Goal: Task Accomplishment & Management: Manage account settings

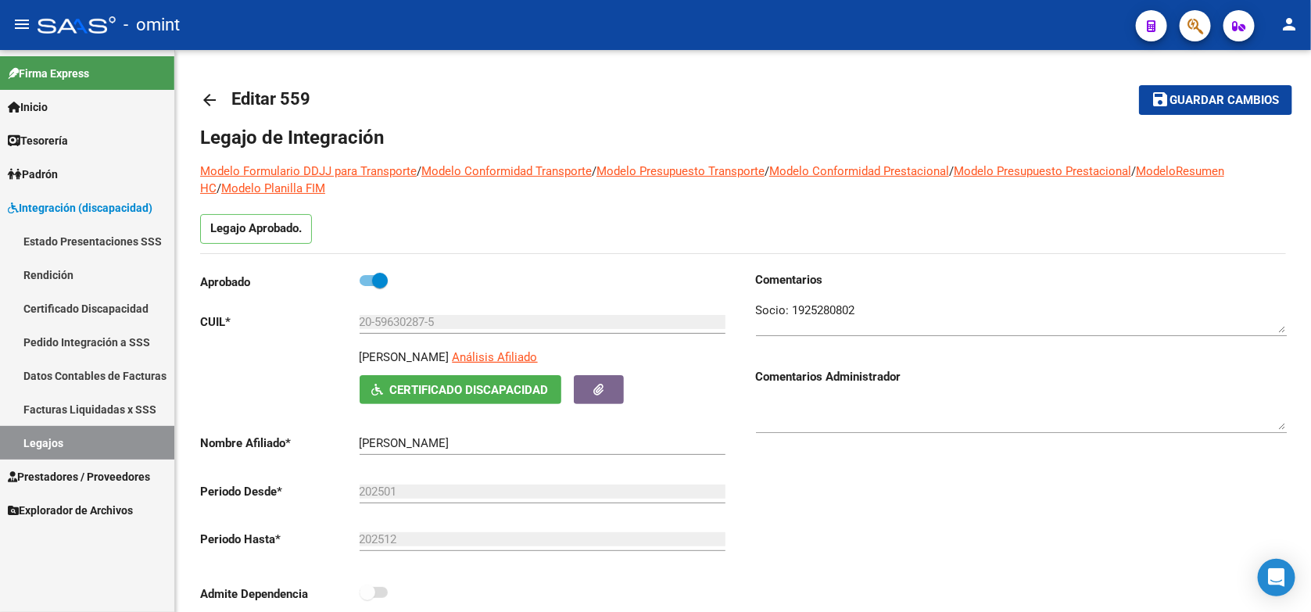
scroll to position [391, 0]
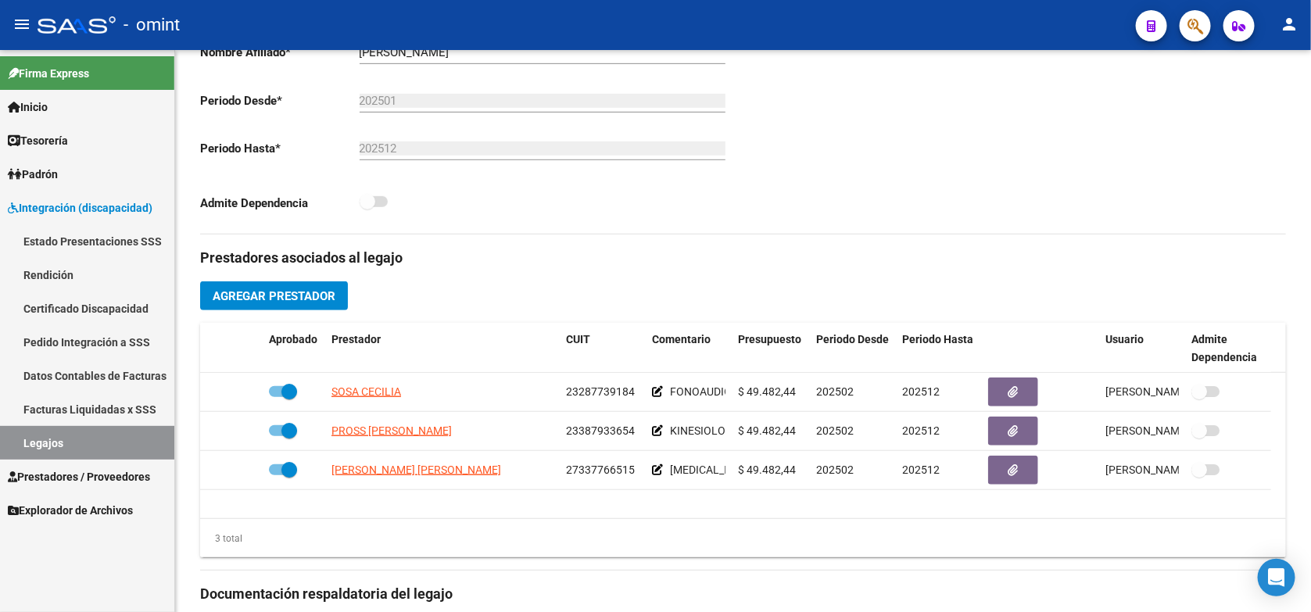
click at [116, 442] on link "Legajos" at bounding box center [87, 443] width 174 height 34
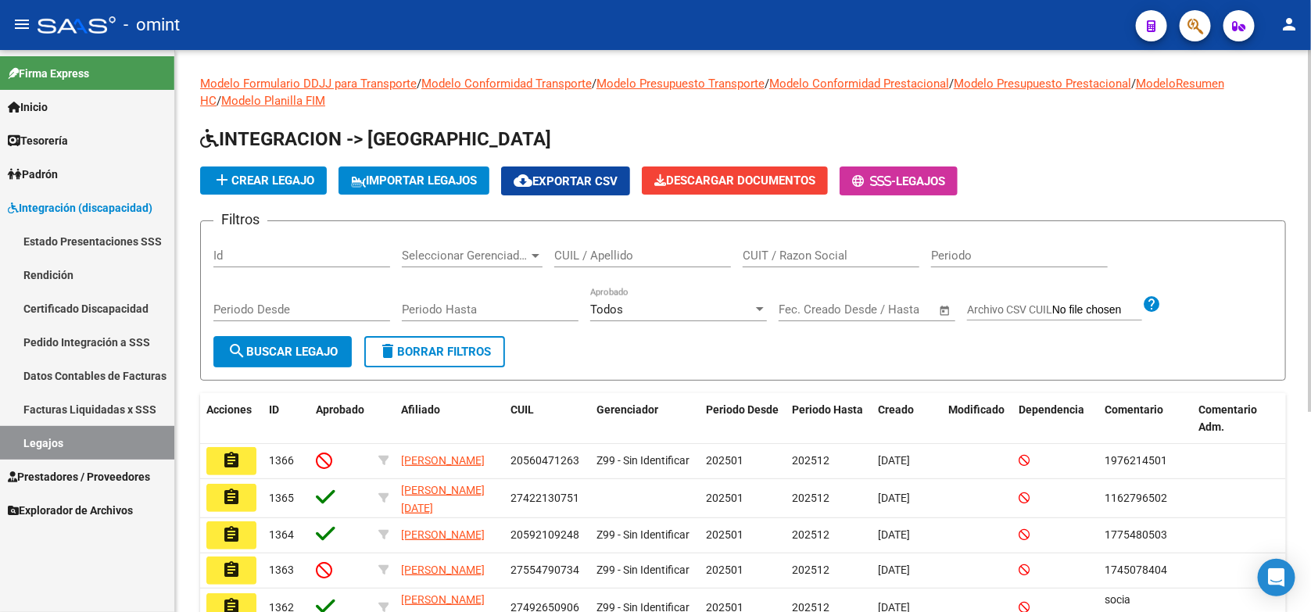
click at [600, 259] on input "CUIL / Apellido" at bounding box center [642, 256] width 177 height 14
paste input "27591158126"
type input "27591158126"
click at [323, 353] on span "search Buscar Legajo" at bounding box center [282, 352] width 110 height 14
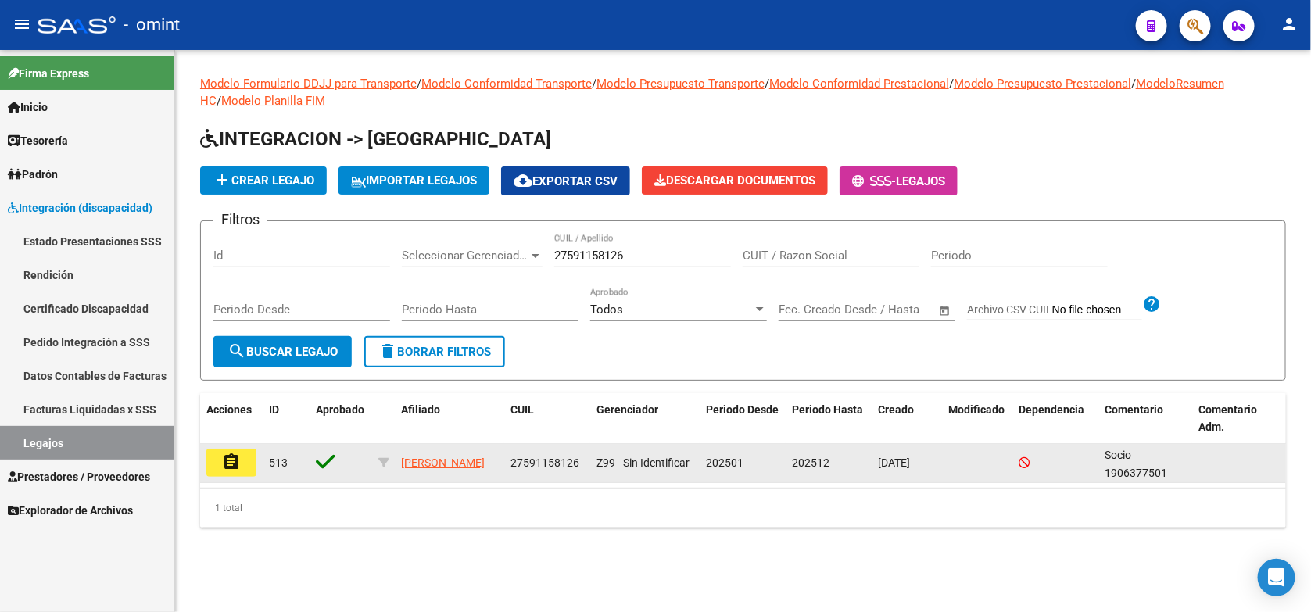
click at [236, 455] on mat-icon "assignment" at bounding box center [231, 462] width 19 height 19
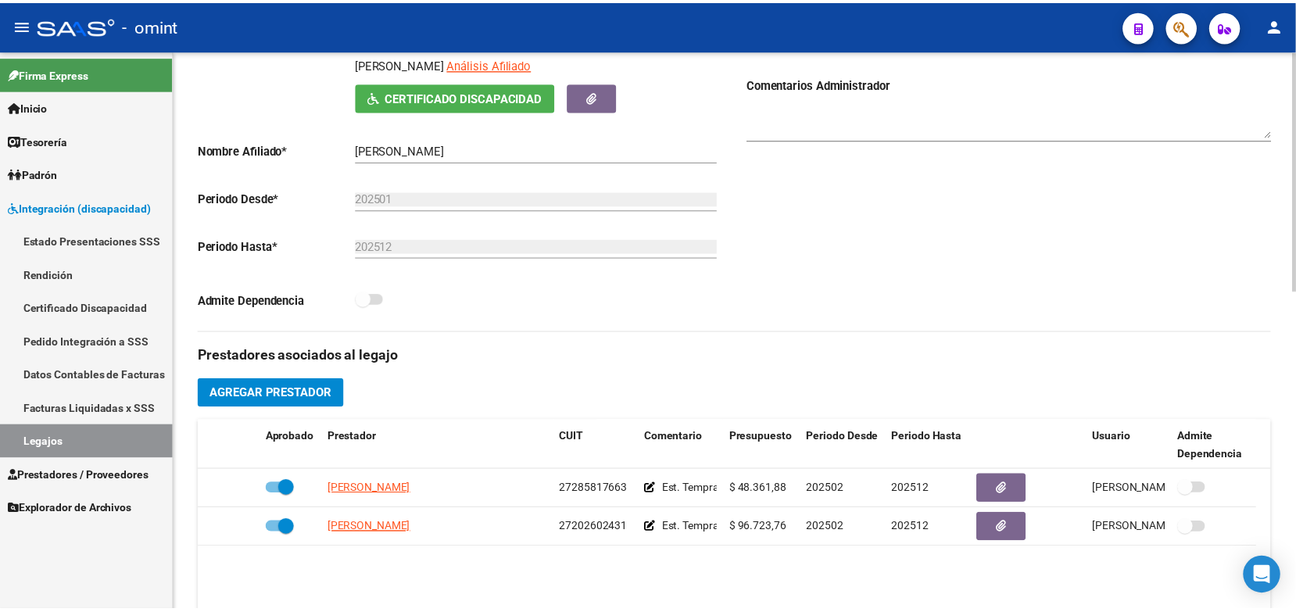
scroll to position [391, 0]
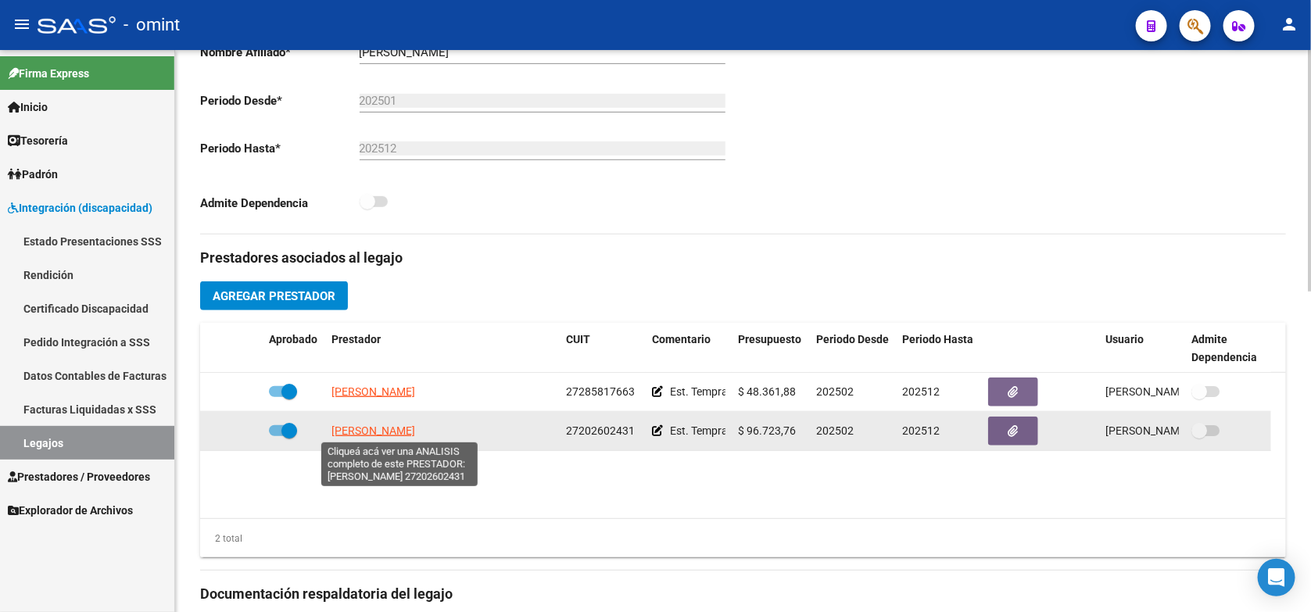
click at [409, 428] on span "BURDESE VIVIANA BEATRIZ" at bounding box center [373, 430] width 84 height 13
type textarea "27202602431"
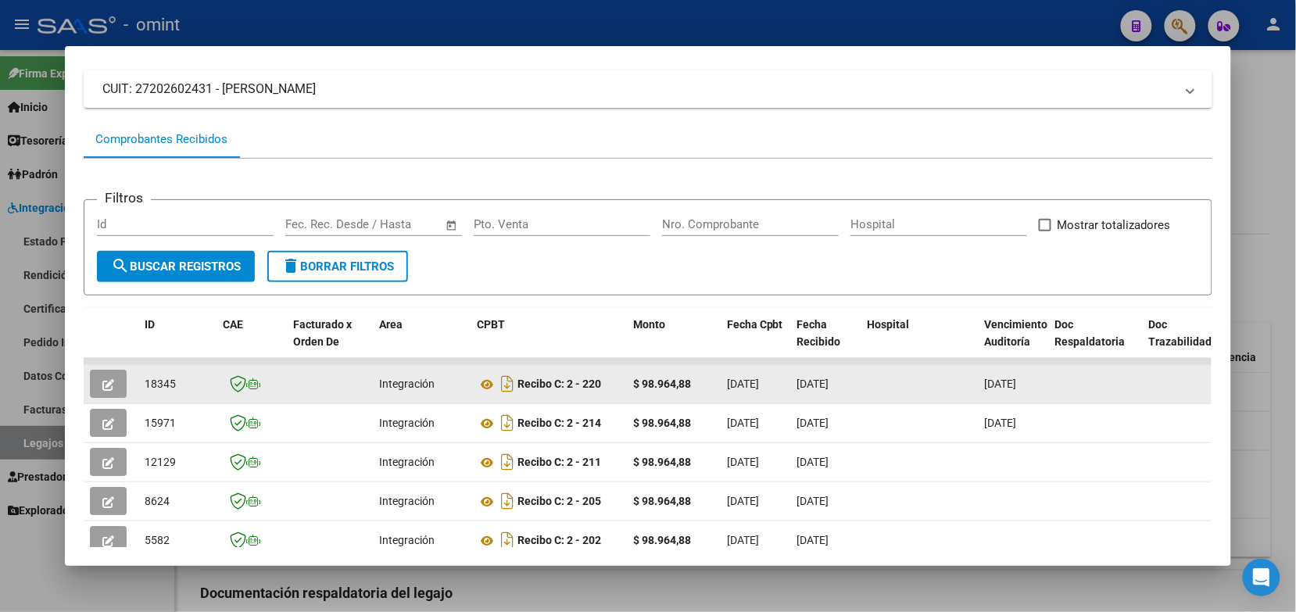
scroll to position [195, 0]
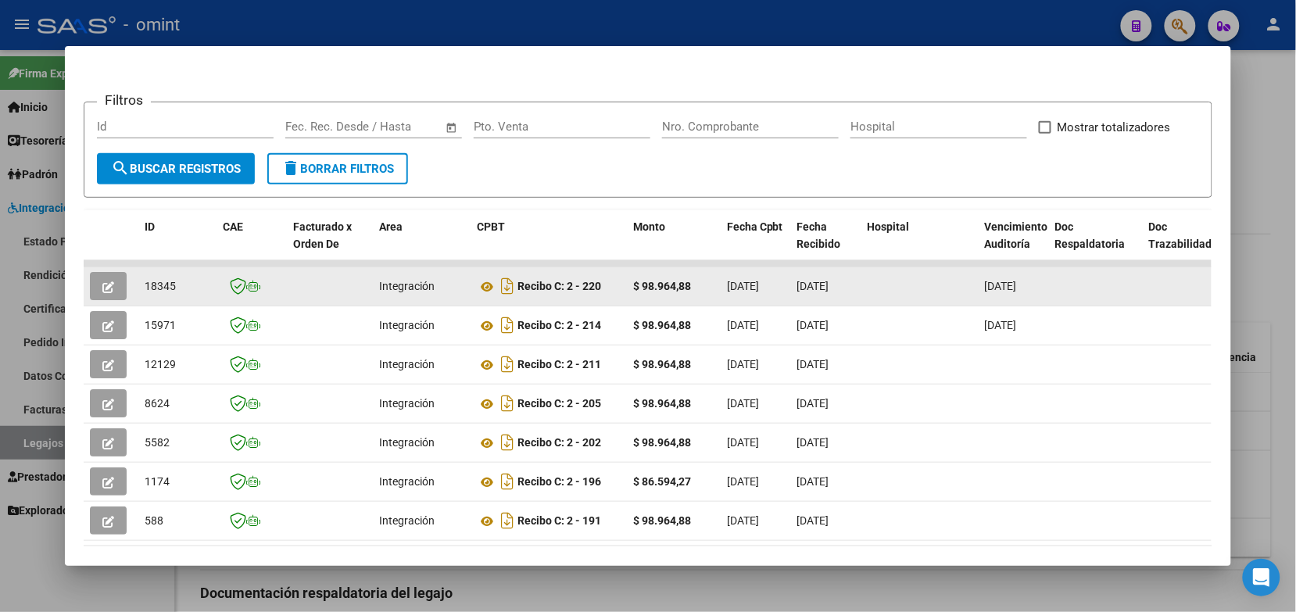
click at [114, 283] on button "button" at bounding box center [108, 286] width 37 height 28
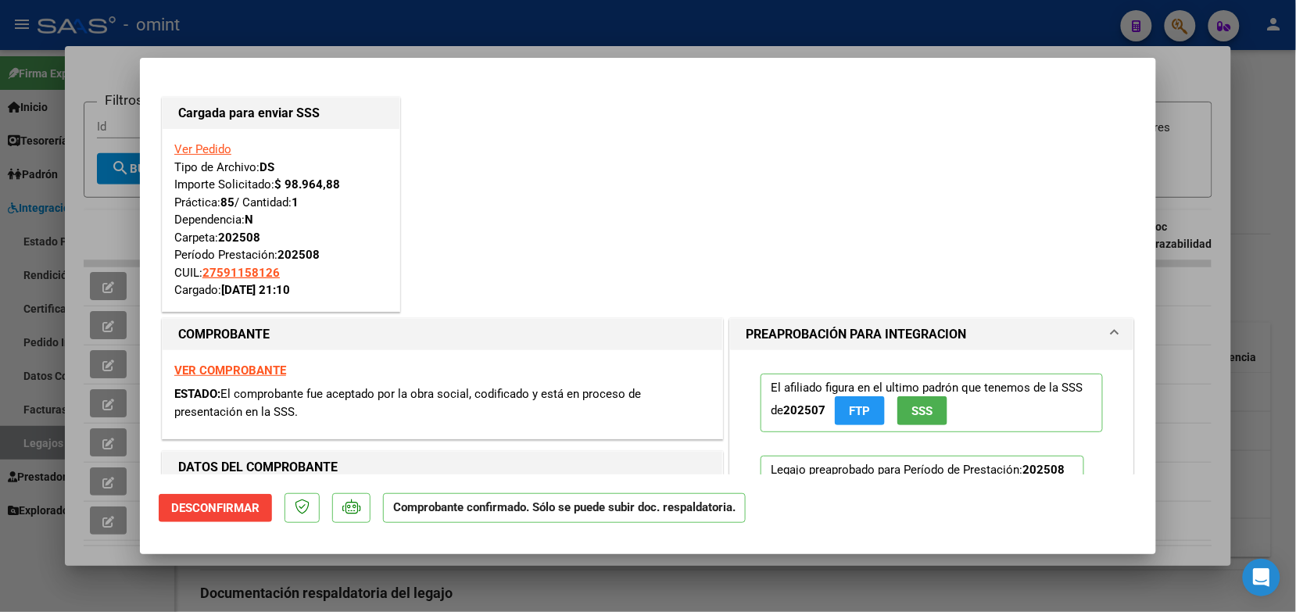
scroll to position [98, 0]
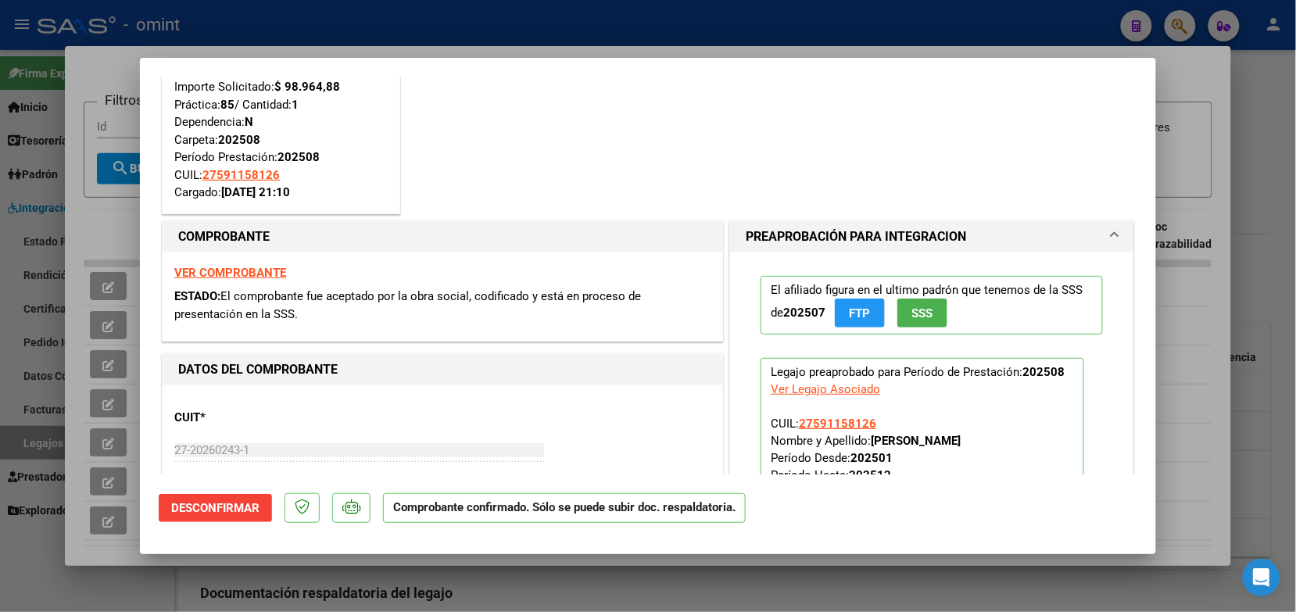
click at [322, 20] on div at bounding box center [648, 306] width 1296 height 612
type input "$ 0,00"
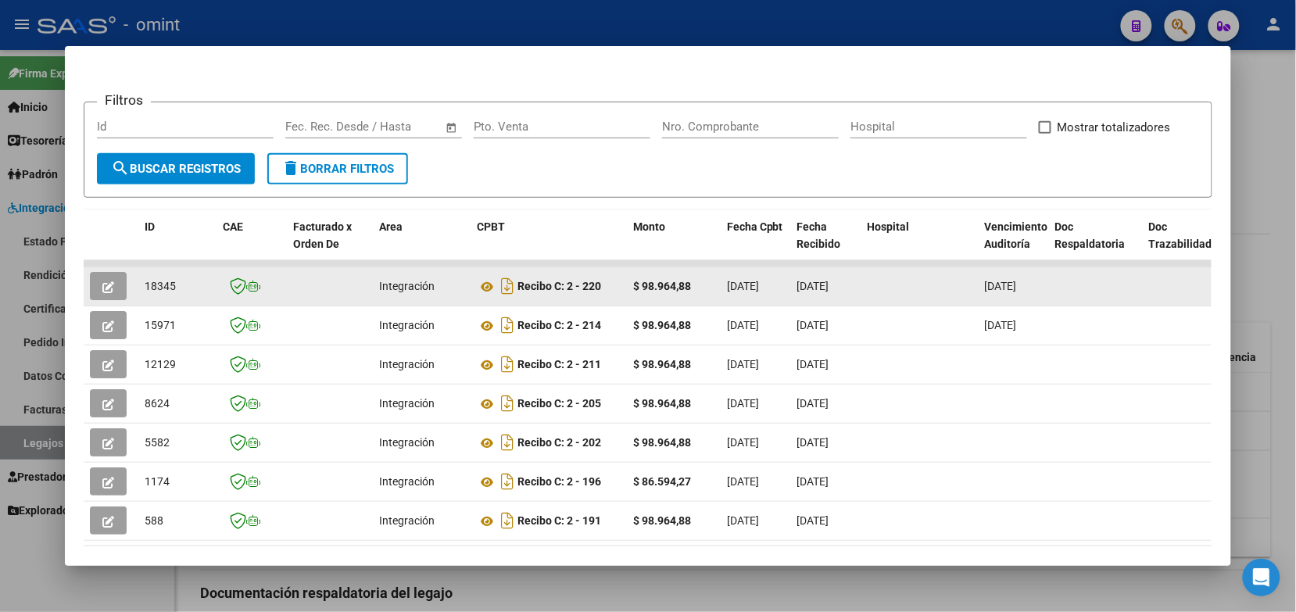
drag, startPoint x: 172, startPoint y: 283, endPoint x: 137, endPoint y: 283, distance: 35.2
click at [138, 283] on datatable-body-cell "18345" at bounding box center [177, 286] width 78 height 38
drag, startPoint x: 137, startPoint y: 283, endPoint x: 147, endPoint y: 287, distance: 10.9
copy span "18345"
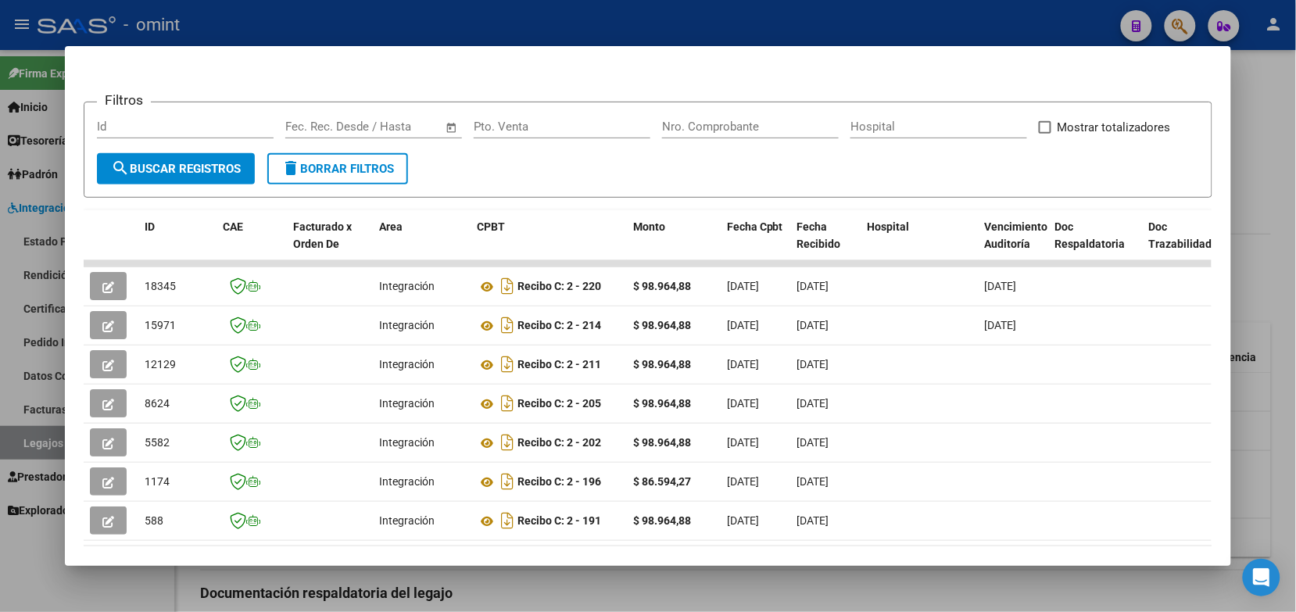
click at [491, 25] on div at bounding box center [648, 306] width 1296 height 612
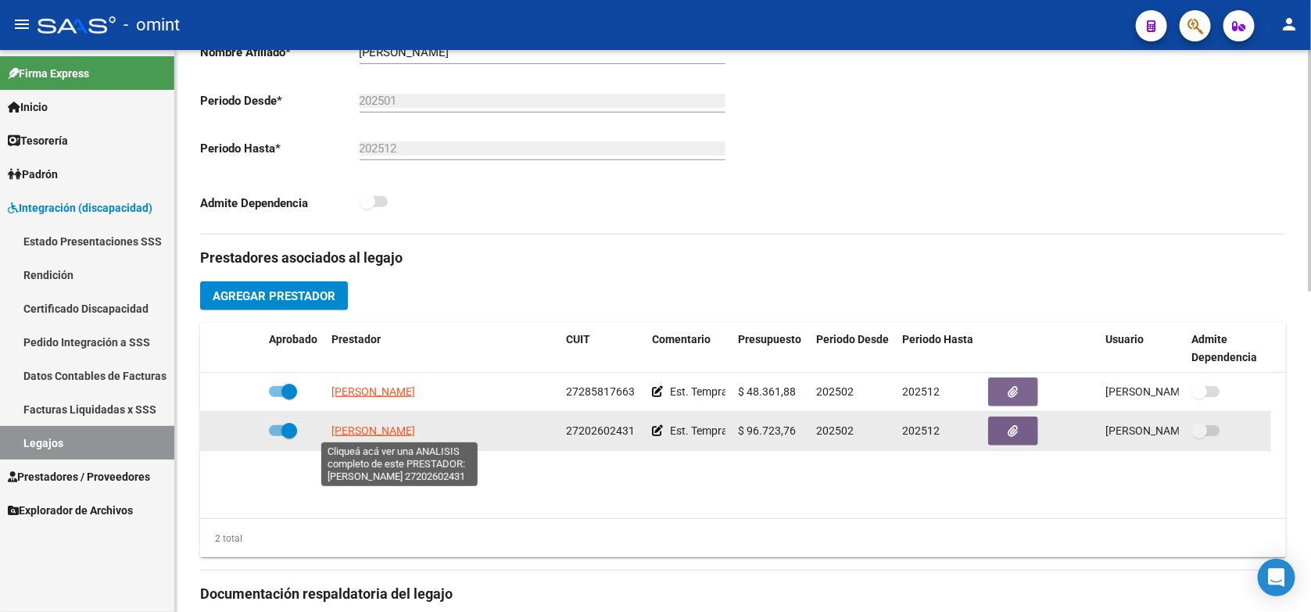
click at [415, 434] on span "BURDESE VIVIANA BEATRIZ" at bounding box center [373, 430] width 84 height 13
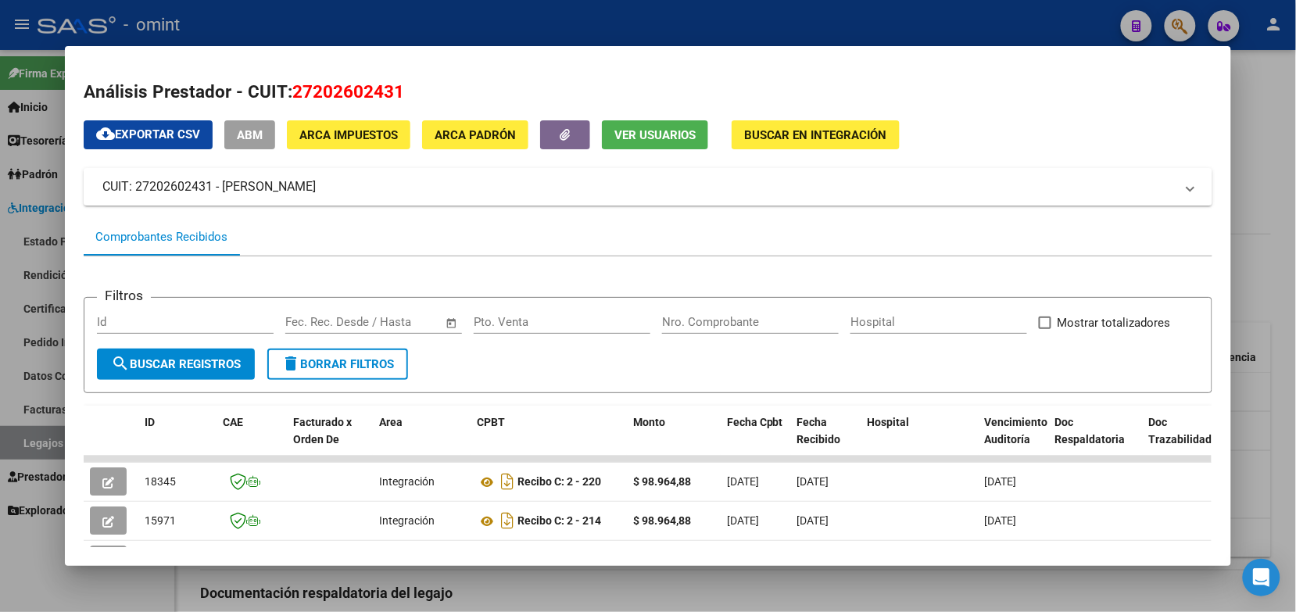
click at [594, 17] on div at bounding box center [648, 306] width 1296 height 612
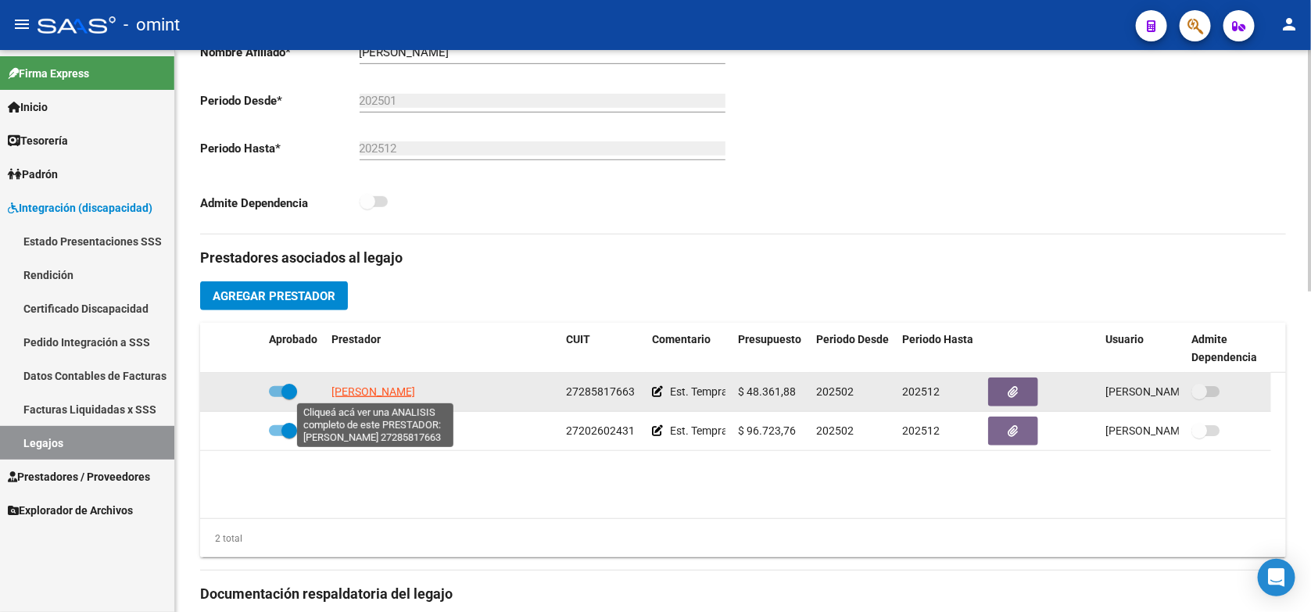
click at [378, 385] on span "SERAFIN VALERIA" at bounding box center [373, 391] width 84 height 13
type textarea "27285817663"
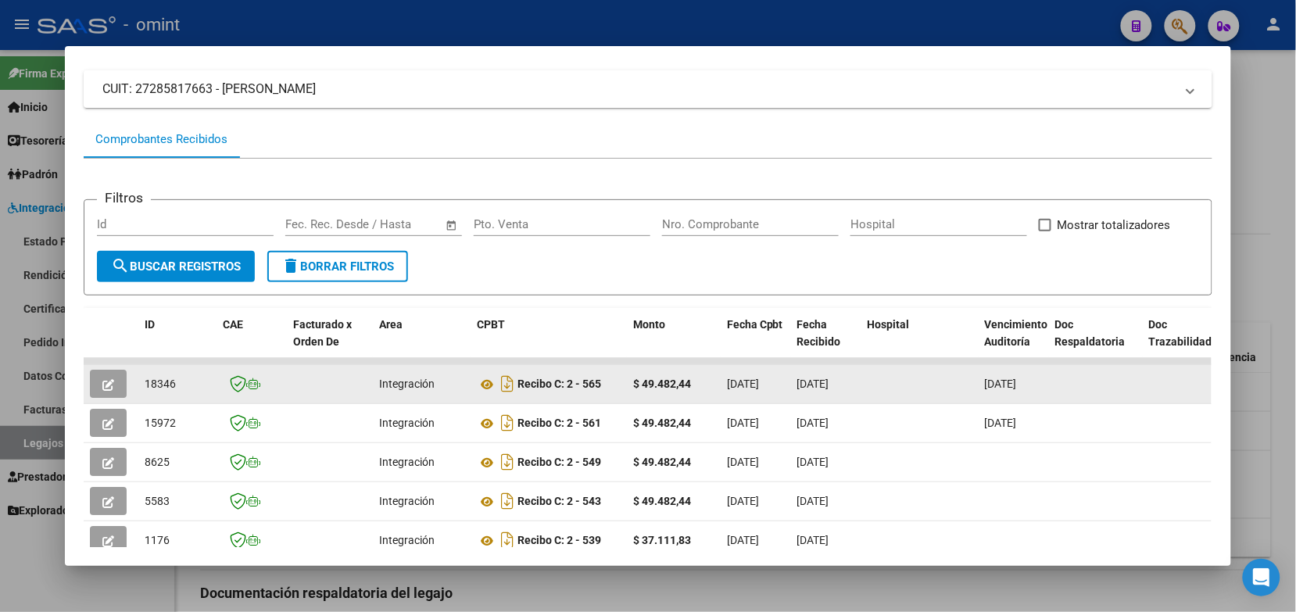
click at [106, 384] on icon "button" at bounding box center [108, 385] width 12 height 12
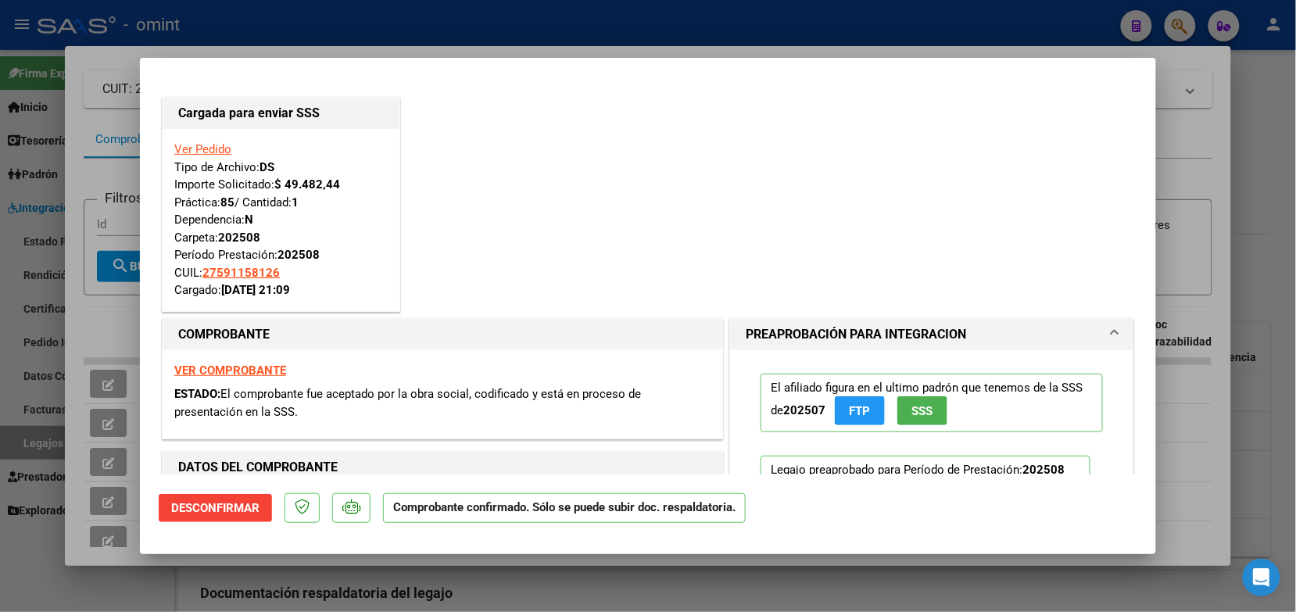
click at [267, 30] on div at bounding box center [648, 306] width 1296 height 612
type input "$ 0,00"
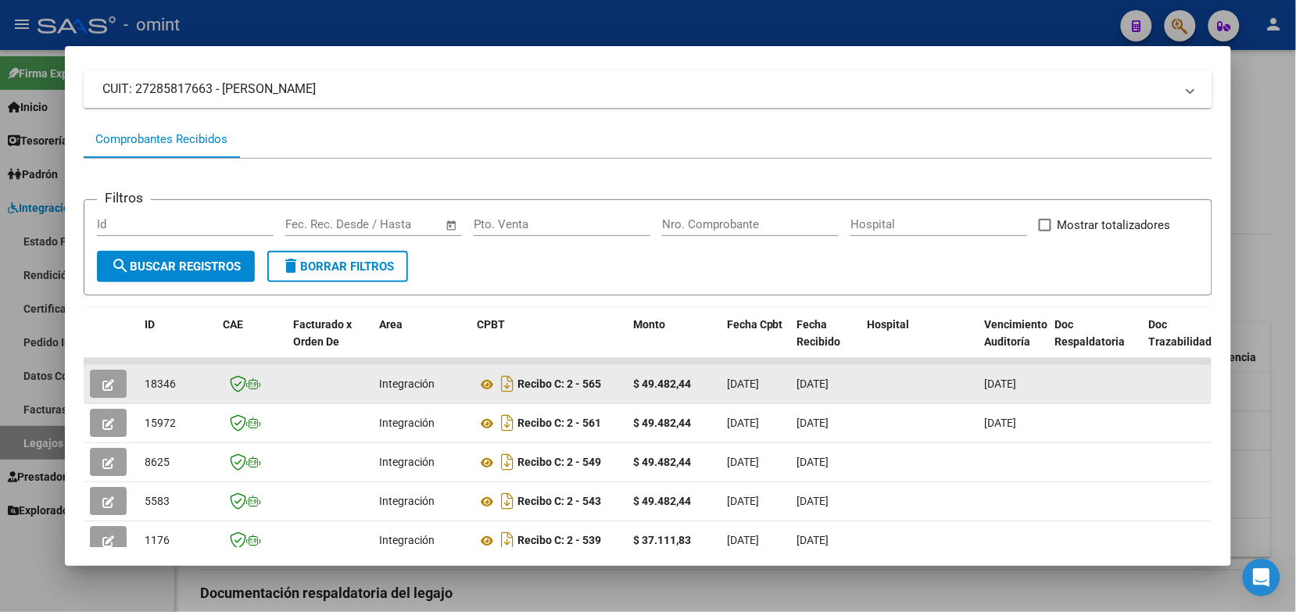
click at [109, 377] on button "button" at bounding box center [108, 384] width 37 height 28
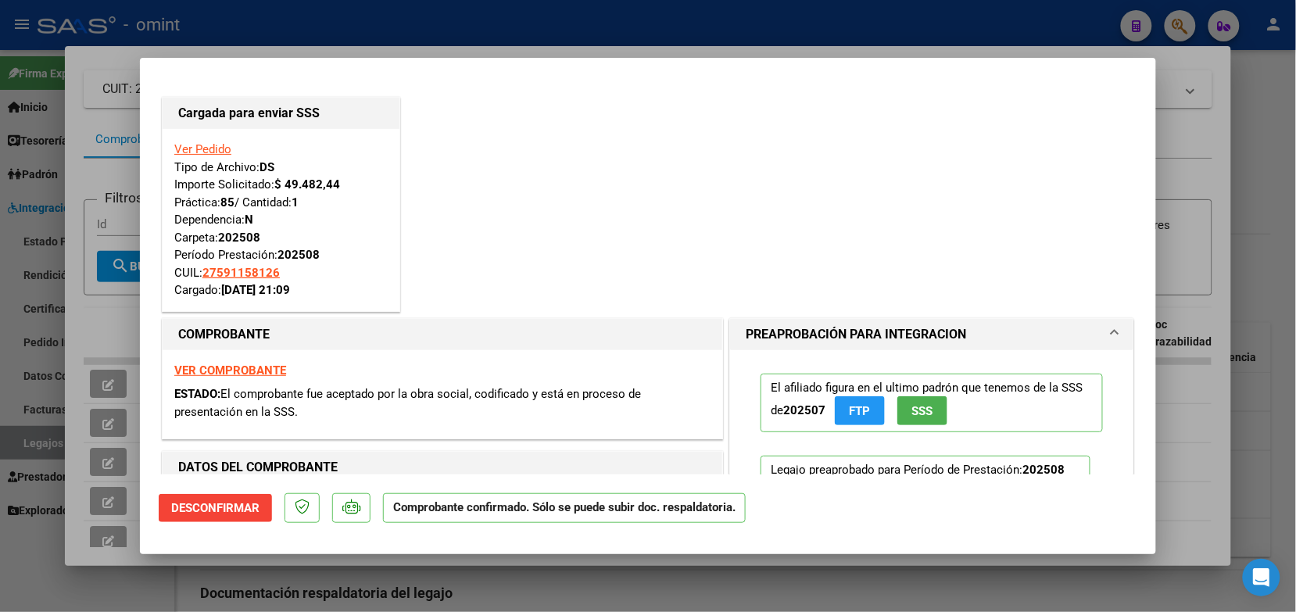
click at [260, 48] on div at bounding box center [648, 306] width 1296 height 612
type input "$ 0,00"
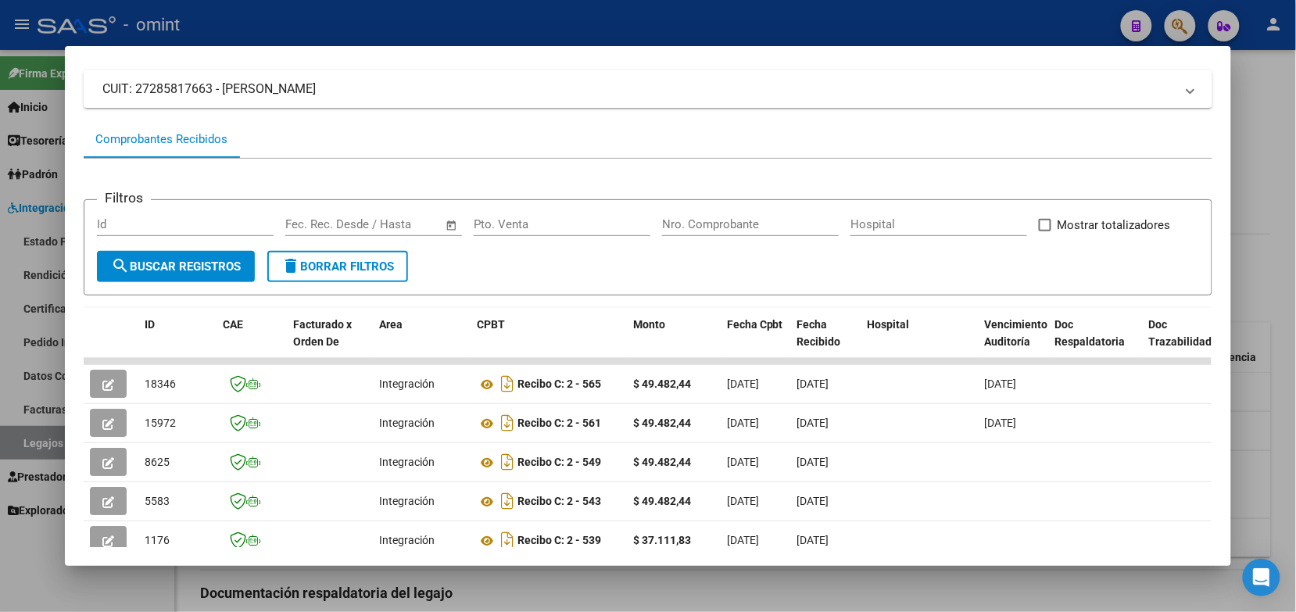
click at [223, 16] on div at bounding box center [648, 306] width 1296 height 612
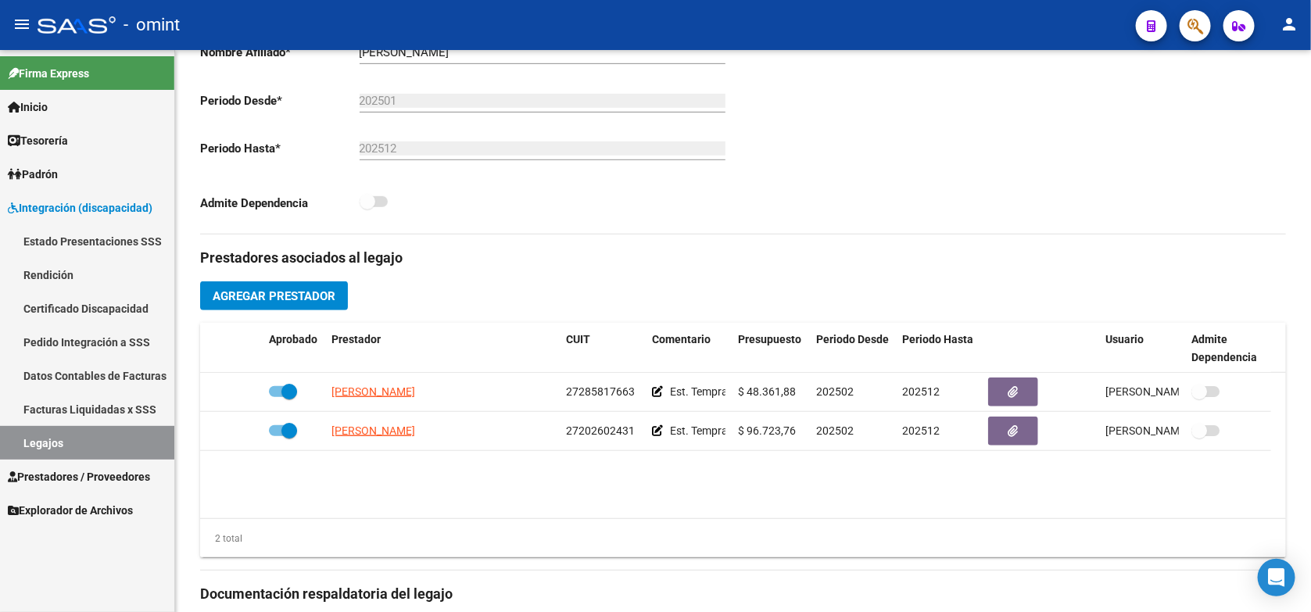
click at [74, 446] on link "Legajos" at bounding box center [87, 443] width 174 height 34
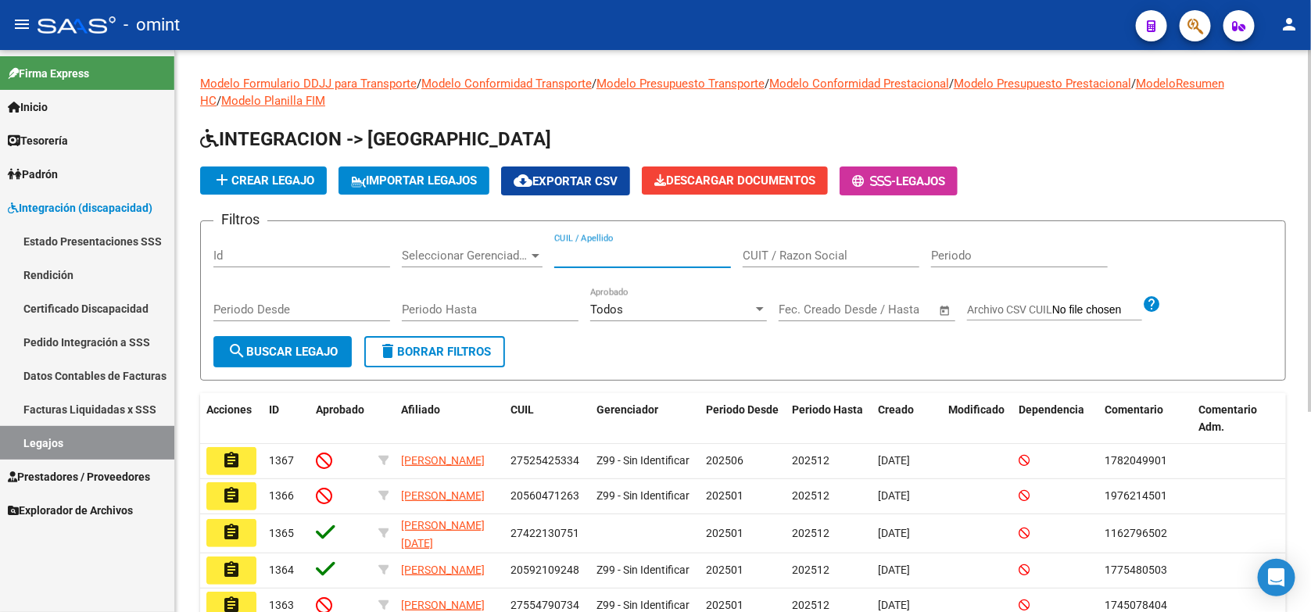
click at [637, 249] on input "CUIL / Apellido" at bounding box center [642, 256] width 177 height 14
paste input "27571538763"
type input "27571538763"
click at [267, 362] on button "search Buscar Legajo" at bounding box center [282, 351] width 138 height 31
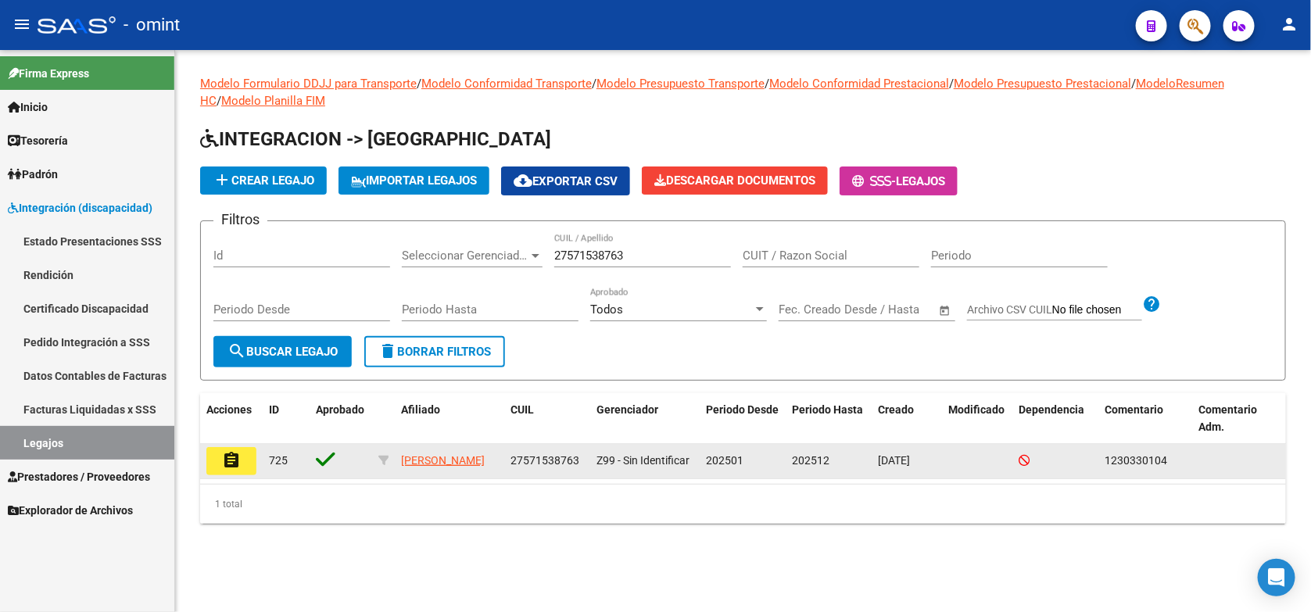
click at [235, 461] on mat-icon "assignment" at bounding box center [231, 460] width 19 height 19
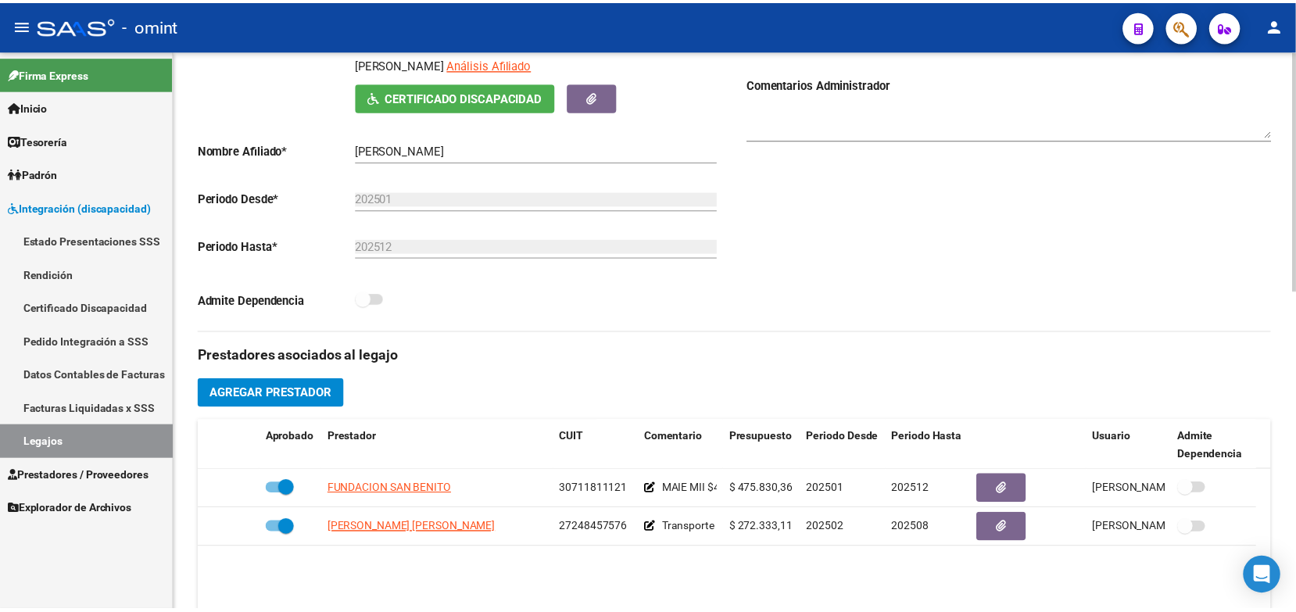
scroll to position [489, 0]
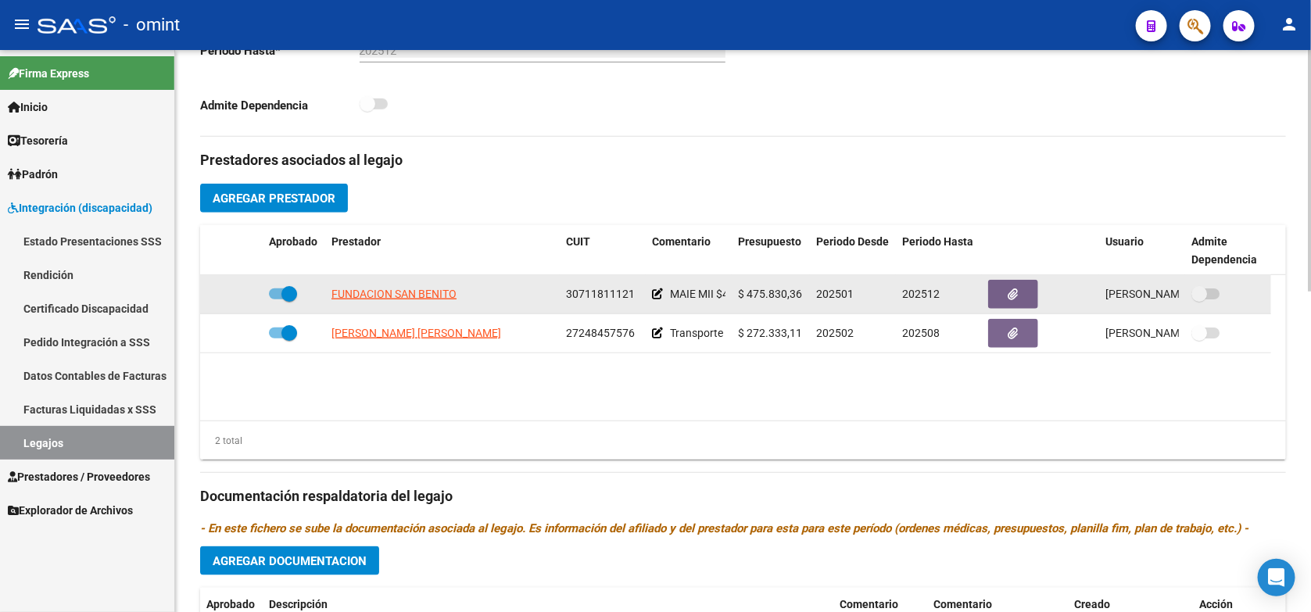
click at [421, 299] on app-link-go-to "FUNDACION SAN BENITO" at bounding box center [393, 294] width 125 height 18
click at [426, 291] on span "FUNDACION SAN BENITO" at bounding box center [393, 294] width 125 height 13
type textarea "30711811121"
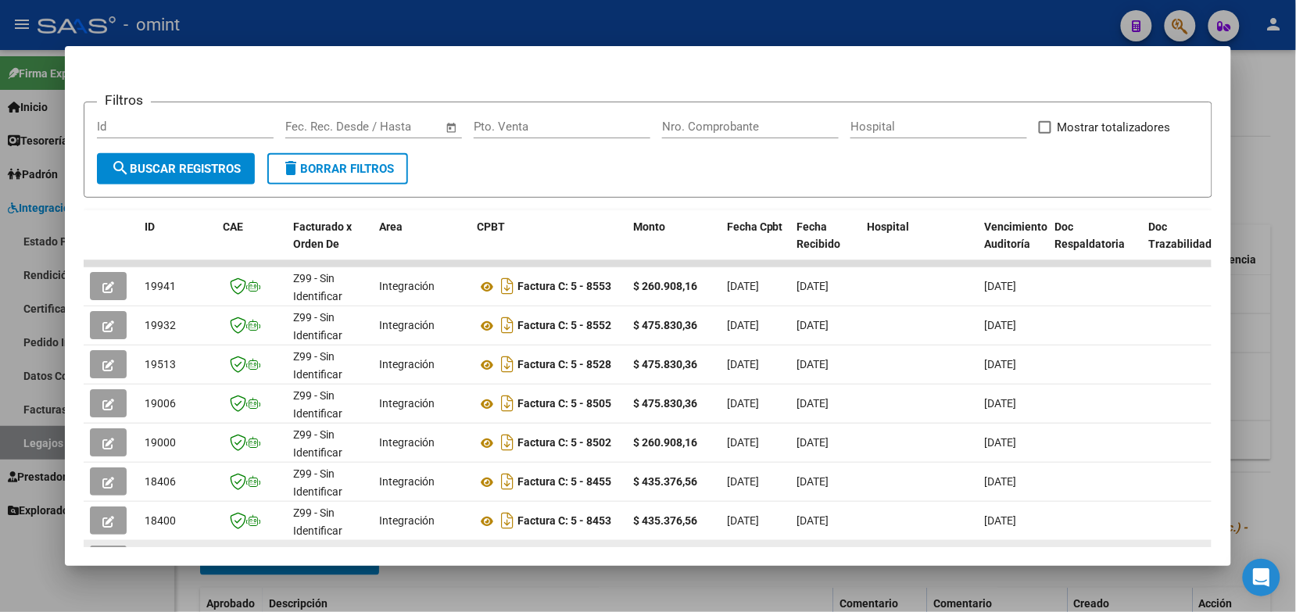
scroll to position [293, 0]
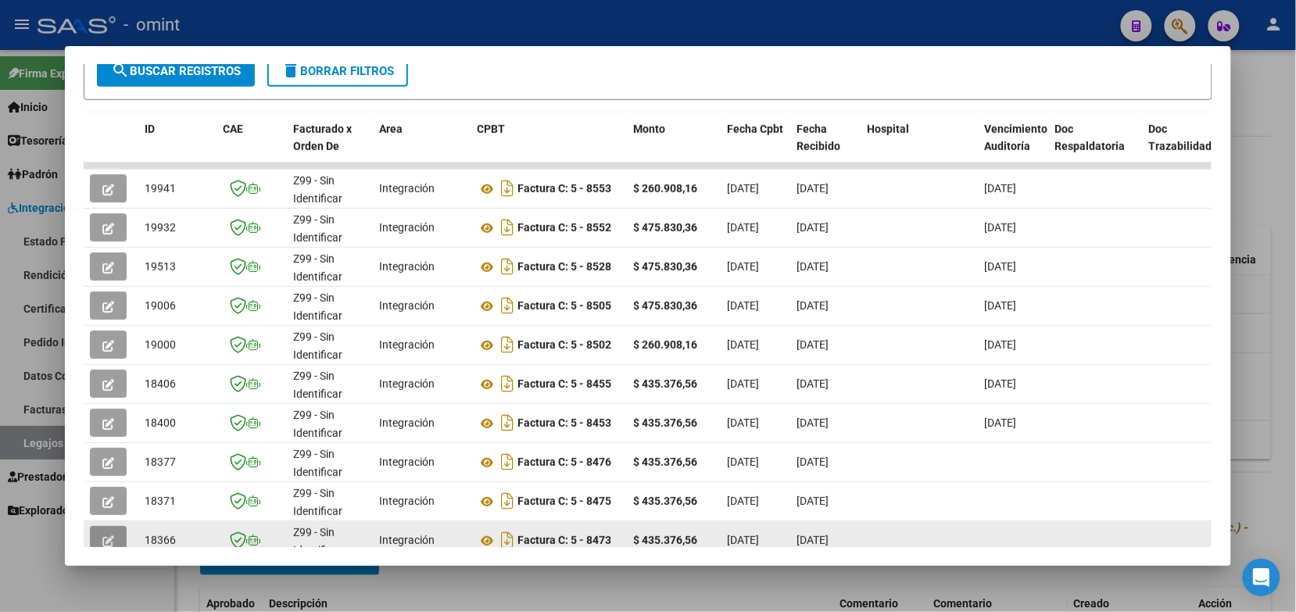
click at [90, 538] on button "button" at bounding box center [108, 540] width 37 height 28
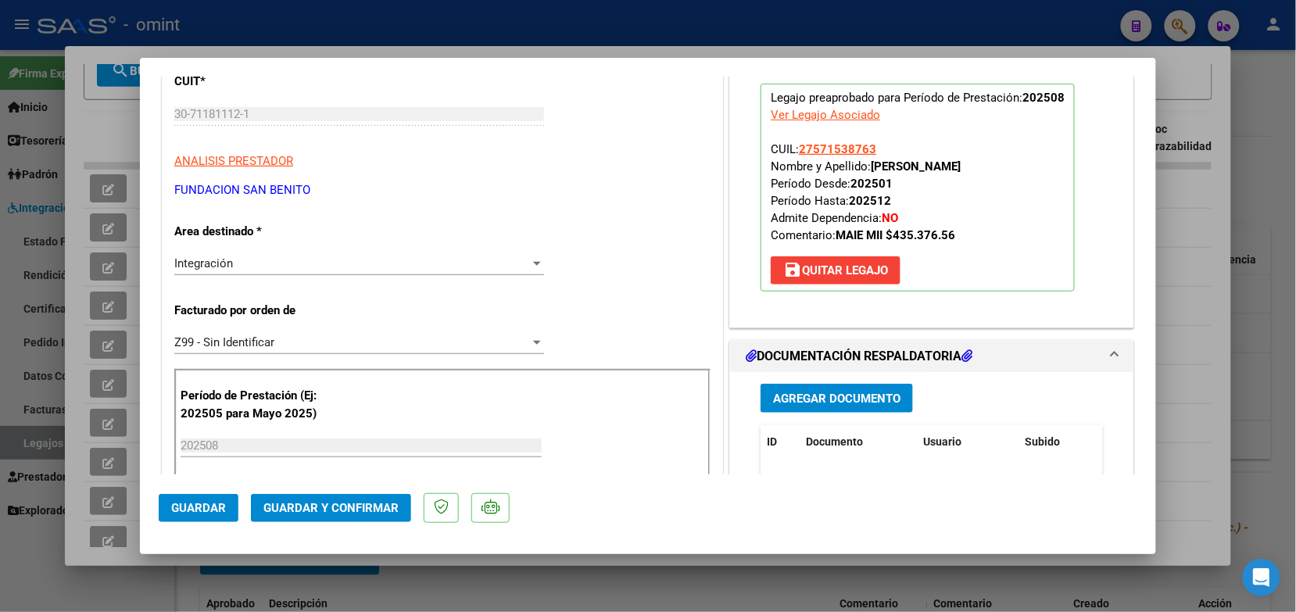
scroll to position [391, 0]
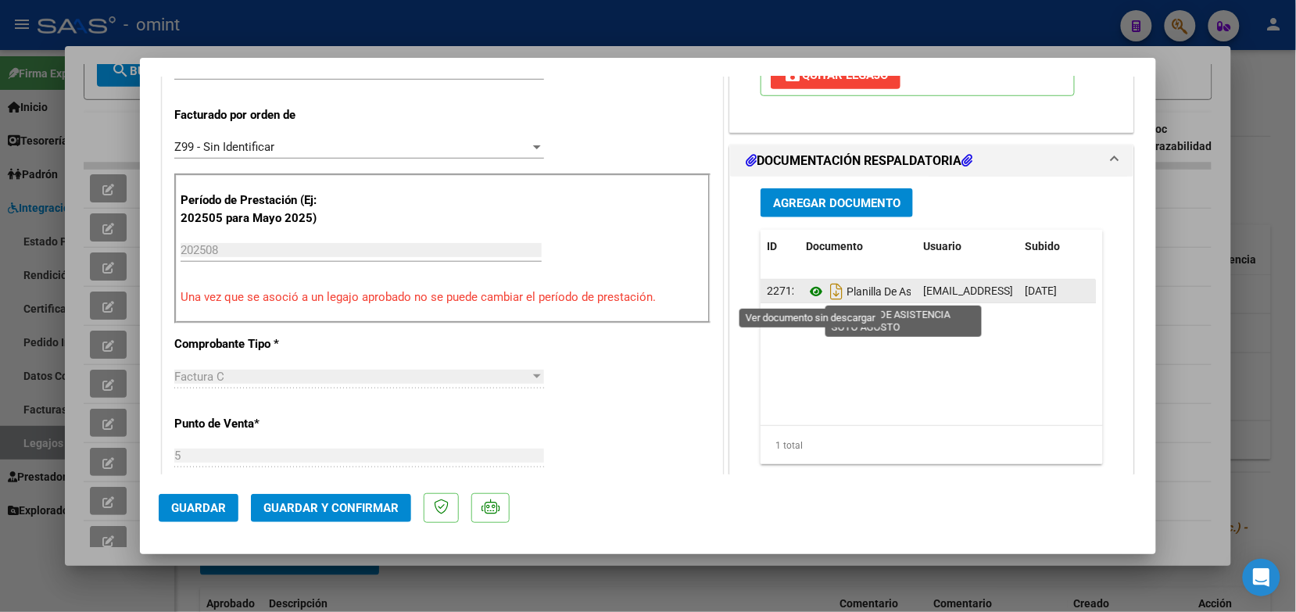
click at [806, 290] on icon at bounding box center [816, 291] width 20 height 19
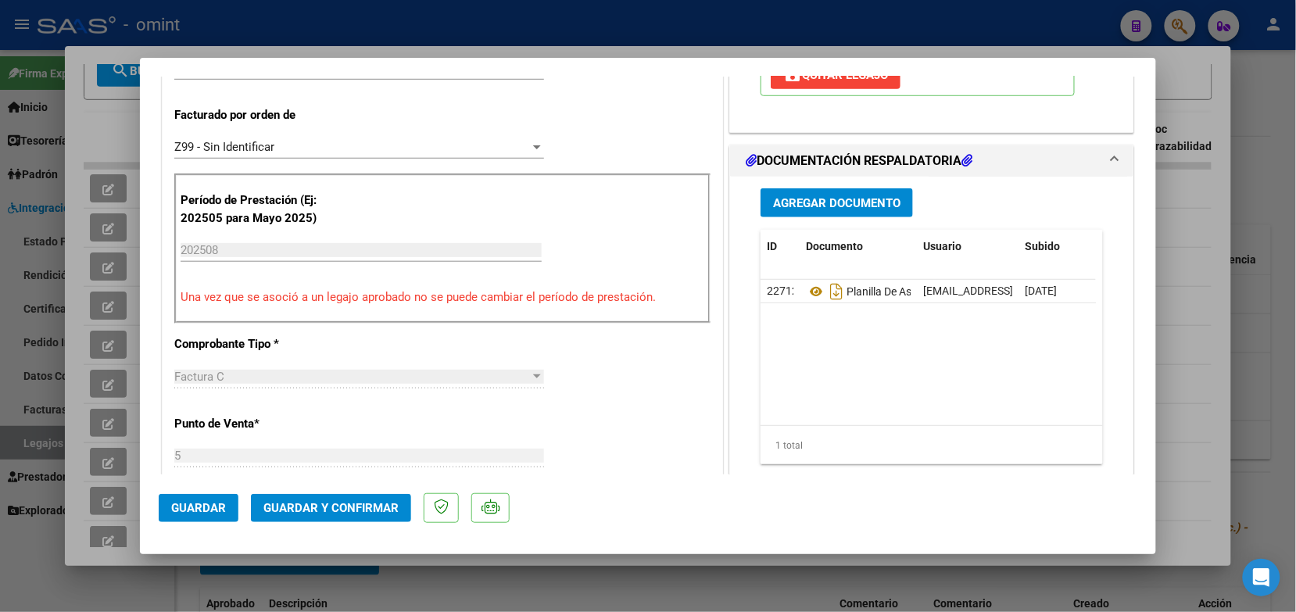
scroll to position [0, 0]
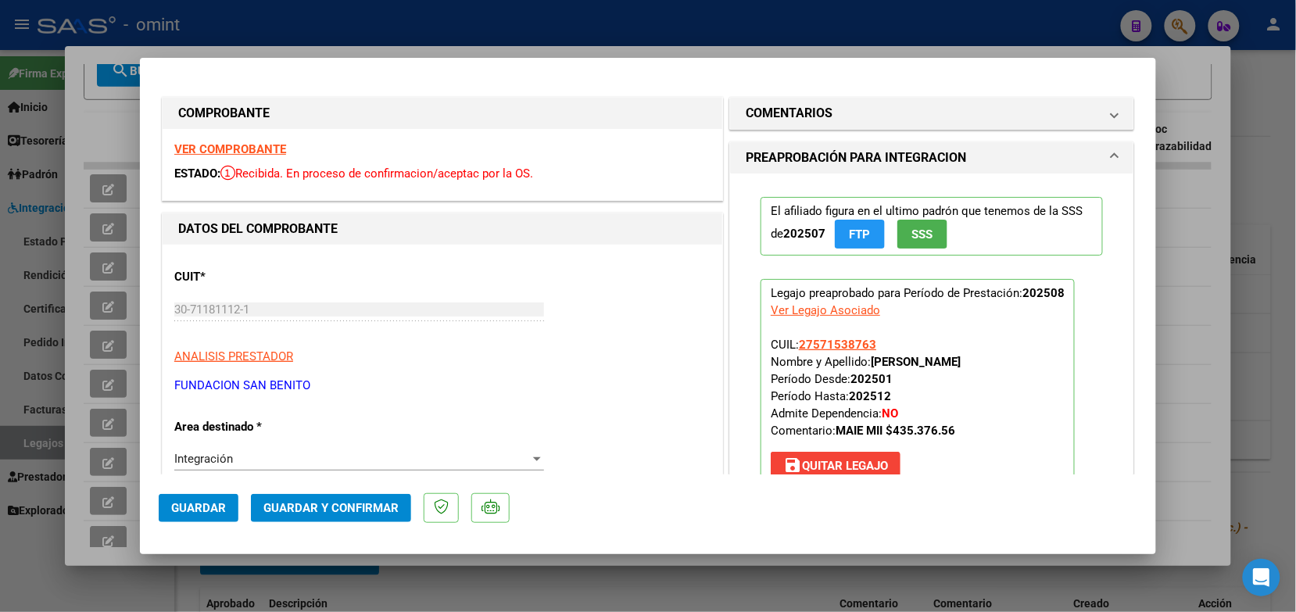
click at [260, 149] on strong "VER COMPROBANTE" at bounding box center [230, 149] width 112 height 14
click at [345, 503] on span "Guardar y Confirmar" at bounding box center [330, 508] width 135 height 14
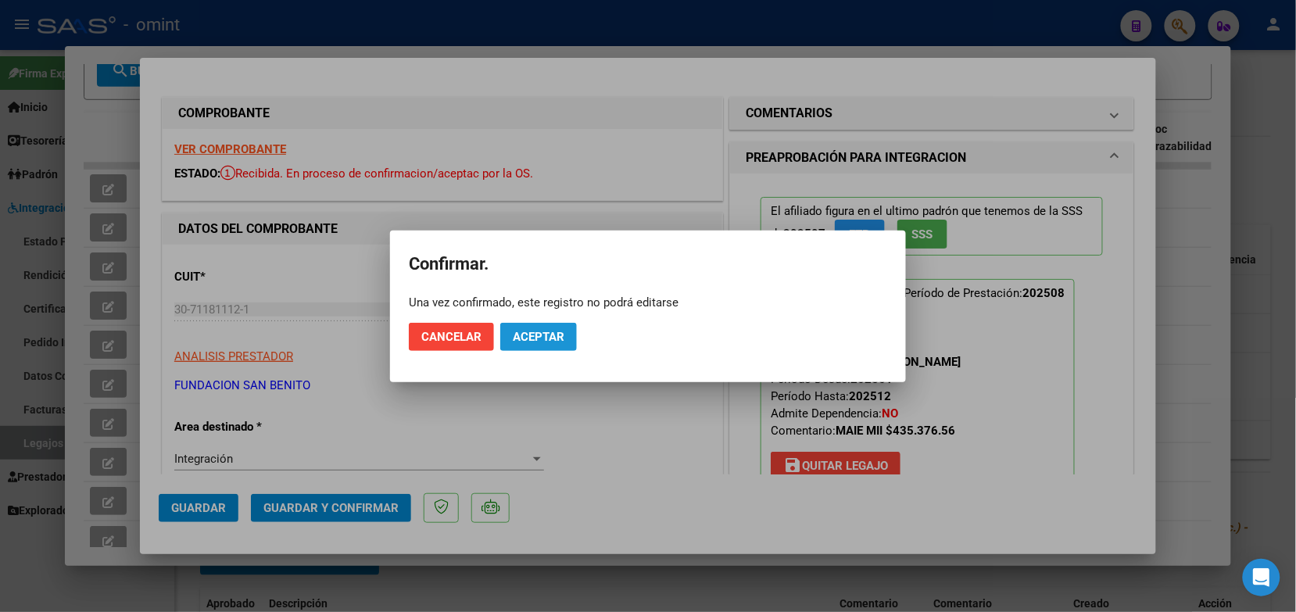
click at [525, 333] on span "Aceptar" at bounding box center [539, 337] width 52 height 14
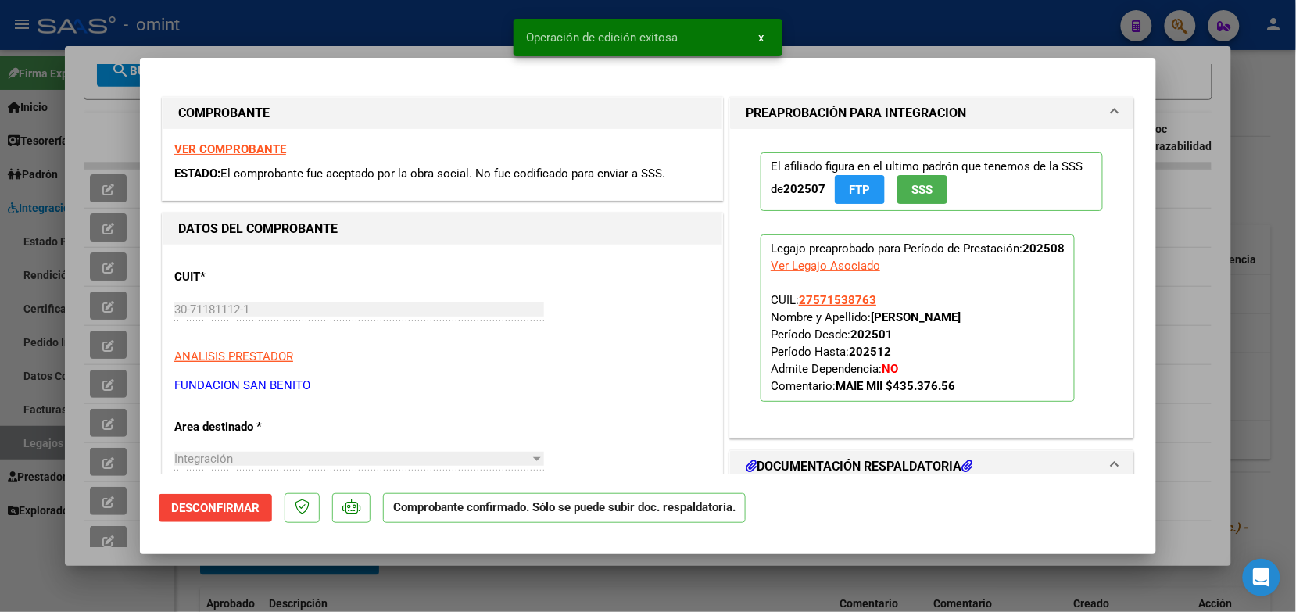
click at [414, 35] on div at bounding box center [648, 306] width 1296 height 612
type input "$ 0,00"
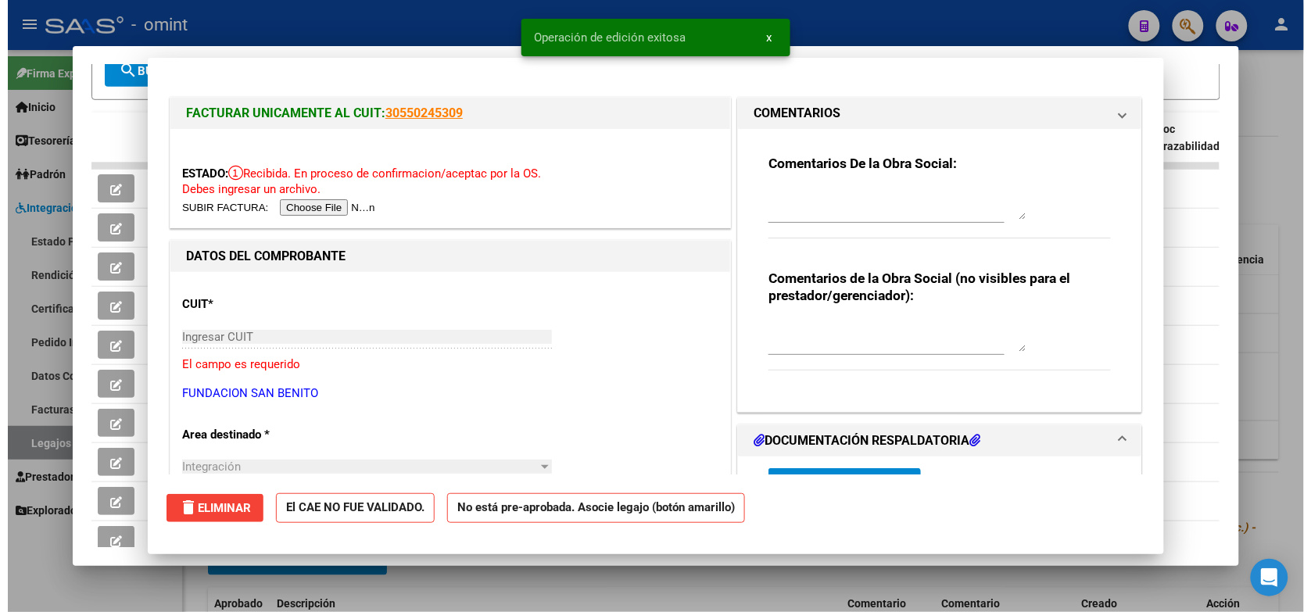
scroll to position [299, 0]
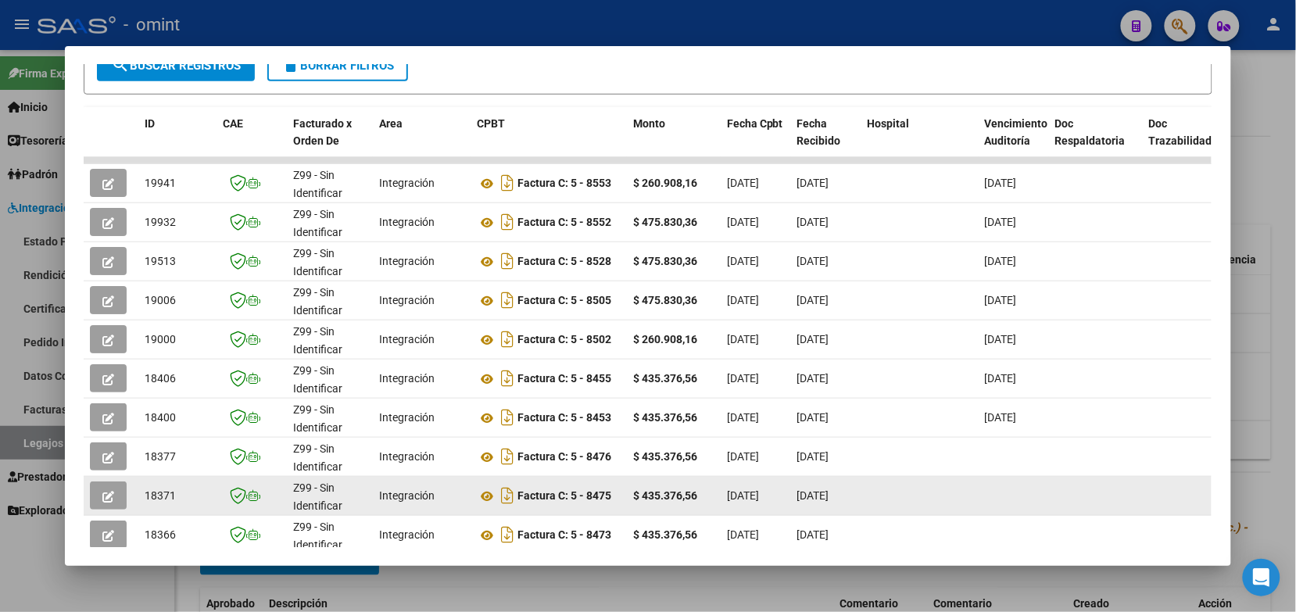
drag, startPoint x: 170, startPoint y: 489, endPoint x: 137, endPoint y: 492, distance: 33.8
click at [138, 492] on datatable-body-cell "18371" at bounding box center [177, 496] width 78 height 38
copy span "18371"
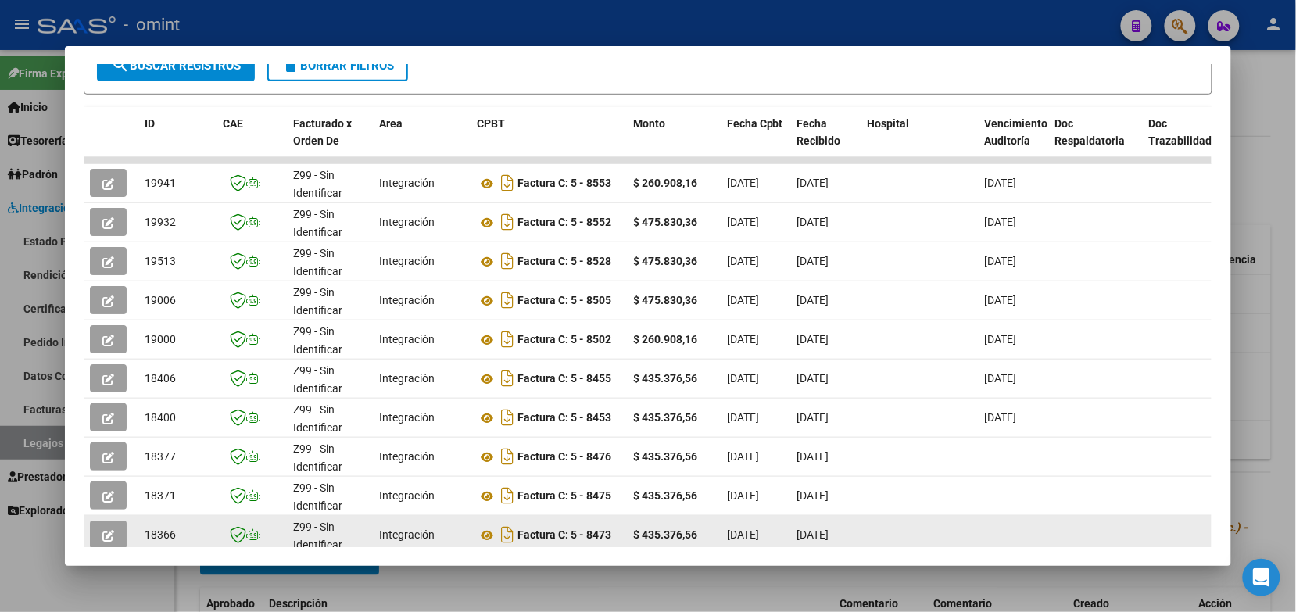
drag, startPoint x: 169, startPoint y: 537, endPoint x: 139, endPoint y: 534, distance: 29.9
click at [145, 534] on div "18366" at bounding box center [178, 535] width 66 height 18
drag, startPoint x: 139, startPoint y: 534, endPoint x: 153, endPoint y: 528, distance: 15.1
copy span "18366"
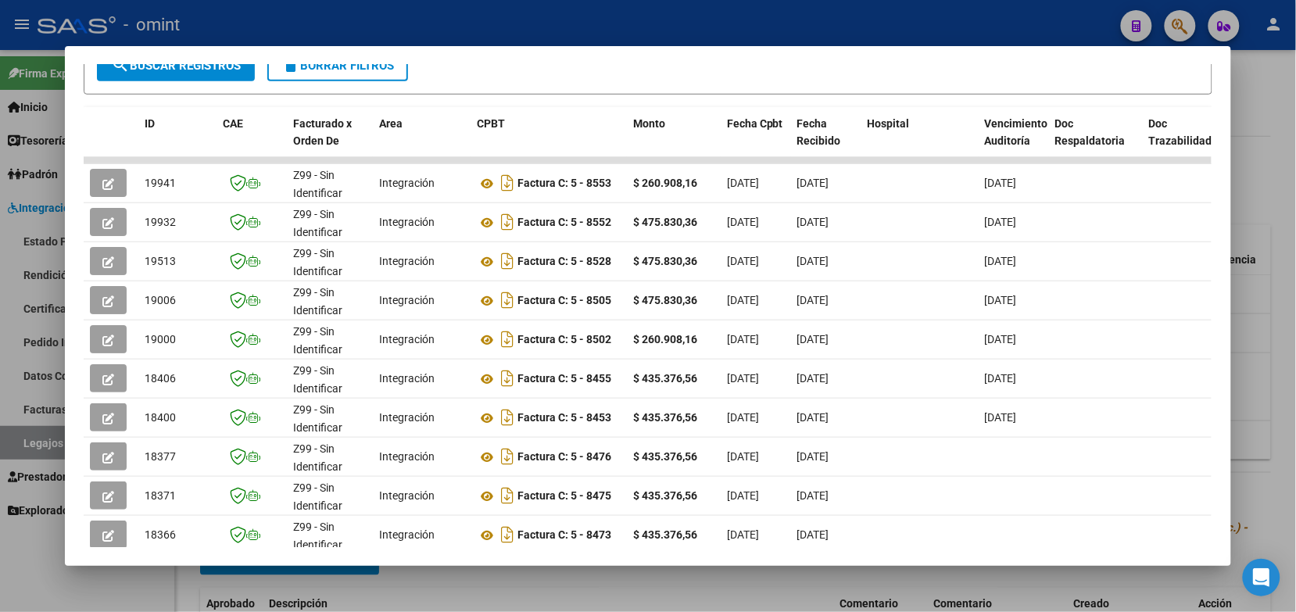
click at [286, 30] on div at bounding box center [648, 306] width 1296 height 612
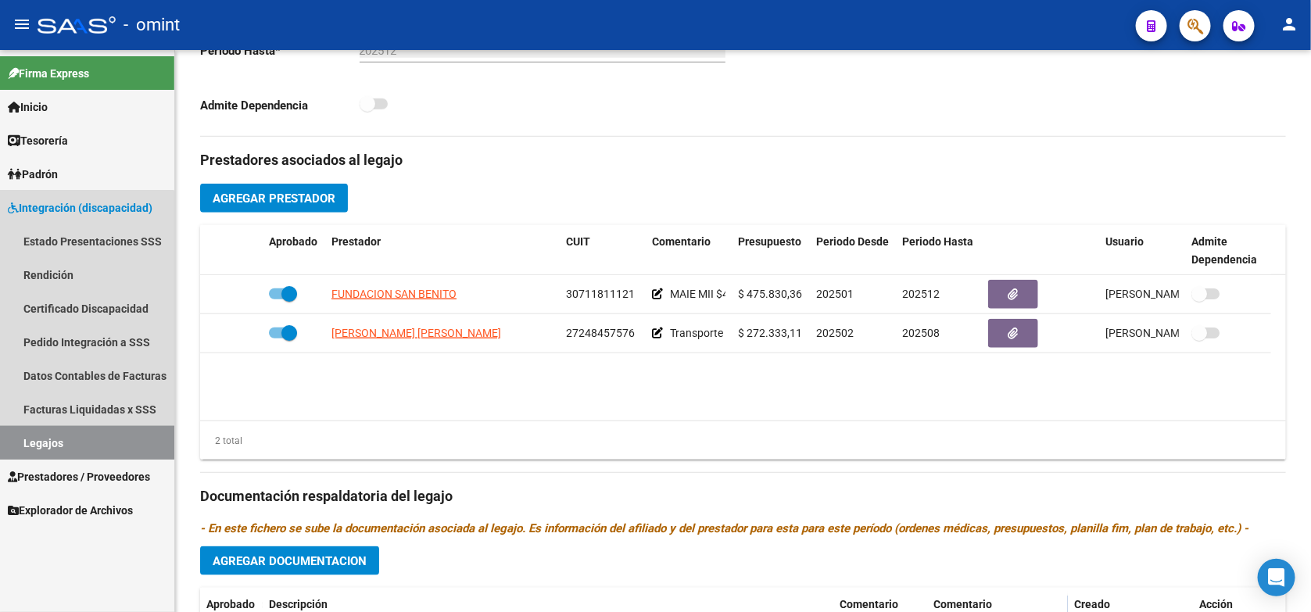
click at [17, 447] on link "Legajos" at bounding box center [87, 443] width 174 height 34
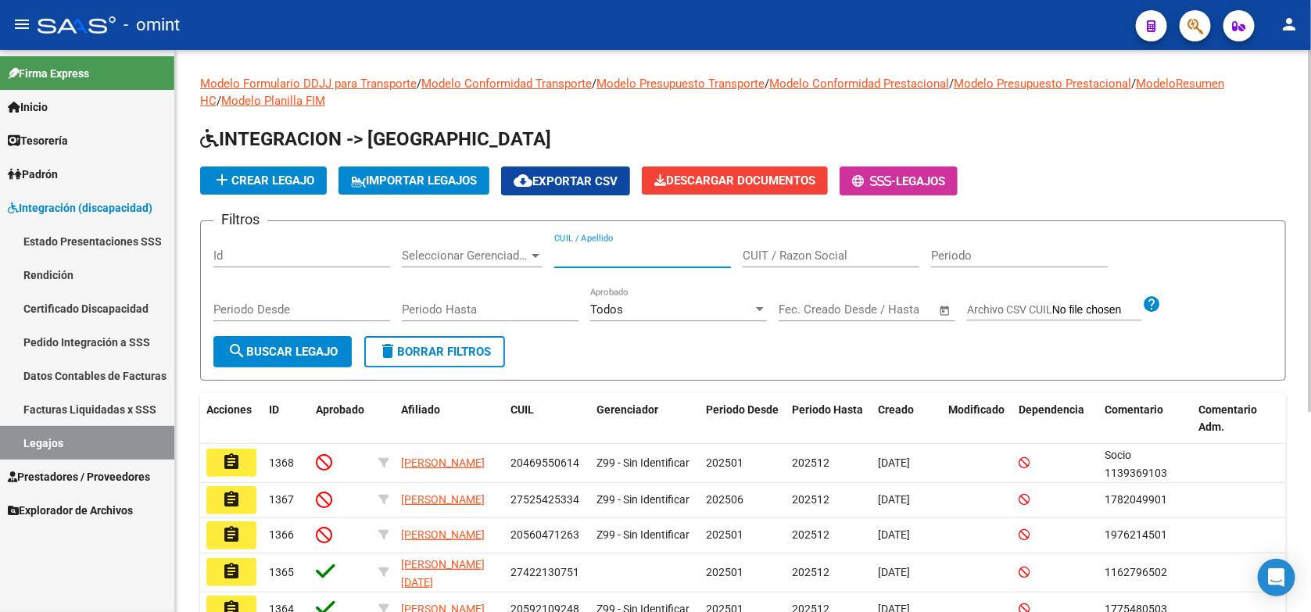
click at [584, 252] on input "CUIL / Apellido" at bounding box center [642, 256] width 177 height 14
paste input "20565367057"
type input "20565367057"
click at [250, 350] on span "search Buscar Legajo" at bounding box center [282, 352] width 110 height 14
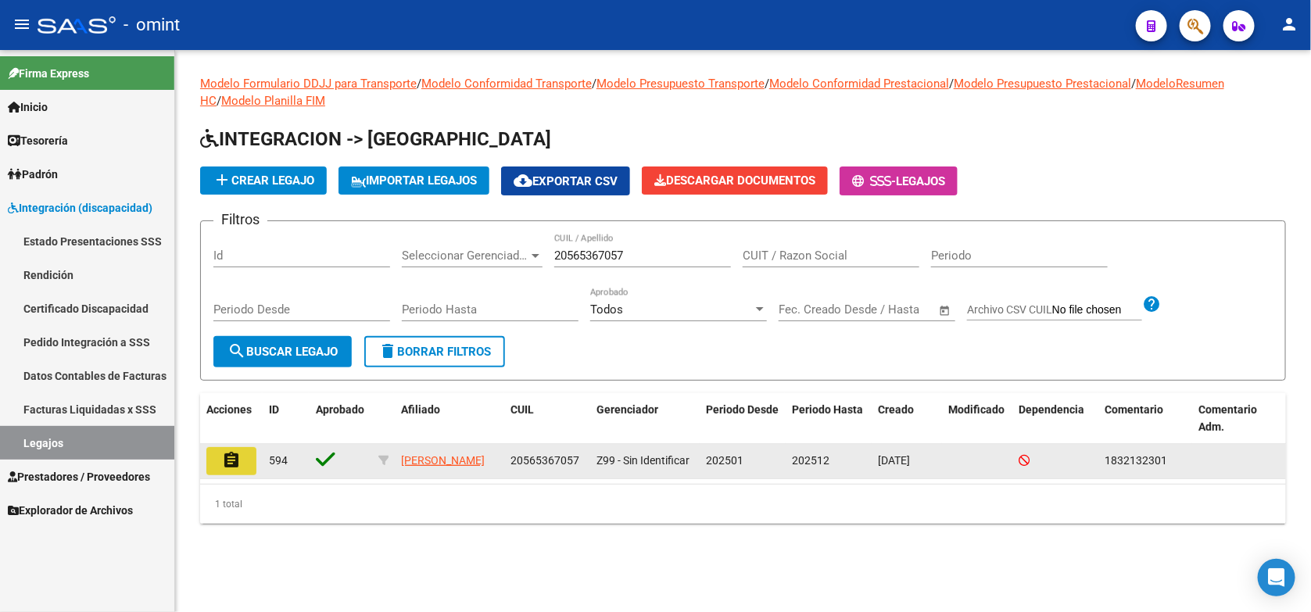
click at [223, 458] on mat-icon "assignment" at bounding box center [231, 460] width 19 height 19
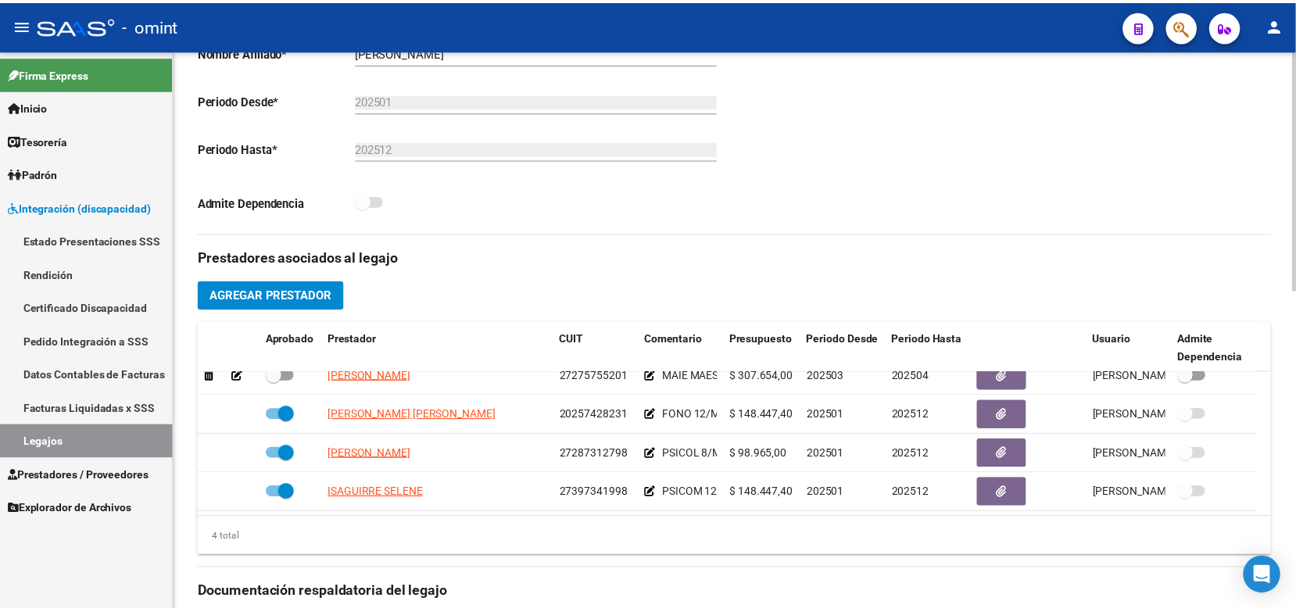
scroll to position [489, 0]
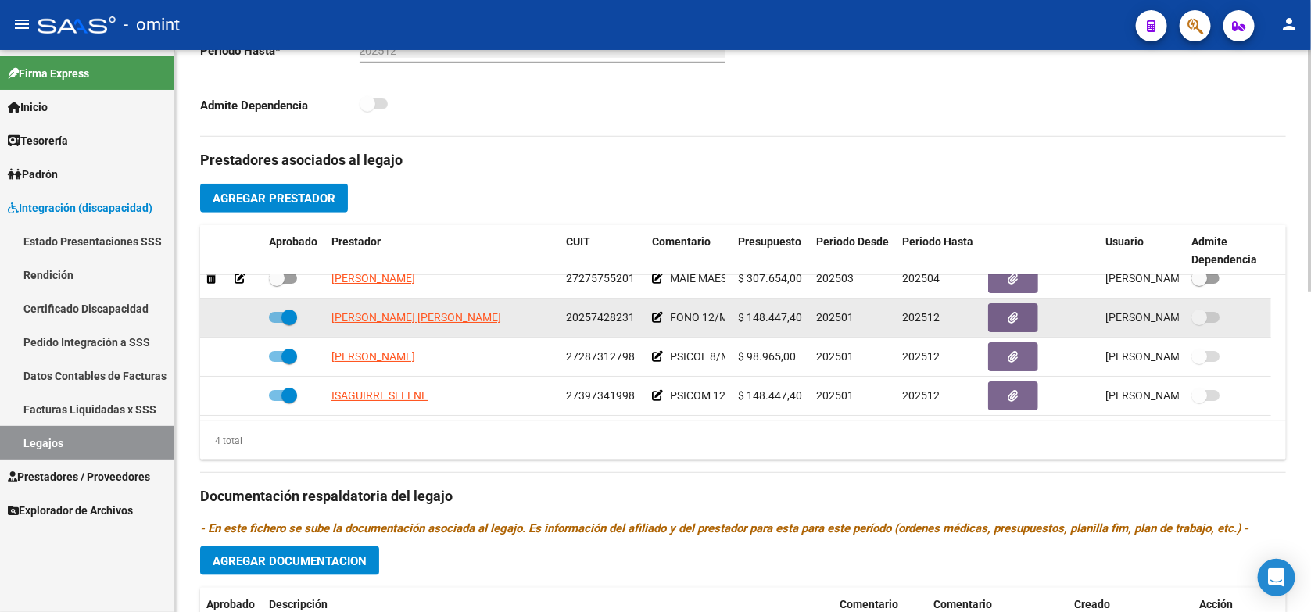
click at [438, 329] on datatable-body-cell "RIOS MARIA CECILIA PATRICIA" at bounding box center [442, 318] width 234 height 38
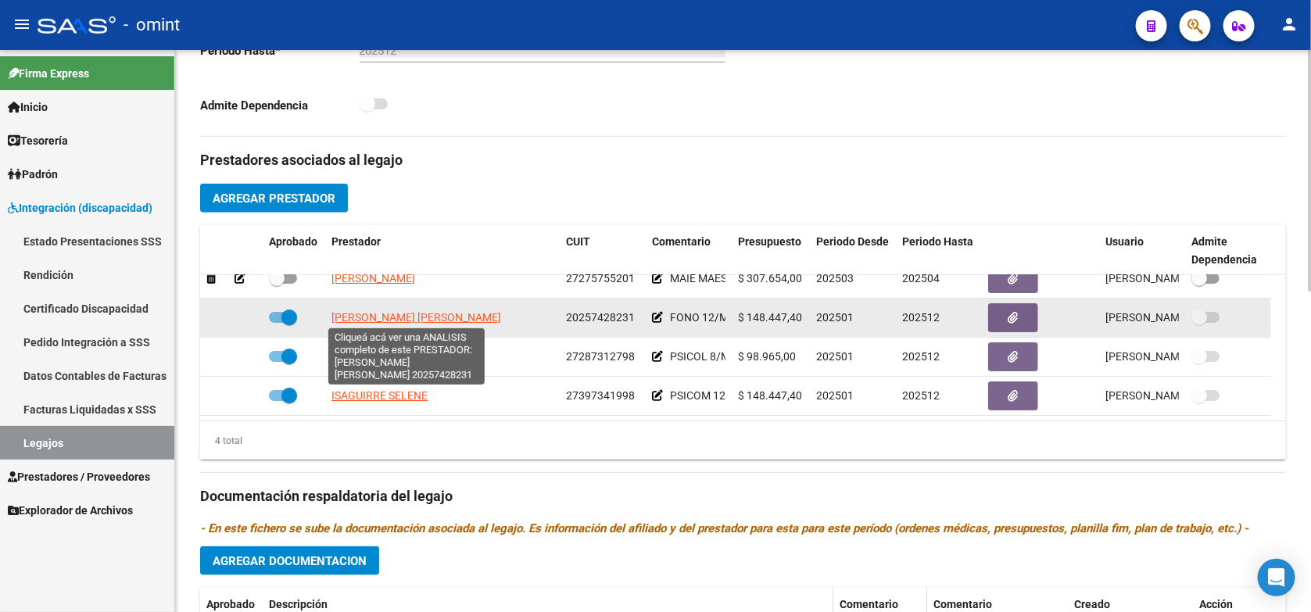
click at [424, 315] on span "RIOS MARIA CECILIA PATRICIA" at bounding box center [416, 317] width 170 height 13
type textarea "20257428231"
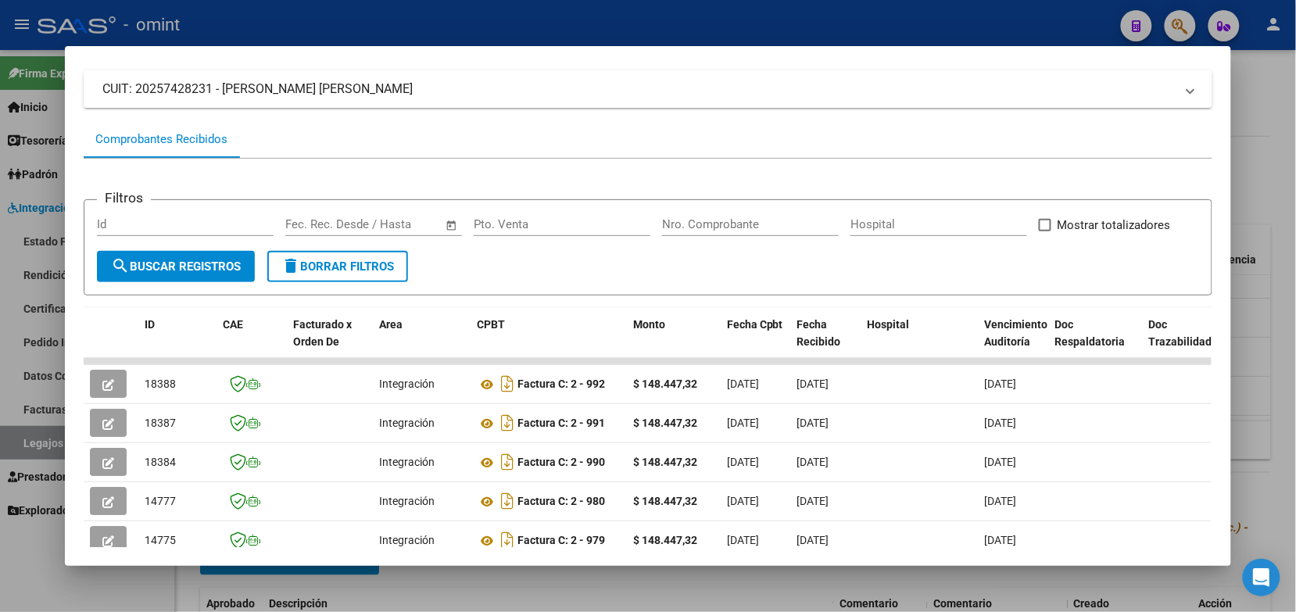
scroll to position [195, 0]
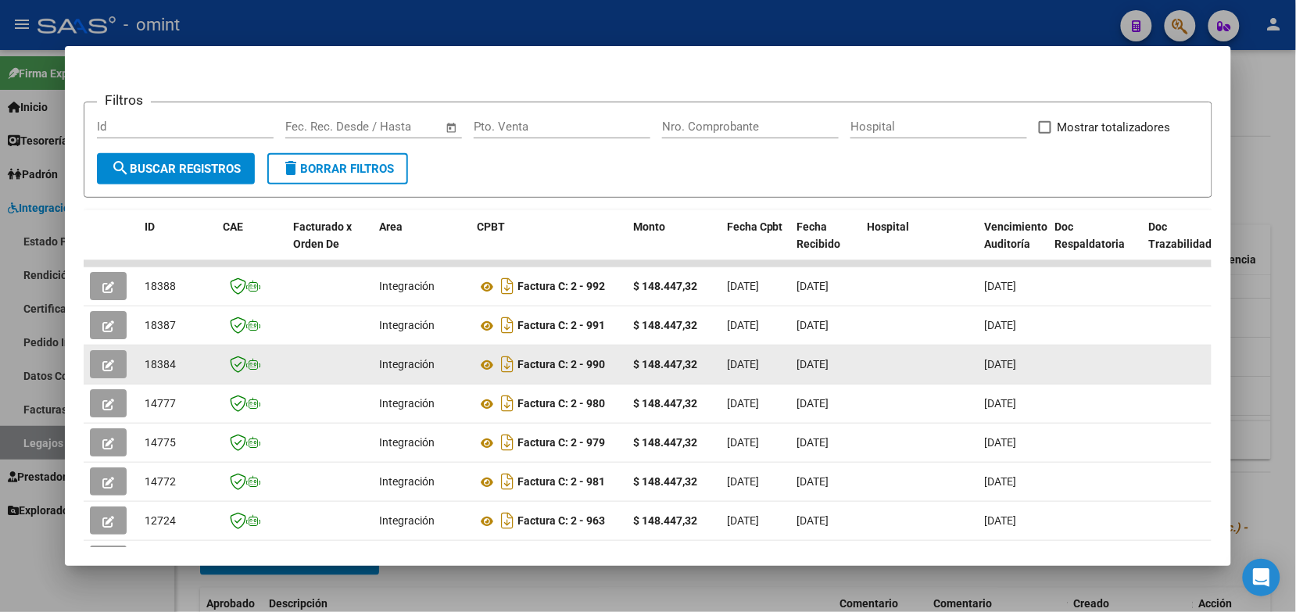
click at [112, 360] on button "button" at bounding box center [108, 364] width 37 height 28
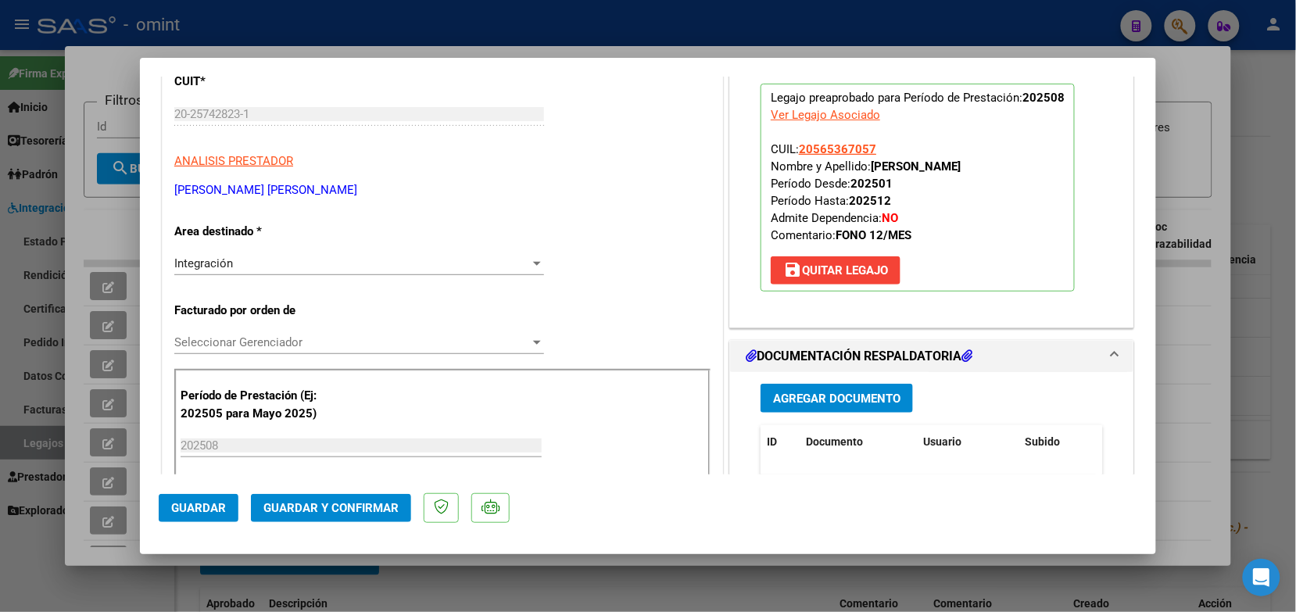
scroll to position [293, 0]
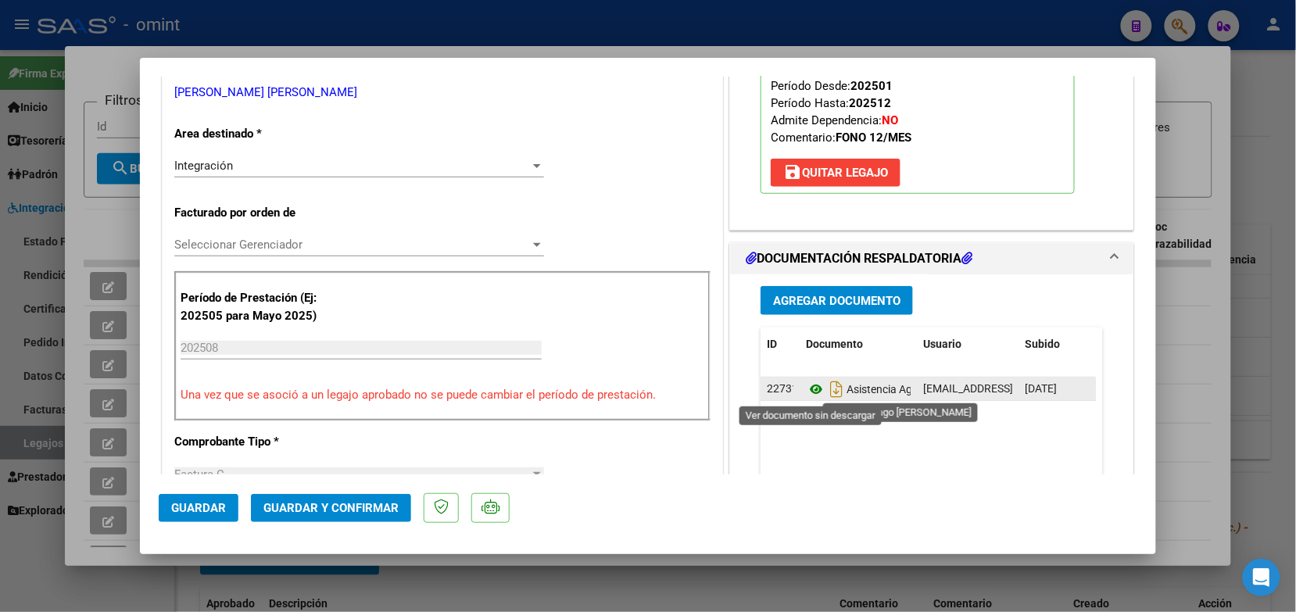
click at [807, 392] on icon at bounding box center [816, 389] width 20 height 19
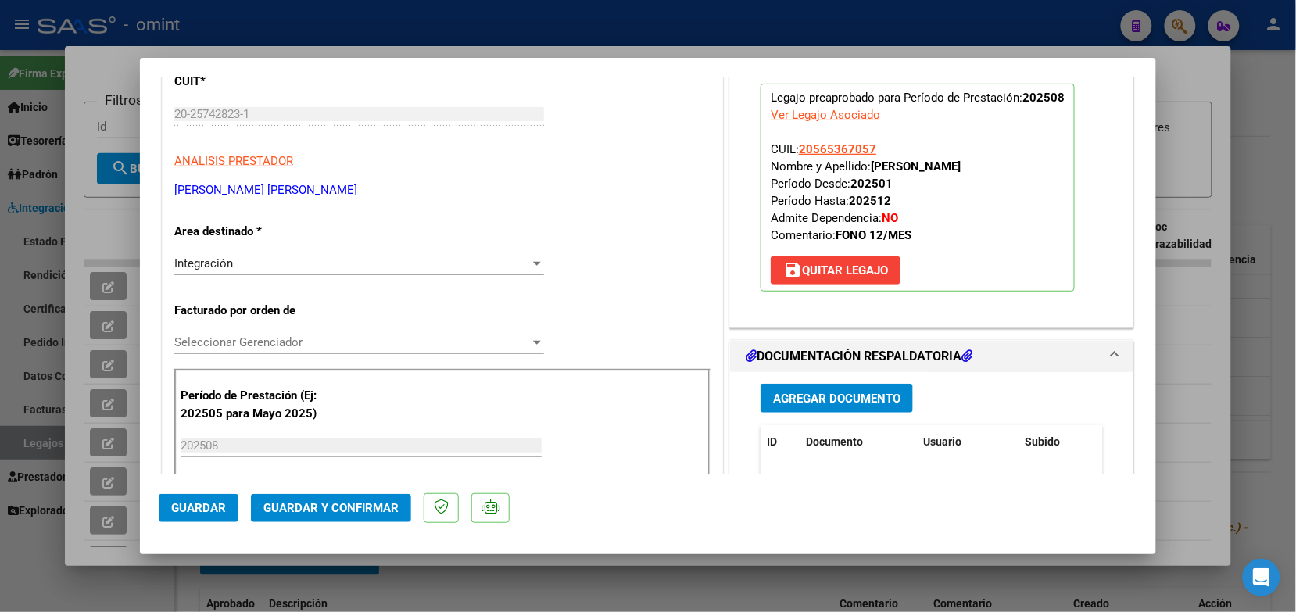
scroll to position [0, 0]
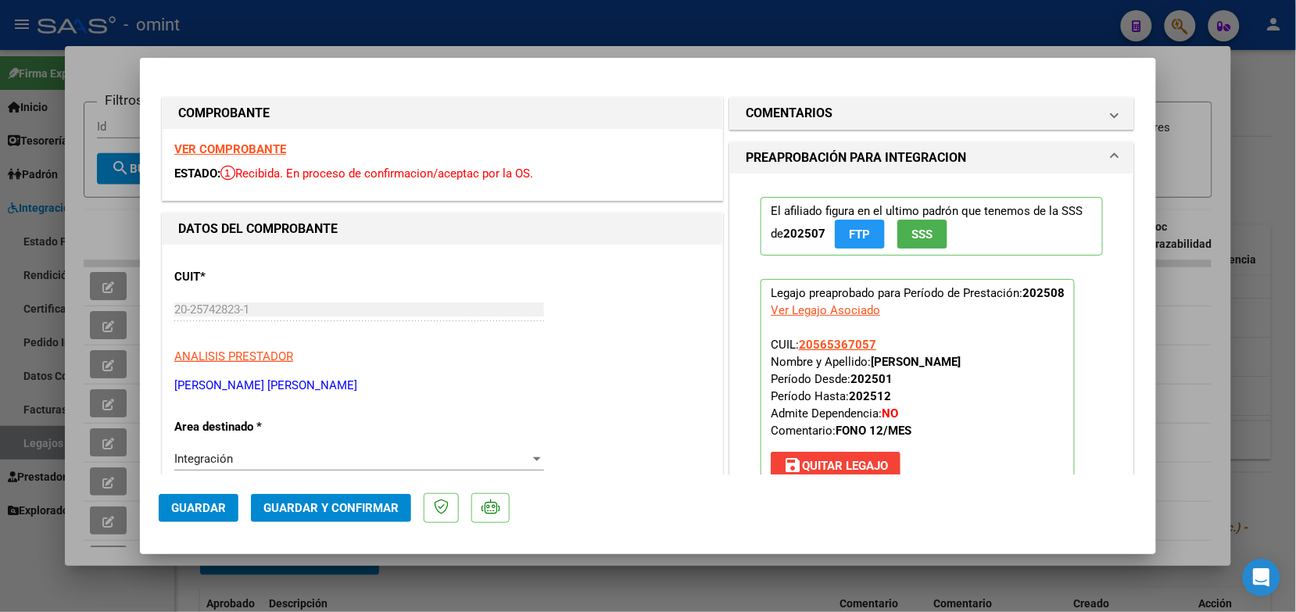
click at [246, 142] on strong "VER COMPROBANTE" at bounding box center [230, 149] width 112 height 14
click at [220, 151] on strong "VER COMPROBANTE" at bounding box center [230, 149] width 112 height 14
click at [349, 504] on span "Guardar y Confirmar" at bounding box center [330, 508] width 135 height 14
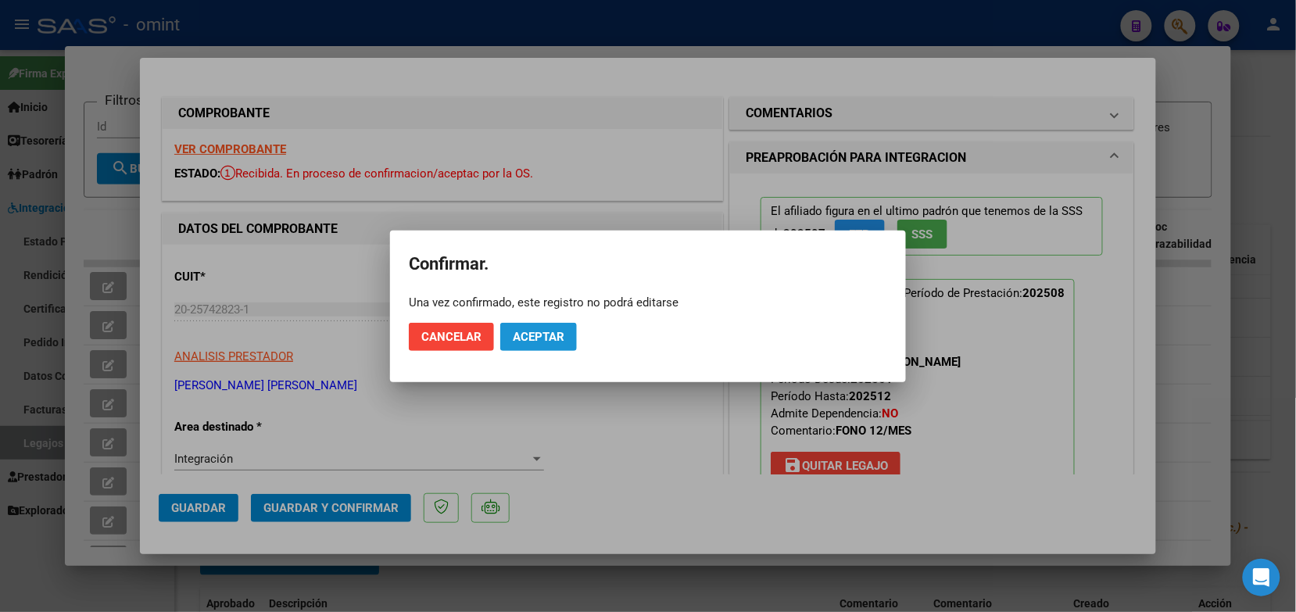
click at [522, 333] on span "Aceptar" at bounding box center [539, 337] width 52 height 14
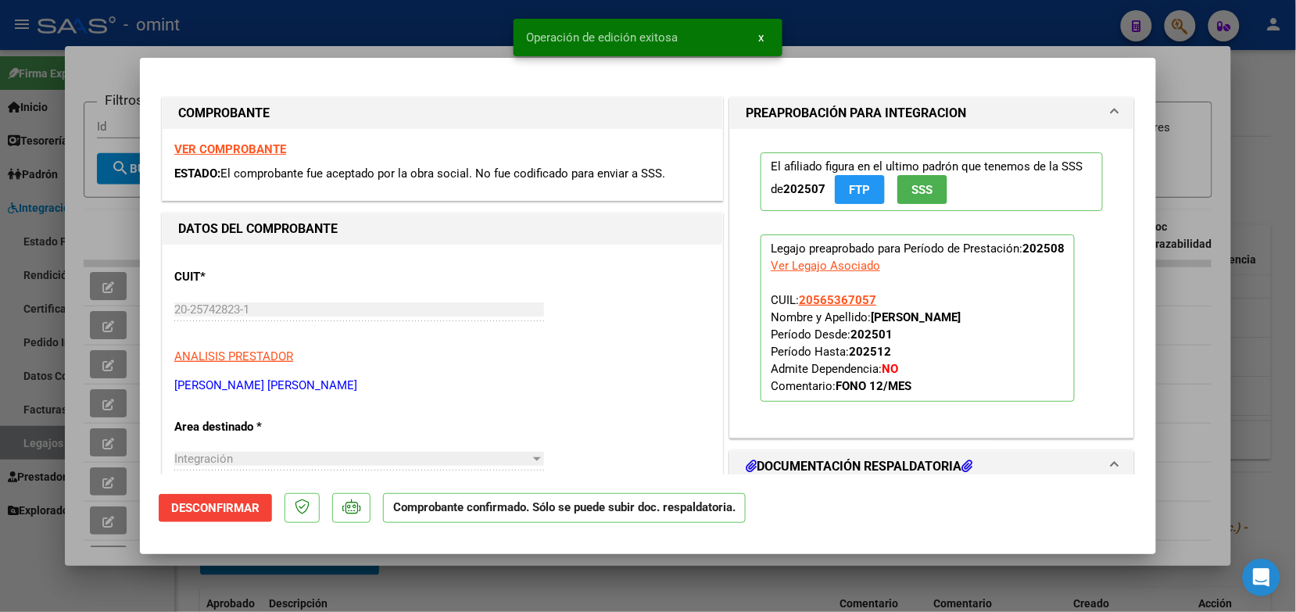
click at [350, 23] on div at bounding box center [648, 306] width 1296 height 612
type input "$ 0,00"
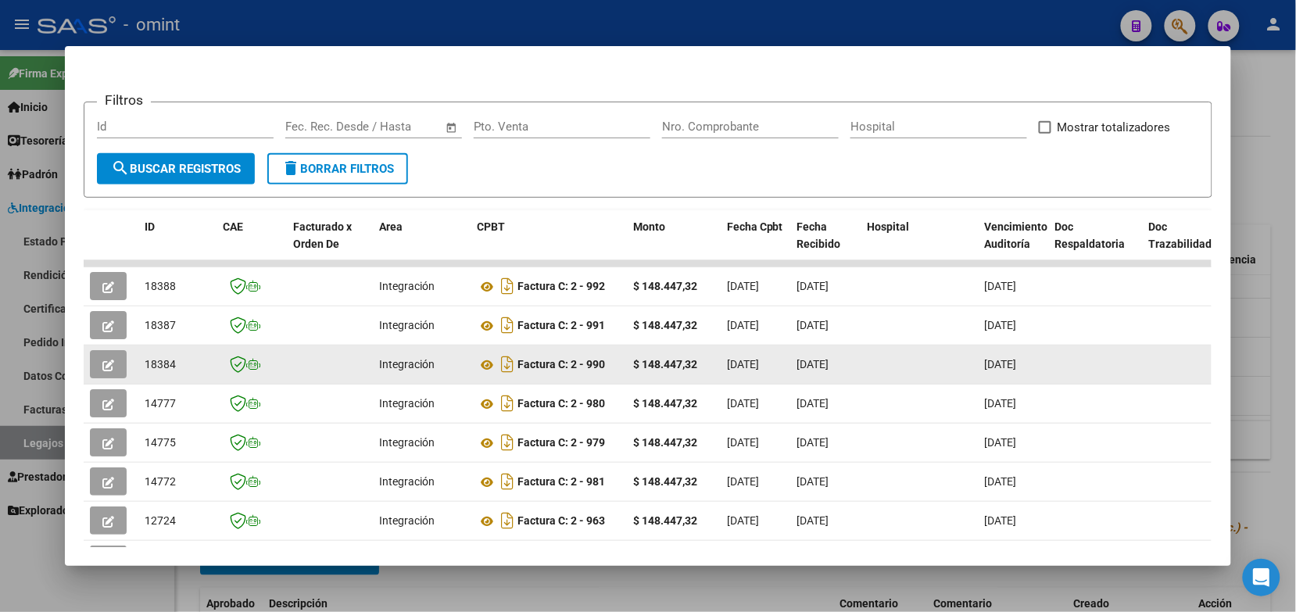
drag, startPoint x: 177, startPoint y: 360, endPoint x: 135, endPoint y: 360, distance: 41.4
click at [138, 360] on datatable-body-cell "18384" at bounding box center [177, 364] width 78 height 38
drag, startPoint x: 135, startPoint y: 360, endPoint x: 151, endPoint y: 364, distance: 16.1
copy span "18384"
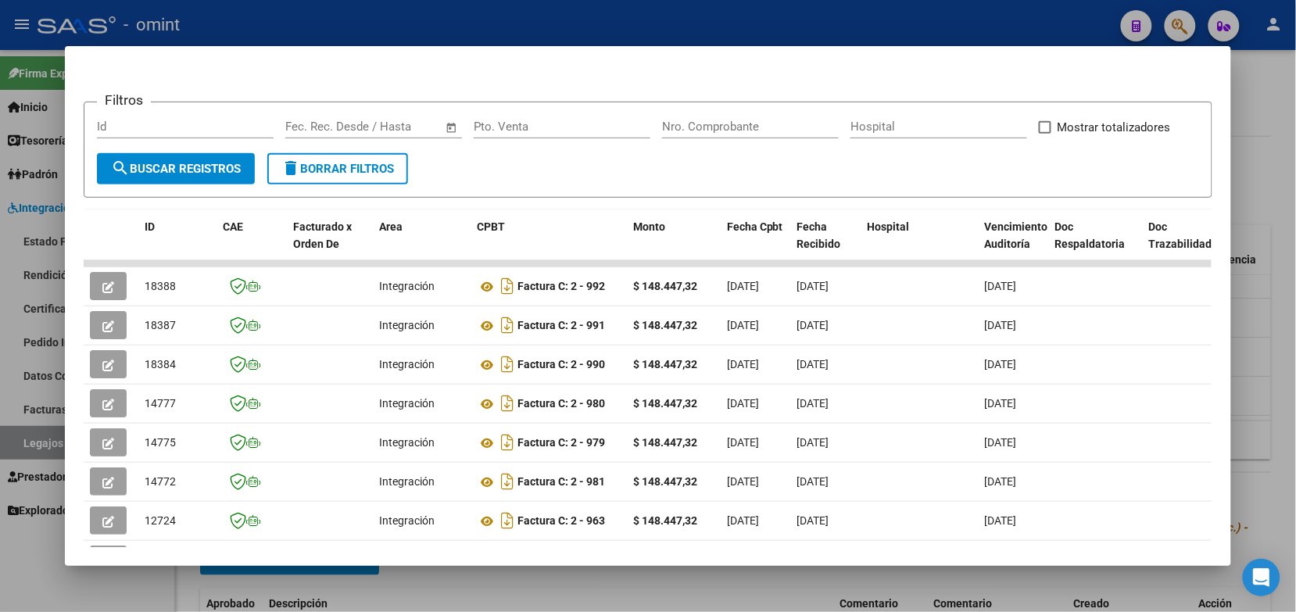
click at [477, 12] on div at bounding box center [648, 306] width 1296 height 612
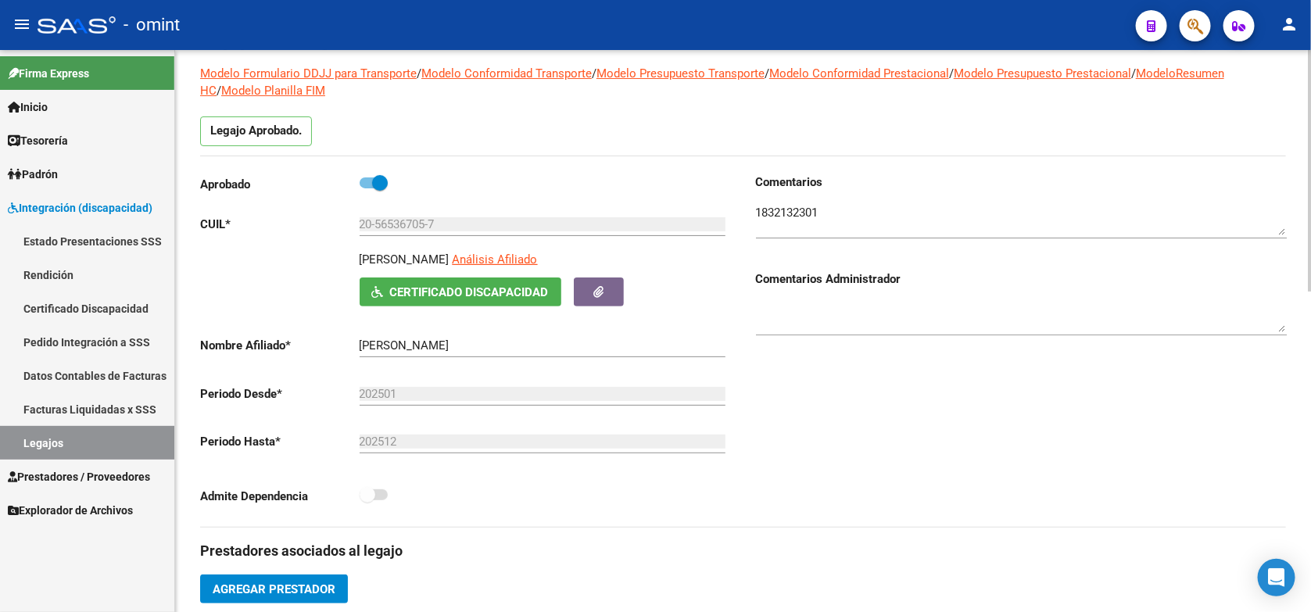
scroll to position [293, 0]
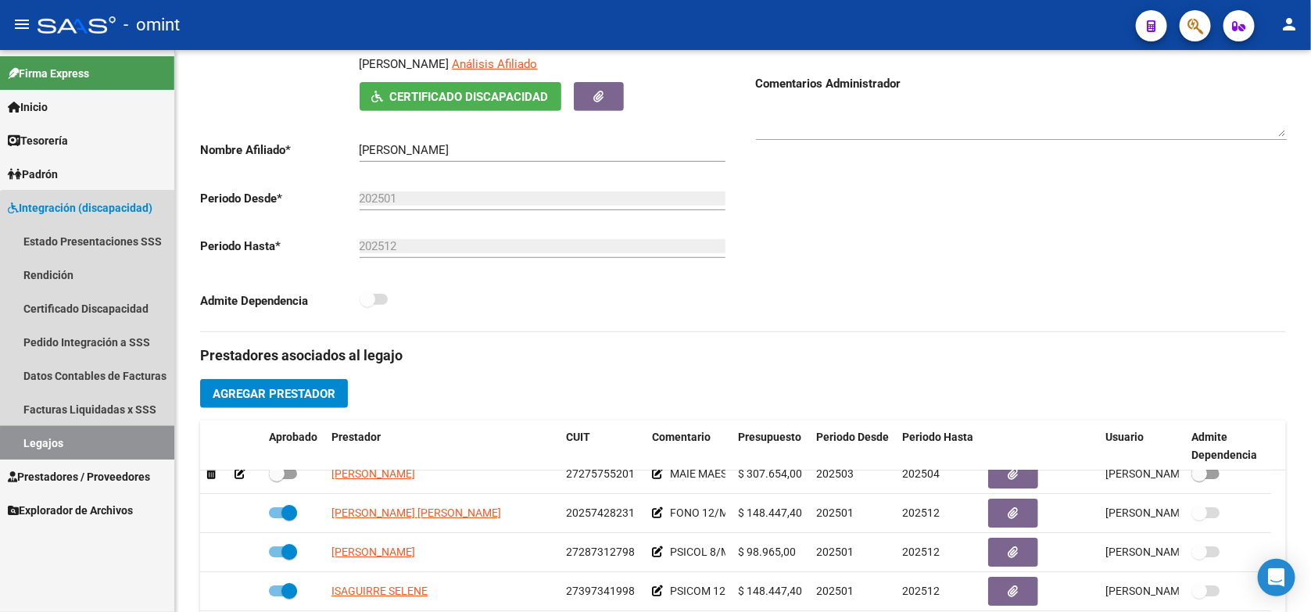
click at [151, 454] on link "Legajos" at bounding box center [87, 443] width 174 height 34
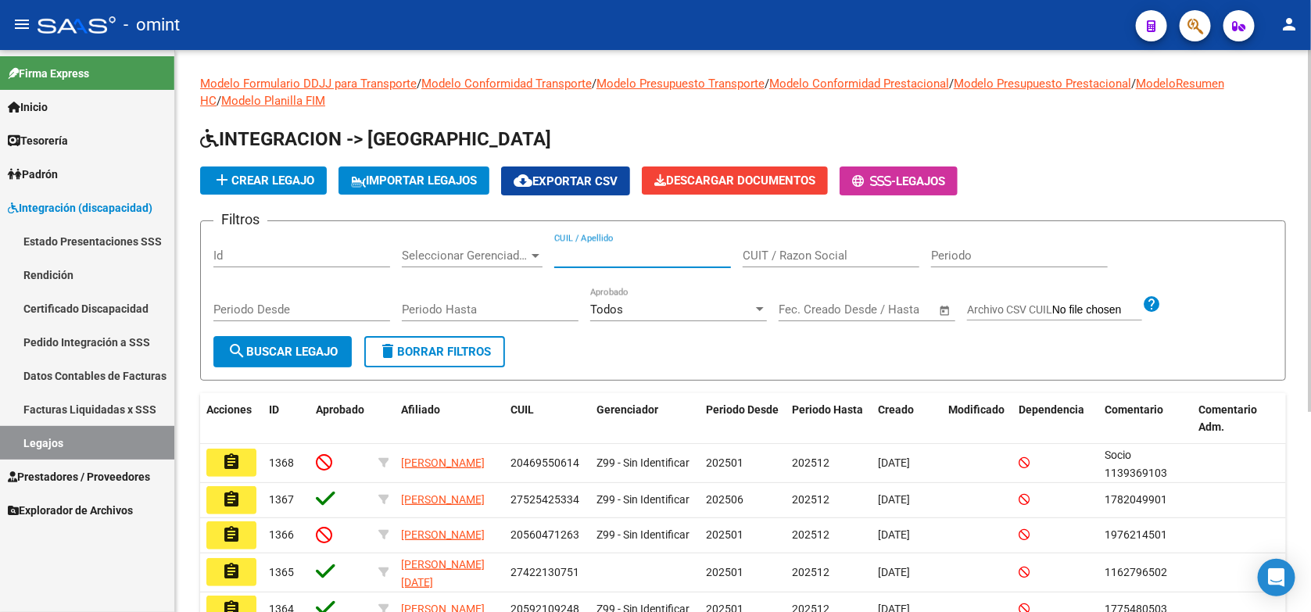
click at [576, 259] on input "CUIL / Apellido" at bounding box center [642, 256] width 177 height 14
paste input "20547644256"
type input "20547644256"
click at [270, 352] on span "search Buscar Legajo" at bounding box center [282, 352] width 110 height 14
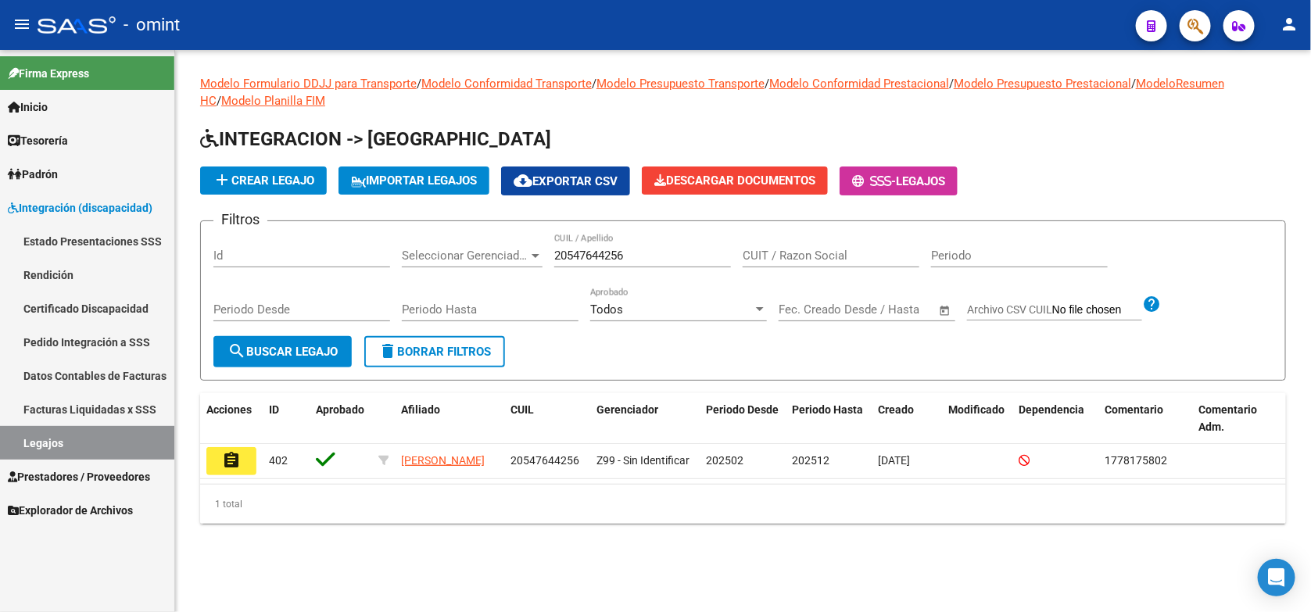
click at [307, 345] on span "search Buscar Legajo" at bounding box center [282, 352] width 110 height 14
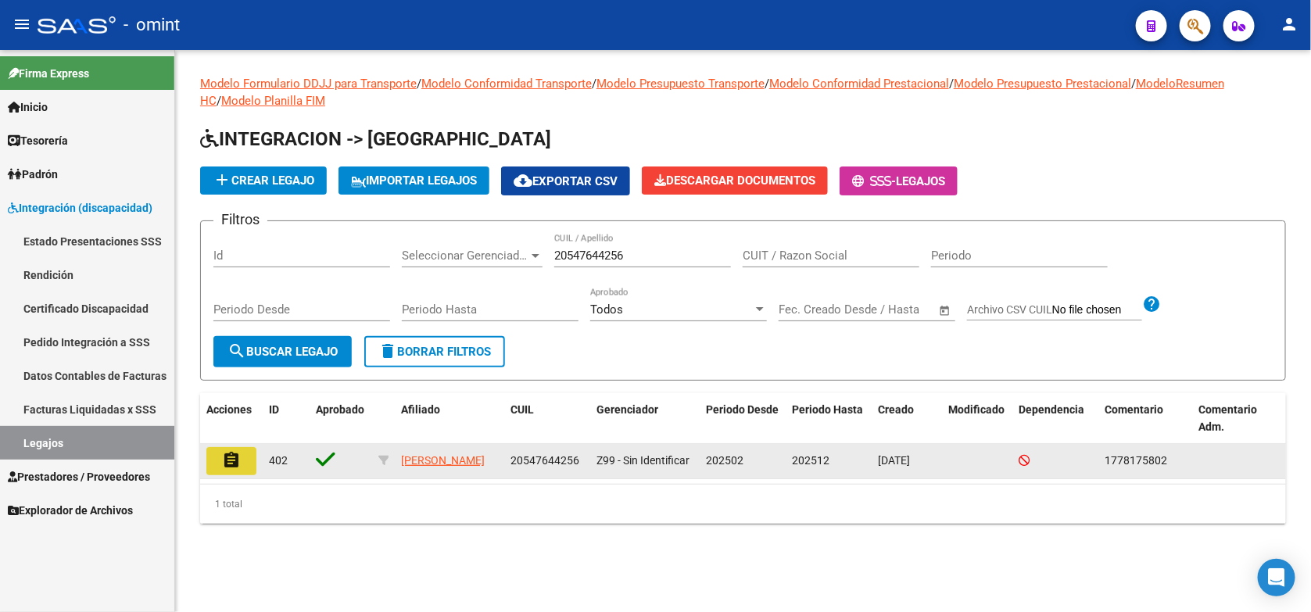
click at [242, 461] on button "assignment" at bounding box center [231, 461] width 50 height 28
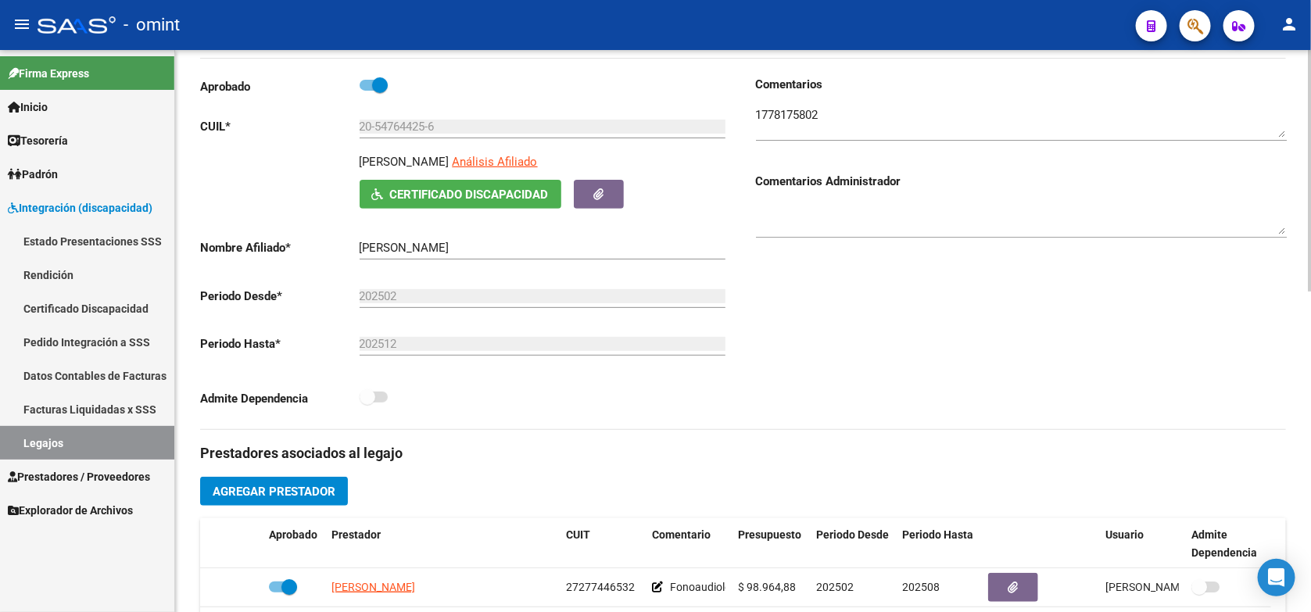
scroll to position [391, 0]
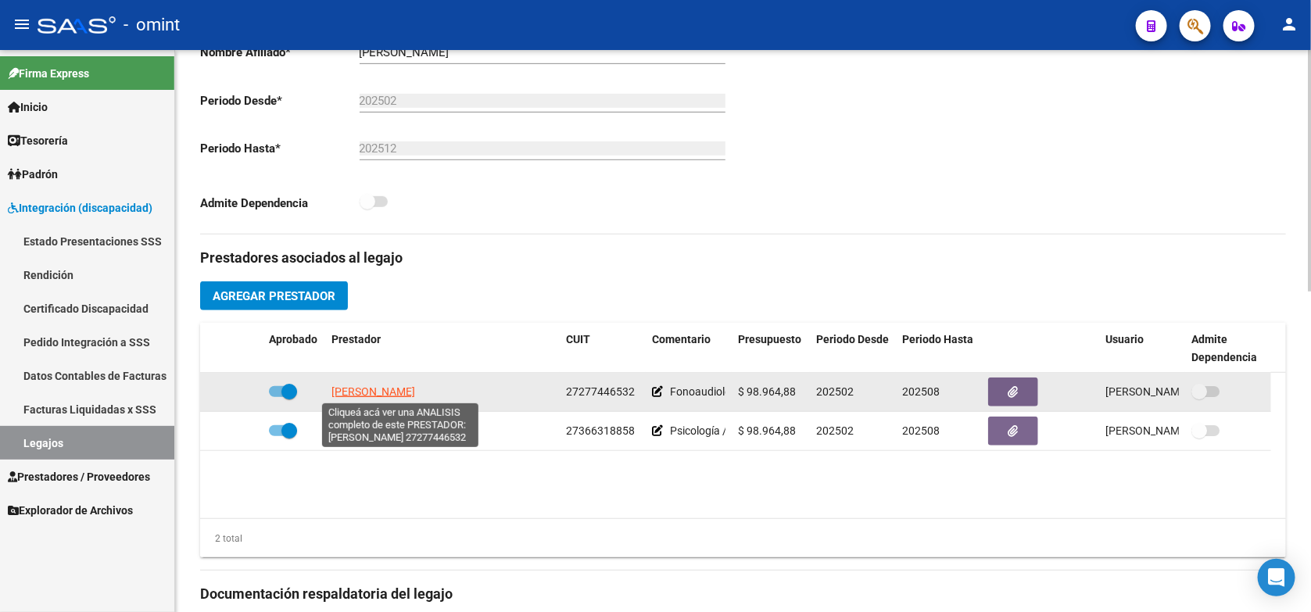
click at [415, 395] on span "TRAVAGLIA LUCIANA NURIA" at bounding box center [373, 391] width 84 height 13
type textarea "27277446532"
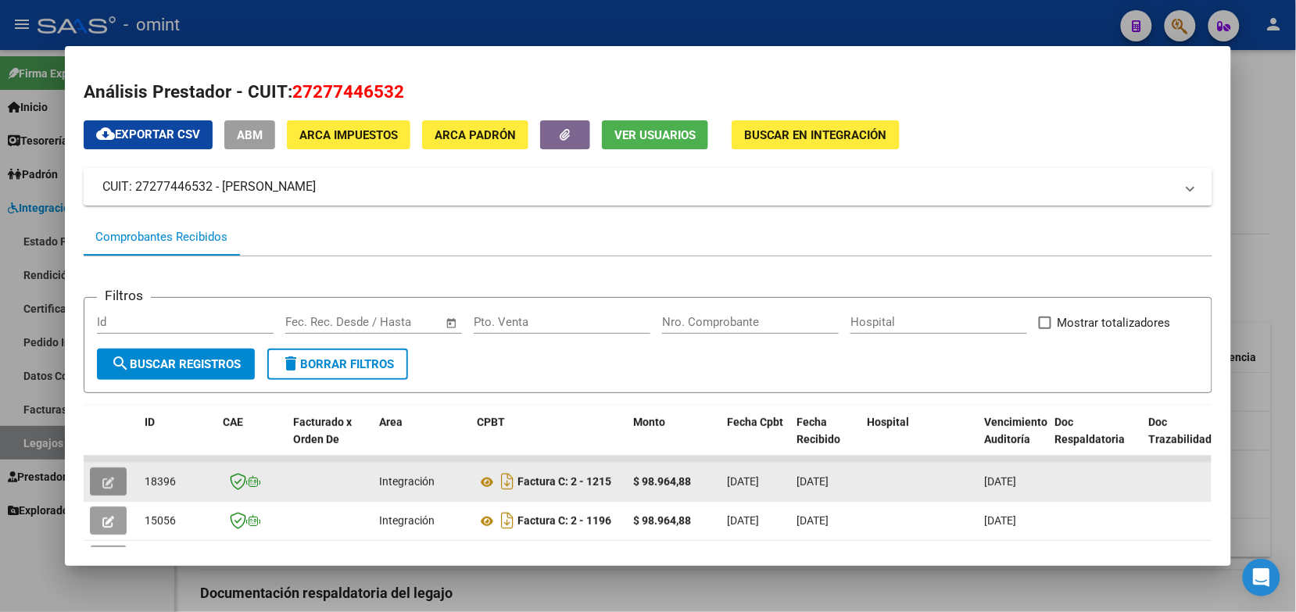
click at [103, 486] on icon "button" at bounding box center [108, 483] width 12 height 12
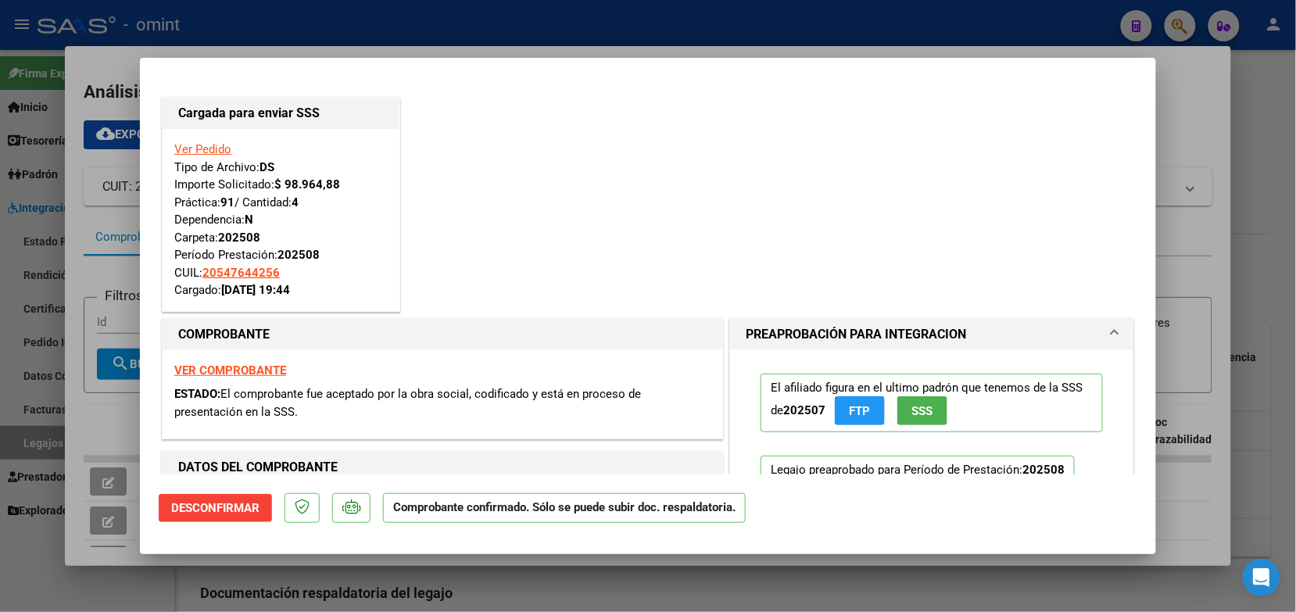
click at [332, 24] on div at bounding box center [648, 306] width 1296 height 612
type input "$ 0,00"
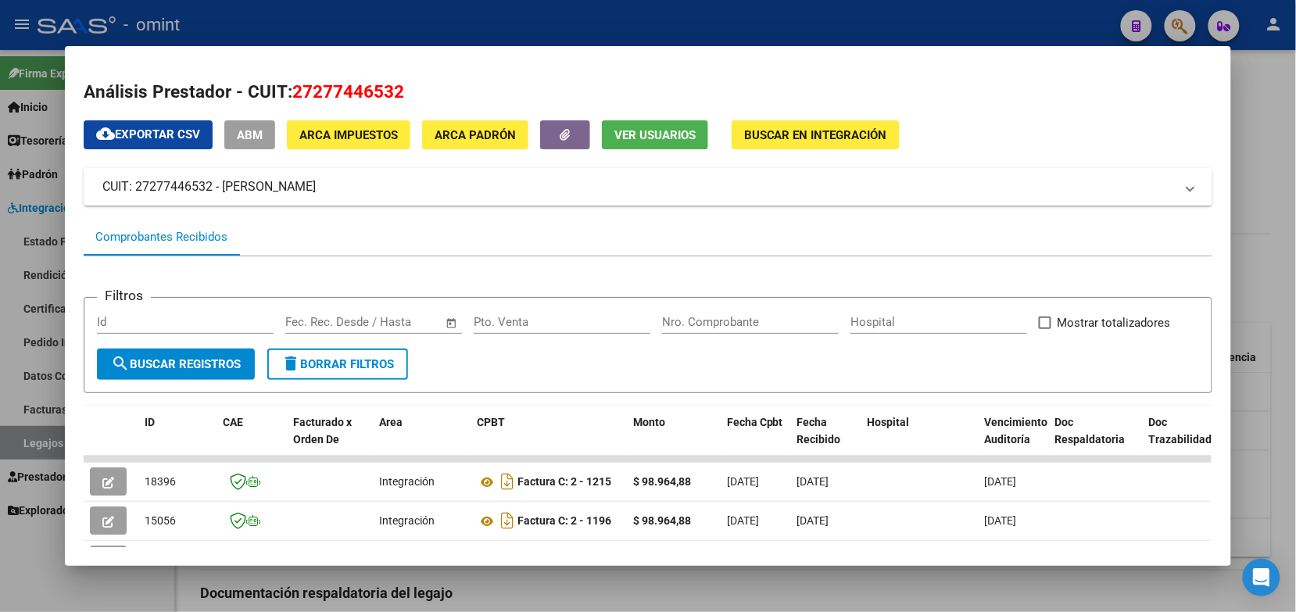
click at [438, 29] on div at bounding box center [648, 306] width 1296 height 612
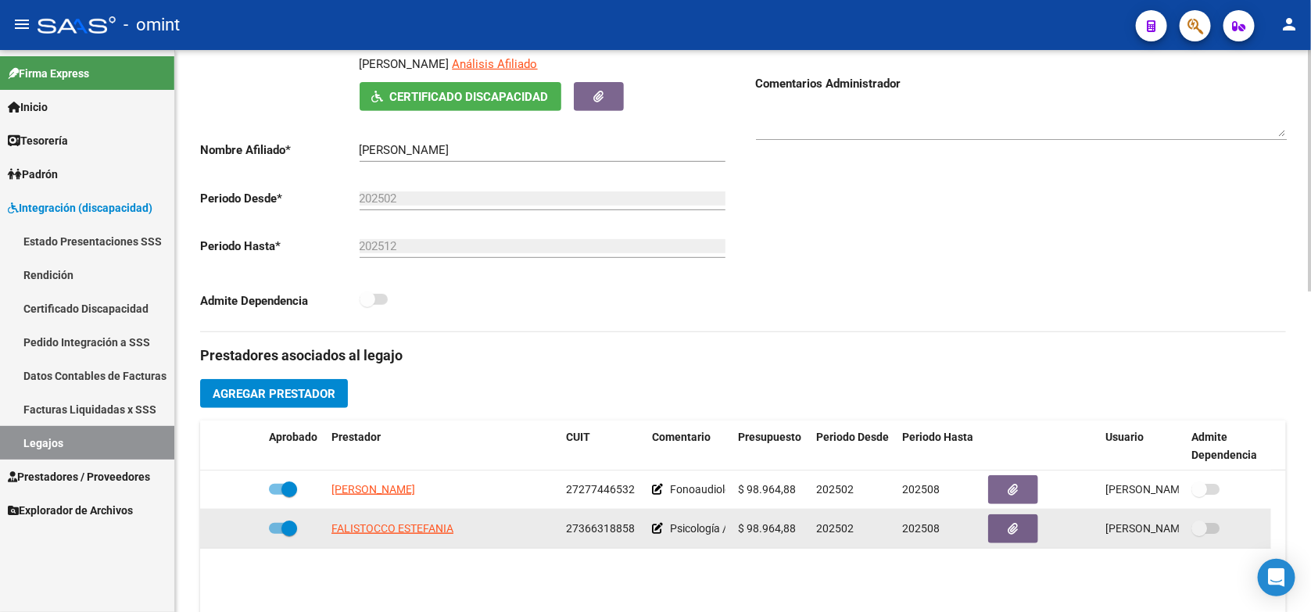
scroll to position [98, 0]
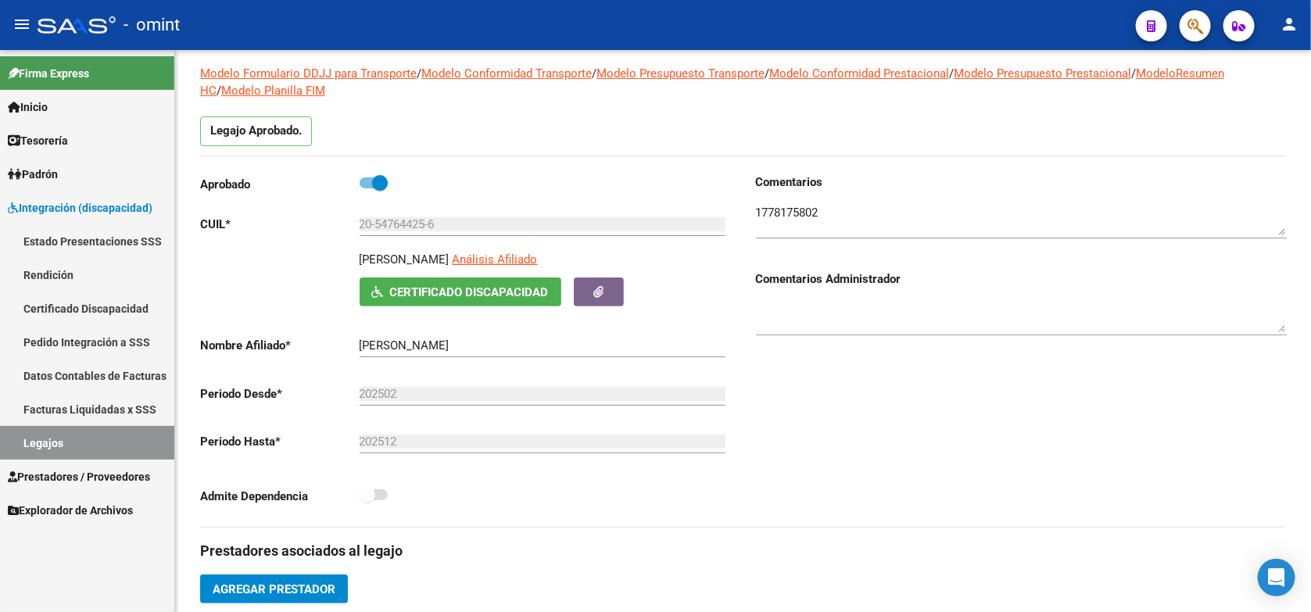
click at [55, 453] on link "Legajos" at bounding box center [87, 443] width 174 height 34
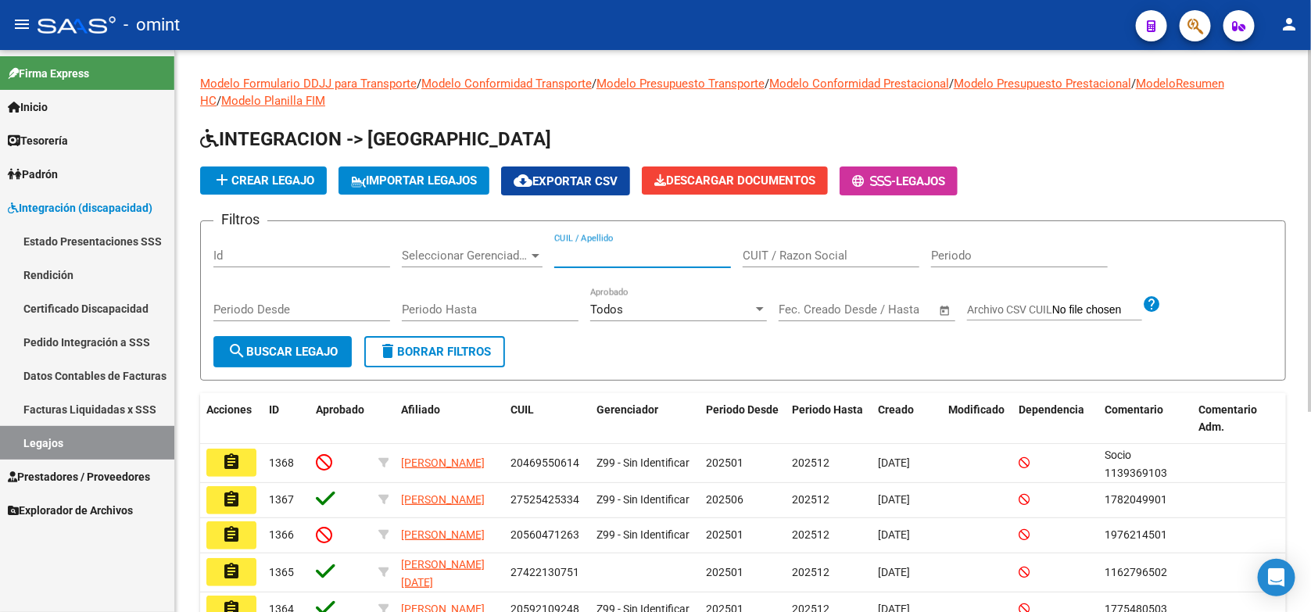
click at [573, 256] on input "CUIL / Apellido" at bounding box center [642, 256] width 177 height 14
paste input "20551332668"
type input "20551332668"
click at [291, 349] on span "search Buscar Legajo" at bounding box center [282, 352] width 110 height 14
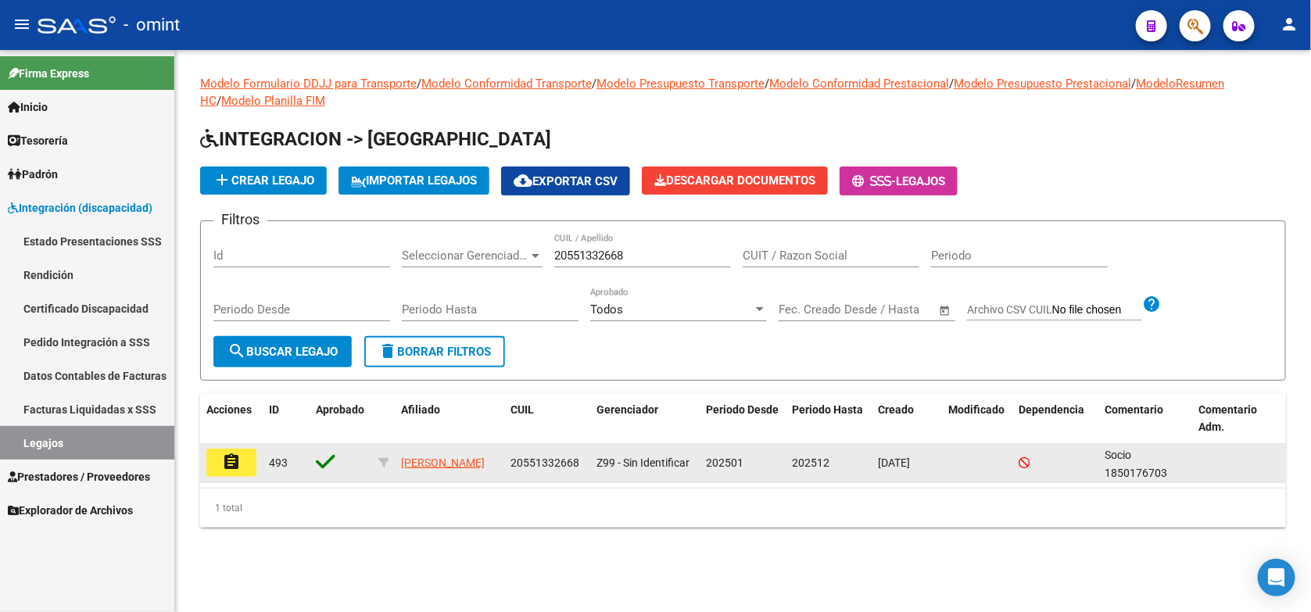
click at [237, 458] on mat-icon "assignment" at bounding box center [231, 462] width 19 height 19
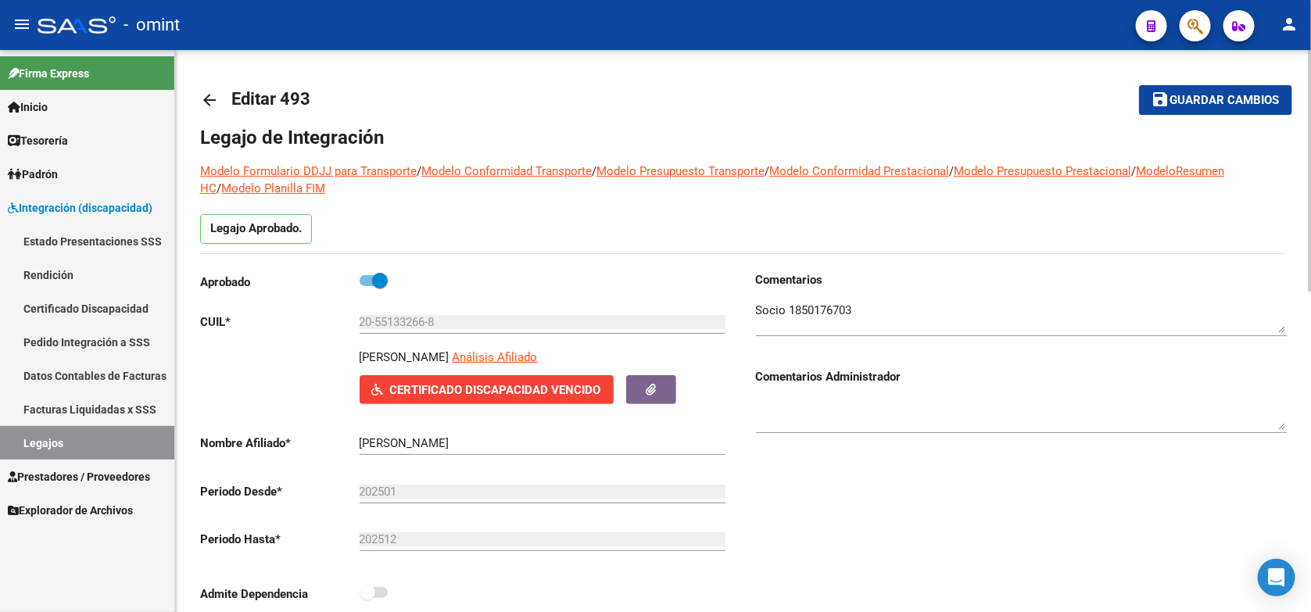
scroll to position [98, 0]
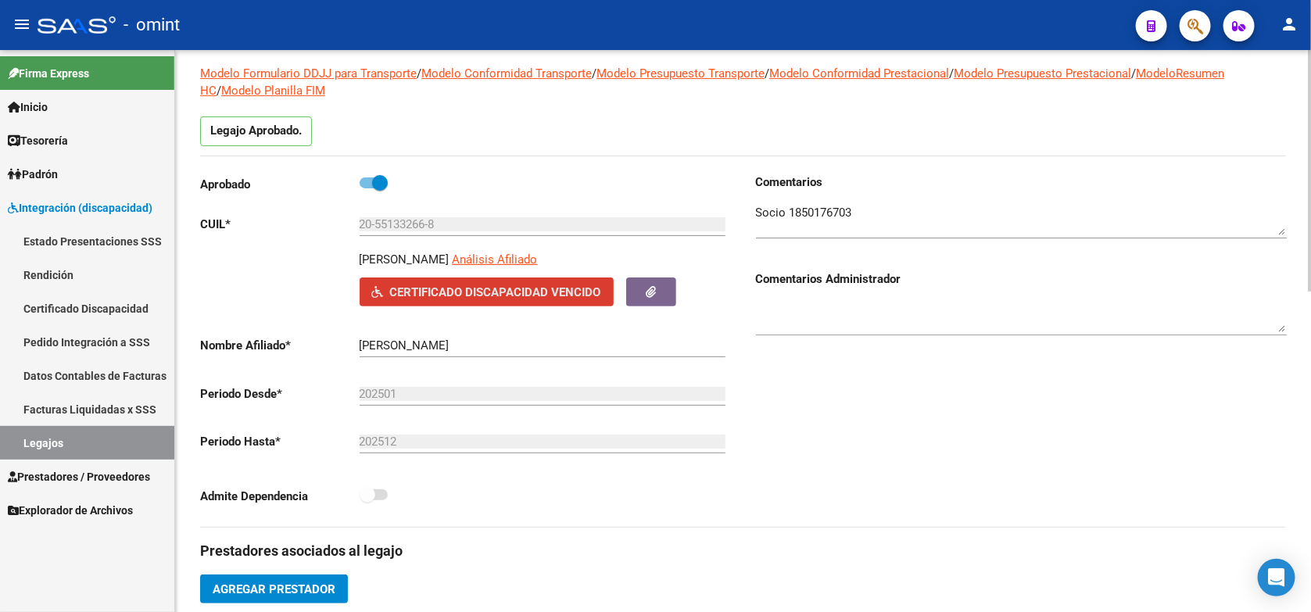
click at [471, 298] on span "Certificado Discapacidad Vencido" at bounding box center [495, 292] width 211 height 14
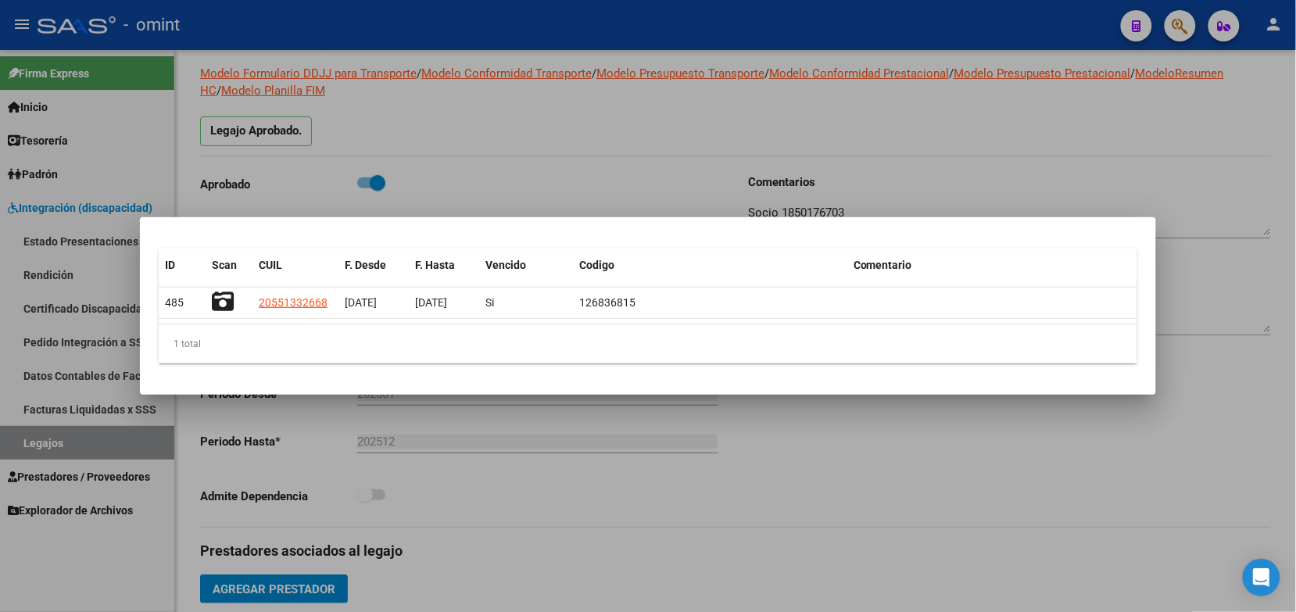
click at [481, 119] on div at bounding box center [648, 306] width 1296 height 612
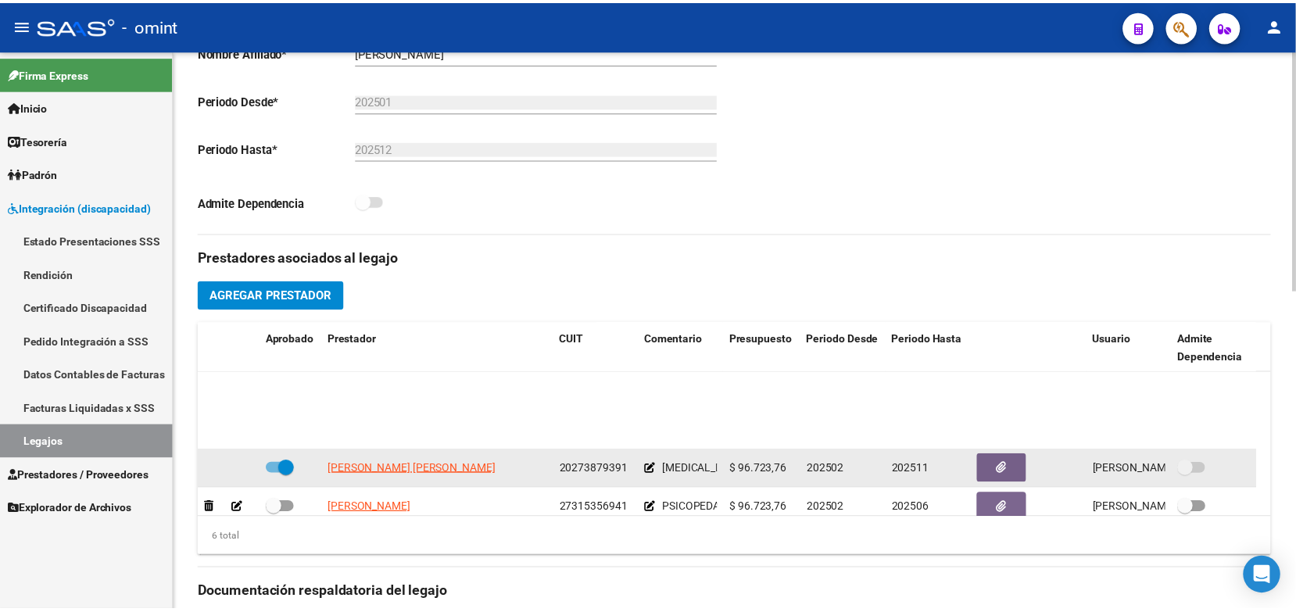
scroll to position [95, 0]
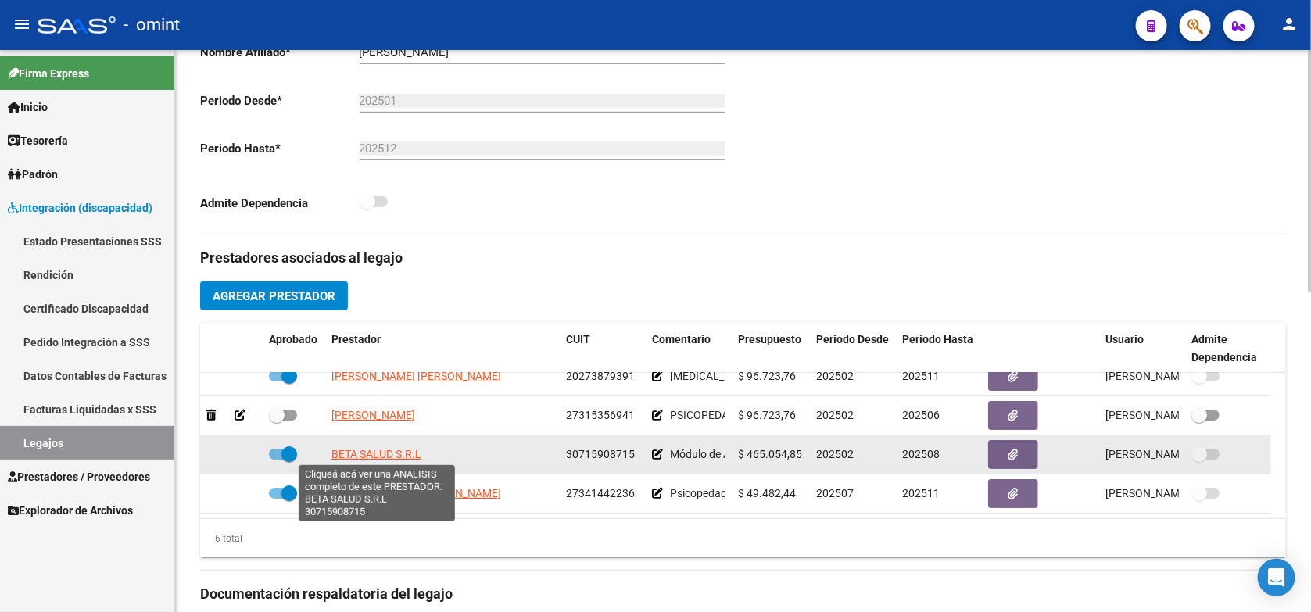
click at [331, 449] on span "BETA SALUD S.R.L" at bounding box center [376, 454] width 90 height 13
type textarea "30715908715"
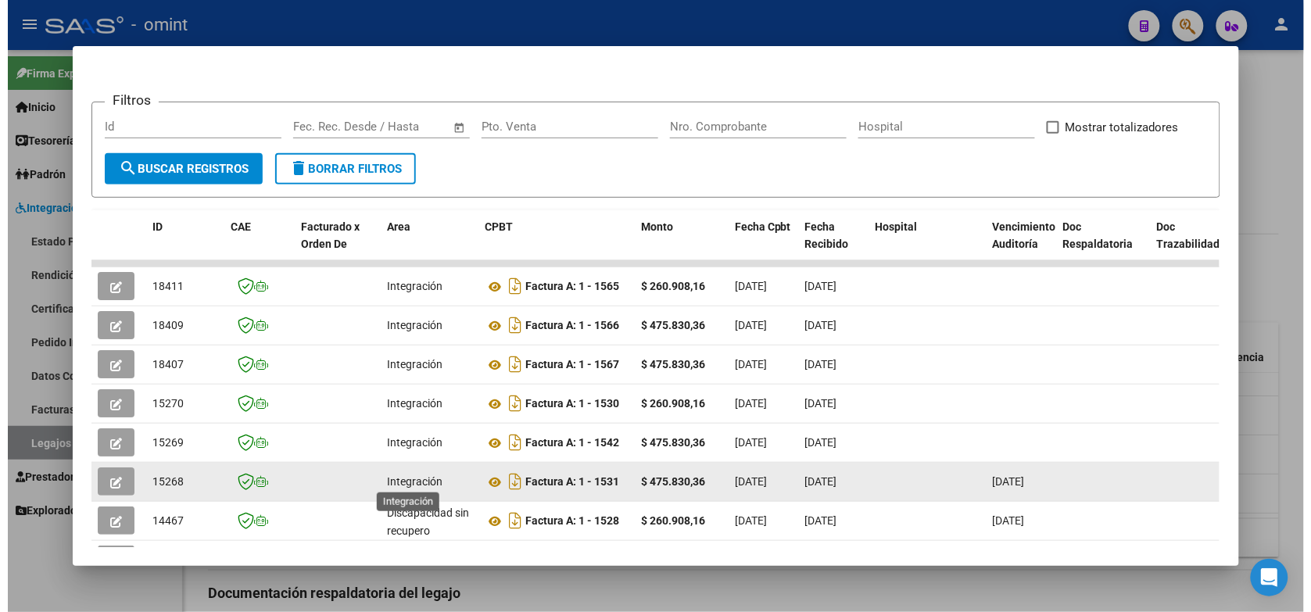
scroll to position [391, 0]
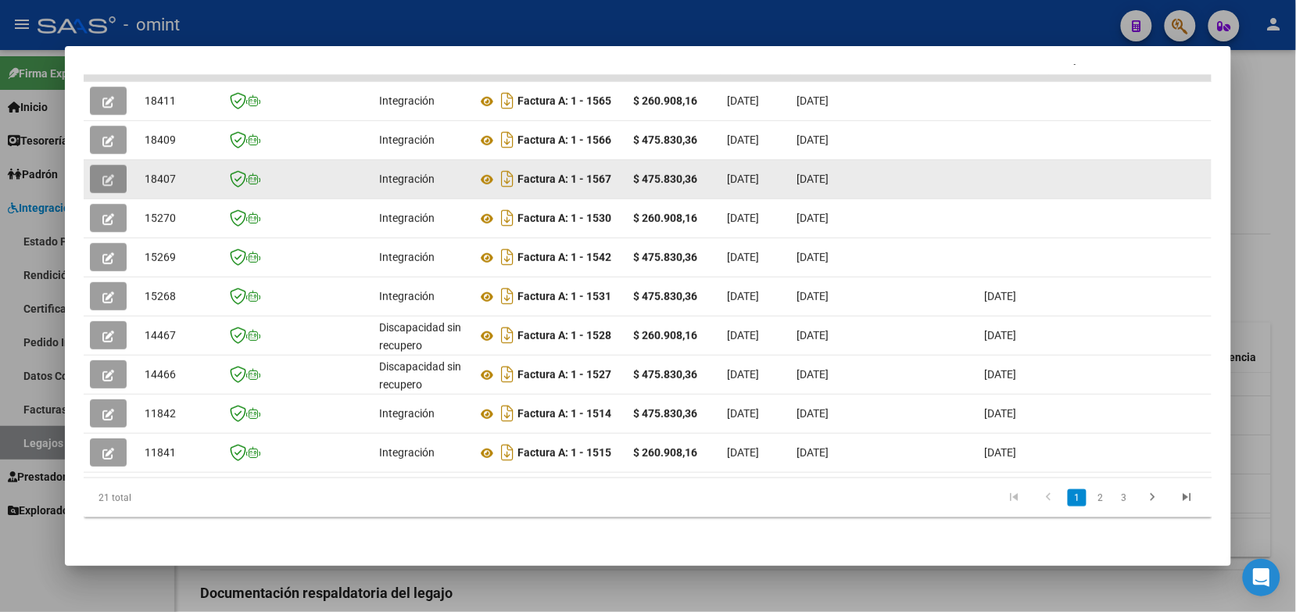
click at [102, 174] on icon "button" at bounding box center [108, 180] width 12 height 12
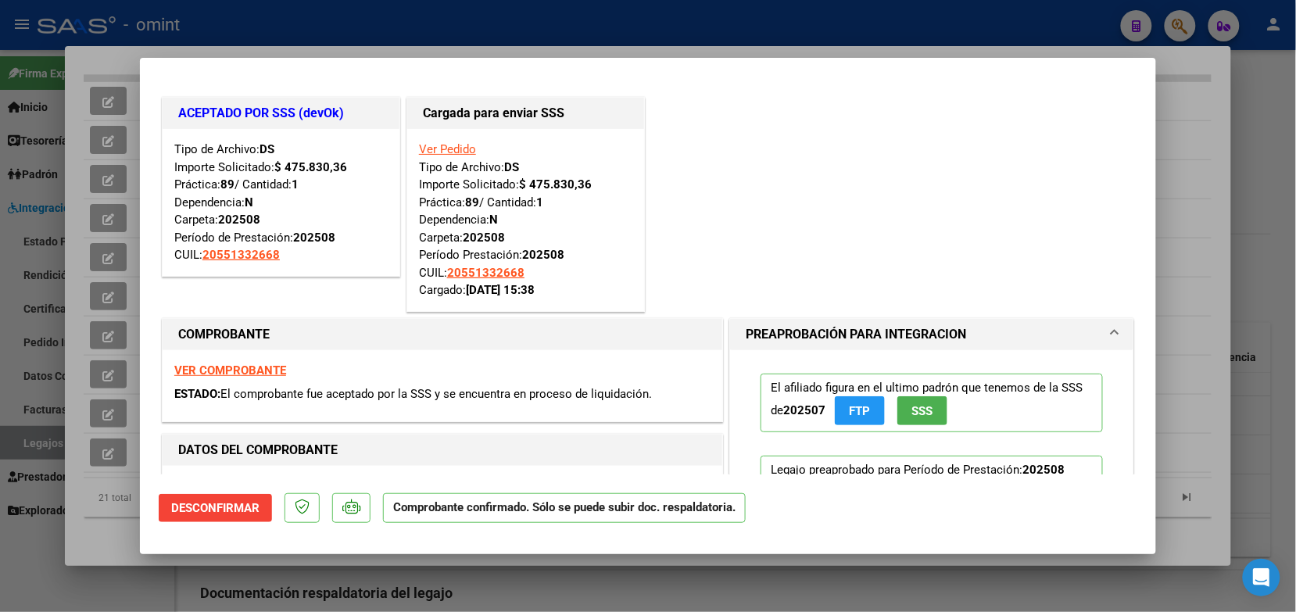
click at [299, 20] on div at bounding box center [648, 306] width 1296 height 612
type input "$ 0,00"
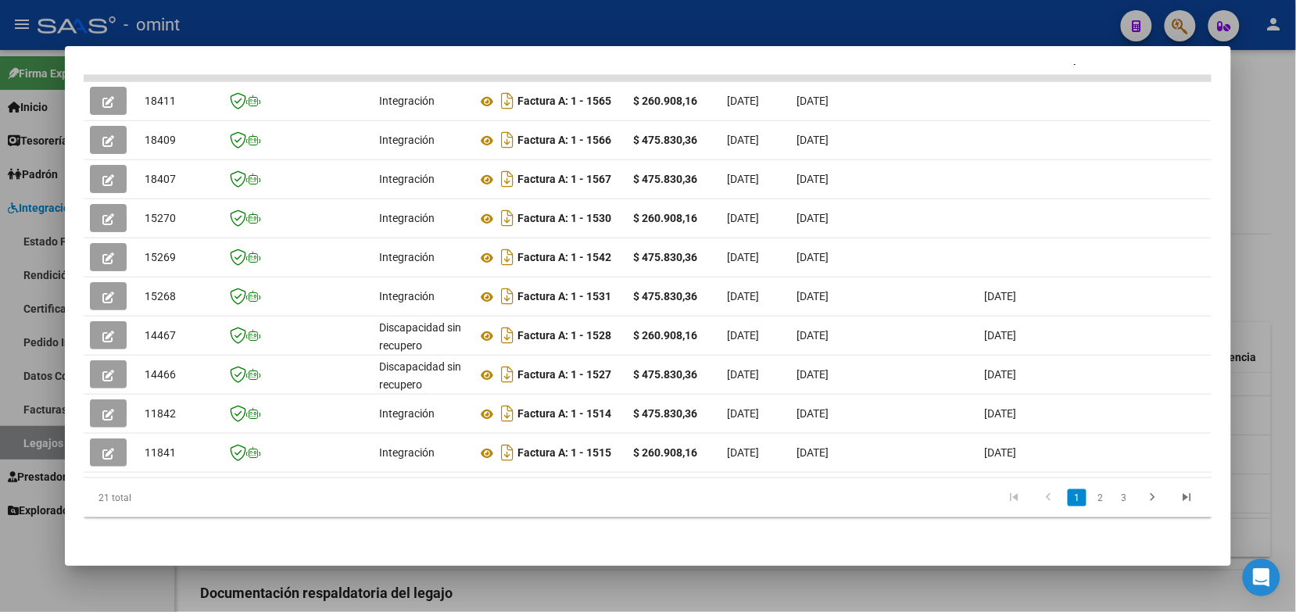
click at [440, 25] on div at bounding box center [648, 306] width 1296 height 612
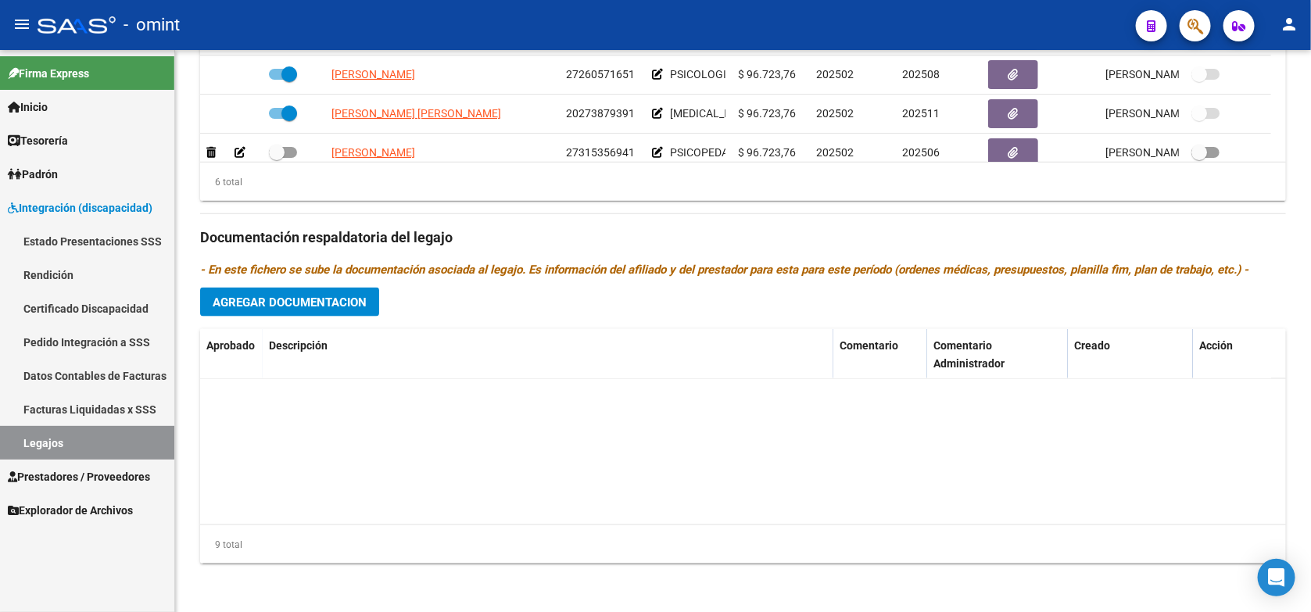
scroll to position [212, 0]
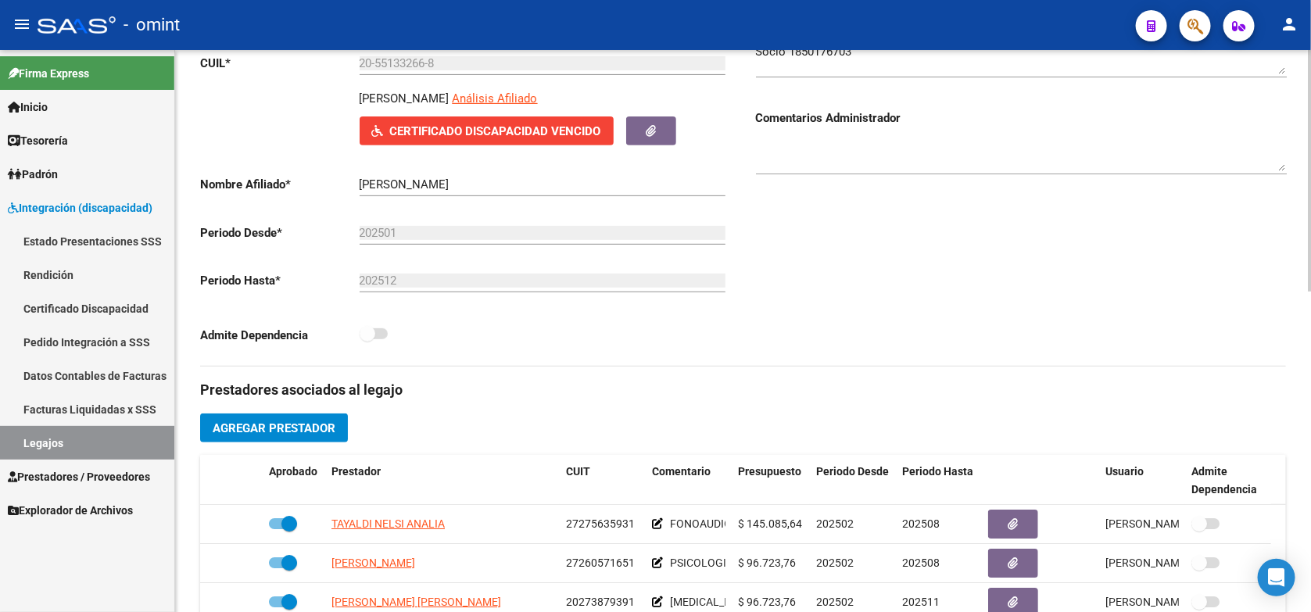
scroll to position [0, 0]
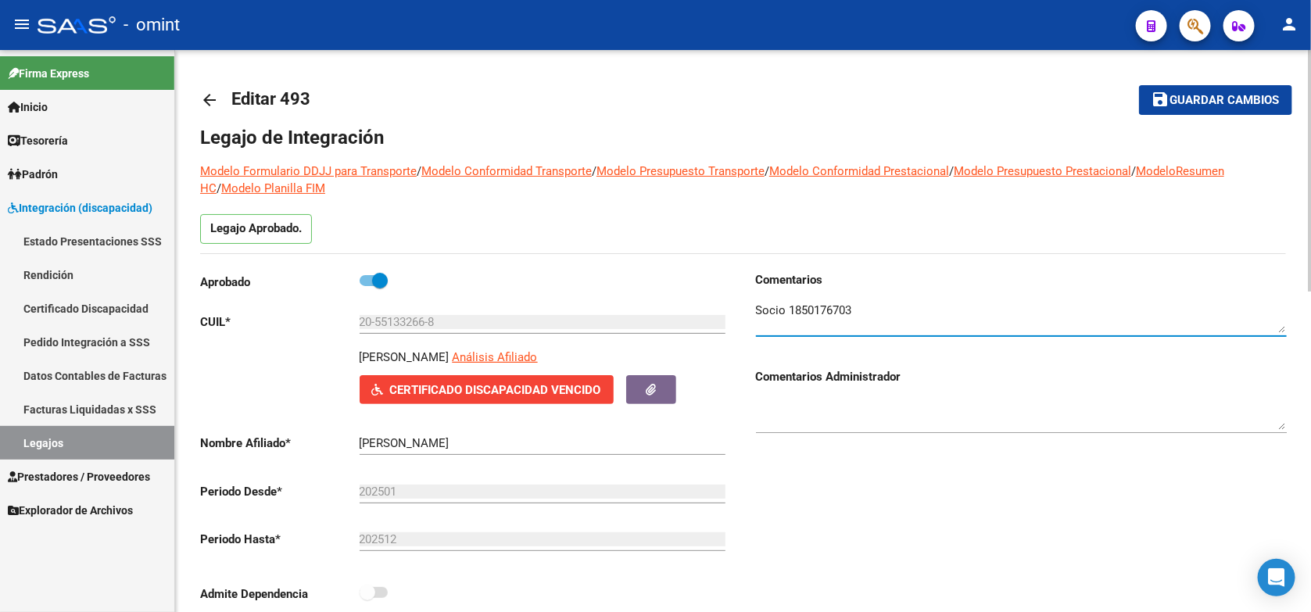
drag, startPoint x: 870, startPoint y: 311, endPoint x: 789, endPoint y: 306, distance: 80.6
click at [789, 306] on textarea at bounding box center [1021, 317] width 531 height 31
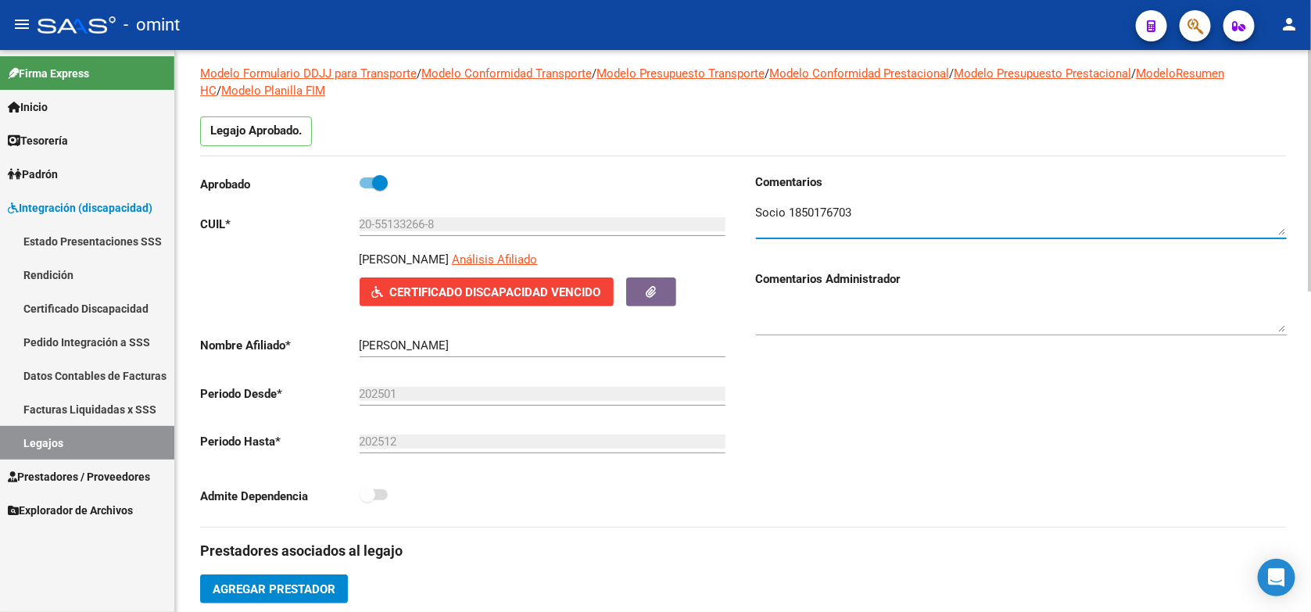
click at [884, 213] on textarea at bounding box center [1021, 219] width 531 height 31
type textarea "Socio 1850176703 cud vence 11/2025"
click at [1021, 178] on h3 "Comentarios" at bounding box center [1021, 182] width 531 height 17
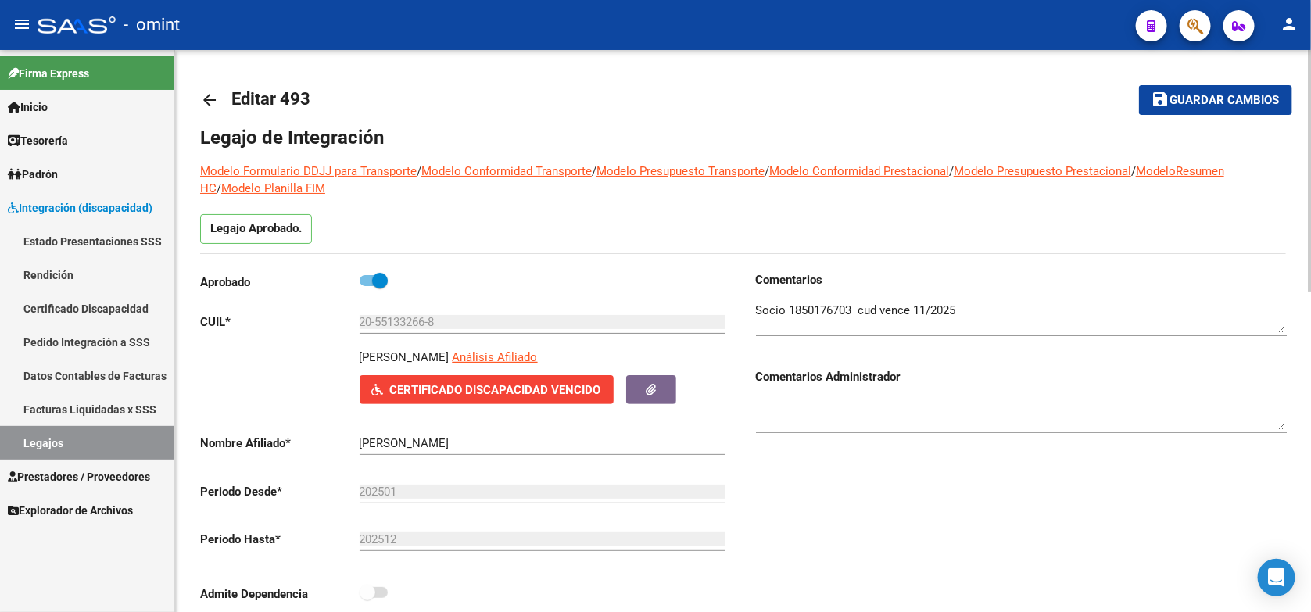
click at [1218, 100] on span "Guardar cambios" at bounding box center [1224, 101] width 109 height 14
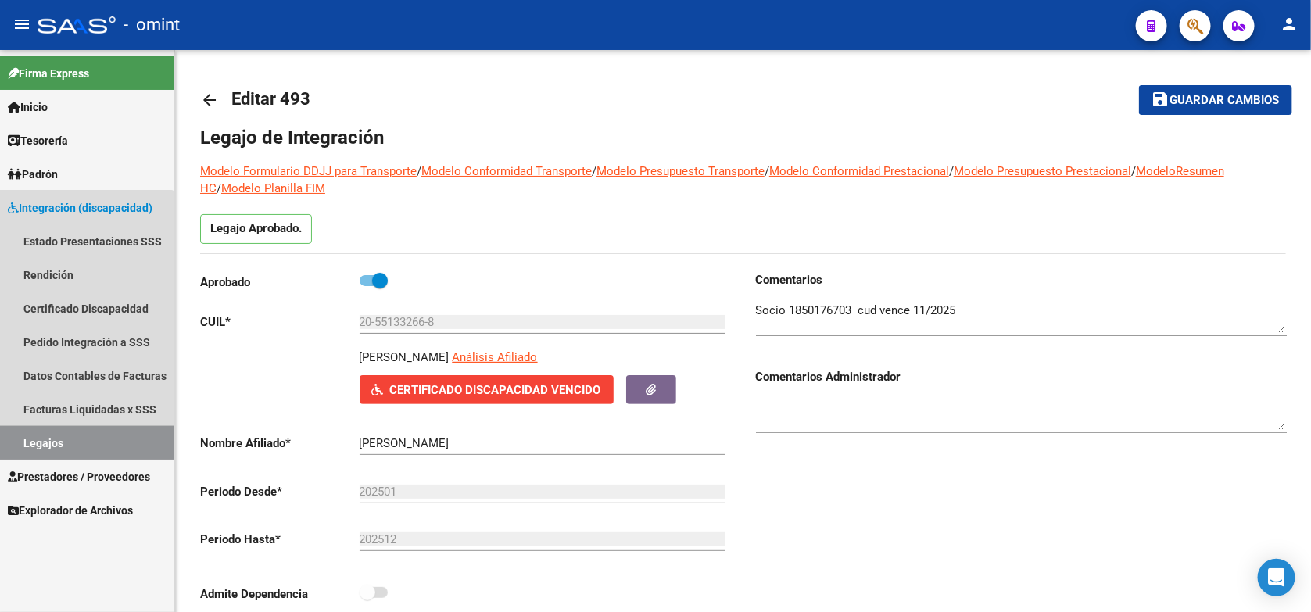
click at [64, 444] on link "Legajos" at bounding box center [87, 443] width 174 height 34
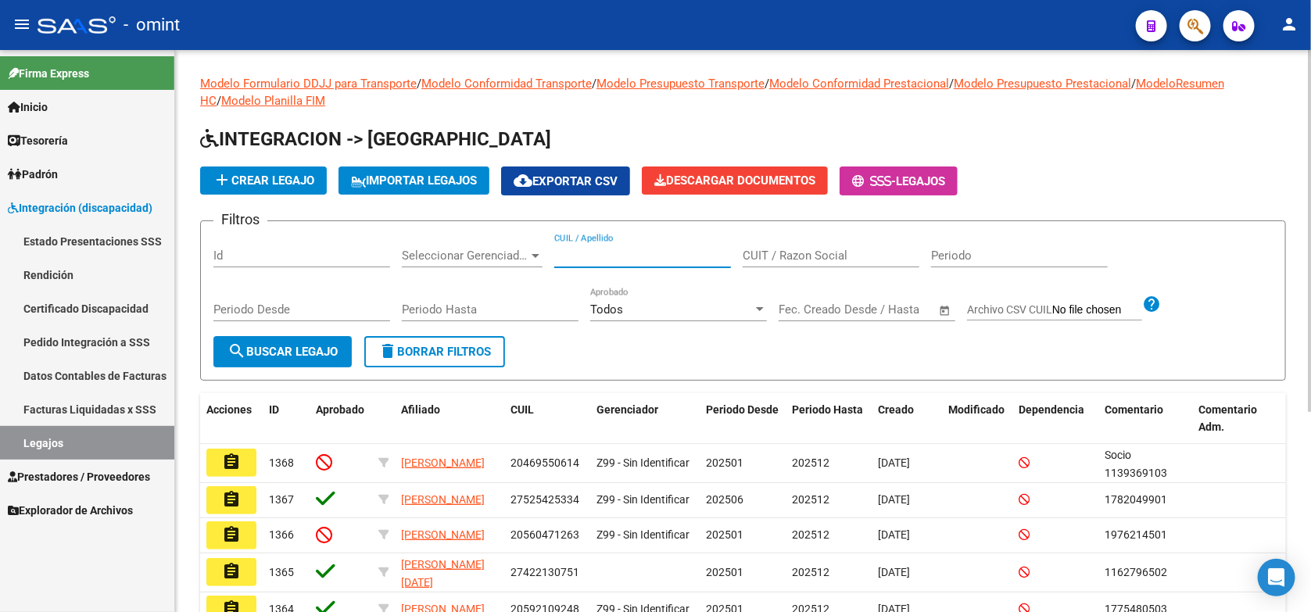
click at [582, 252] on input "CUIL / Apellido" at bounding box center [642, 256] width 177 height 14
paste input "20500805111"
type input "20500805111"
click at [284, 341] on button "search Buscar Legajo" at bounding box center [282, 351] width 138 height 31
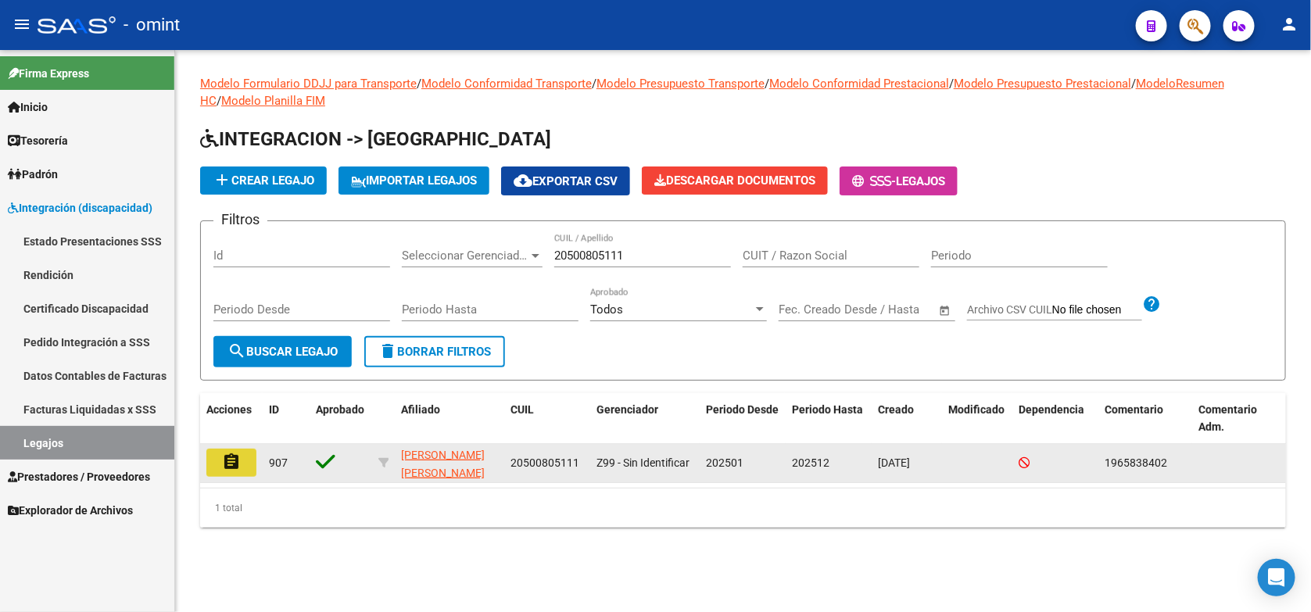
click at [240, 458] on mat-icon "assignment" at bounding box center [231, 462] width 19 height 19
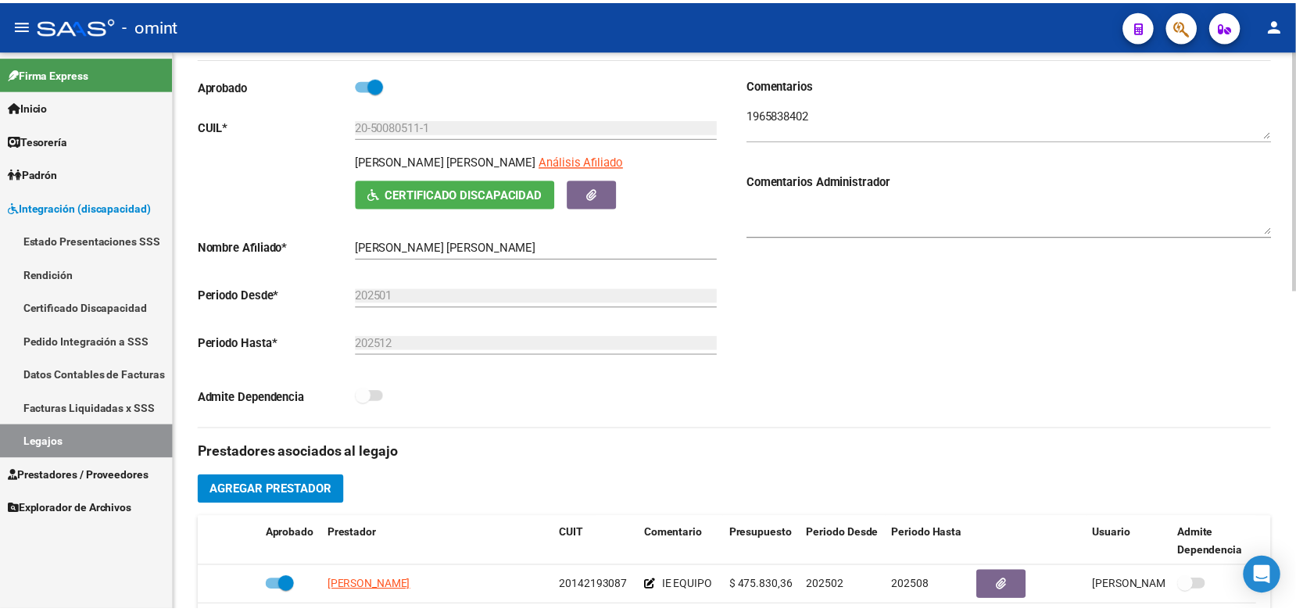
scroll to position [391, 0]
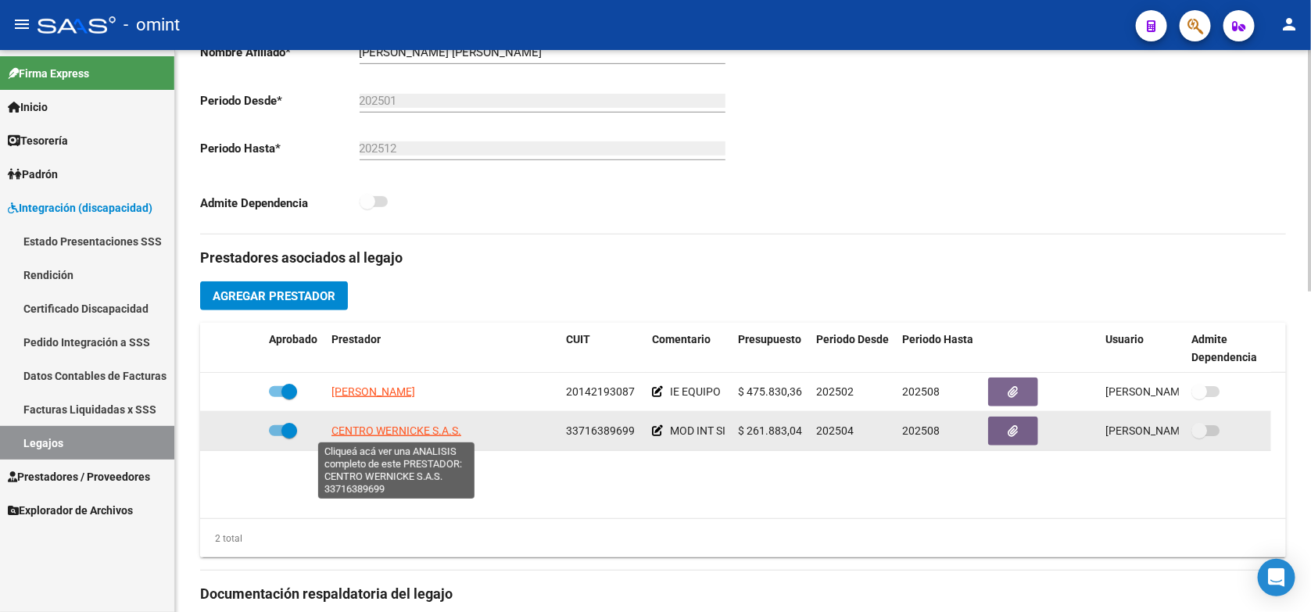
click at [428, 427] on span "CENTRO WERNICKE S.A.S." at bounding box center [396, 430] width 130 height 13
type textarea "33716389699"
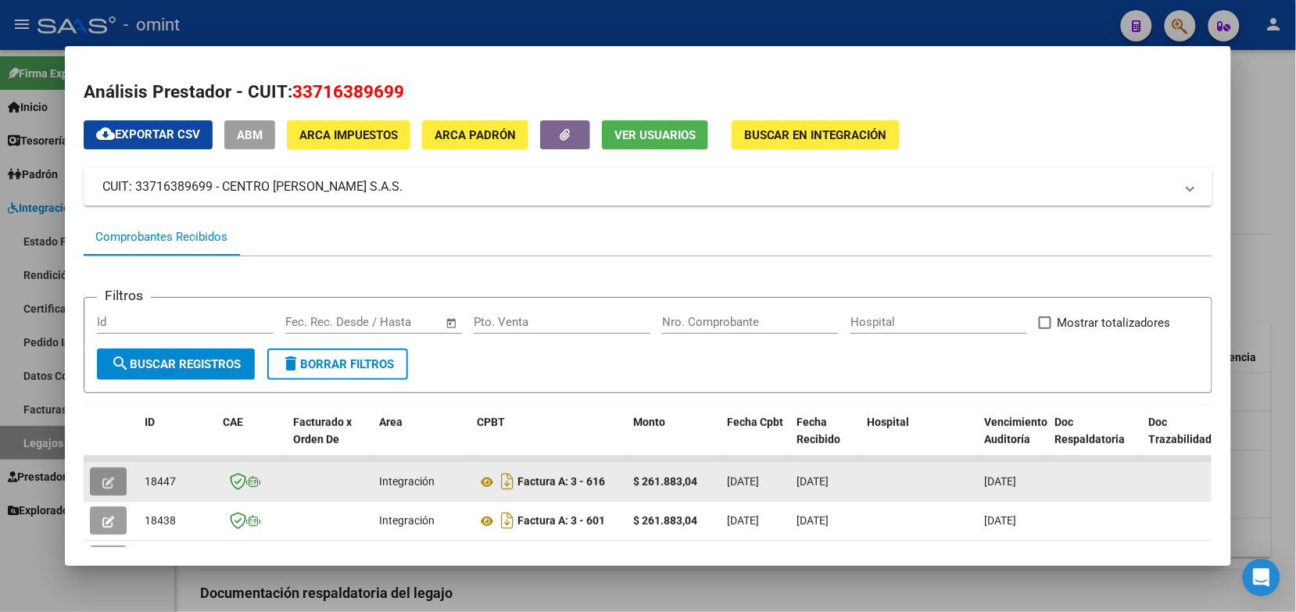
click at [102, 481] on icon "button" at bounding box center [108, 483] width 12 height 12
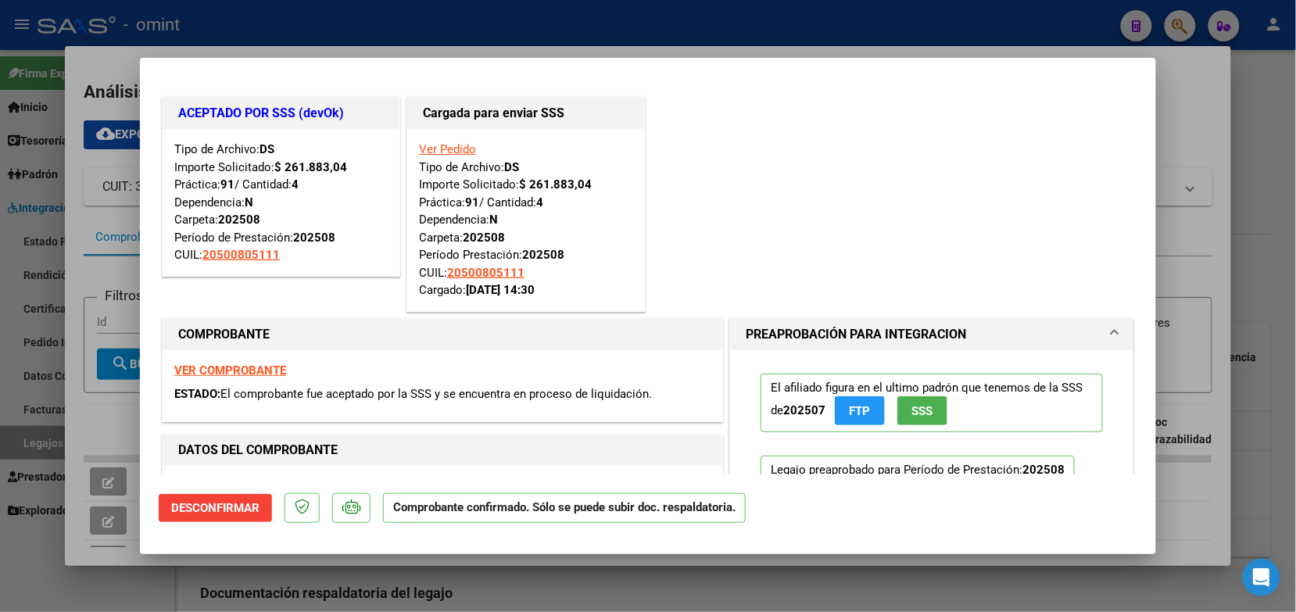
click at [263, 30] on div at bounding box center [648, 306] width 1296 height 612
type input "$ 0,00"
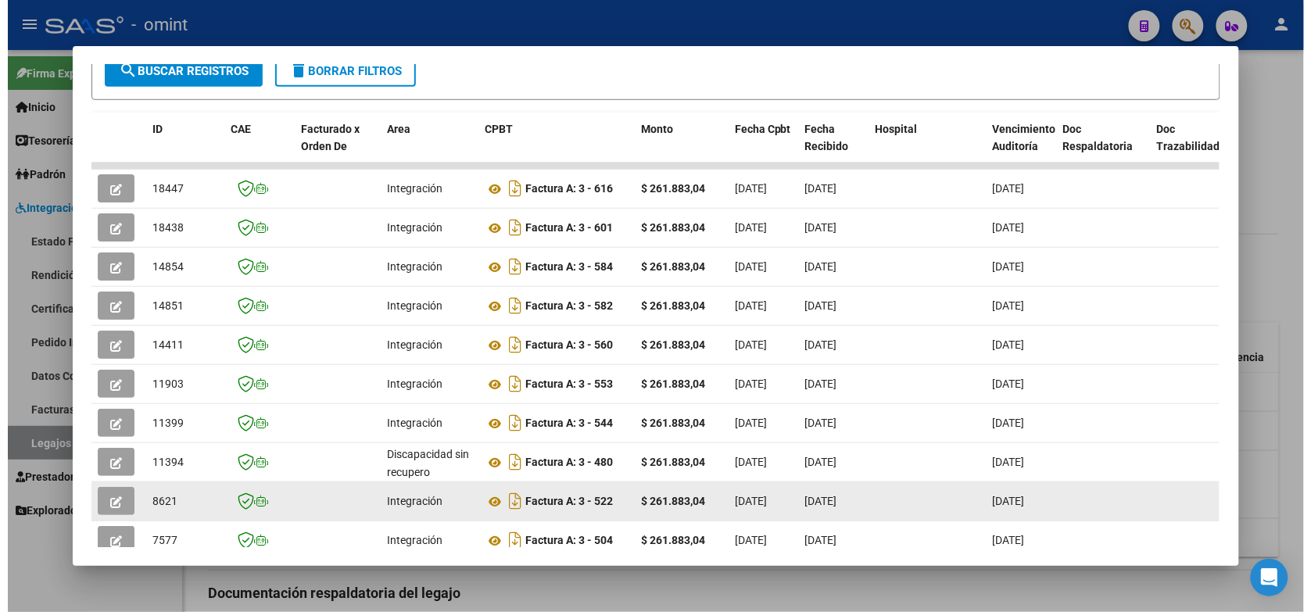
scroll to position [393, 0]
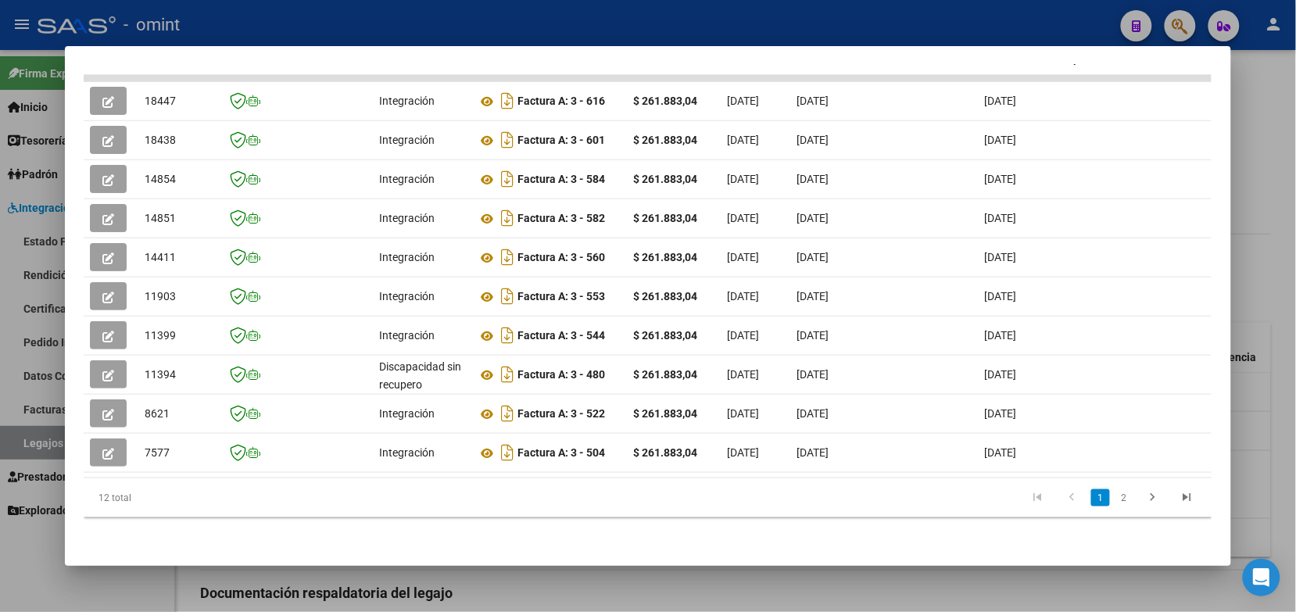
click at [565, 29] on div at bounding box center [648, 306] width 1296 height 612
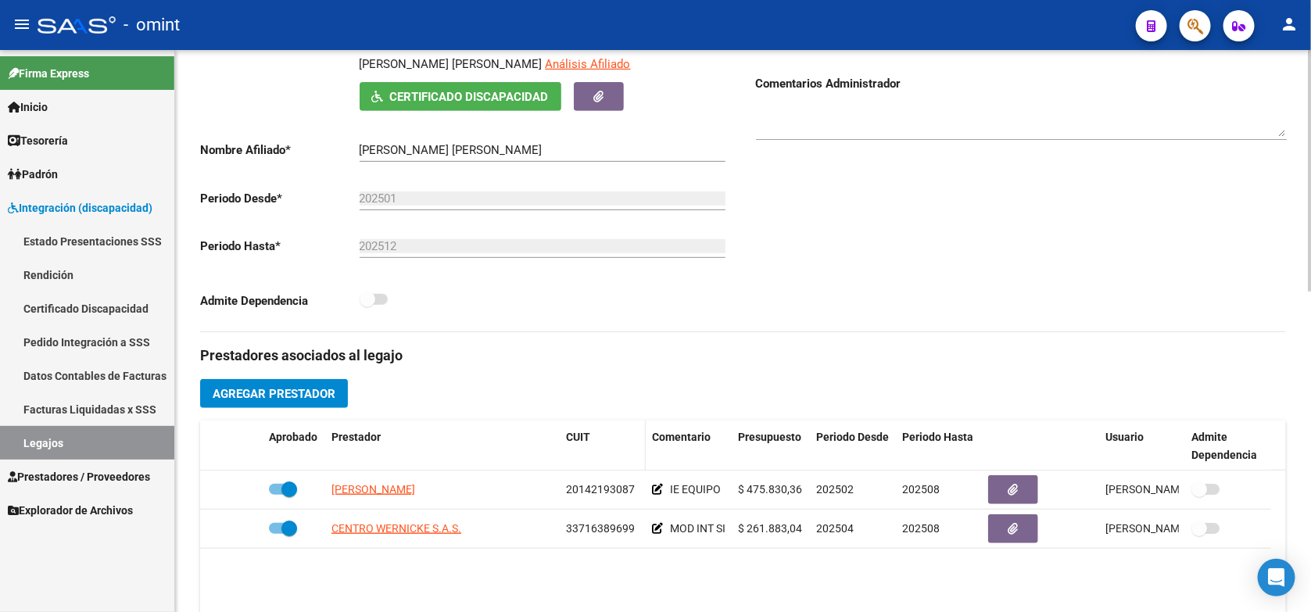
scroll to position [391, 0]
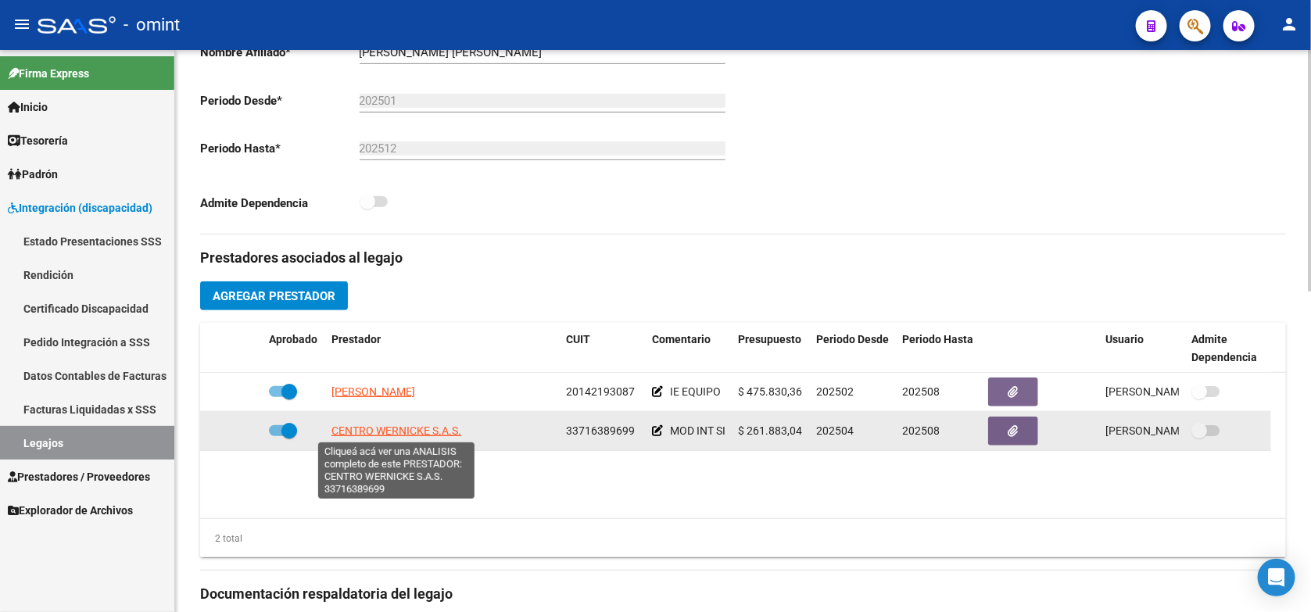
click at [392, 432] on span "CENTRO WERNICKE S.A.S." at bounding box center [396, 430] width 130 height 13
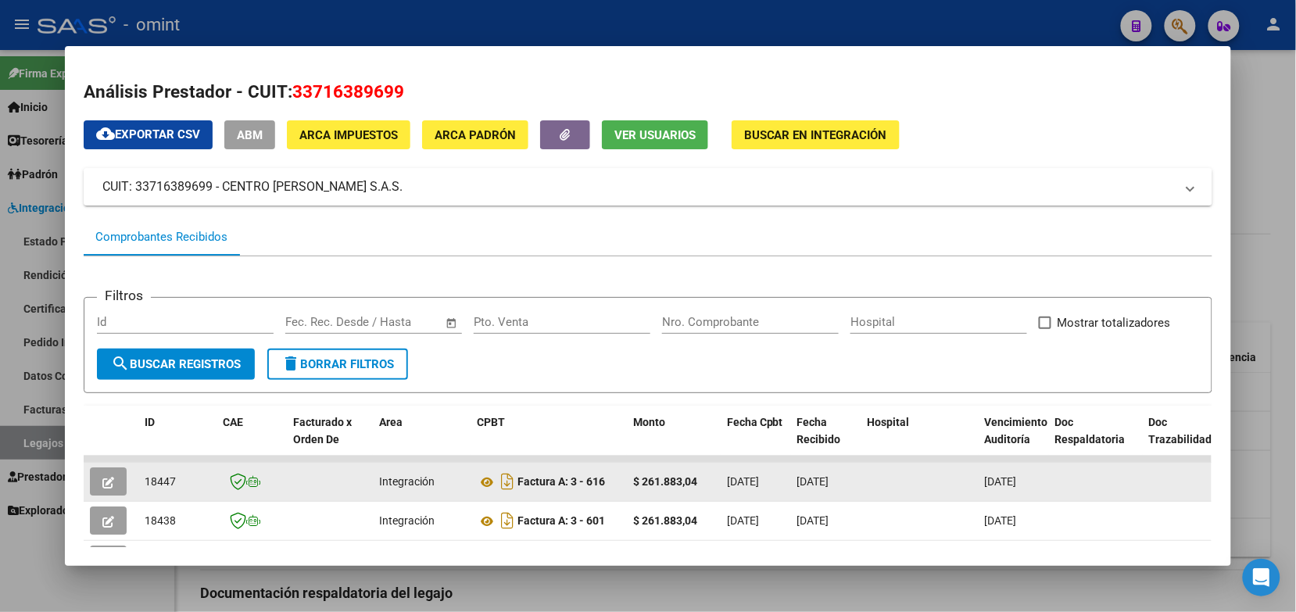
click at [102, 483] on icon "button" at bounding box center [108, 483] width 12 height 12
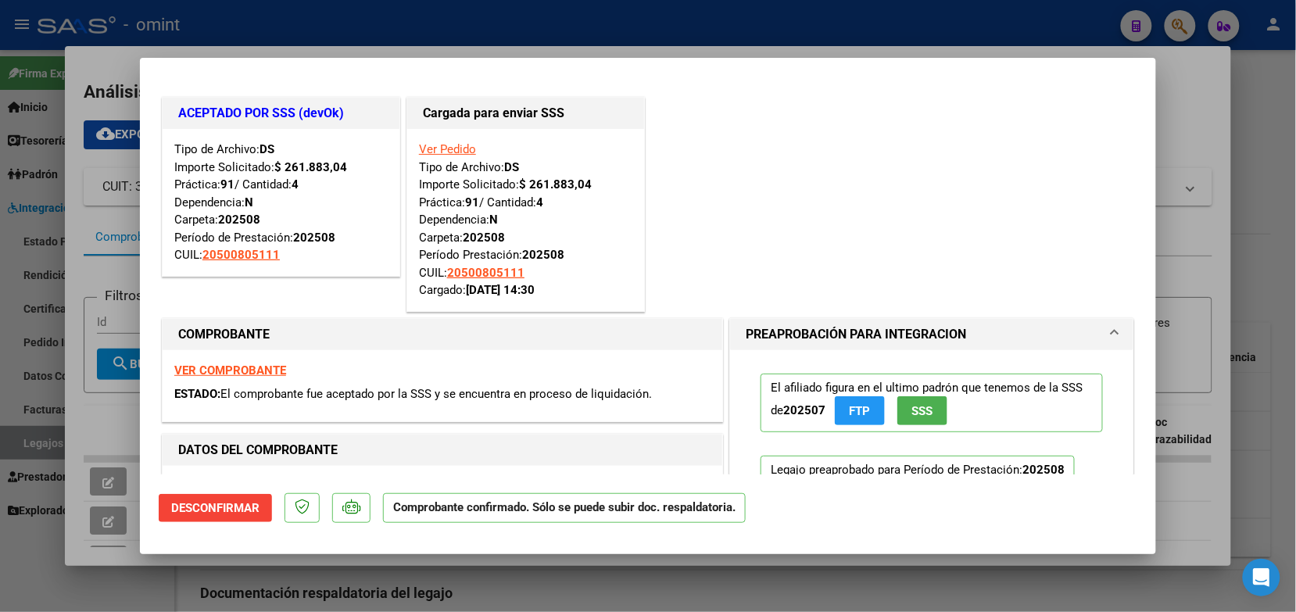
click at [290, 23] on div at bounding box center [648, 306] width 1296 height 612
type input "$ 0,00"
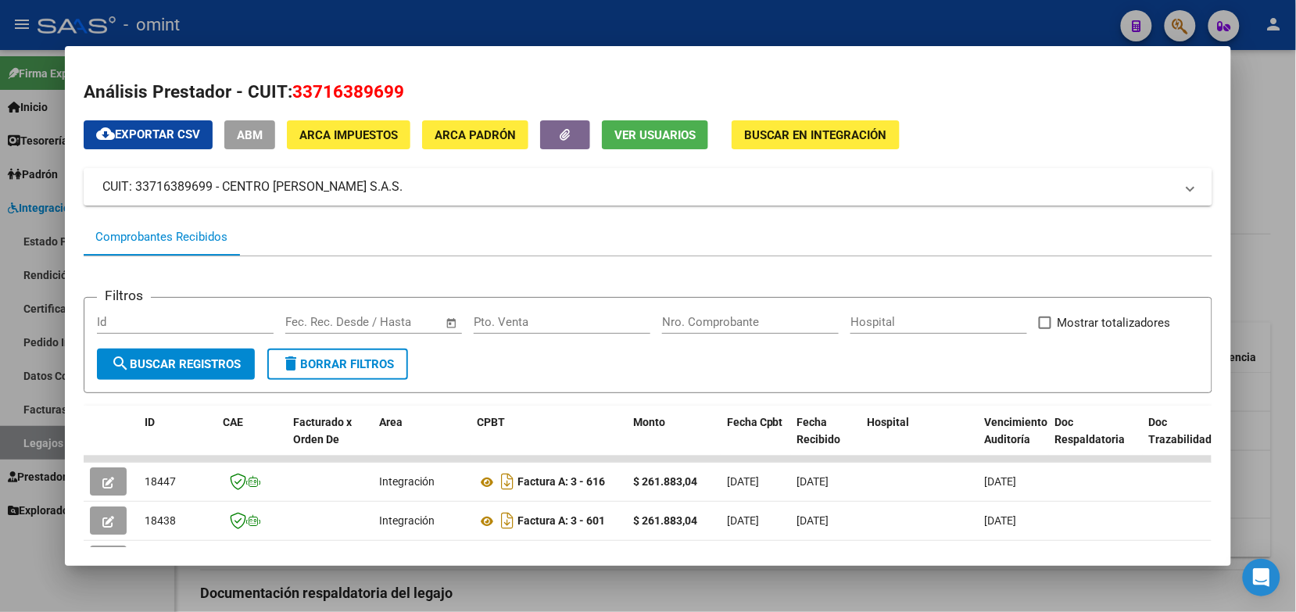
click at [458, 41] on div at bounding box center [648, 306] width 1296 height 612
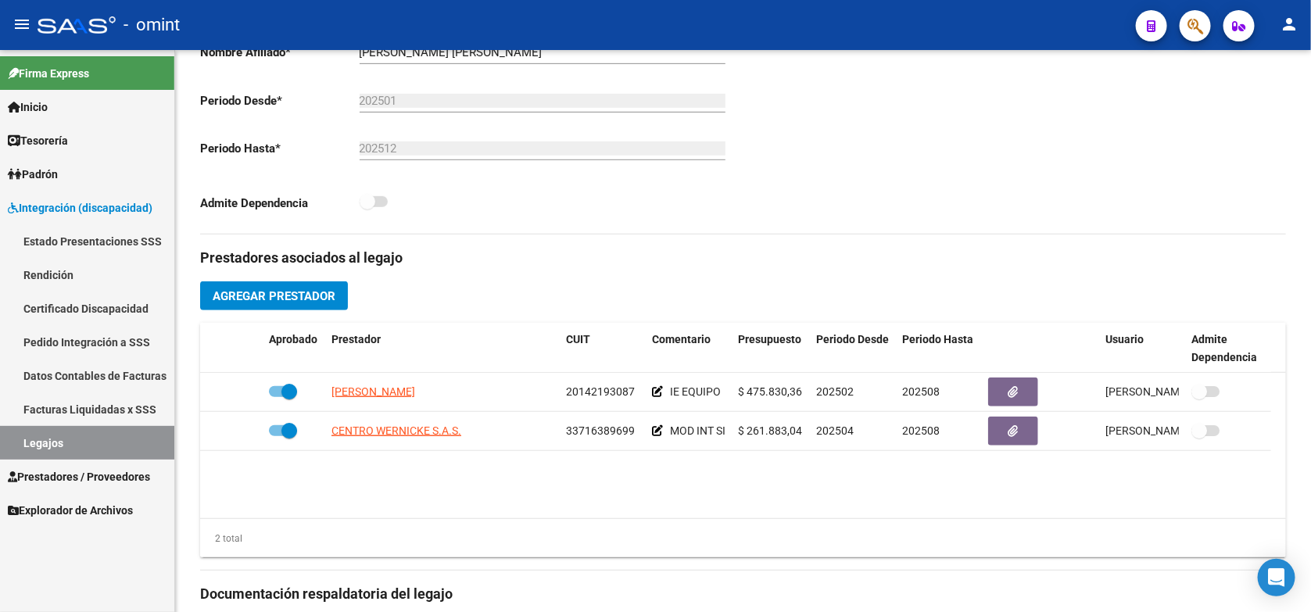
click at [95, 443] on link "Legajos" at bounding box center [87, 443] width 174 height 34
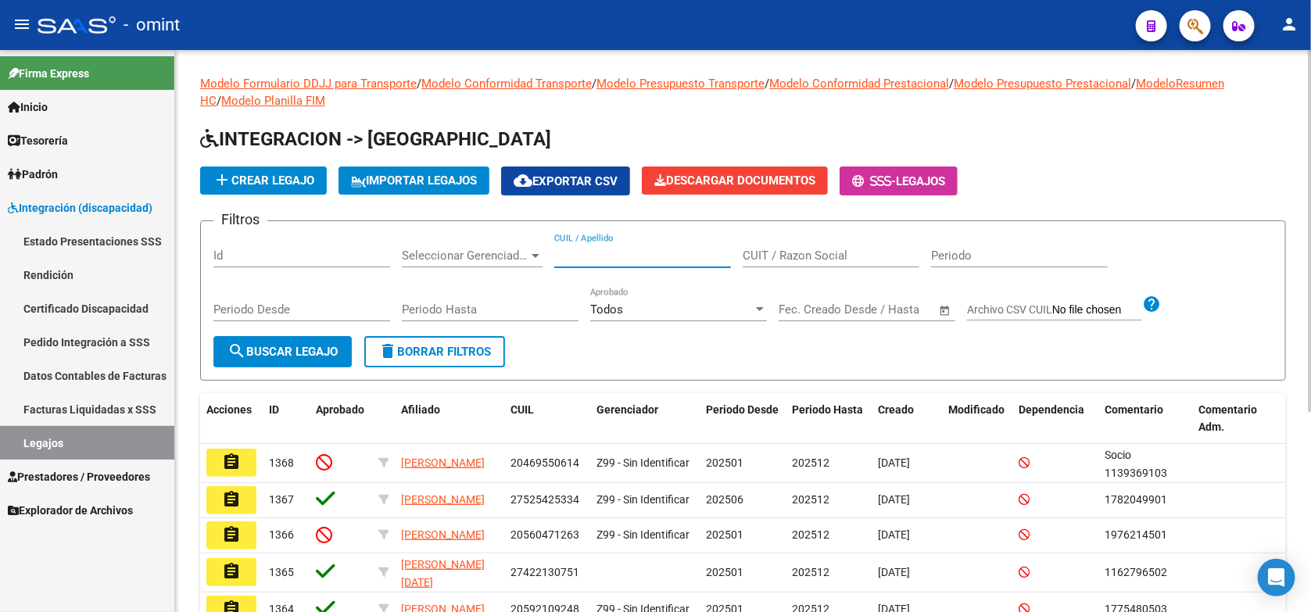
click at [571, 252] on input "CUIL / Apellido" at bounding box center [642, 256] width 177 height 14
paste input "20579985039"
type input "20579985039"
click at [286, 338] on button "search Buscar Legajo" at bounding box center [282, 351] width 138 height 31
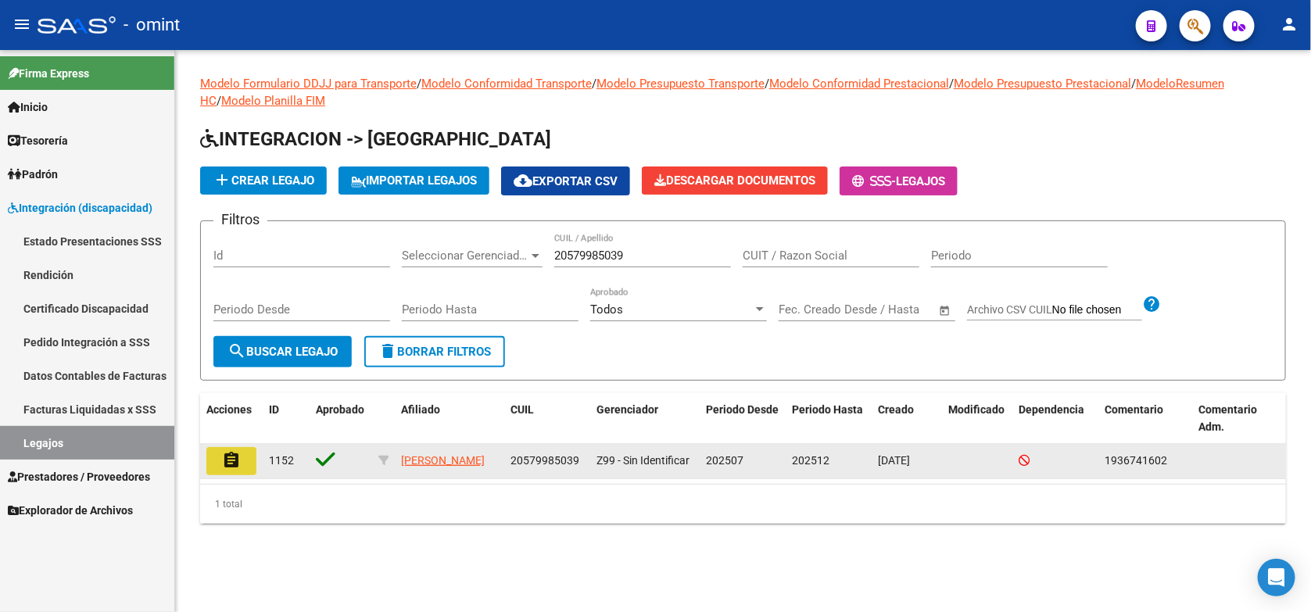
click at [232, 459] on mat-icon "assignment" at bounding box center [231, 460] width 19 height 19
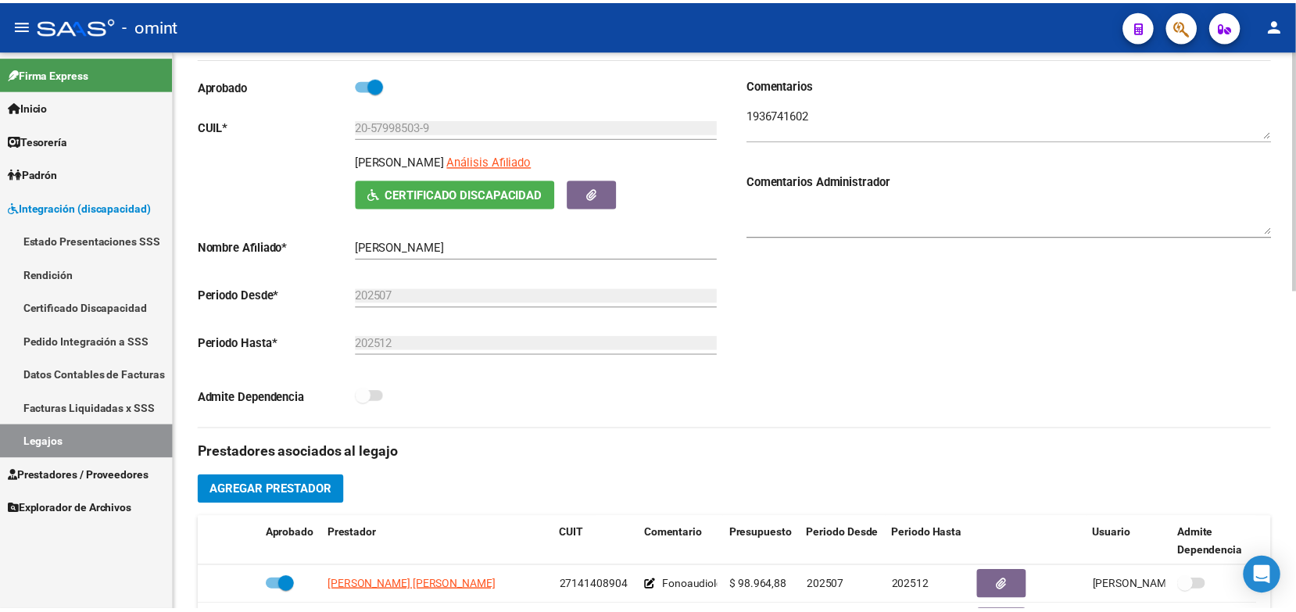
scroll to position [391, 0]
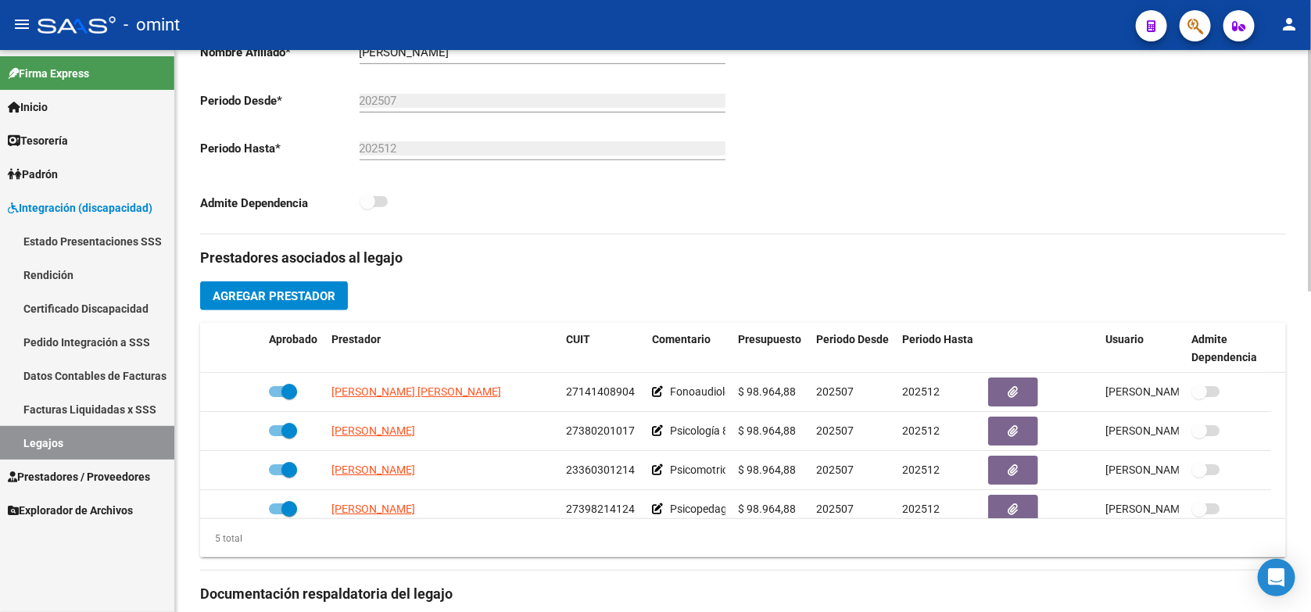
click at [545, 267] on h3 "Prestadores asociados al legajo" at bounding box center [743, 258] width 1086 height 22
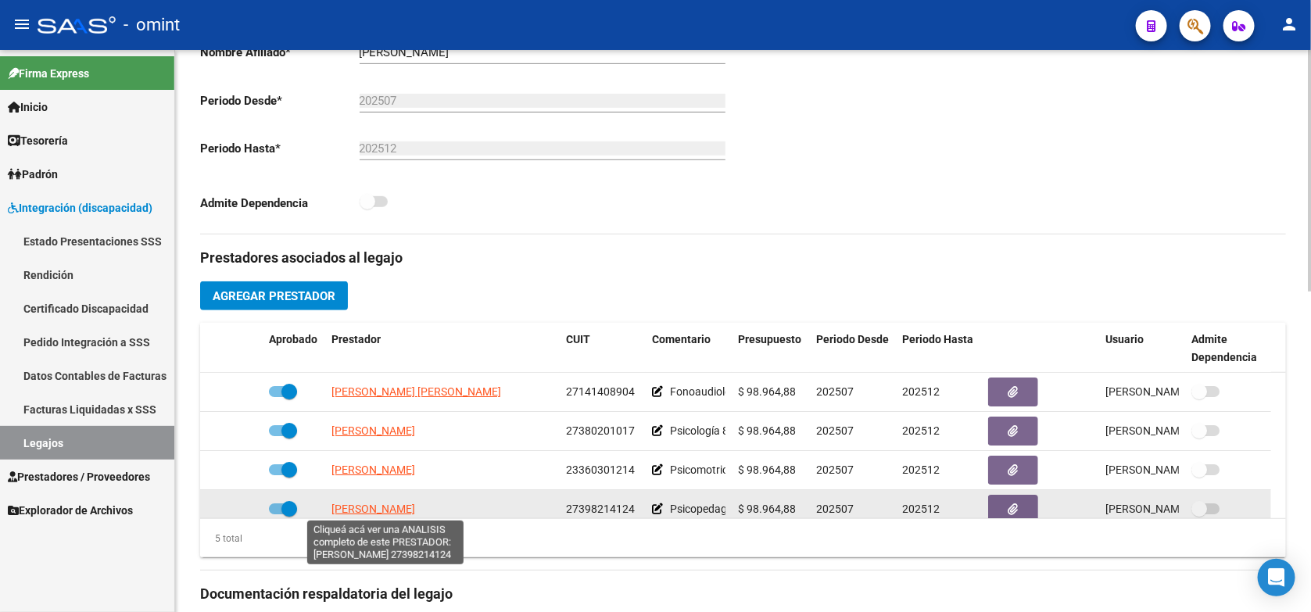
click at [411, 510] on span "ETCHEVERRY NAIARA" at bounding box center [373, 509] width 84 height 13
type textarea "27398214124"
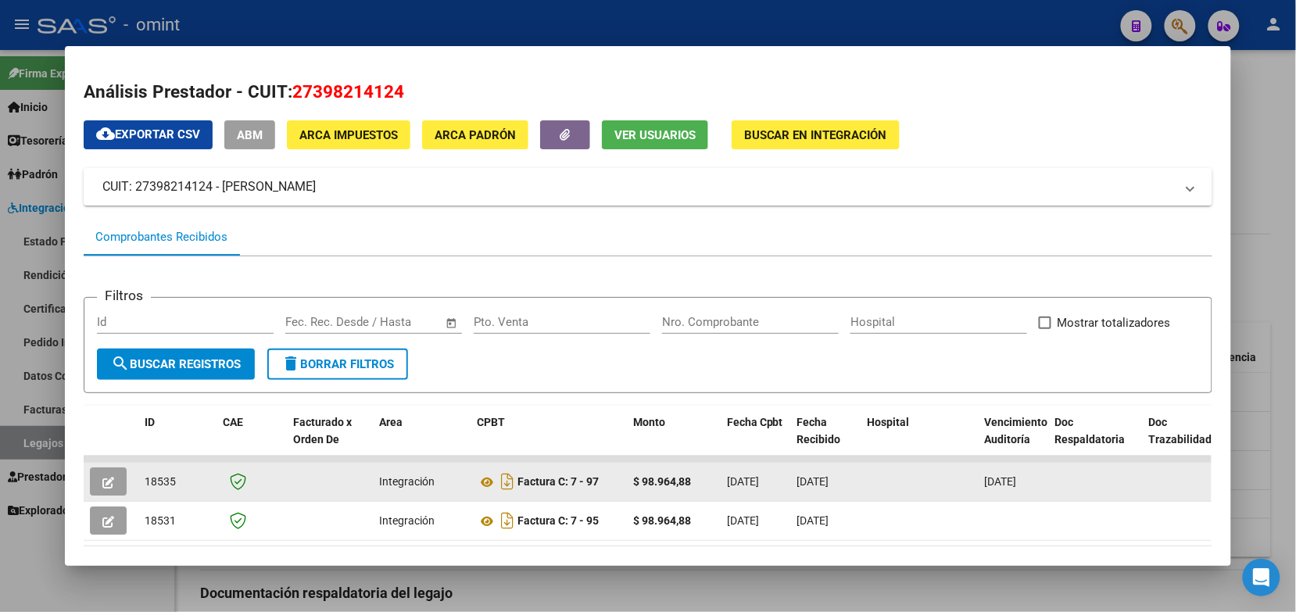
scroll to position [81, 0]
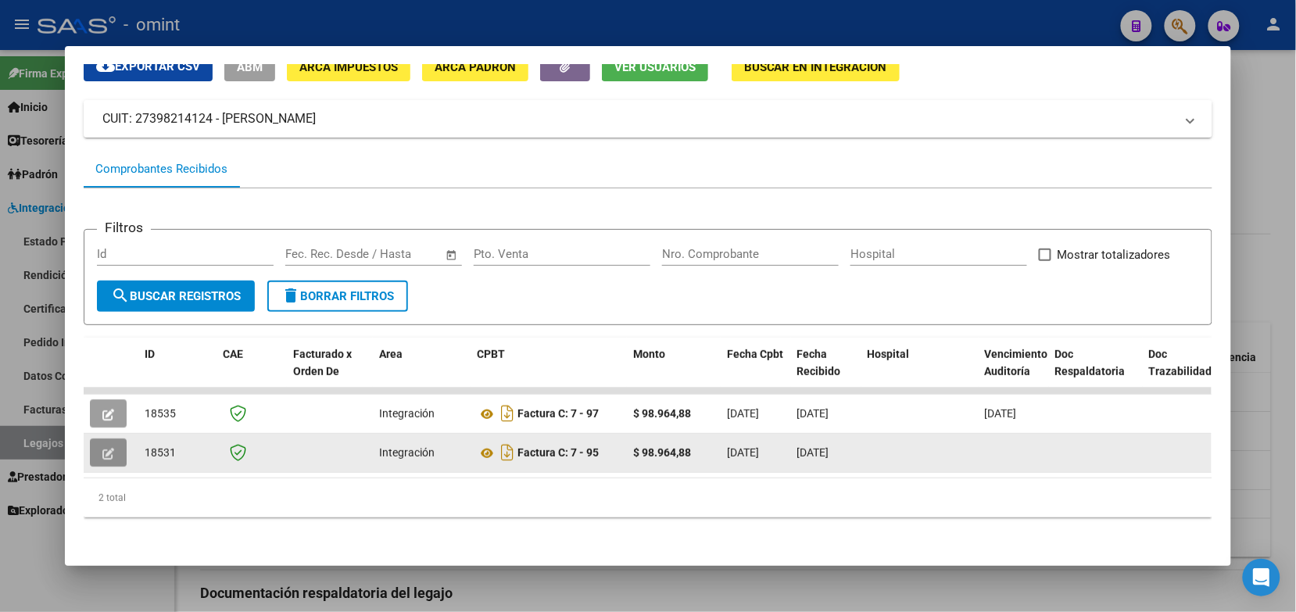
click at [116, 442] on button "button" at bounding box center [108, 453] width 37 height 28
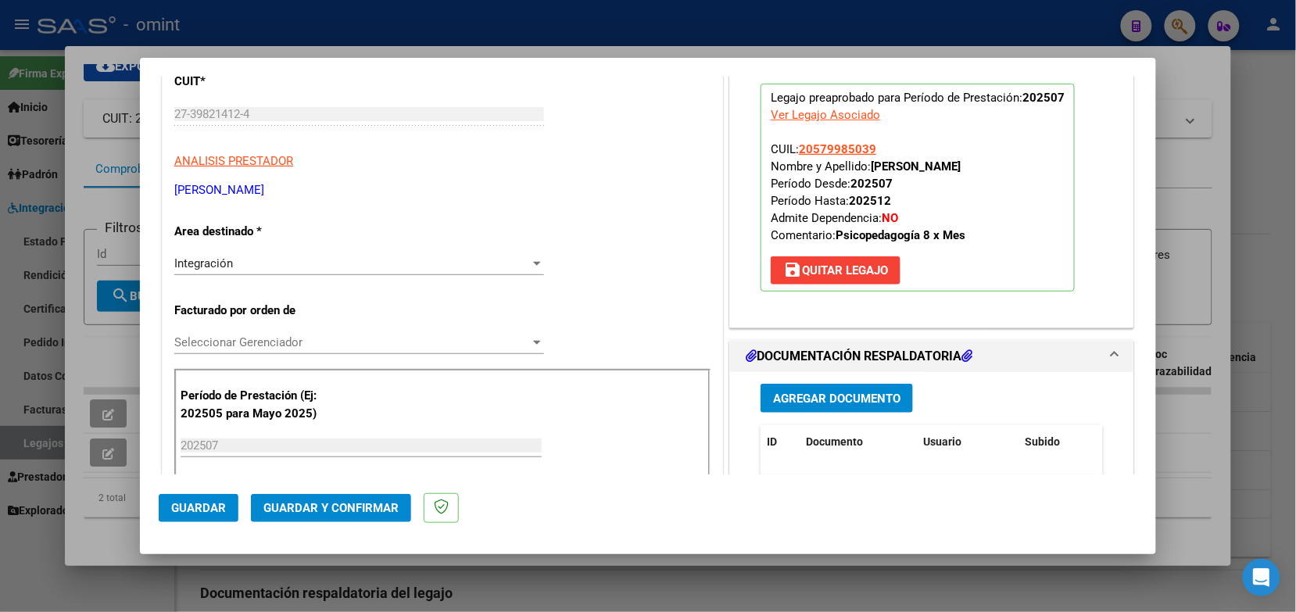
scroll to position [391, 0]
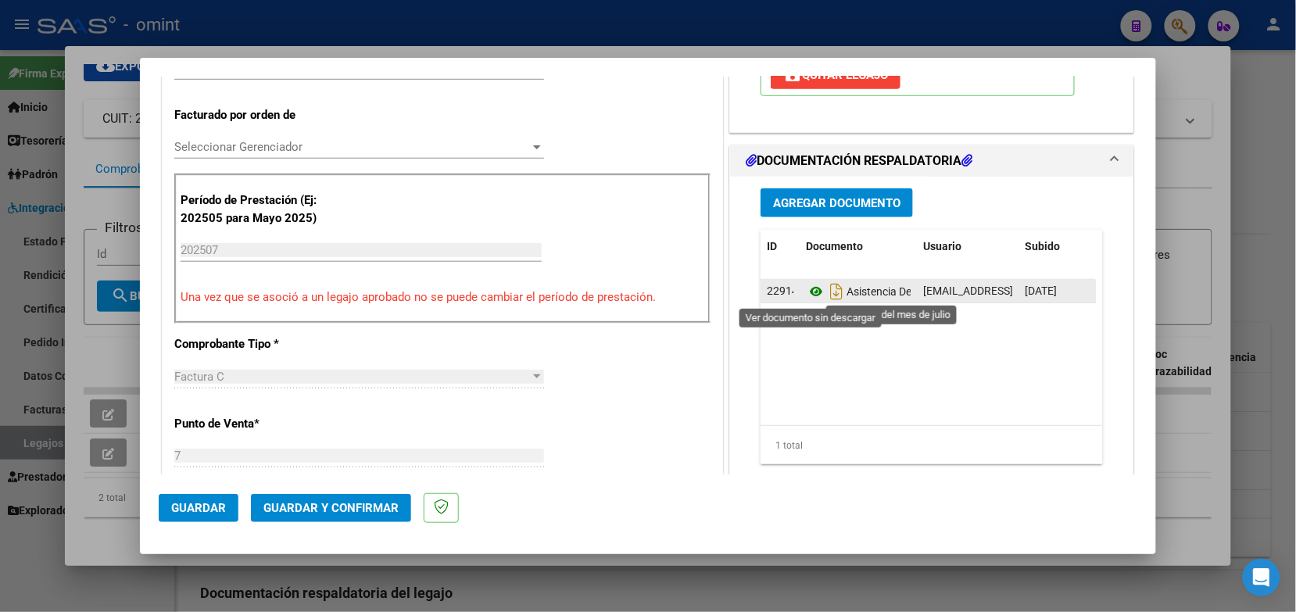
click at [806, 294] on icon at bounding box center [816, 291] width 20 height 19
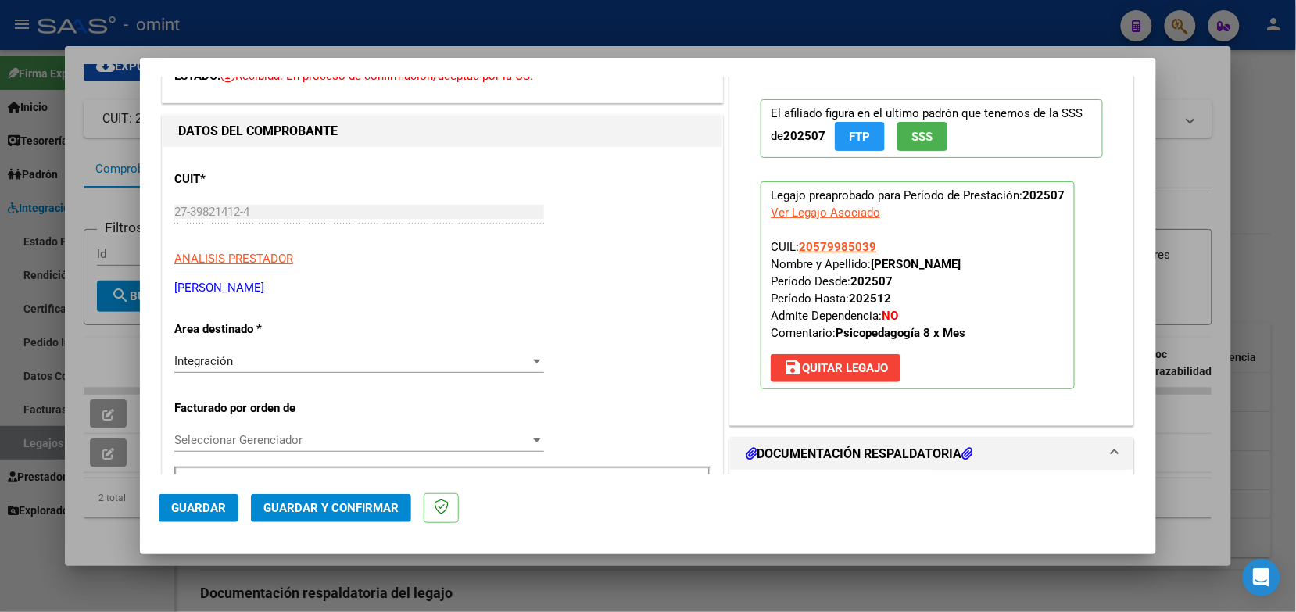
scroll to position [0, 0]
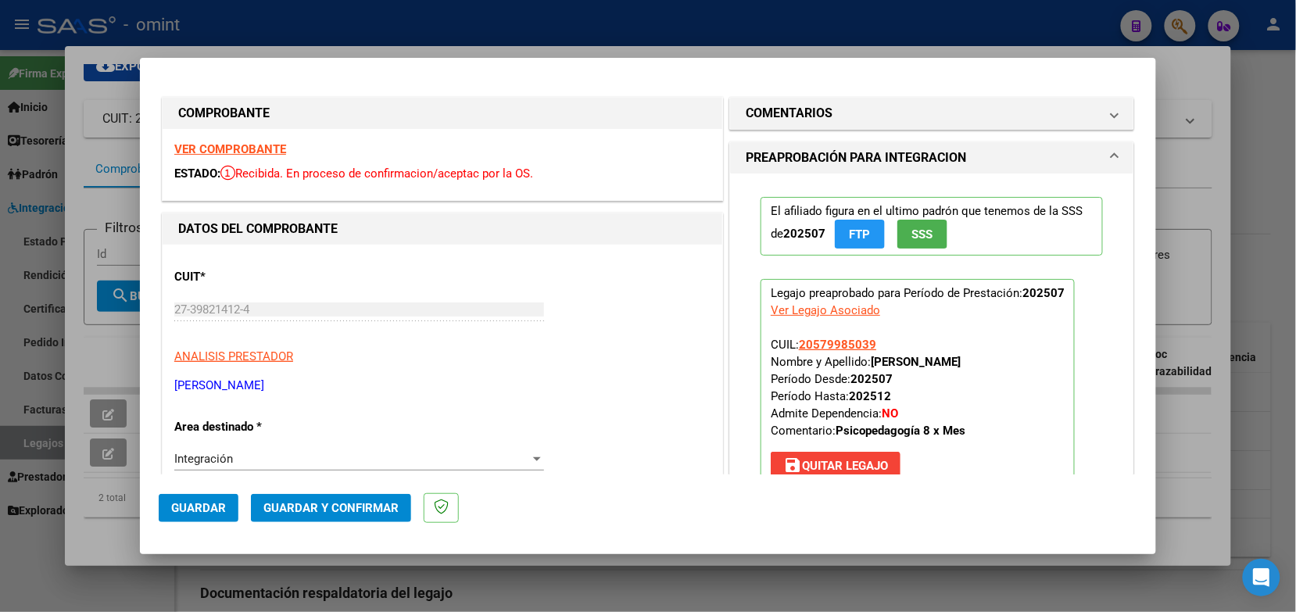
click at [271, 146] on strong "VER COMPROBANTE" at bounding box center [230, 149] width 112 height 14
click at [325, 508] on span "Guardar y Confirmar" at bounding box center [330, 508] width 135 height 14
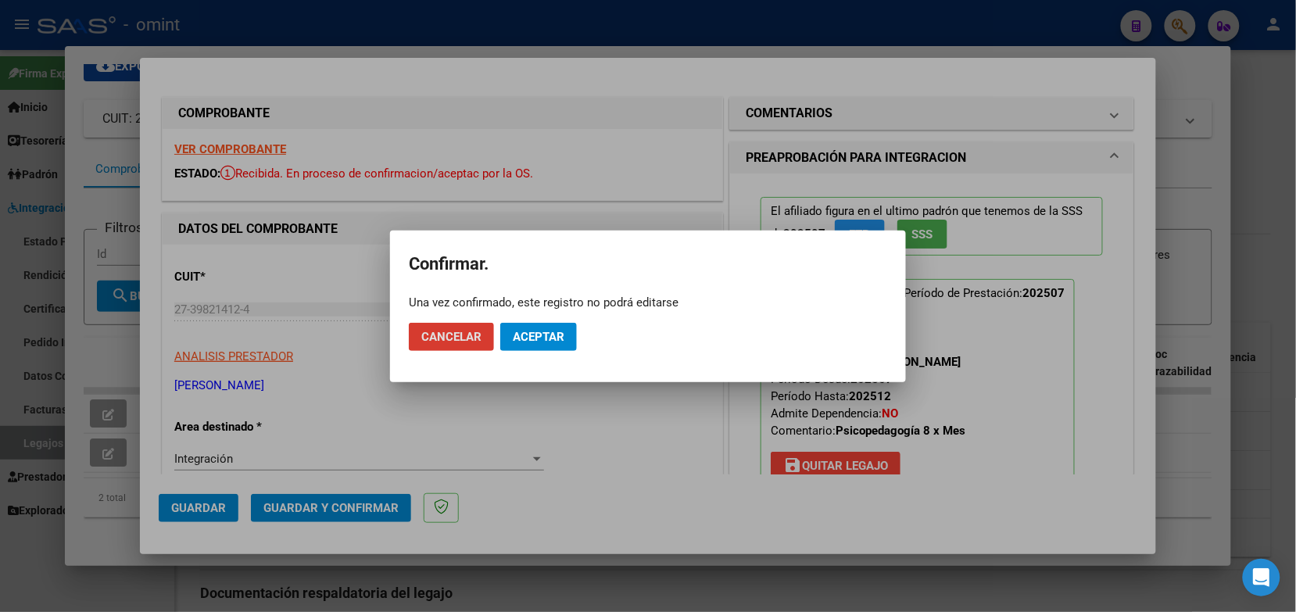
click at [548, 324] on button "Aceptar" at bounding box center [538, 337] width 77 height 28
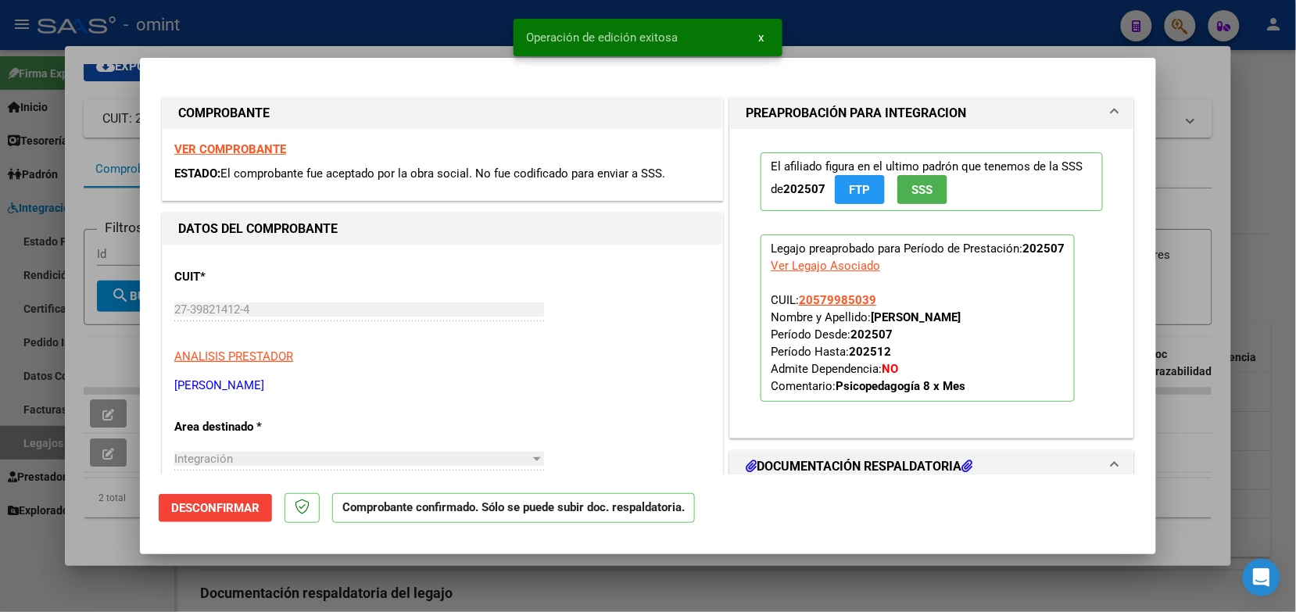
click at [424, 22] on div at bounding box center [648, 306] width 1296 height 612
type input "$ 0,00"
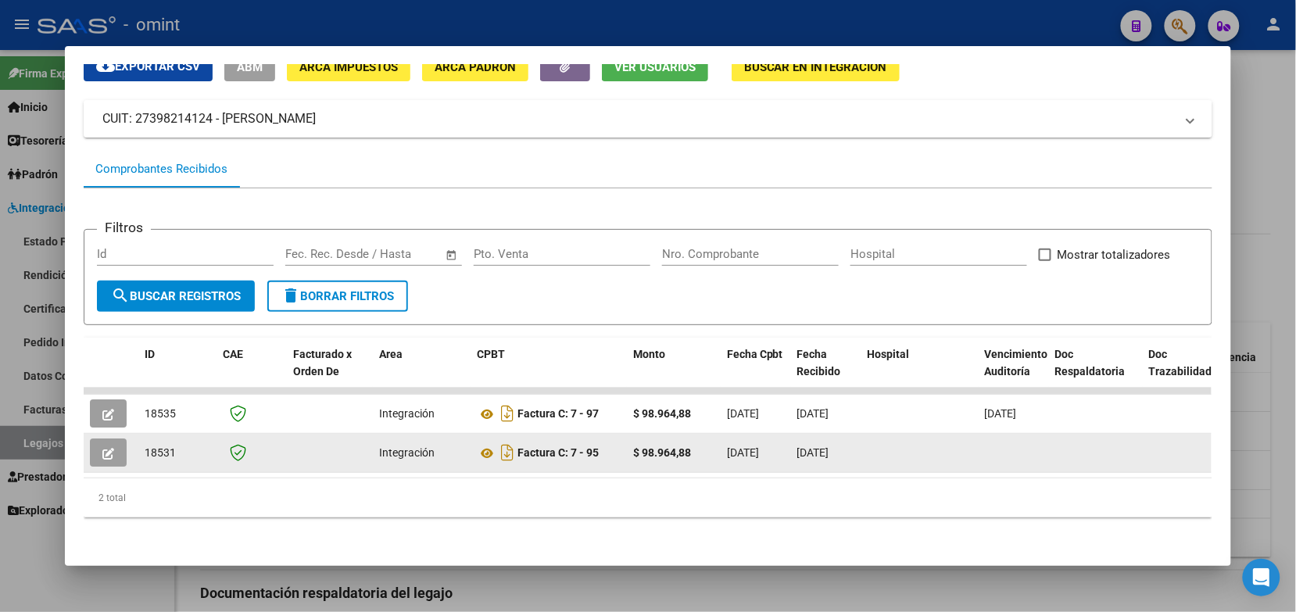
drag, startPoint x: 174, startPoint y: 434, endPoint x: 134, endPoint y: 442, distance: 40.0
click at [138, 442] on datatable-body-cell "18531" at bounding box center [177, 453] width 78 height 38
drag, startPoint x: 134, startPoint y: 442, endPoint x: 142, endPoint y: 439, distance: 8.4
copy span "18531"
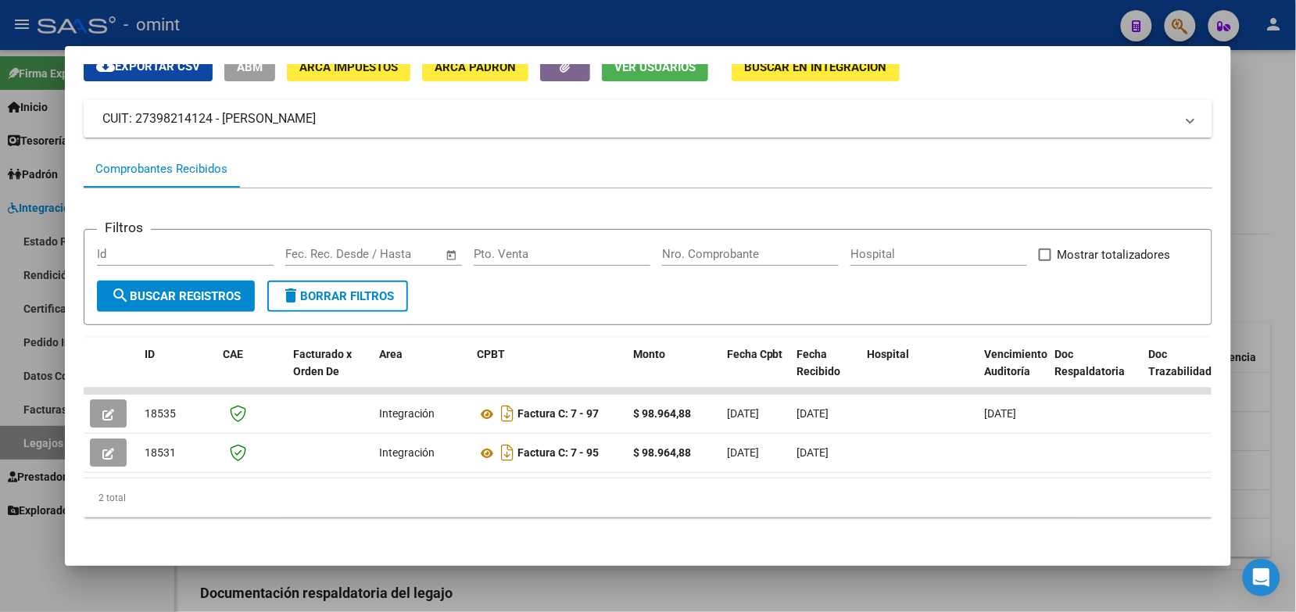
click at [301, 13] on div at bounding box center [648, 306] width 1296 height 612
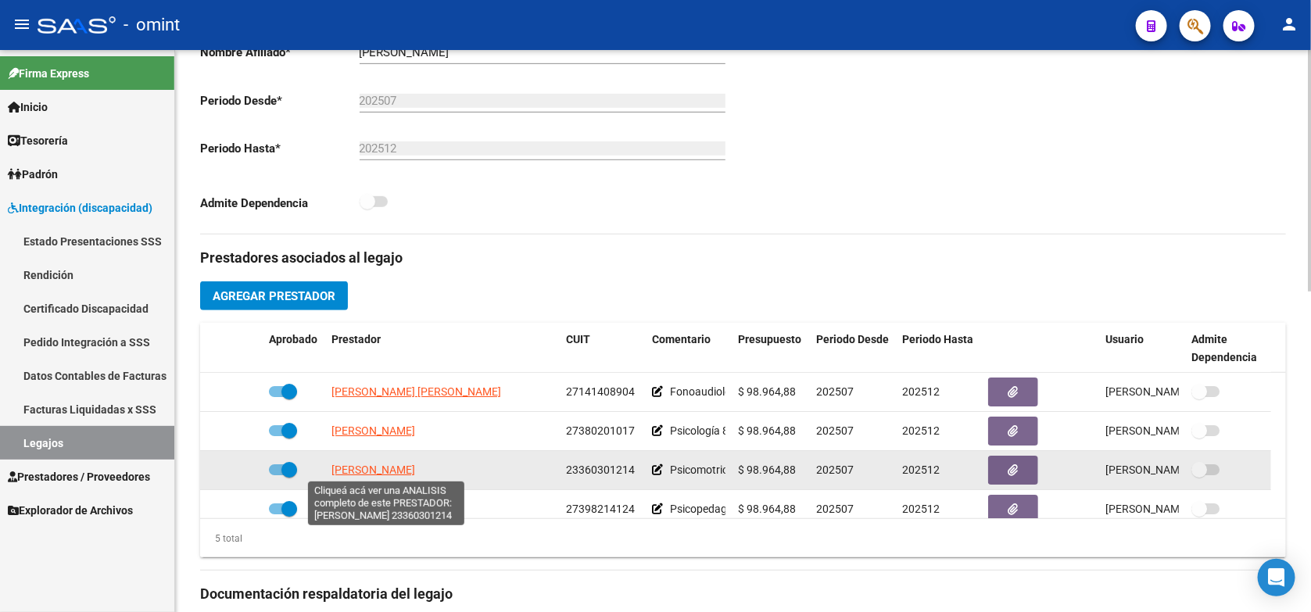
click at [415, 471] on span "DUARTE SILVIA YANEL" at bounding box center [373, 470] width 84 height 13
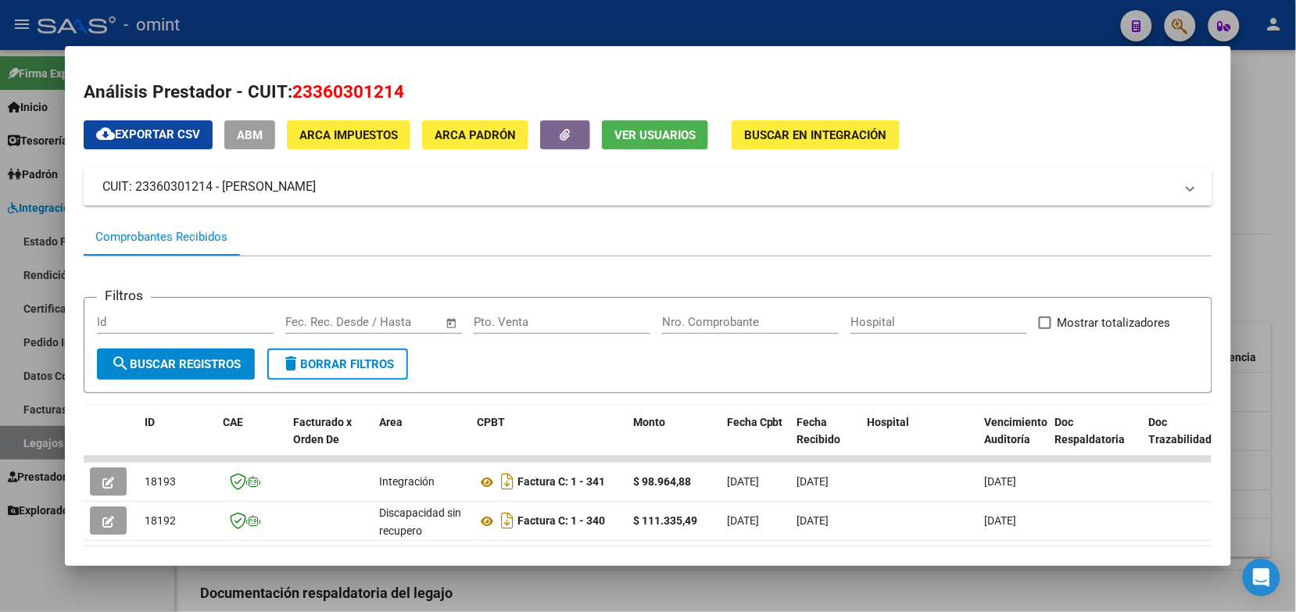
scroll to position [81, 0]
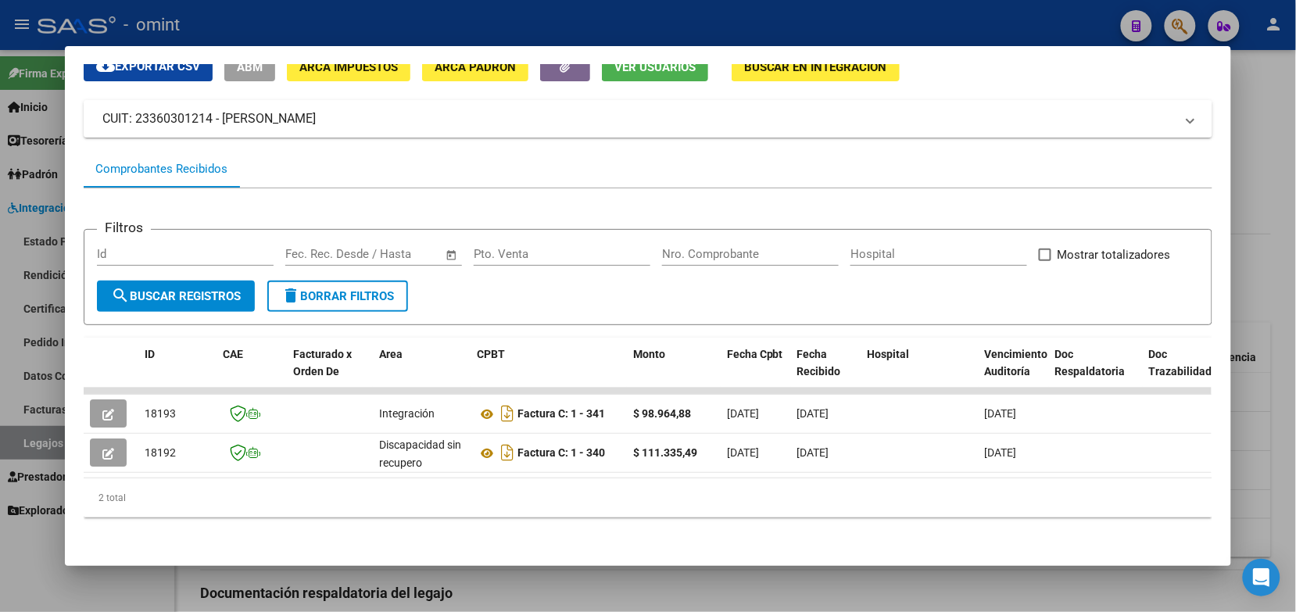
click at [399, 23] on div at bounding box center [648, 306] width 1296 height 612
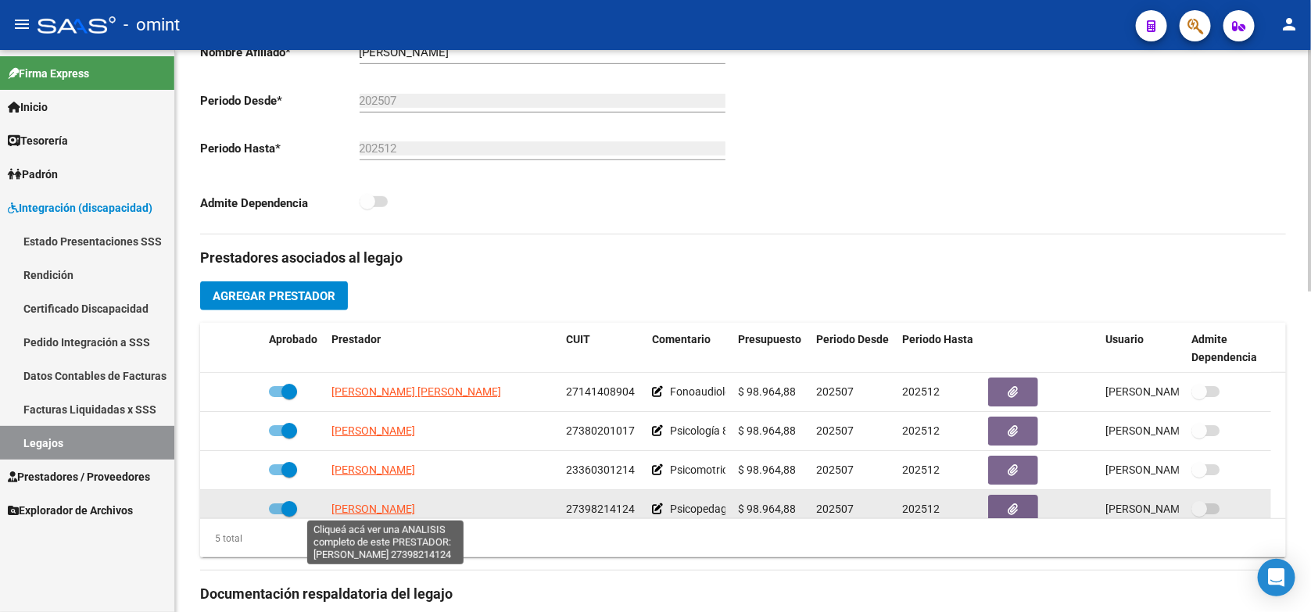
click at [396, 509] on span "ETCHEVERRY NAIARA" at bounding box center [373, 509] width 84 height 13
type textarea "27398214124"
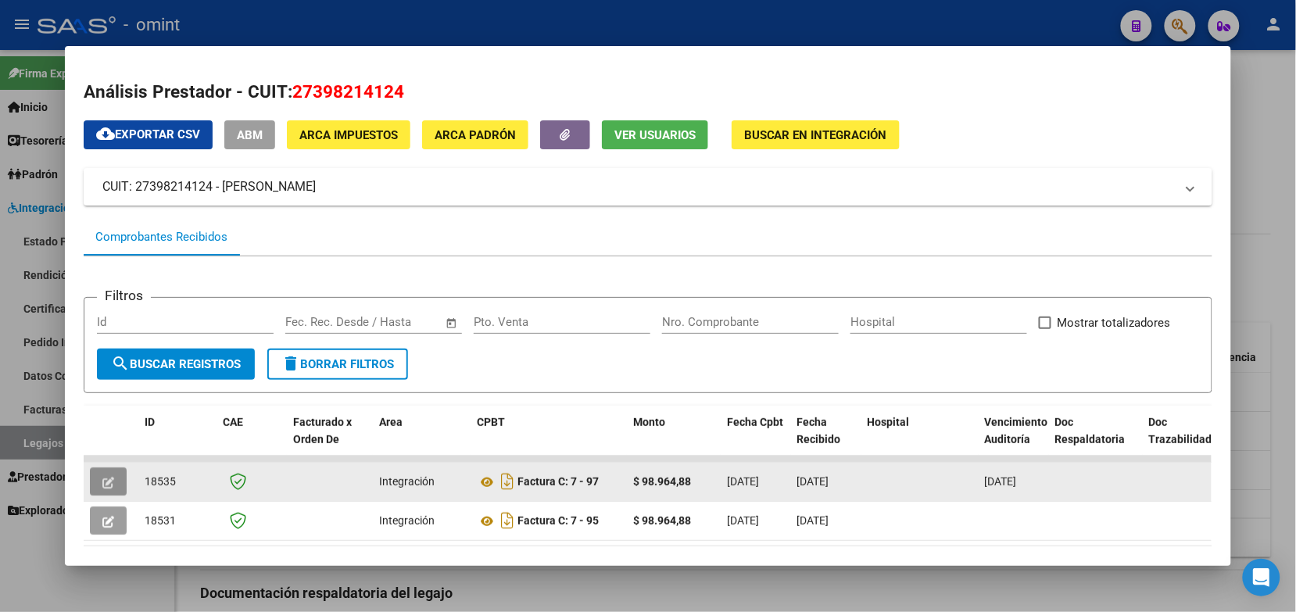
click at [102, 477] on icon "button" at bounding box center [108, 483] width 12 height 12
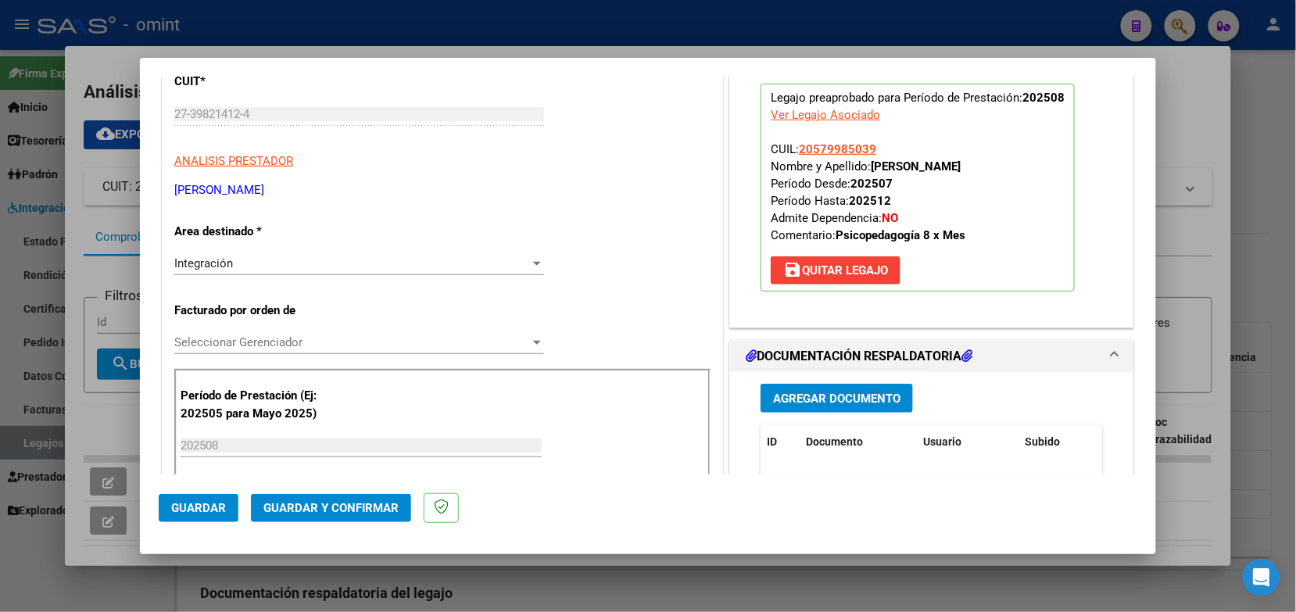
scroll to position [391, 0]
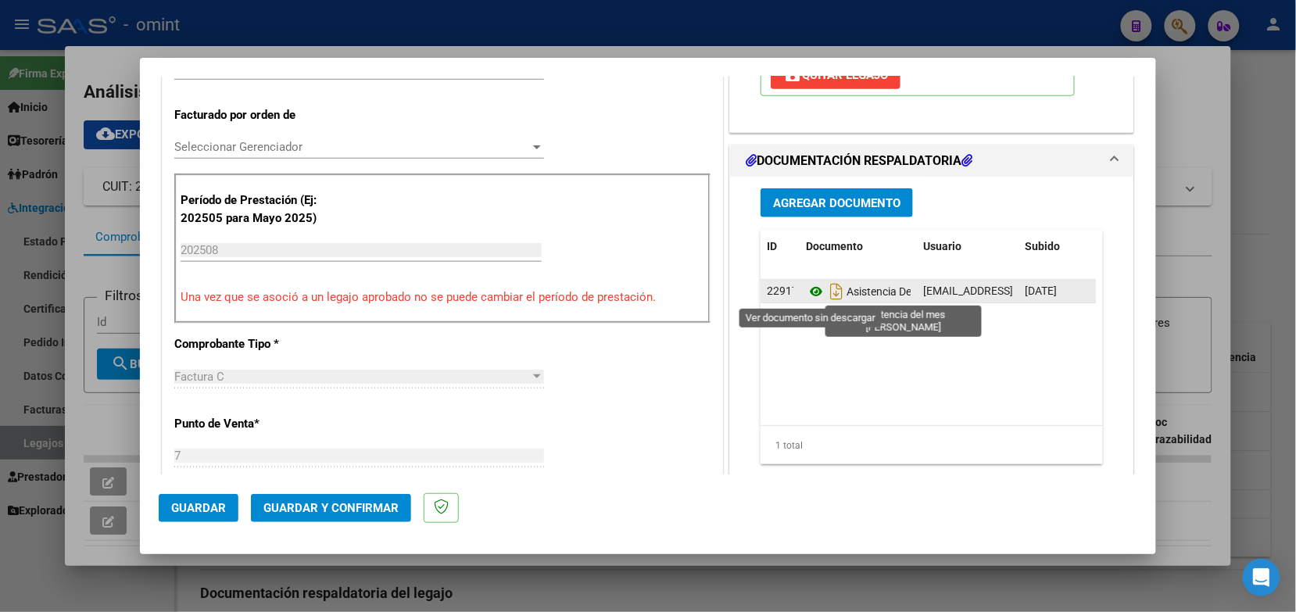
click at [809, 288] on icon at bounding box center [816, 291] width 20 height 19
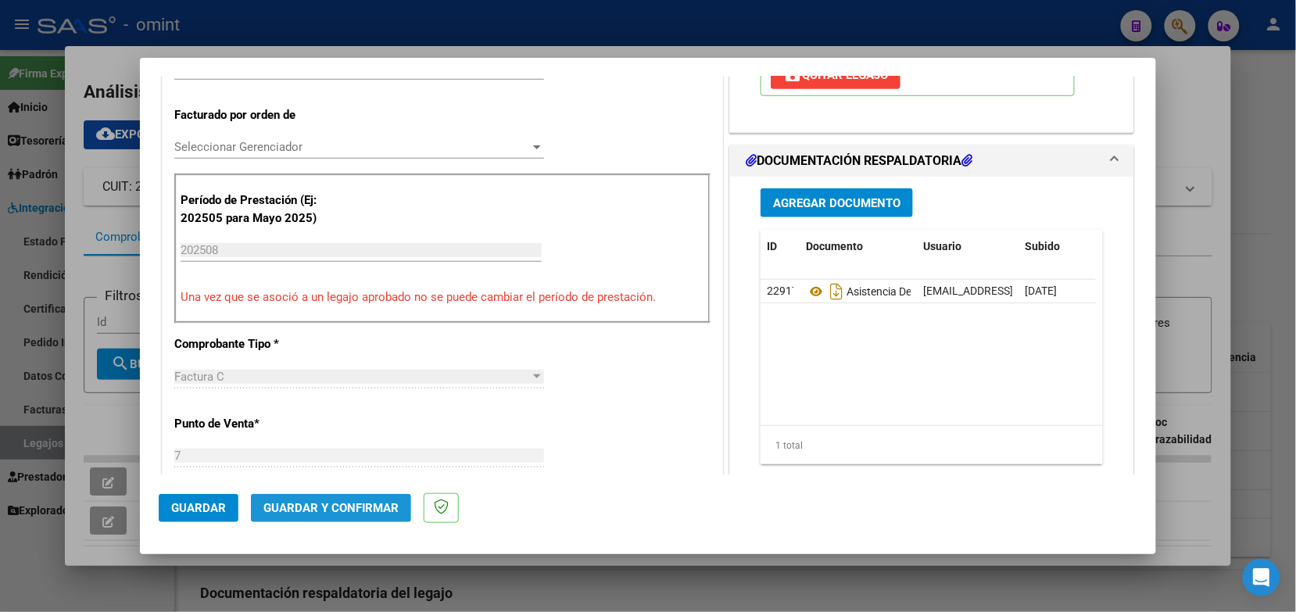
click at [292, 516] on button "Guardar y Confirmar" at bounding box center [331, 508] width 160 height 28
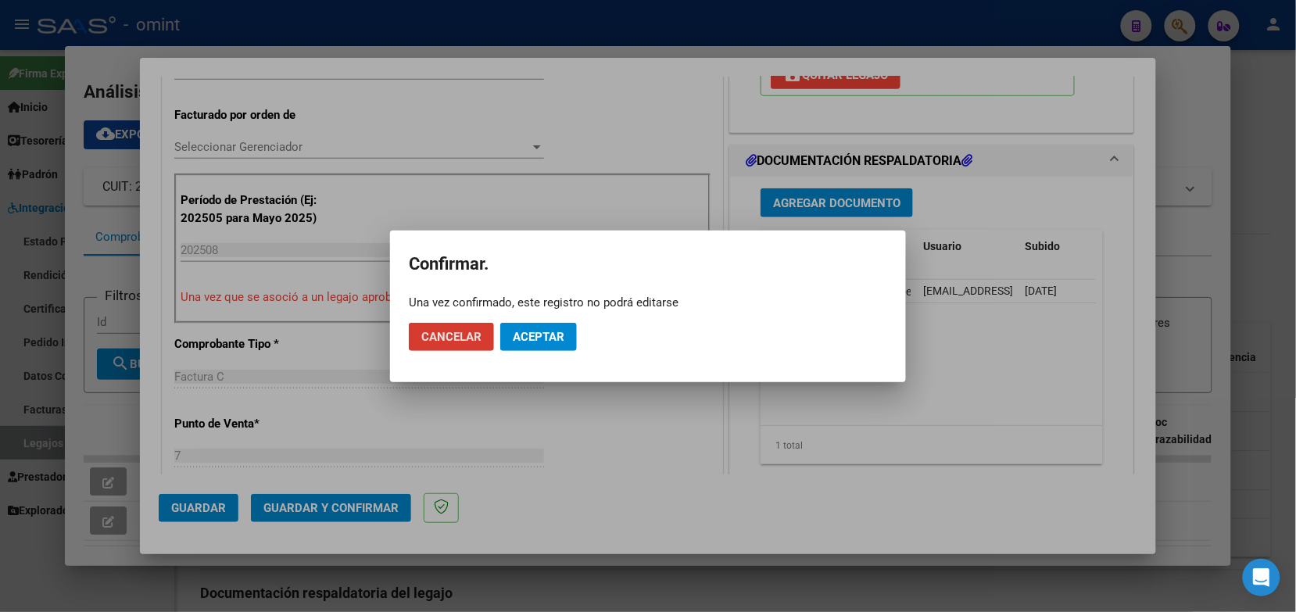
click at [525, 323] on button "Aceptar" at bounding box center [538, 337] width 77 height 28
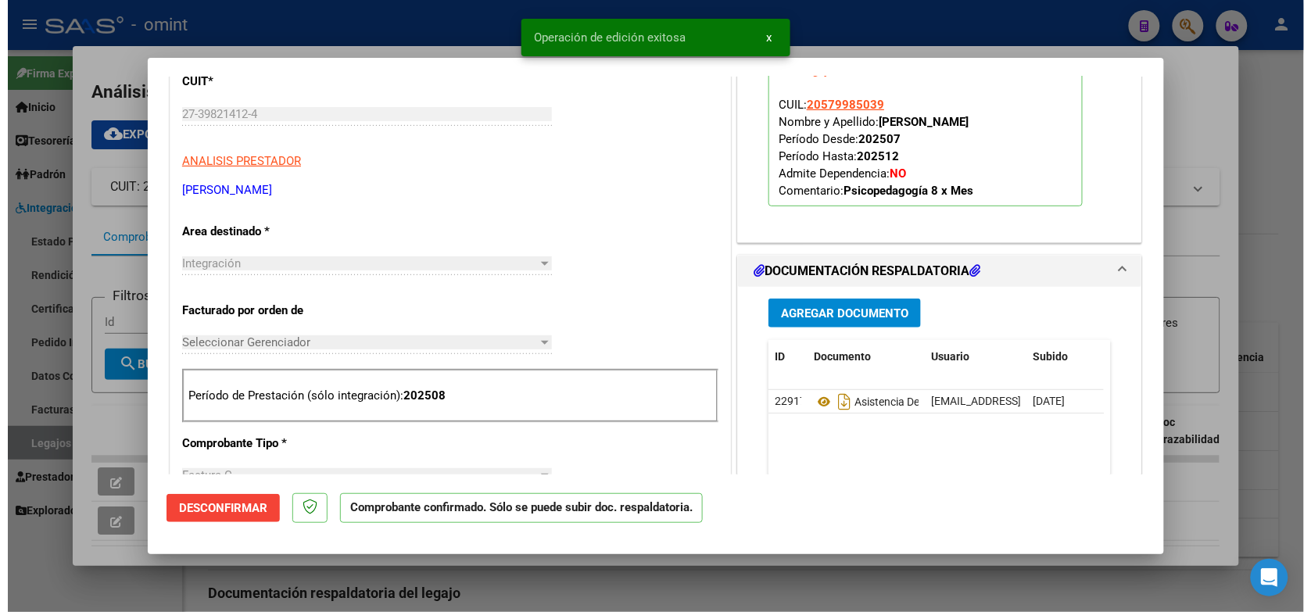
scroll to position [0, 0]
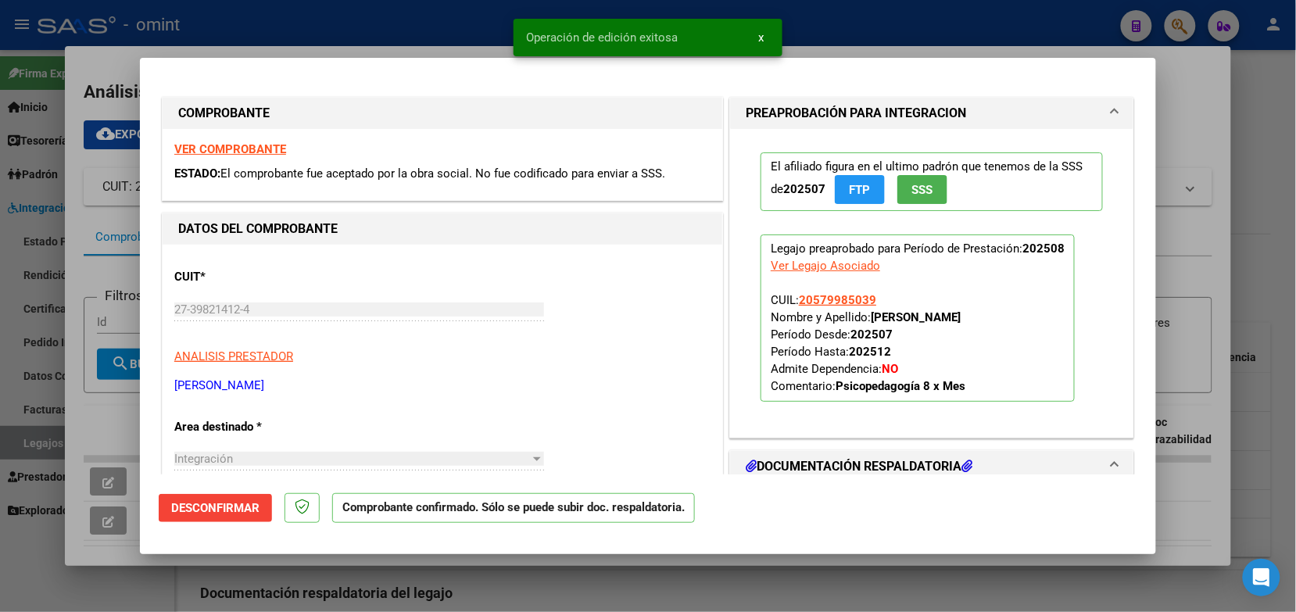
click at [264, 153] on strong "VER COMPROBANTE" at bounding box center [230, 149] width 112 height 14
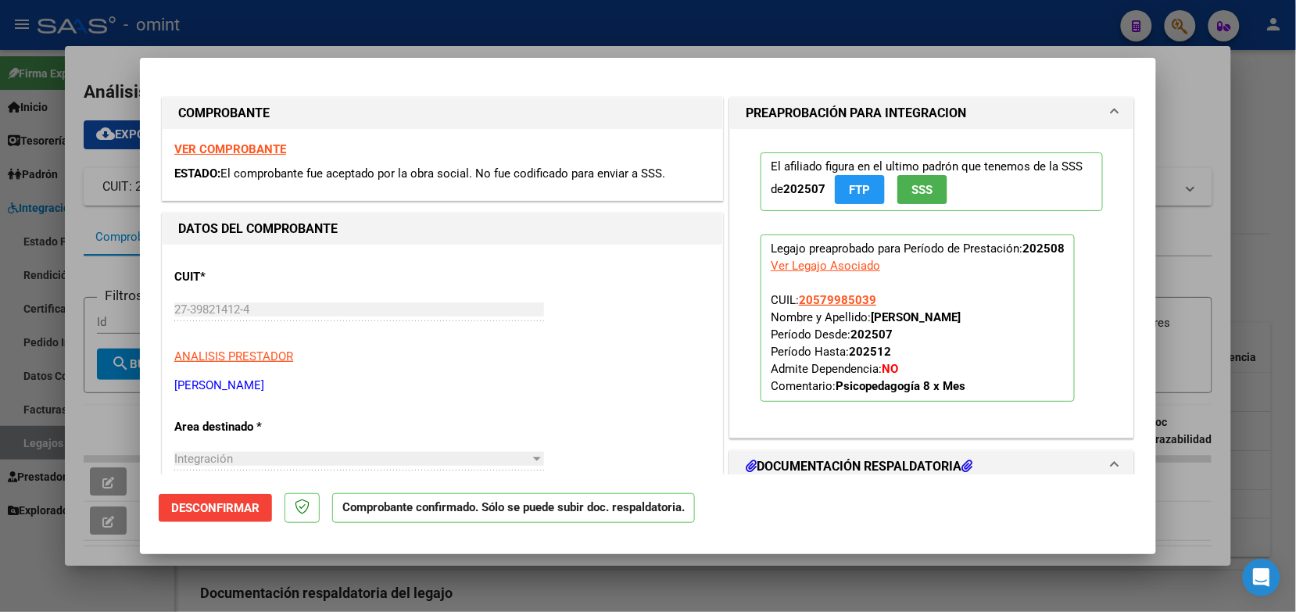
click at [346, 29] on div at bounding box center [648, 306] width 1296 height 612
type input "$ 0,00"
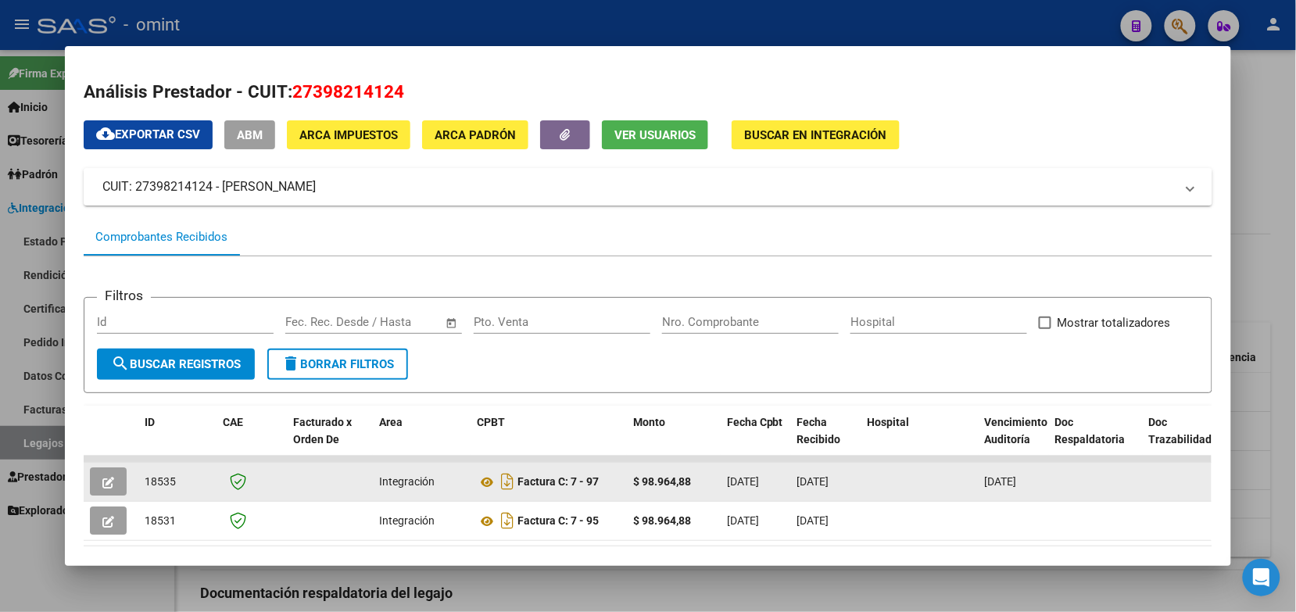
drag, startPoint x: 176, startPoint y: 482, endPoint x: 137, endPoint y: 477, distance: 39.5
click at [138, 477] on datatable-body-cell "18535" at bounding box center [177, 482] width 78 height 38
drag, startPoint x: 137, startPoint y: 477, endPoint x: 149, endPoint y: 481, distance: 13.1
copy span "18535"
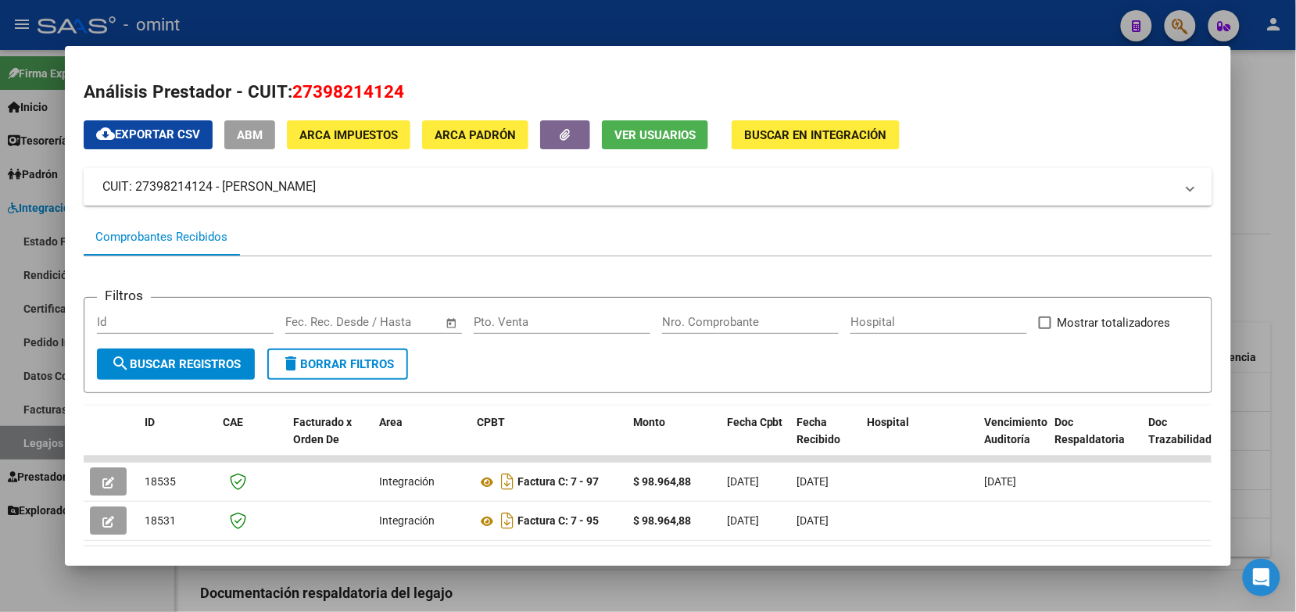
click at [457, 9] on div at bounding box center [648, 306] width 1296 height 612
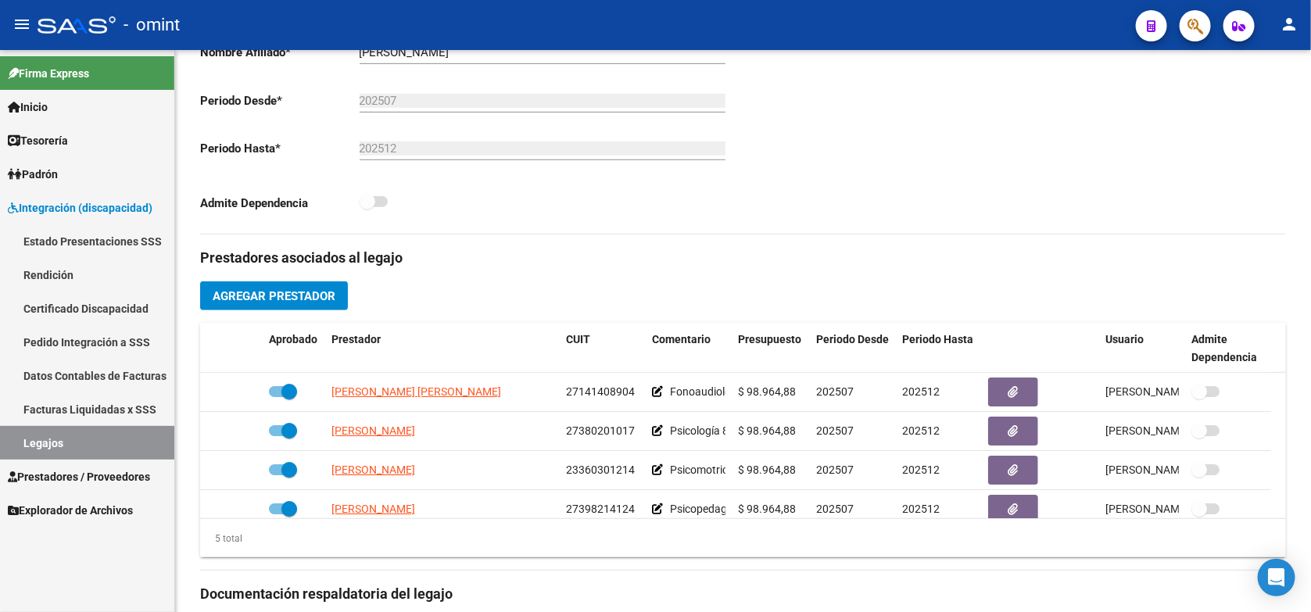
click at [95, 435] on link "Legajos" at bounding box center [87, 443] width 174 height 34
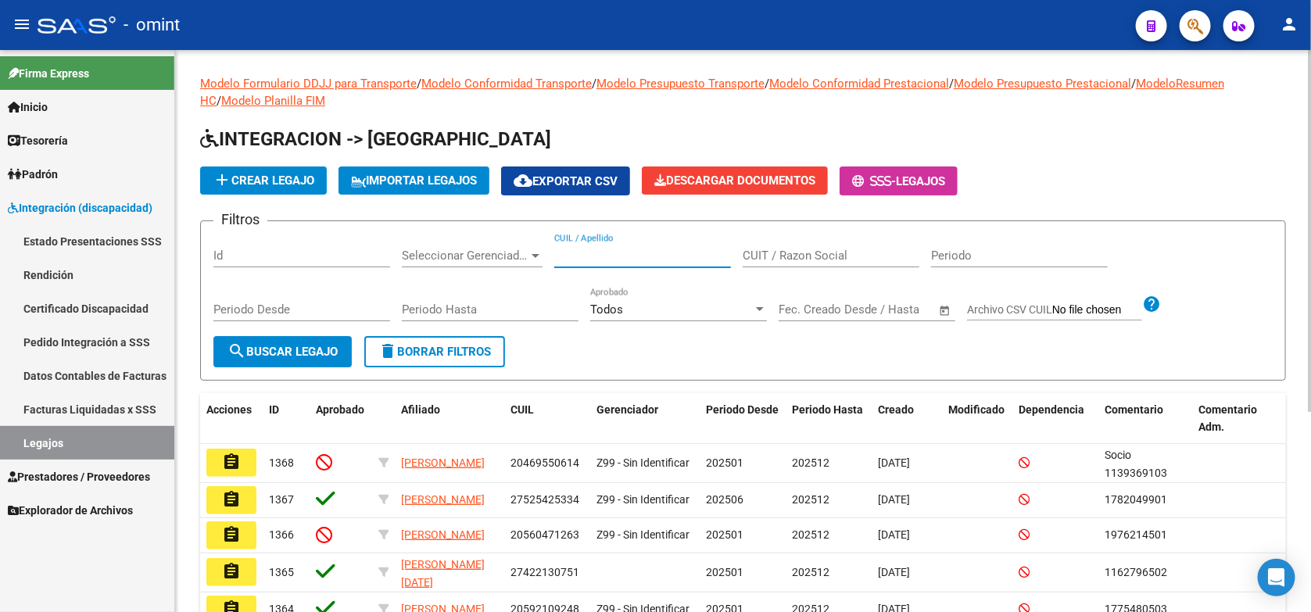
click at [599, 260] on input "CUIL / Apellido" at bounding box center [642, 256] width 177 height 14
paste input "20476658803"
type input "20476658803"
click at [224, 348] on button "search Buscar Legajo" at bounding box center [282, 351] width 138 height 31
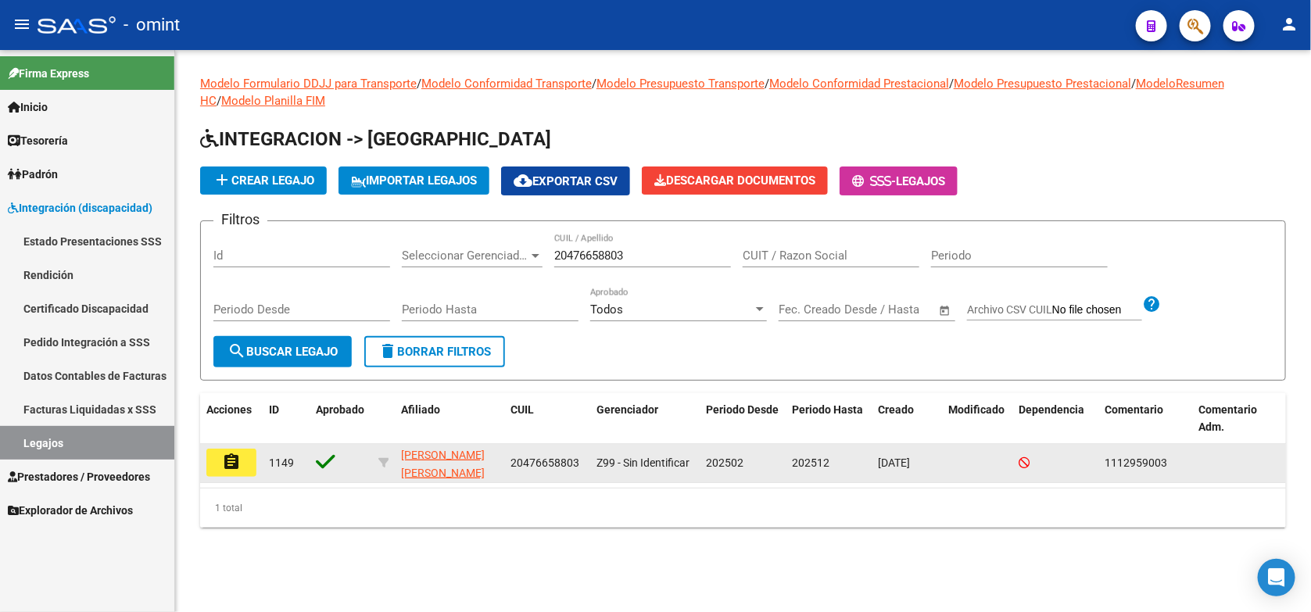
click at [233, 464] on mat-icon "assignment" at bounding box center [231, 462] width 19 height 19
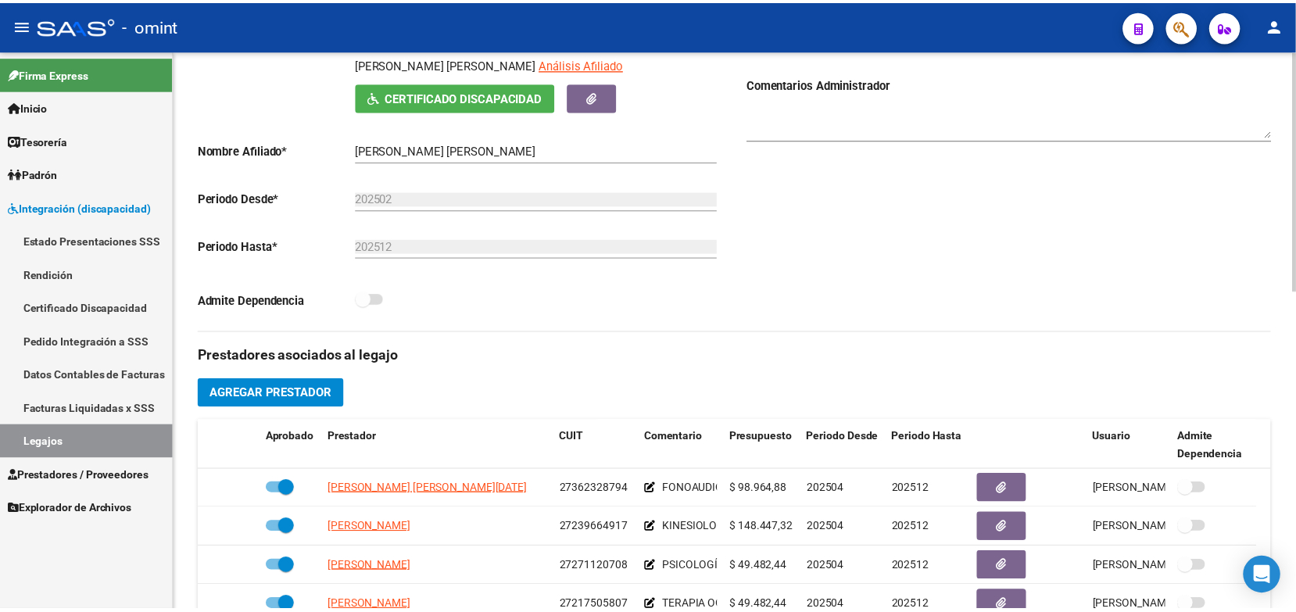
scroll to position [391, 0]
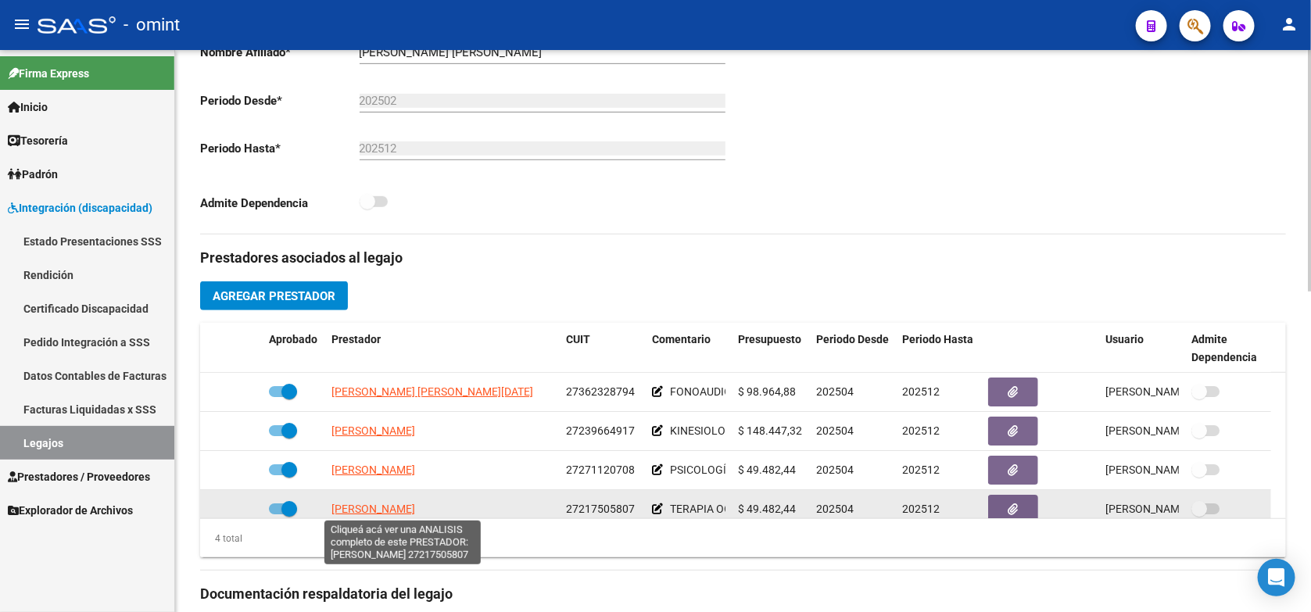
click at [415, 508] on span "GARCIA MARIANA GABRIELA" at bounding box center [373, 509] width 84 height 13
type textarea "27217505807"
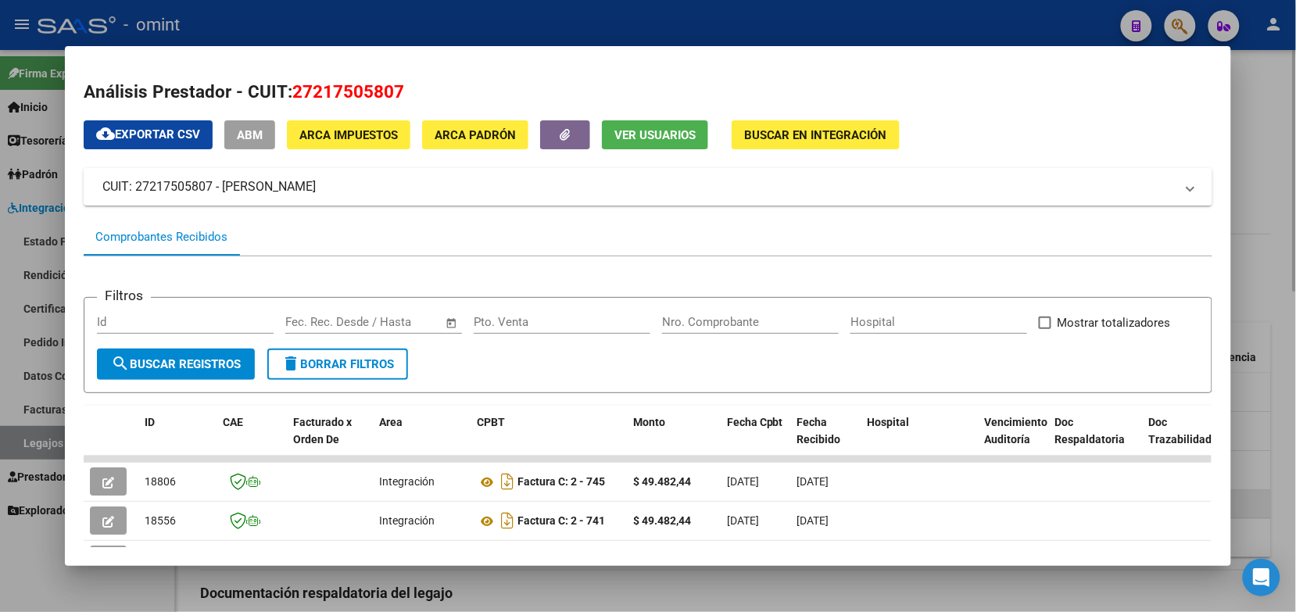
scroll to position [98, 0]
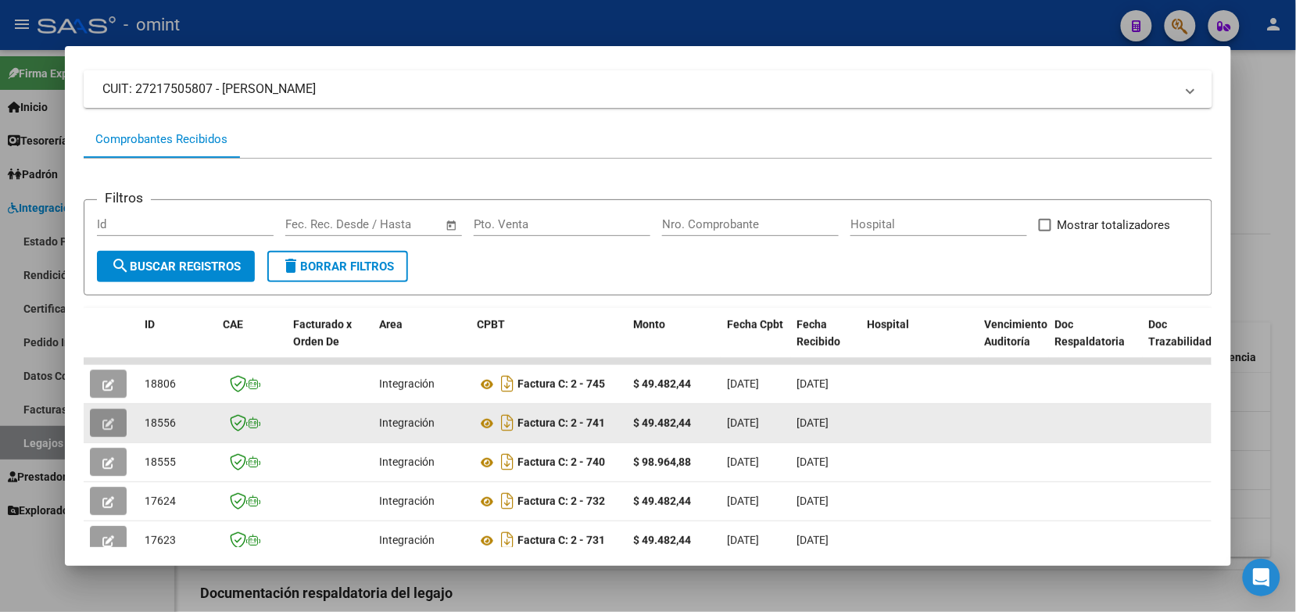
click at [106, 418] on icon "button" at bounding box center [108, 424] width 12 height 12
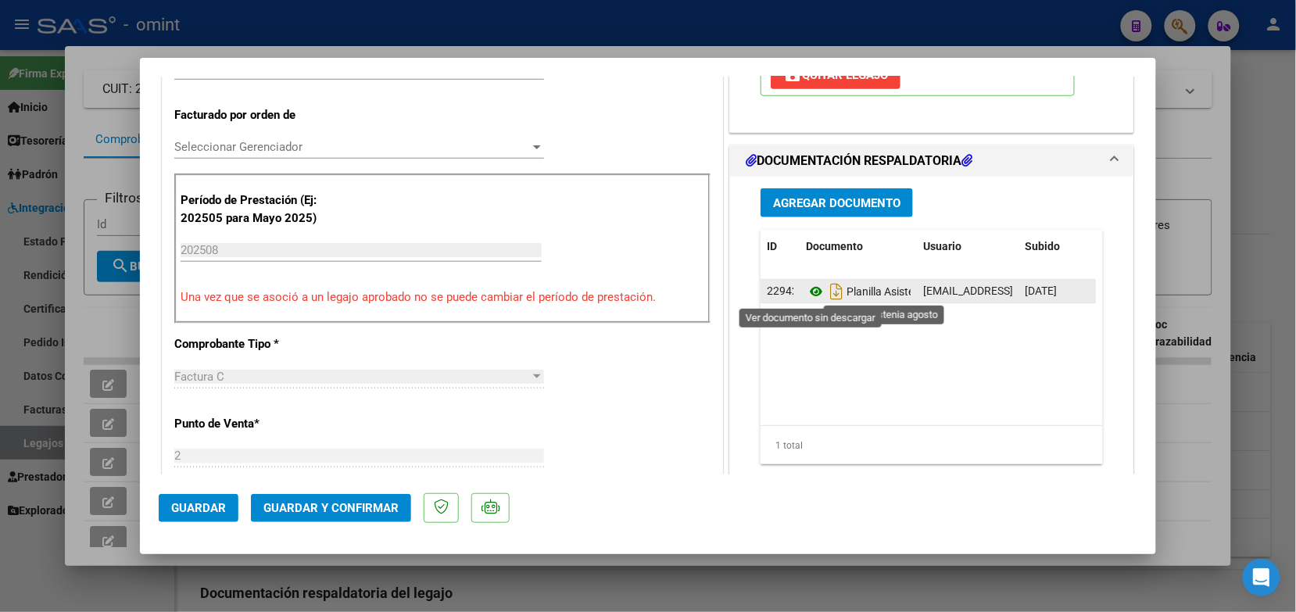
scroll to position [293, 0]
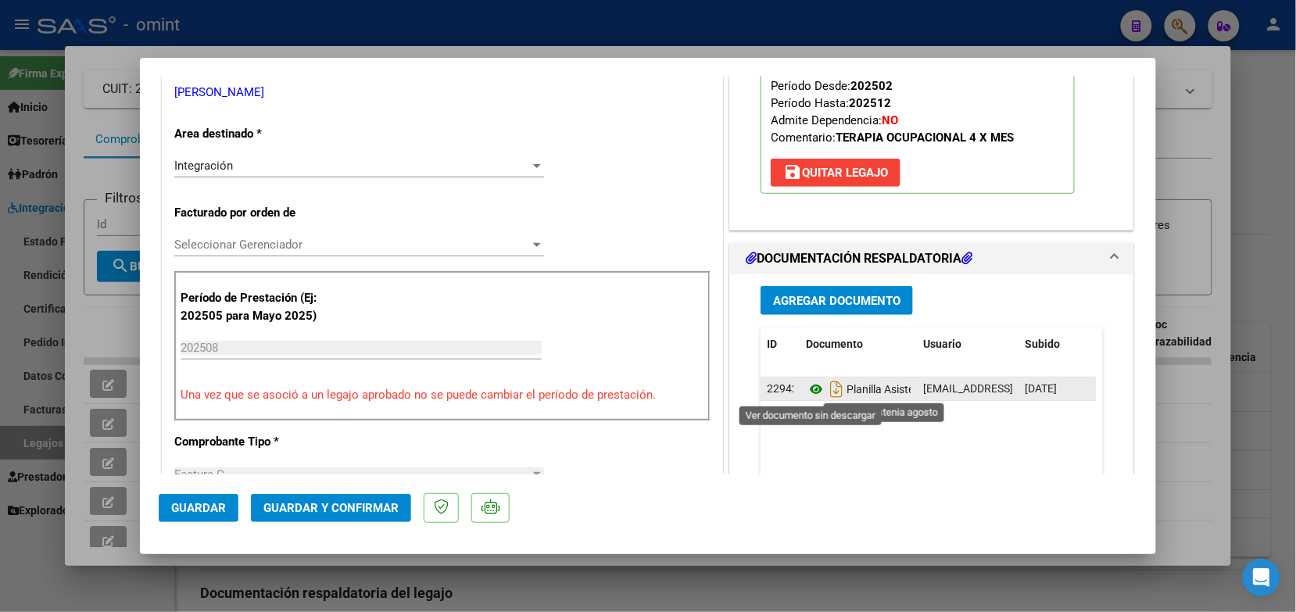
click at [806, 392] on icon at bounding box center [816, 389] width 20 height 19
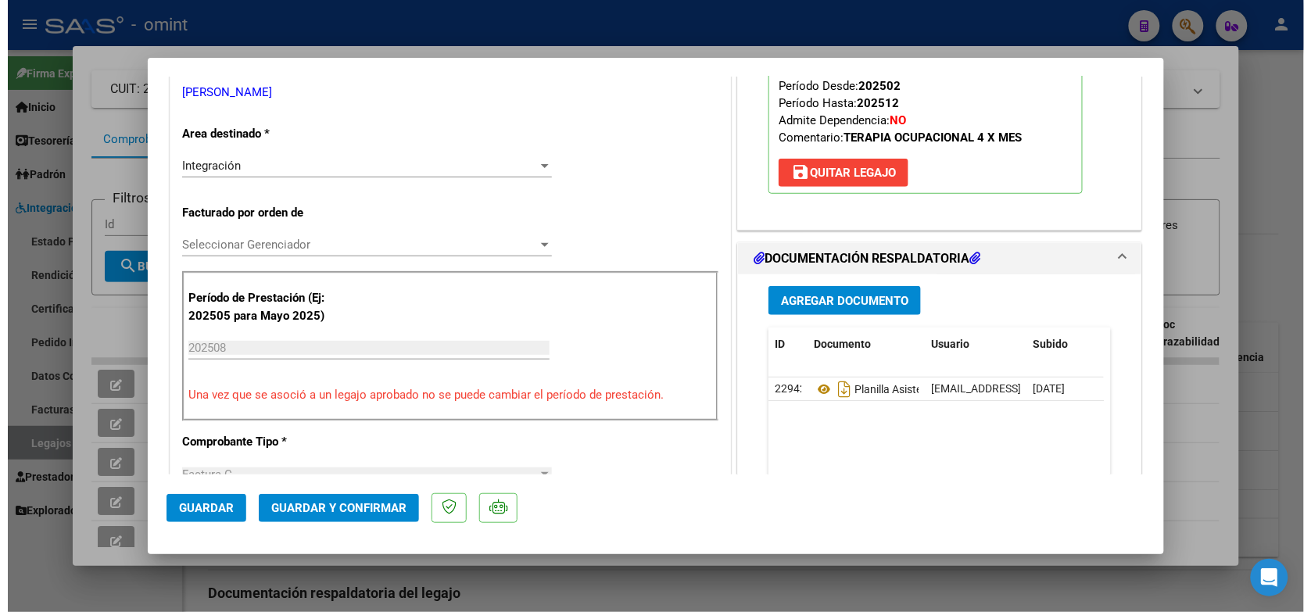
scroll to position [0, 0]
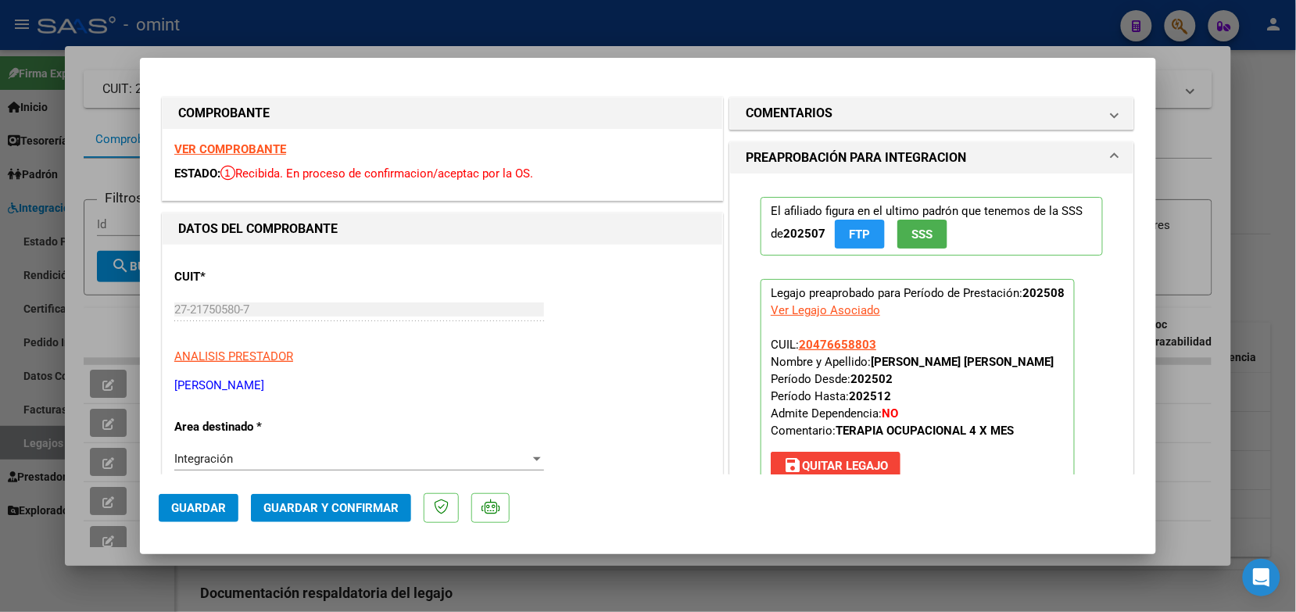
click at [270, 149] on strong "VER COMPROBANTE" at bounding box center [230, 149] width 112 height 14
click at [340, 502] on span "Guardar y Confirmar" at bounding box center [330, 508] width 135 height 14
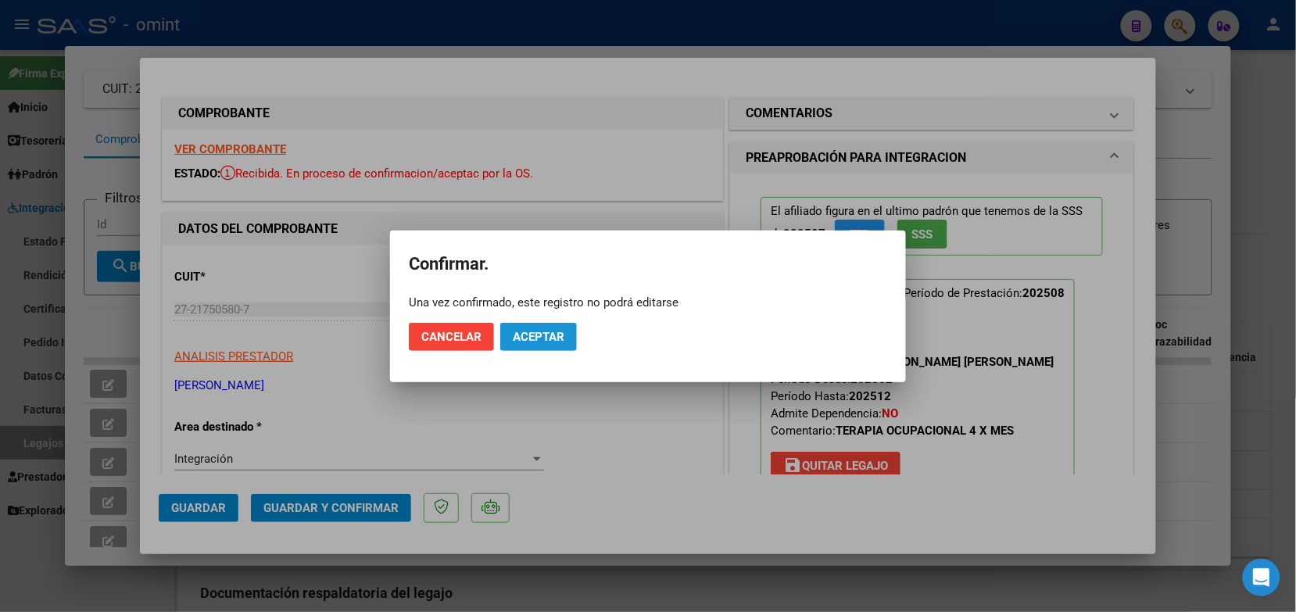
click at [544, 328] on button "Aceptar" at bounding box center [538, 337] width 77 height 28
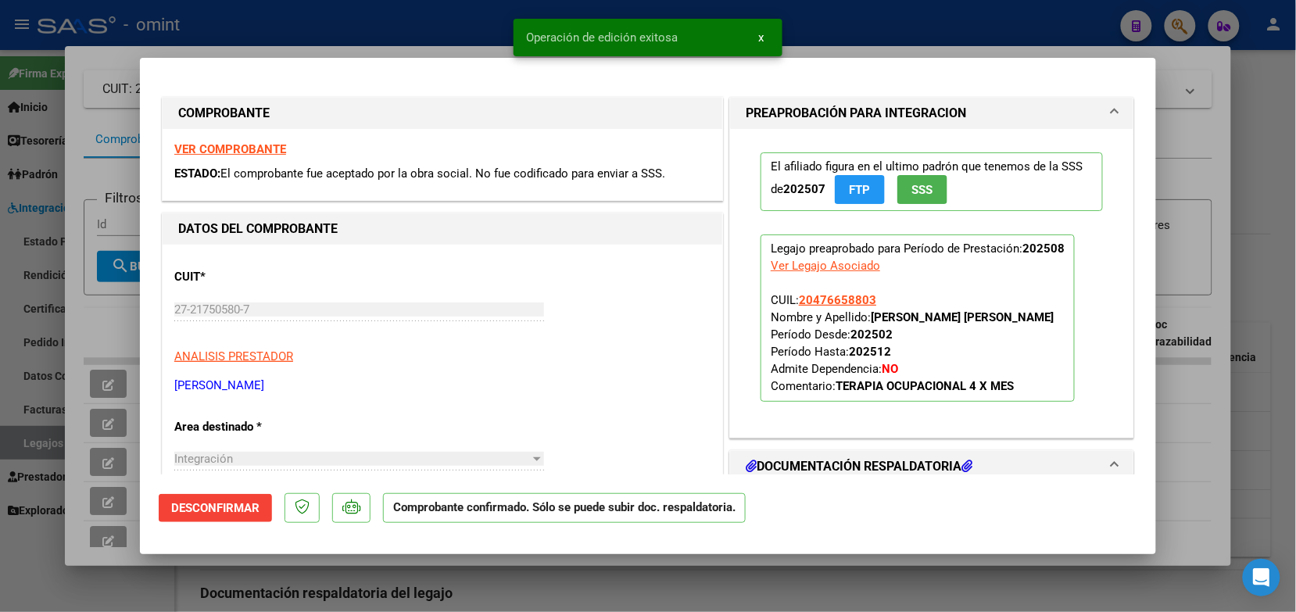
click at [290, 24] on div at bounding box center [648, 306] width 1296 height 612
type input "$ 0,00"
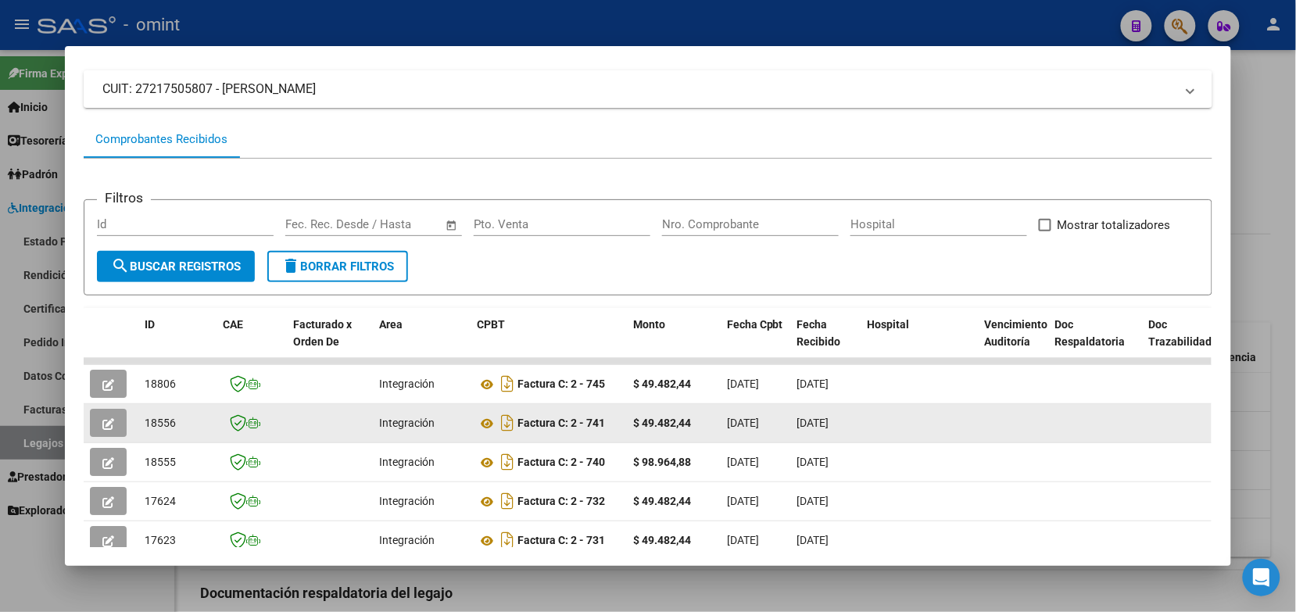
drag, startPoint x: 168, startPoint y: 423, endPoint x: 134, endPoint y: 423, distance: 34.4
click at [138, 423] on datatable-body-cell "18556" at bounding box center [177, 423] width 78 height 38
drag, startPoint x: 134, startPoint y: 423, endPoint x: 149, endPoint y: 415, distance: 17.5
copy span "18556"
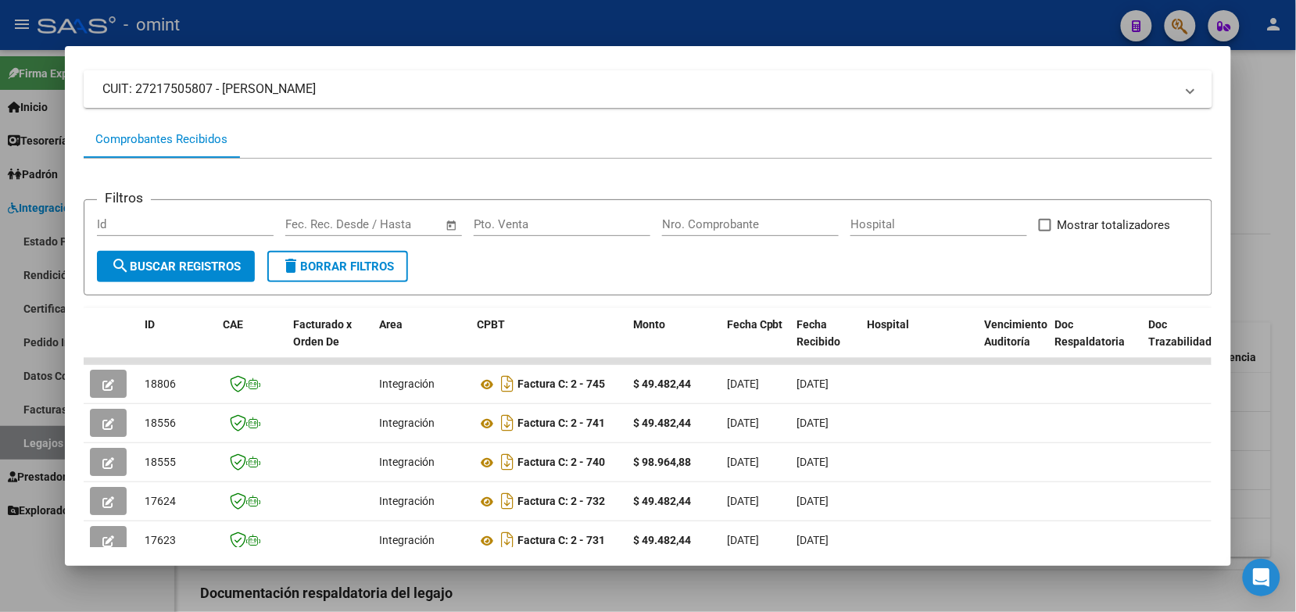
click at [266, 20] on div at bounding box center [648, 306] width 1296 height 612
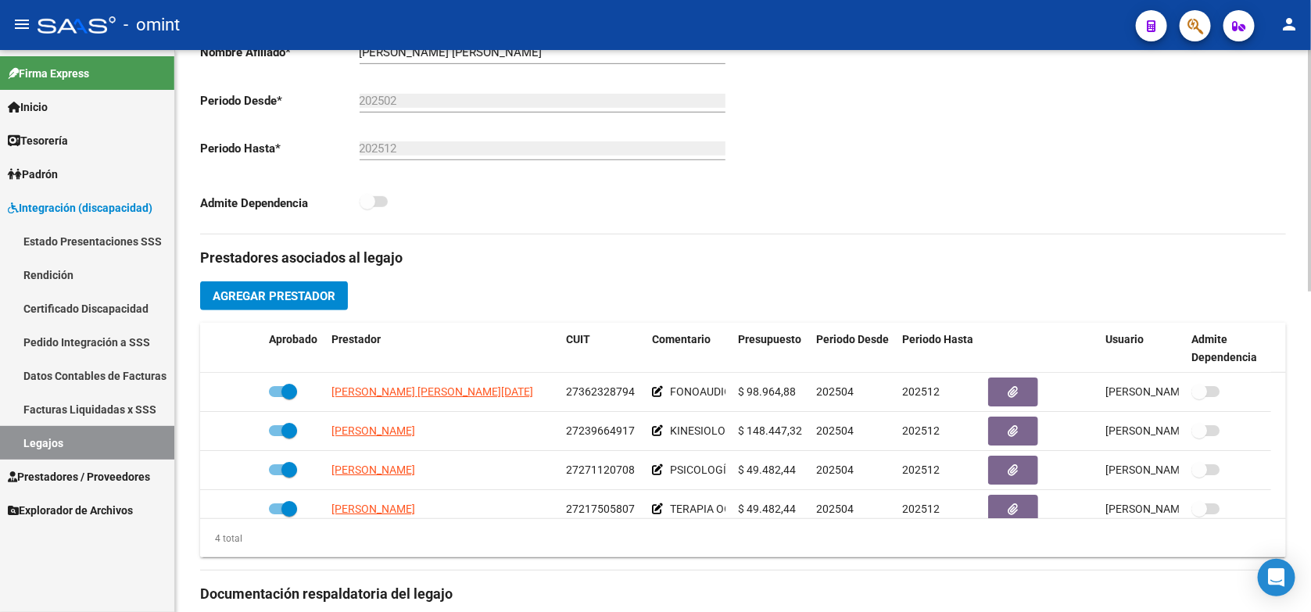
scroll to position [293, 0]
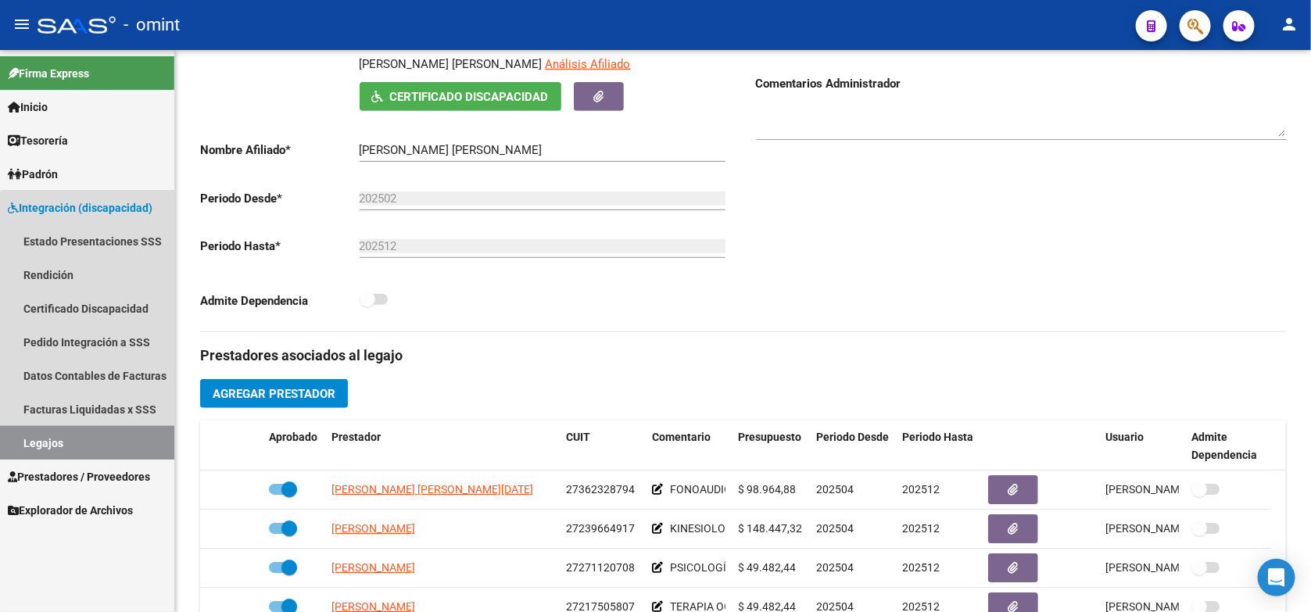
click at [119, 442] on link "Legajos" at bounding box center [87, 443] width 174 height 34
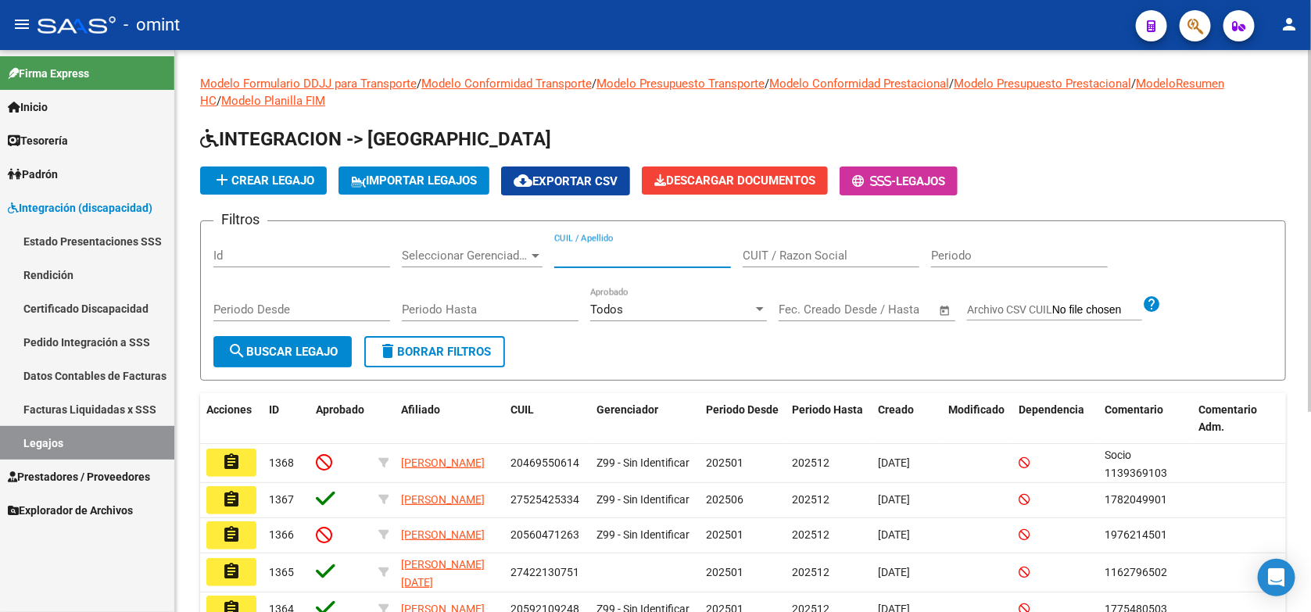
click at [578, 256] on input "CUIL / Apellido" at bounding box center [642, 256] width 177 height 14
paste input "20485976842"
type input "20485976842"
click at [234, 336] on button "search Buscar Legajo" at bounding box center [282, 351] width 138 height 31
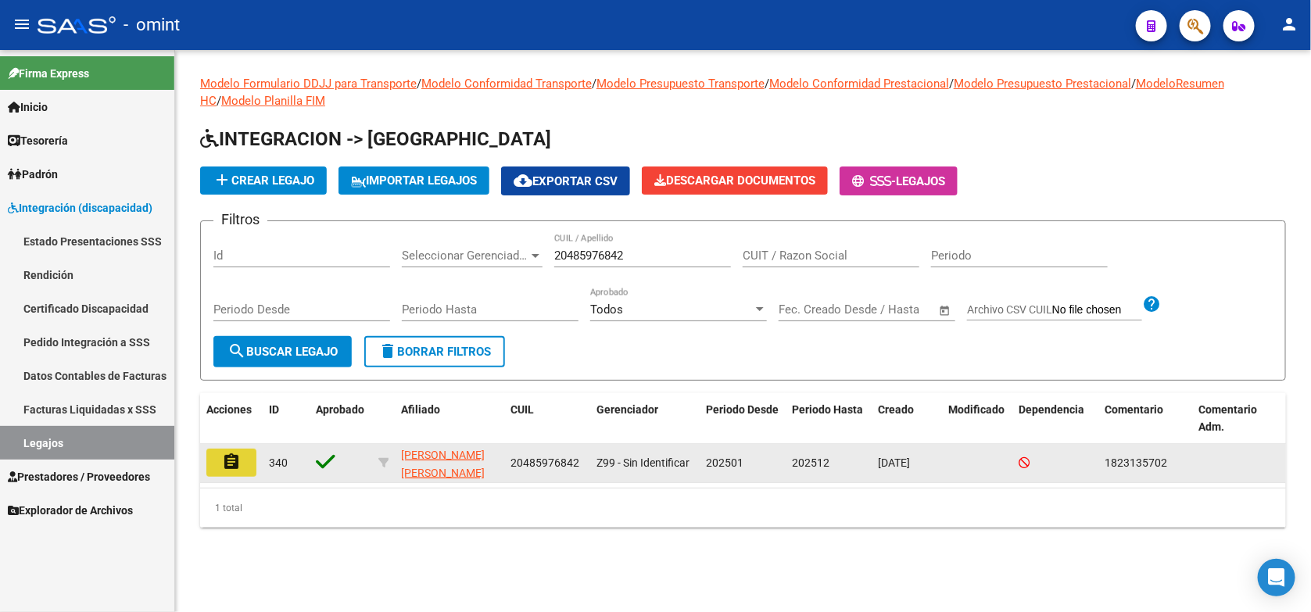
click at [229, 453] on mat-icon "assignment" at bounding box center [231, 462] width 19 height 19
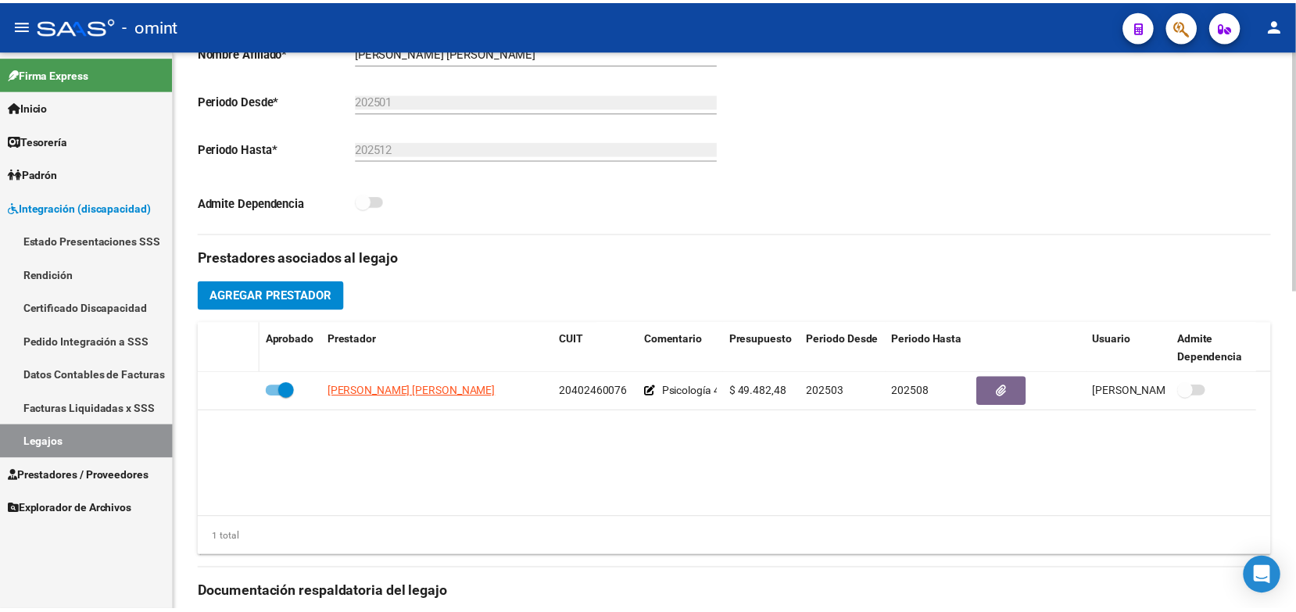
scroll to position [586, 0]
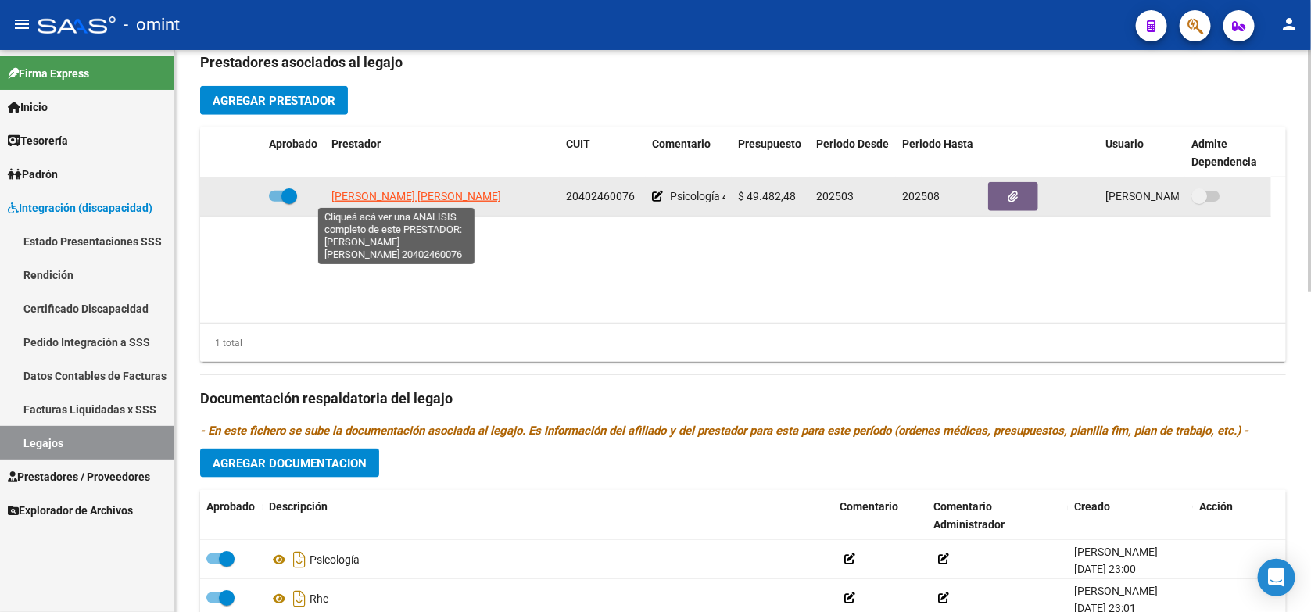
click at [420, 194] on span "DUBINI SANTIAGO LIONEL" at bounding box center [416, 196] width 170 height 13
type textarea "20402460076"
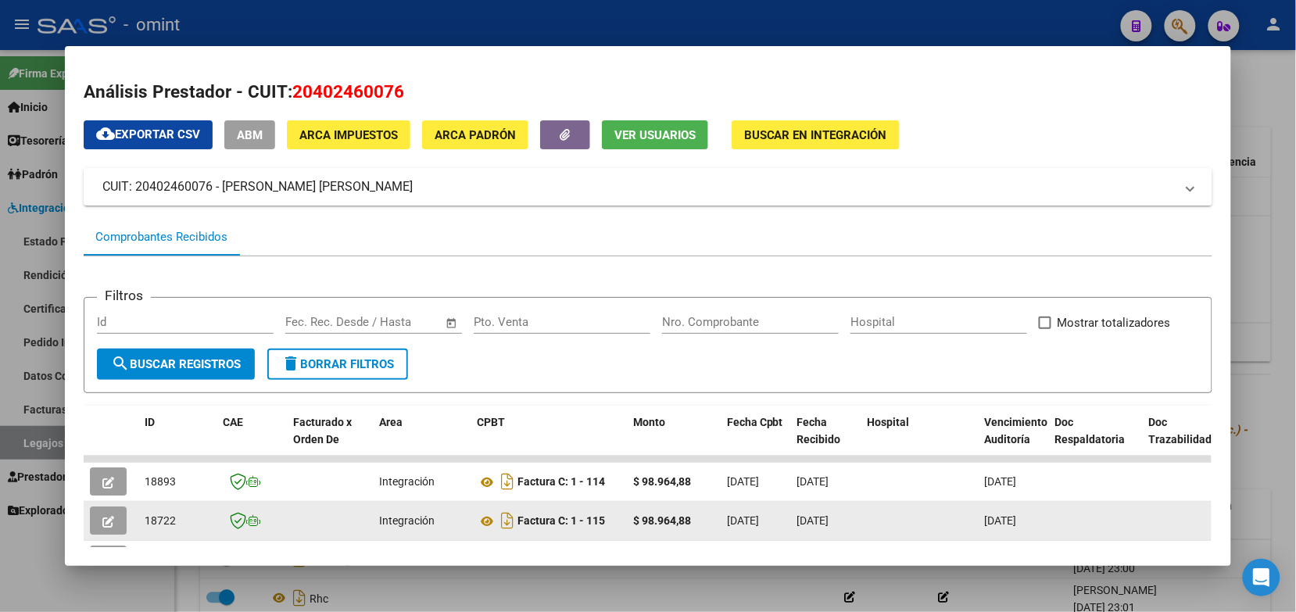
click at [107, 528] on button "button" at bounding box center [108, 521] width 37 height 28
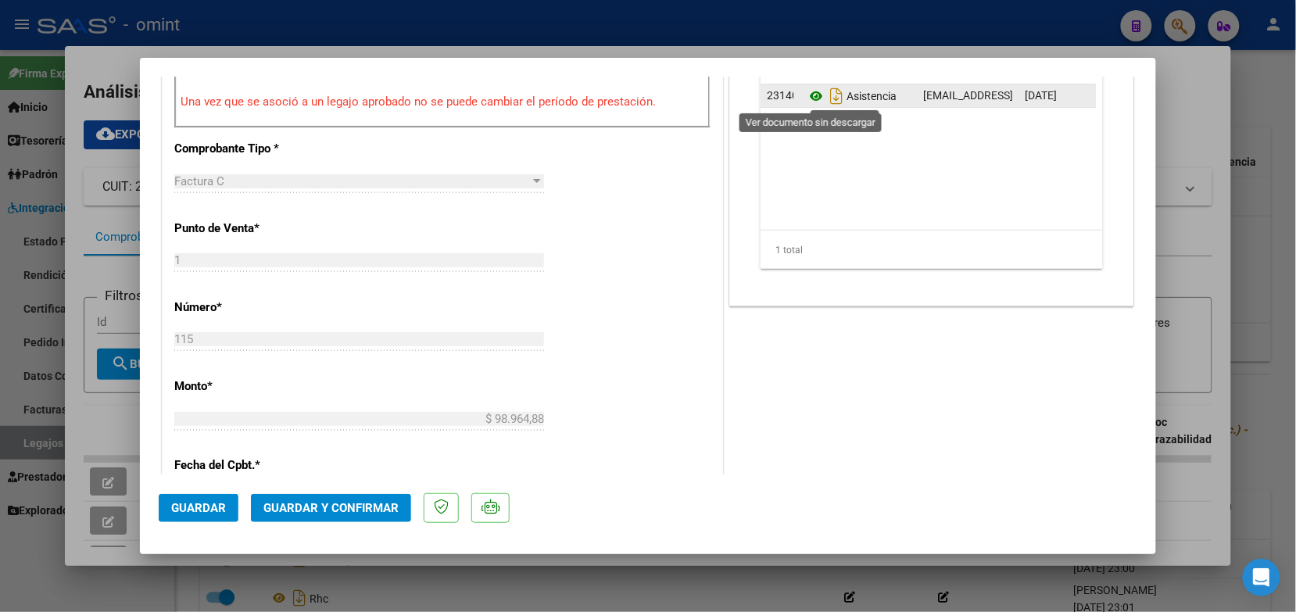
click at [811, 95] on icon at bounding box center [816, 96] width 20 height 19
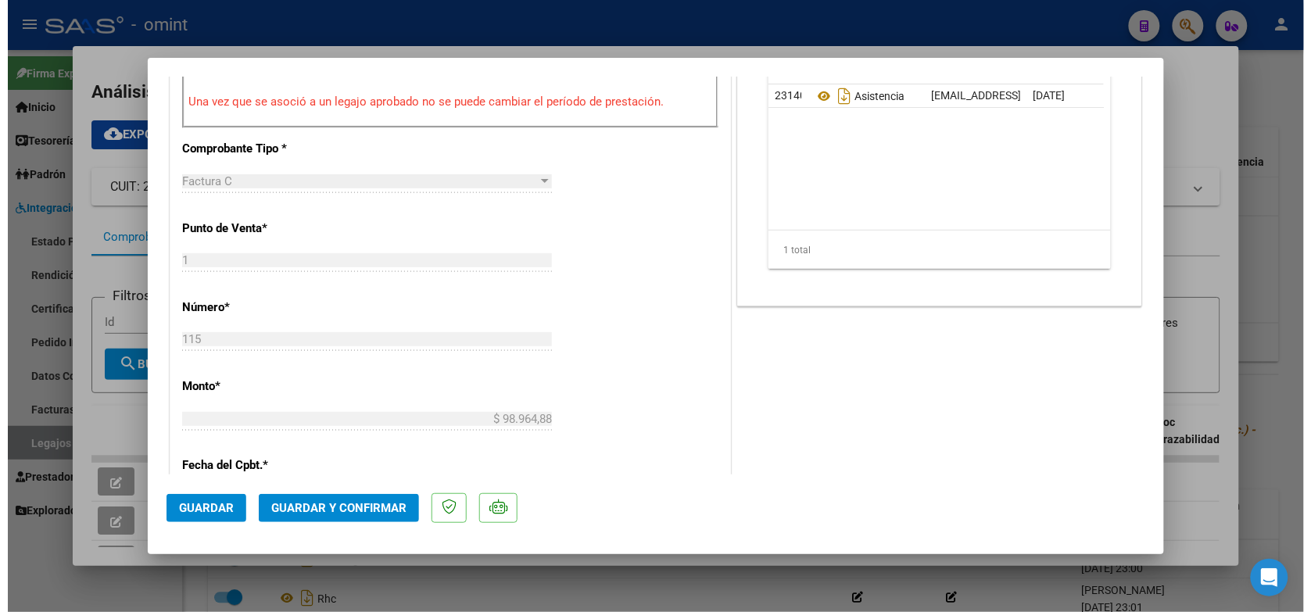
scroll to position [0, 0]
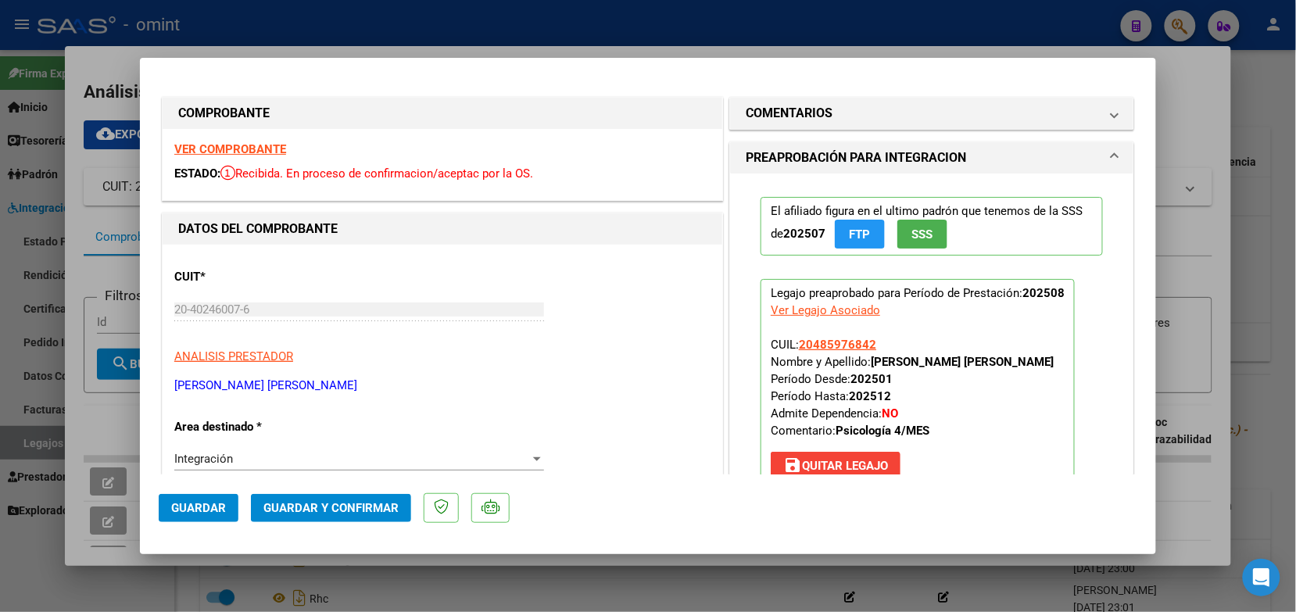
click at [243, 152] on strong "VER COMPROBANTE" at bounding box center [230, 149] width 112 height 14
click at [310, 504] on span "Guardar y Confirmar" at bounding box center [330, 508] width 135 height 14
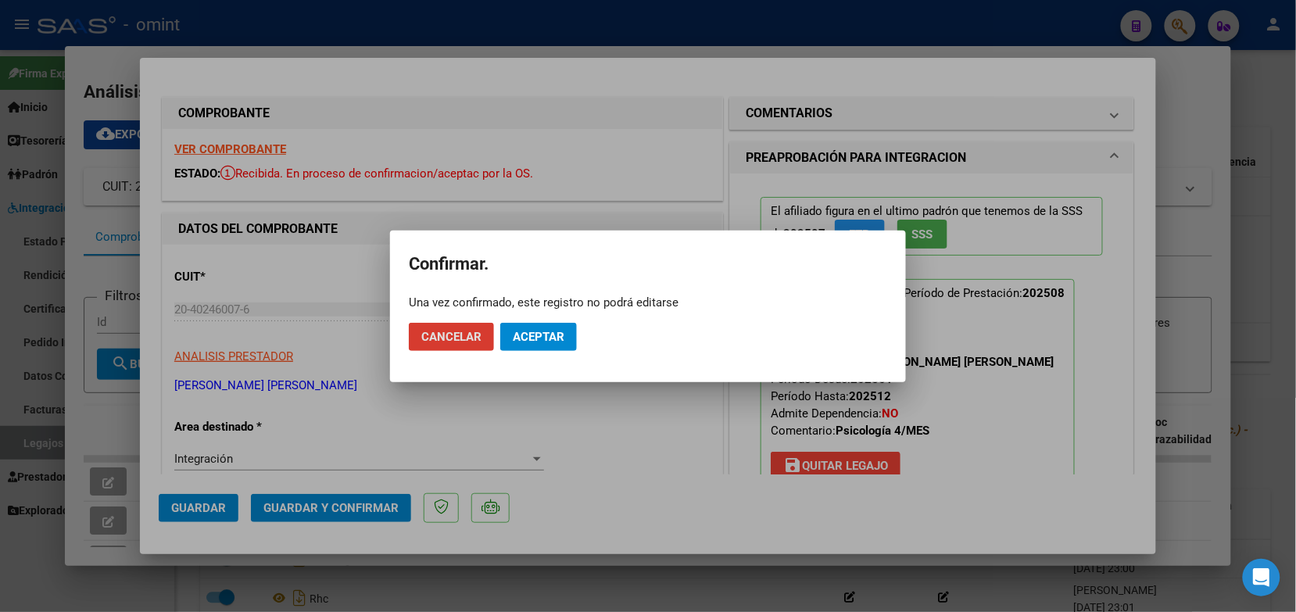
click at [553, 336] on span "Aceptar" at bounding box center [539, 337] width 52 height 14
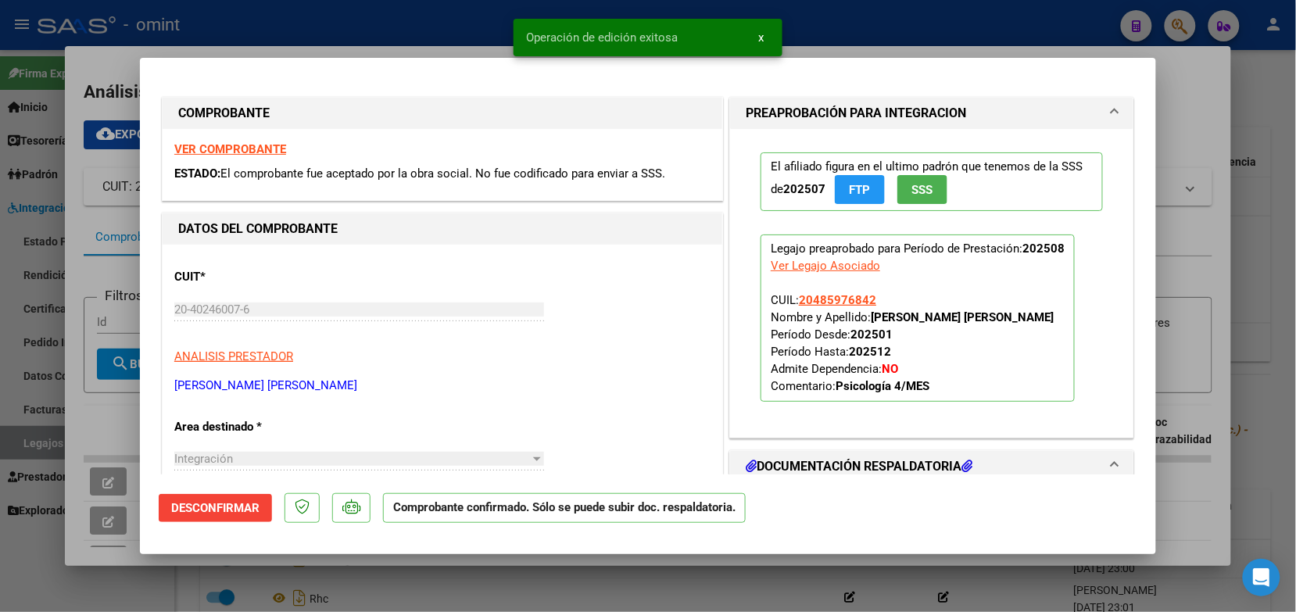
click at [384, 2] on div at bounding box center [648, 306] width 1296 height 612
type input "$ 0,00"
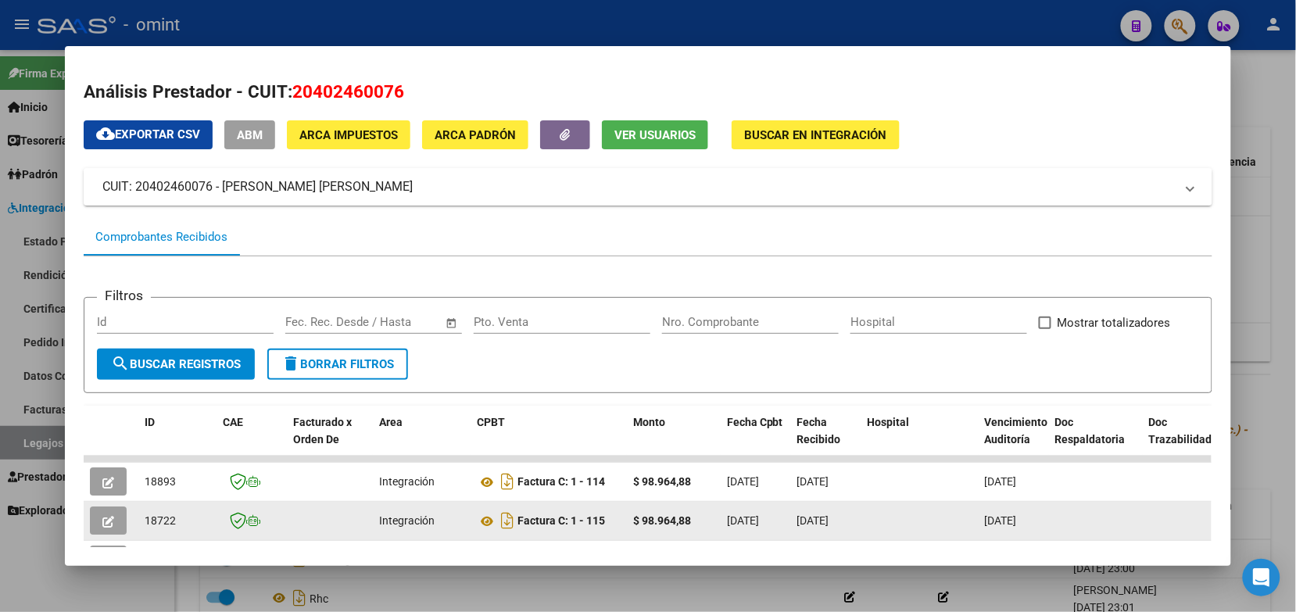
drag, startPoint x: 170, startPoint y: 521, endPoint x: 138, endPoint y: 516, distance: 32.5
click at [145, 516] on div "18722" at bounding box center [178, 521] width 66 height 18
drag, startPoint x: 138, startPoint y: 516, endPoint x: 156, endPoint y: 517, distance: 18.8
copy span "18722"
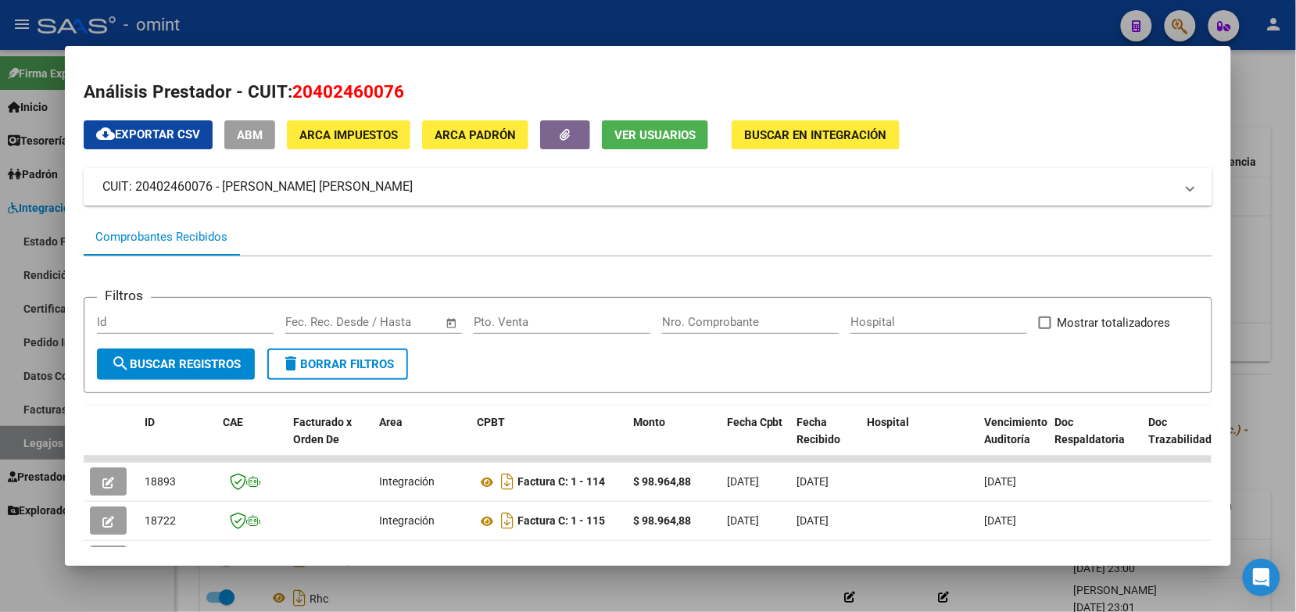
click at [588, 24] on div at bounding box center [648, 306] width 1296 height 612
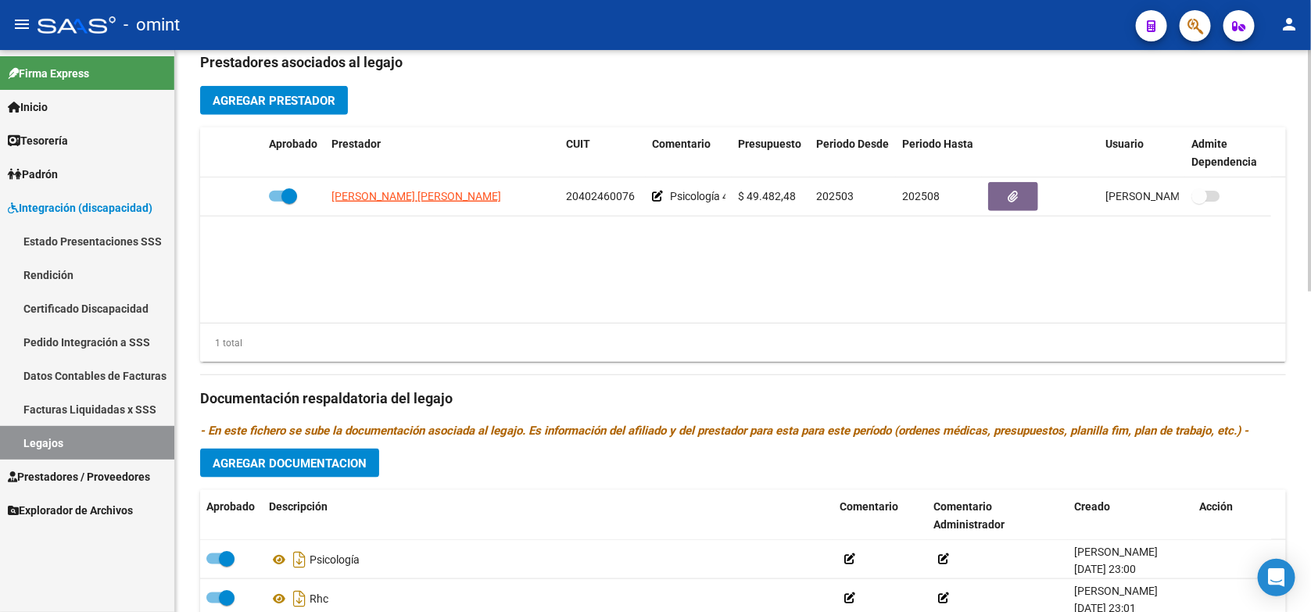
scroll to position [684, 0]
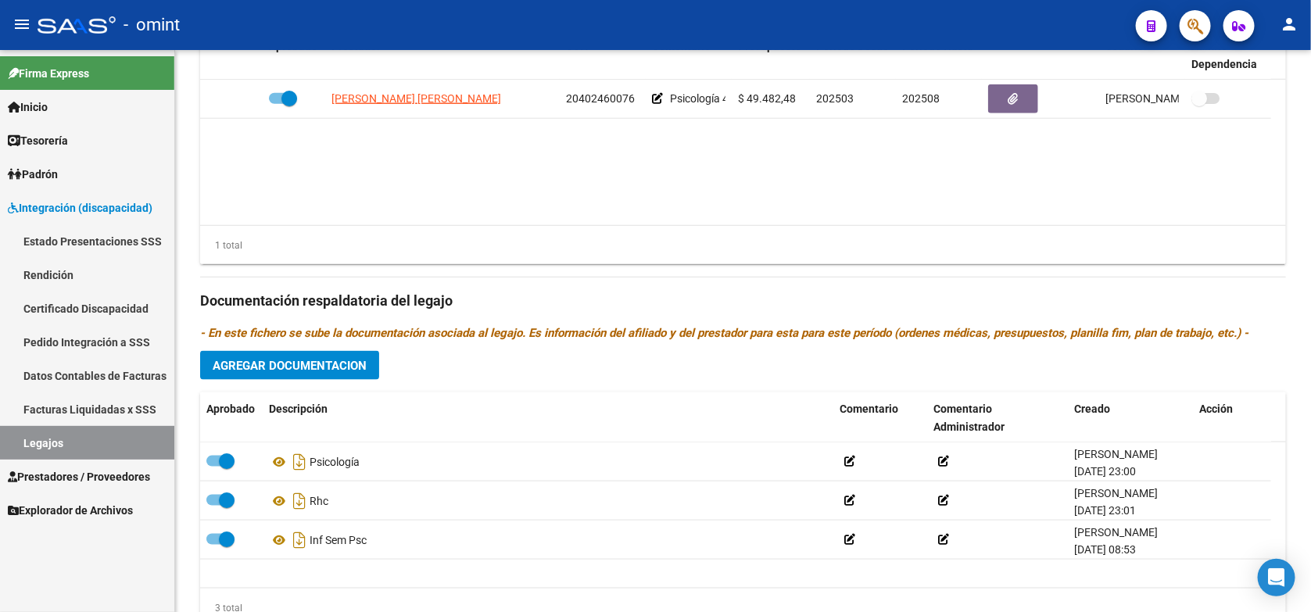
click at [61, 444] on link "Legajos" at bounding box center [87, 443] width 174 height 34
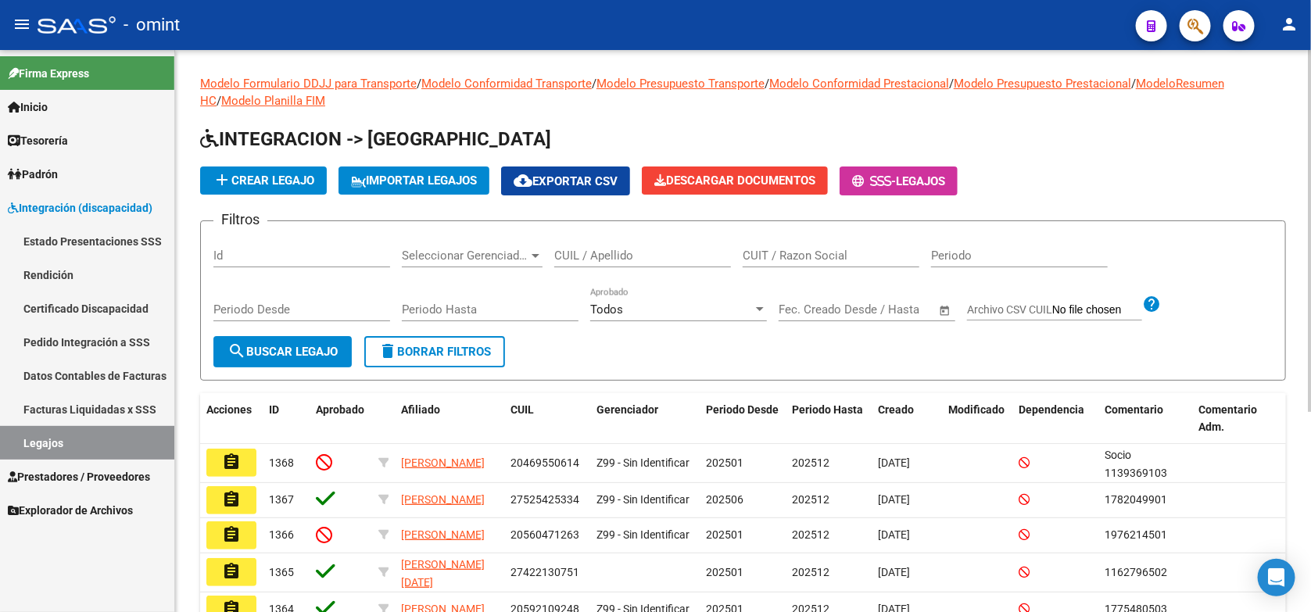
click at [583, 250] on input "CUIL / Apellido" at bounding box center [642, 256] width 177 height 14
paste input "20579985039"
type input "20579985039"
click at [292, 345] on span "search Buscar Legajo" at bounding box center [282, 352] width 110 height 14
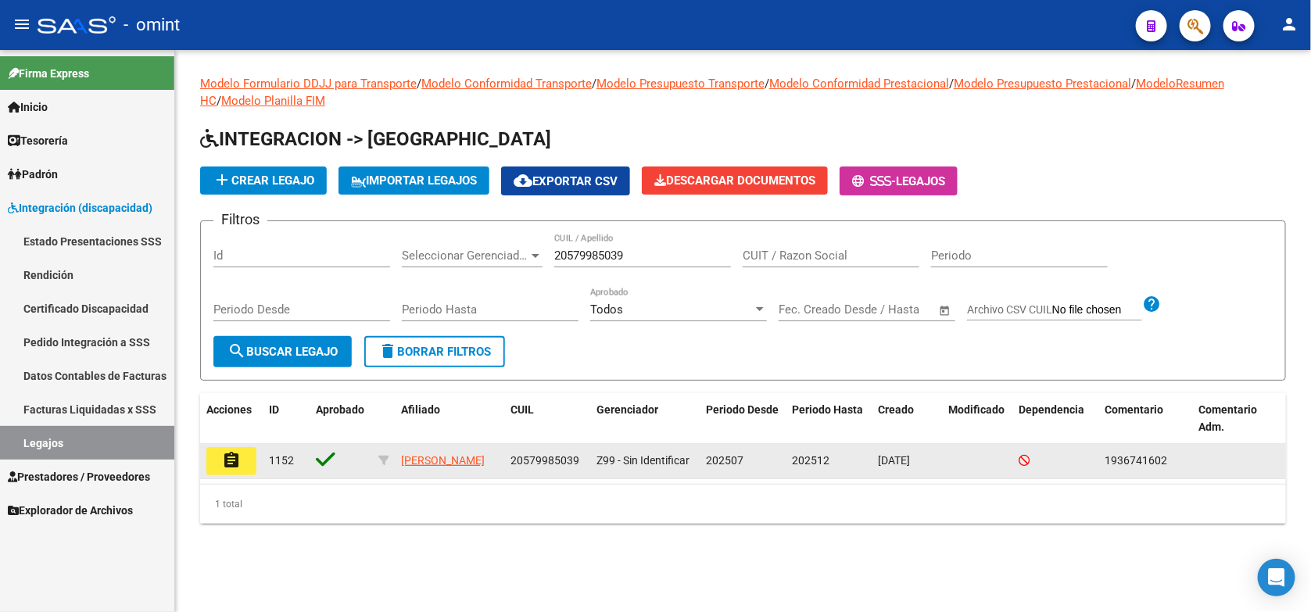
click at [224, 455] on mat-icon "assignment" at bounding box center [231, 460] width 19 height 19
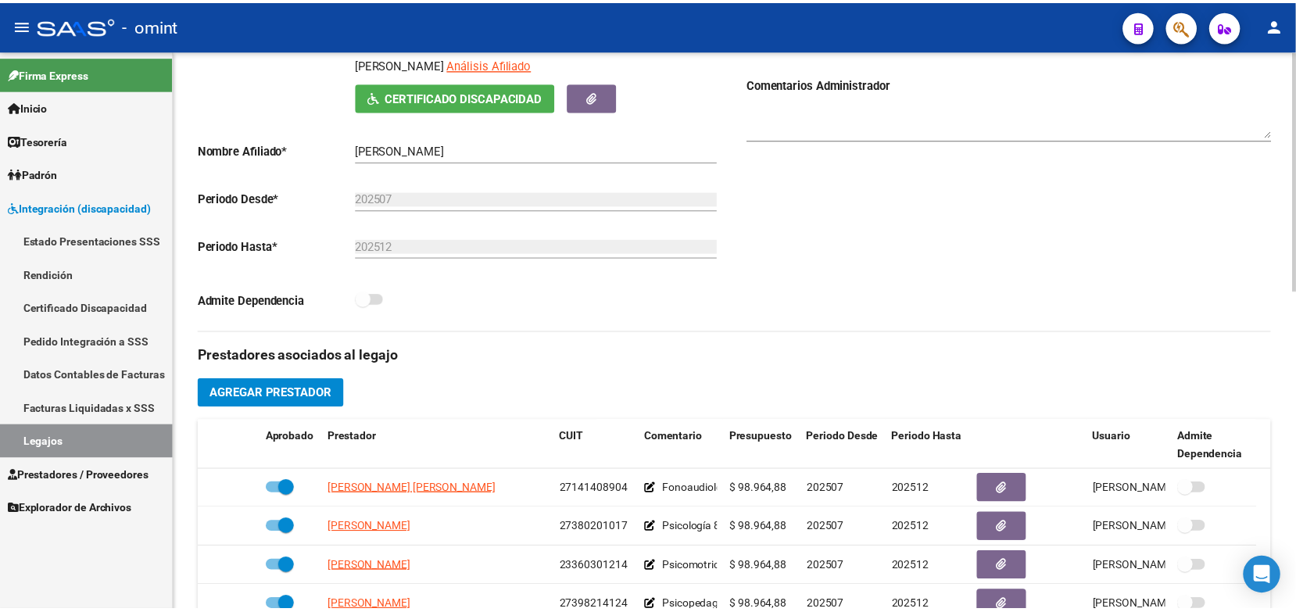
scroll to position [391, 0]
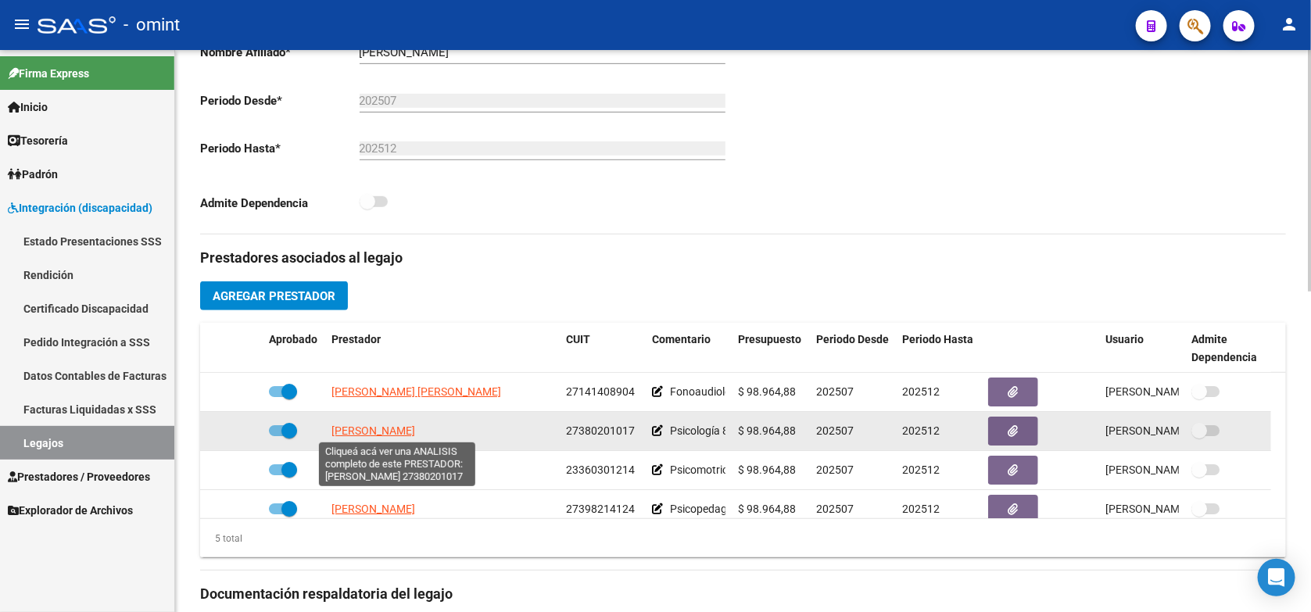
click at [415, 430] on span "REMIREZ MARIA VICTORIA" at bounding box center [373, 430] width 84 height 13
type textarea "27380201017"
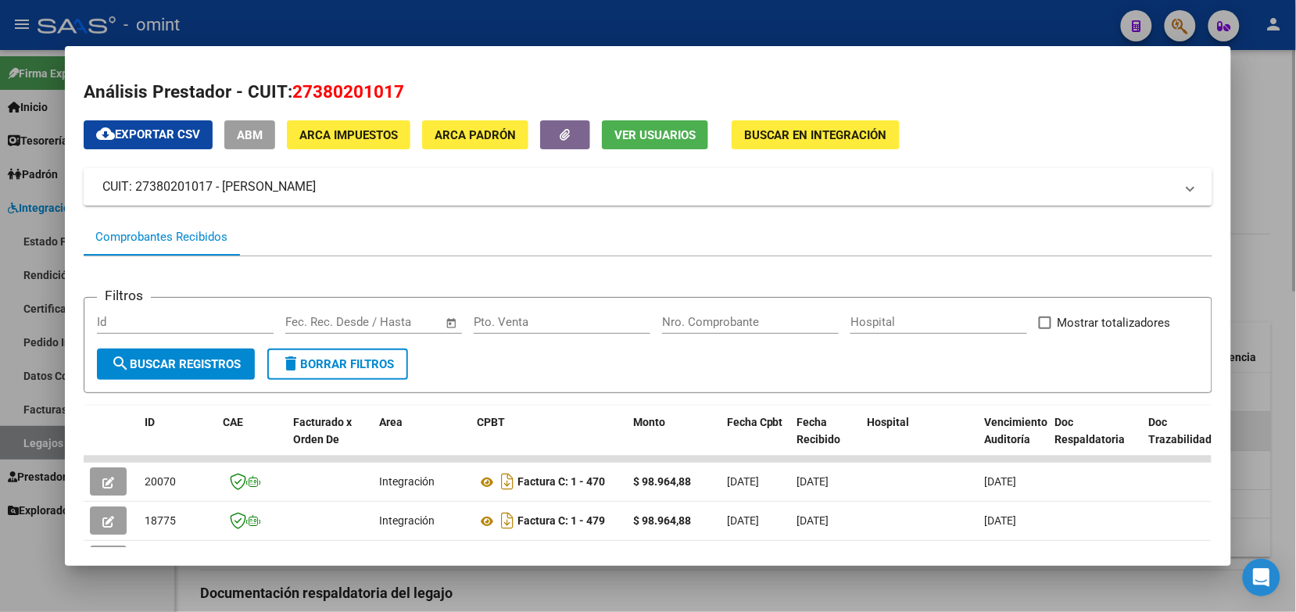
scroll to position [98, 0]
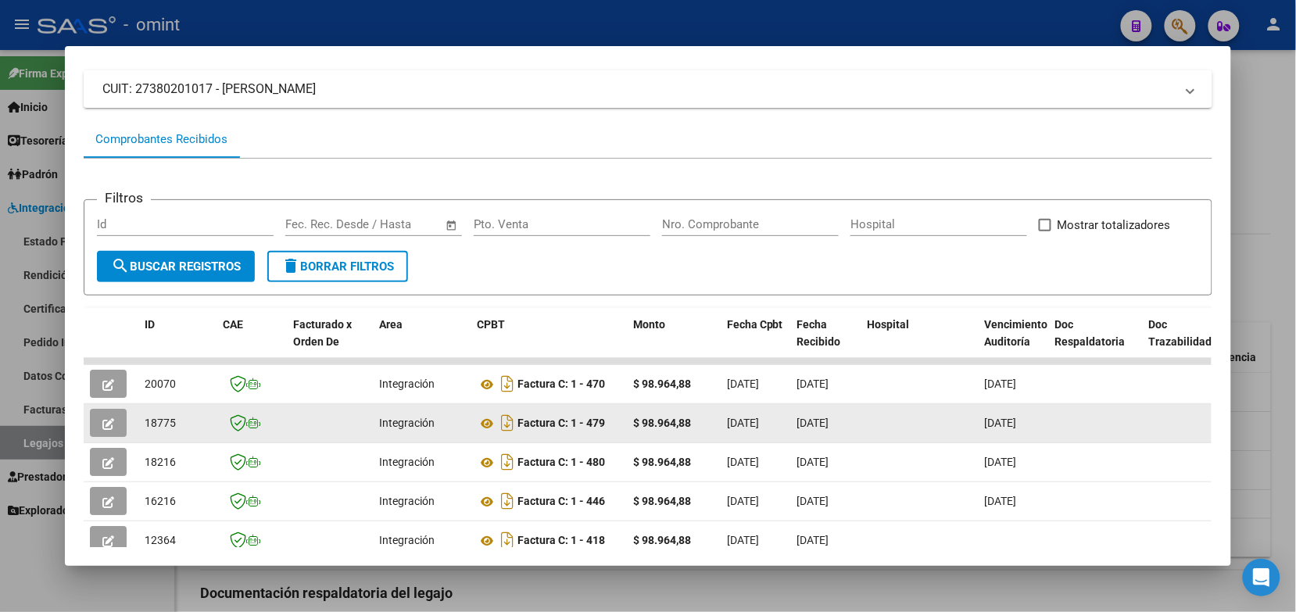
click at [90, 424] on button "button" at bounding box center [108, 423] width 37 height 28
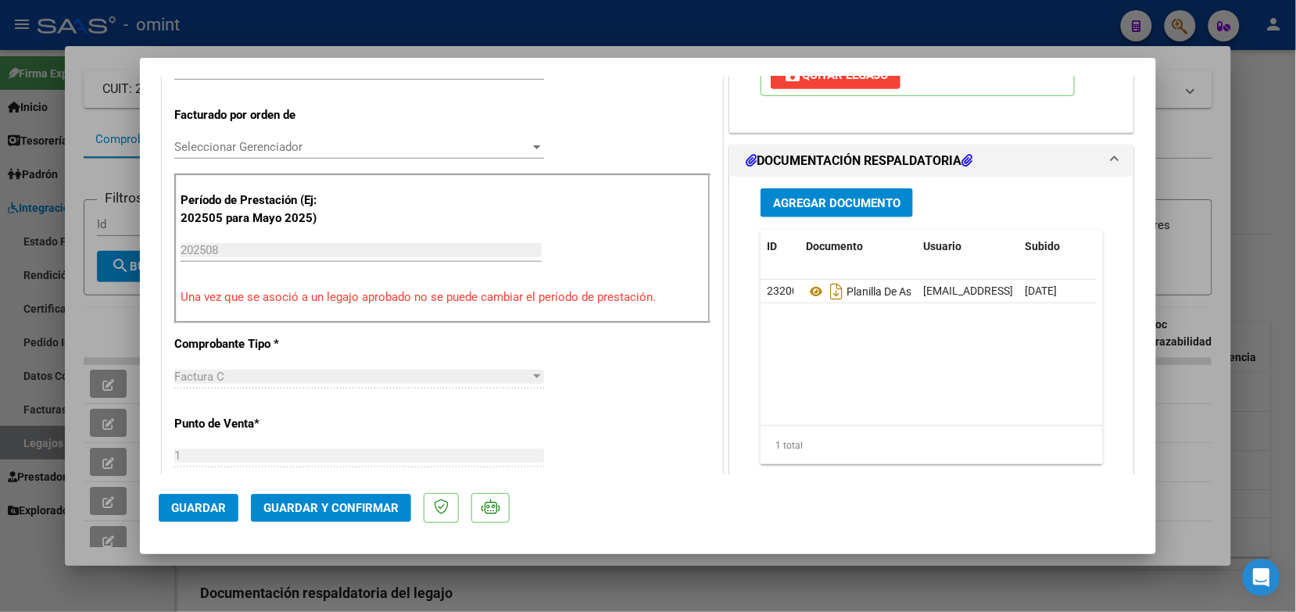
scroll to position [489, 0]
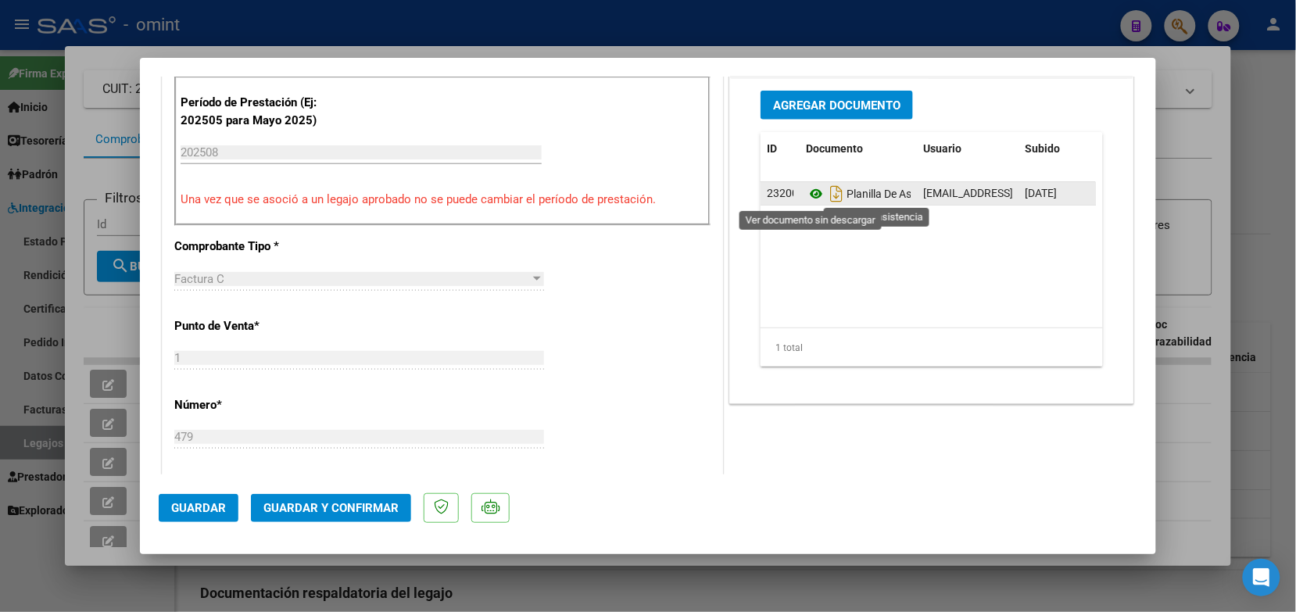
click at [810, 194] on icon at bounding box center [816, 193] width 20 height 19
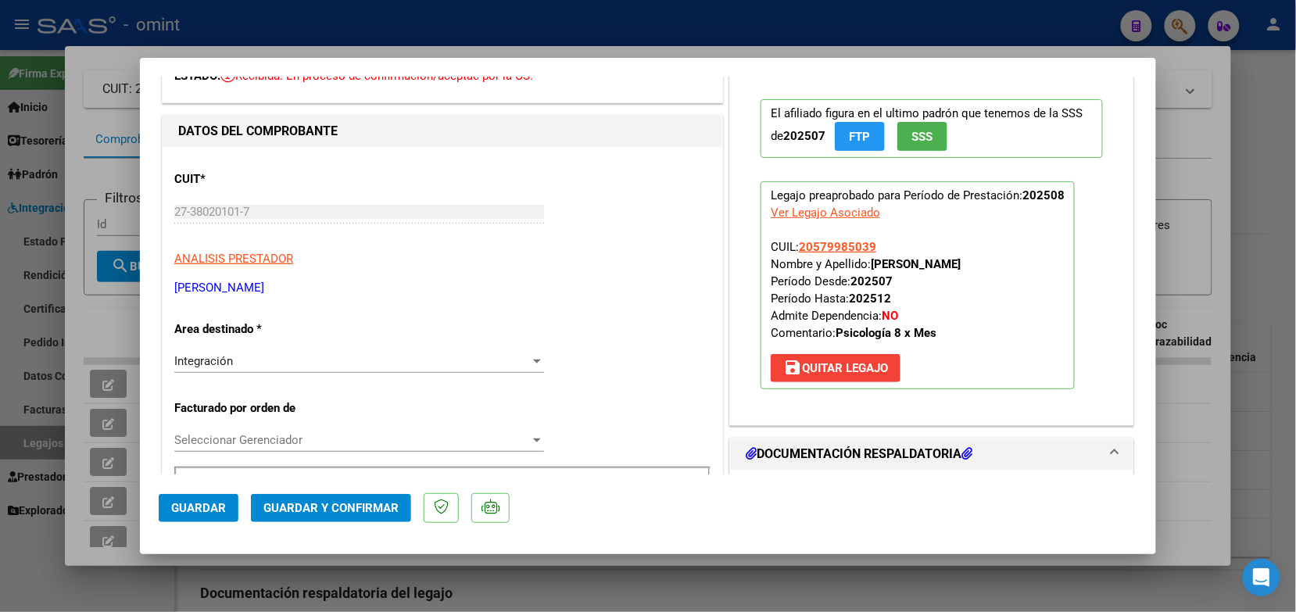
scroll to position [0, 0]
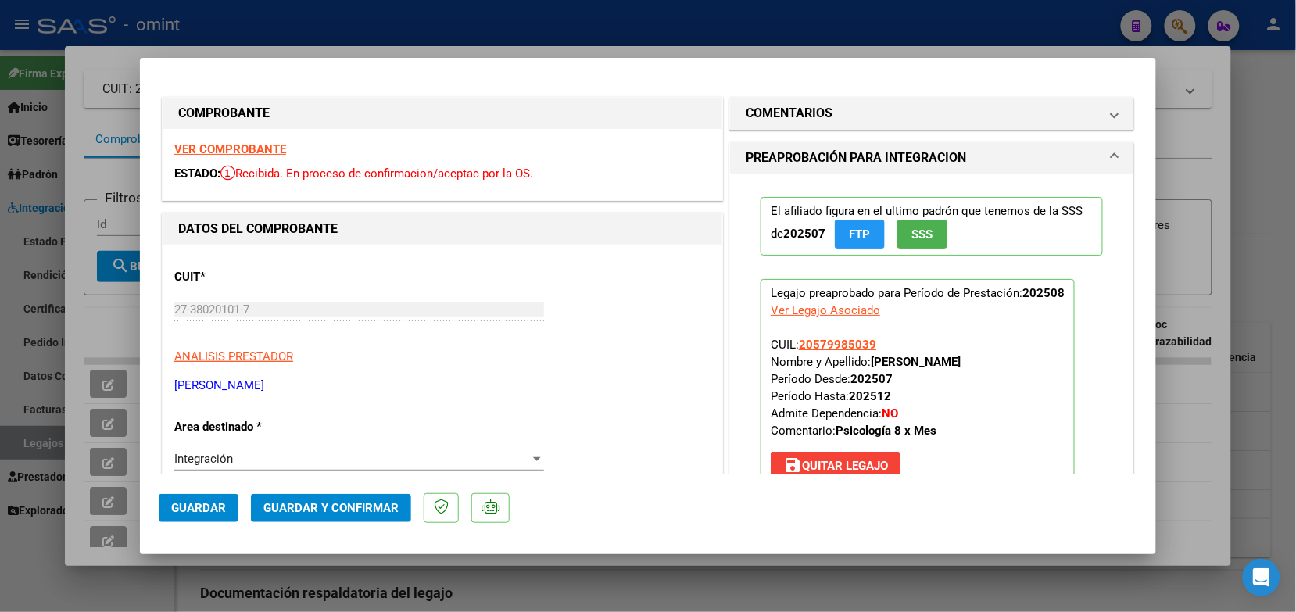
click at [279, 150] on strong "VER COMPROBANTE" at bounding box center [230, 149] width 112 height 14
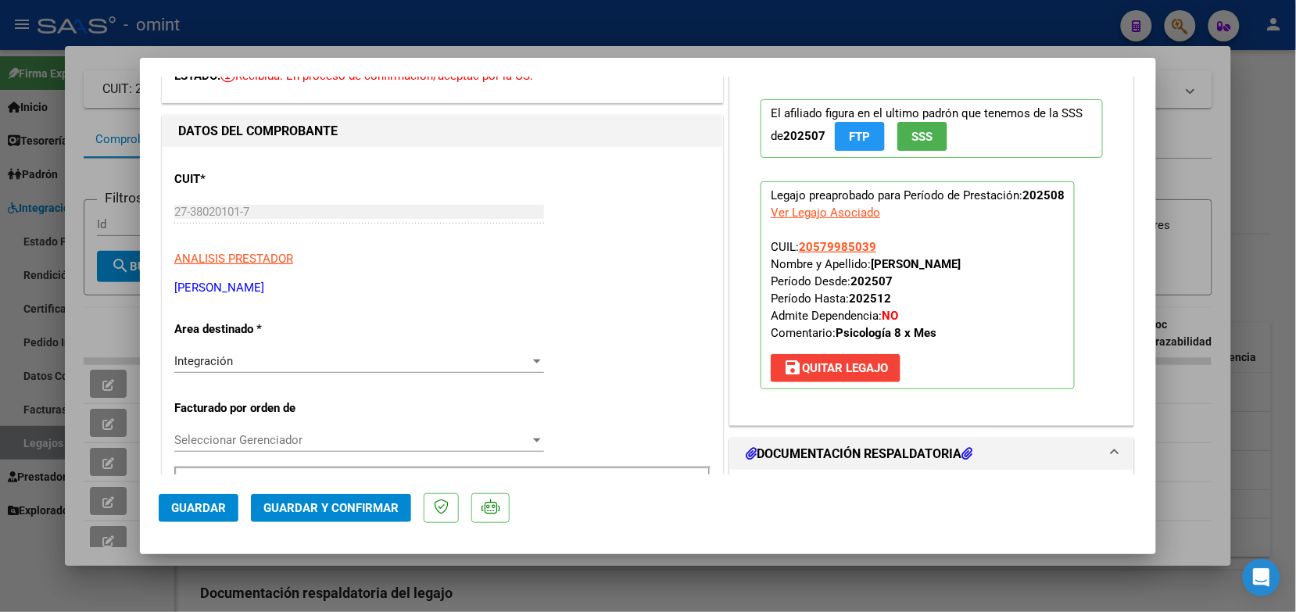
scroll to position [195, 0]
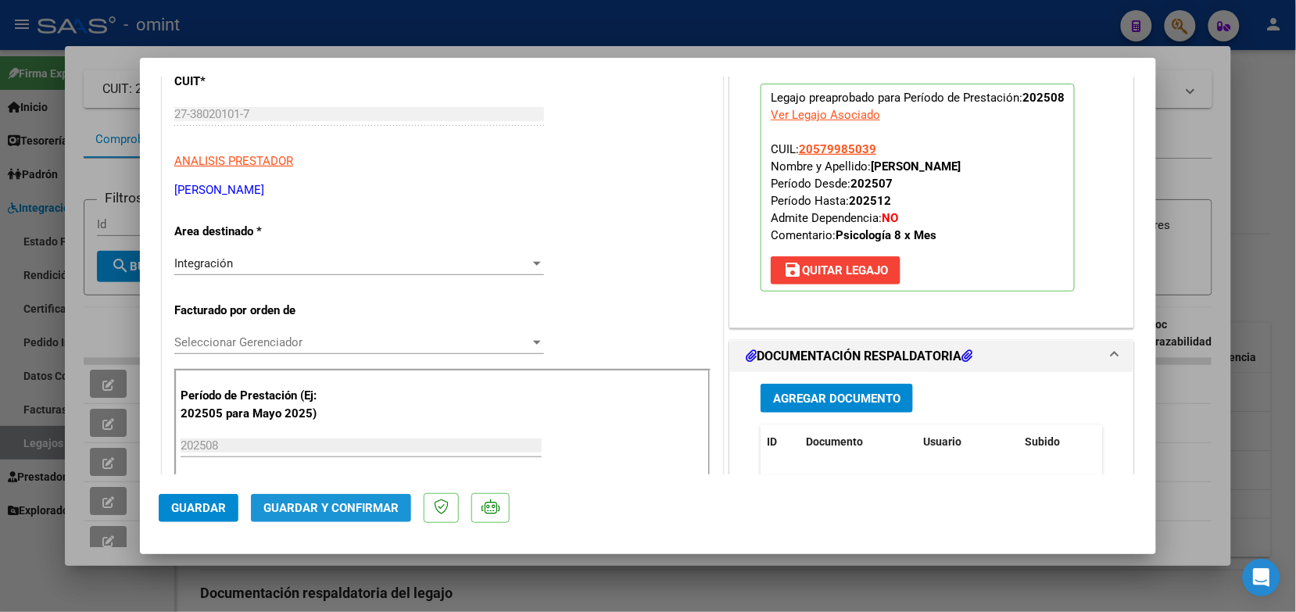
click at [366, 505] on span "Guardar y Confirmar" at bounding box center [330, 508] width 135 height 14
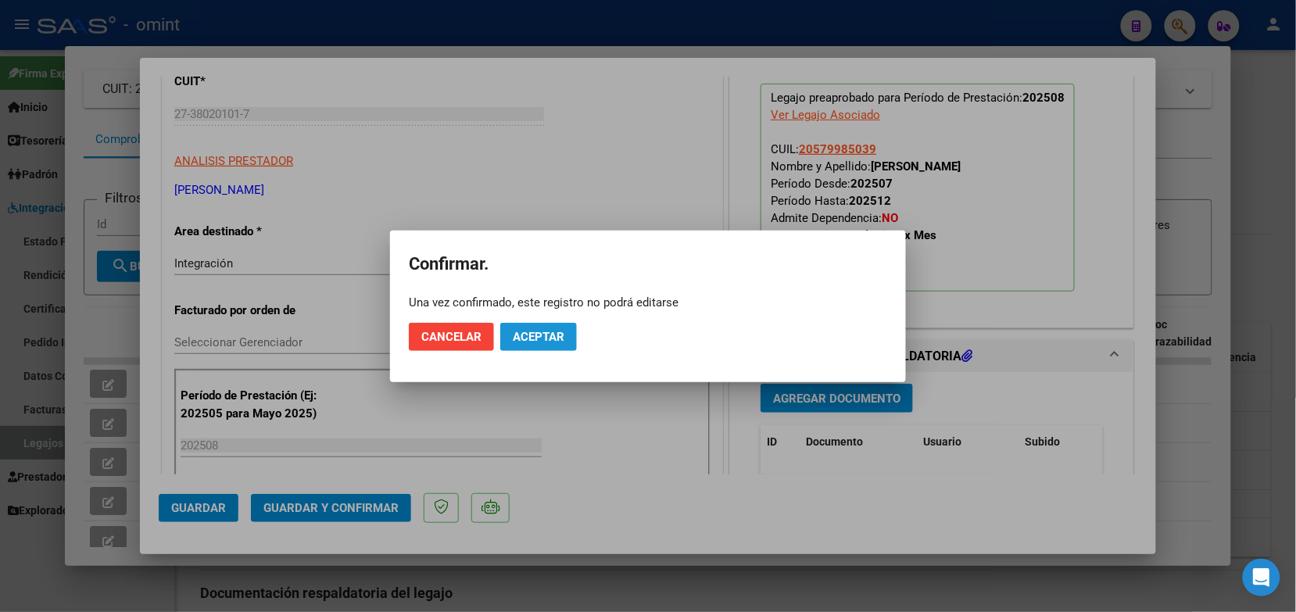
click at [564, 334] on span "Aceptar" at bounding box center [539, 337] width 52 height 14
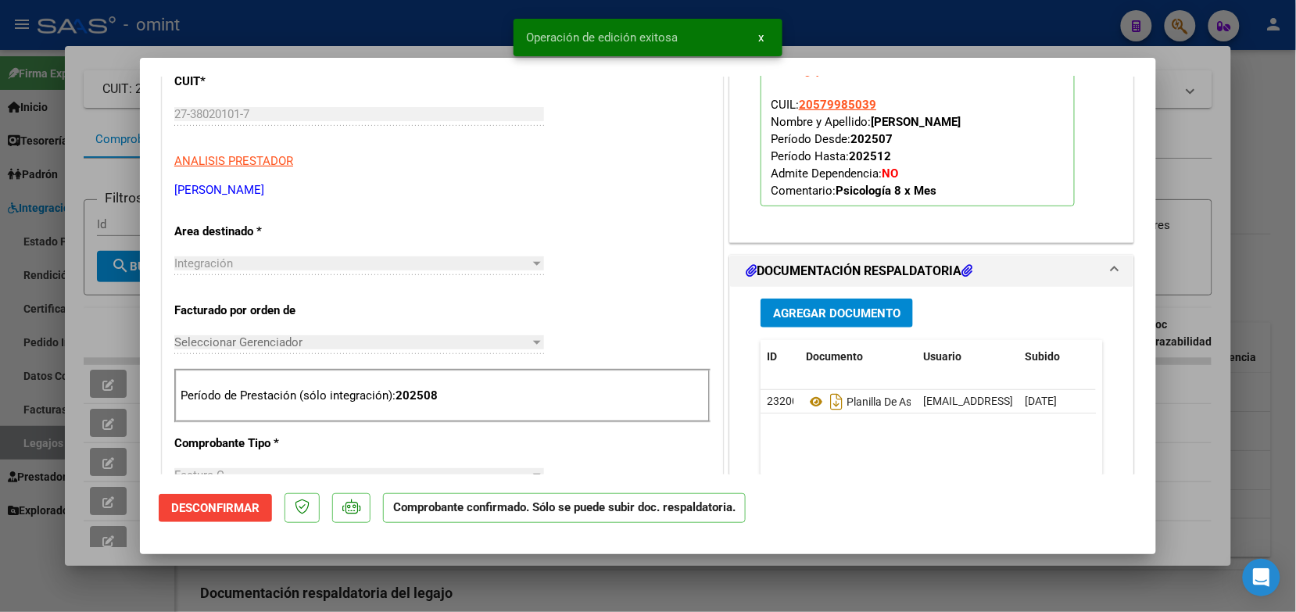
click at [410, 22] on div at bounding box center [648, 306] width 1296 height 612
type input "$ 0,00"
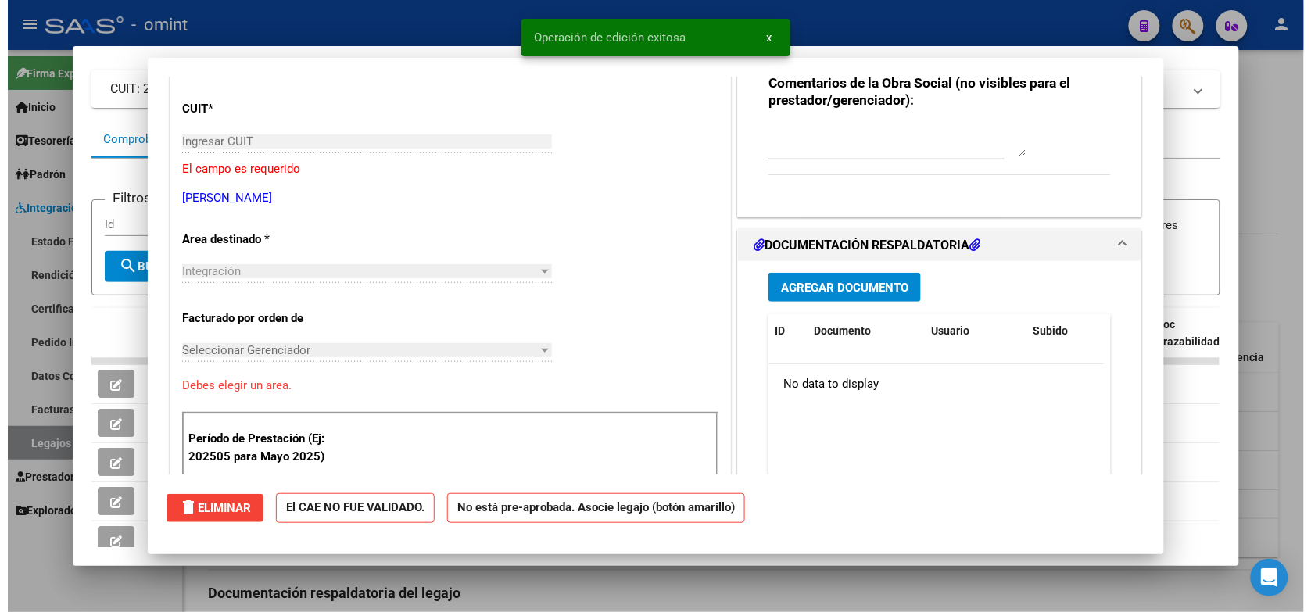
scroll to position [0, 0]
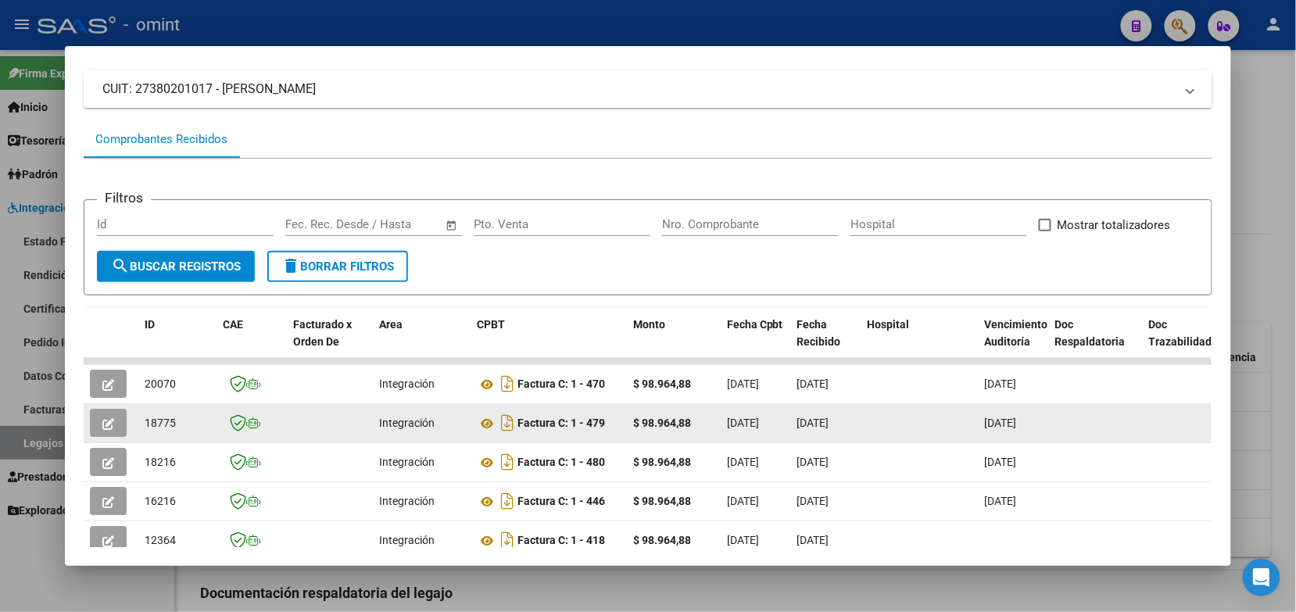
drag, startPoint x: 186, startPoint y: 422, endPoint x: 137, endPoint y: 428, distance: 49.5
click at [138, 428] on datatable-body-cell "18775" at bounding box center [177, 423] width 78 height 38
drag, startPoint x: 137, startPoint y: 428, endPoint x: 146, endPoint y: 418, distance: 13.3
copy span "18775"
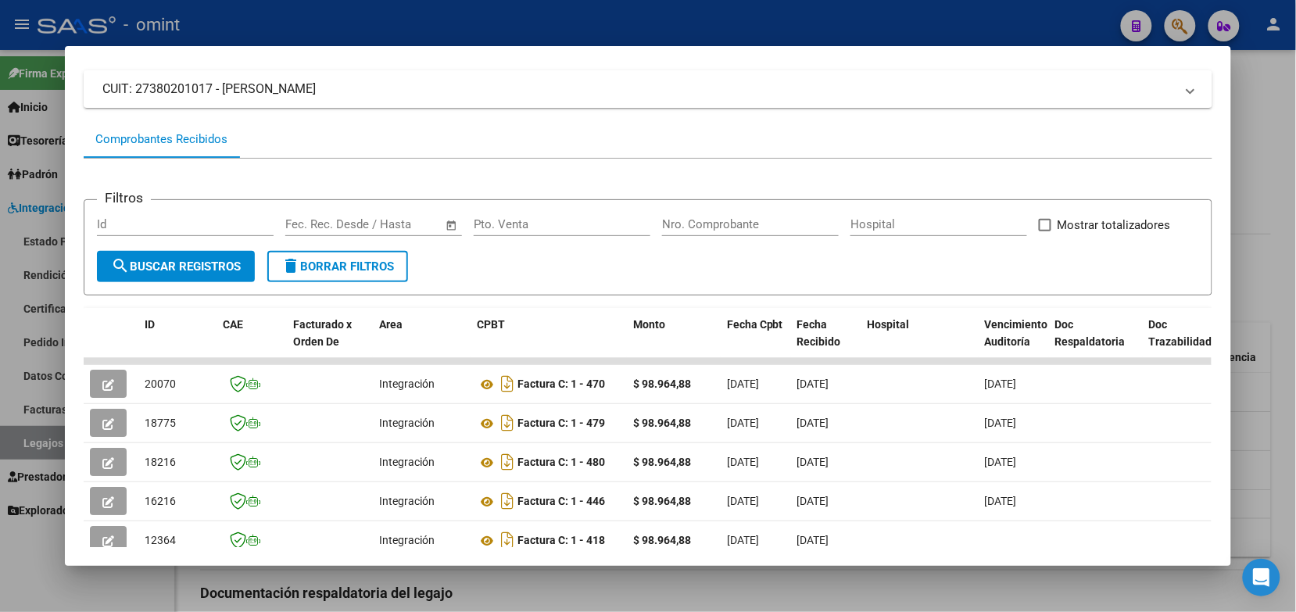
click at [246, 27] on div at bounding box center [648, 306] width 1296 height 612
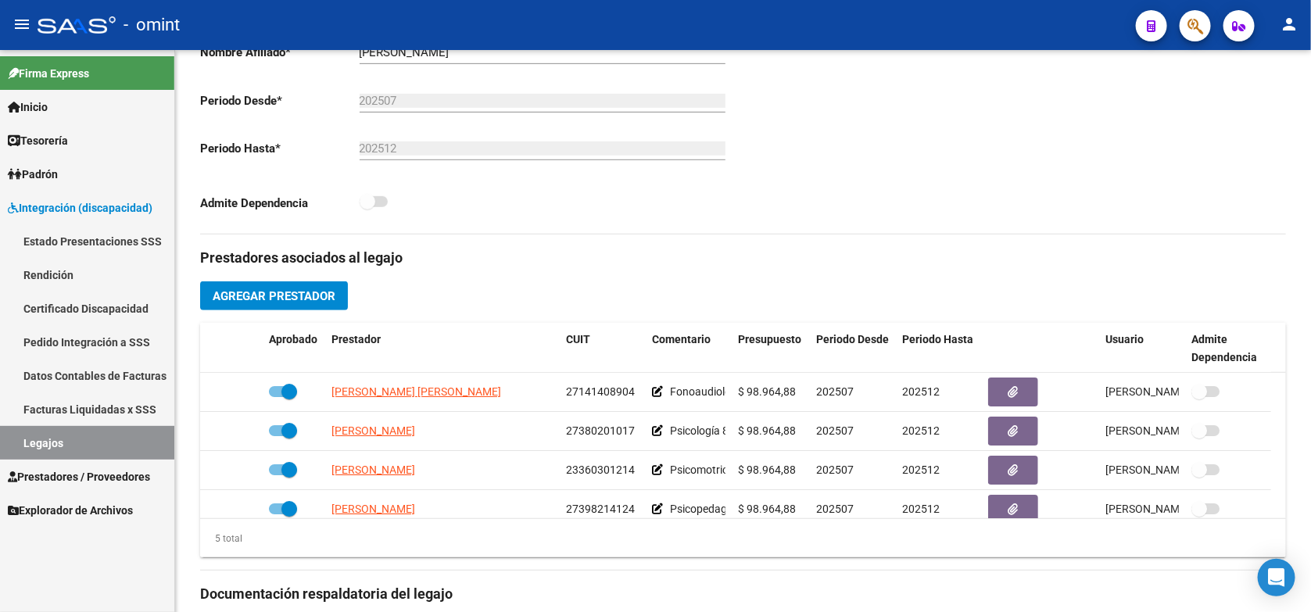
click at [129, 446] on link "Legajos" at bounding box center [87, 443] width 174 height 34
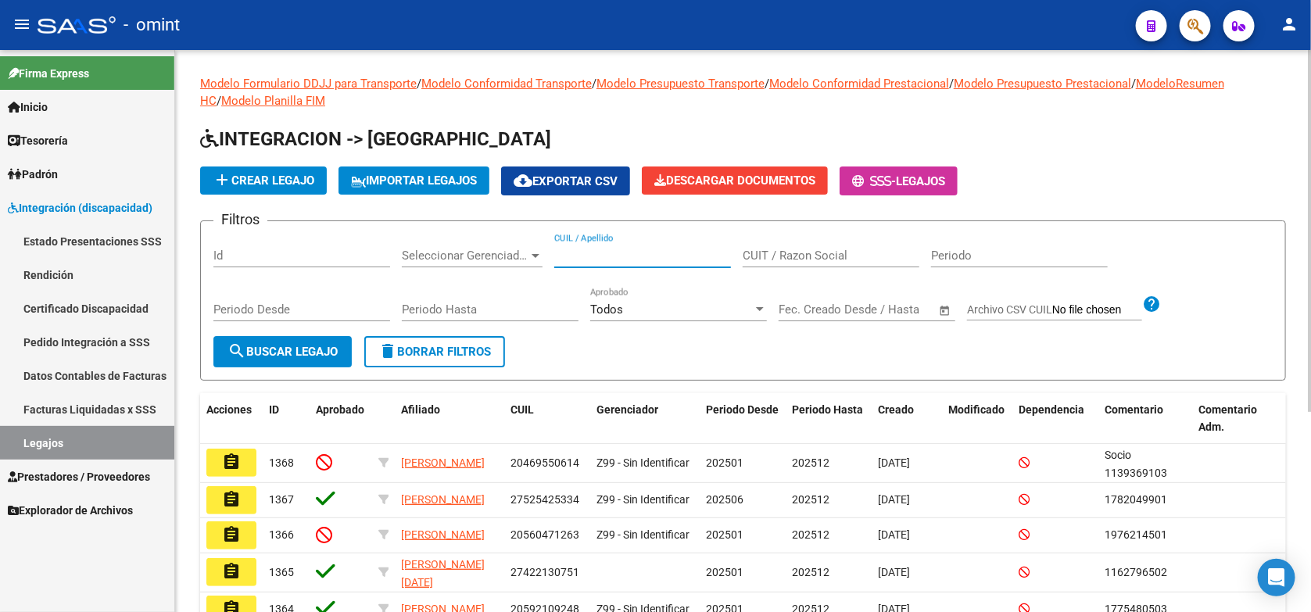
click at [603, 254] on input "CUIL / Apellido" at bounding box center [642, 256] width 177 height 14
paste input "20475787219"
type input "20475787219"
click at [268, 353] on span "search Buscar Legajo" at bounding box center [282, 352] width 110 height 14
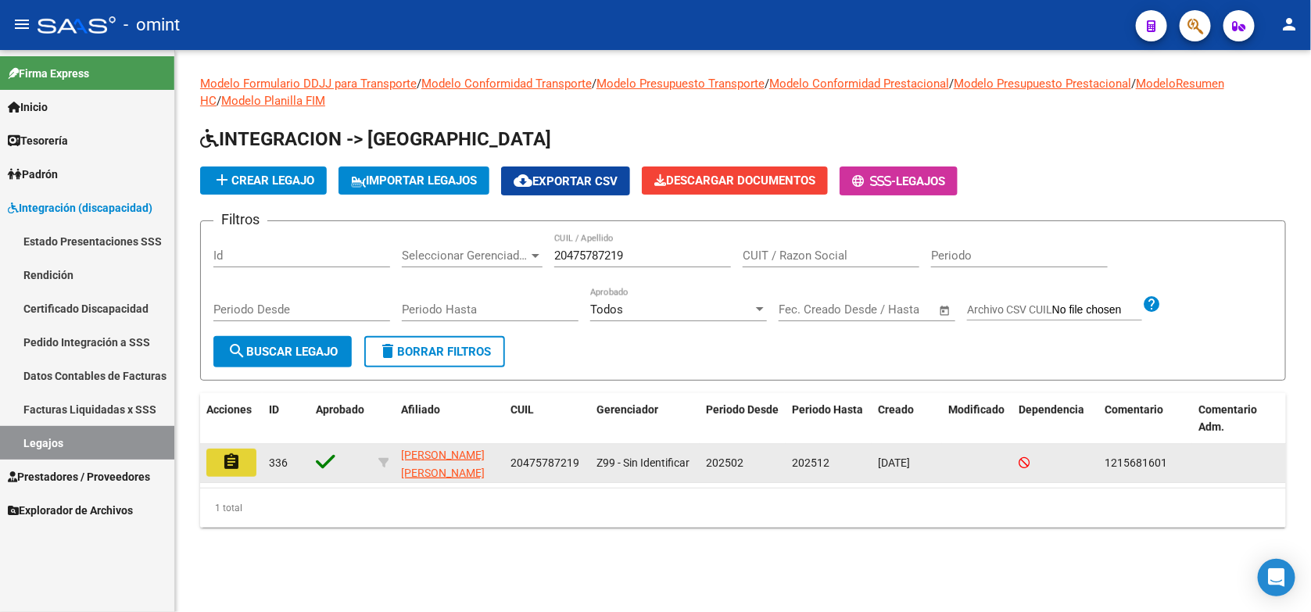
click at [249, 453] on button "assignment" at bounding box center [231, 463] width 50 height 28
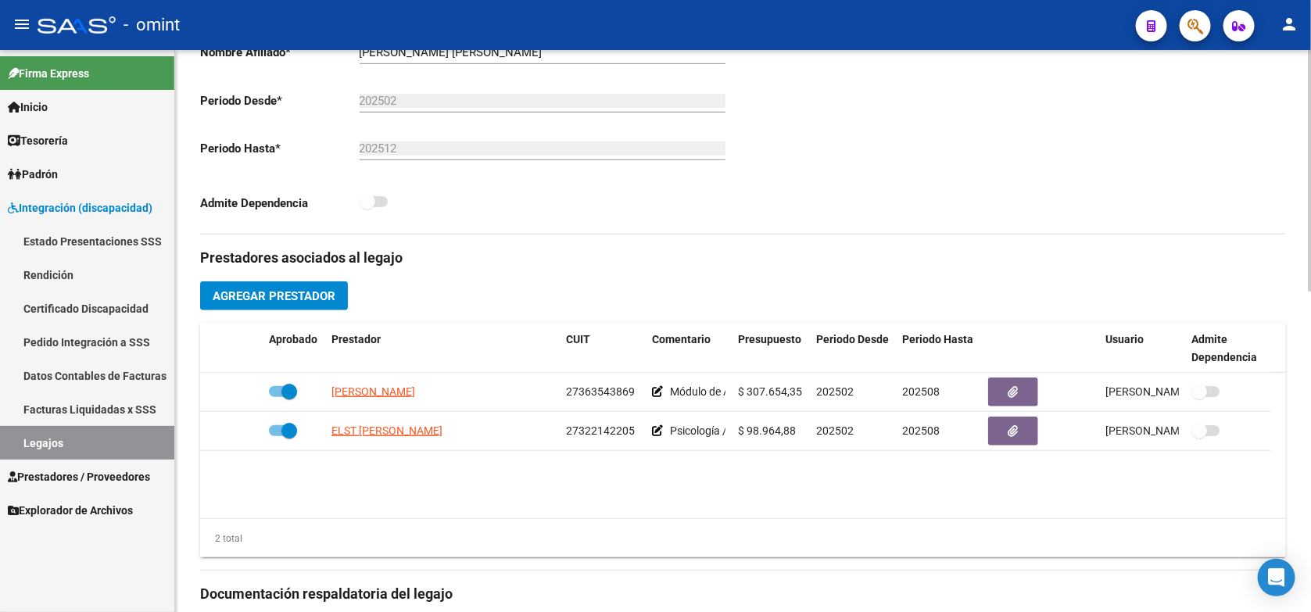
scroll to position [489, 0]
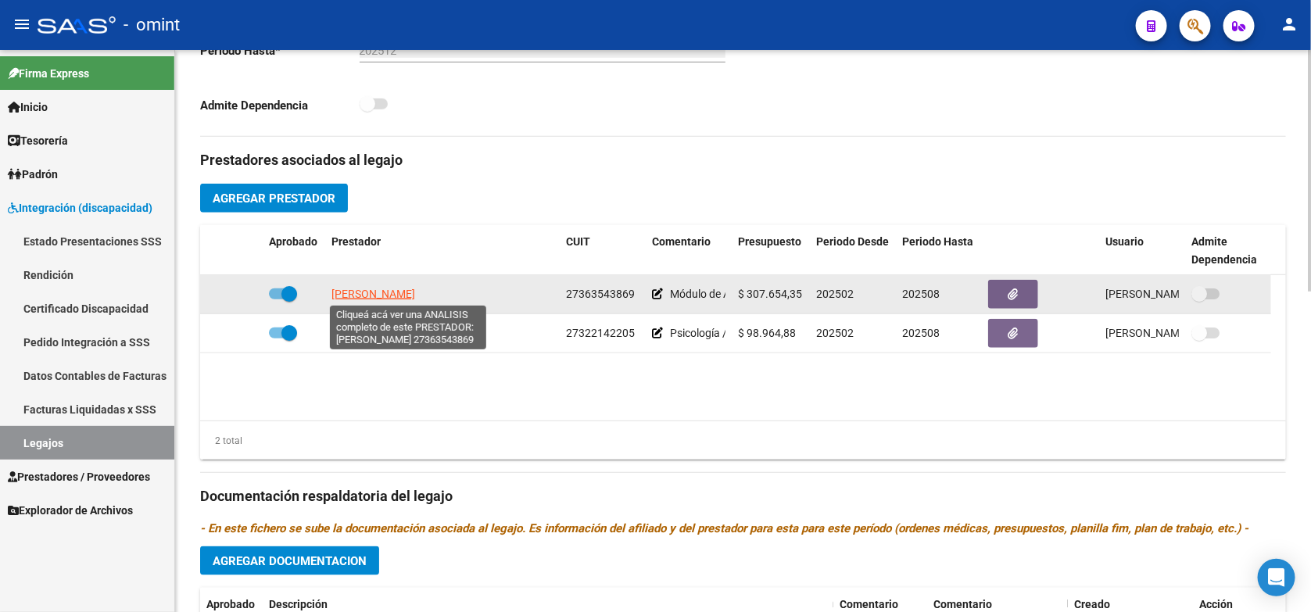
click at [378, 298] on span "NOGUEIRA FLORENCIA CECILIA" at bounding box center [373, 294] width 84 height 13
type textarea "27363543869"
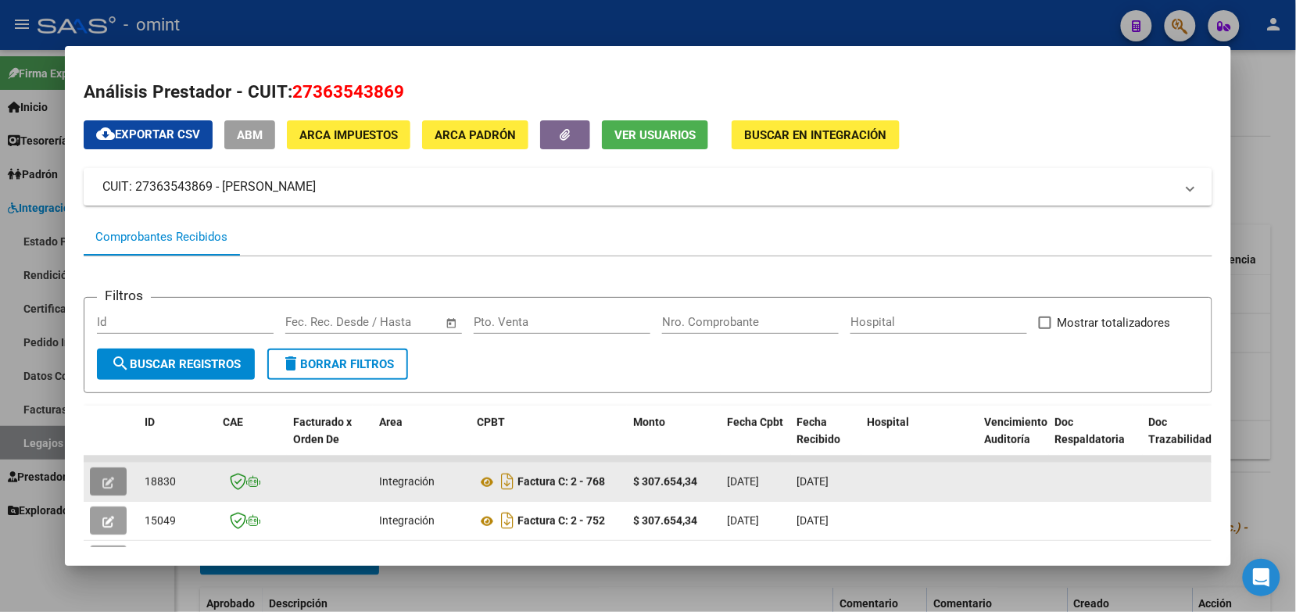
click at [107, 483] on icon "button" at bounding box center [108, 483] width 12 height 12
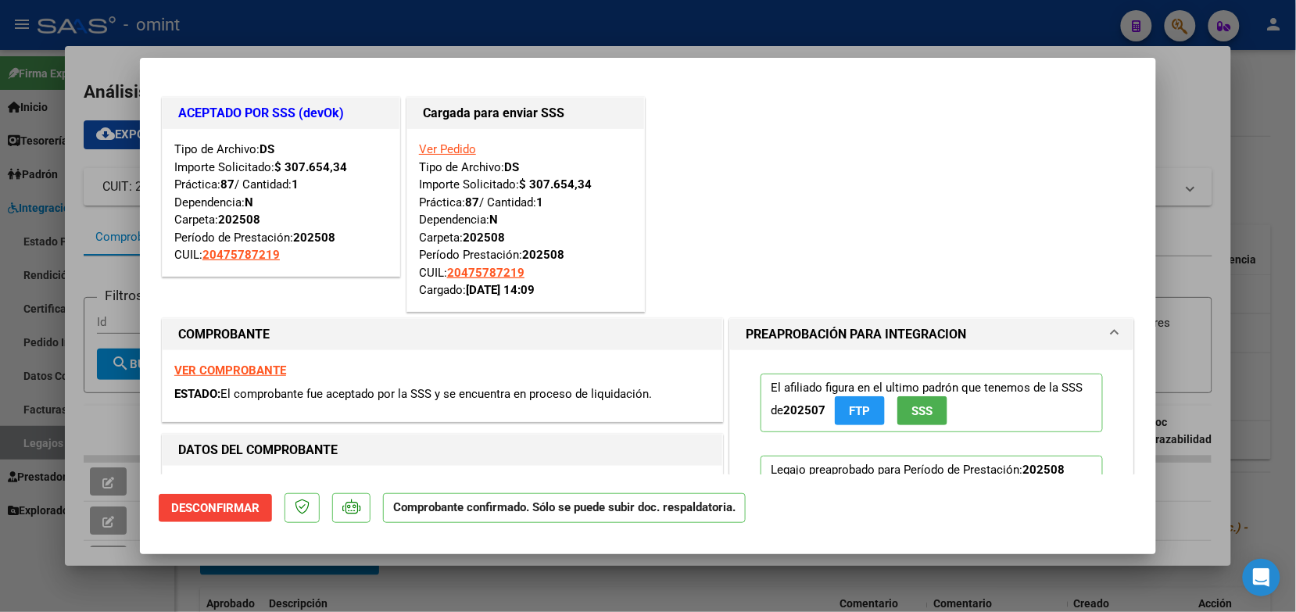
click at [256, 21] on div at bounding box center [648, 306] width 1296 height 612
type input "$ 0,00"
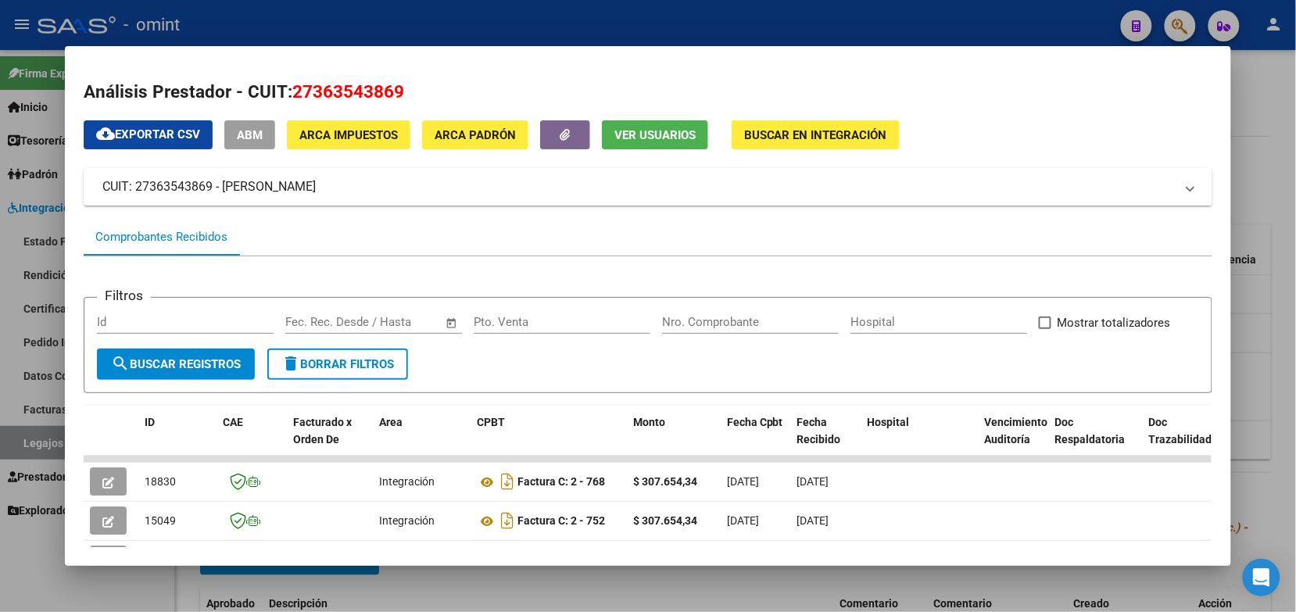
click at [327, 13] on div at bounding box center [648, 306] width 1296 height 612
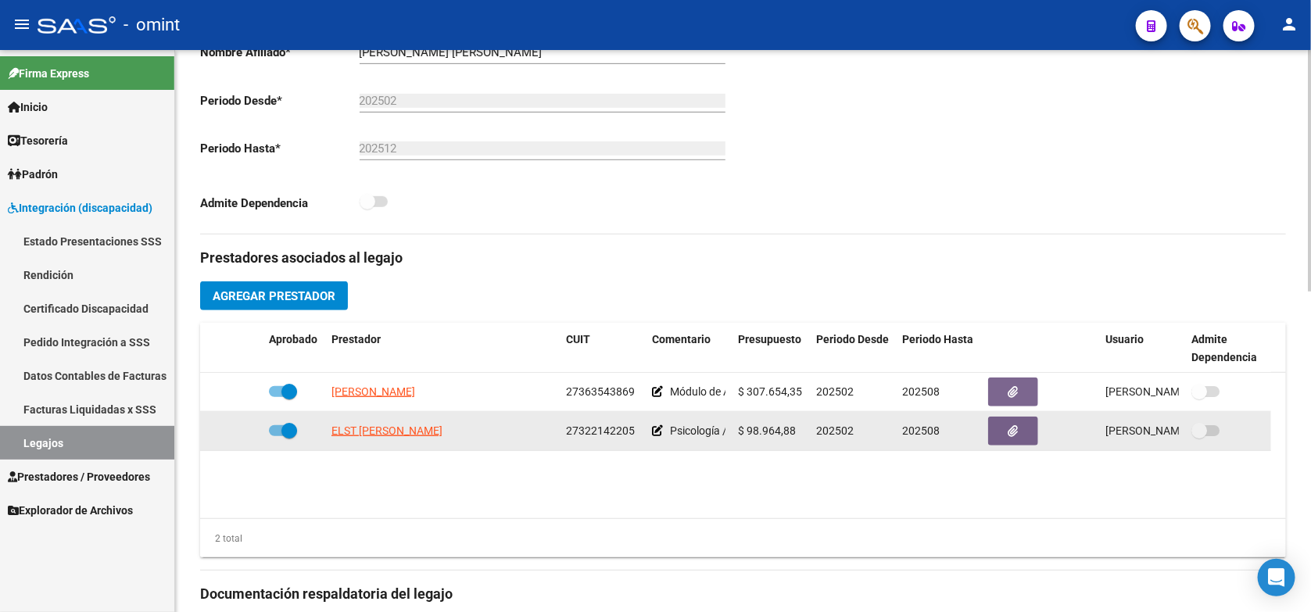
scroll to position [293, 0]
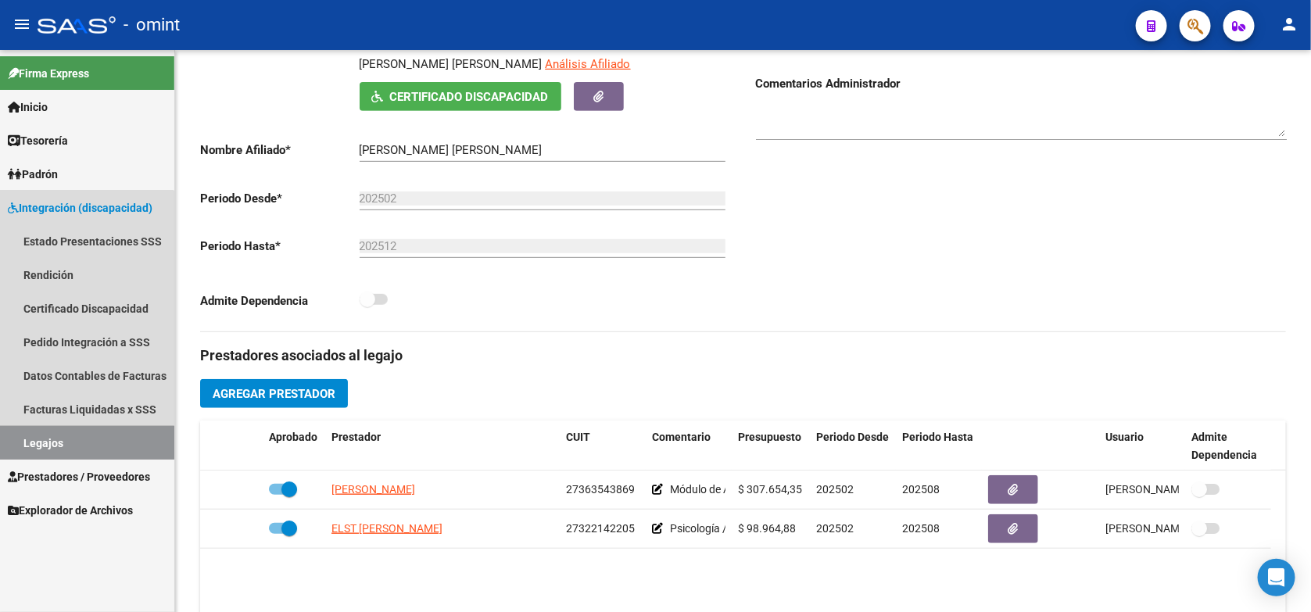
click at [36, 446] on link "Legajos" at bounding box center [87, 443] width 174 height 34
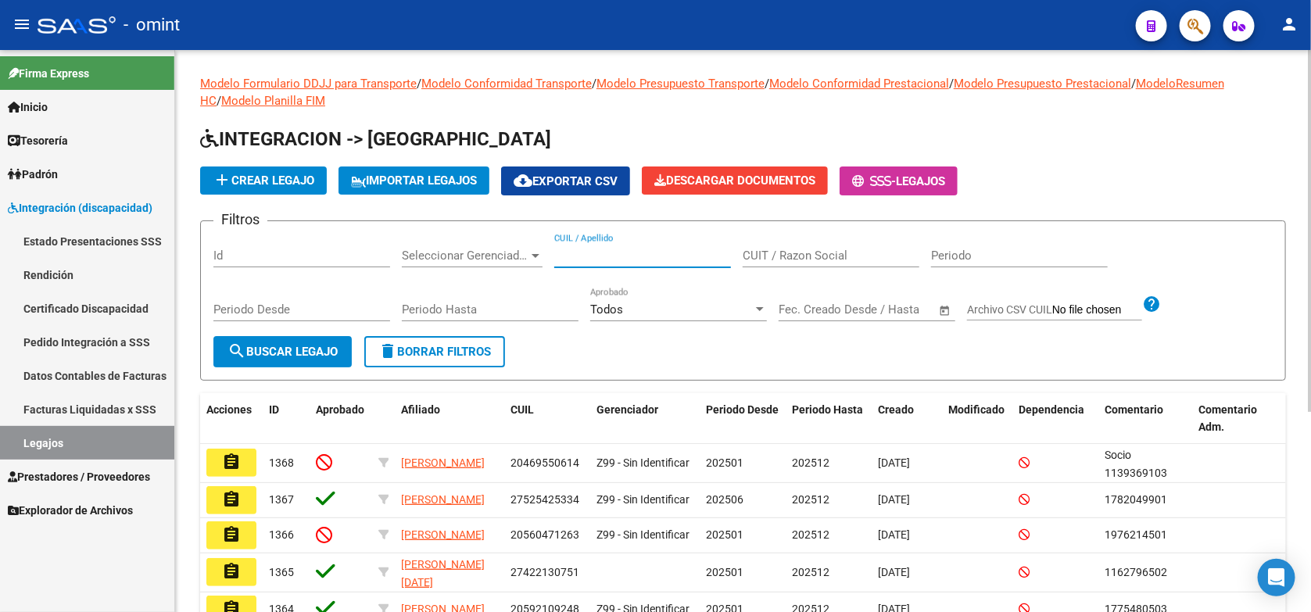
click at [555, 249] on input "CUIL / Apellido" at bounding box center [642, 256] width 177 height 14
paste input "20551332668"
type input "20551332668"
click at [267, 336] on button "search Buscar Legajo" at bounding box center [282, 351] width 138 height 31
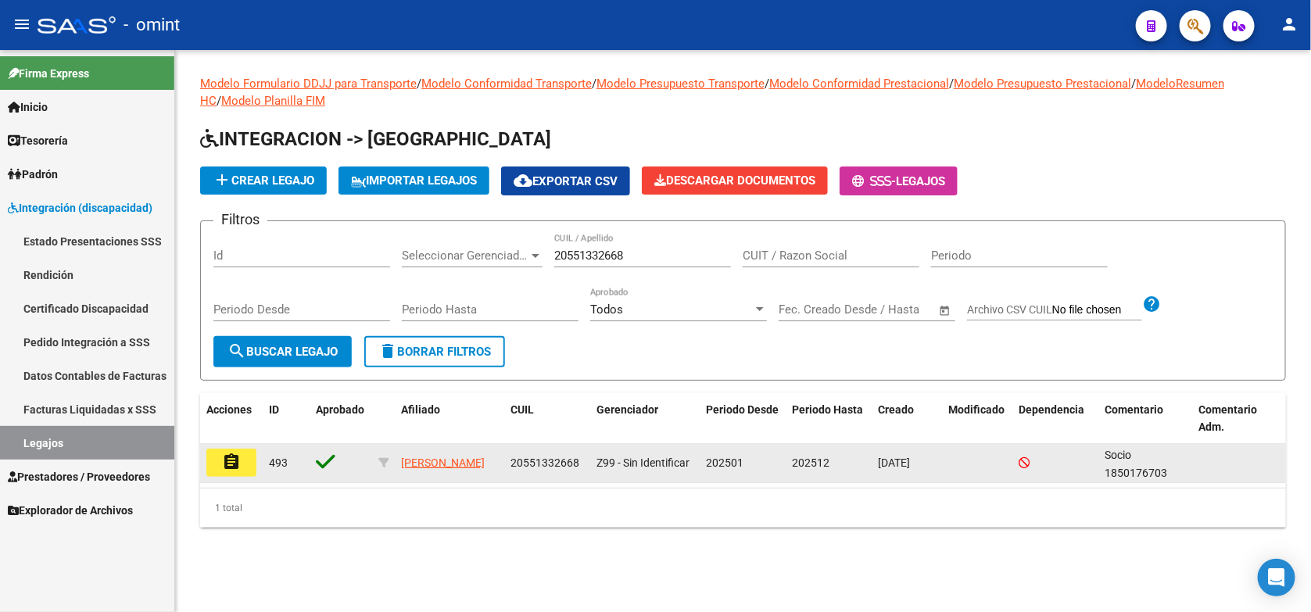
click at [241, 449] on button "assignment" at bounding box center [231, 463] width 50 height 28
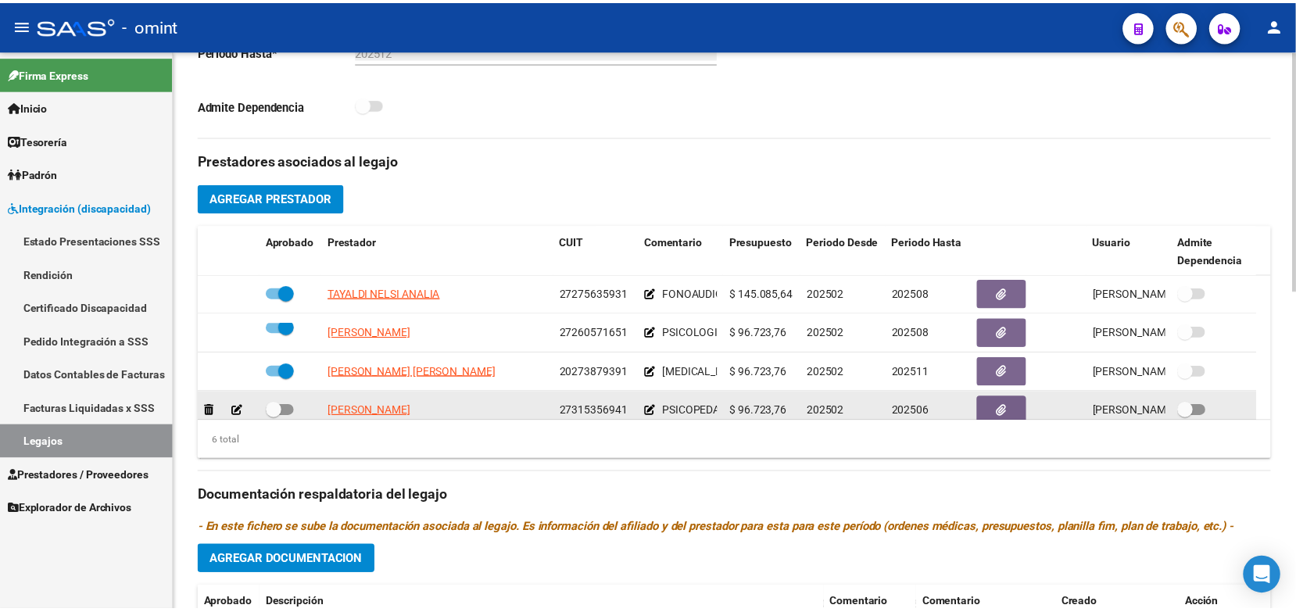
scroll to position [95, 0]
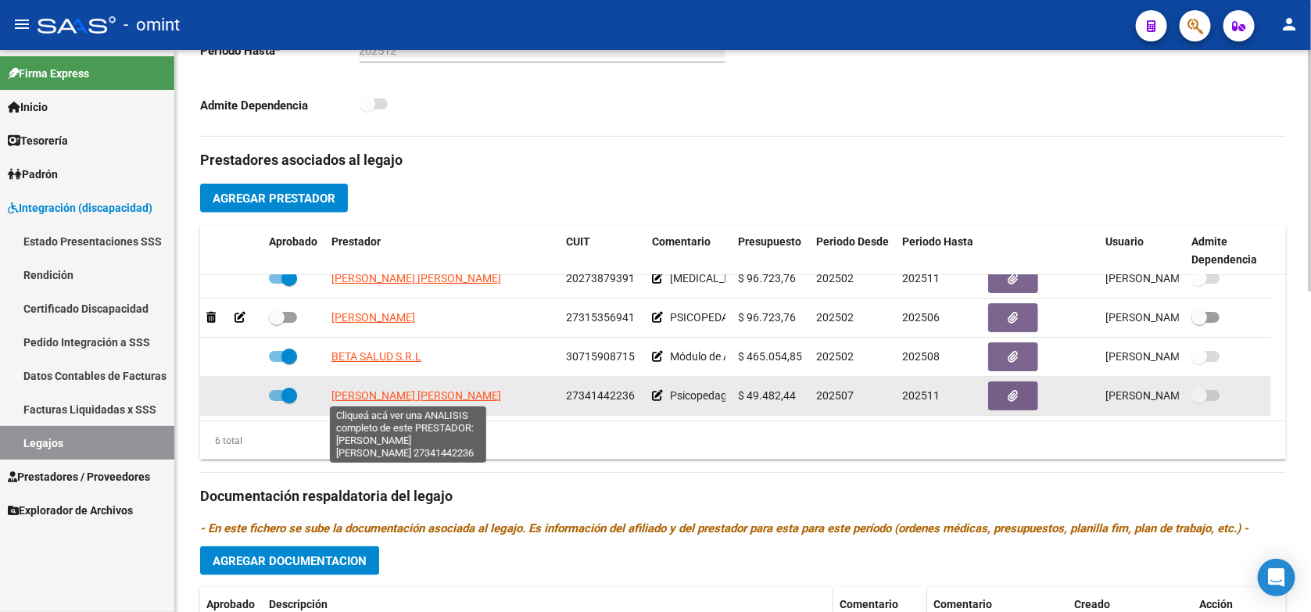
click at [400, 395] on span "GOMEZ SOFIA CLAUDIA MARIA" at bounding box center [416, 395] width 170 height 13
type textarea "27341442236"
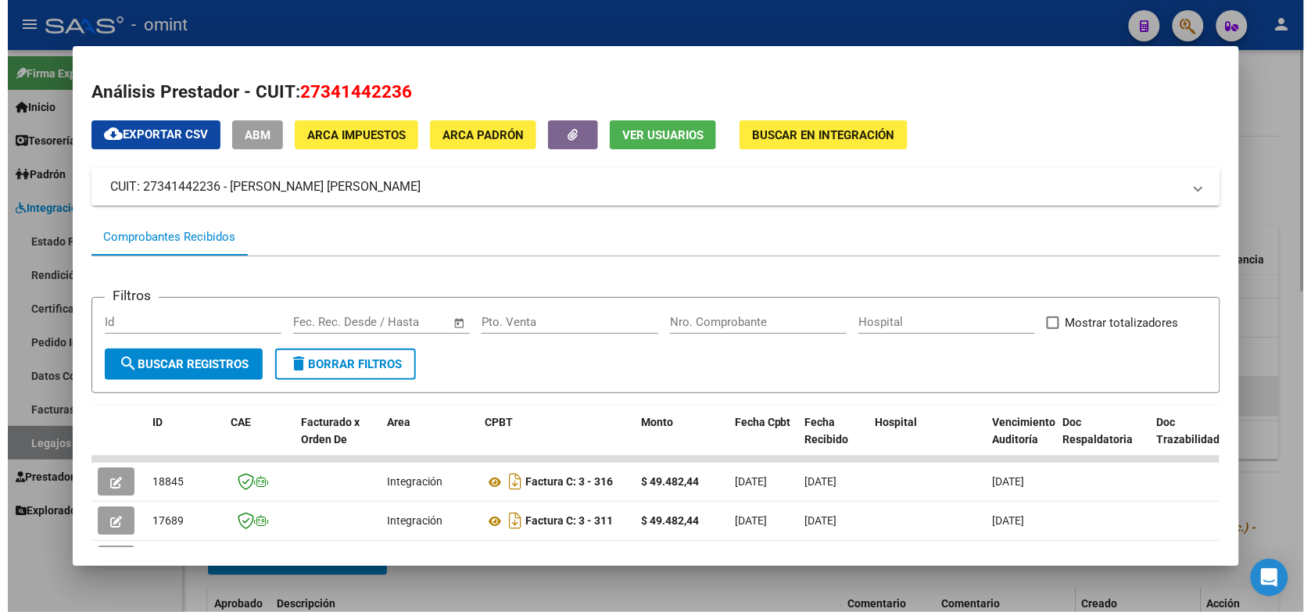
scroll to position [98, 0]
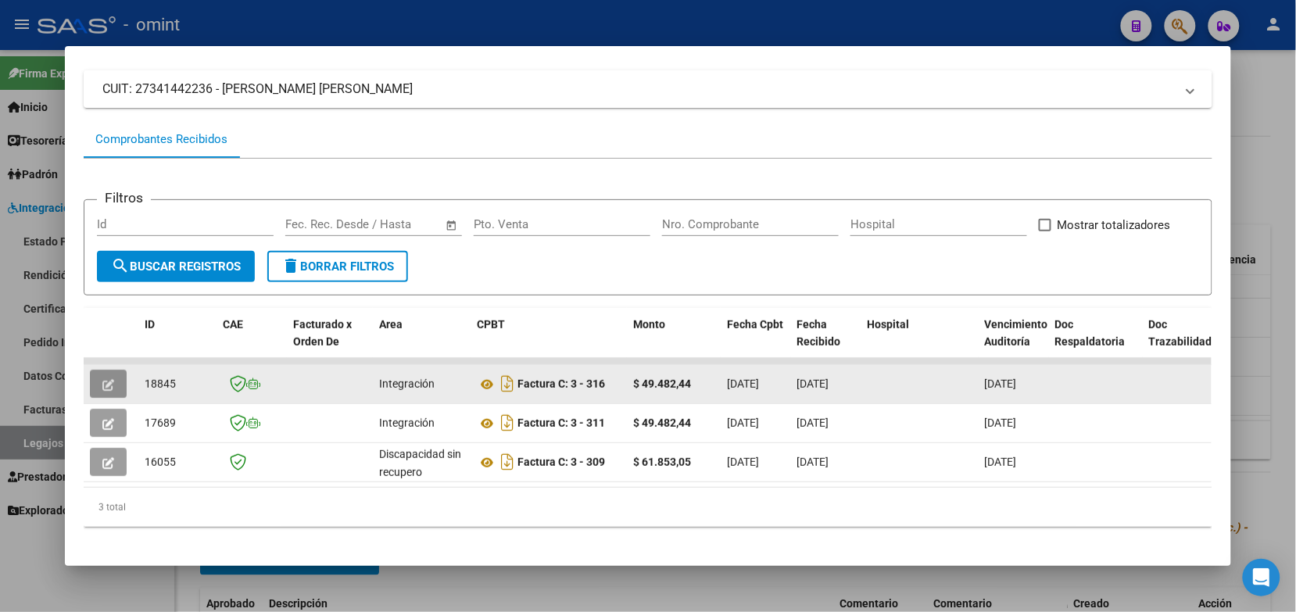
click at [109, 389] on button "button" at bounding box center [108, 384] width 37 height 28
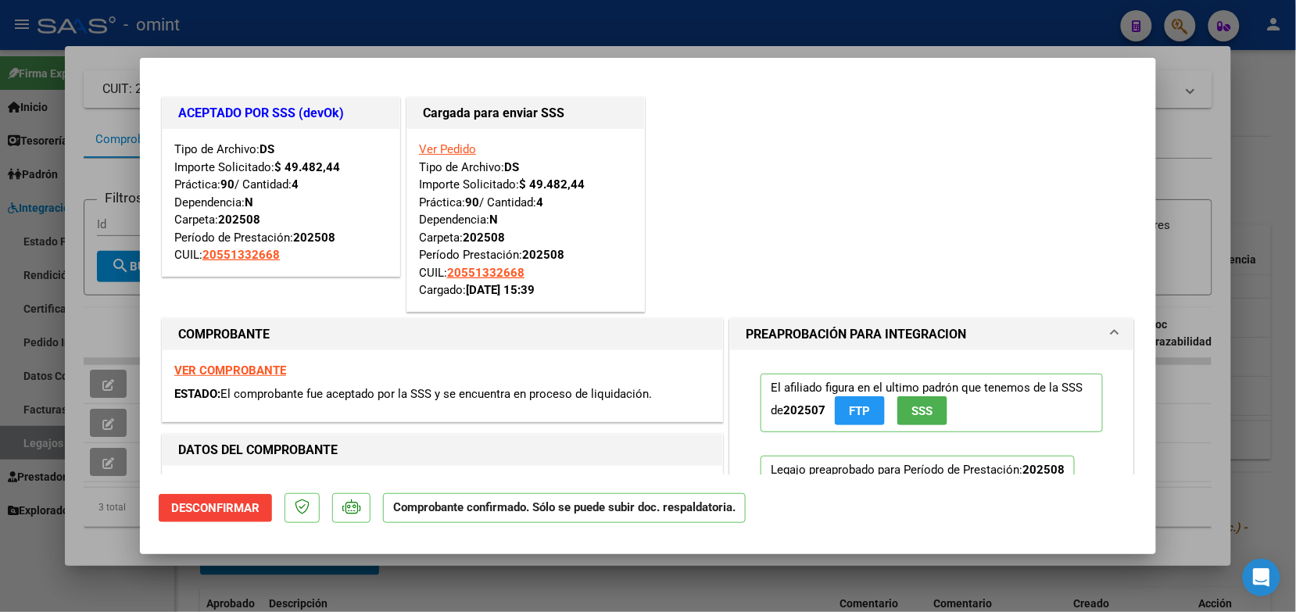
click at [254, 34] on div at bounding box center [648, 306] width 1296 height 612
type input "$ 0,00"
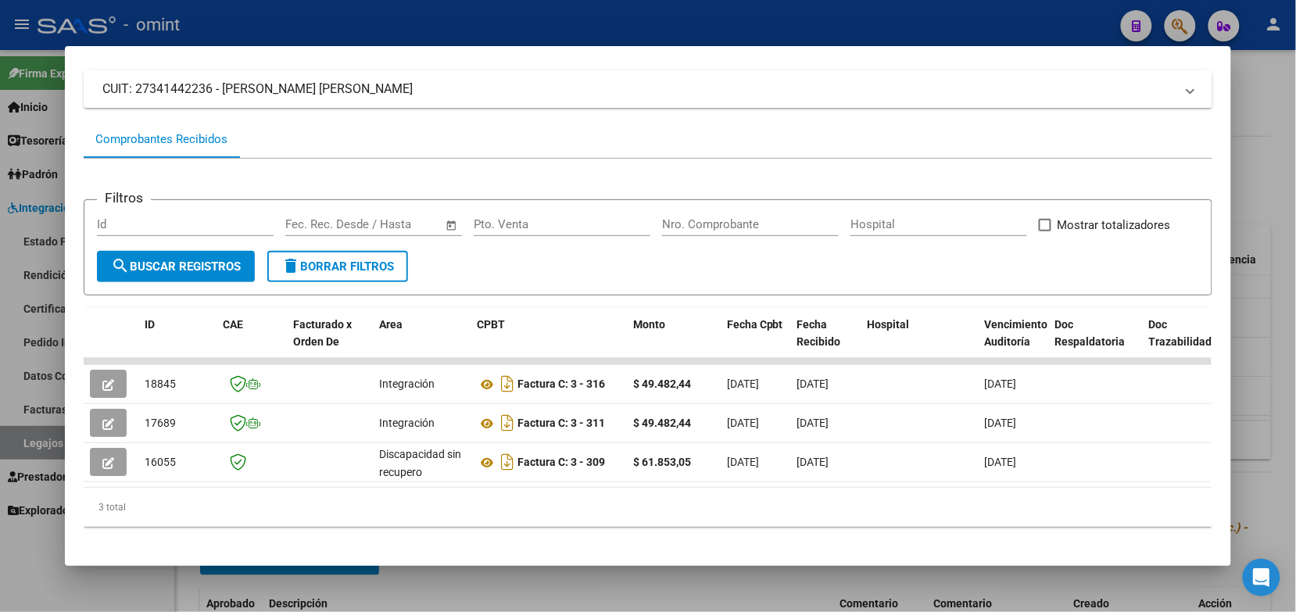
click at [551, 22] on div at bounding box center [648, 306] width 1296 height 612
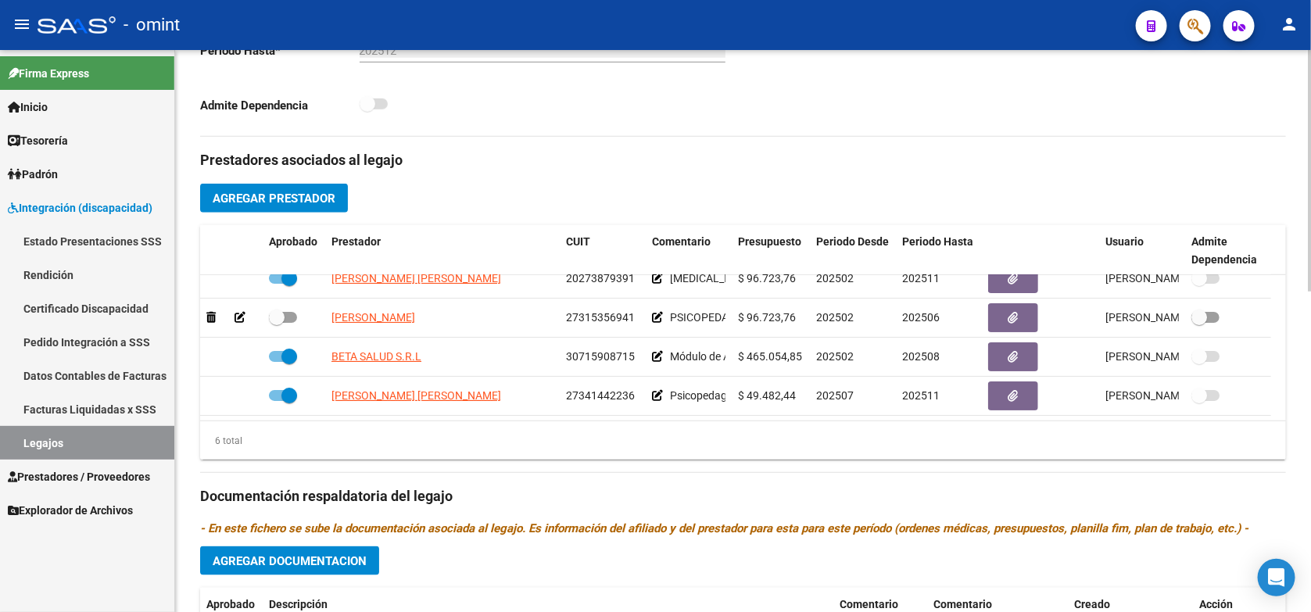
scroll to position [0, 0]
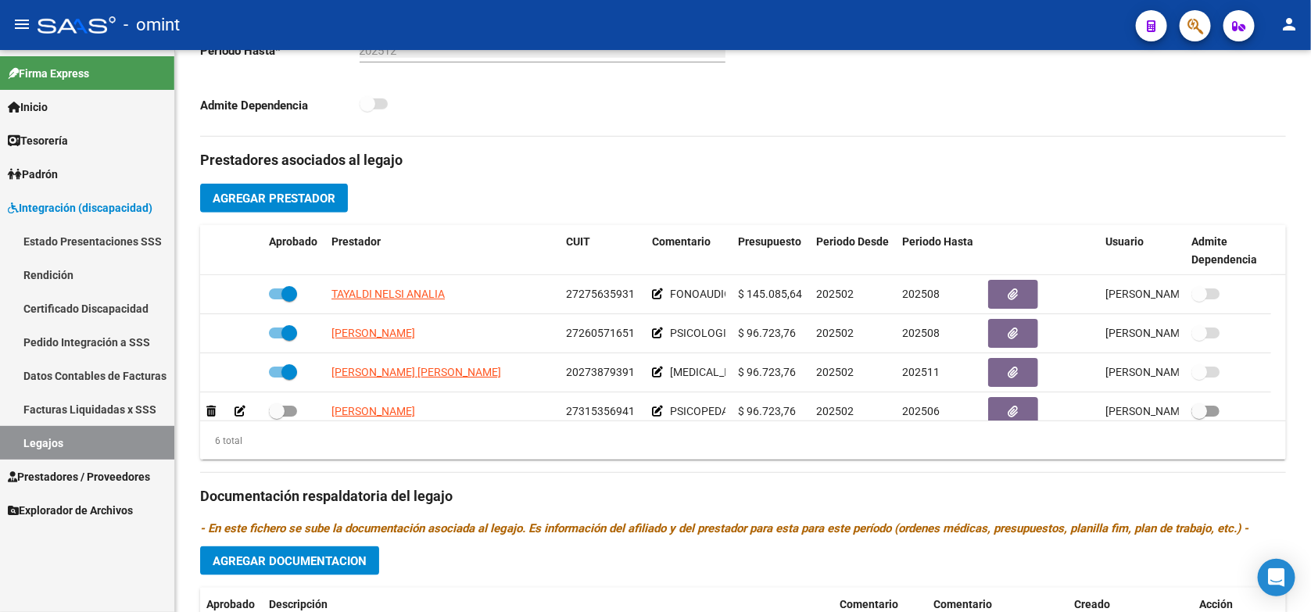
click at [141, 446] on link "Legajos" at bounding box center [87, 443] width 174 height 34
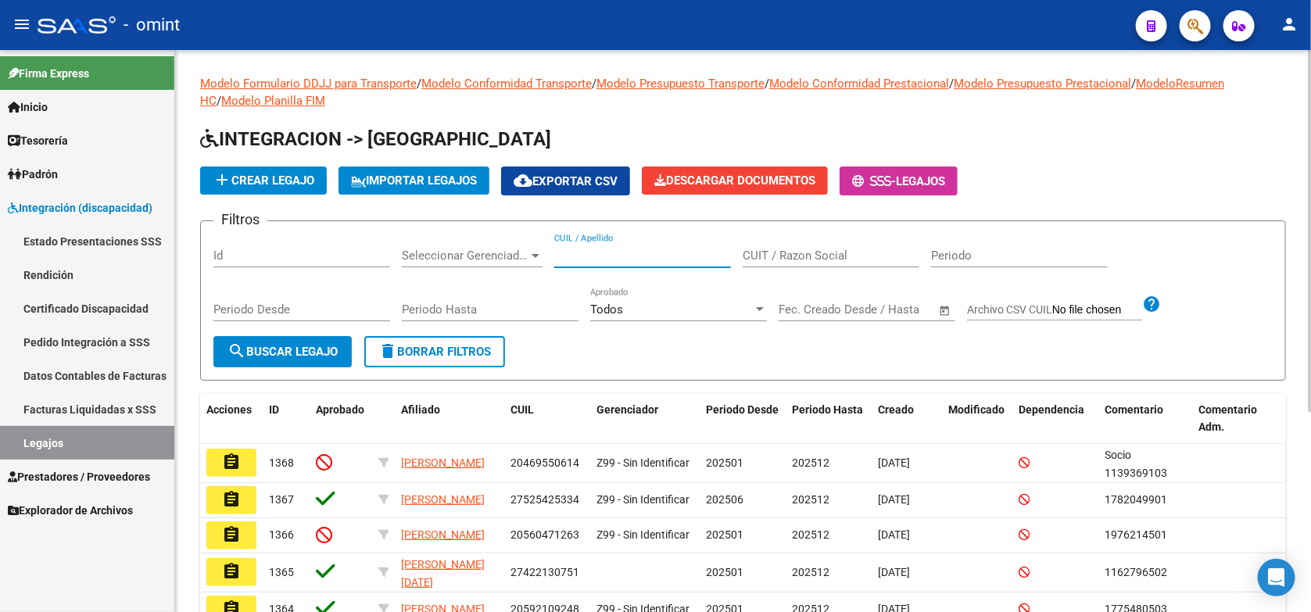
click at [612, 252] on input "CUIL / Apellido" at bounding box center [642, 256] width 177 height 14
paste input "20485976842"
type input "20485976842"
click at [287, 345] on span "search Buscar Legajo" at bounding box center [282, 352] width 110 height 14
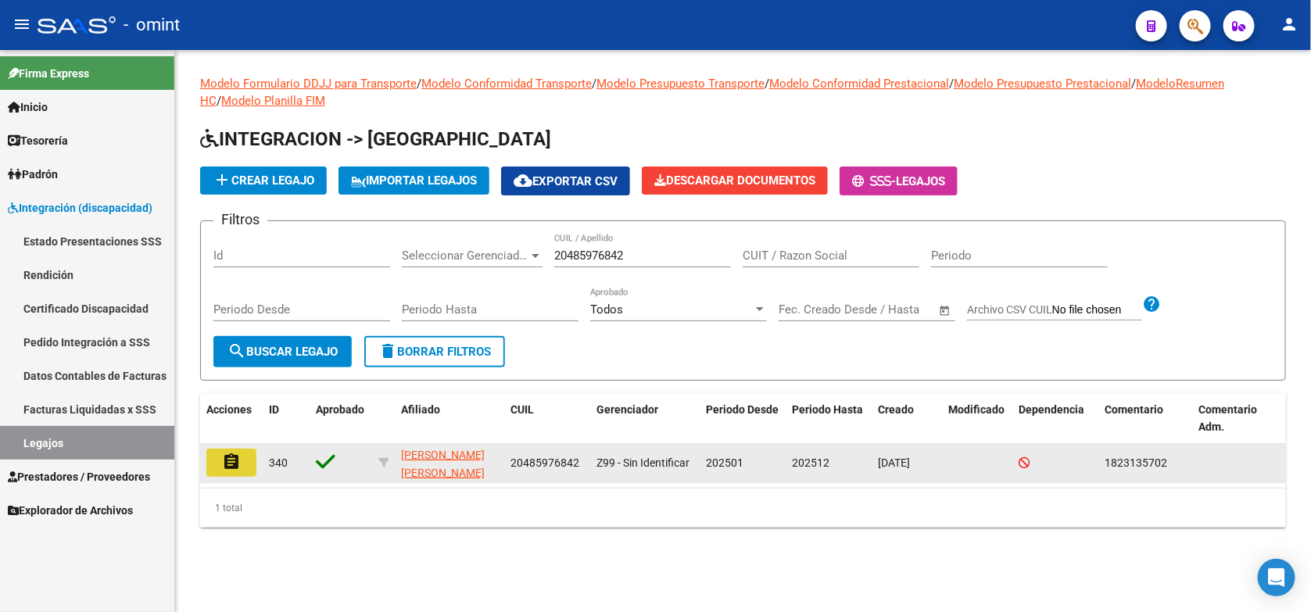
click at [220, 467] on button "assignment" at bounding box center [231, 463] width 50 height 28
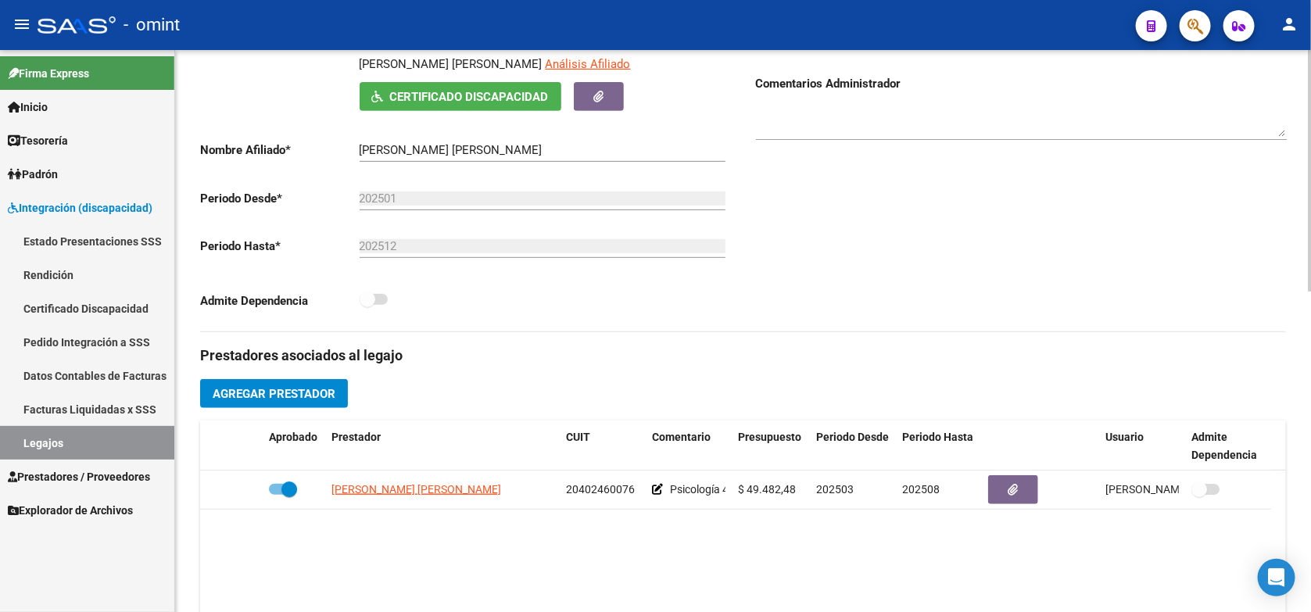
scroll to position [391, 0]
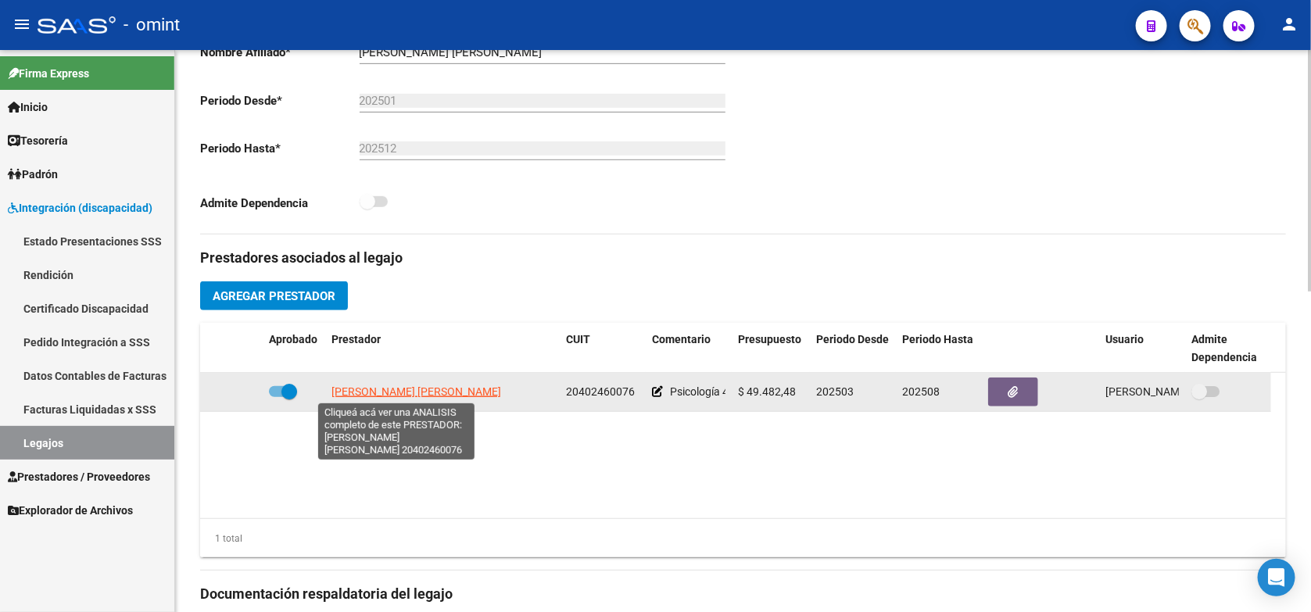
click at [431, 387] on span "DUBINI SANTIAGO LIONEL" at bounding box center [416, 391] width 170 height 13
type textarea "20402460076"
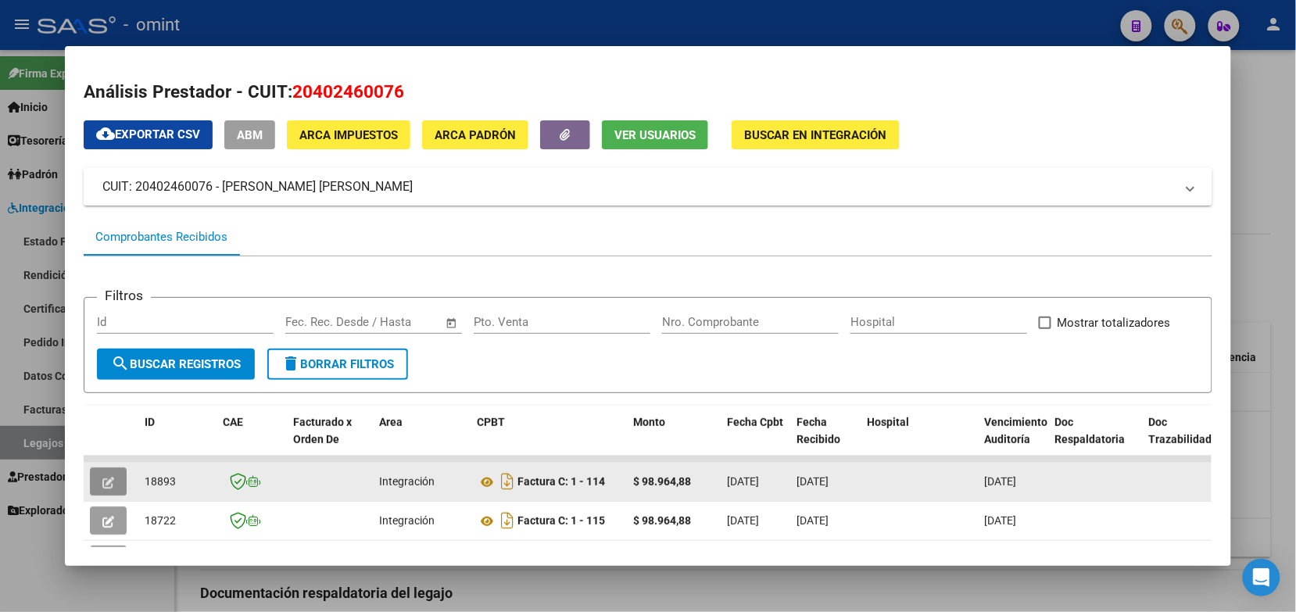
click at [102, 481] on icon "button" at bounding box center [108, 483] width 12 height 12
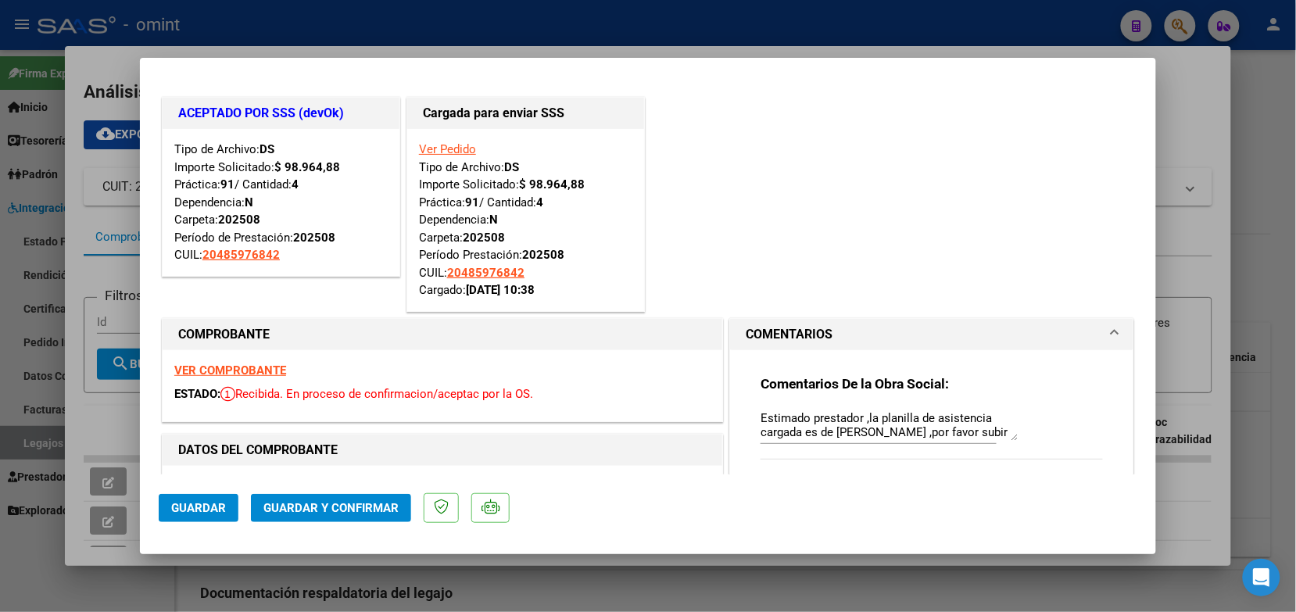
click at [289, 35] on div at bounding box center [648, 306] width 1296 height 612
type input "$ 0,00"
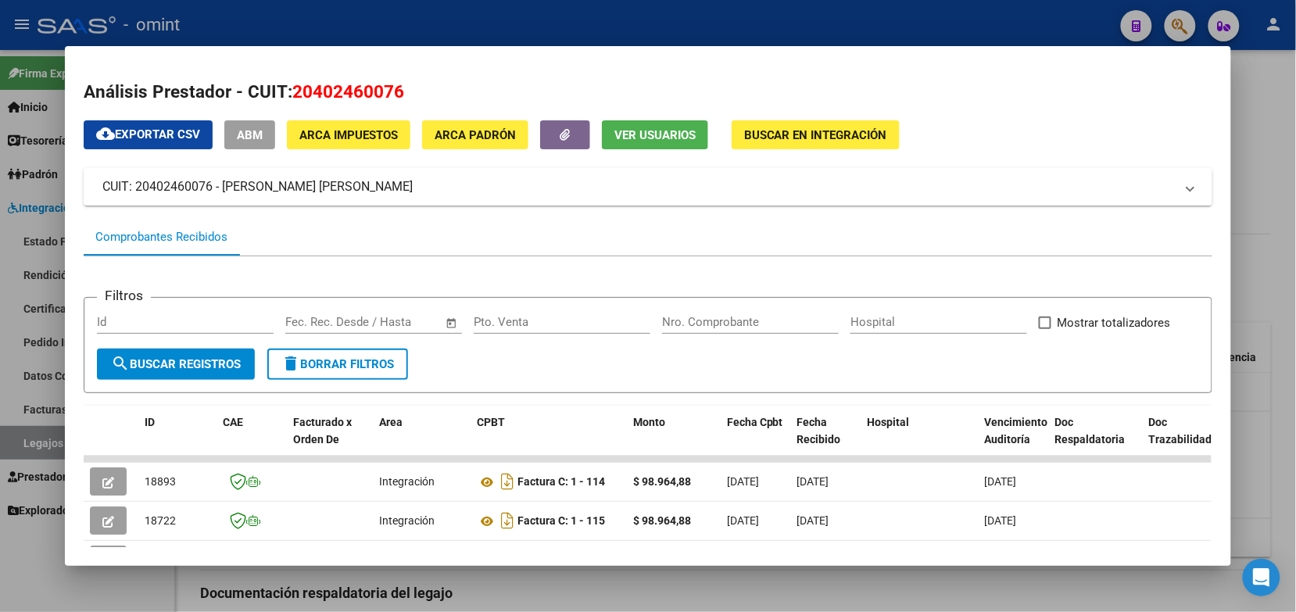
click at [557, 16] on div at bounding box center [648, 306] width 1296 height 612
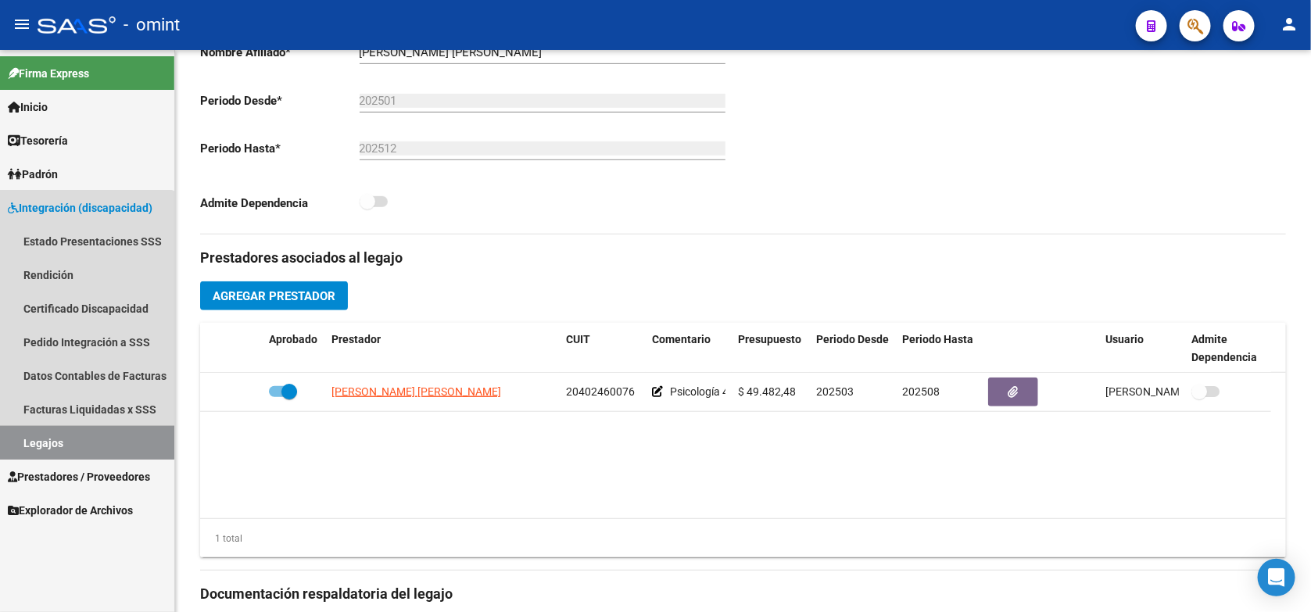
click at [69, 439] on link "Legajos" at bounding box center [87, 443] width 174 height 34
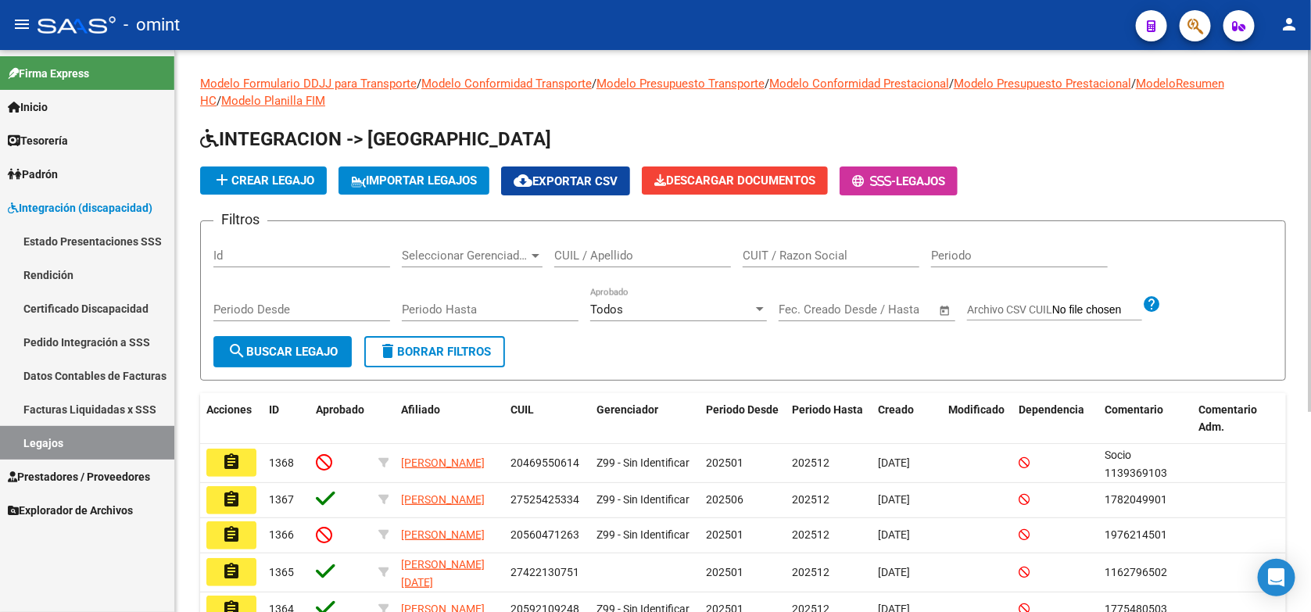
click at [573, 249] on input "CUIL / Apellido" at bounding box center [642, 256] width 177 height 14
paste input "27512763095"
type input "27512763095"
click at [291, 348] on span "search Buscar Legajo" at bounding box center [282, 352] width 110 height 14
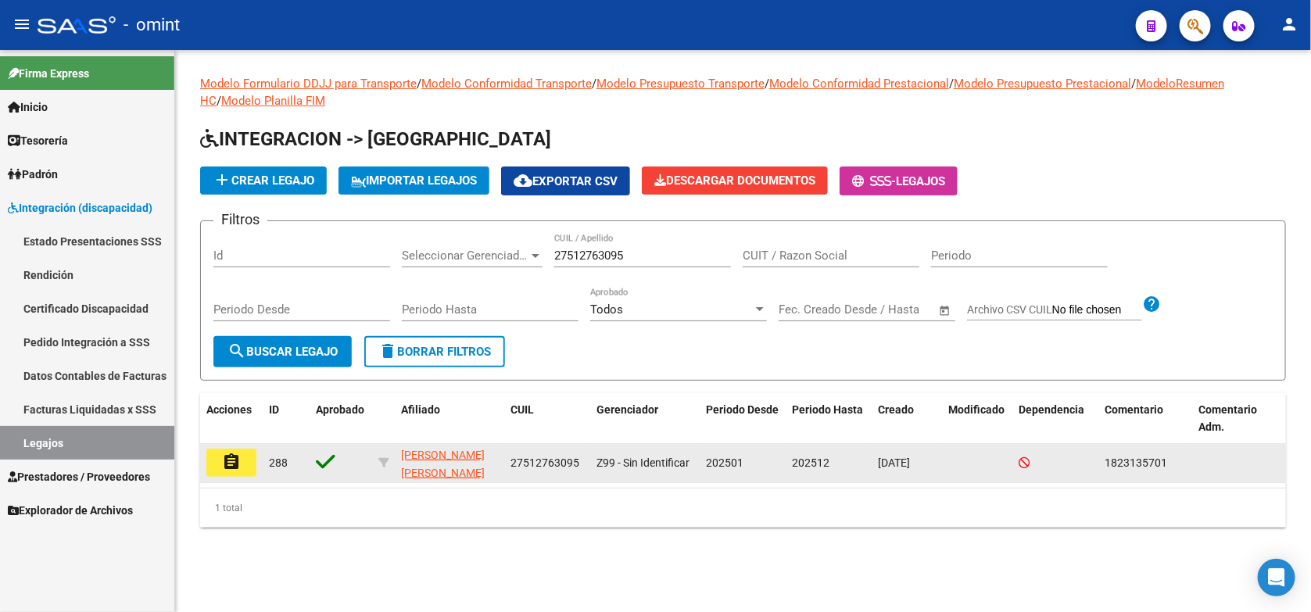
click at [231, 459] on mat-icon "assignment" at bounding box center [231, 462] width 19 height 19
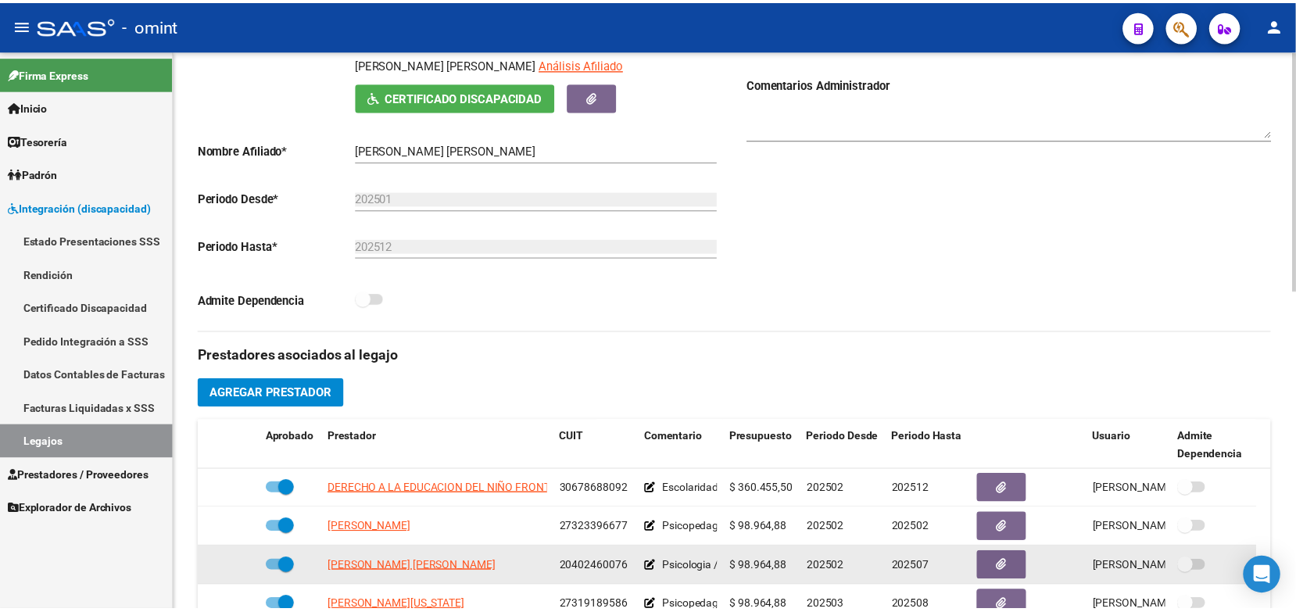
scroll to position [55, 0]
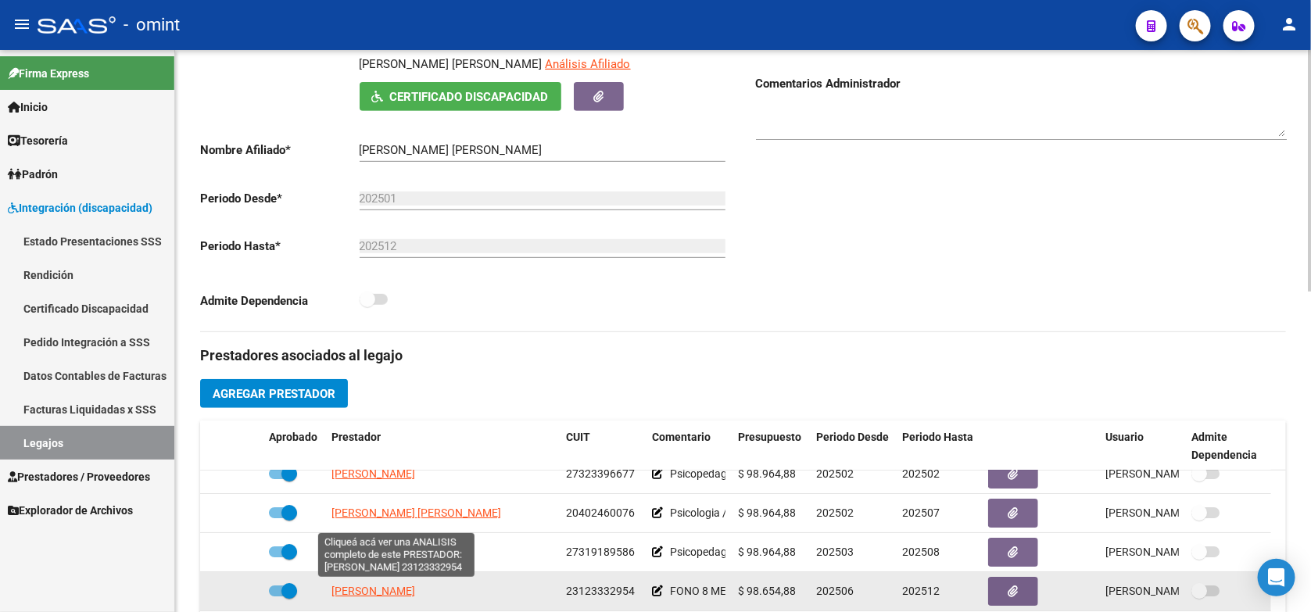
click at [415, 592] on span "MIGLIORINO MARIA ROSA" at bounding box center [373, 591] width 84 height 13
type textarea "23123332954"
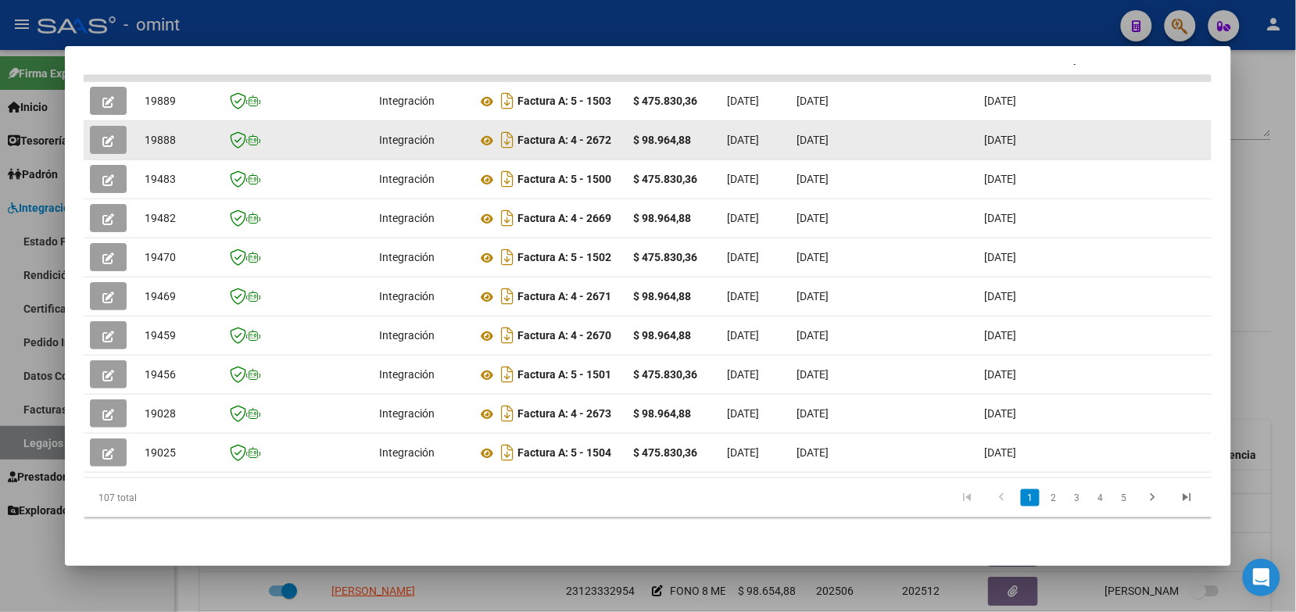
scroll to position [295, 0]
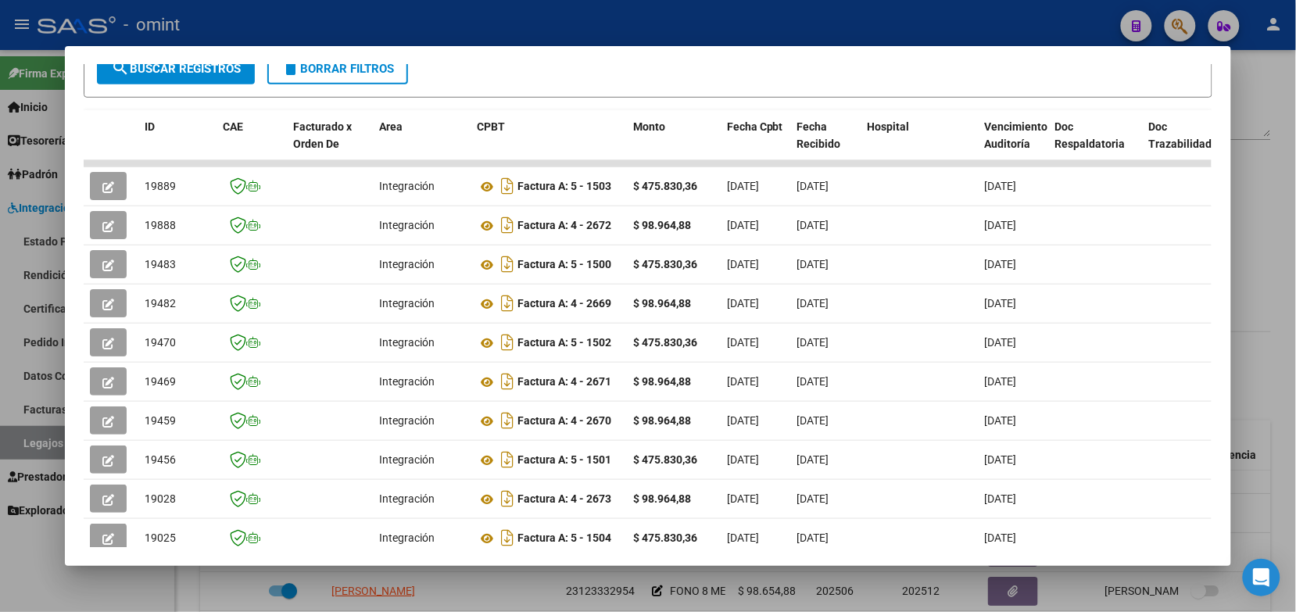
click at [614, 29] on div at bounding box center [648, 306] width 1296 height 612
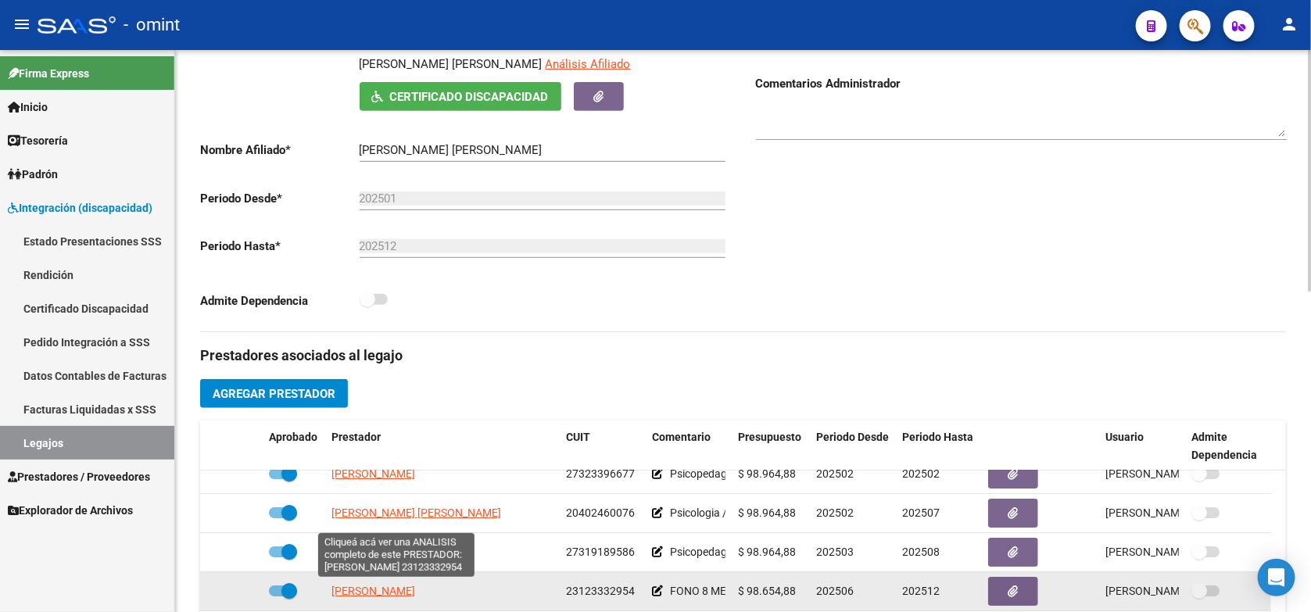
click at [415, 586] on span "MIGLIORINO MARIA ROSA" at bounding box center [373, 591] width 84 height 13
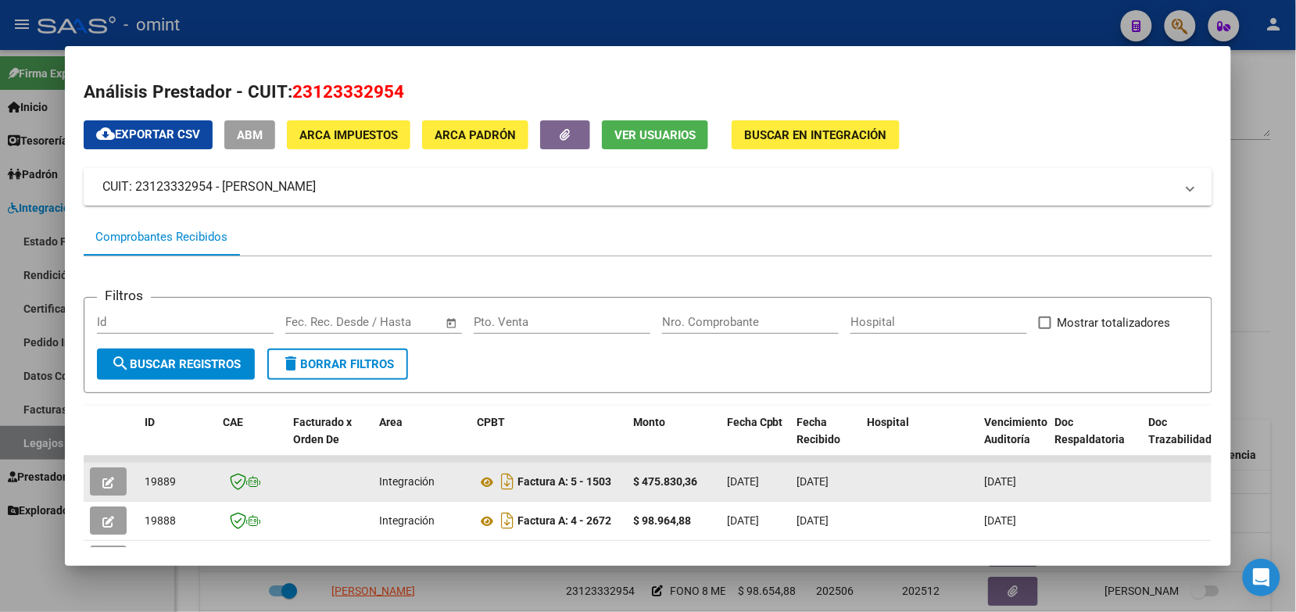
click at [106, 481] on icon "button" at bounding box center [108, 483] width 12 height 12
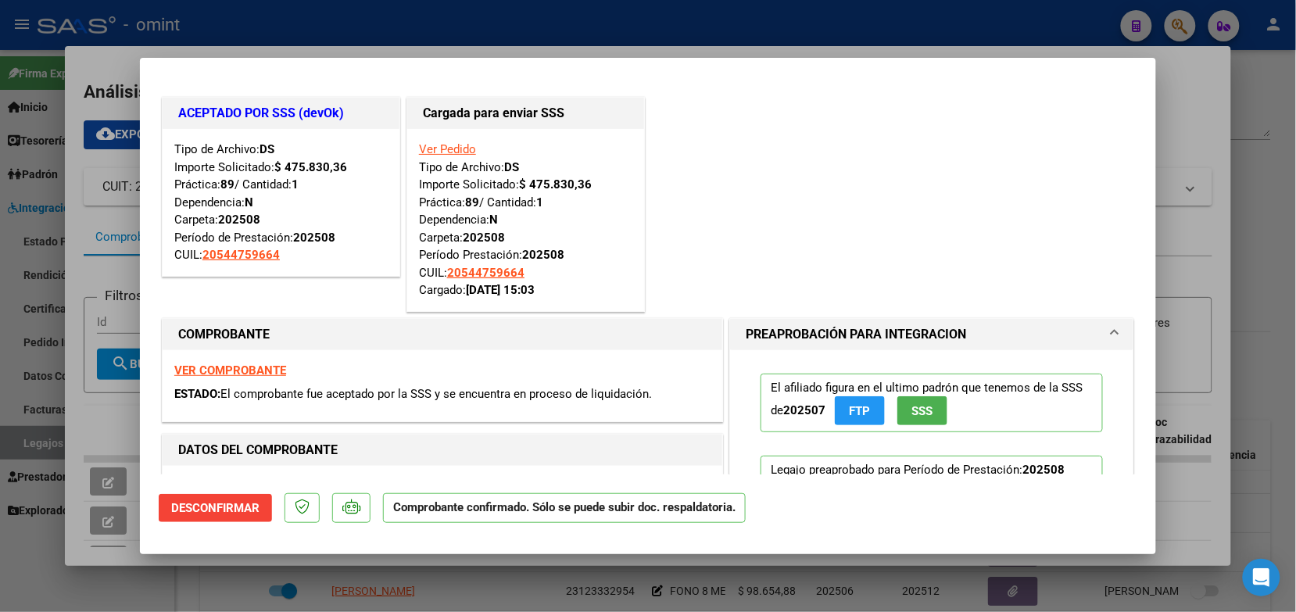
click at [209, 41] on div at bounding box center [648, 306] width 1296 height 612
type input "$ 0,00"
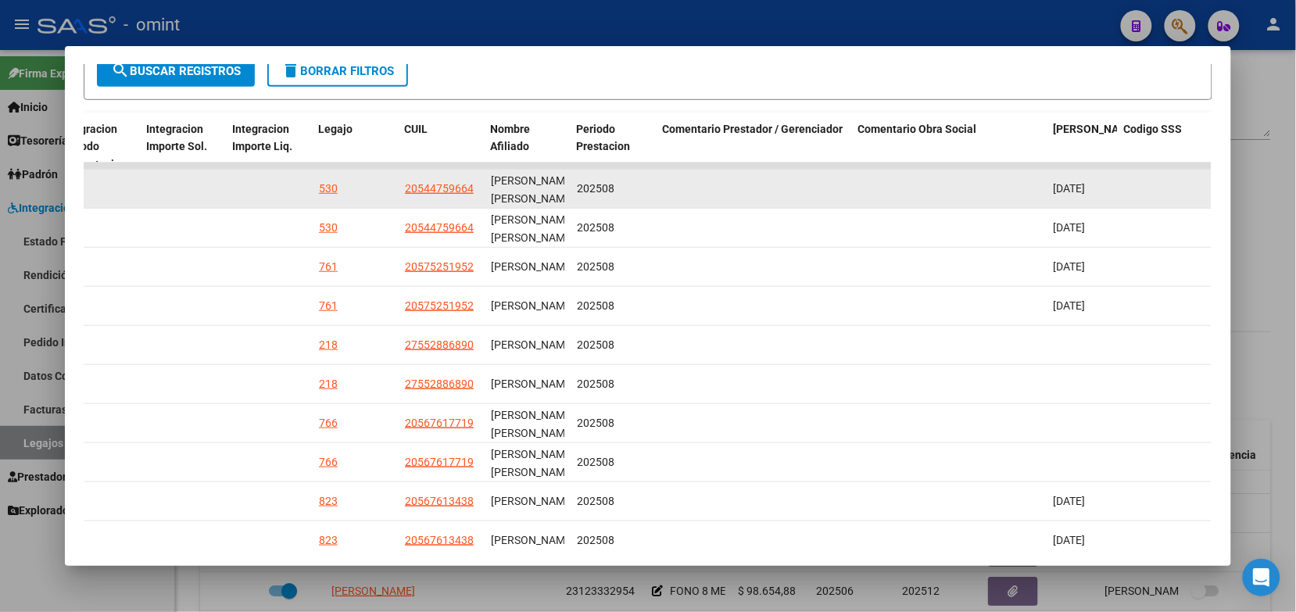
scroll to position [391, 0]
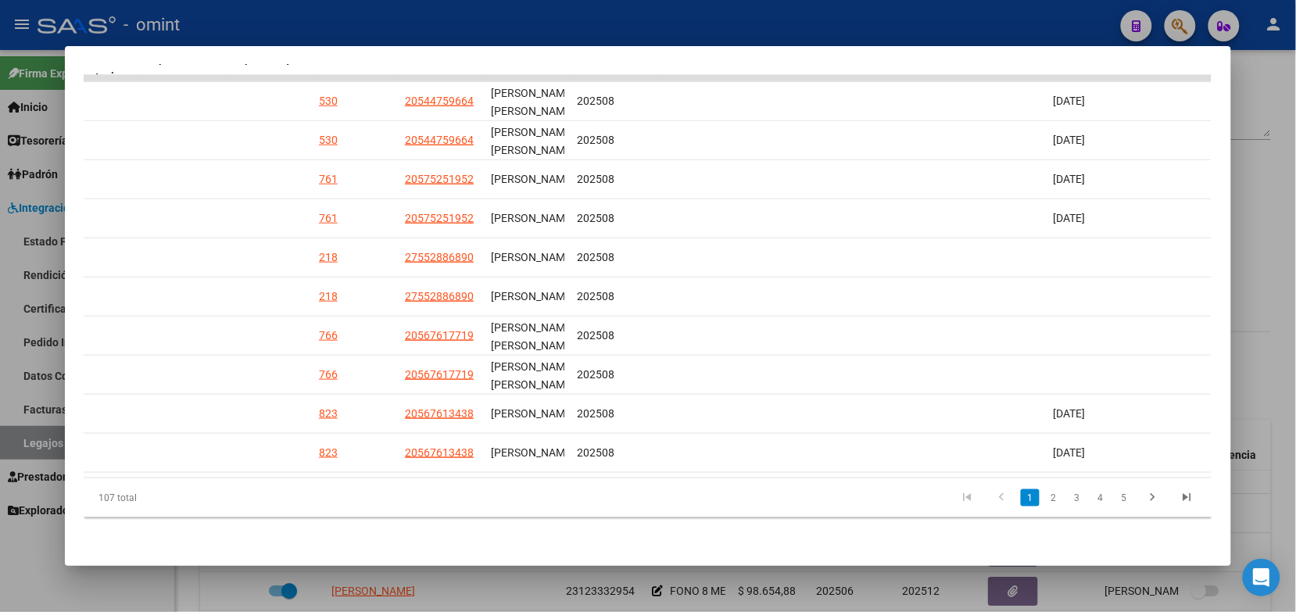
click at [1034, 10] on div at bounding box center [648, 306] width 1296 height 612
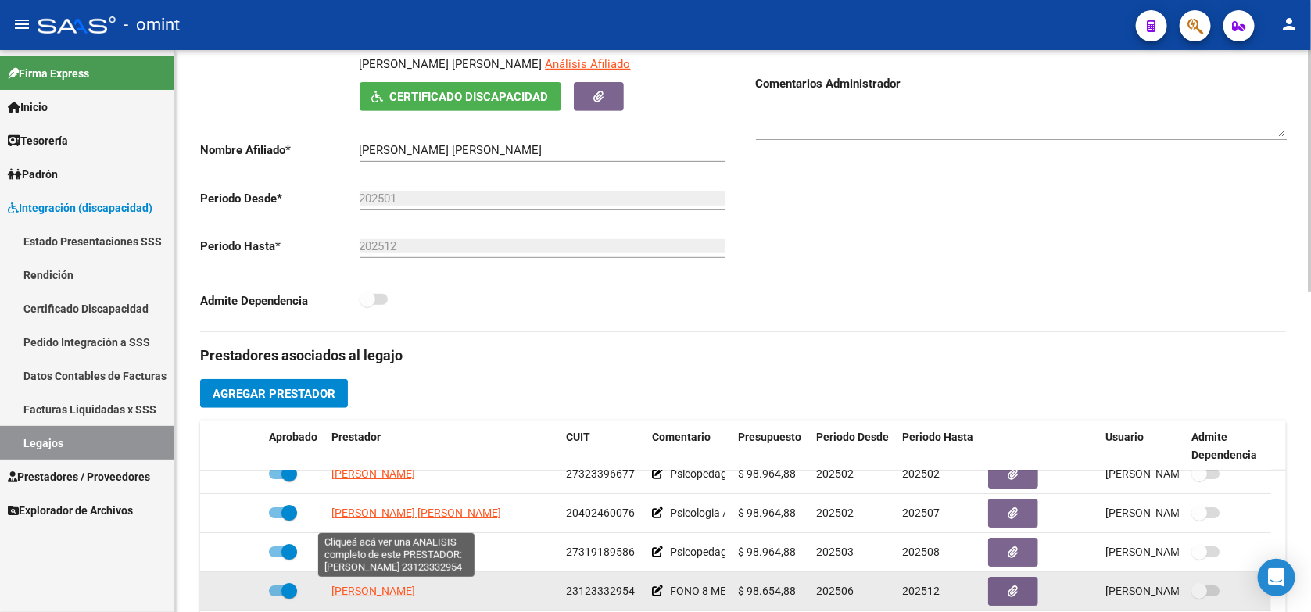
click at [415, 590] on span "MIGLIORINO MARIA ROSA" at bounding box center [373, 591] width 84 height 13
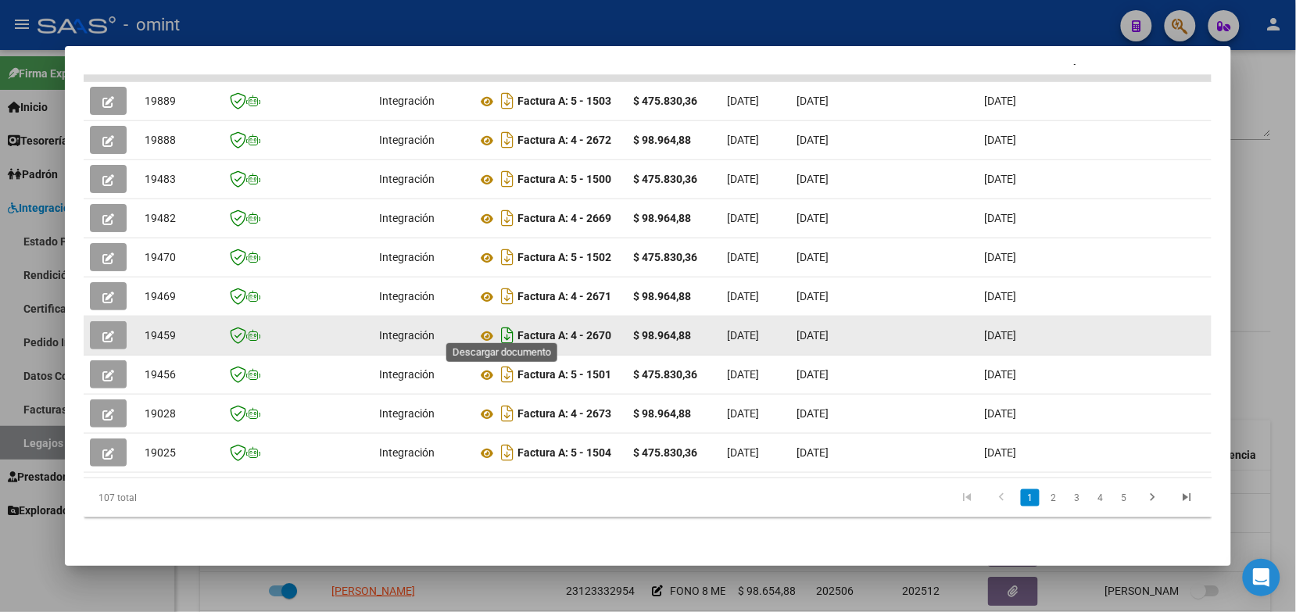
scroll to position [393, 0]
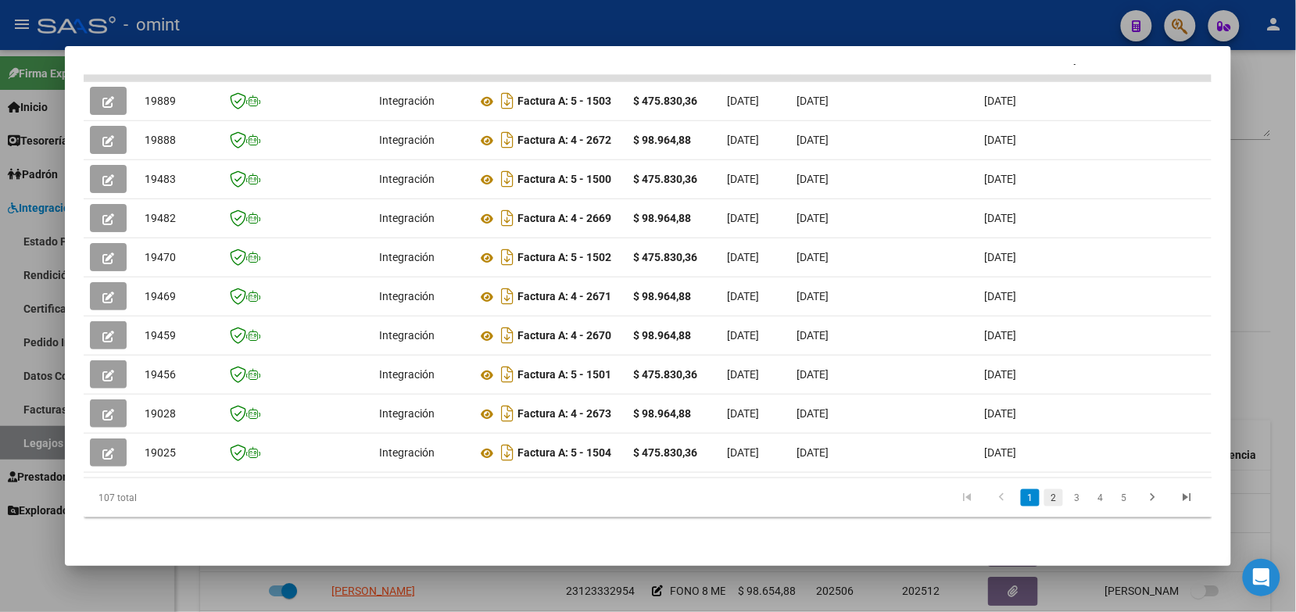
click at [1044, 498] on link "2" at bounding box center [1053, 497] width 19 height 17
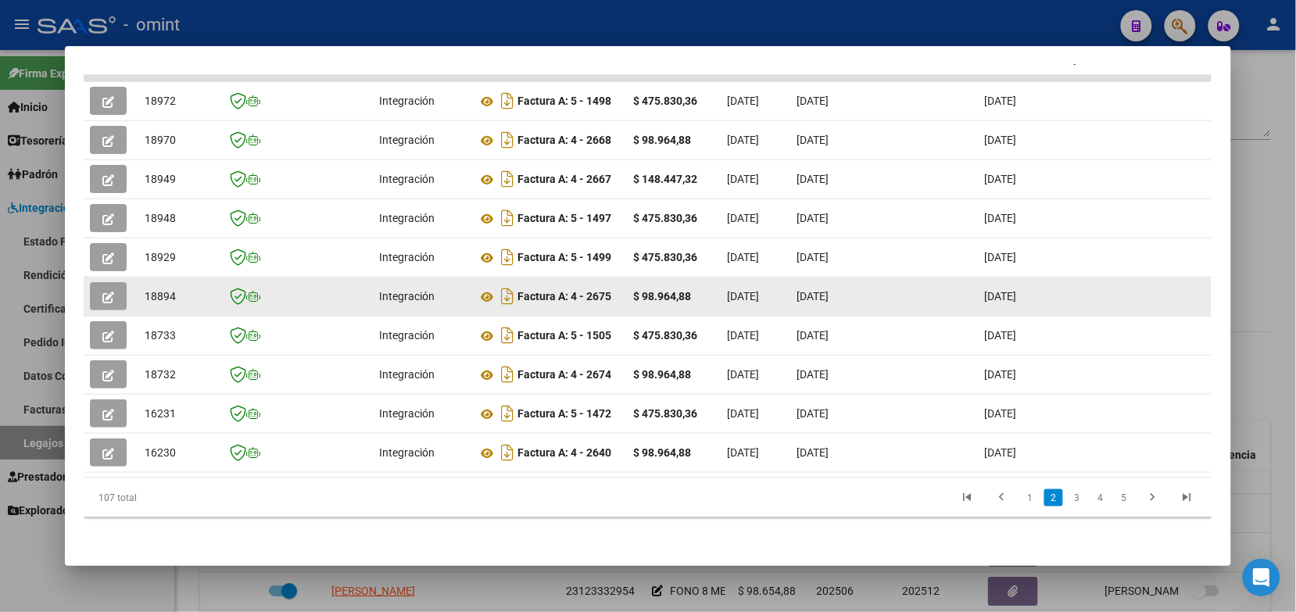
drag, startPoint x: 173, startPoint y: 284, endPoint x: 137, endPoint y: 283, distance: 36.0
click at [138, 283] on datatable-body-cell "18894" at bounding box center [177, 296] width 78 height 38
copy span "18894"
click at [106, 292] on icon "button" at bounding box center [108, 298] width 12 height 12
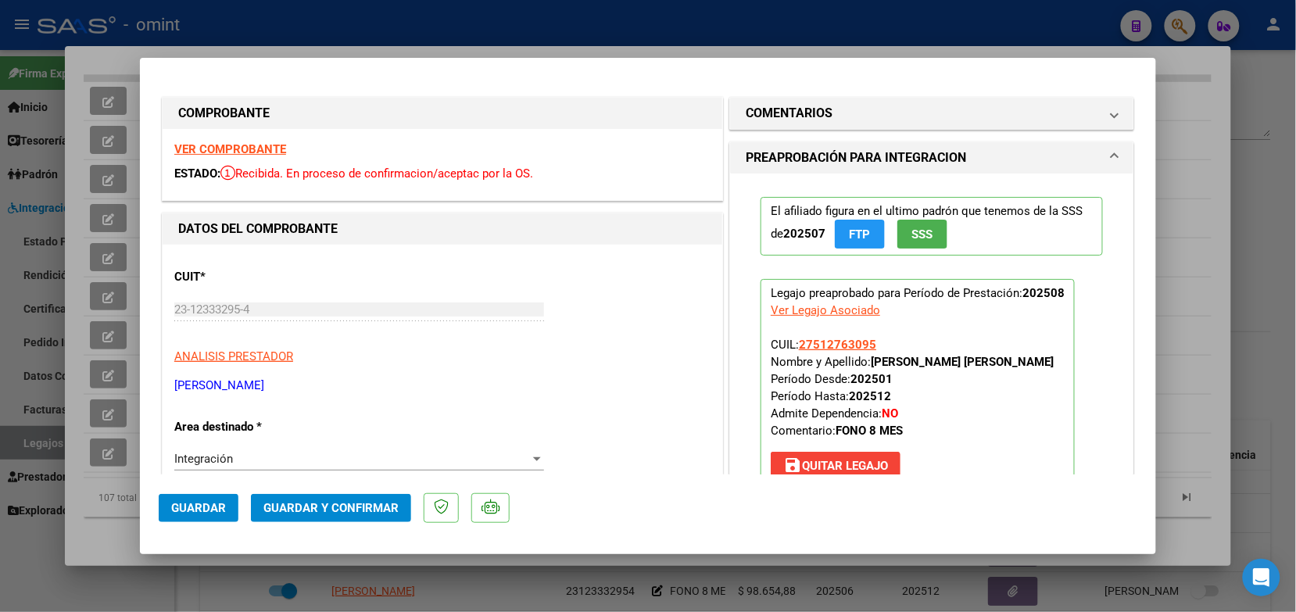
scroll to position [391, 0]
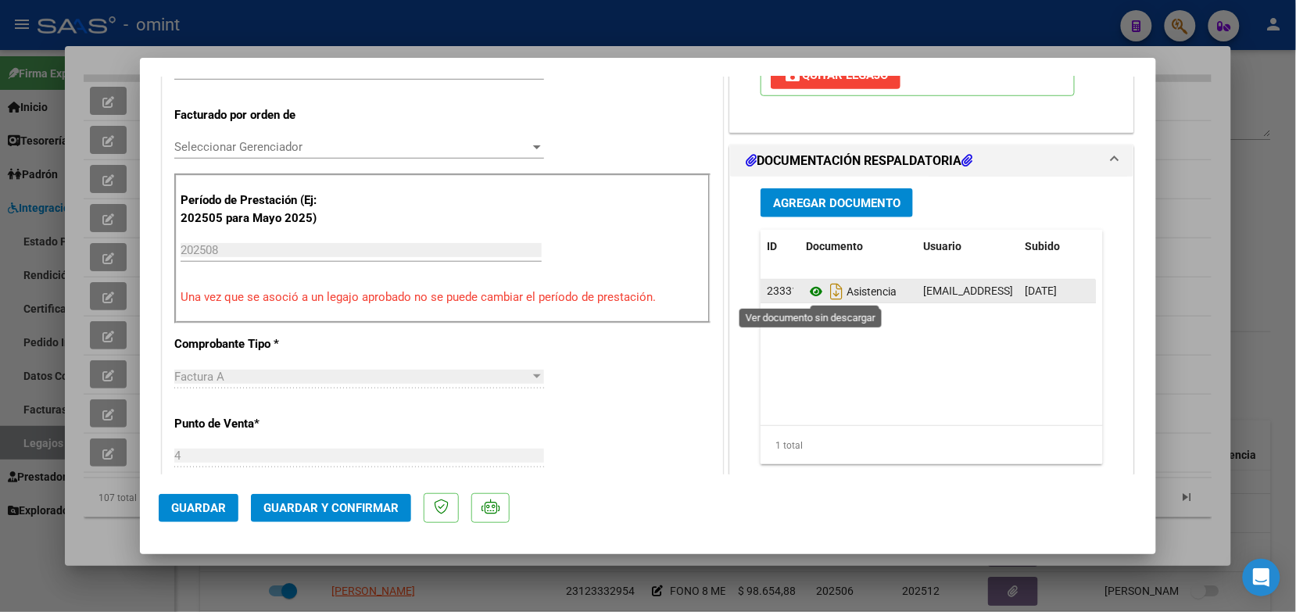
click at [809, 294] on icon at bounding box center [816, 291] width 20 height 19
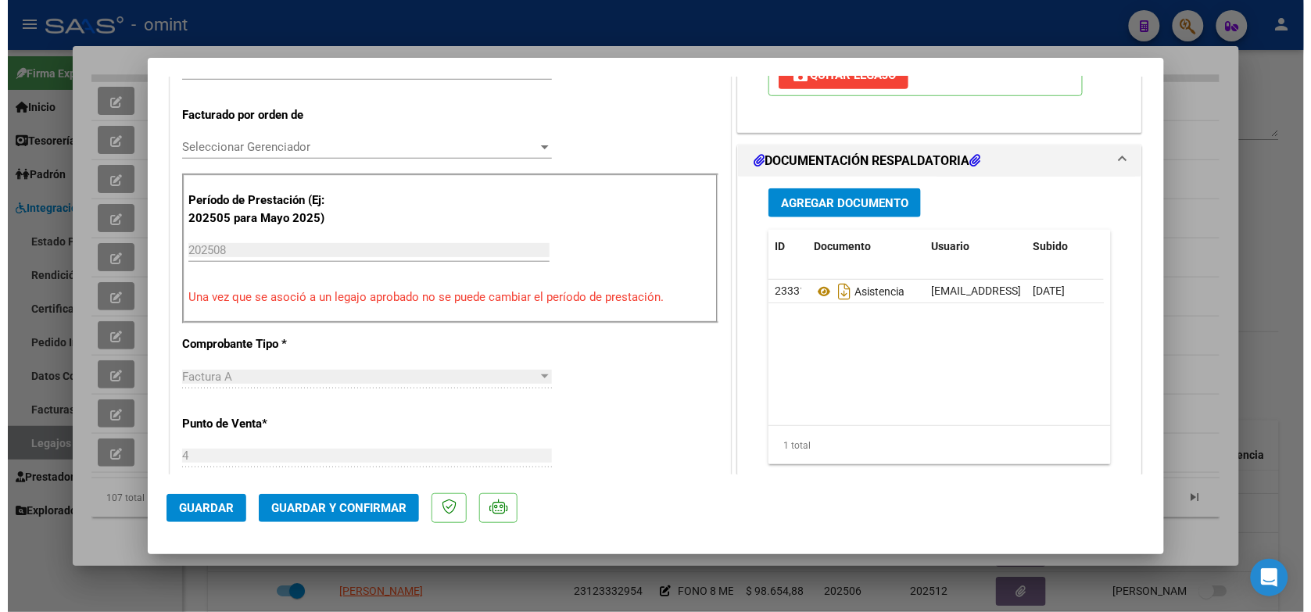
scroll to position [0, 0]
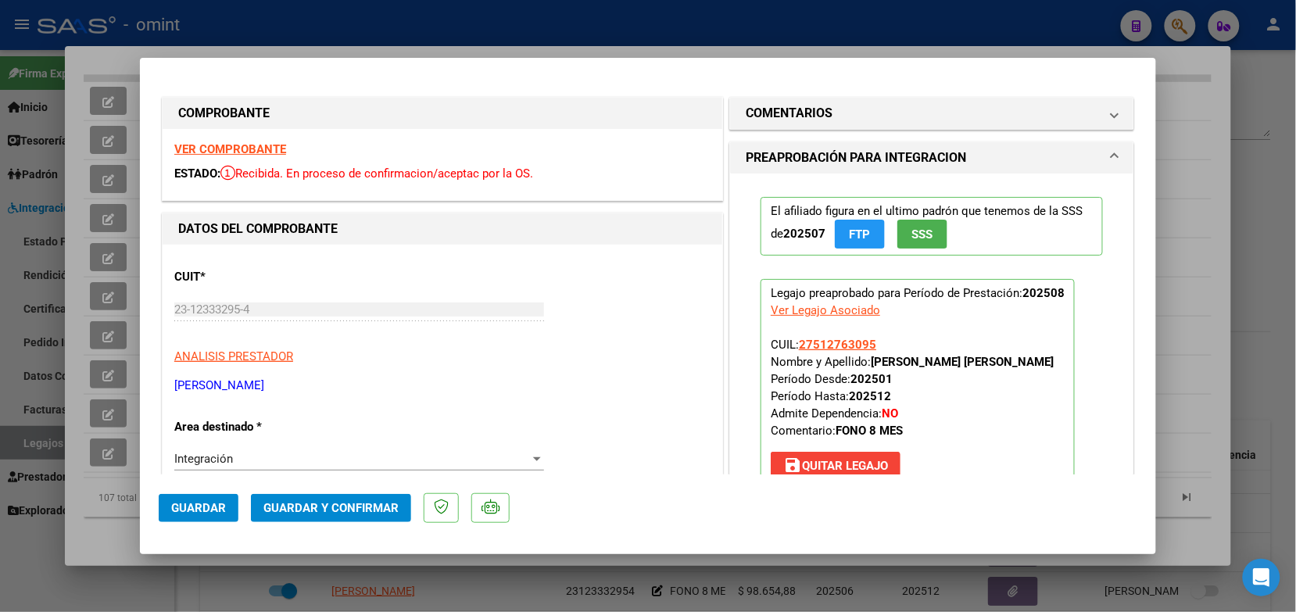
click at [260, 151] on strong "VER COMPROBANTE" at bounding box center [230, 149] width 112 height 14
click at [436, 35] on div at bounding box center [648, 306] width 1296 height 612
type input "$ 0,00"
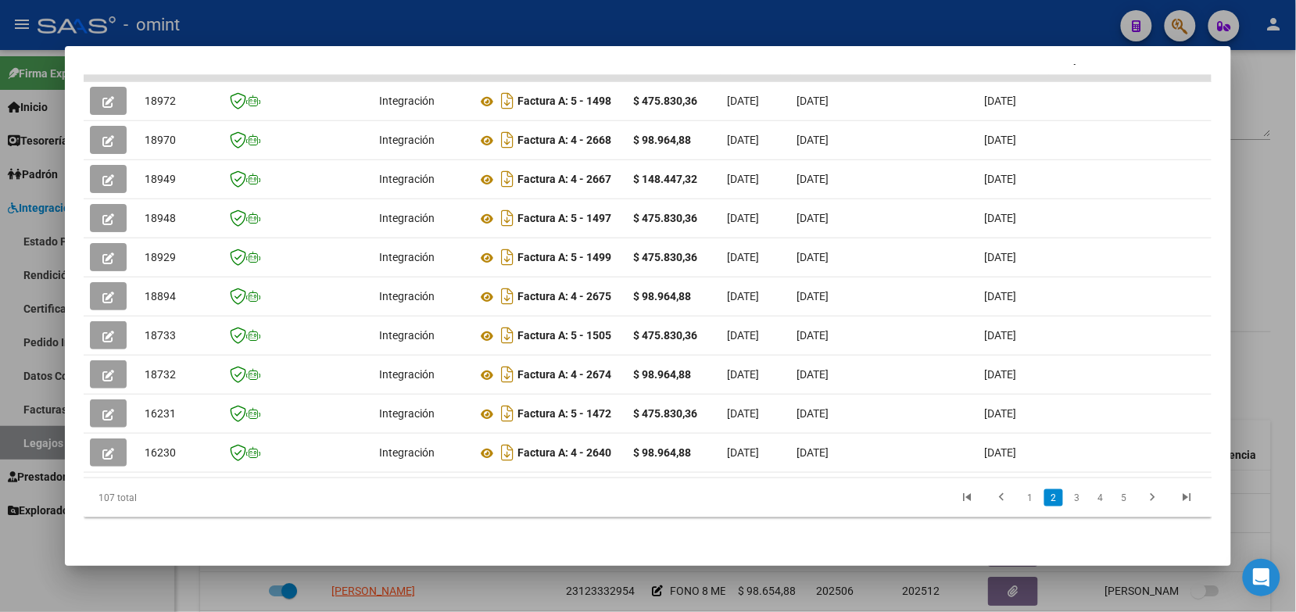
click at [534, 16] on div at bounding box center [648, 306] width 1296 height 612
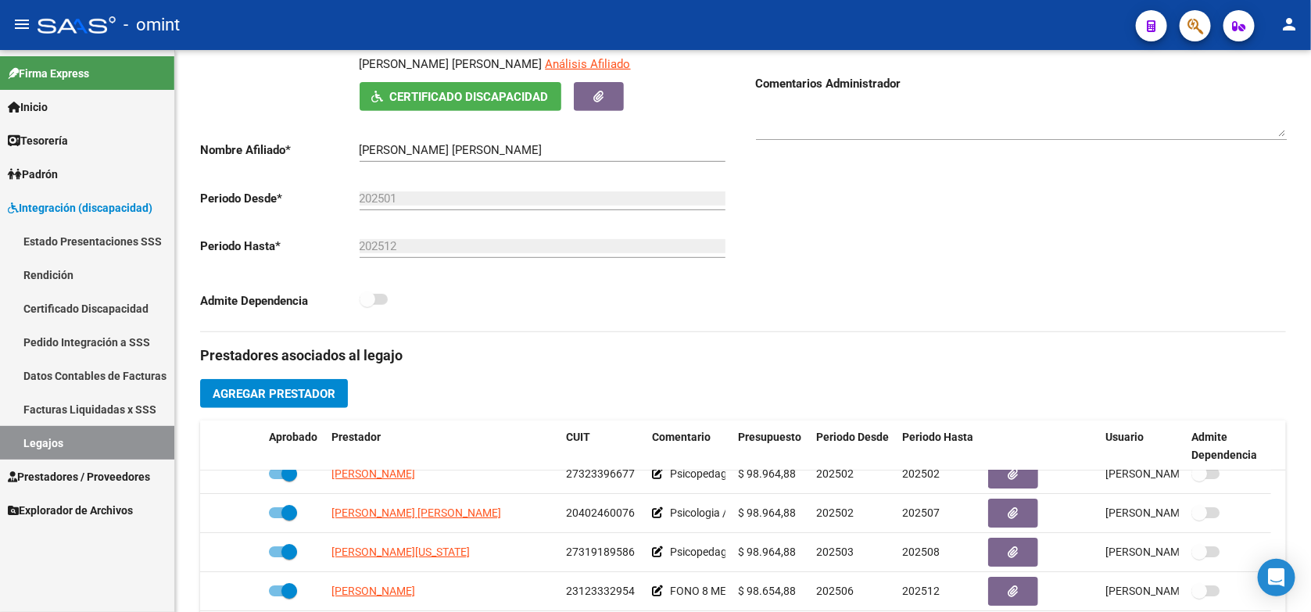
click at [53, 432] on link "Legajos" at bounding box center [87, 443] width 174 height 34
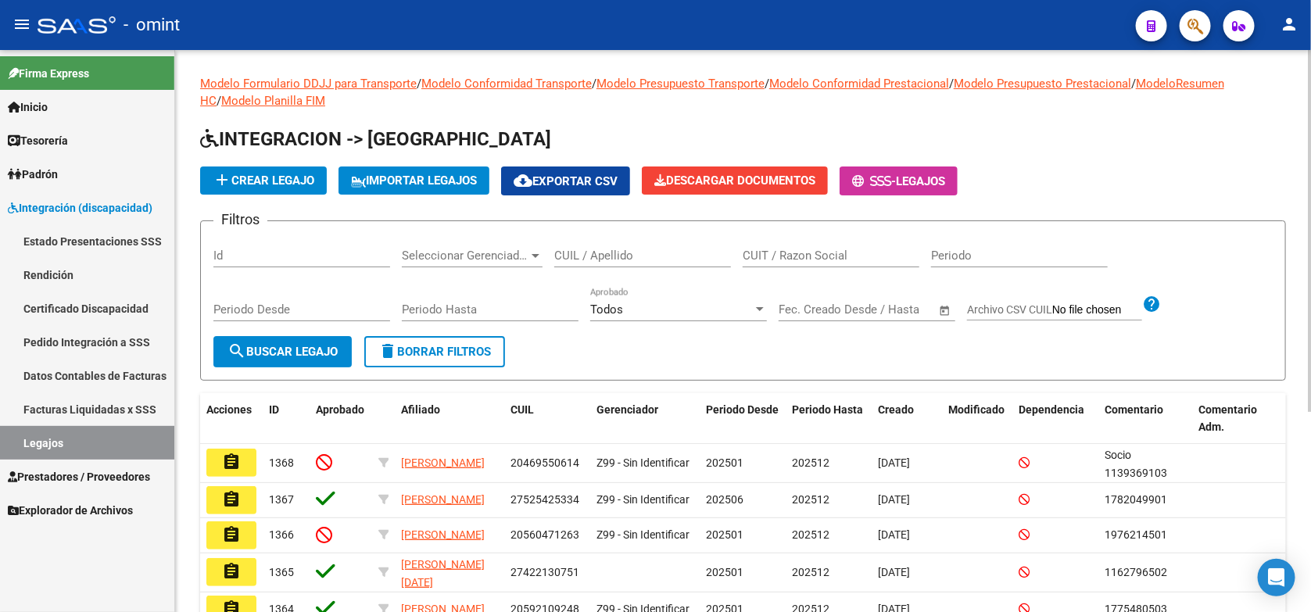
click at [598, 252] on input "CUIL / Apellido" at bounding box center [642, 256] width 177 height 14
paste input "20573216793"
type input "20573216793"
click at [317, 356] on button "search Buscar Legajo" at bounding box center [282, 351] width 138 height 31
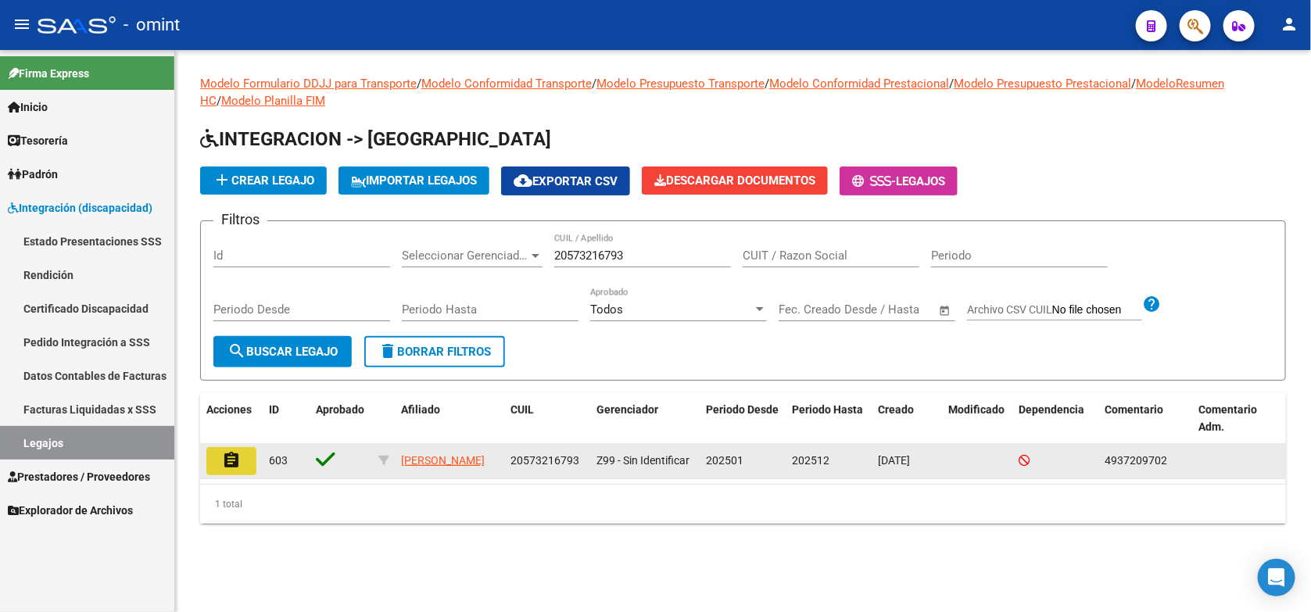
click at [227, 459] on mat-icon "assignment" at bounding box center [231, 460] width 19 height 19
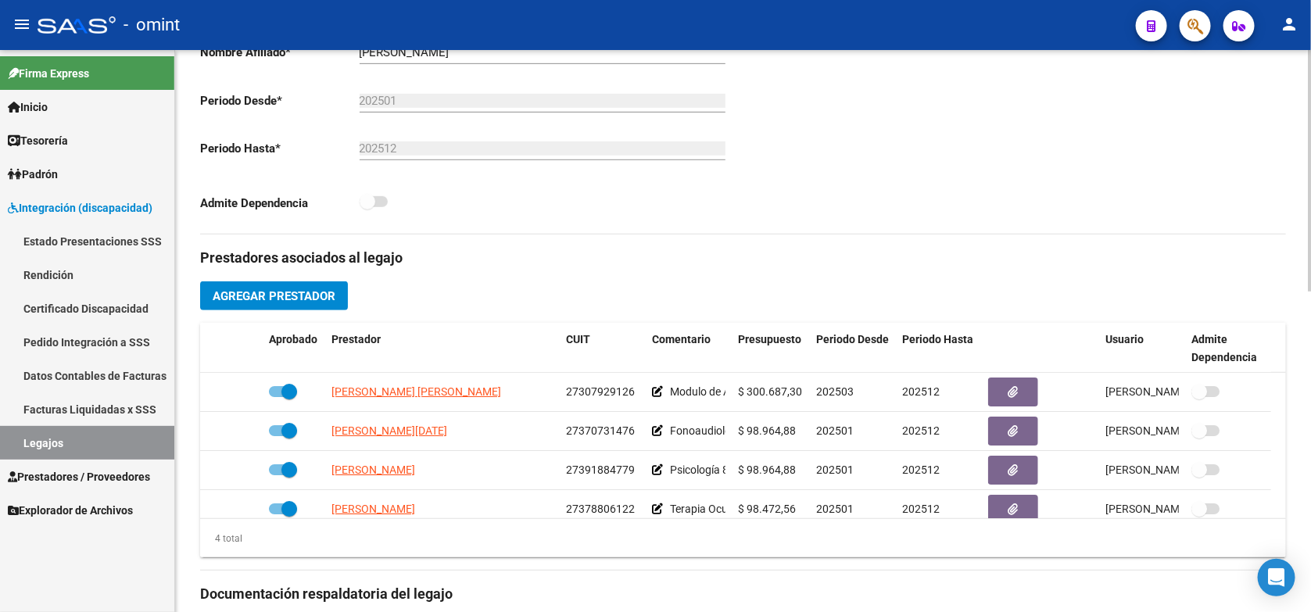
scroll to position [489, 0]
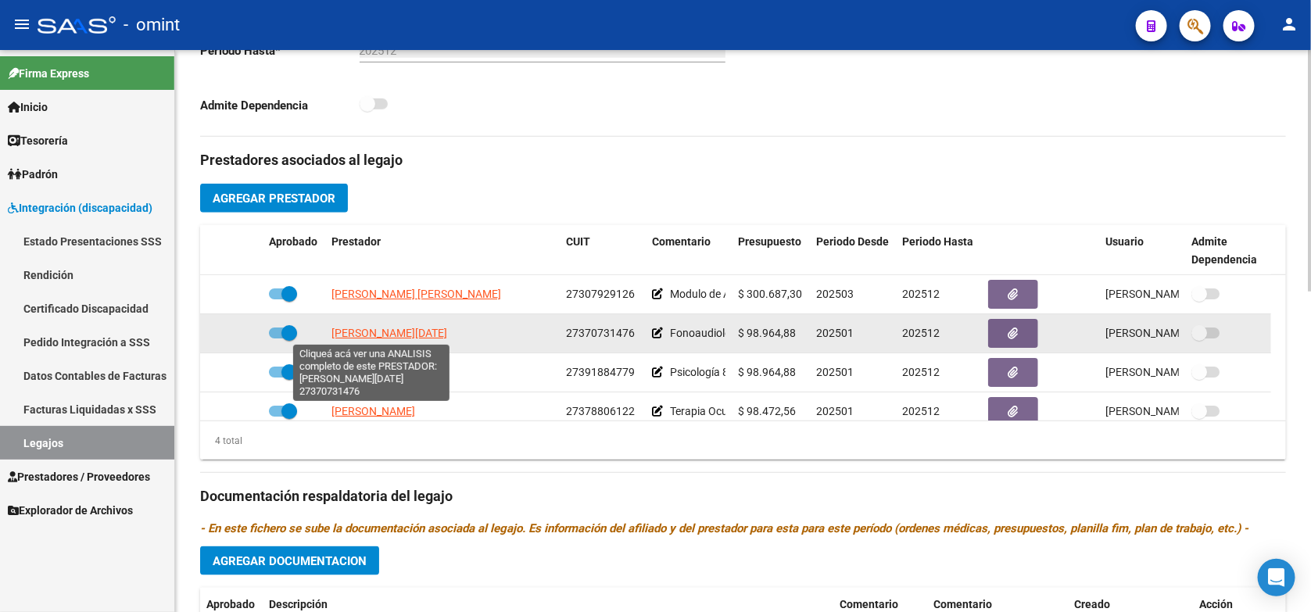
click at [388, 337] on span "PATRONE LUCIA" at bounding box center [389, 333] width 116 height 13
type textarea "27370731476"
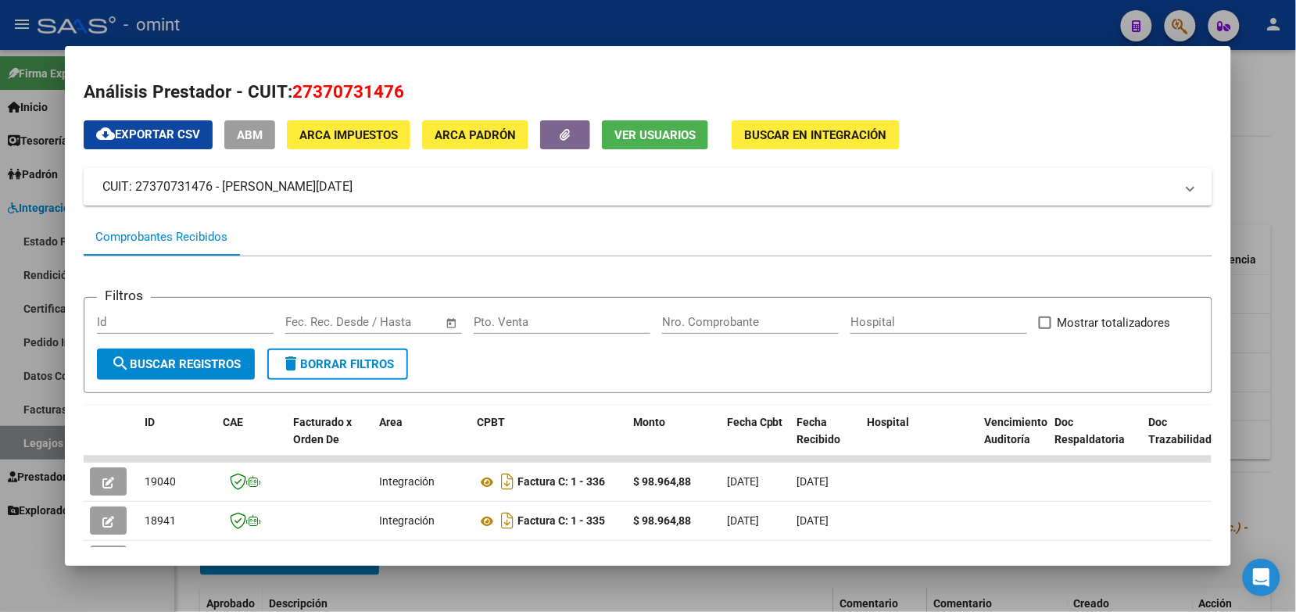
click at [357, 36] on div at bounding box center [648, 306] width 1296 height 612
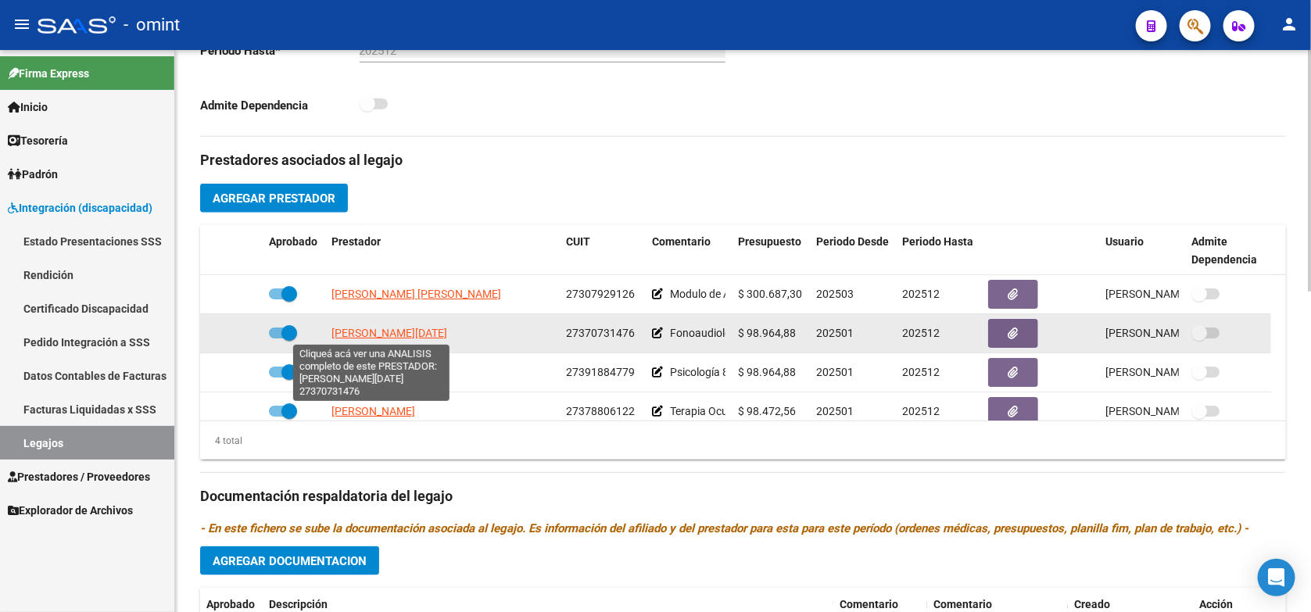
click at [381, 336] on span "PATRONE LUCIA" at bounding box center [389, 333] width 116 height 13
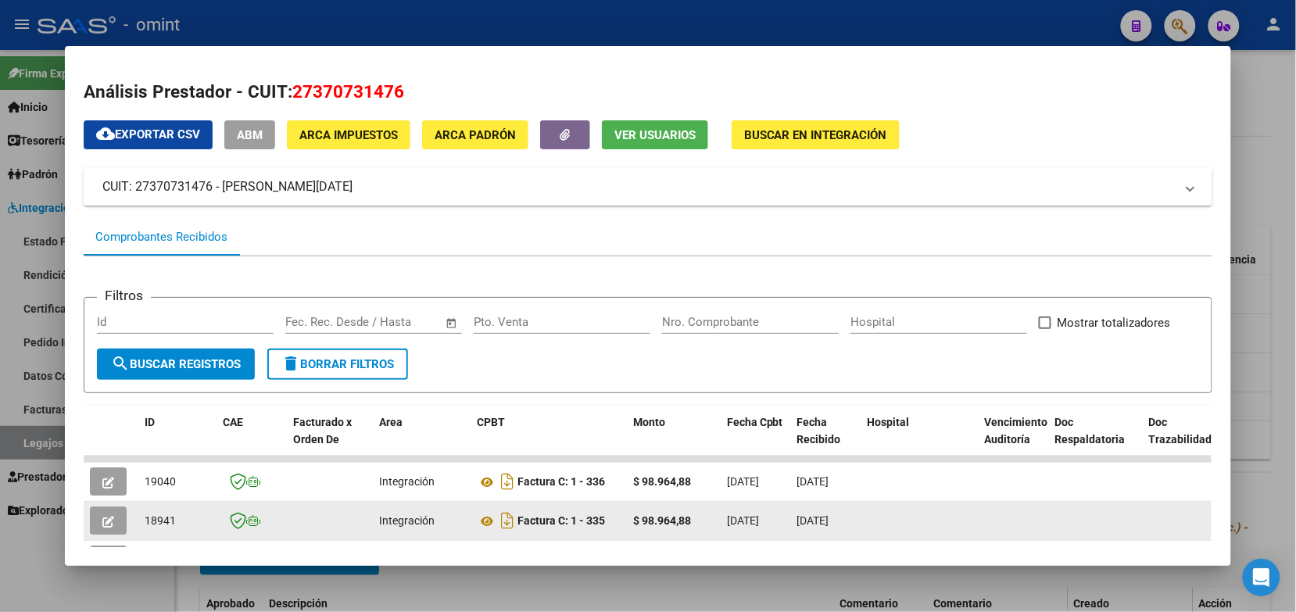
click at [103, 521] on icon "button" at bounding box center [108, 522] width 12 height 12
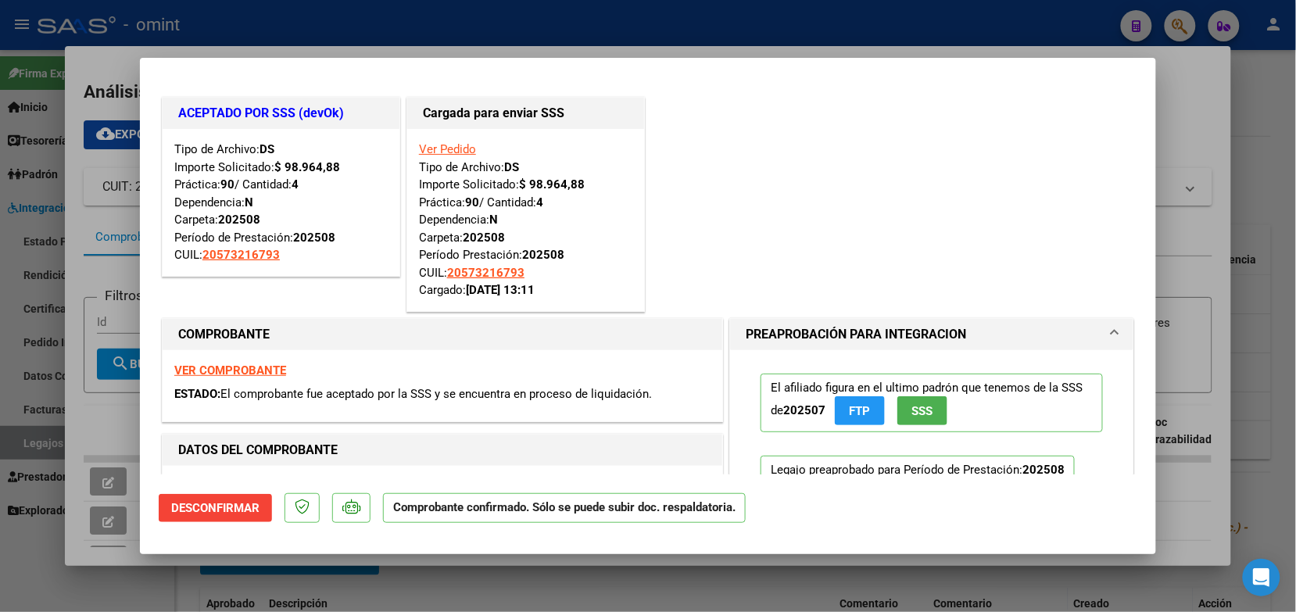
click at [407, 24] on div at bounding box center [648, 306] width 1296 height 612
type input "$ 0,00"
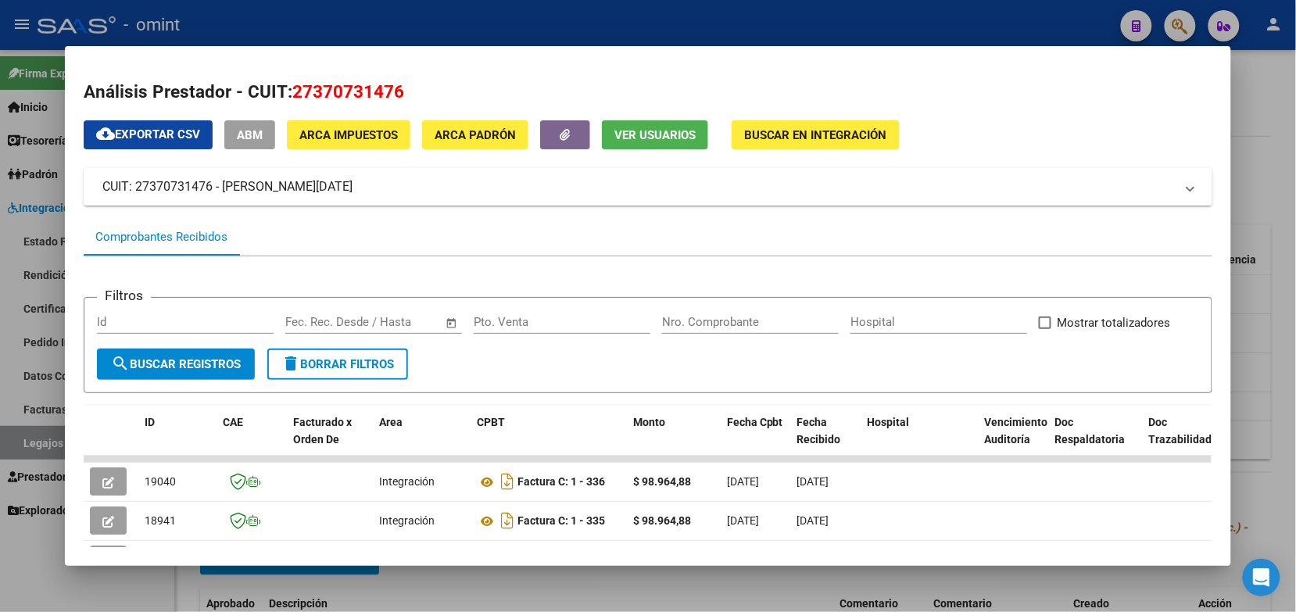
click at [263, 12] on div at bounding box center [648, 306] width 1296 height 612
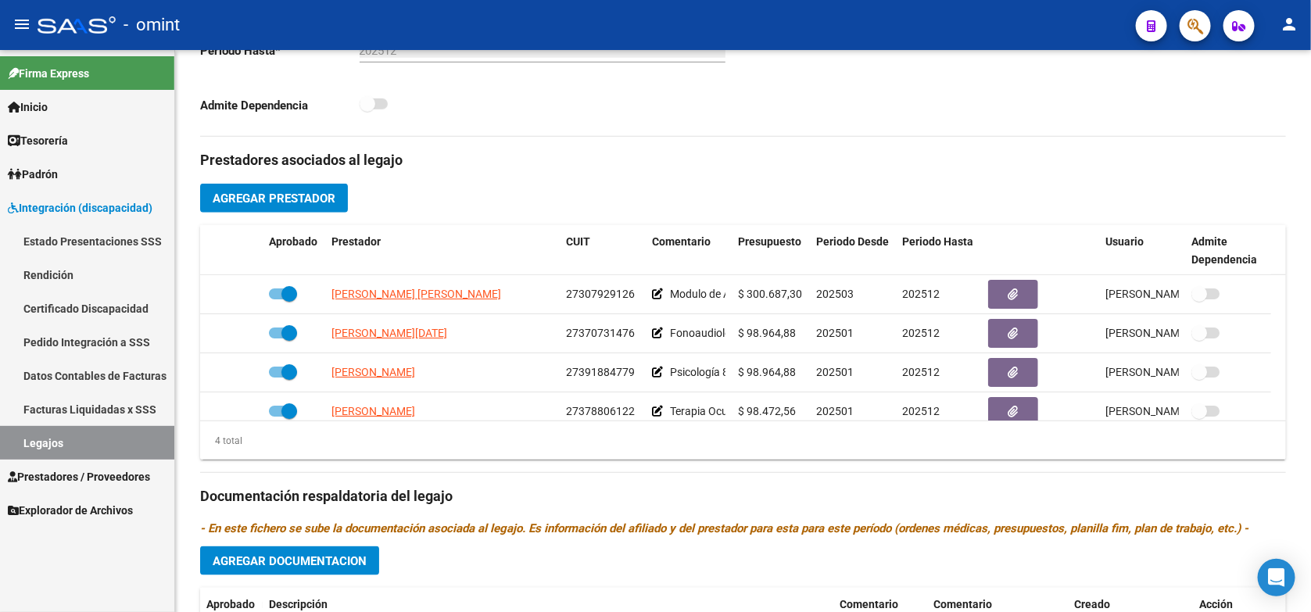
click at [127, 444] on link "Legajos" at bounding box center [87, 443] width 174 height 34
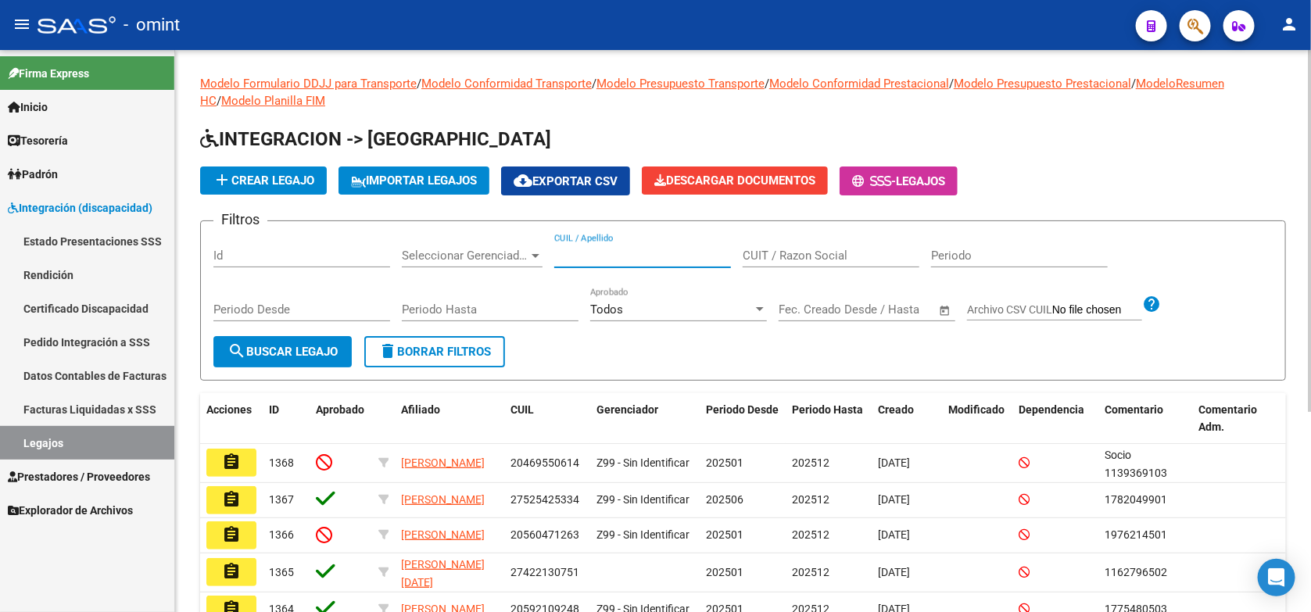
click at [571, 254] on input "CUIL / Apellido" at bounding box center [642, 256] width 177 height 14
click at [578, 256] on input "CUIL / Apellido" at bounding box center [642, 256] width 177 height 14
paste input "20587712793"
type input "20587712793"
click at [302, 350] on span "search Buscar Legajo" at bounding box center [282, 352] width 110 height 14
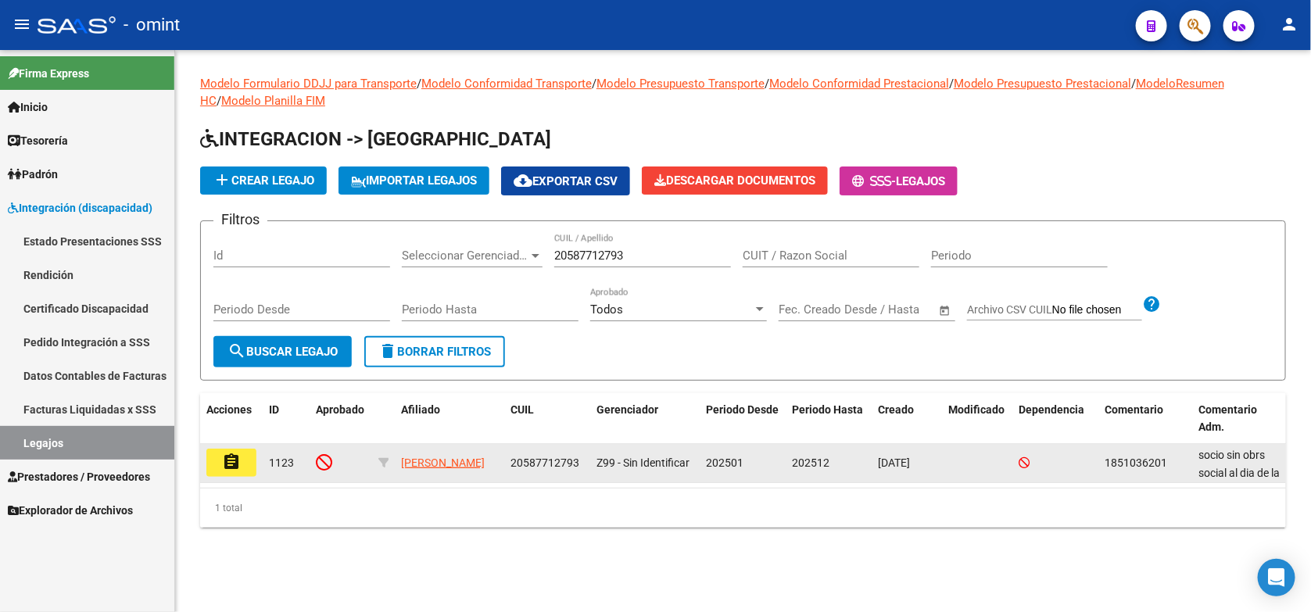
click at [222, 460] on mat-icon "assignment" at bounding box center [231, 462] width 19 height 19
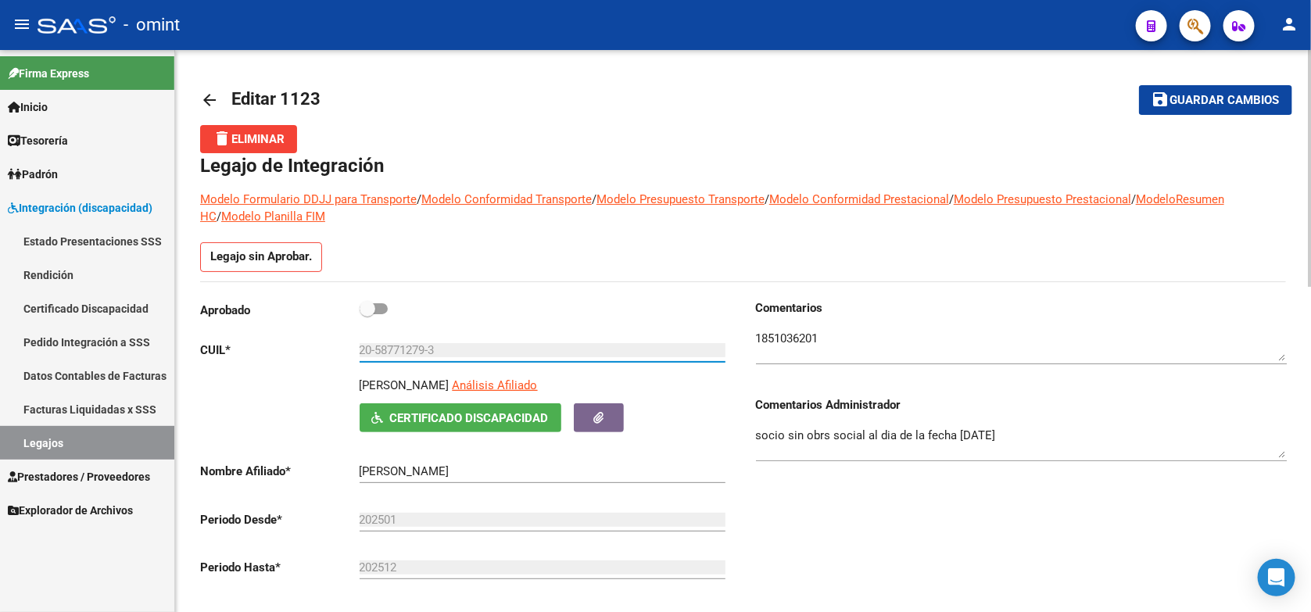
drag, startPoint x: 446, startPoint y: 346, endPoint x: 349, endPoint y: 353, distance: 96.3
click at [349, 353] on app-form-text-field "CUIL * 20-58771279-3 Ingresar CUIL" at bounding box center [462, 350] width 525 height 14
drag, startPoint x: 349, startPoint y: 353, endPoint x: 385, endPoint y: 348, distance: 35.5
drag, startPoint x: 517, startPoint y: 471, endPoint x: 360, endPoint y: 478, distance: 156.5
click at [360, 478] on div "REVOL PARELLADA FELIX Ingresar el nombre" at bounding box center [543, 466] width 366 height 34
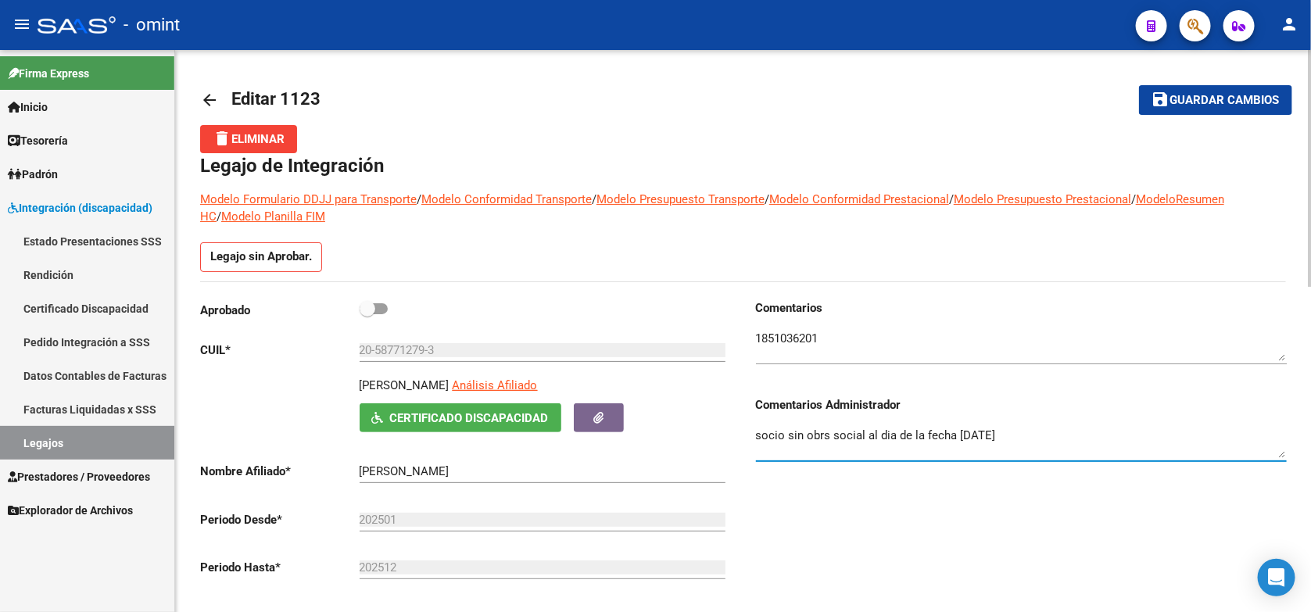
drag, startPoint x: 1034, startPoint y: 431, endPoint x: 757, endPoint y: 438, distance: 277.6
click at [757, 438] on textarea "socio sin obrs social al dia de la fecha 09/09/2025" at bounding box center [1021, 442] width 531 height 31
drag, startPoint x: 774, startPoint y: 430, endPoint x: 860, endPoint y: 522, distance: 126.1
click at [860, 522] on div "Comentarios Comentarios Administrador socio sin obrs social al dia de la fecha …" at bounding box center [1014, 475] width 543 height 353
drag, startPoint x: 1026, startPoint y: 432, endPoint x: 759, endPoint y: 442, distance: 266.7
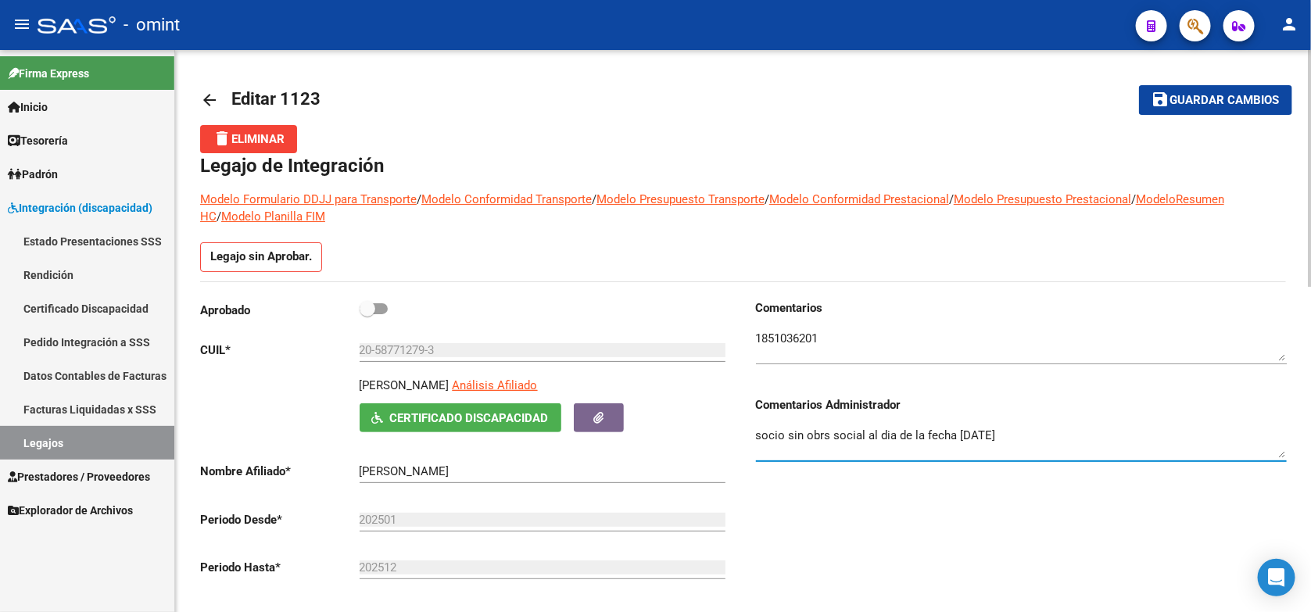
click at [759, 442] on textarea "socio sin obrs social al dia de la fecha 09/09/2025" at bounding box center [1021, 442] width 531 height 31
click at [791, 522] on div "Comentarios Comentarios Administrador socio sin obrs social al dia de la fecha …" at bounding box center [1014, 475] width 543 height 353
drag, startPoint x: 1024, startPoint y: 435, endPoint x: 958, endPoint y: 439, distance: 65.8
click at [958, 439] on textarea "socio sin obrs social al dia de la fecha 09/09/2025" at bounding box center [1021, 442] width 531 height 31
click at [1041, 442] on textarea "socio sin obrs social al dia de la fecha 09/09/2025" at bounding box center [1021, 442] width 531 height 31
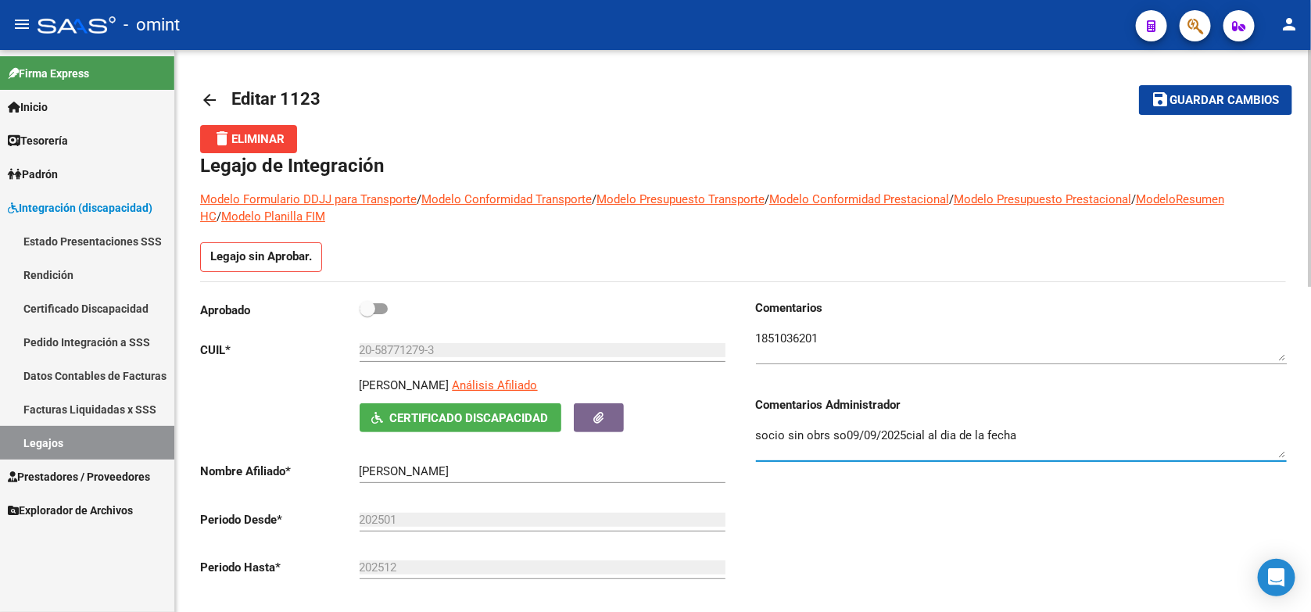
type textarea "socio sin obrs so09/09/2025cial al dia de la fecha"
click at [754, 439] on div "Comentarios Comentarios Administrador socio sin obrs so09/09/2025cial al dia de…" at bounding box center [1014, 475] width 543 height 353
drag, startPoint x: 752, startPoint y: 435, endPoint x: 797, endPoint y: 435, distance: 45.3
click at [798, 435] on div "Comentarios Comentarios Administrador socio sin obrs so09/09/2025cial al dia de…" at bounding box center [1014, 475] width 543 height 353
drag, startPoint x: 755, startPoint y: 434, endPoint x: 877, endPoint y: 436, distance: 122.0
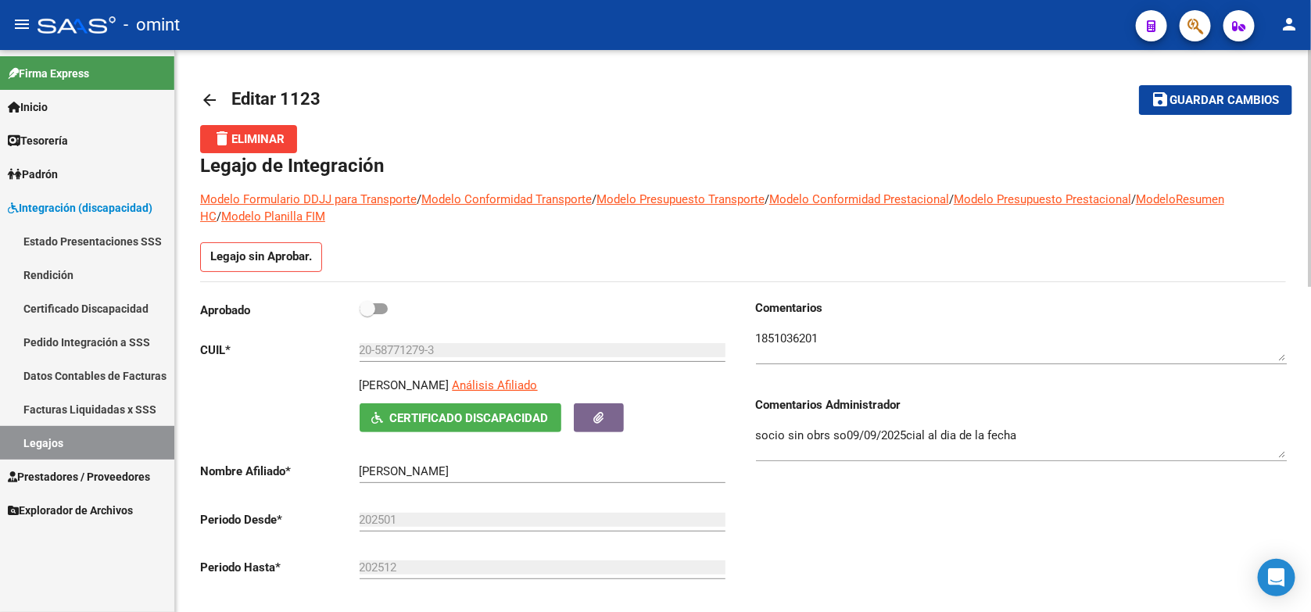
click at [860, 436] on div "Comentarios Comentarios Administrador socio sin obrs so09/09/2025cial al dia de…" at bounding box center [1014, 475] width 543 height 353
drag, startPoint x: 1022, startPoint y: 438, endPoint x: 732, endPoint y: 446, distance: 289.3
click at [732, 446] on div "Aprobado CUIL * 20-58771279-3 Ingresar CUIL REVOL PARELLADA FELIX Análisis Afil…" at bounding box center [743, 475] width 1086 height 353
drag, startPoint x: 782, startPoint y: 431, endPoint x: 846, endPoint y: 424, distance: 63.6
drag, startPoint x: 846, startPoint y: 424, endPoint x: 950, endPoint y: 561, distance: 172.3
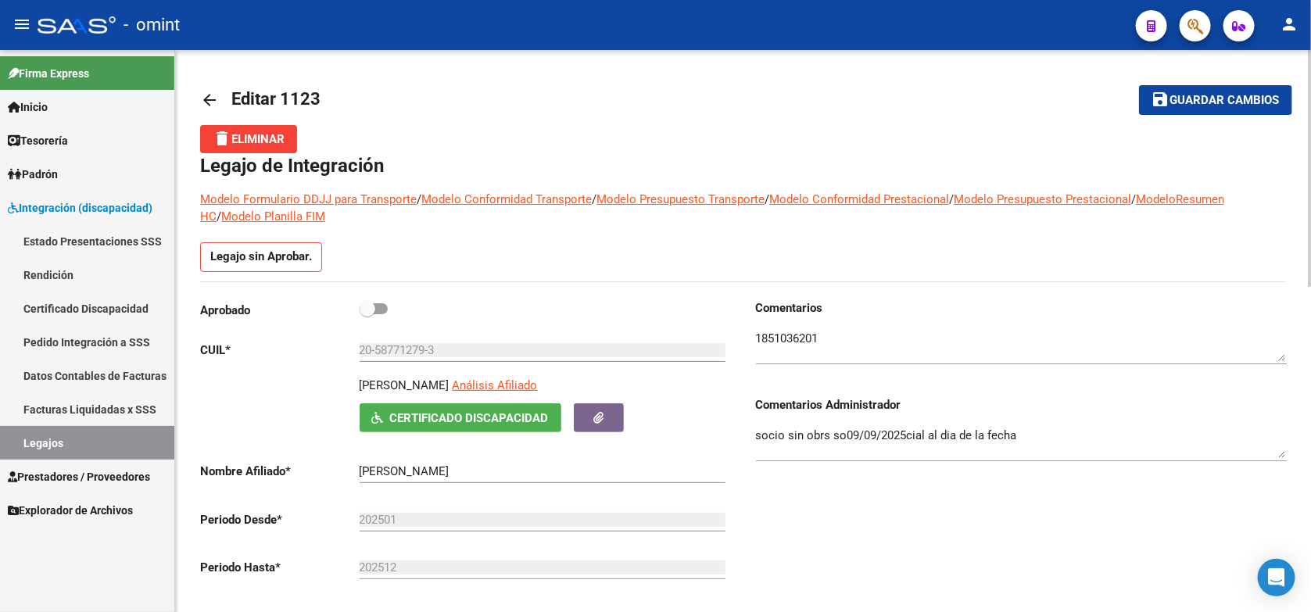
click at [950, 561] on div "Comentarios Comentarios Administrador socio sin obrs so09/09/2025cial al dia de…" at bounding box center [1014, 475] width 543 height 353
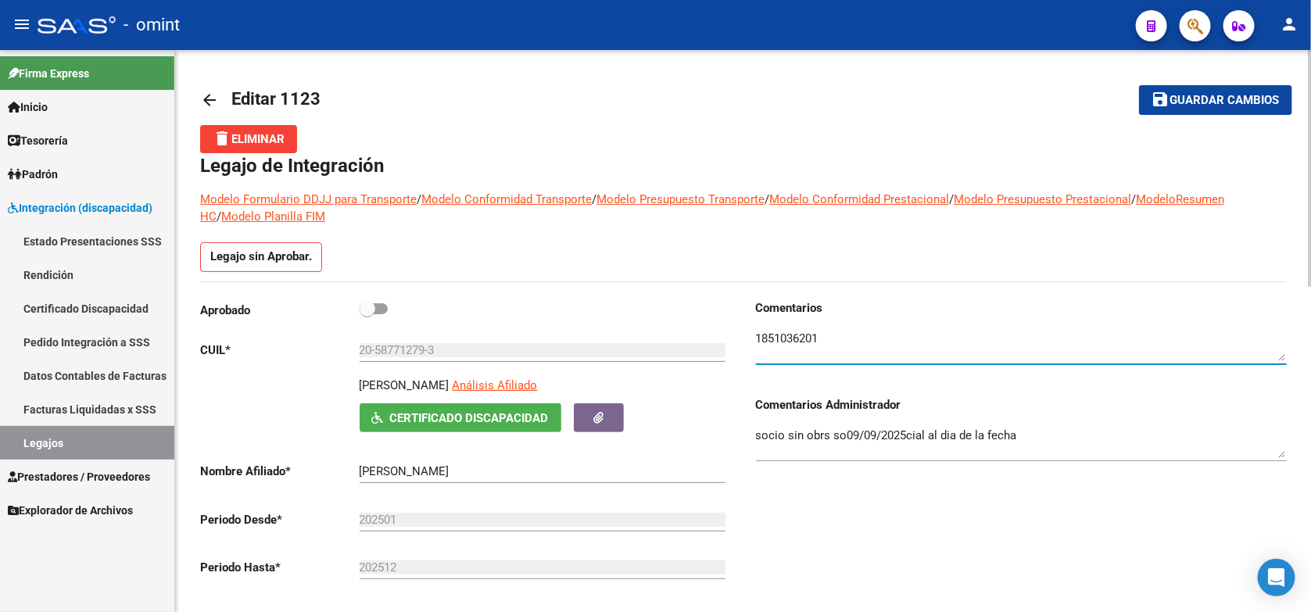
drag, startPoint x: 826, startPoint y: 332, endPoint x: 757, endPoint y: 331, distance: 69.6
click at [756, 331] on textarea at bounding box center [1021, 345] width 531 height 31
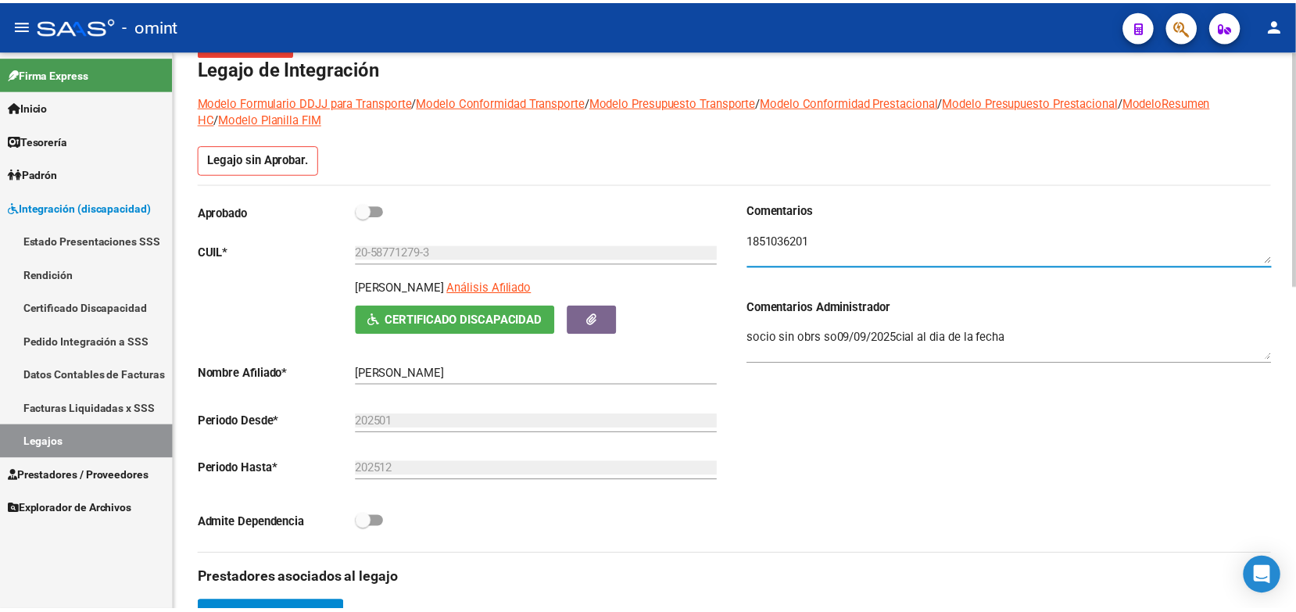
scroll to position [293, 0]
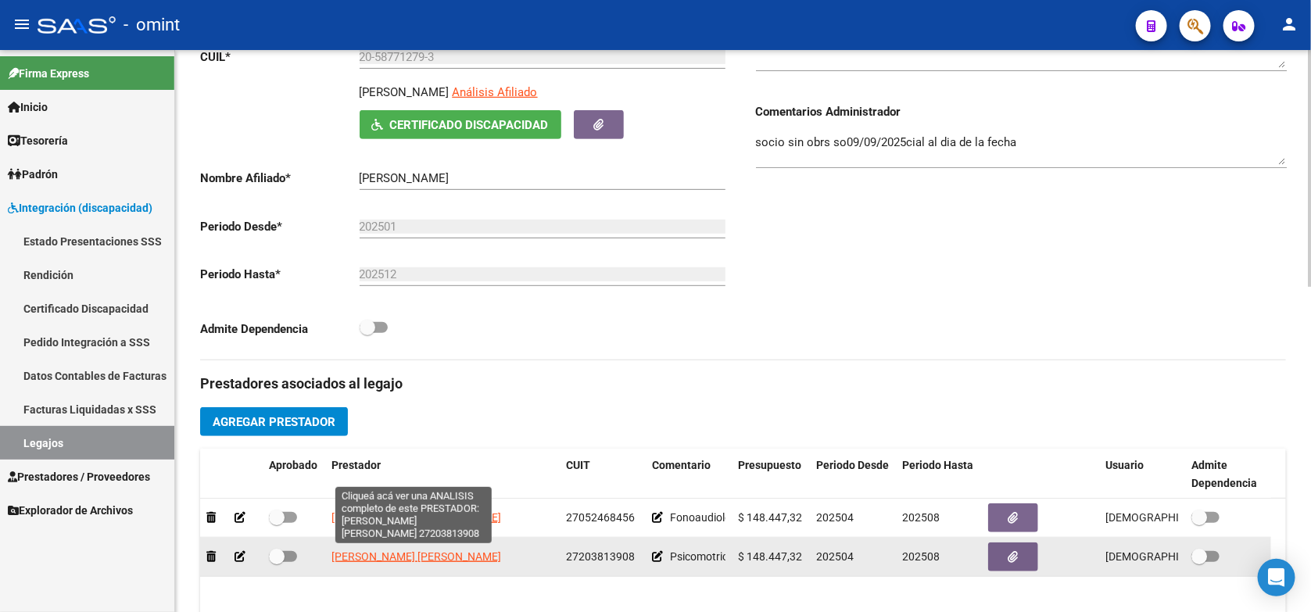
click at [467, 552] on span "BUSTOS VILLADA MARIA GRACIA" at bounding box center [416, 556] width 170 height 13
type textarea "27203813908"
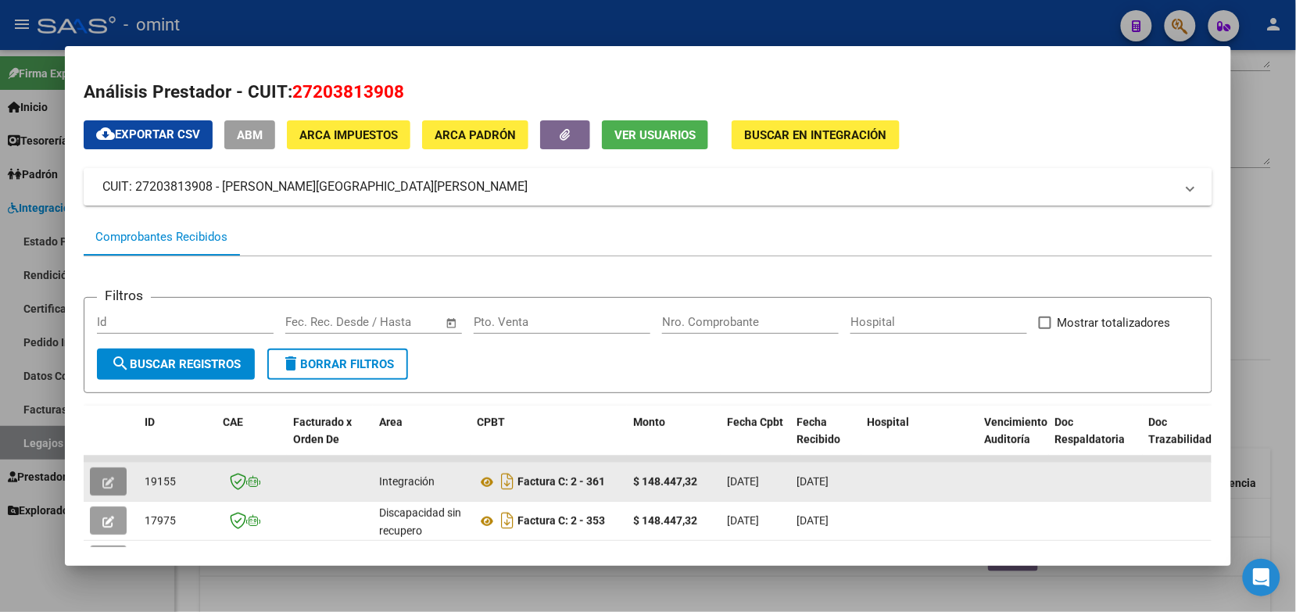
click at [104, 477] on icon "button" at bounding box center [108, 483] width 12 height 12
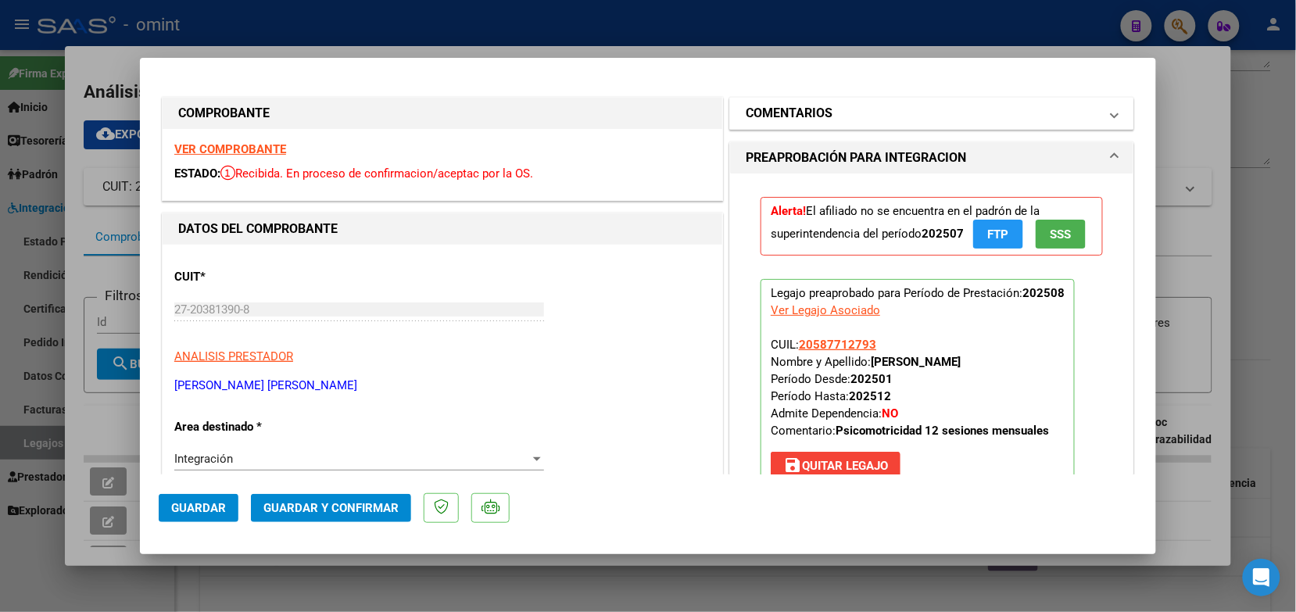
click at [804, 123] on mat-expansion-panel-header "COMENTARIOS" at bounding box center [931, 113] width 403 height 31
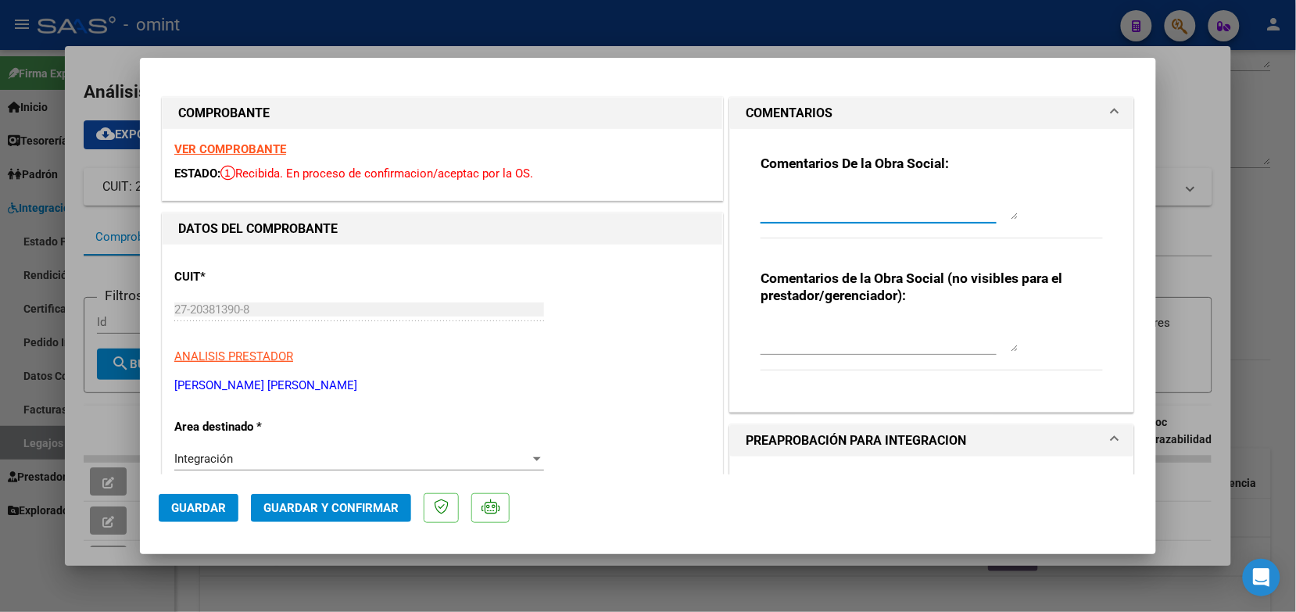
click at [831, 194] on textarea at bounding box center [890, 203] width 258 height 31
type textarea "estimado prestador envio mail con indicaciones"
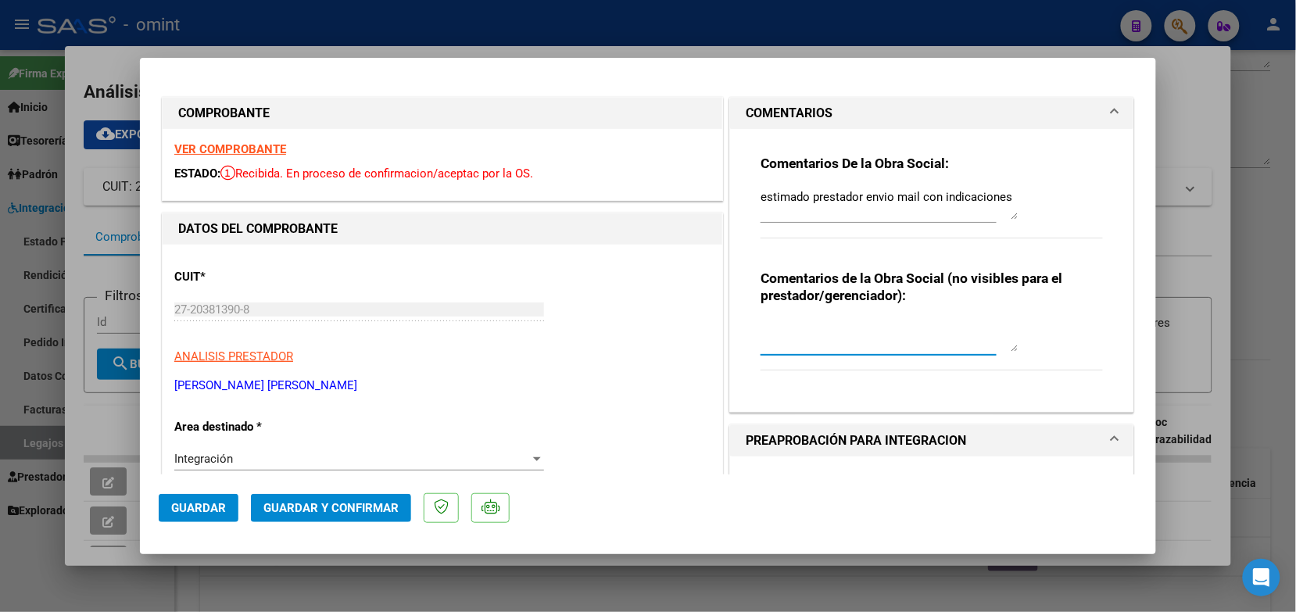
click at [860, 346] on textarea at bounding box center [890, 335] width 258 height 31
type textarea "sin obra social"
click at [1007, 196] on textarea "estimado prestador envio mail con indicaciones" at bounding box center [890, 203] width 258 height 31
drag, startPoint x: 1006, startPoint y: 200, endPoint x: 727, endPoint y: 217, distance: 279.5
click at [730, 217] on div "Comentarios De la Obra Social: estimado prestador envio mail con indicaciones C…" at bounding box center [931, 270] width 403 height 283
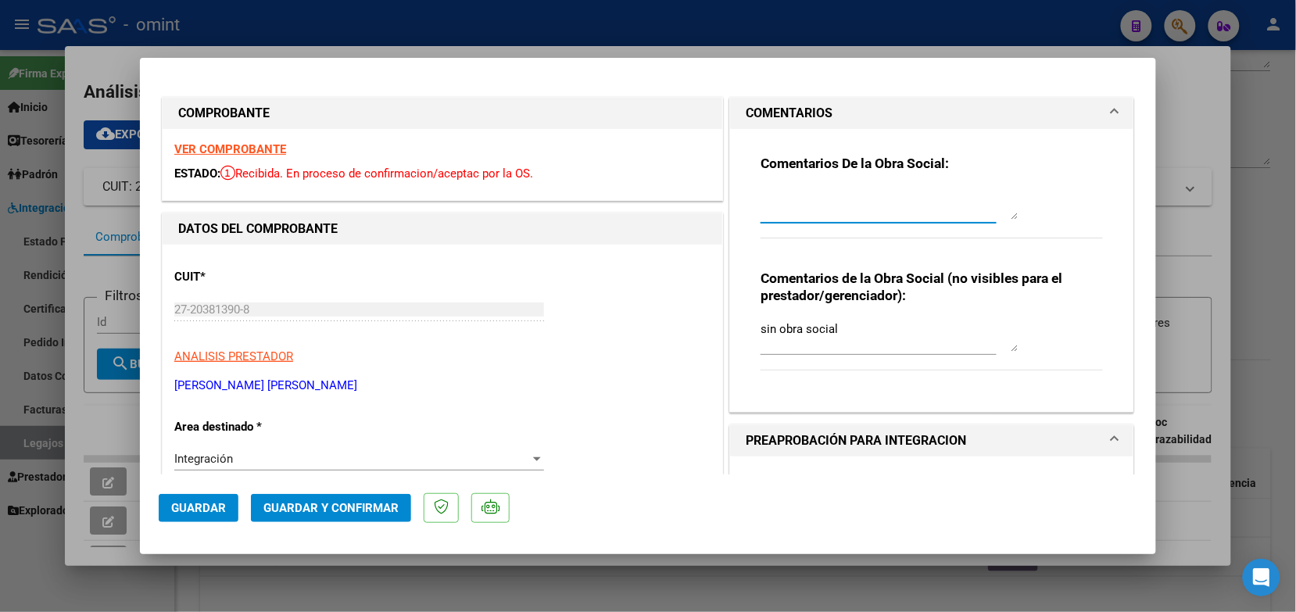
click at [262, 154] on strong "VER COMPROBANTE" at bounding box center [230, 149] width 112 height 14
click at [775, 207] on textarea at bounding box center [890, 203] width 258 height 31
click at [348, 464] on div "Integración" at bounding box center [352, 459] width 356 height 14
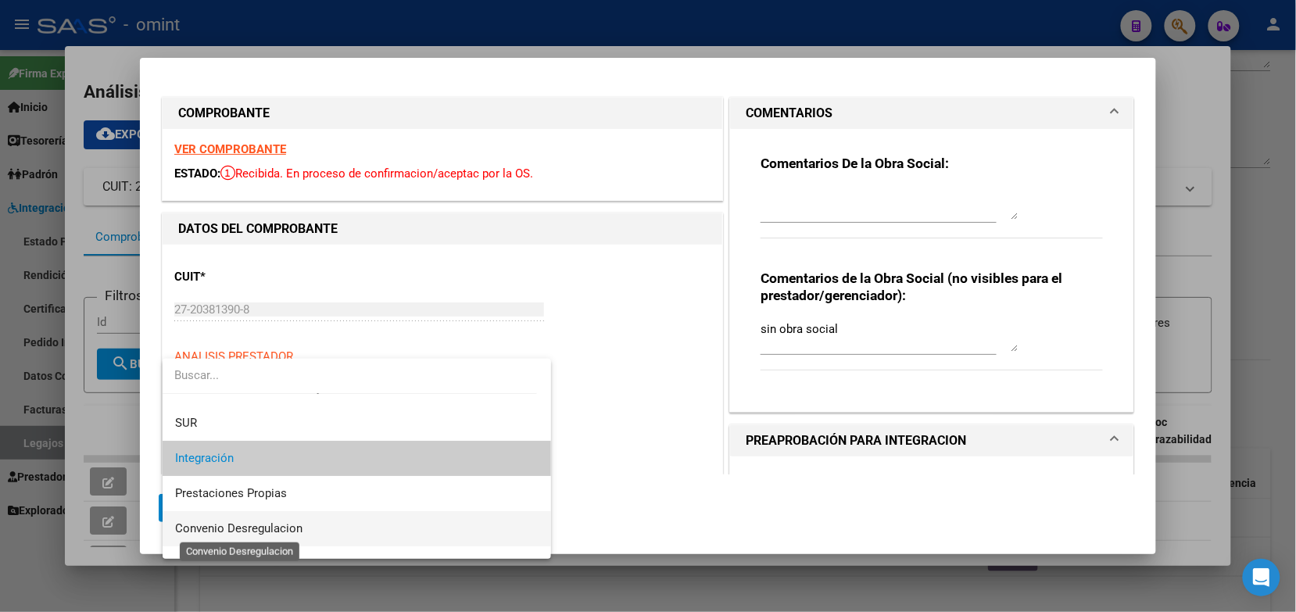
scroll to position [151, 0]
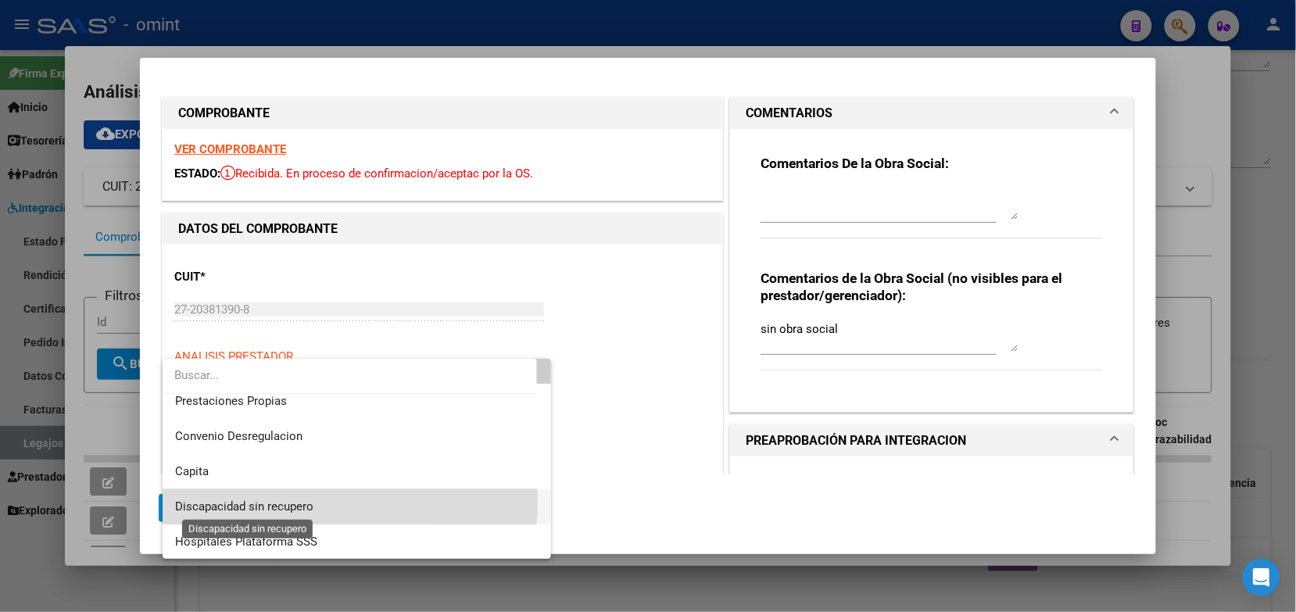
click at [284, 500] on span "Discapacidad sin recupero" at bounding box center [244, 506] width 138 height 14
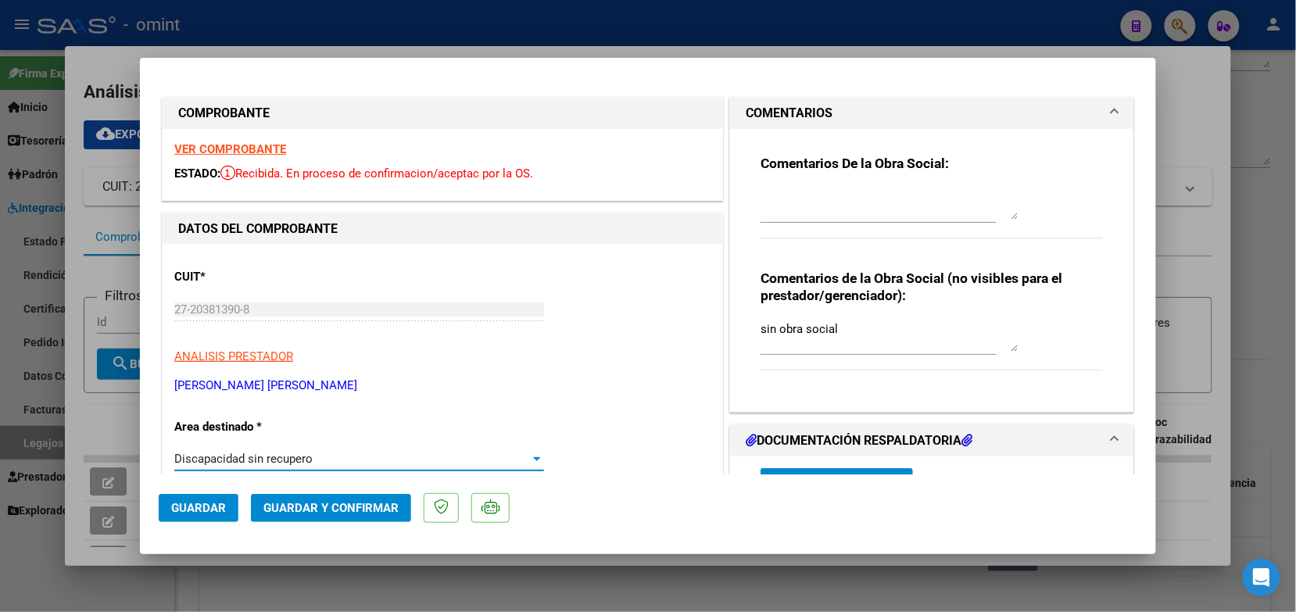
click at [834, 204] on textarea at bounding box center [890, 203] width 258 height 31
paste textarea "Estimado: No corresponde por mecanismo de integración. El socio tiene condición…"
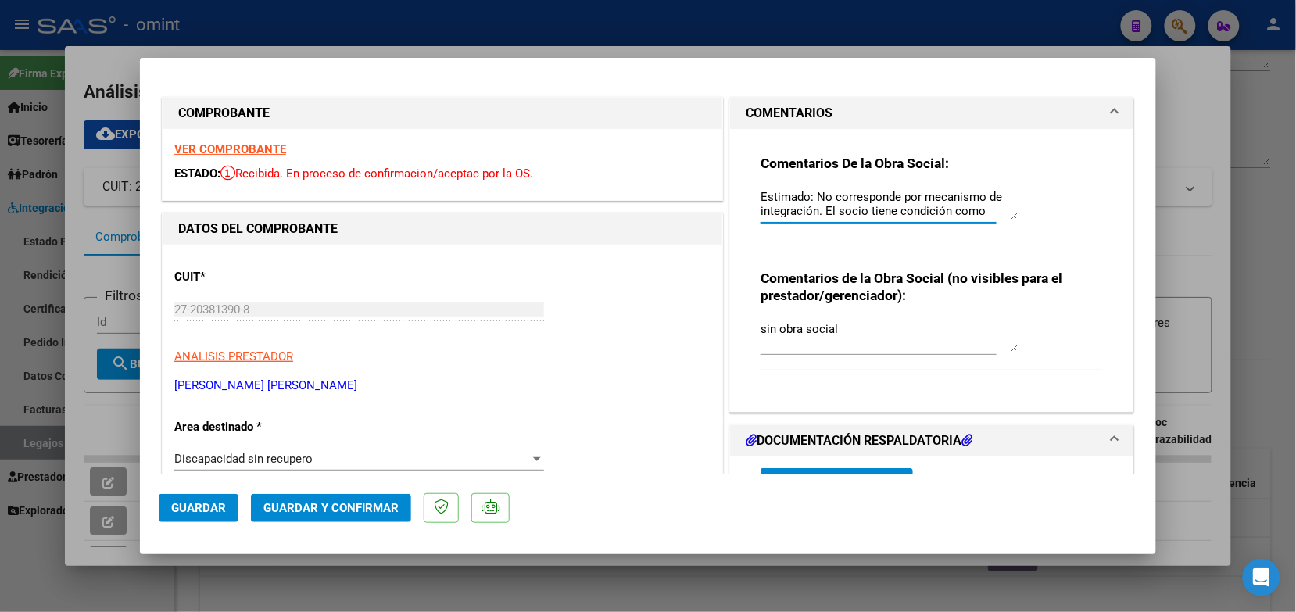
scroll to position [41, 0]
type textarea "Estimado: No corresponde por mecanismo de integración. El socio tiene condición…"
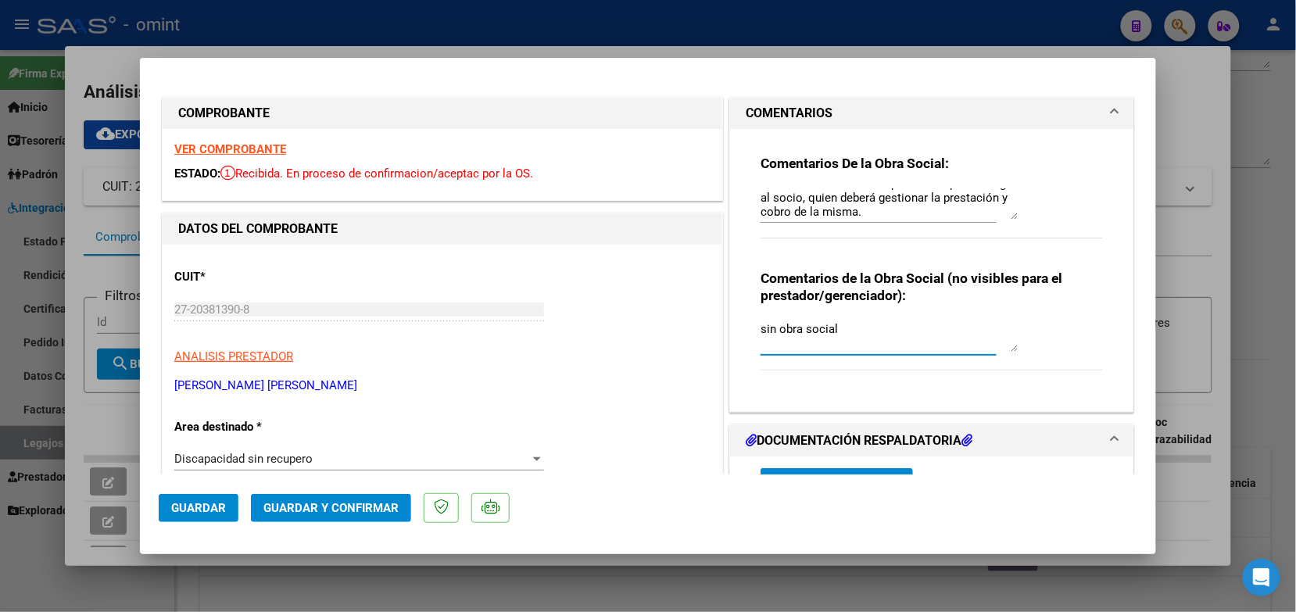
click at [853, 333] on textarea "sin obra social" at bounding box center [890, 335] width 258 height 31
paste textarea ": No corresponde por mecanismo de integración. Socio individual"
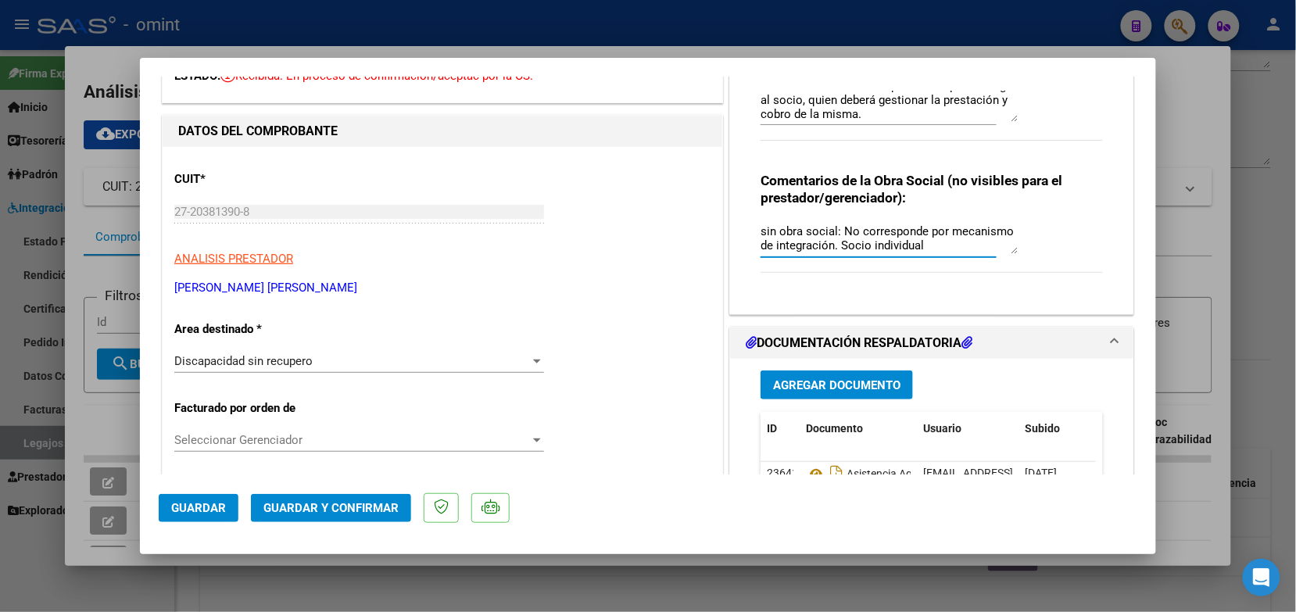
scroll to position [0, 0]
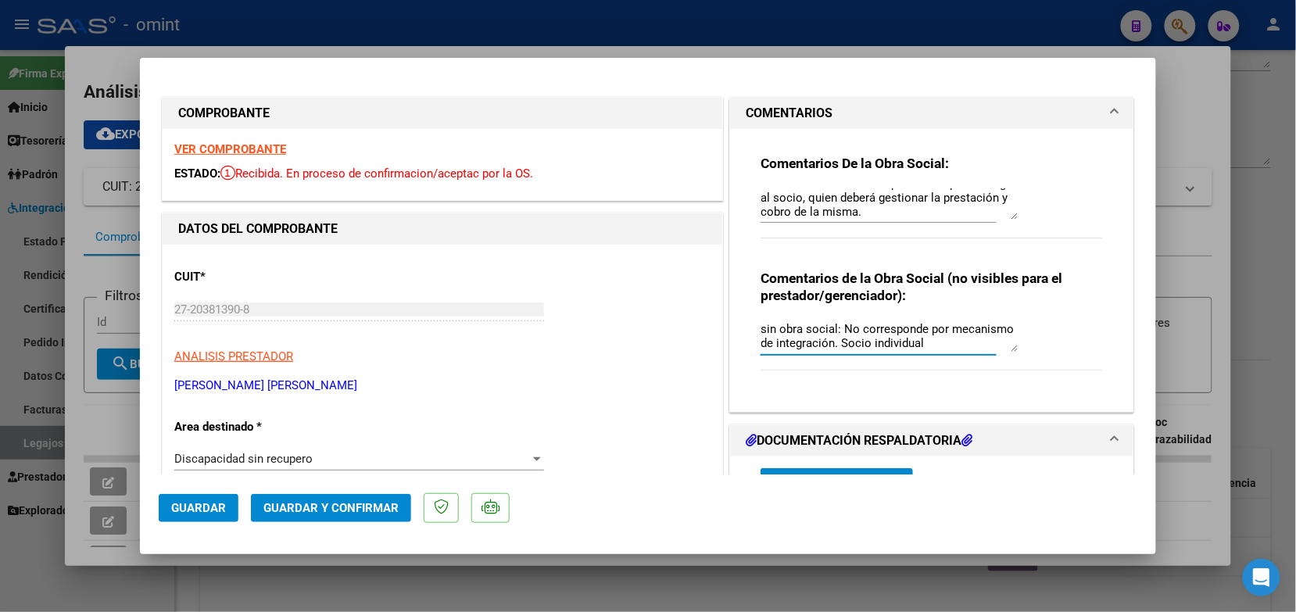
type textarea "sin obra social: No corresponde por mecanismo de integración. Socio individual"
click at [384, 504] on span "Guardar y Confirmar" at bounding box center [330, 508] width 135 height 14
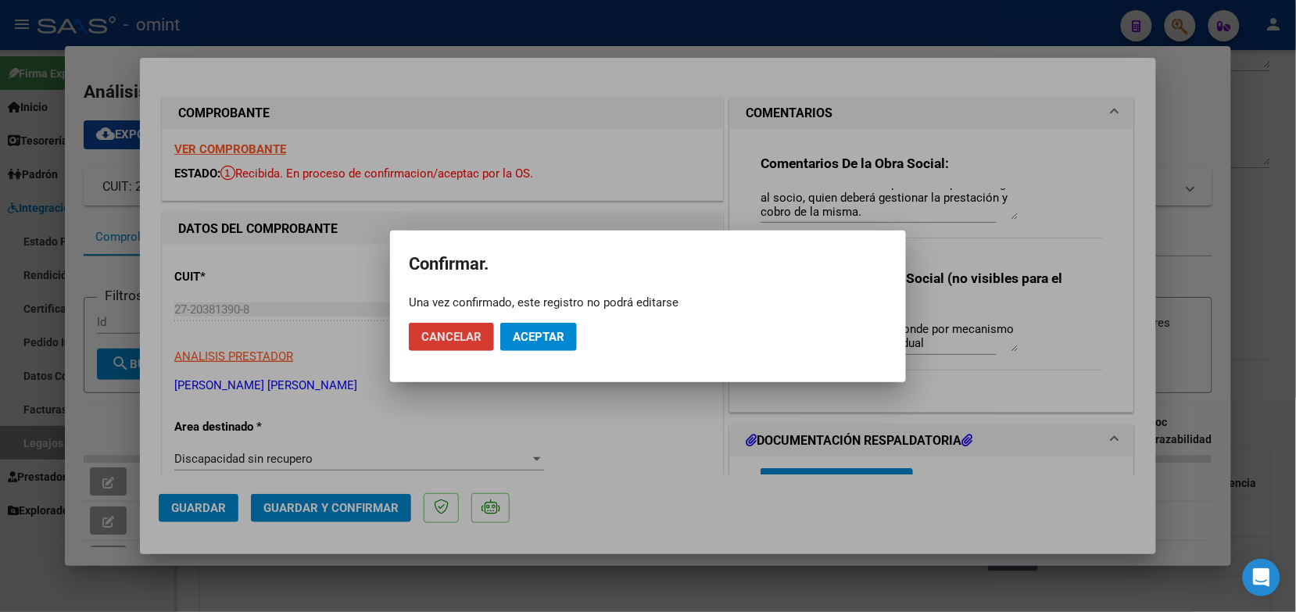
click at [542, 335] on span "Aceptar" at bounding box center [539, 337] width 52 height 14
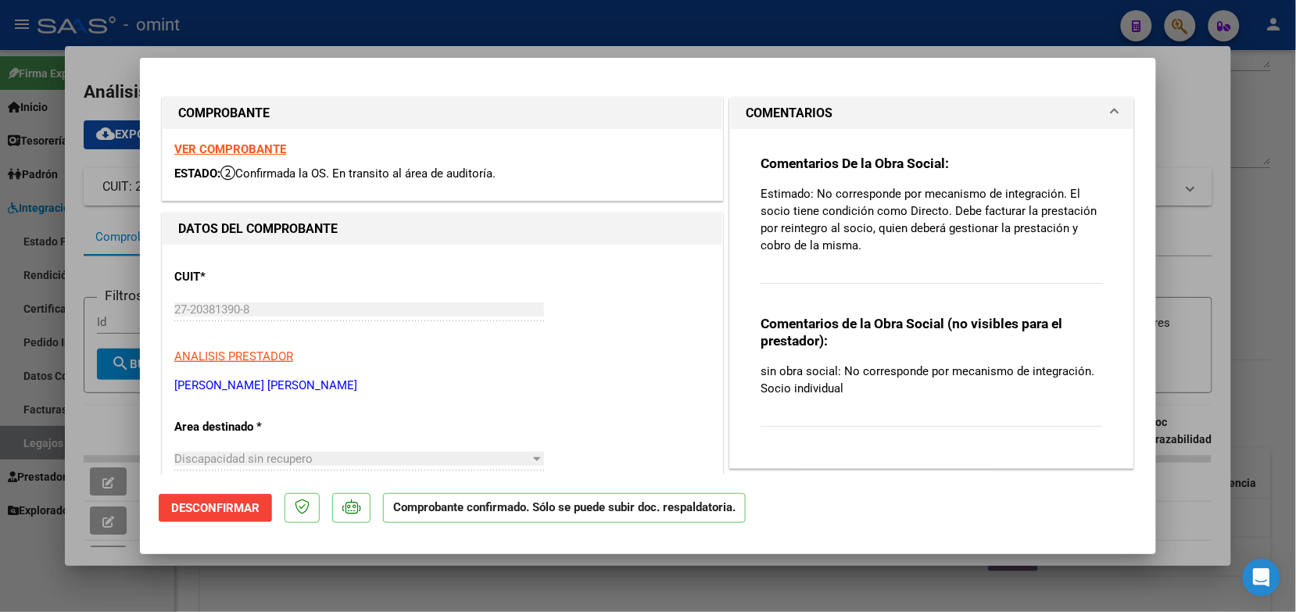
click at [416, 25] on div at bounding box center [648, 306] width 1296 height 612
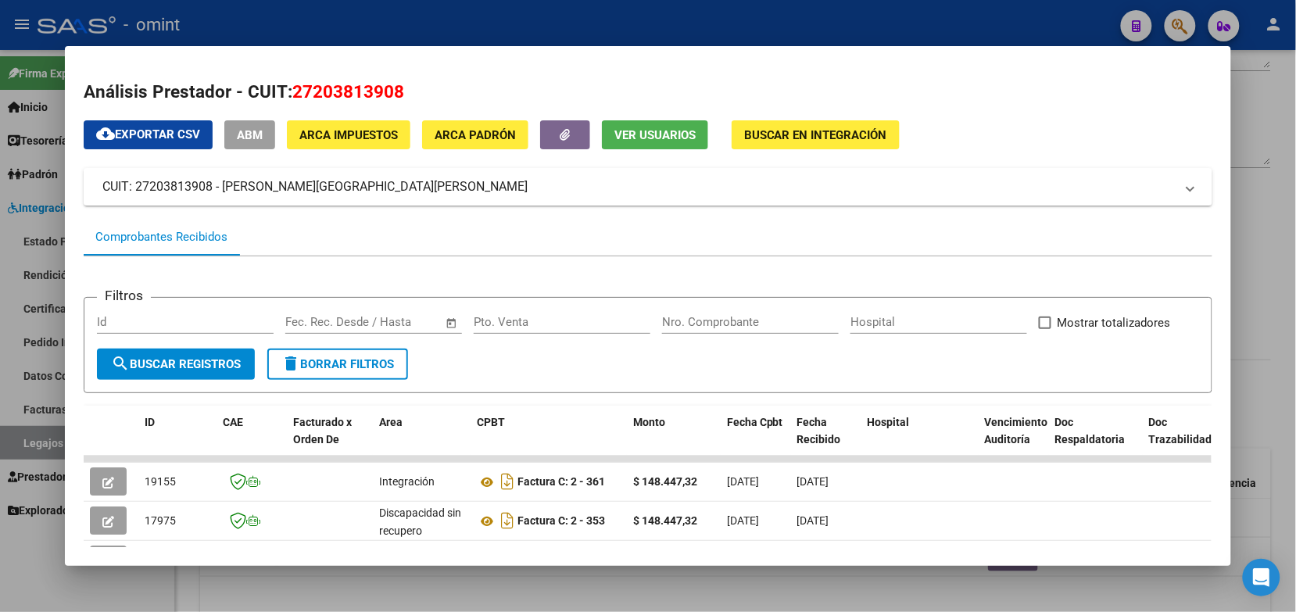
click at [356, 16] on div at bounding box center [648, 306] width 1296 height 612
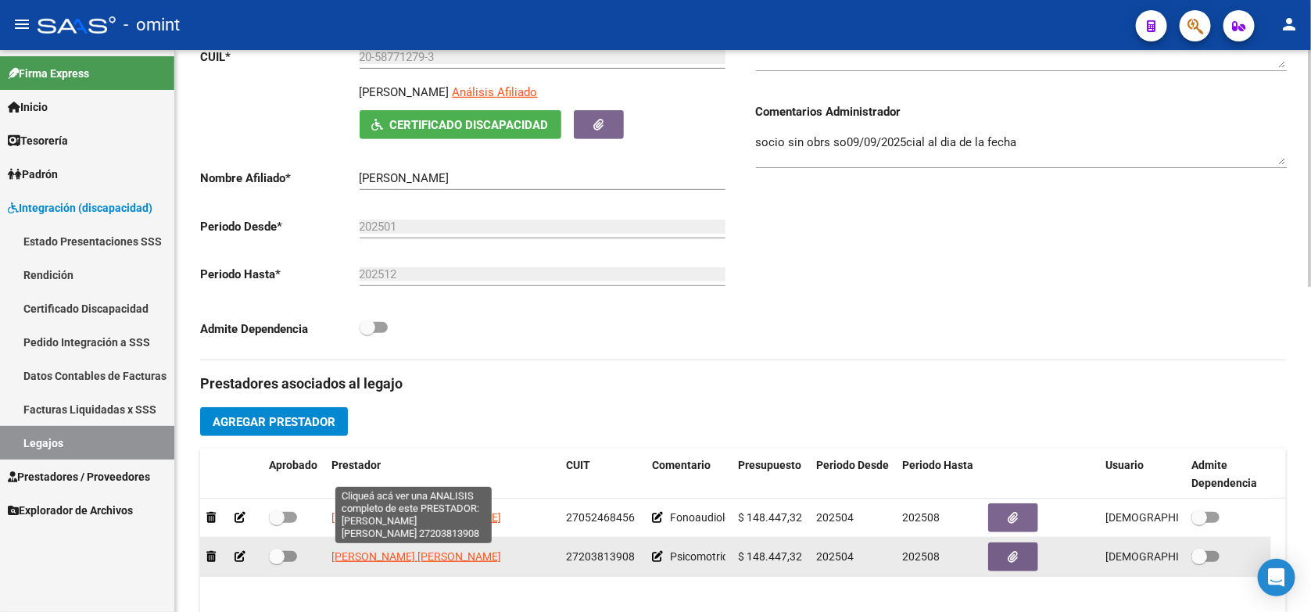
click at [417, 557] on span "BUSTOS VILLADA MARIA GRACIA" at bounding box center [416, 556] width 170 height 13
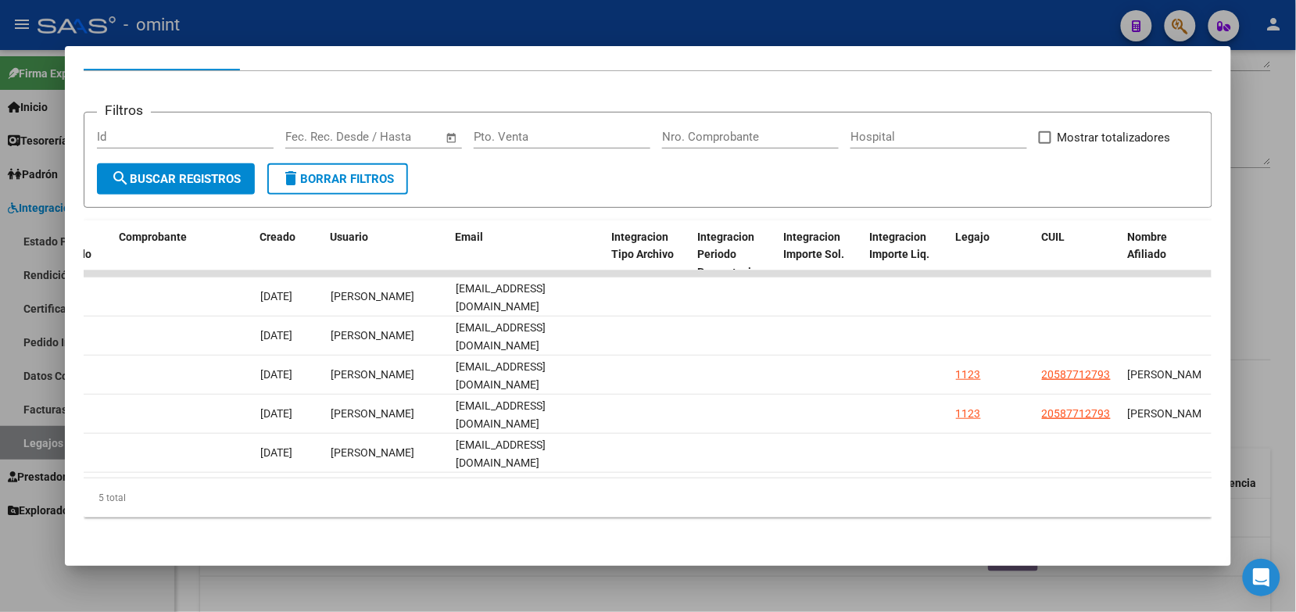
scroll to position [0, 1645]
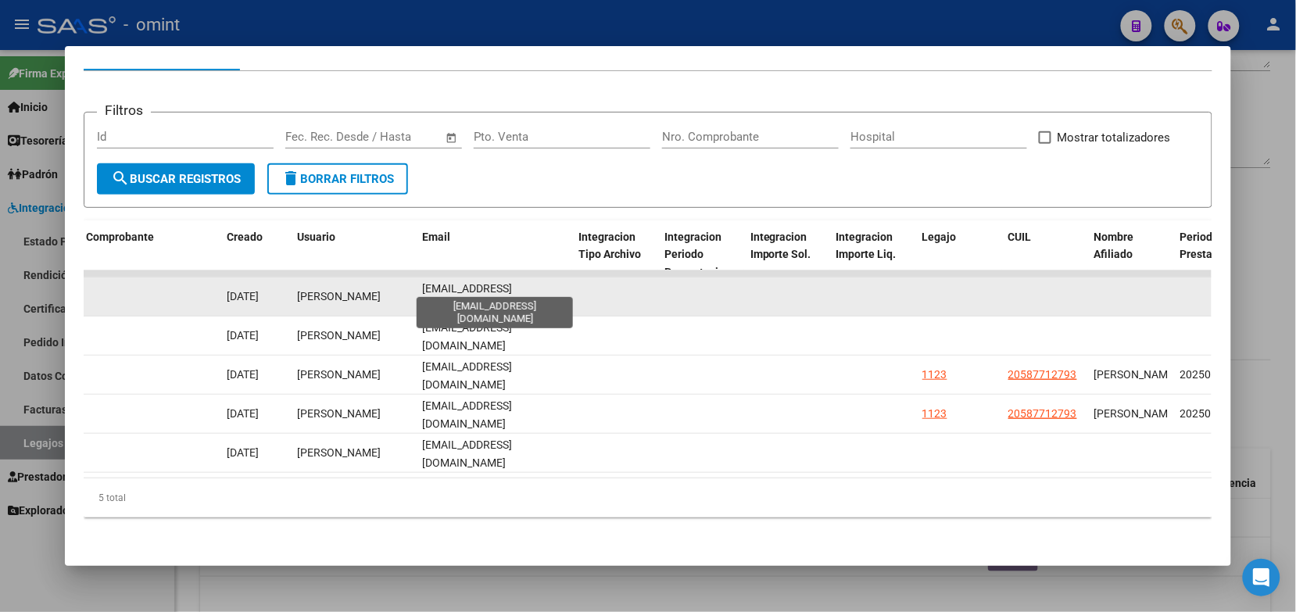
drag, startPoint x: 559, startPoint y: 283, endPoint x: 417, endPoint y: 286, distance: 142.3
click at [422, 286] on div "mgbustosvillada@gmail.com" at bounding box center [494, 296] width 144 height 33
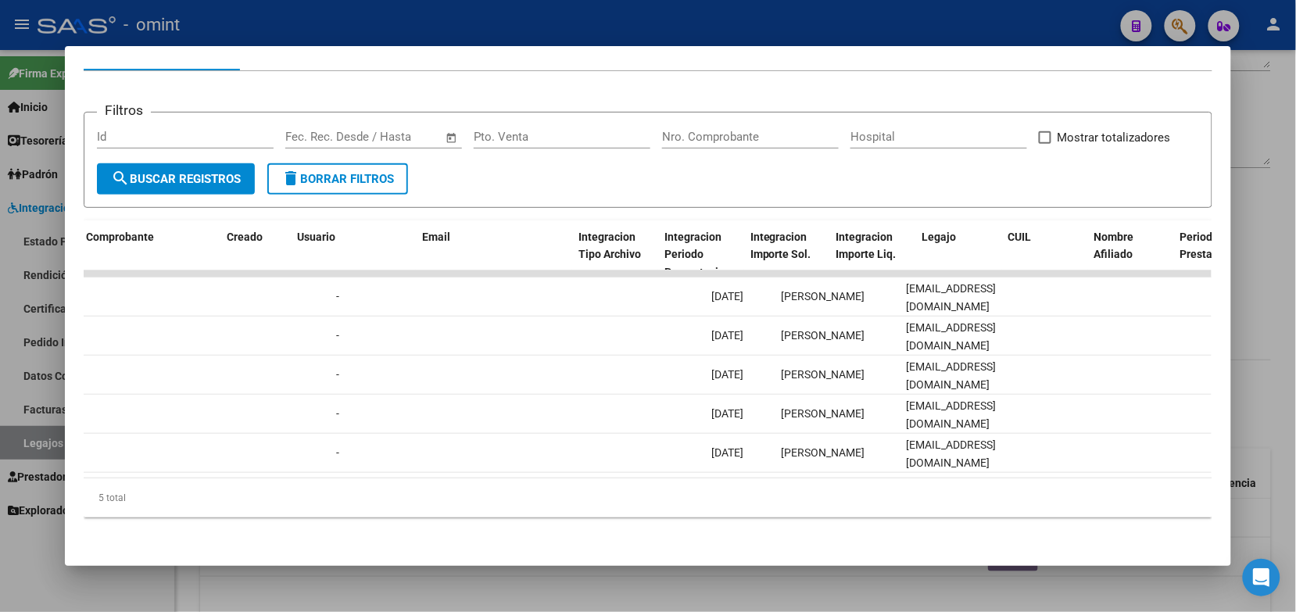
scroll to position [0, 786]
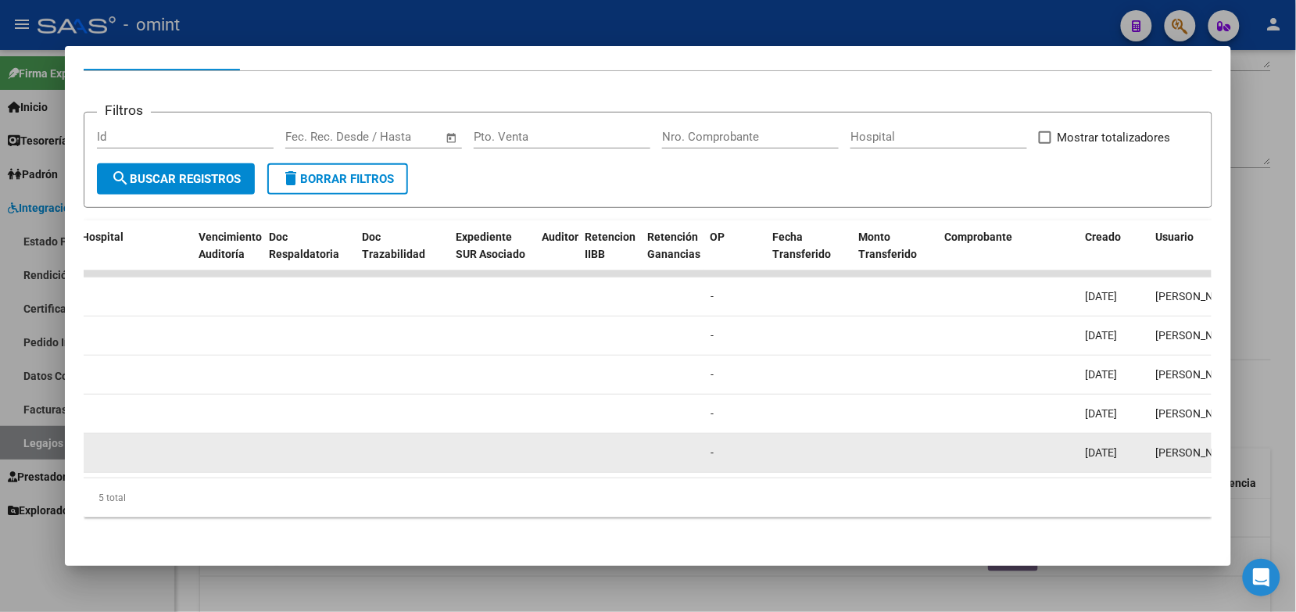
click at [141, 450] on div at bounding box center [133, 453] width 105 height 18
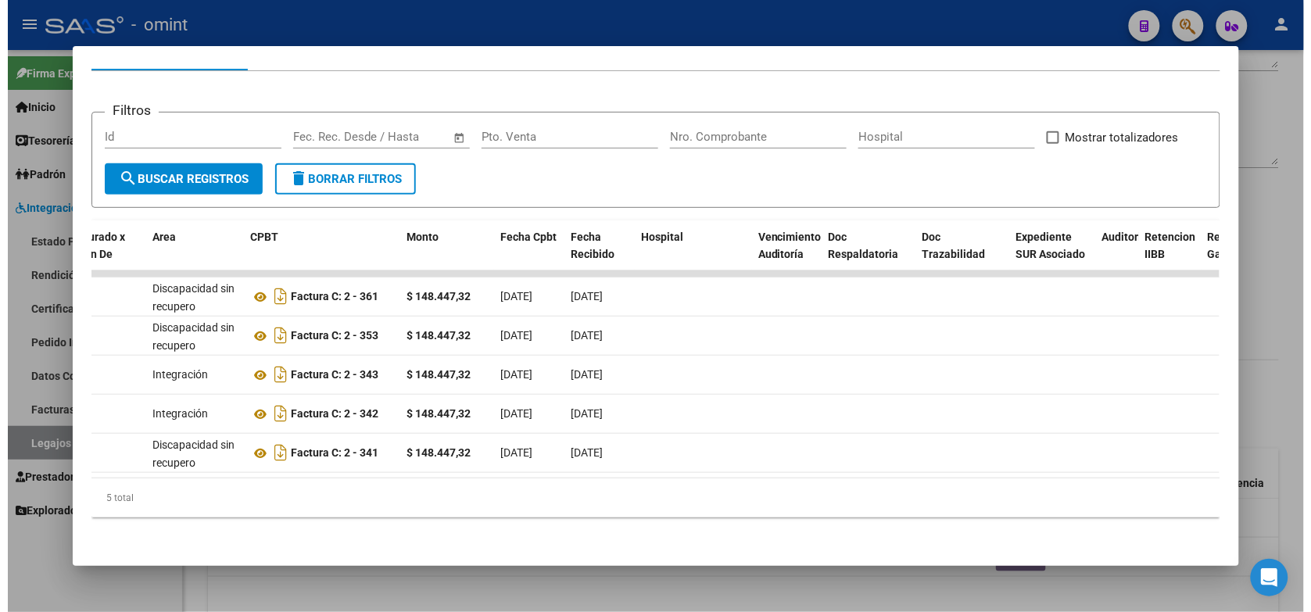
scroll to position [0, 0]
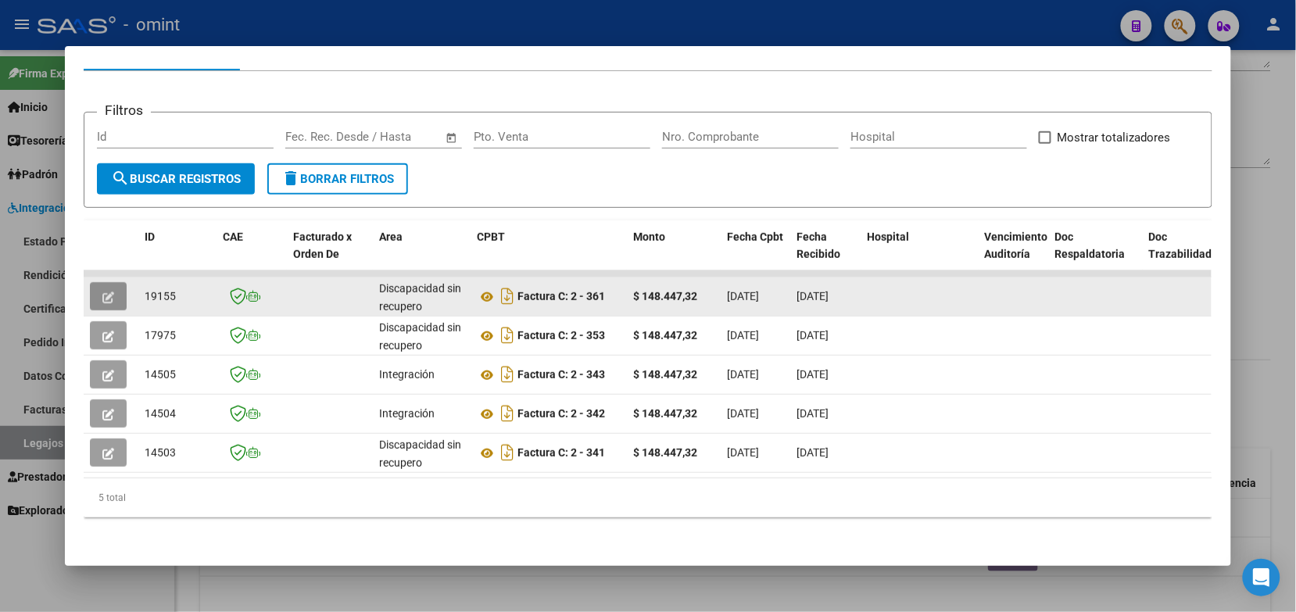
click at [102, 292] on icon "button" at bounding box center [108, 298] width 12 height 12
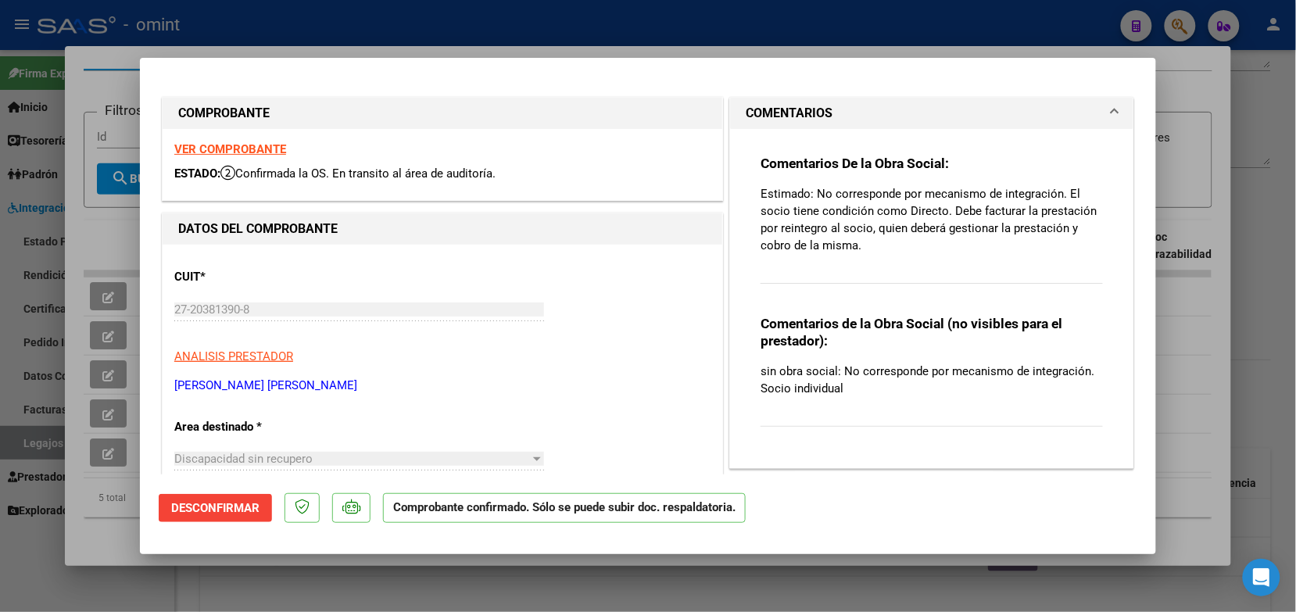
click at [368, 26] on div at bounding box center [648, 306] width 1296 height 612
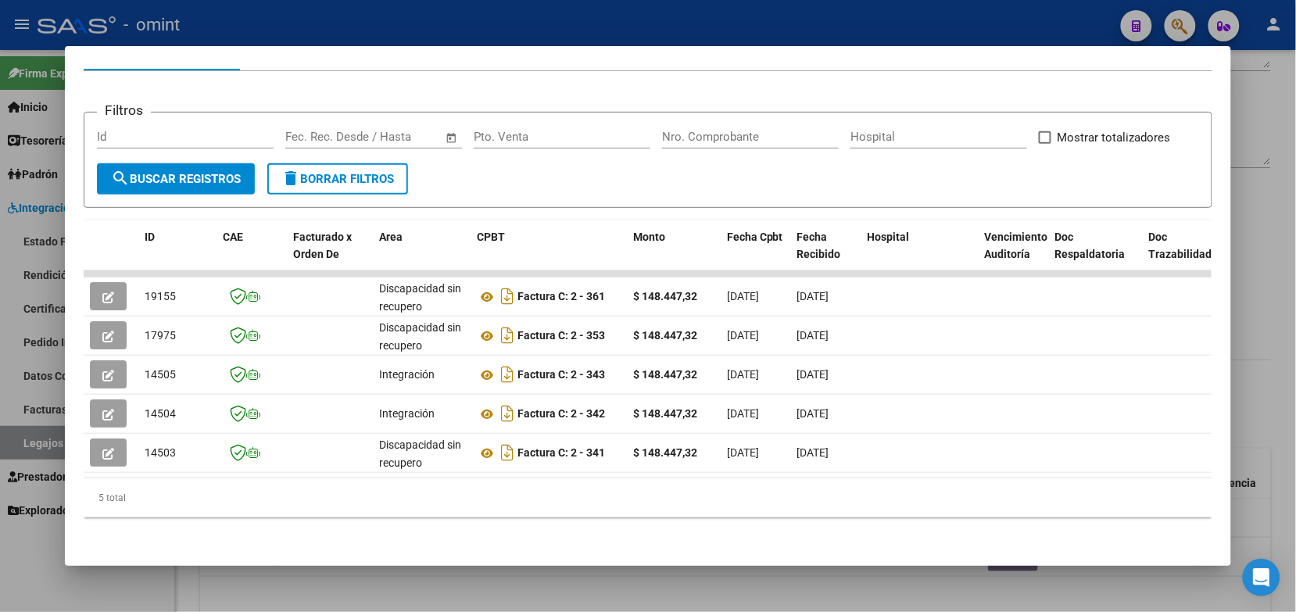
click at [368, 26] on div at bounding box center [648, 306] width 1296 height 612
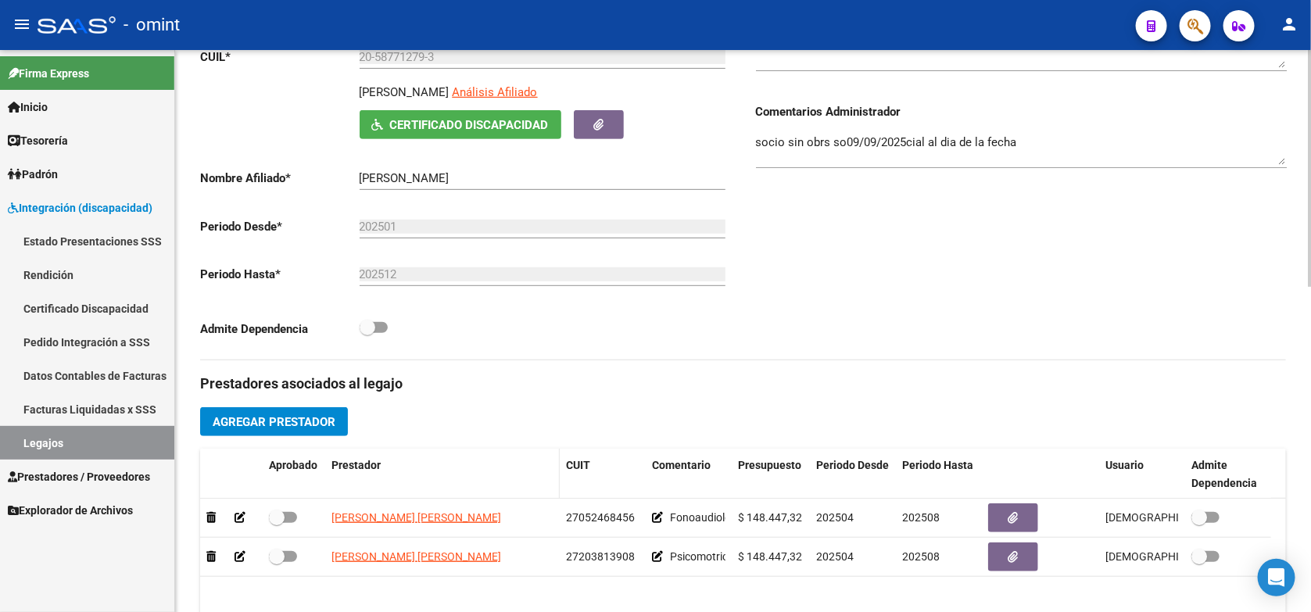
scroll to position [391, 0]
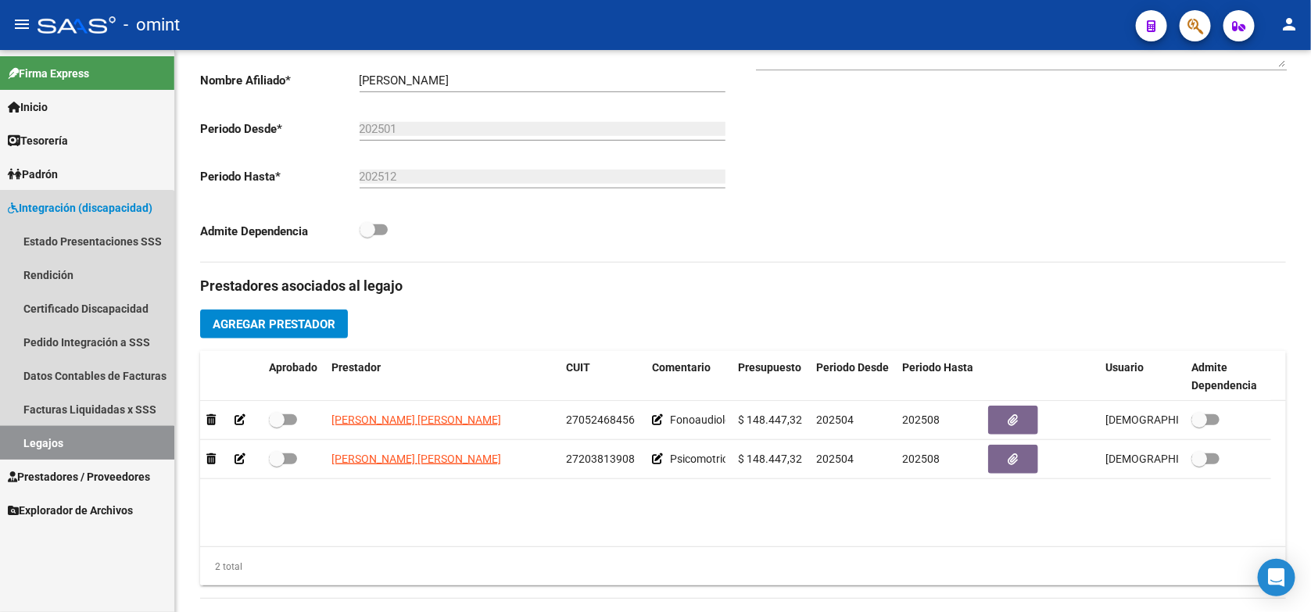
click at [57, 443] on link "Legajos" at bounding box center [87, 443] width 174 height 34
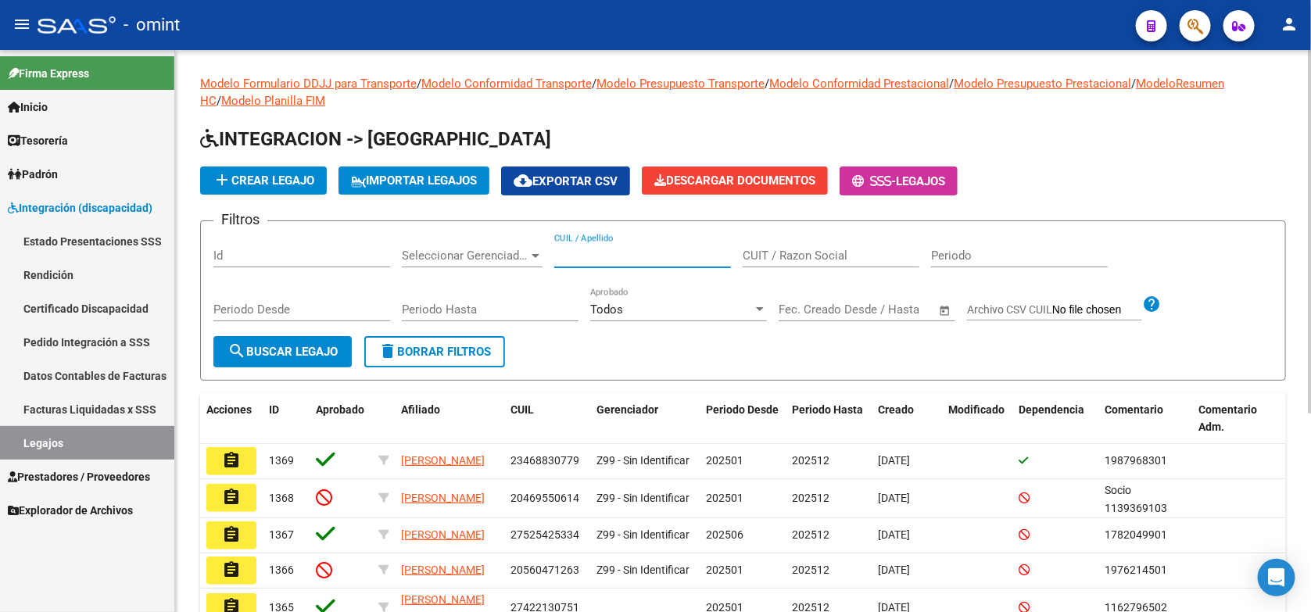
click at [575, 252] on input "CUIL / Apellido" at bounding box center [642, 256] width 177 height 14
paste input "20555178663"
click at [294, 356] on span "search Buscar Legajo" at bounding box center [282, 352] width 110 height 14
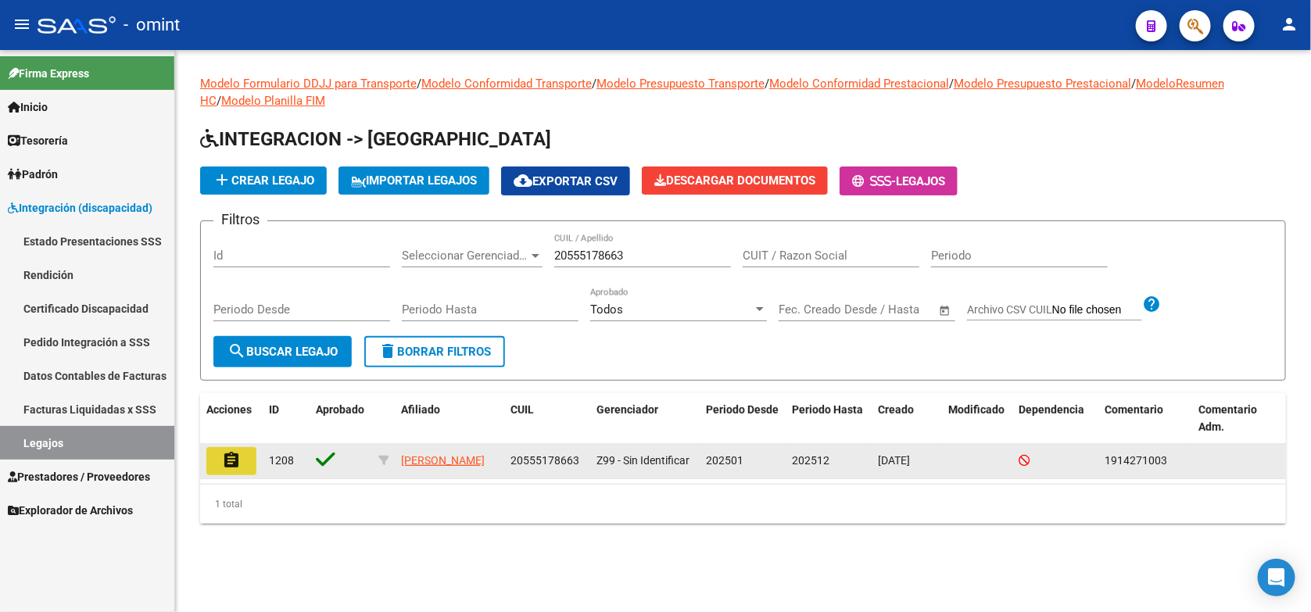
click at [246, 454] on button "assignment" at bounding box center [231, 461] width 50 height 28
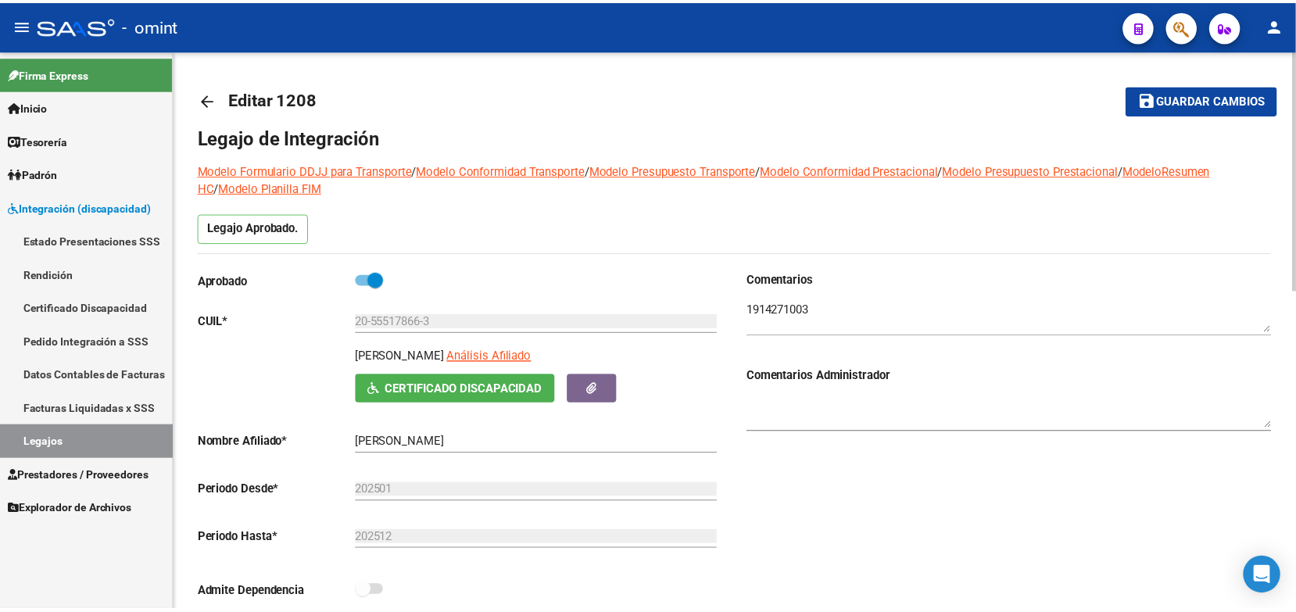
scroll to position [391, 0]
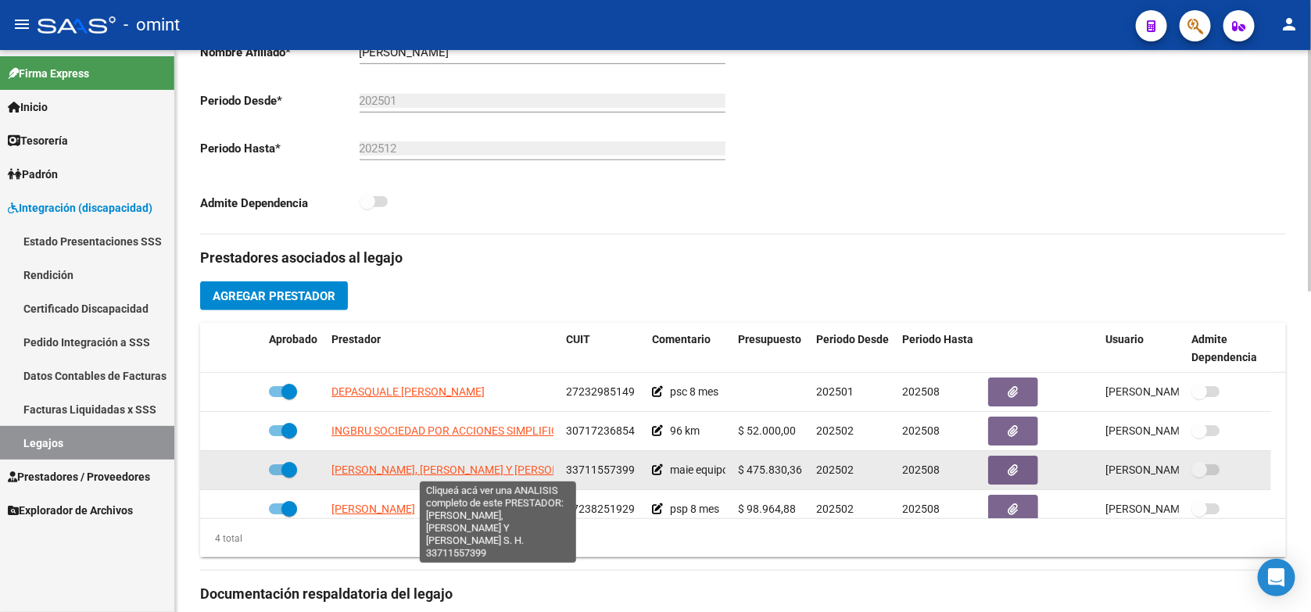
click at [521, 467] on span "[PERSON_NAME], [PERSON_NAME] Y [PERSON_NAME] S. H." at bounding box center [477, 470] width 292 height 13
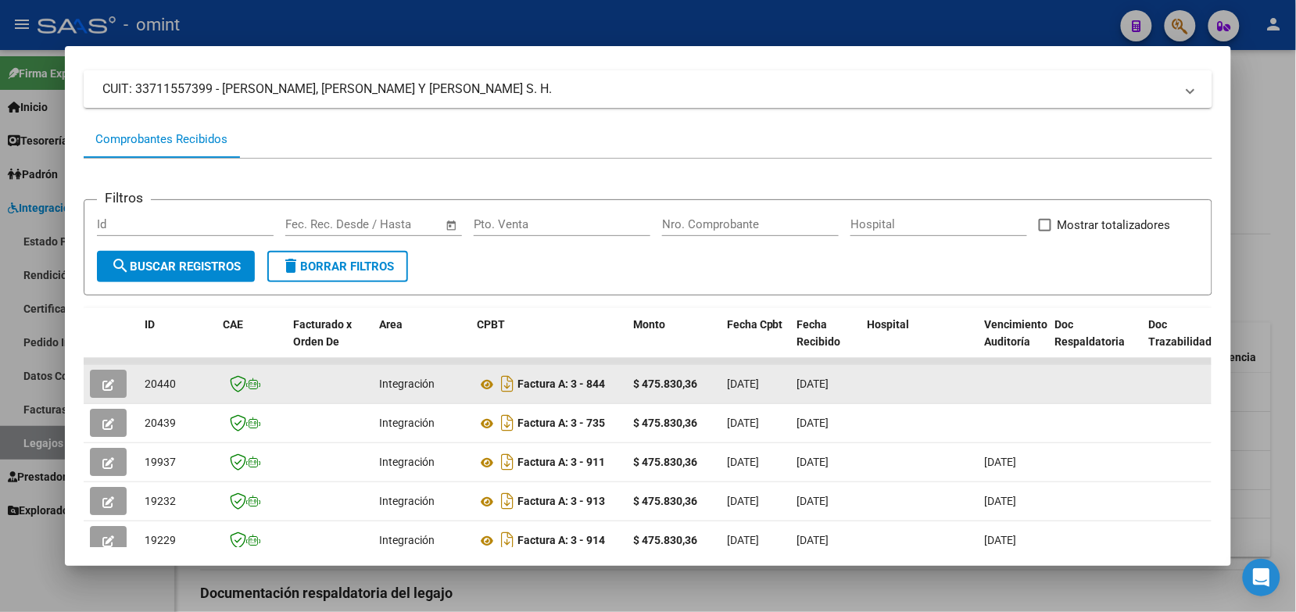
scroll to position [195, 0]
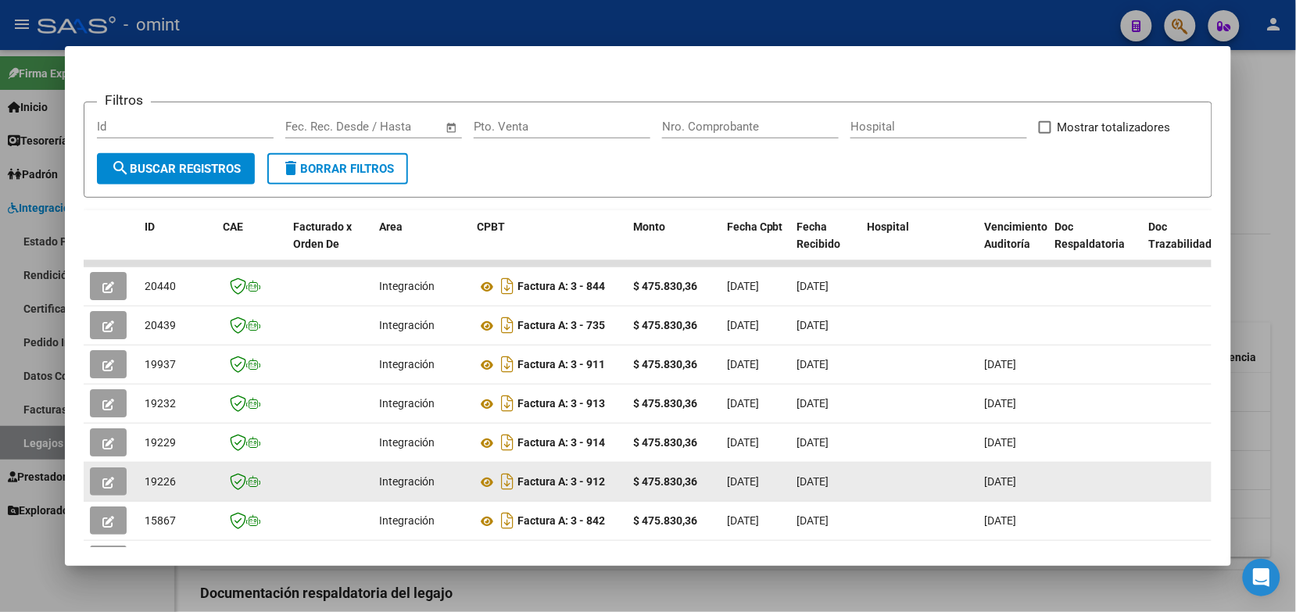
click at [91, 478] on button "button" at bounding box center [108, 481] width 37 height 28
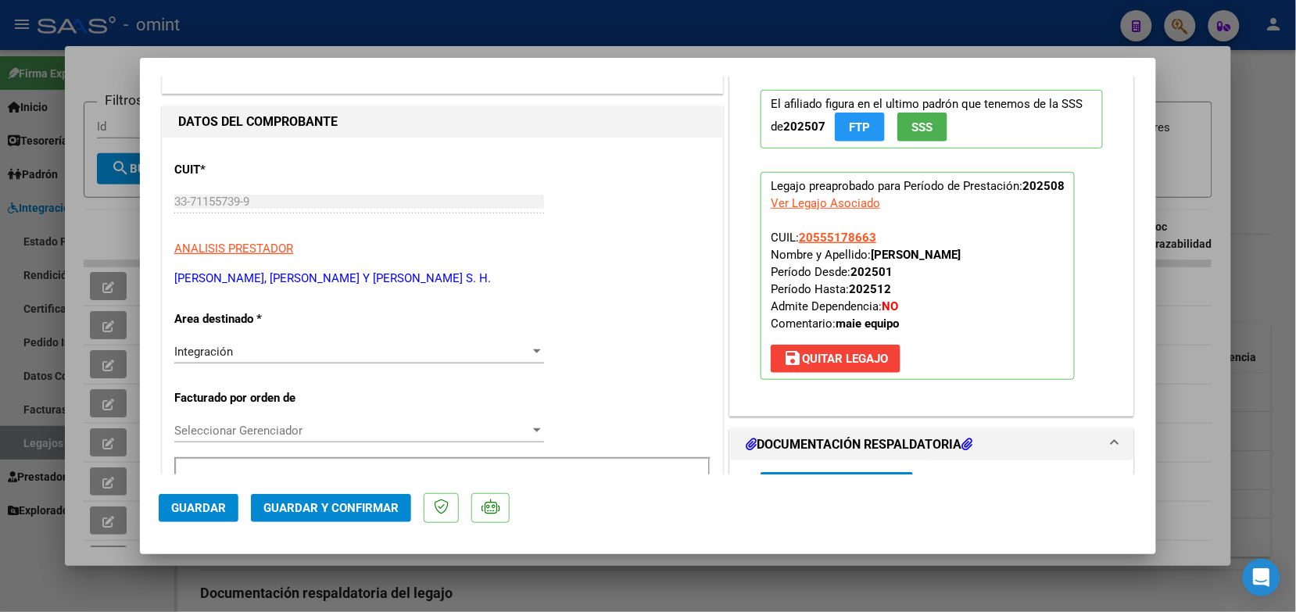
scroll to position [0, 0]
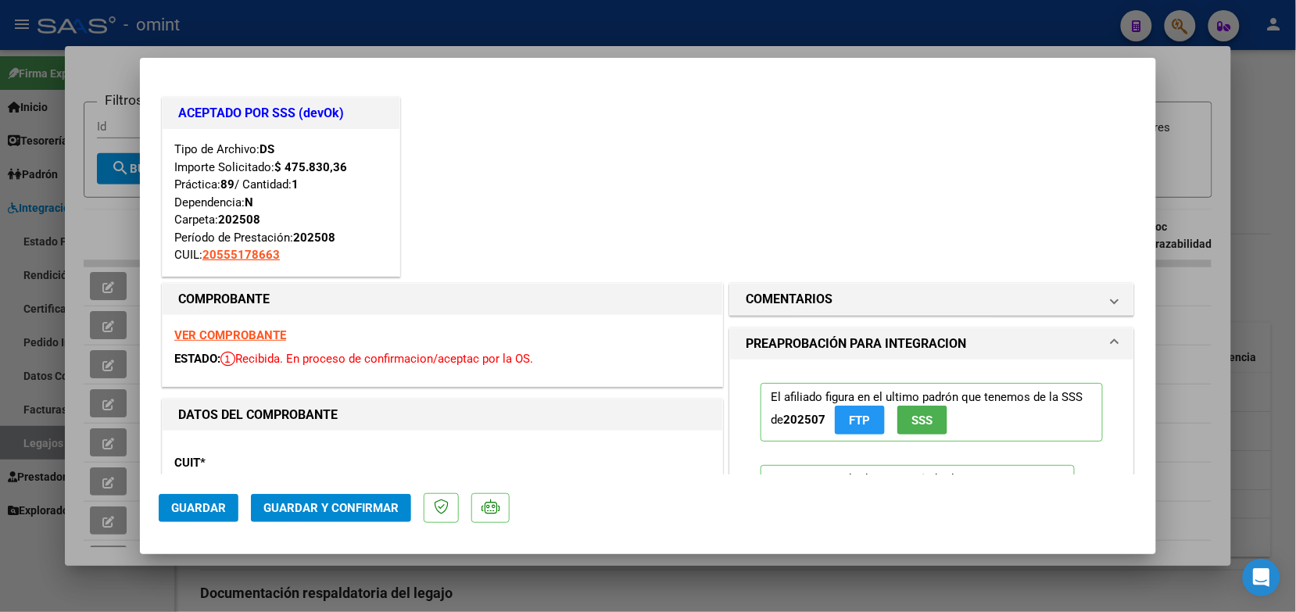
click at [258, 334] on strong "VER COMPROBANTE" at bounding box center [230, 335] width 112 height 14
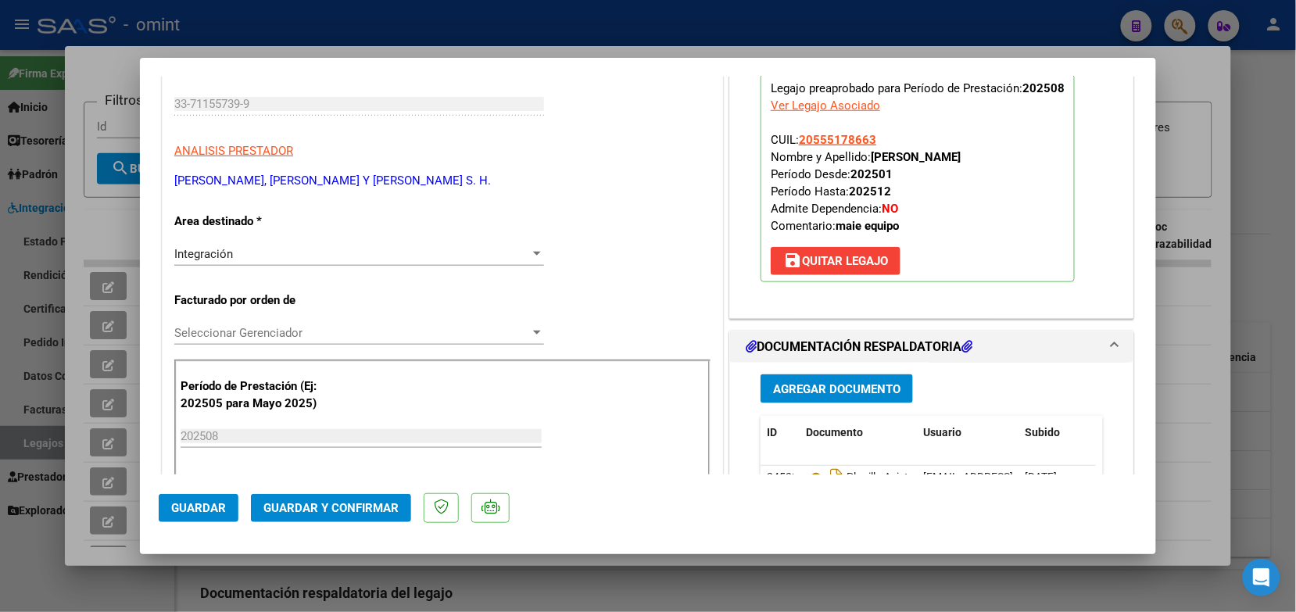
scroll to position [489, 0]
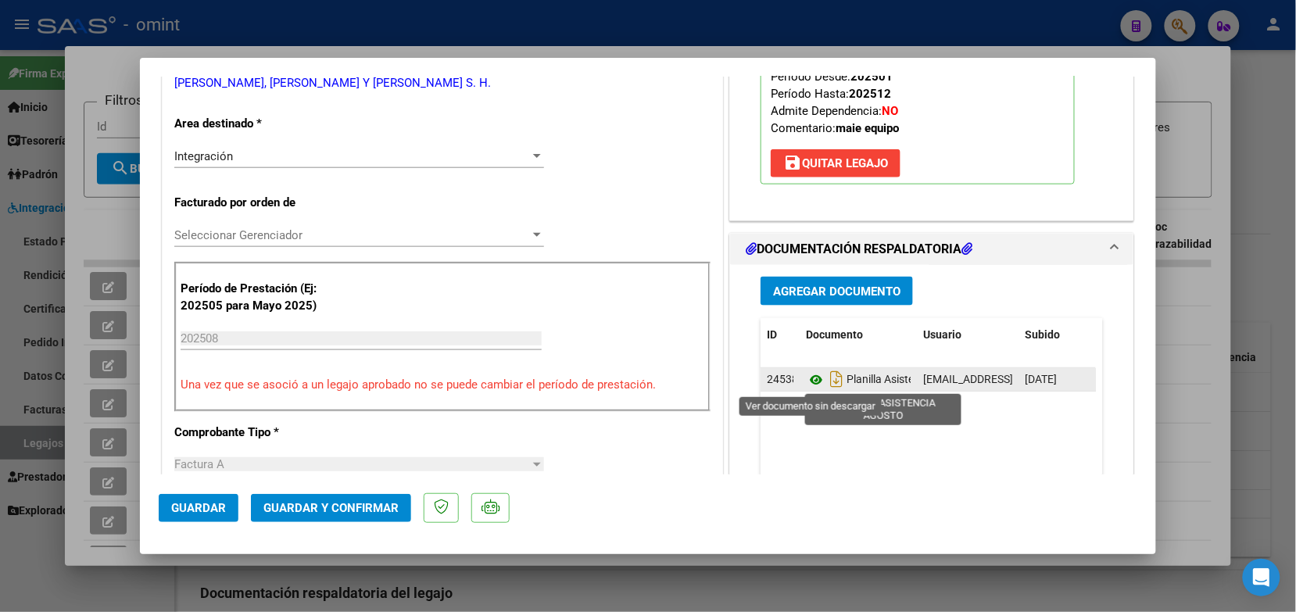
click at [806, 380] on icon at bounding box center [816, 380] width 20 height 19
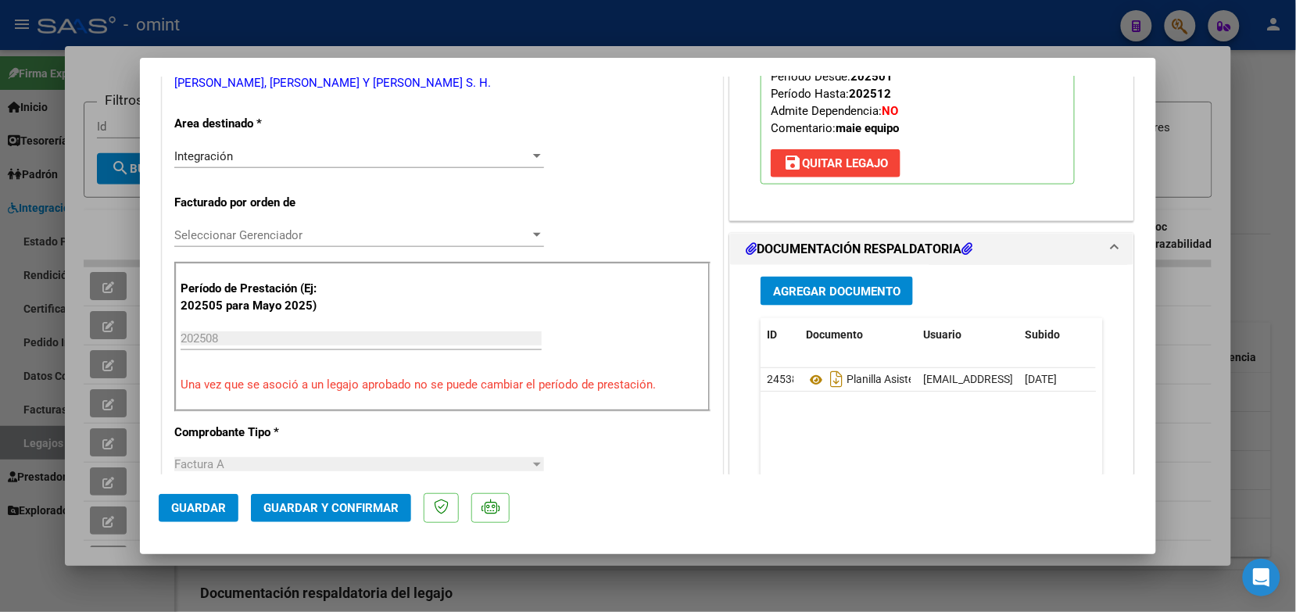
click at [361, 506] on span "Guardar y Confirmar" at bounding box center [330, 508] width 135 height 14
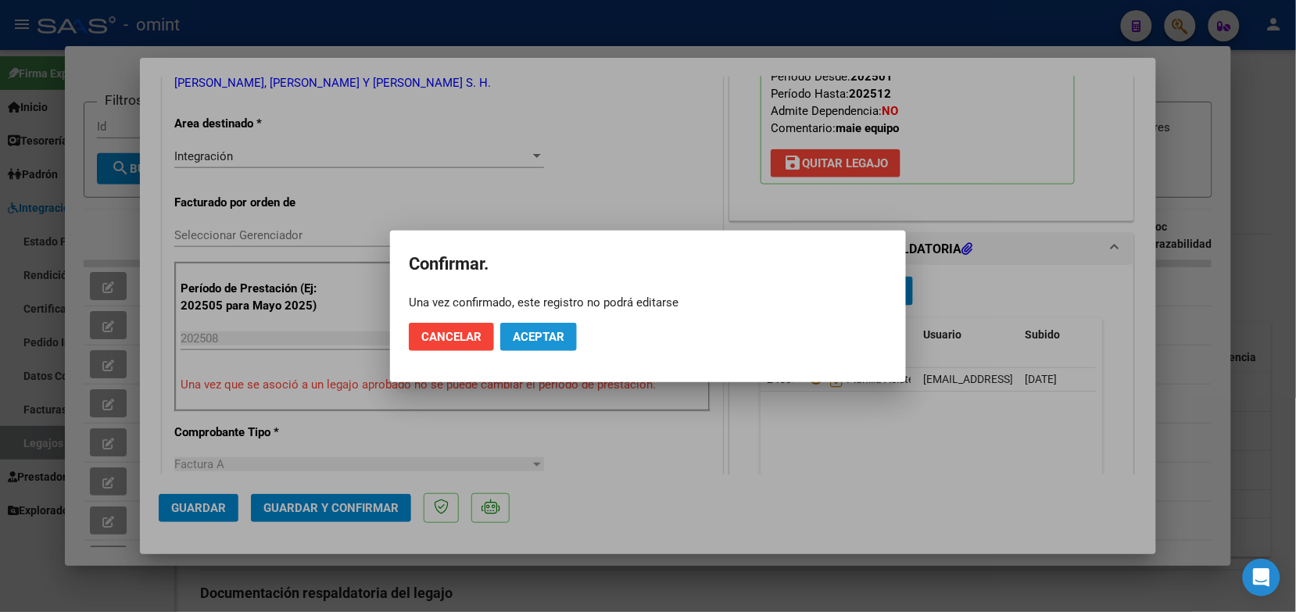
click at [567, 332] on button "Aceptar" at bounding box center [538, 337] width 77 height 28
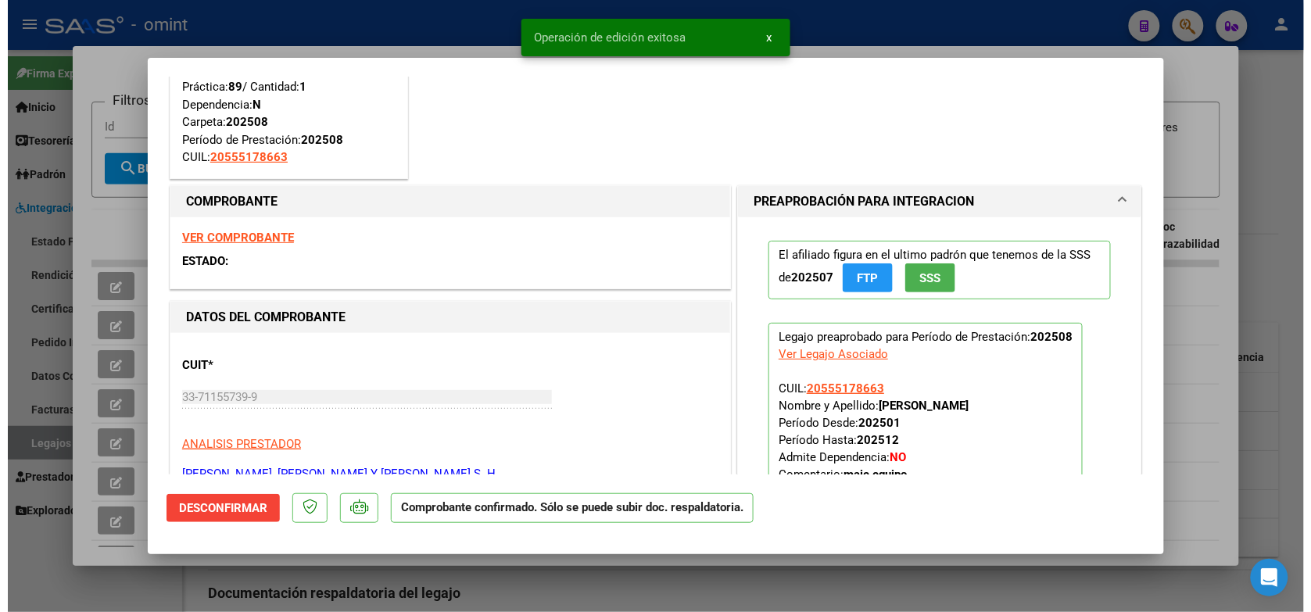
scroll to position [0, 0]
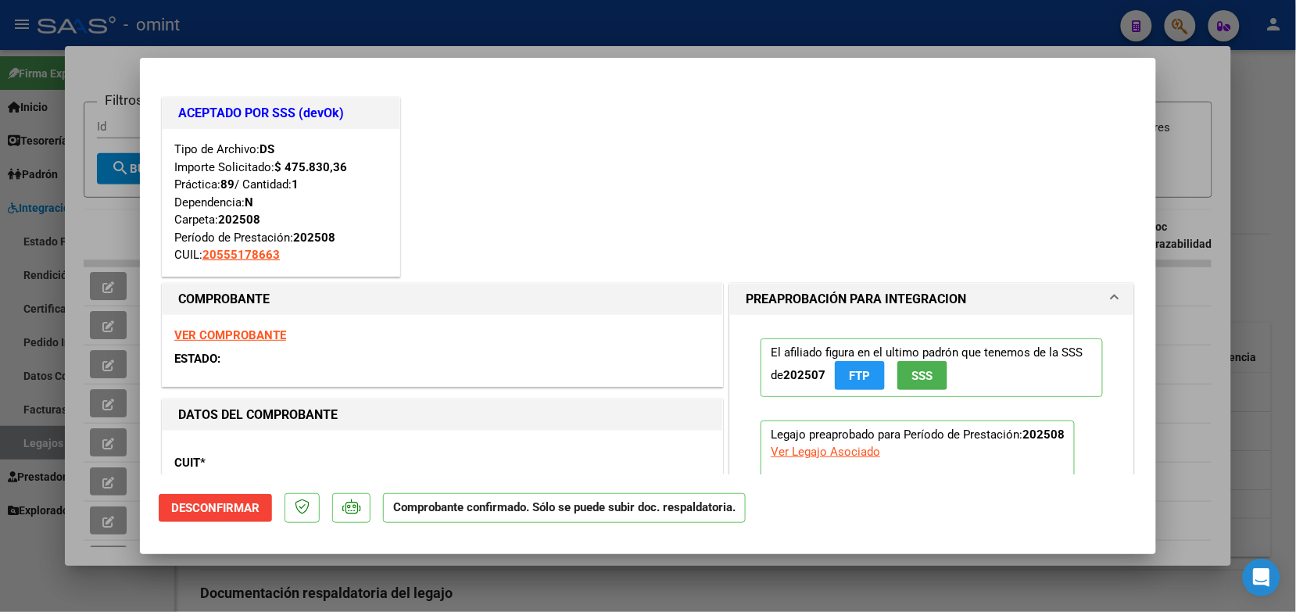
click at [485, 23] on div at bounding box center [648, 306] width 1296 height 612
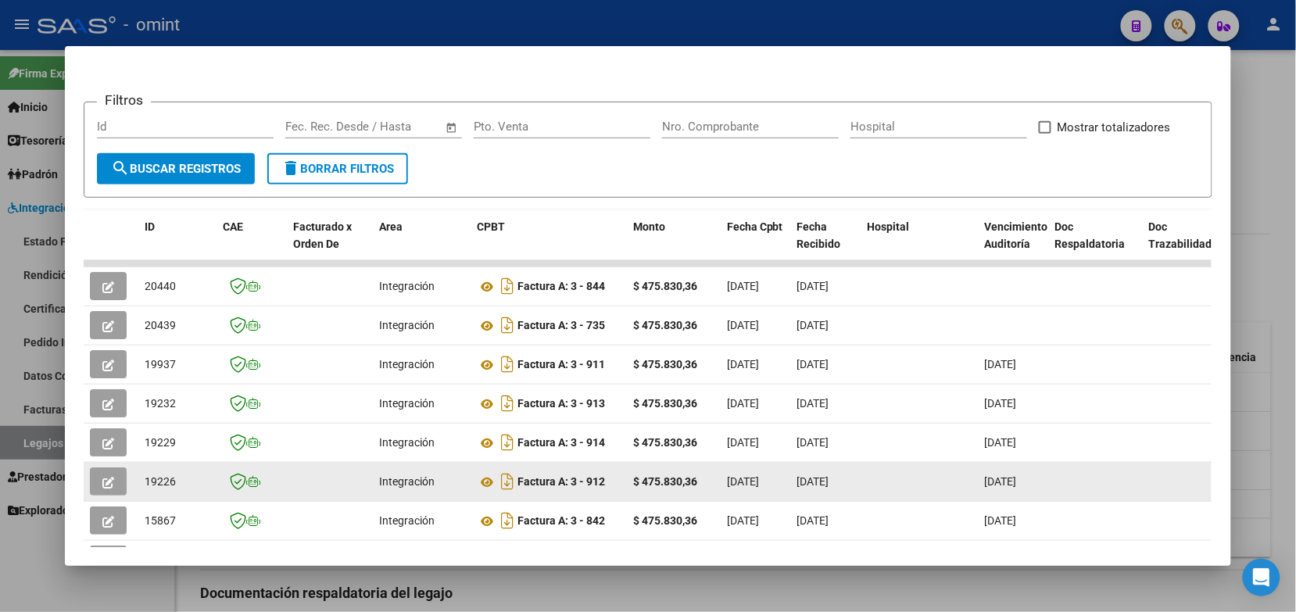
drag, startPoint x: 172, startPoint y: 482, endPoint x: 127, endPoint y: 482, distance: 45.3
drag, startPoint x: 127, startPoint y: 482, endPoint x: 160, endPoint y: 481, distance: 33.6
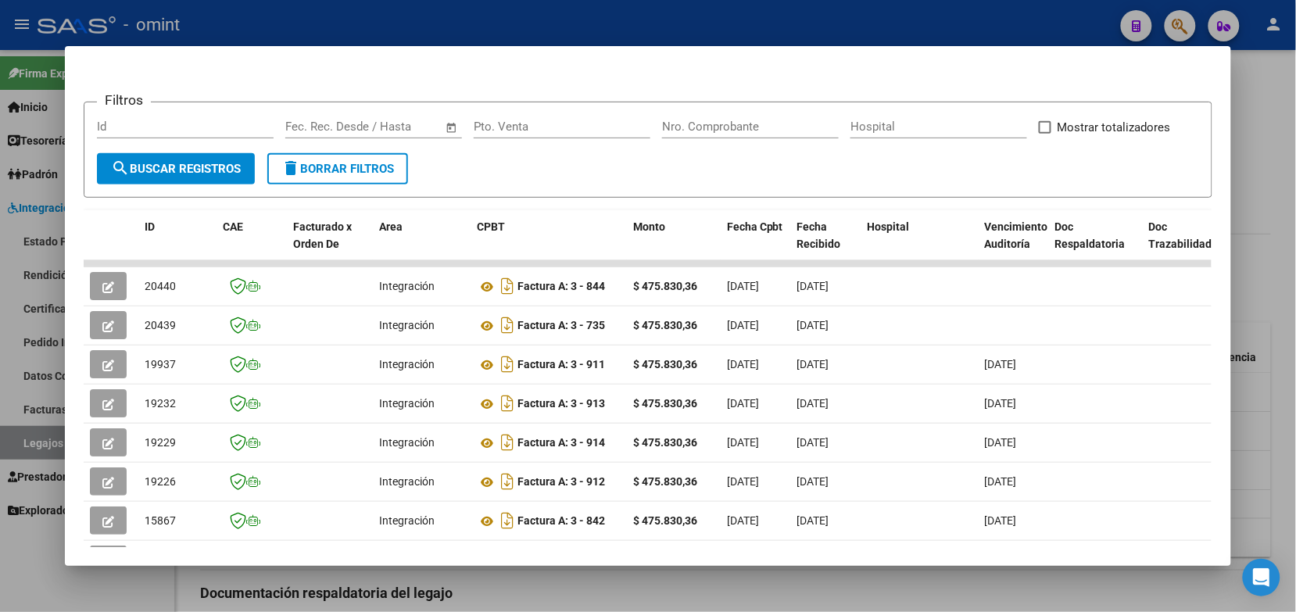
click at [354, 22] on div at bounding box center [648, 306] width 1296 height 612
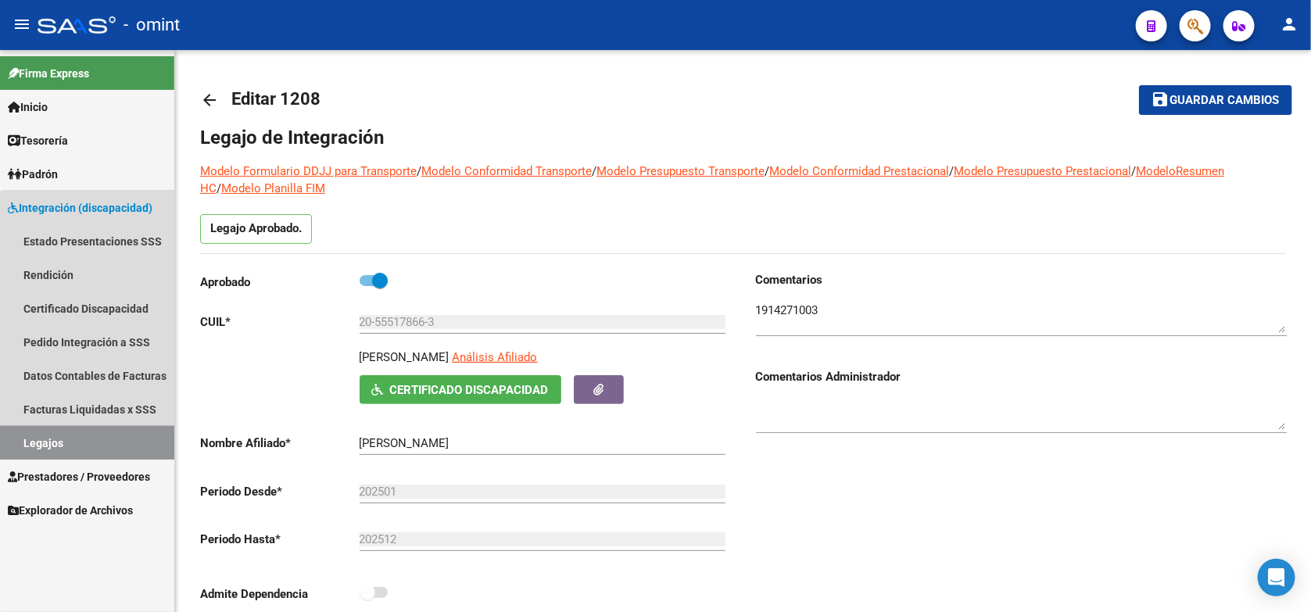
click at [123, 434] on link "Legajos" at bounding box center [87, 443] width 174 height 34
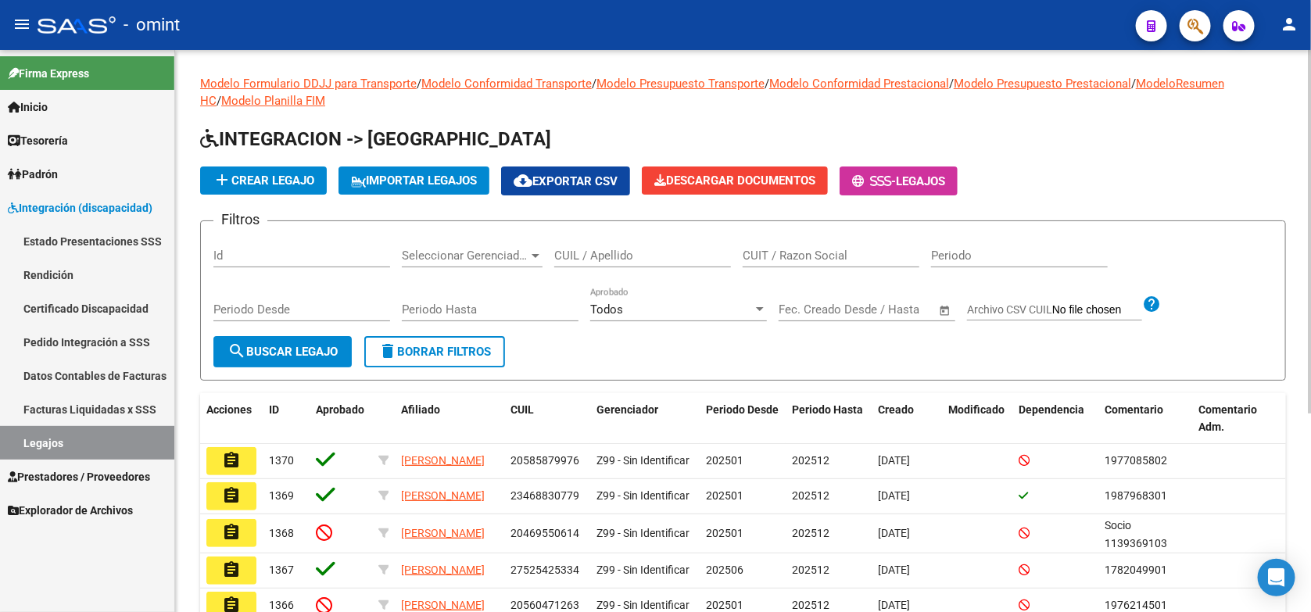
click at [568, 263] on div "CUIL / Apellido" at bounding box center [642, 251] width 177 height 34
click at [575, 255] on input "CUIL / Apellido" at bounding box center [642, 256] width 177 height 14
paste input "20551332668"
click at [251, 352] on span "search Buscar Legajo" at bounding box center [282, 352] width 110 height 14
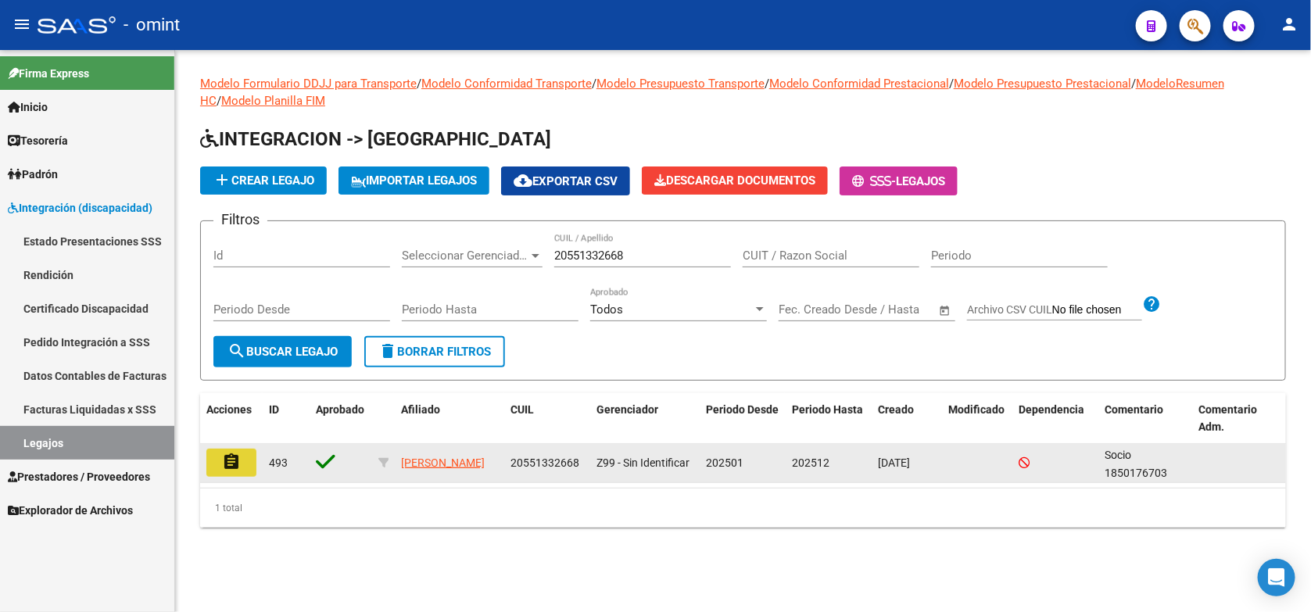
click at [250, 455] on button "assignment" at bounding box center [231, 463] width 50 height 28
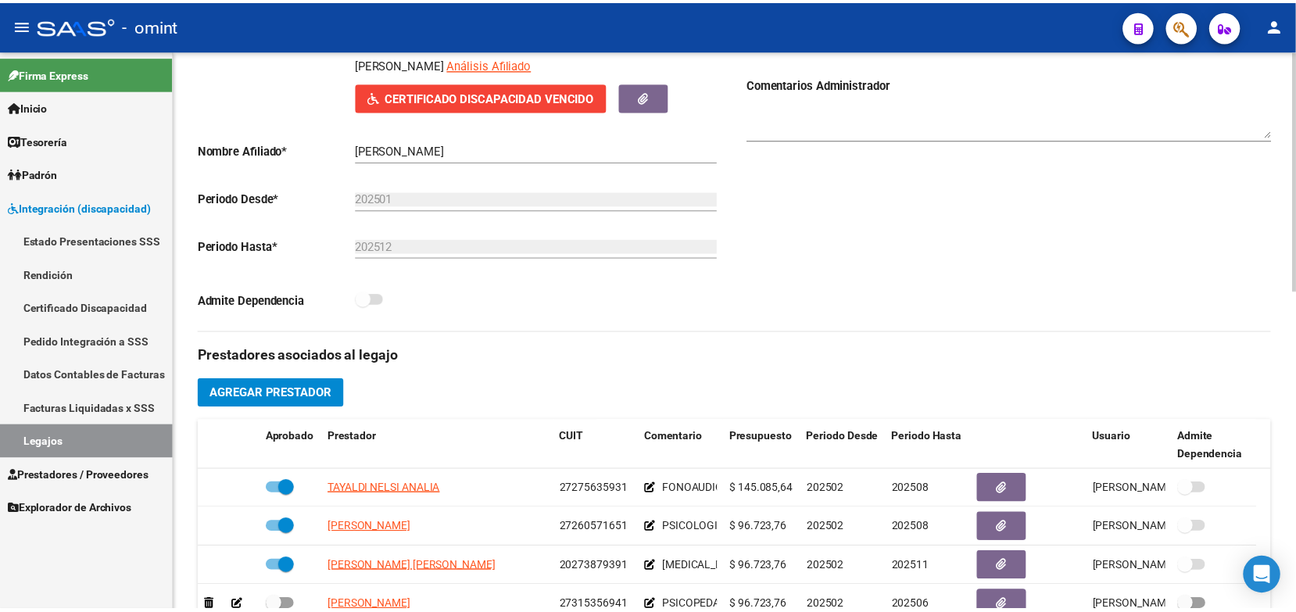
scroll to position [391, 0]
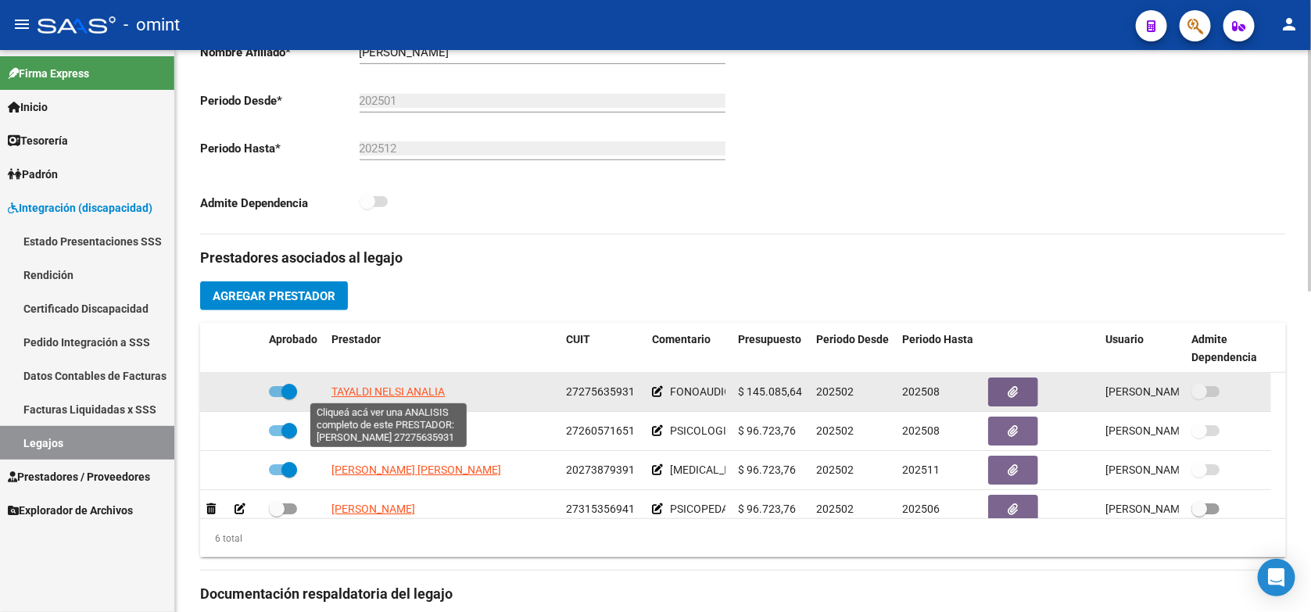
click at [353, 389] on span "TAYALDI NELSI ANALIA" at bounding box center [387, 391] width 113 height 13
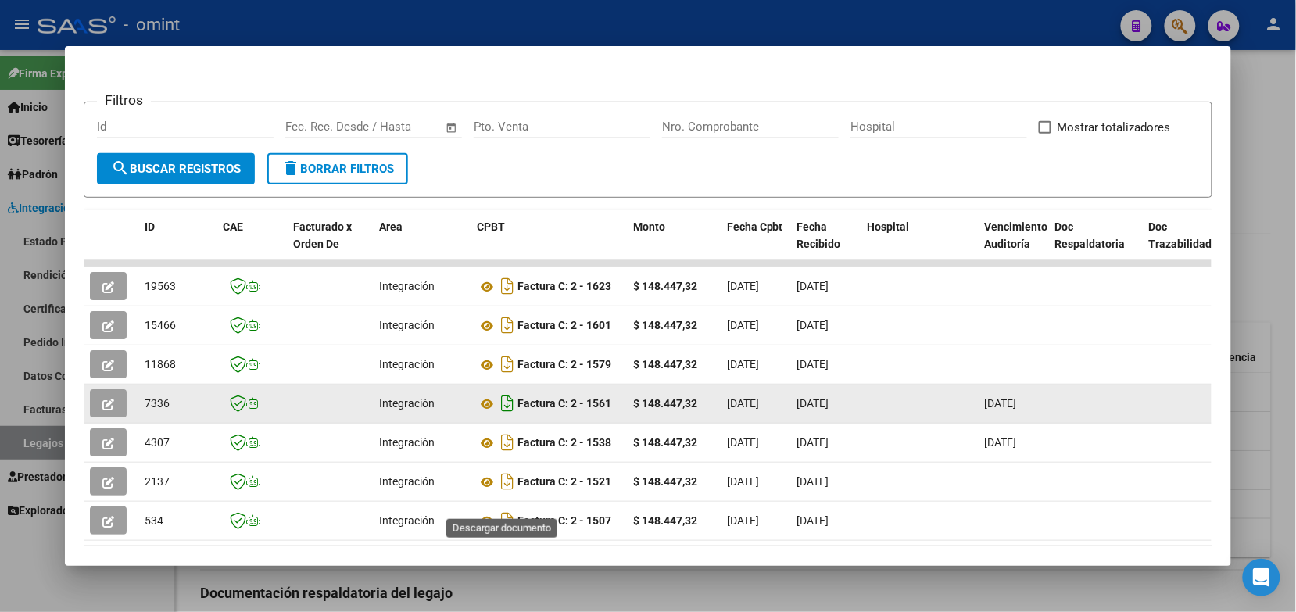
scroll to position [276, 0]
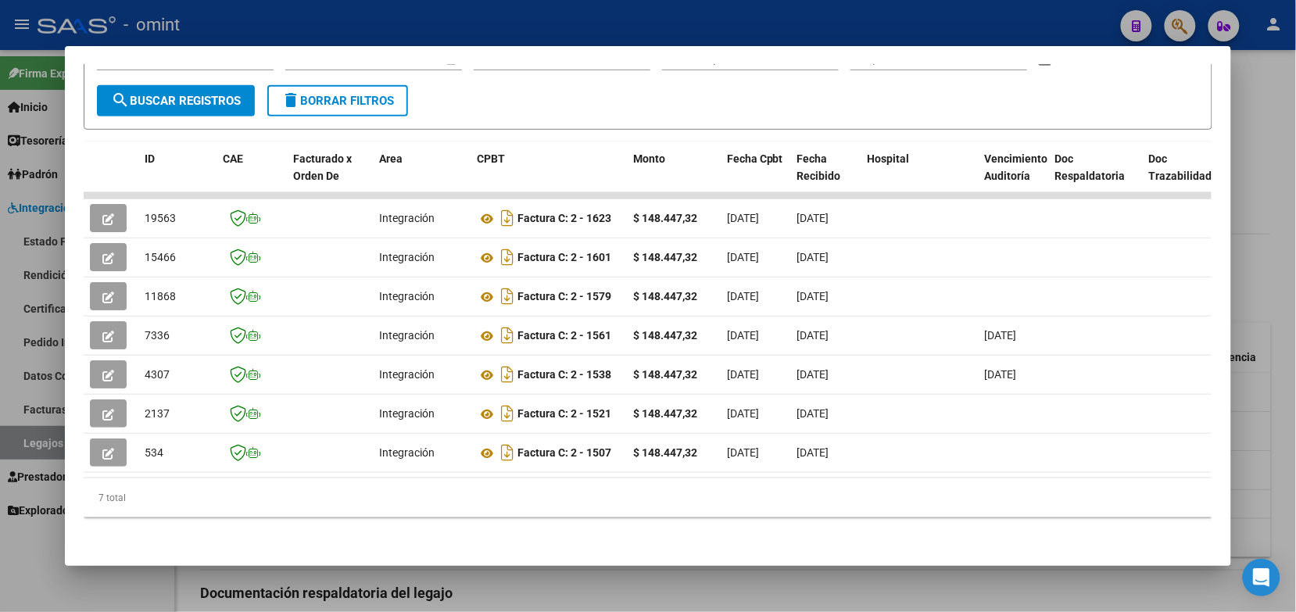
click at [587, 32] on div at bounding box center [648, 306] width 1296 height 612
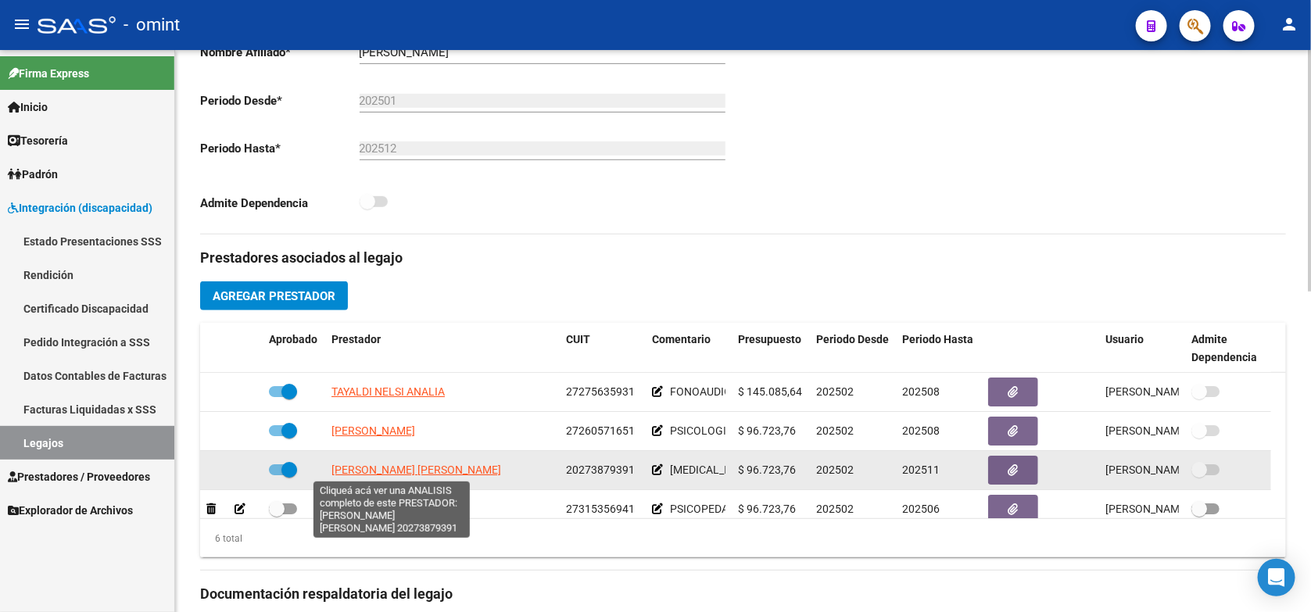
click at [430, 465] on span "SCHUNK BRIAN MATIAS" at bounding box center [416, 470] width 170 height 13
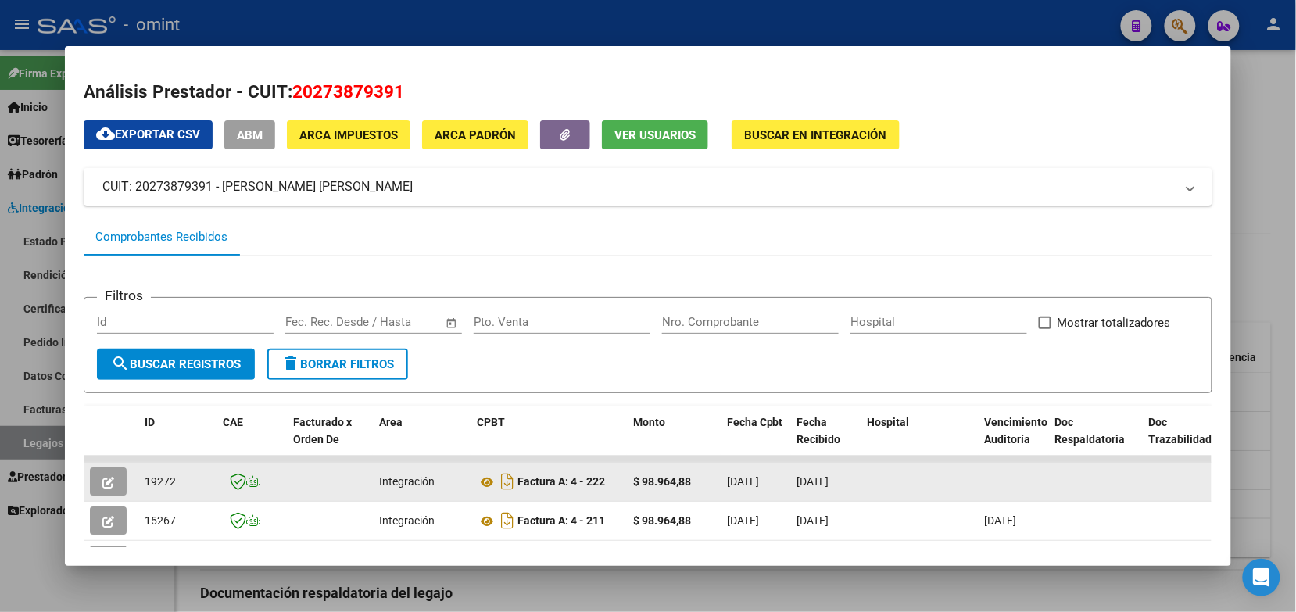
click at [114, 478] on button "button" at bounding box center [108, 481] width 37 height 28
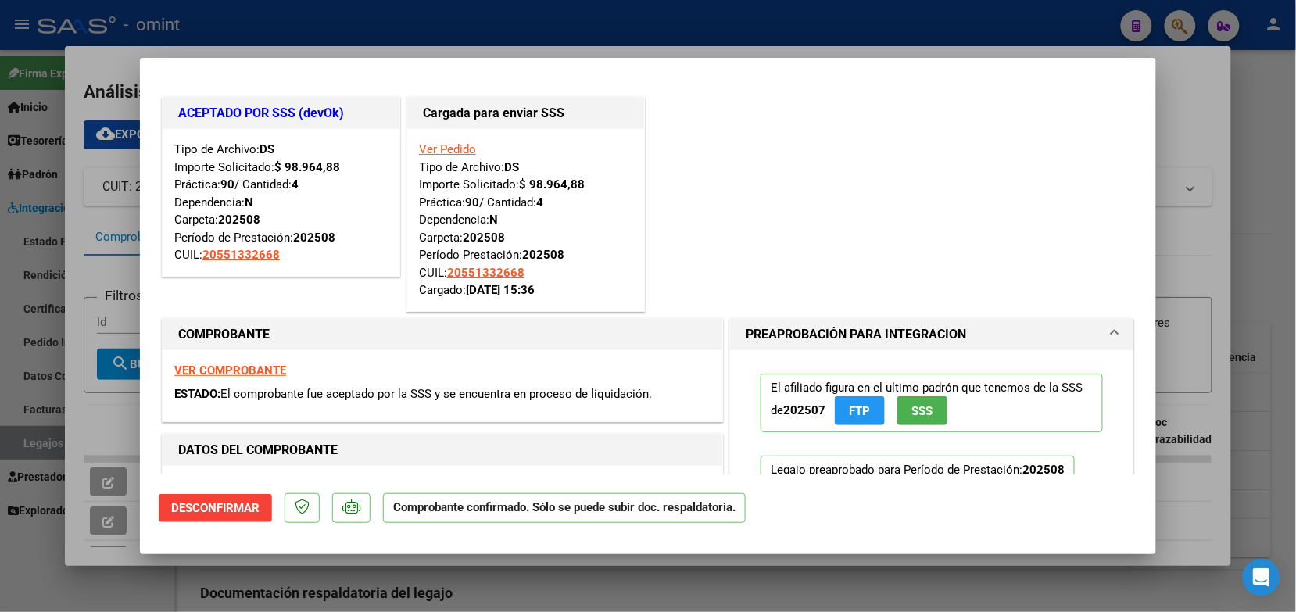
click at [297, 35] on div at bounding box center [648, 306] width 1296 height 612
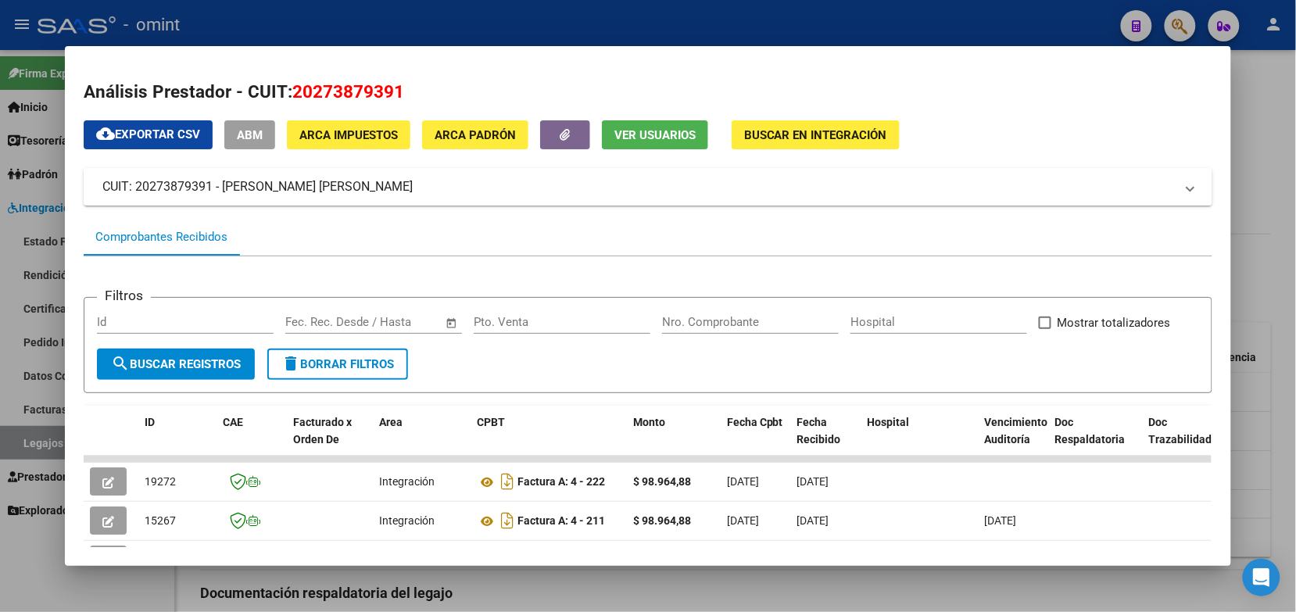
click at [238, 18] on div at bounding box center [648, 306] width 1296 height 612
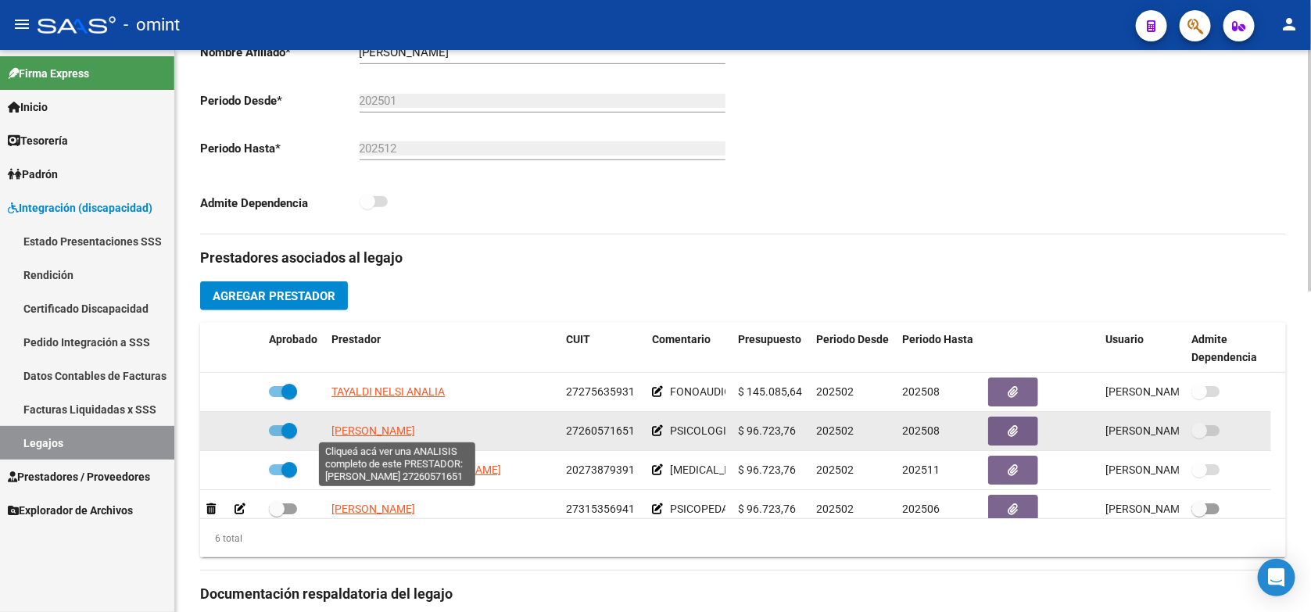
click at [367, 426] on span "GALLEGO VANINA MARIEL" at bounding box center [373, 430] width 84 height 13
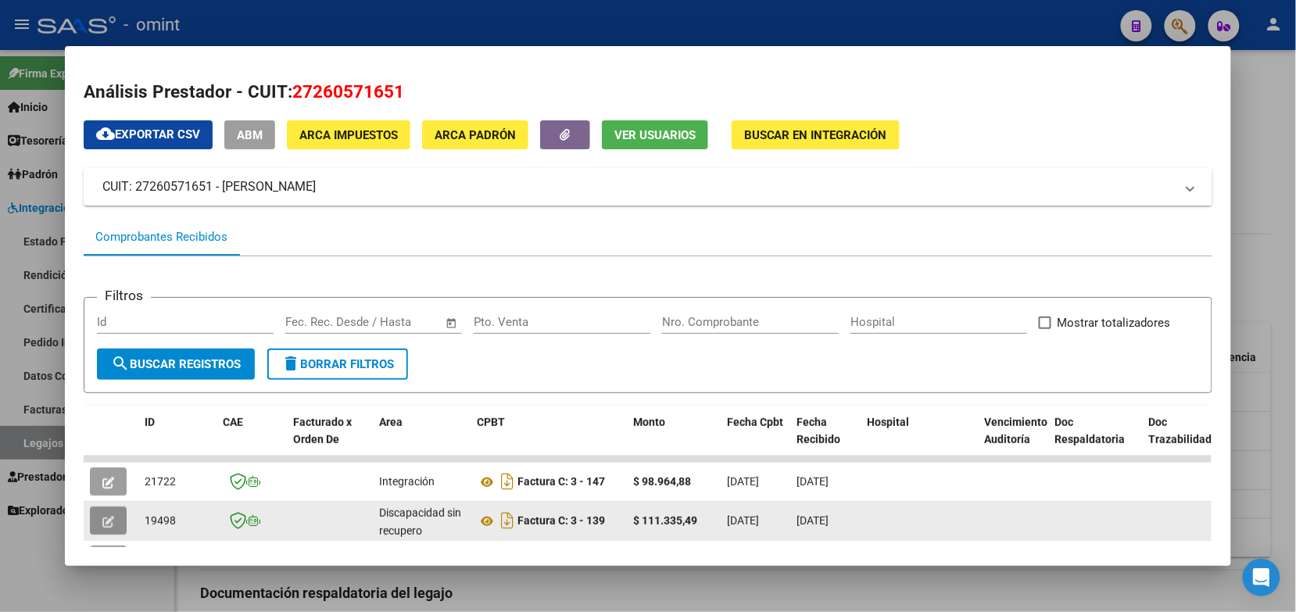
click at [110, 518] on button "button" at bounding box center [108, 521] width 37 height 28
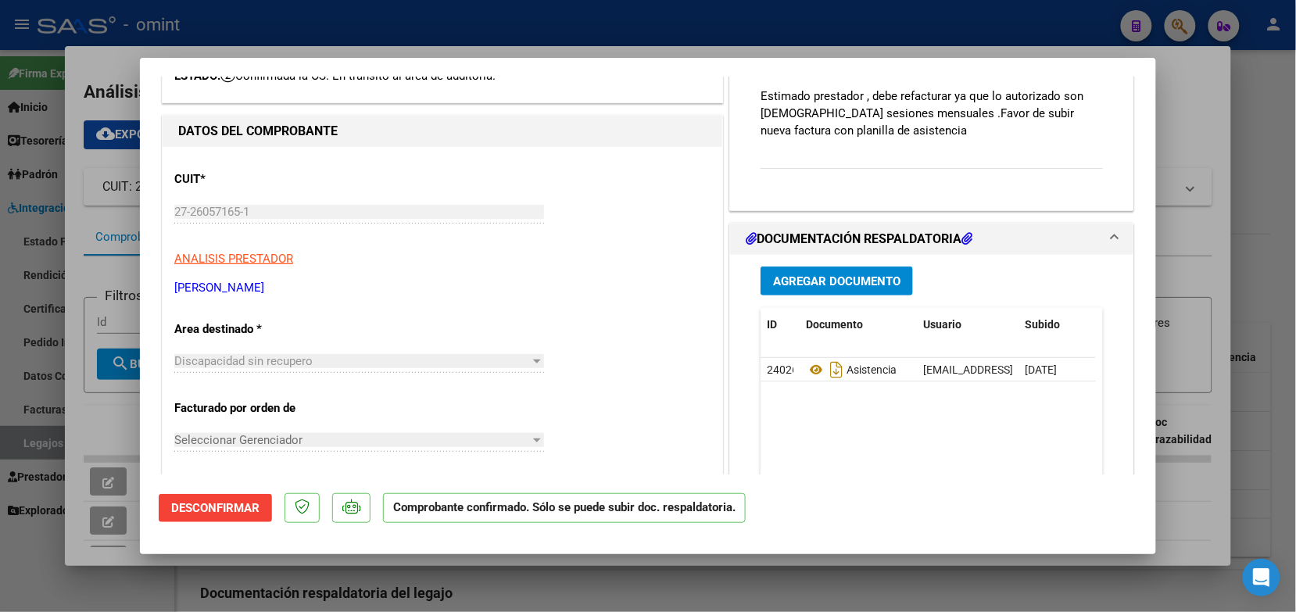
scroll to position [0, 0]
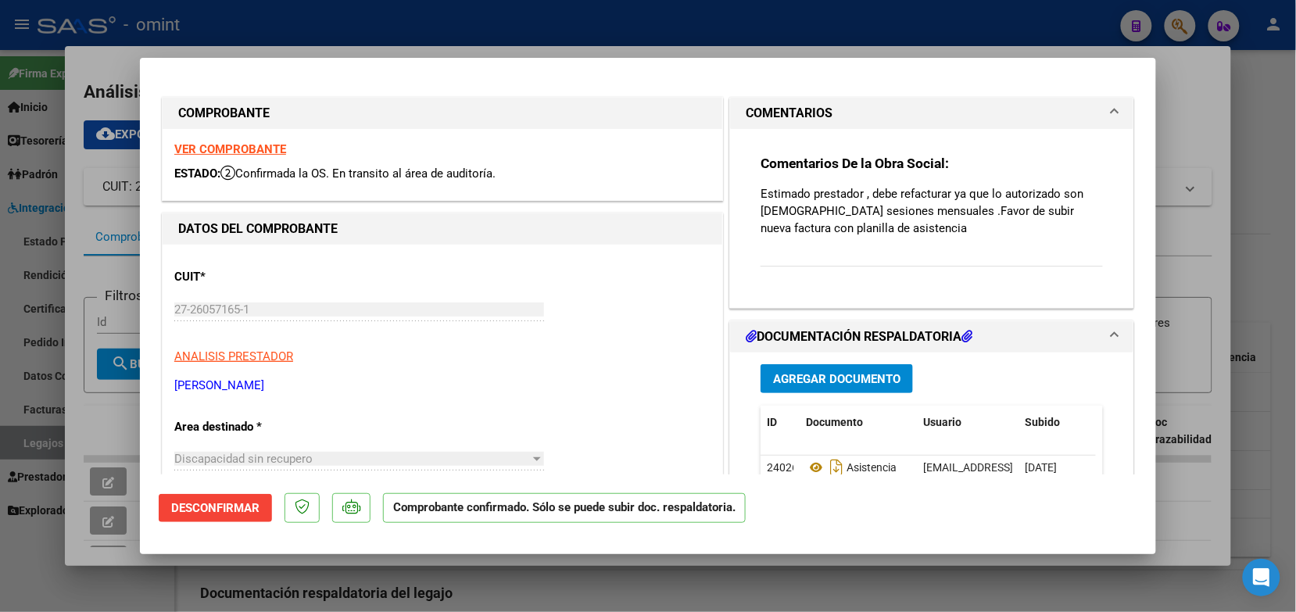
click at [270, 29] on div at bounding box center [648, 306] width 1296 height 612
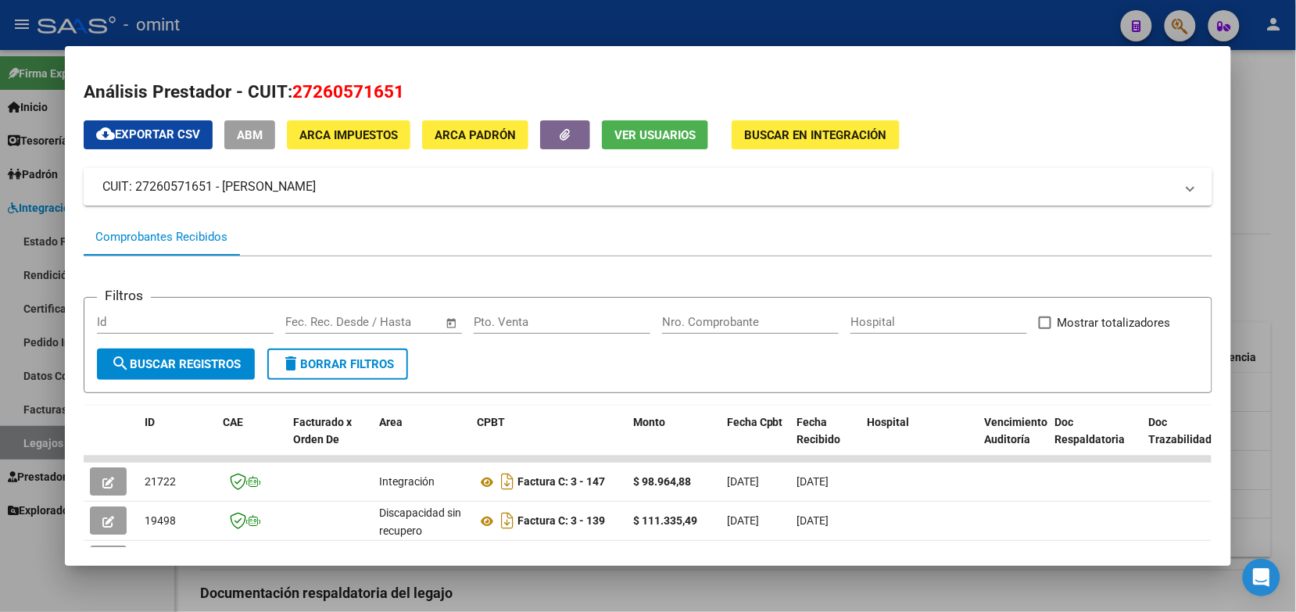
click at [258, 28] on div at bounding box center [648, 306] width 1296 height 612
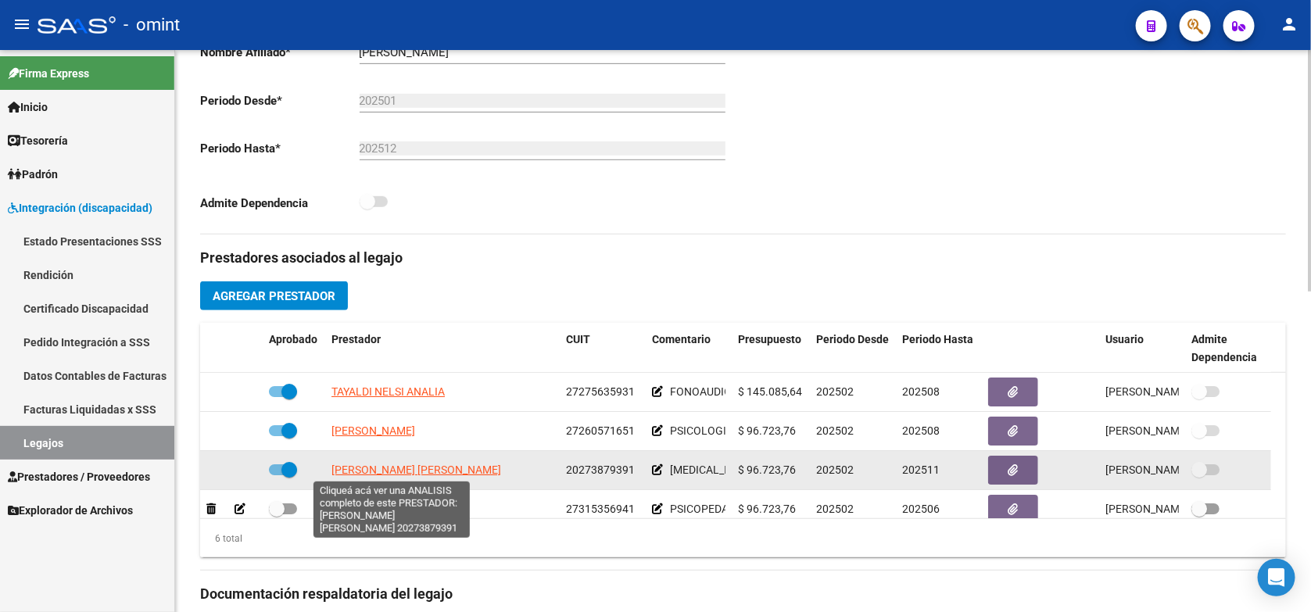
click at [411, 471] on span "SCHUNK BRIAN MATIAS" at bounding box center [416, 470] width 170 height 13
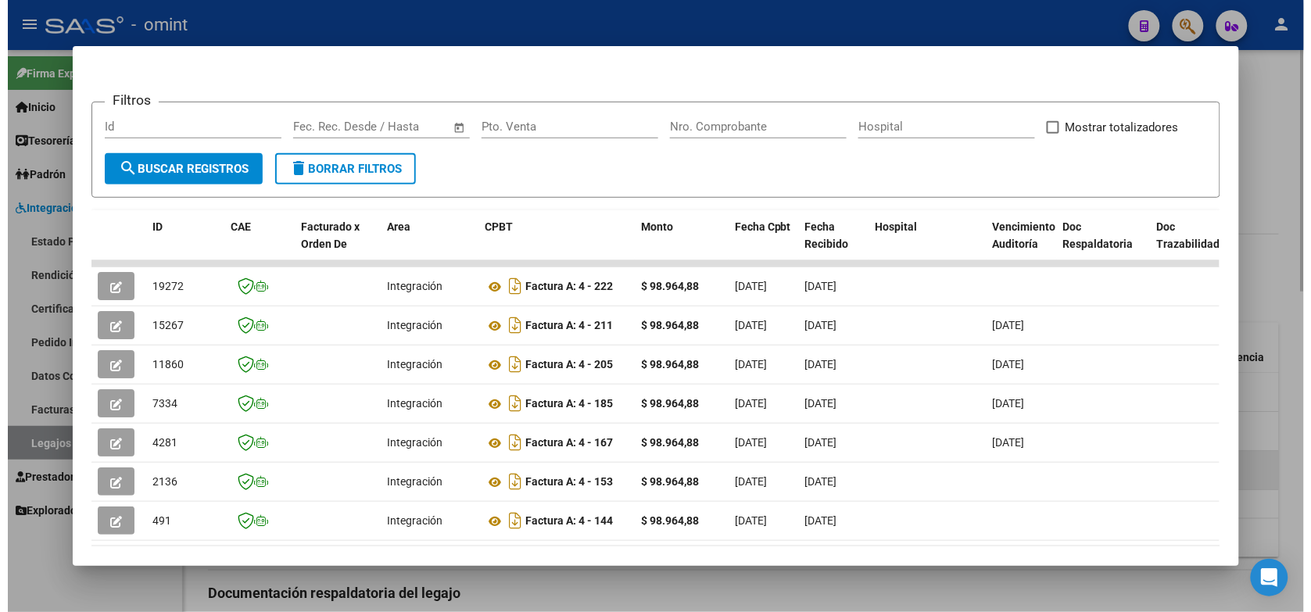
scroll to position [276, 0]
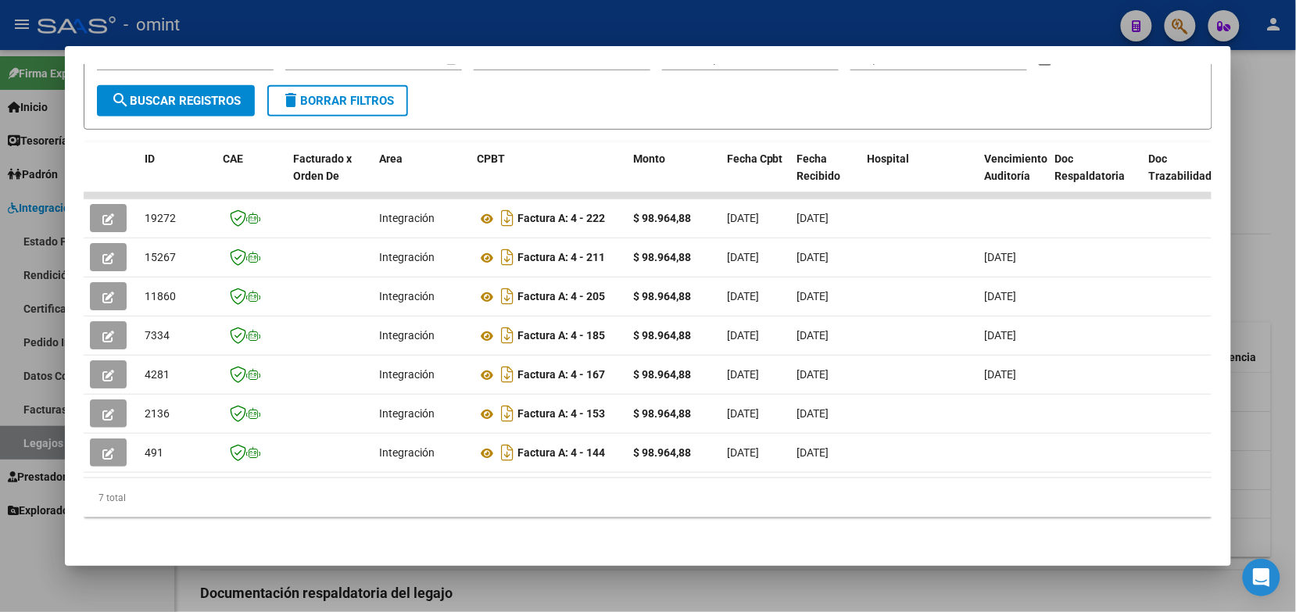
click at [328, 20] on div at bounding box center [648, 306] width 1296 height 612
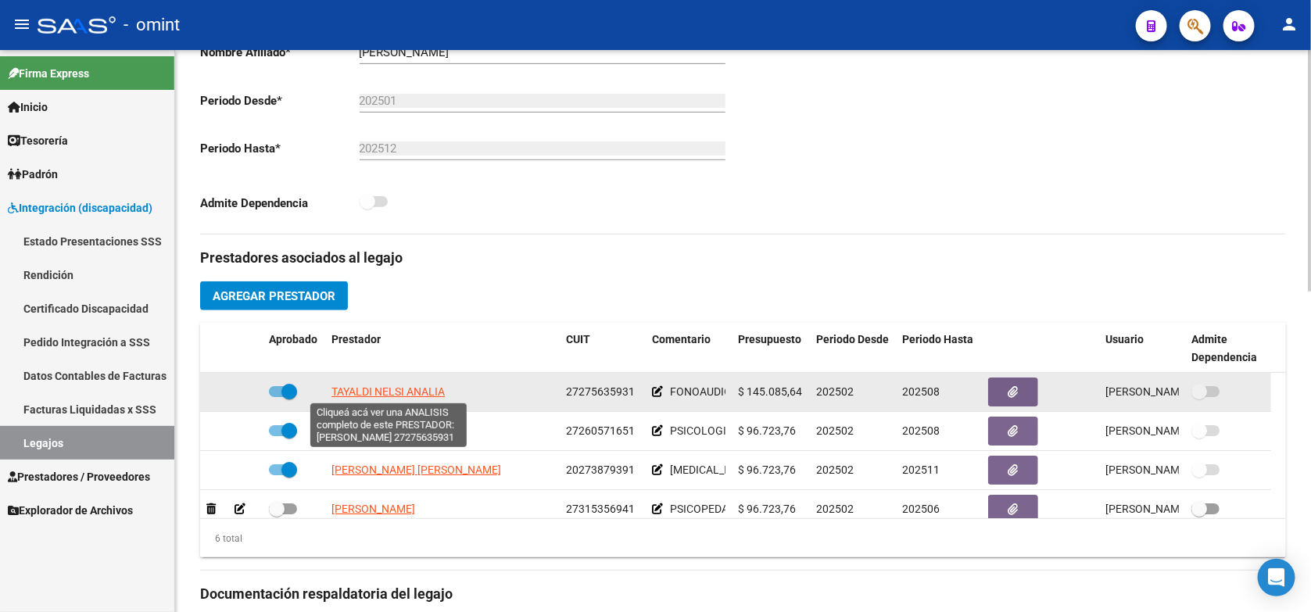
click at [416, 385] on span "TAYALDI NELSI ANALIA" at bounding box center [387, 391] width 113 height 13
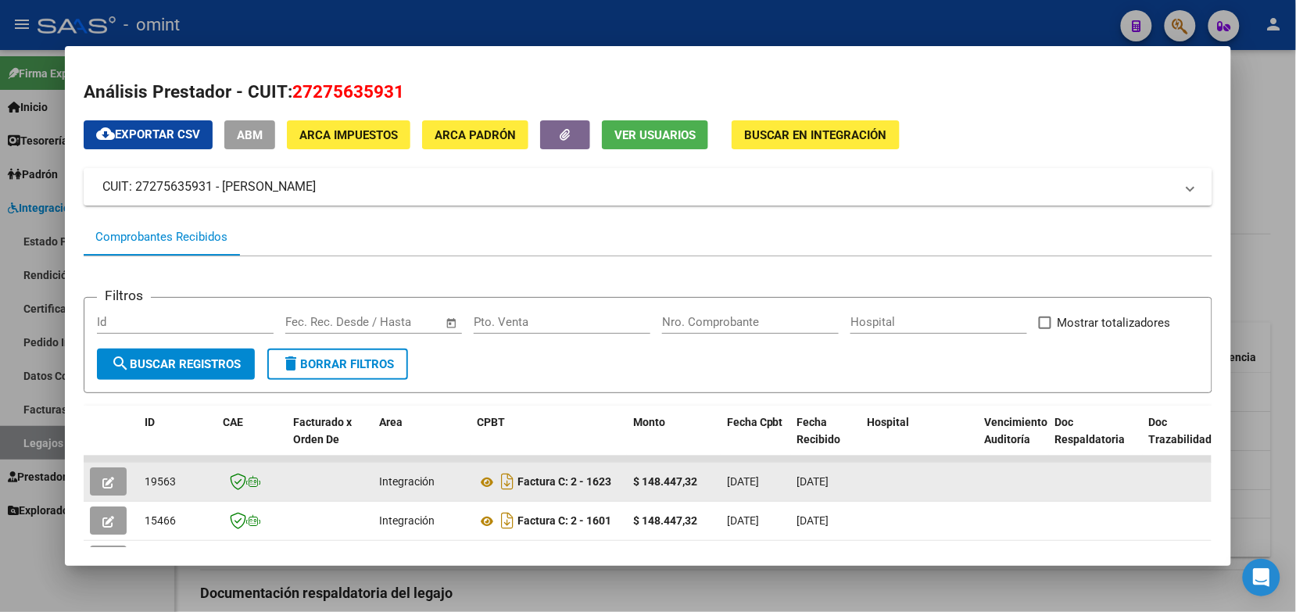
click at [106, 477] on icon "button" at bounding box center [108, 483] width 12 height 12
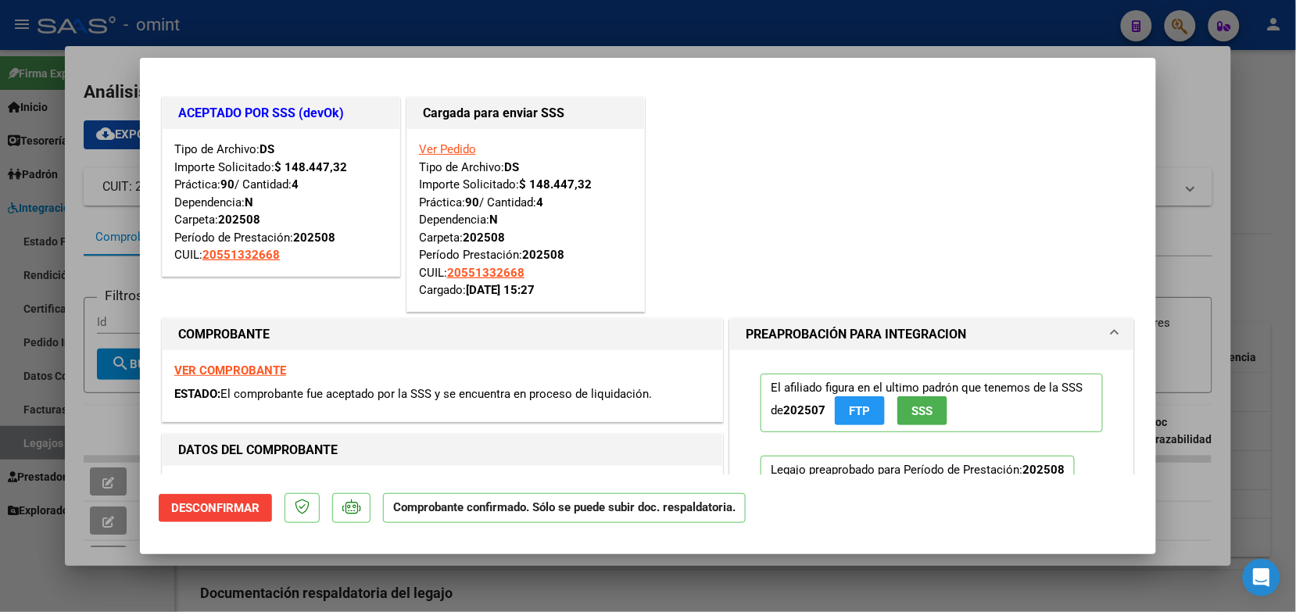
click at [346, 18] on div at bounding box center [648, 306] width 1296 height 612
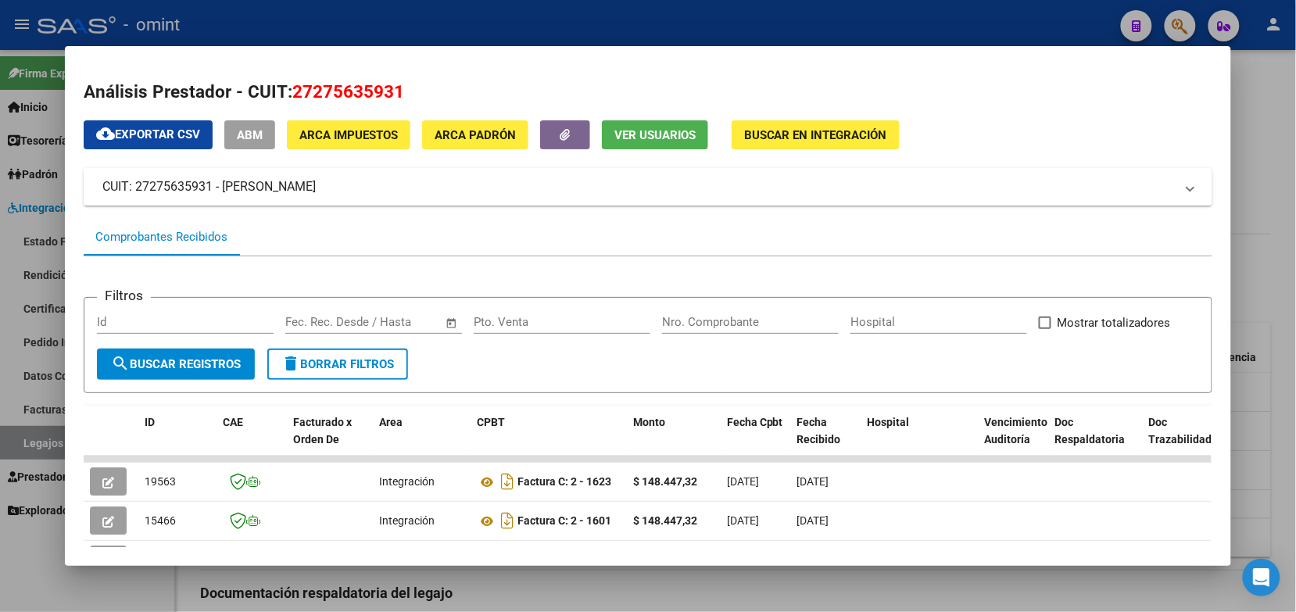
click at [409, 22] on div at bounding box center [648, 306] width 1296 height 612
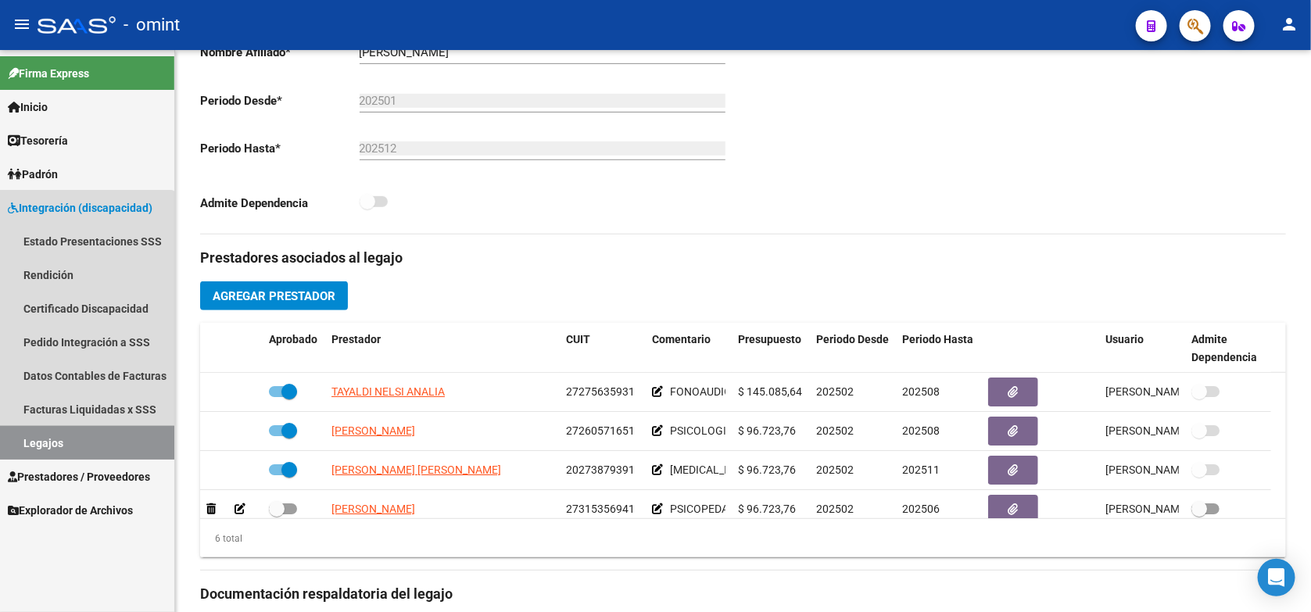
click at [65, 448] on link "Legajos" at bounding box center [87, 443] width 174 height 34
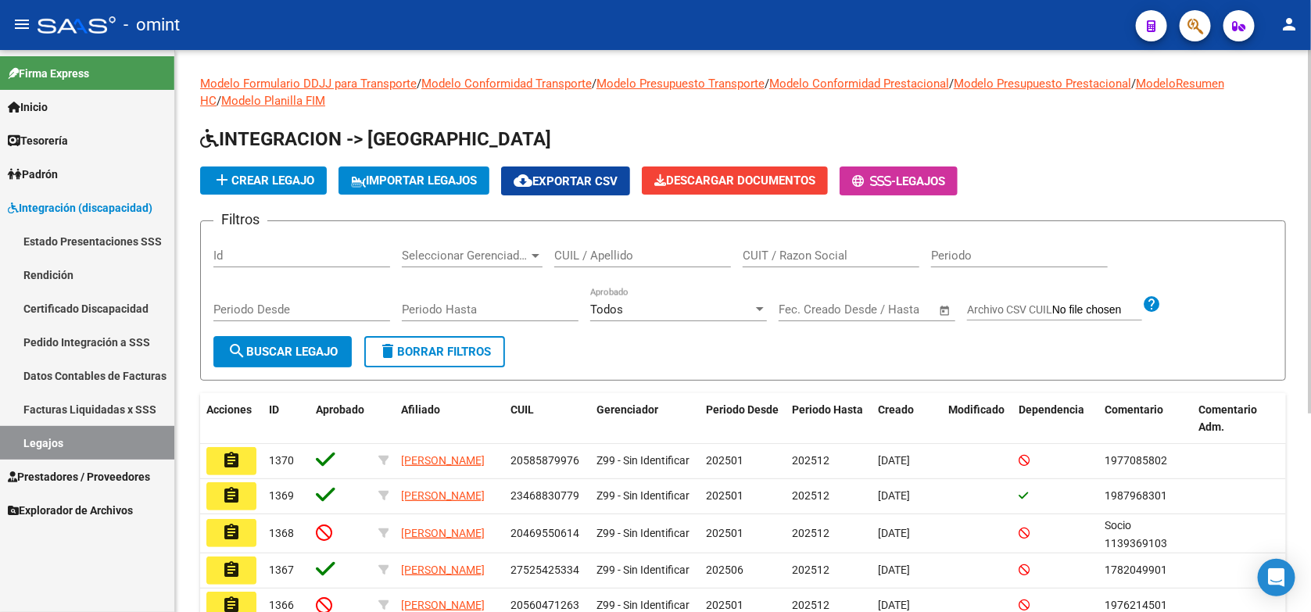
click at [639, 252] on input "CUIL / Apellido" at bounding box center [642, 256] width 177 height 14
paste input "20520990411"
click at [310, 356] on span "search Buscar Legajo" at bounding box center [282, 352] width 110 height 14
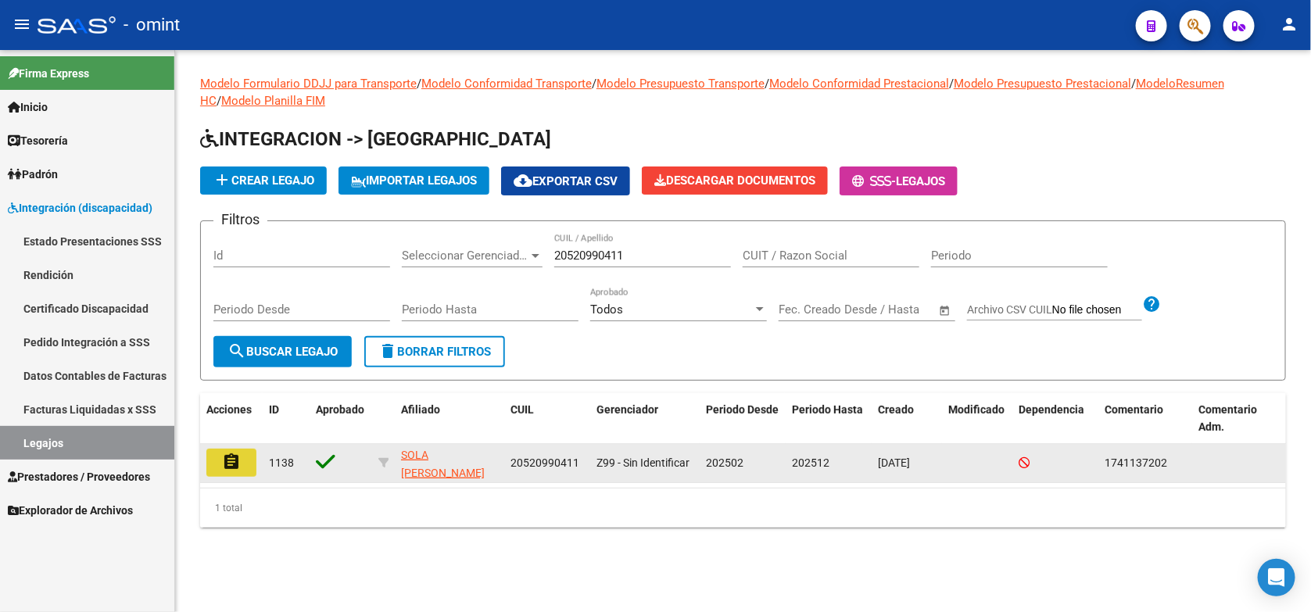
click at [242, 460] on button "assignment" at bounding box center [231, 463] width 50 height 28
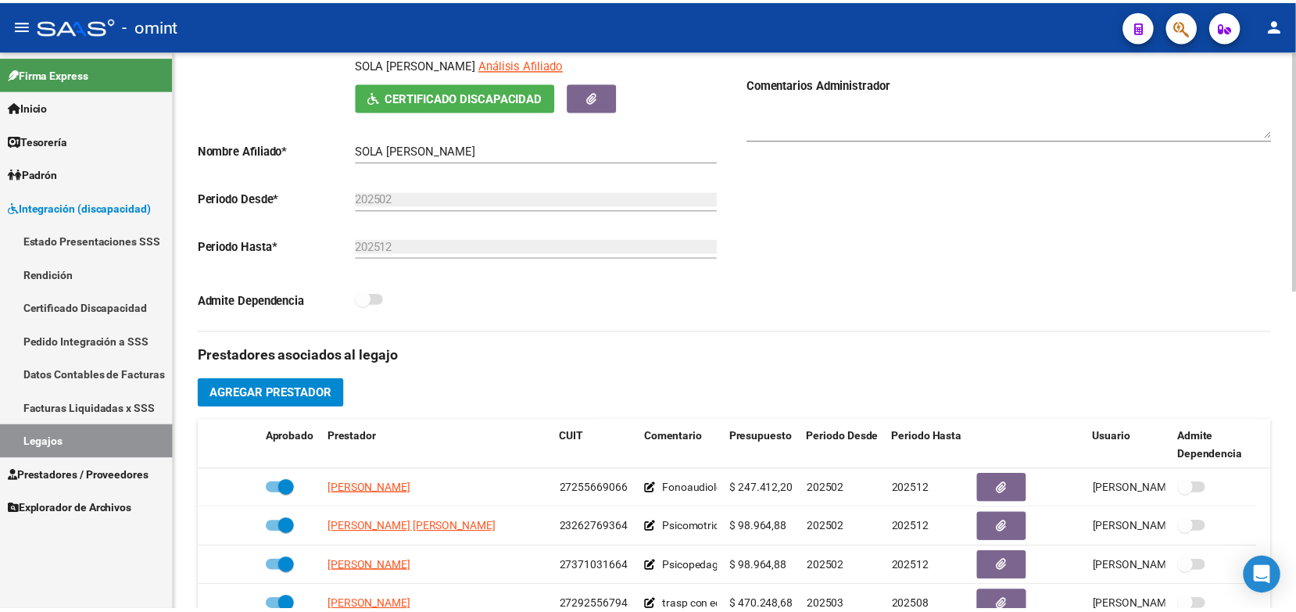
scroll to position [391, 0]
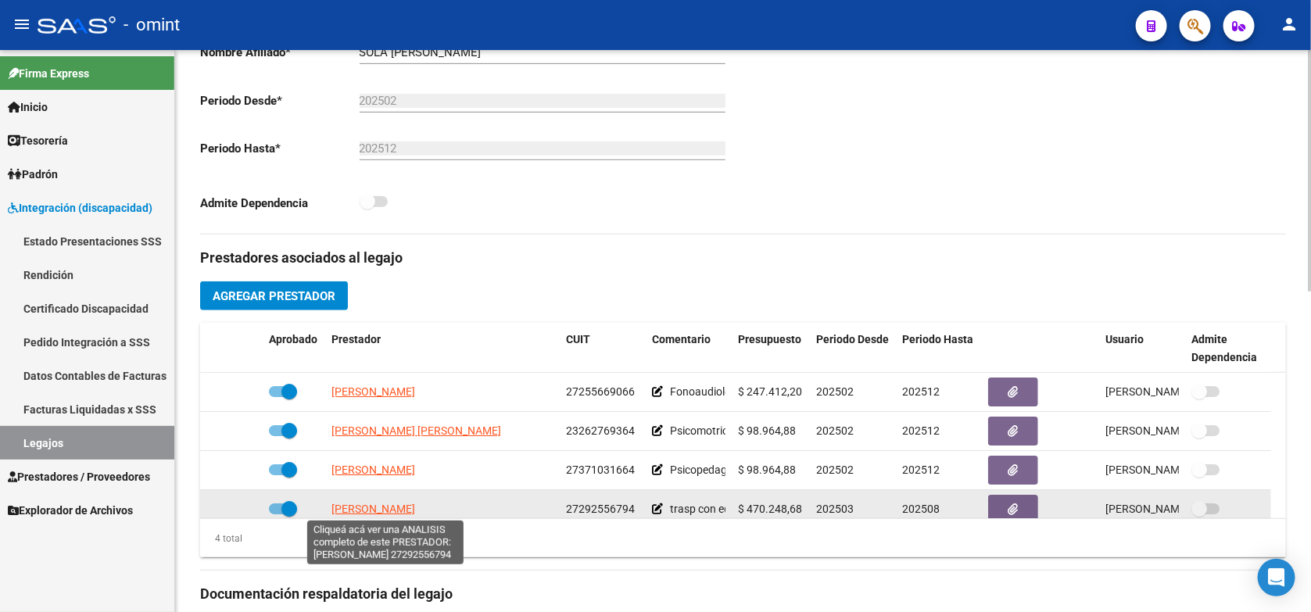
click at [368, 506] on span "VILLEGAS MARIA LUZ" at bounding box center [373, 509] width 84 height 13
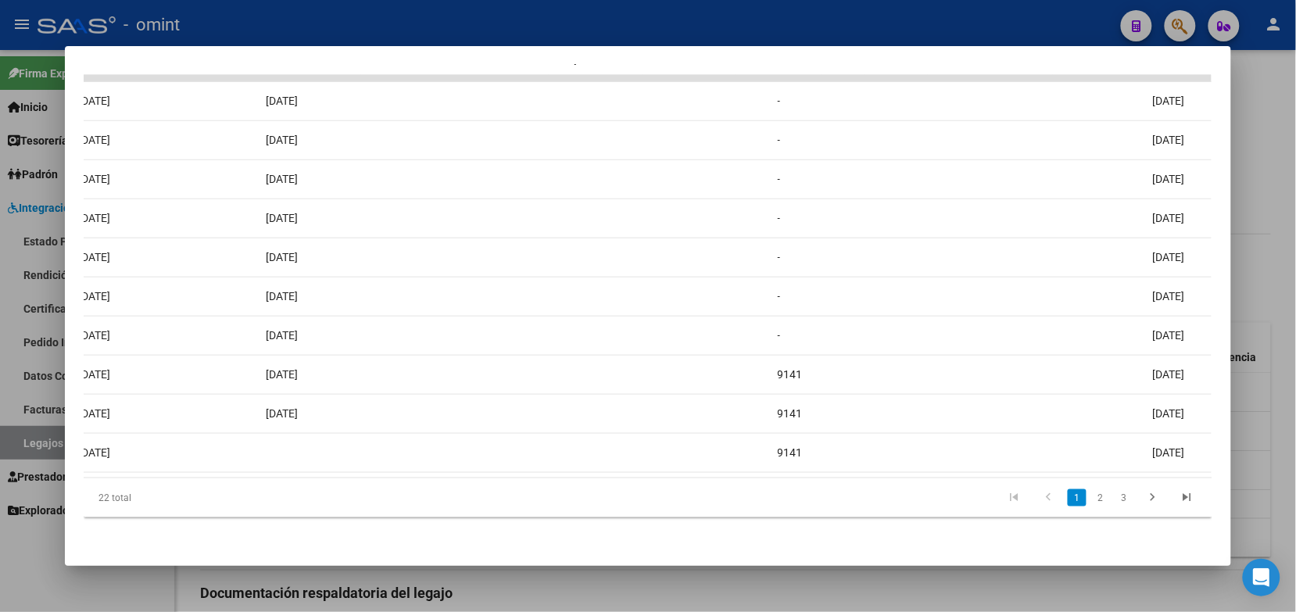
scroll to position [0, 0]
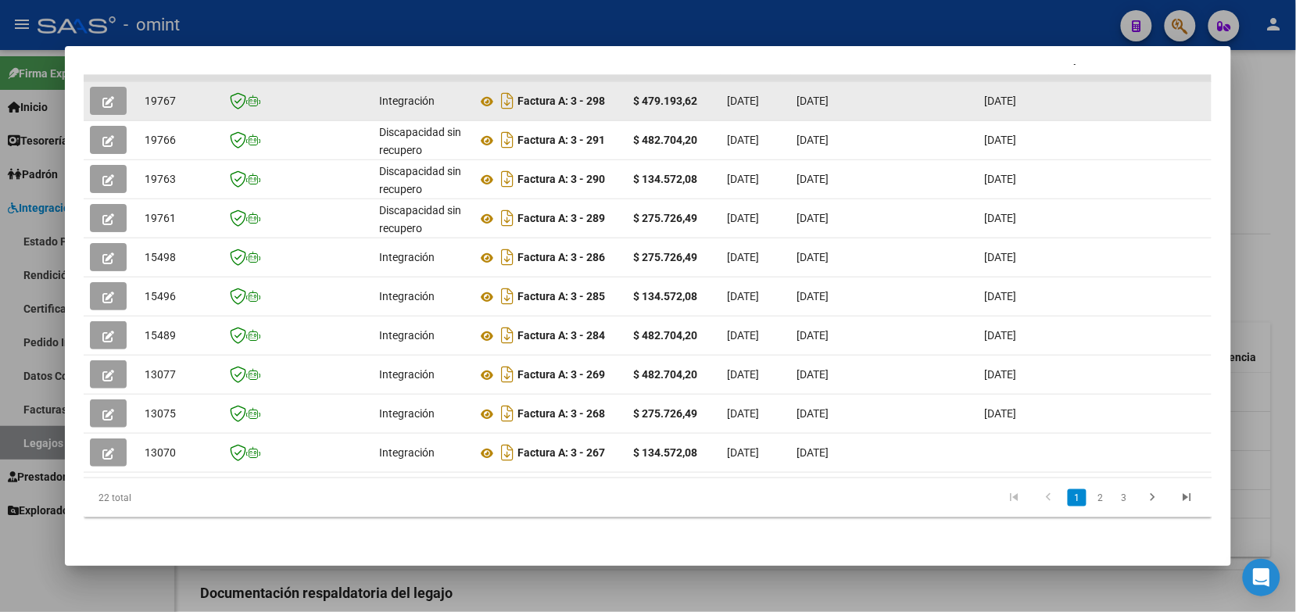
click at [109, 87] on button "button" at bounding box center [108, 101] width 37 height 28
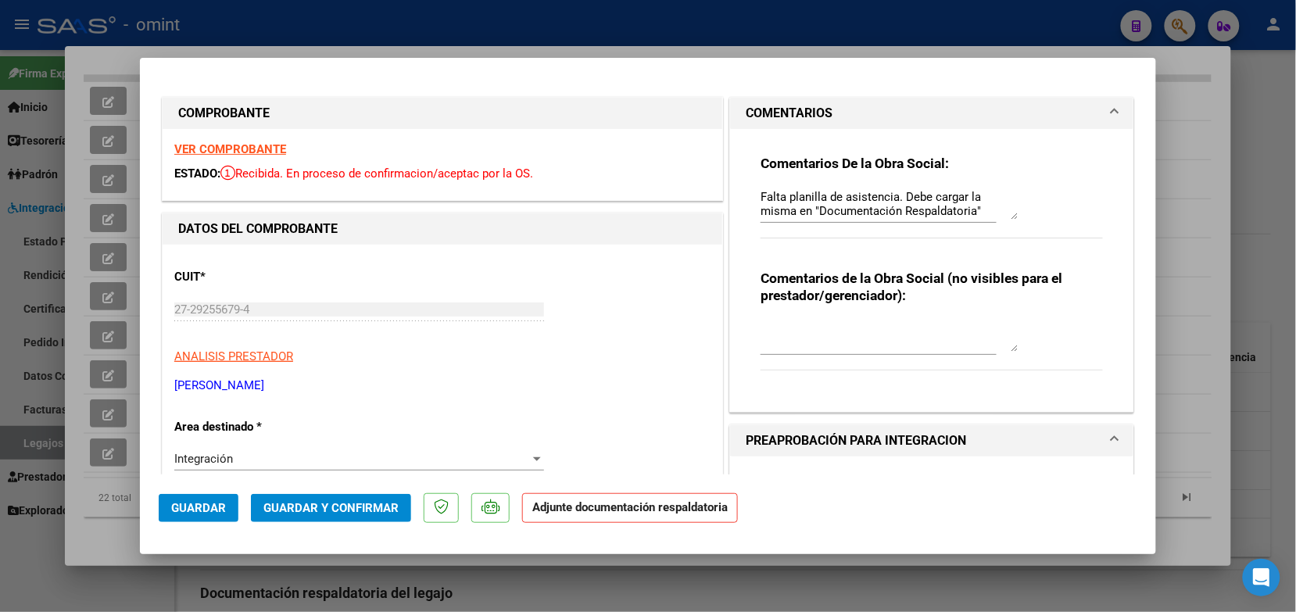
click at [184, 145] on strong "VER COMPROBANTE" at bounding box center [230, 149] width 112 height 14
click at [501, 22] on div at bounding box center [648, 306] width 1296 height 612
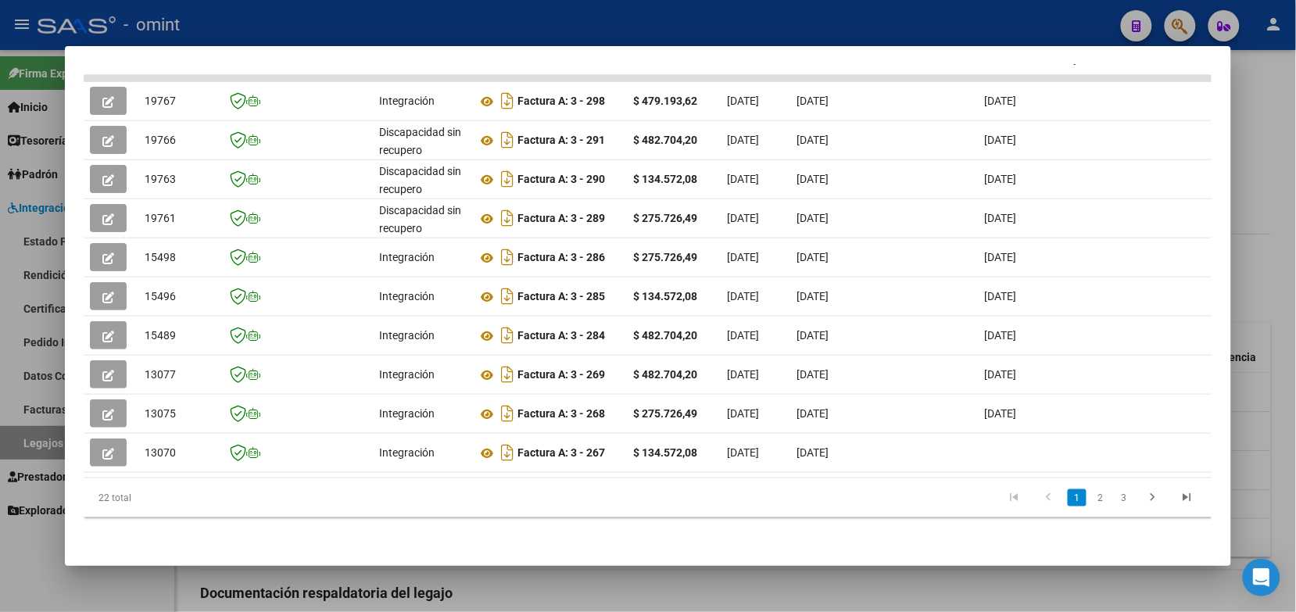
click at [501, 22] on div at bounding box center [648, 306] width 1296 height 612
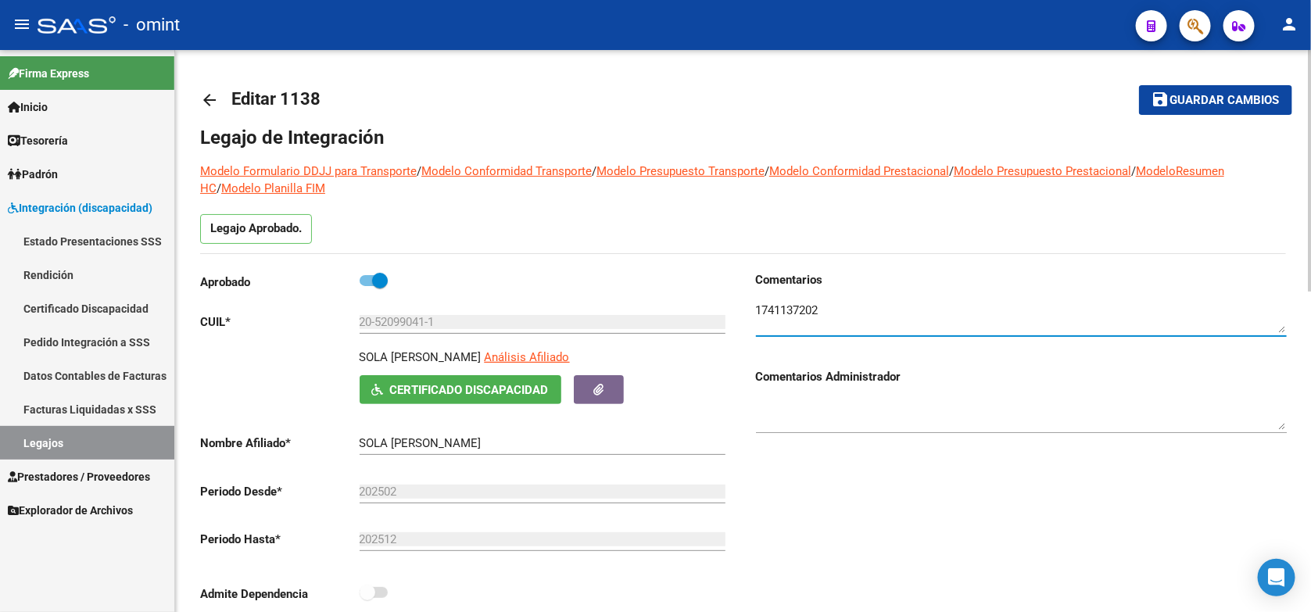
drag, startPoint x: 829, startPoint y: 303, endPoint x: 746, endPoint y: 317, distance: 83.1
click at [746, 317] on div "Comentarios Comentarios Administrador" at bounding box center [1014, 447] width 543 height 353
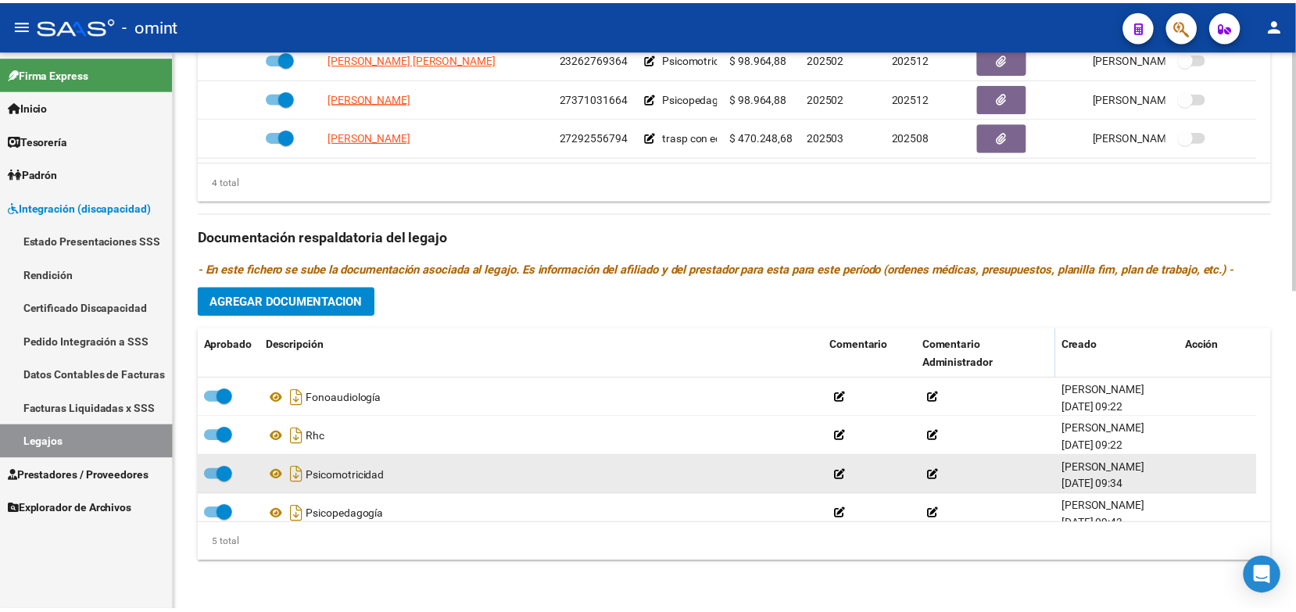
scroll to position [55, 0]
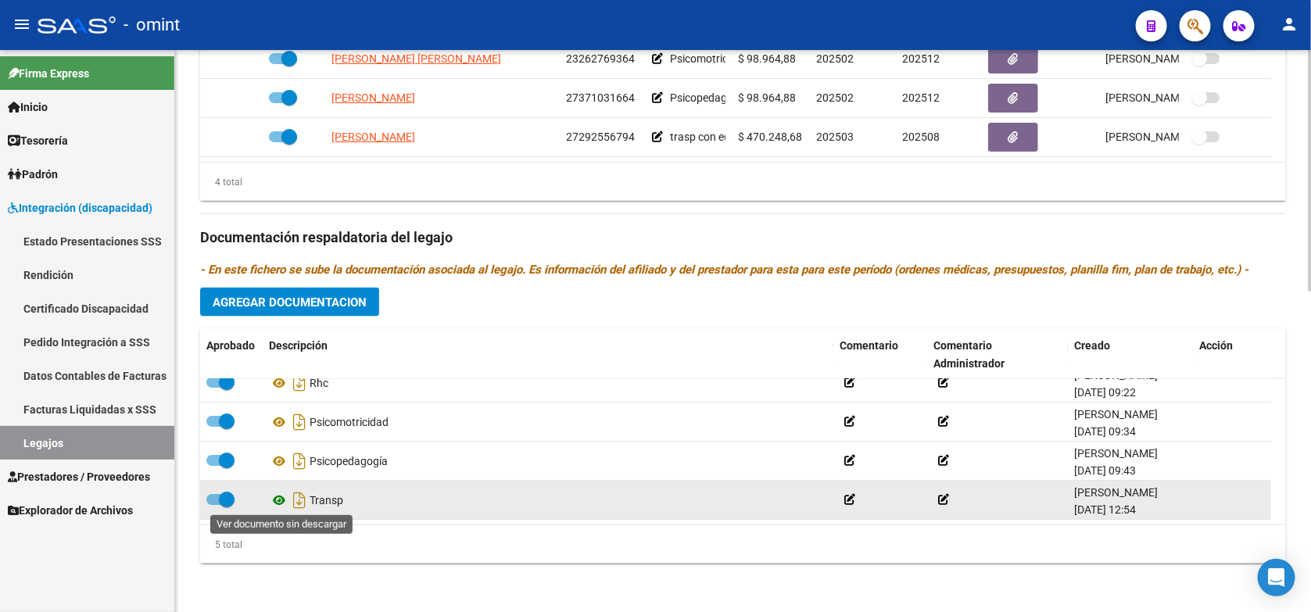
click at [274, 498] on icon at bounding box center [279, 500] width 20 height 19
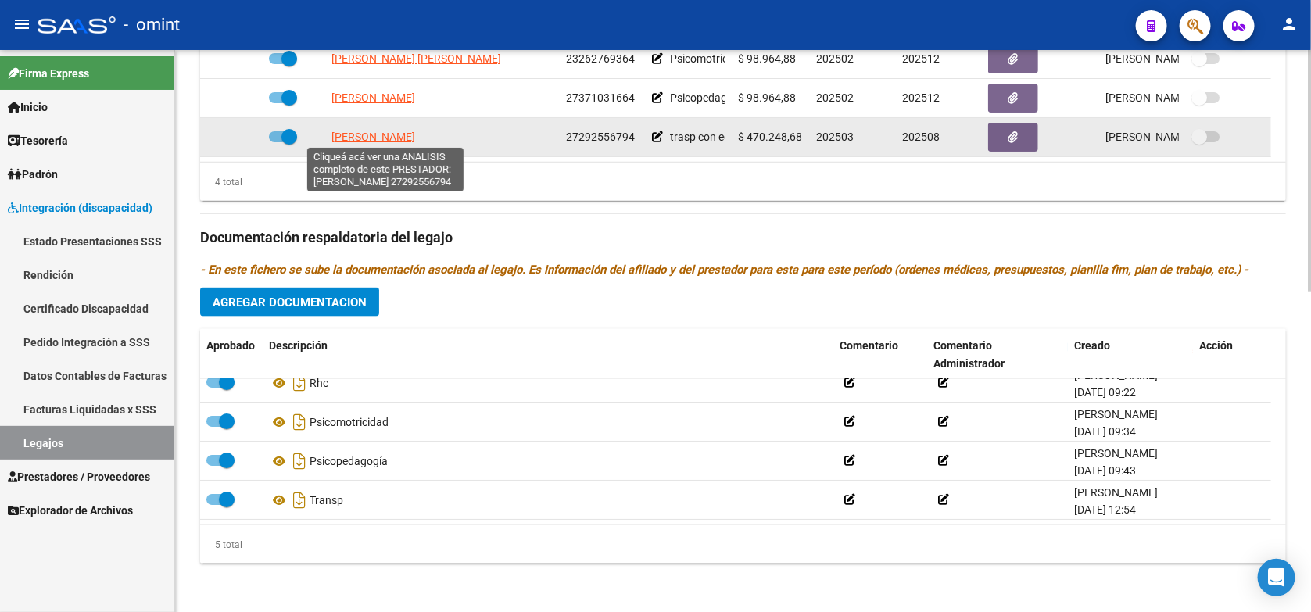
click at [415, 134] on span "VILLEGAS MARIA LUZ" at bounding box center [373, 137] width 84 height 13
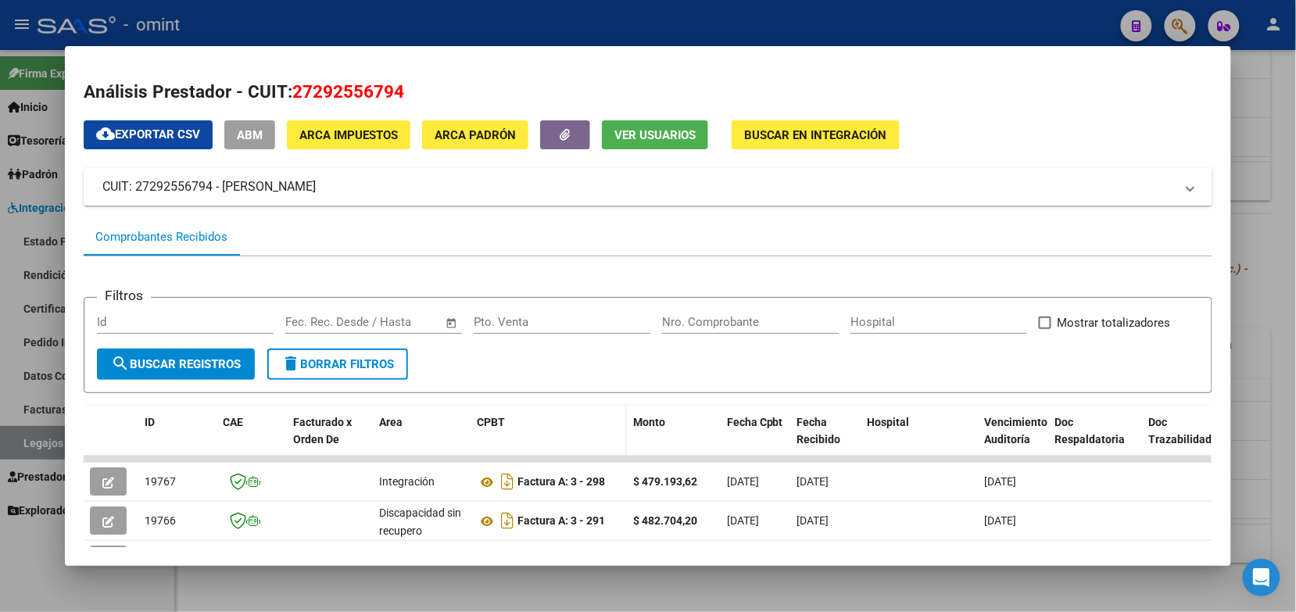
scroll to position [98, 0]
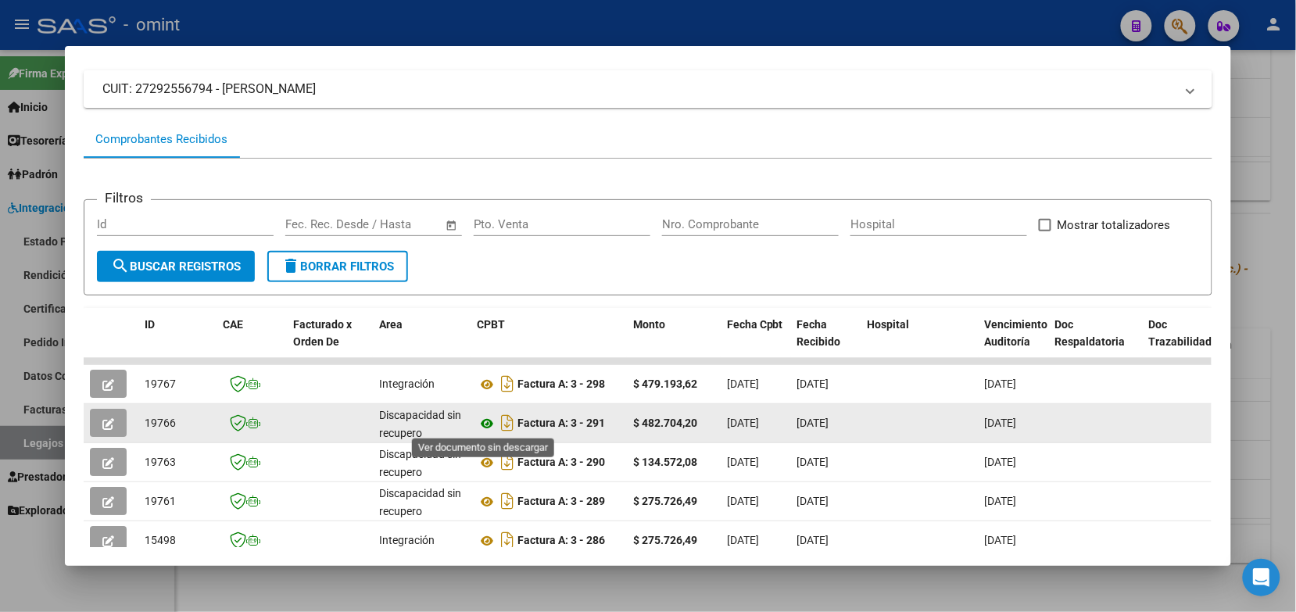
click at [478, 422] on icon at bounding box center [487, 423] width 20 height 19
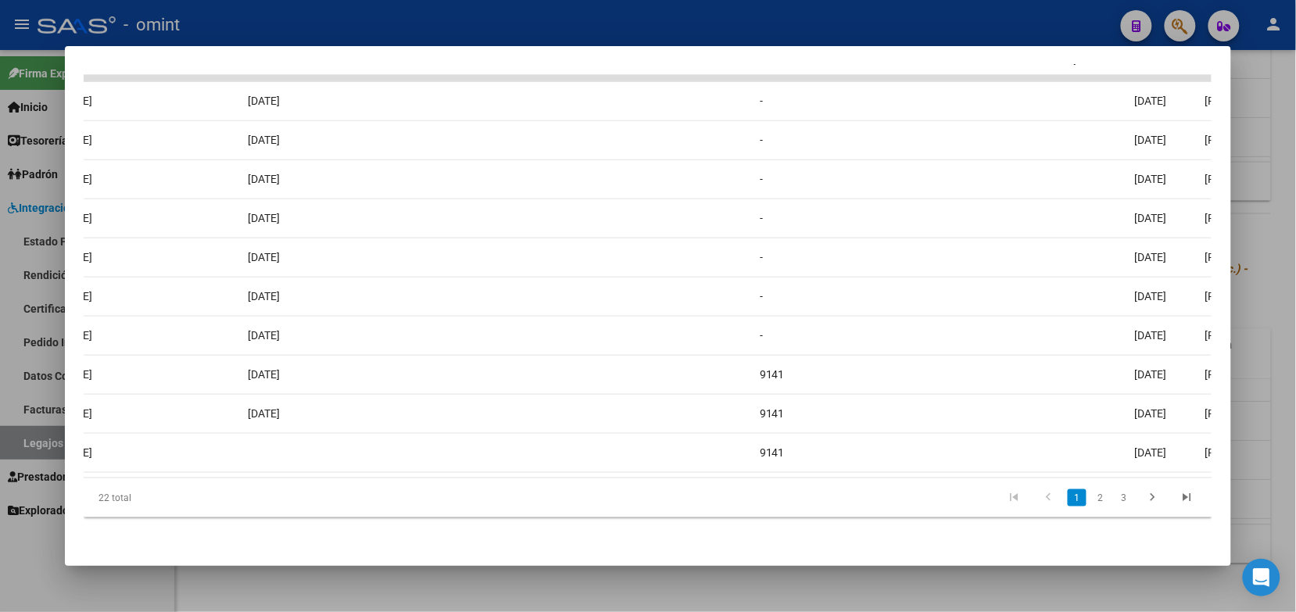
scroll to position [0, 0]
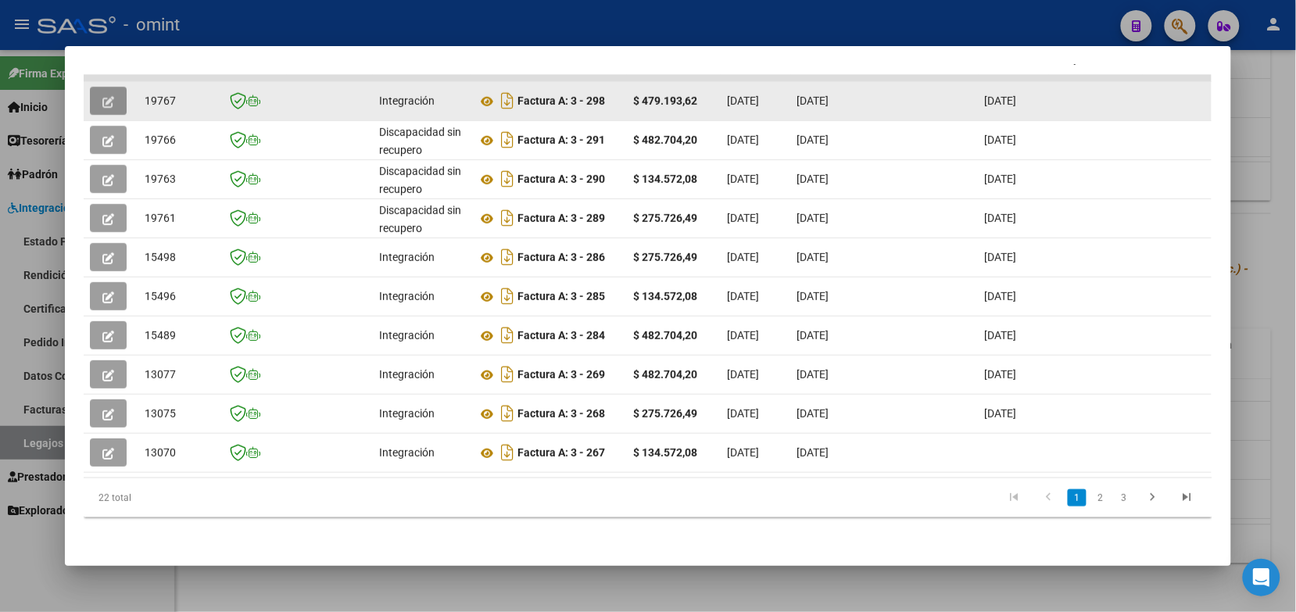
click at [102, 96] on icon "button" at bounding box center [108, 102] width 12 height 12
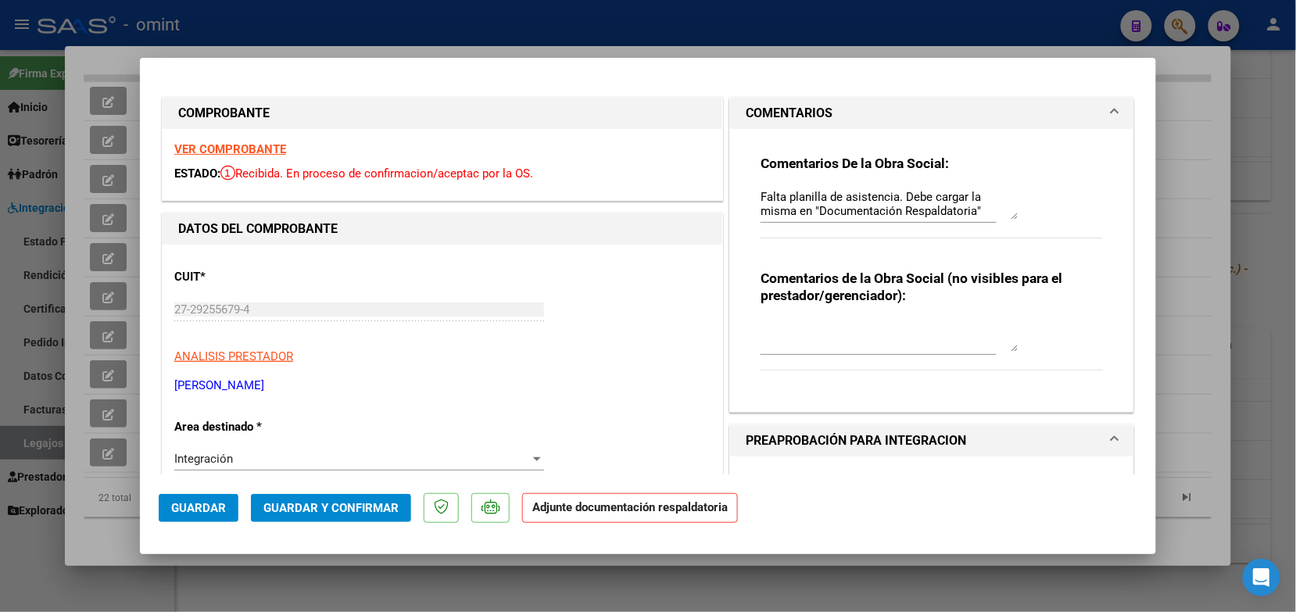
click at [536, 37] on div at bounding box center [648, 306] width 1296 height 612
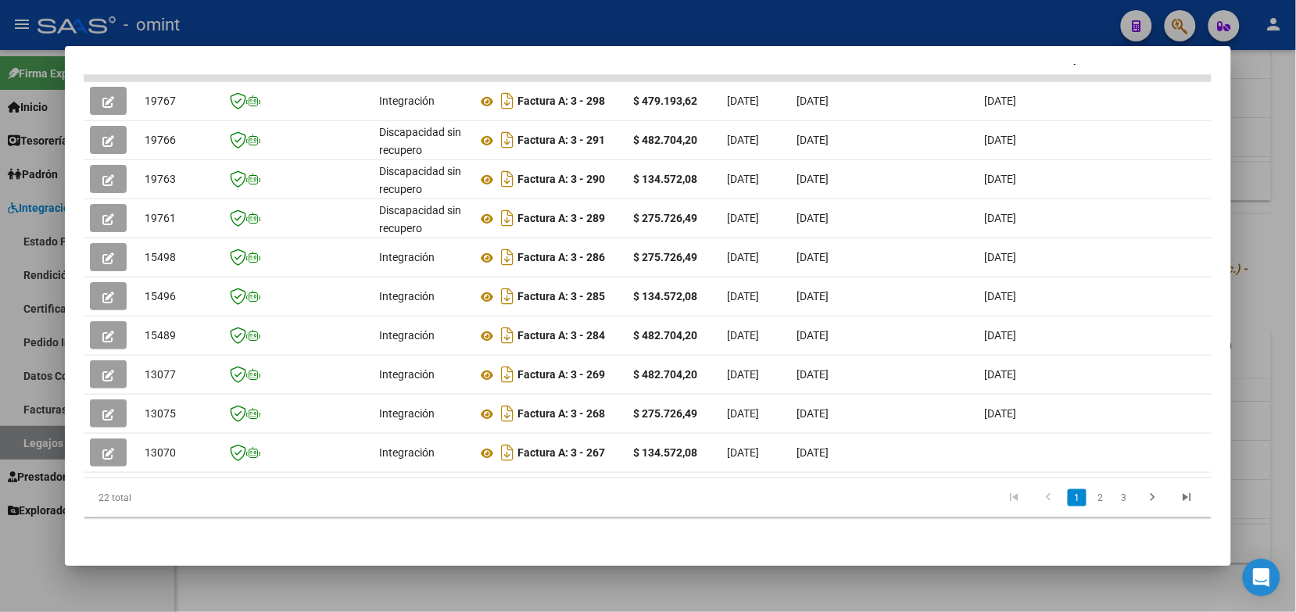
click at [803, 26] on div at bounding box center [648, 306] width 1296 height 612
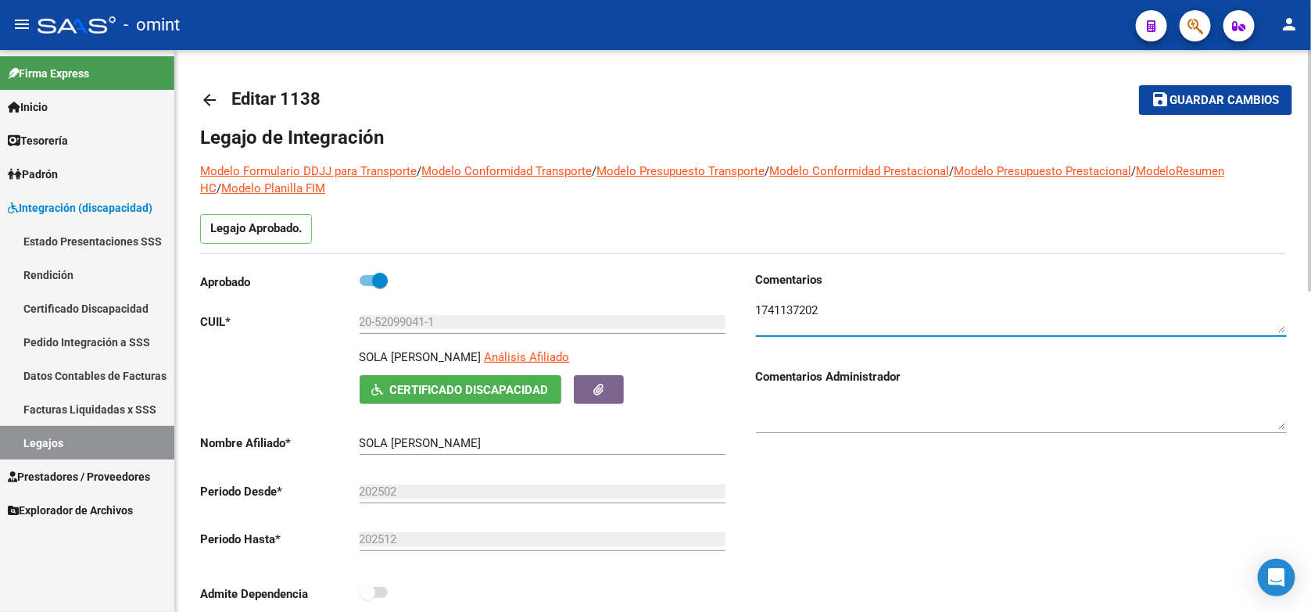
drag, startPoint x: 830, startPoint y: 309, endPoint x: 749, endPoint y: 305, distance: 81.4
click at [749, 305] on div "Comentarios Comentarios Administrador" at bounding box center [1014, 447] width 543 height 353
drag, startPoint x: 775, startPoint y: 299, endPoint x: 752, endPoint y: 299, distance: 23.5
click at [752, 299] on div "Comentarios Comentarios Administrador" at bounding box center [1014, 447] width 543 height 353
drag, startPoint x: 841, startPoint y: 310, endPoint x: 736, endPoint y: 313, distance: 105.6
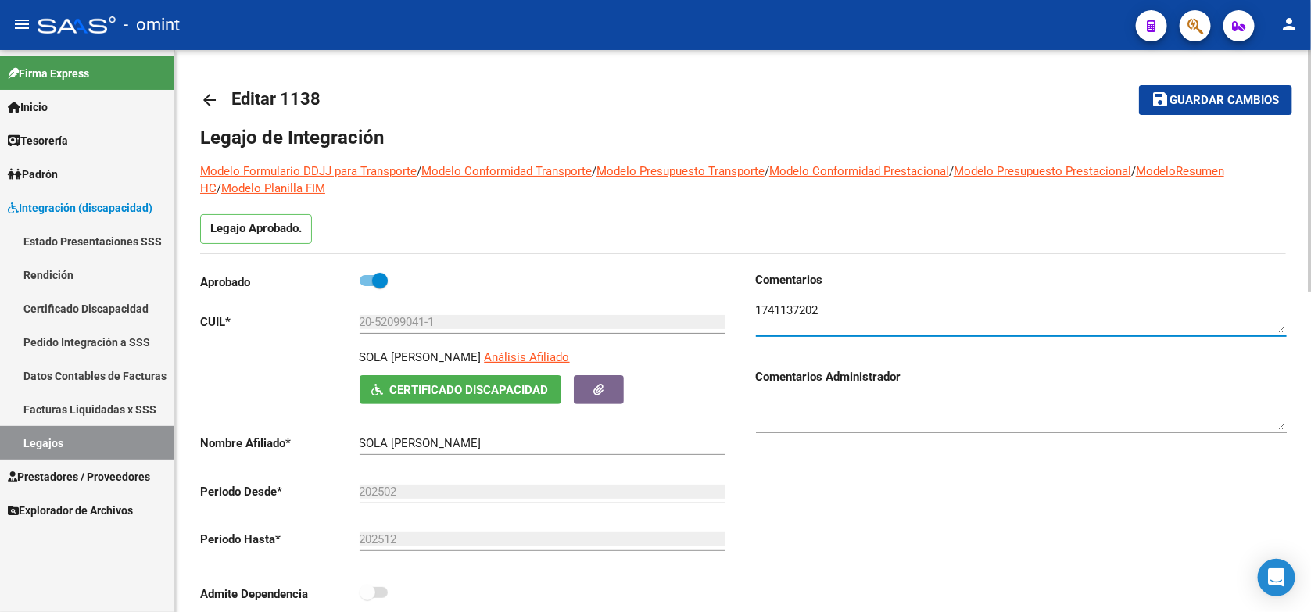
click at [736, 313] on div "Aprobado CUIL * 20-52099041-1 Ingresar CUIL SOLA ADZICH NICANOR Análisis Afilia…" at bounding box center [743, 447] width 1086 height 353
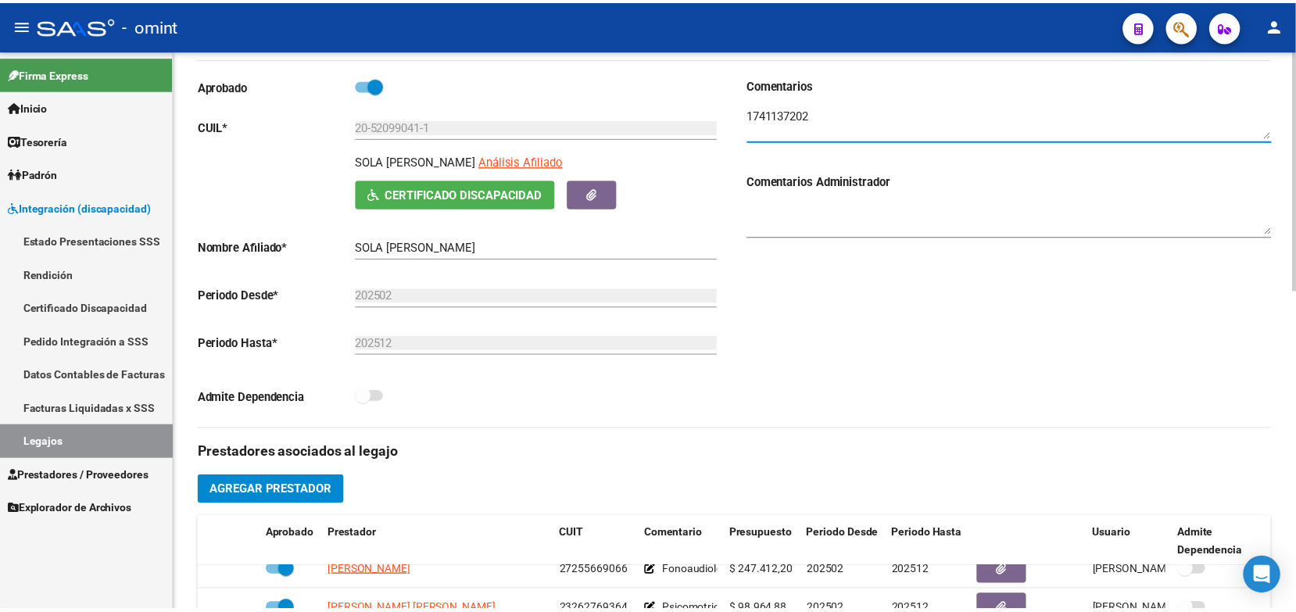
scroll to position [391, 0]
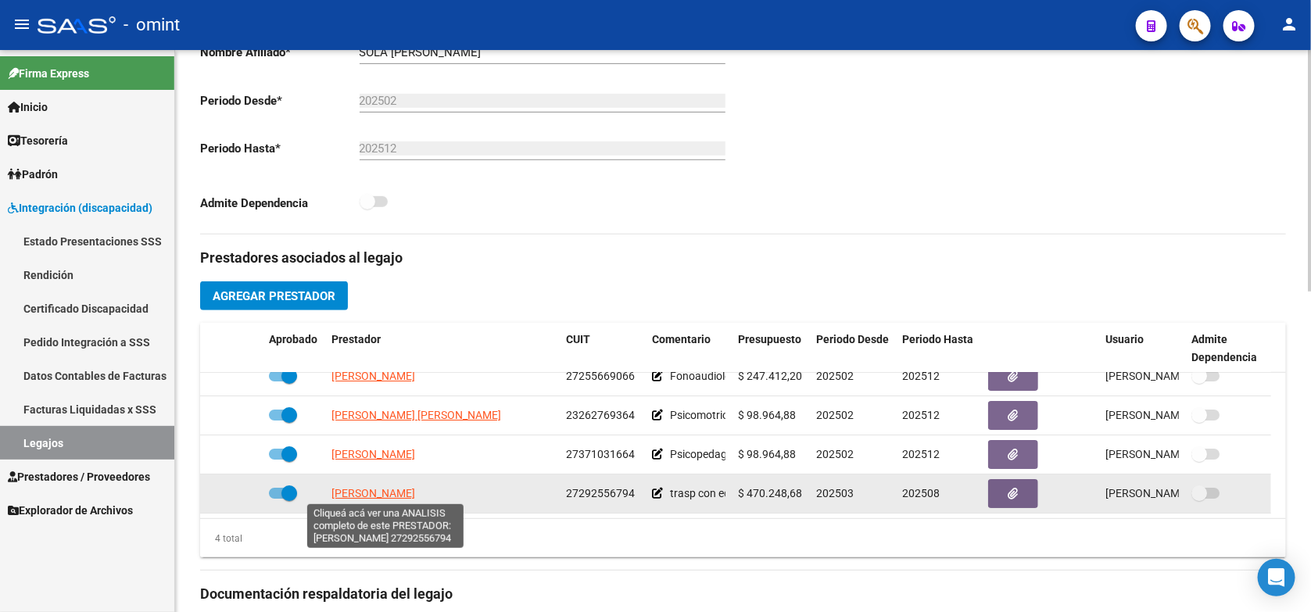
click at [381, 492] on span "VILLEGAS MARIA LUZ" at bounding box center [373, 493] width 84 height 13
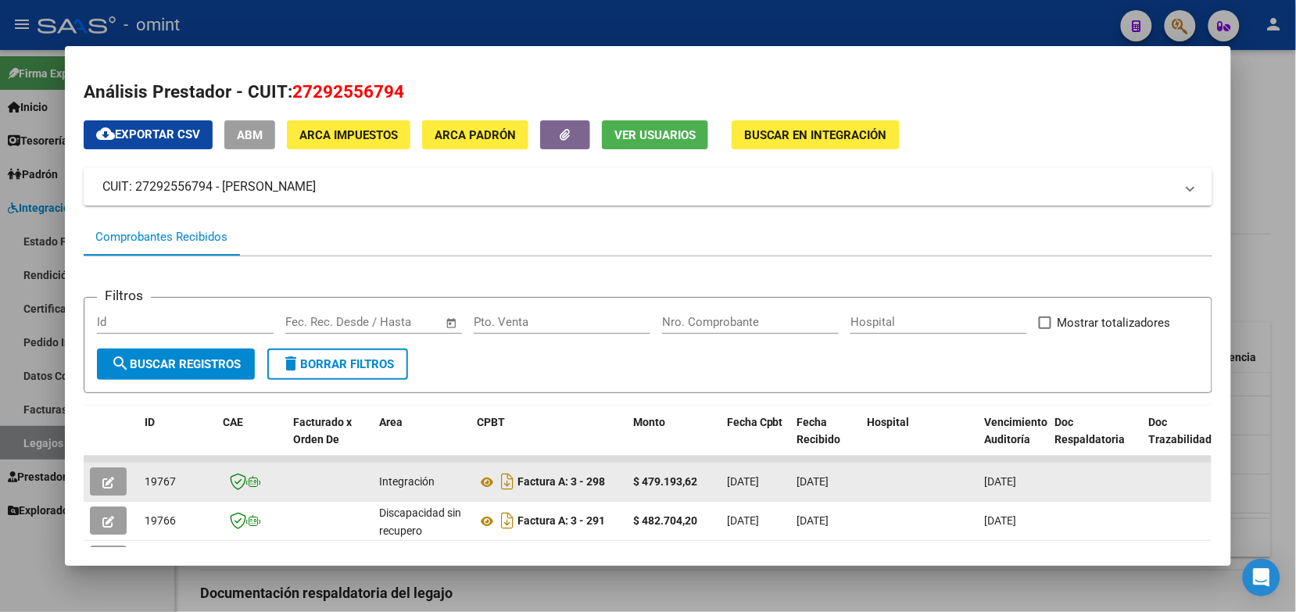
click at [102, 481] on icon "button" at bounding box center [108, 483] width 12 height 12
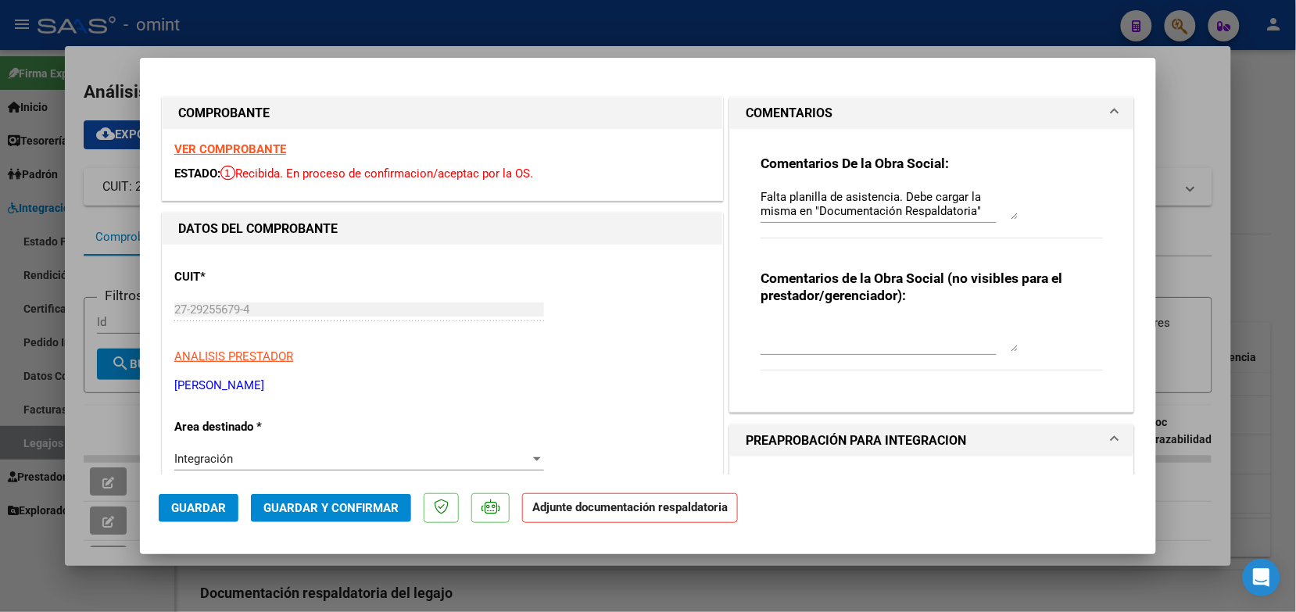
click at [761, 193] on textarea "Falta planilla de asistencia. Debe cargar la misma en "Documentación Respaldato…" at bounding box center [890, 203] width 258 height 31
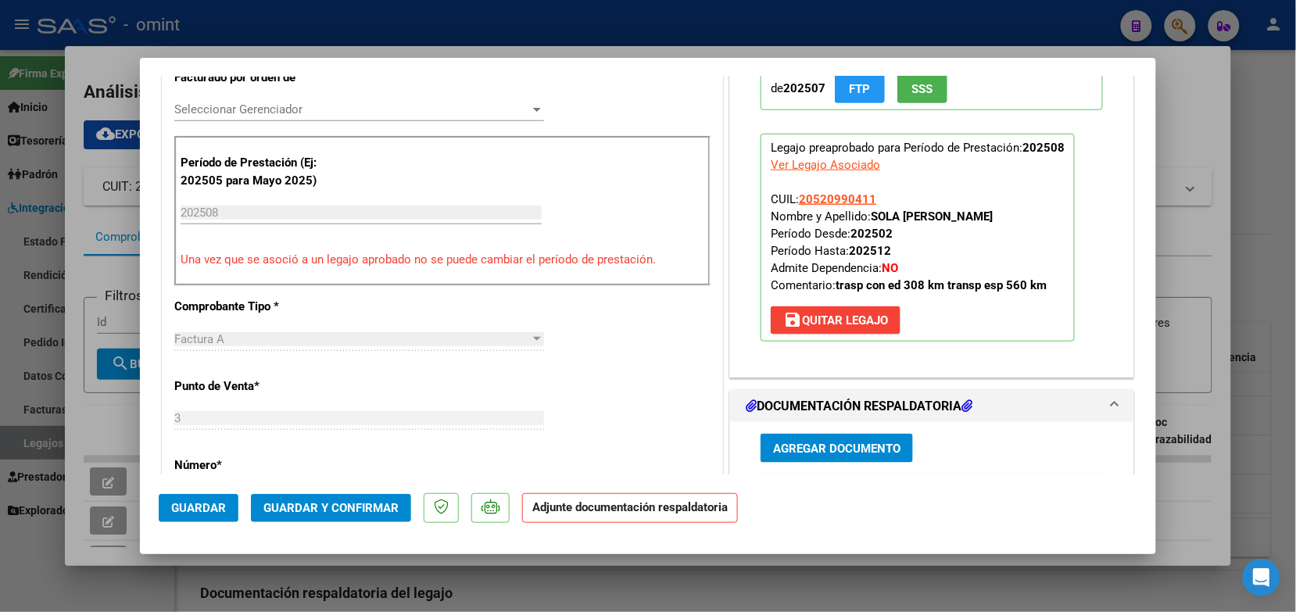
scroll to position [233, 0]
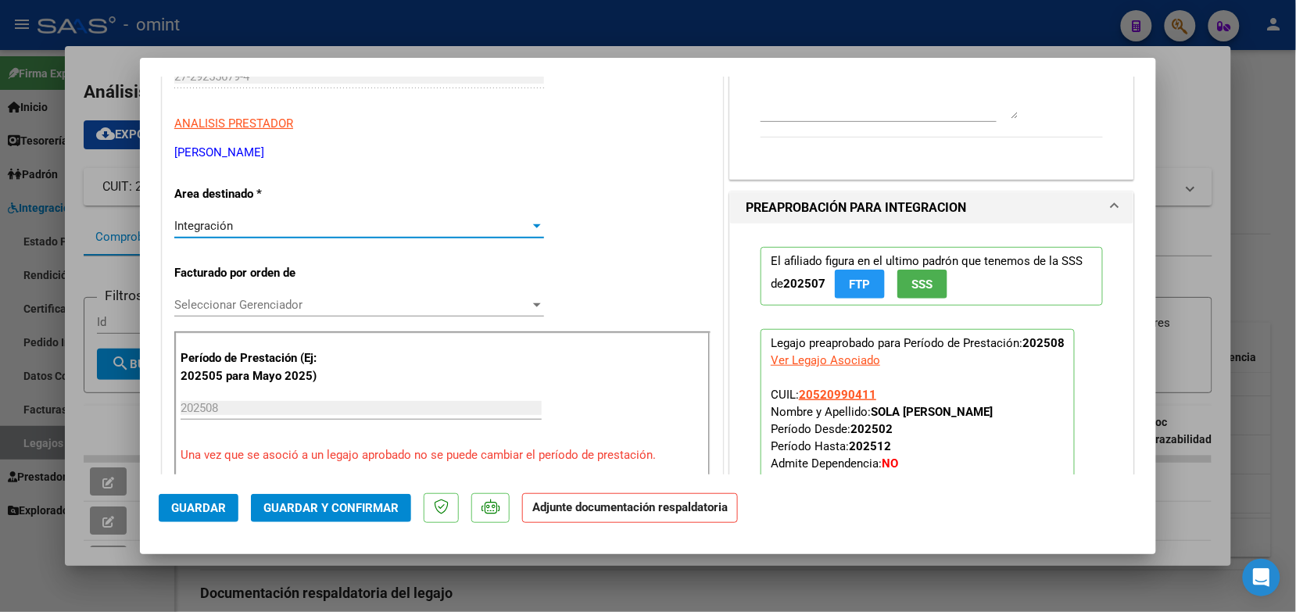
click at [294, 225] on div "Integración" at bounding box center [352, 226] width 356 height 14
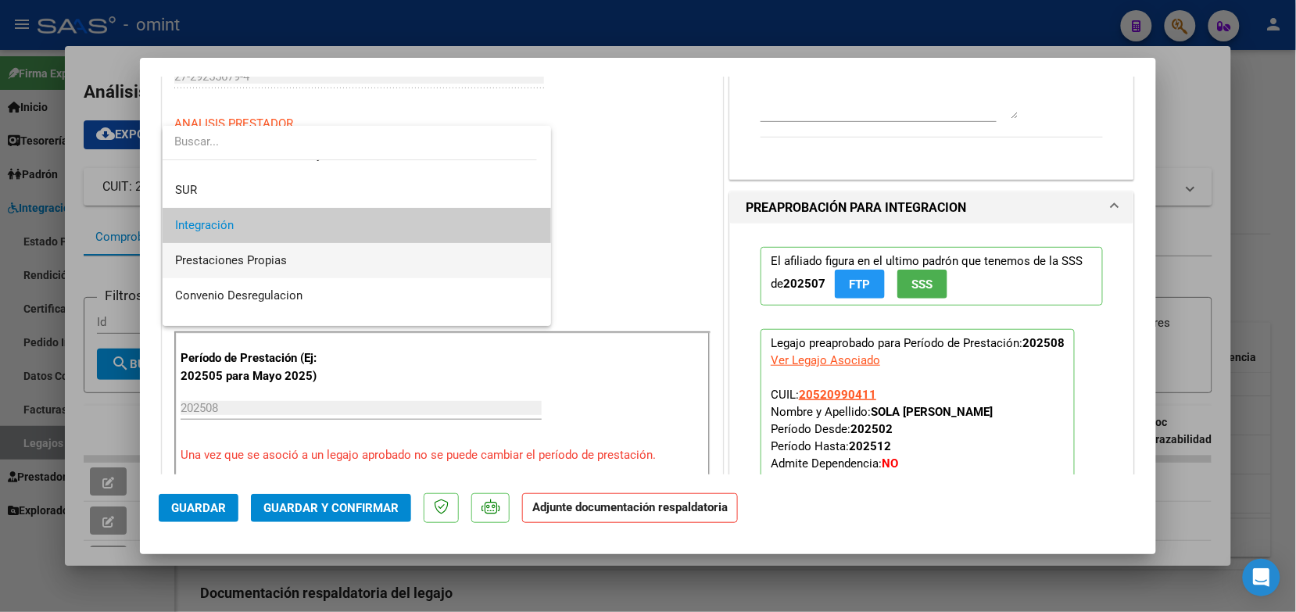
scroll to position [151, 0]
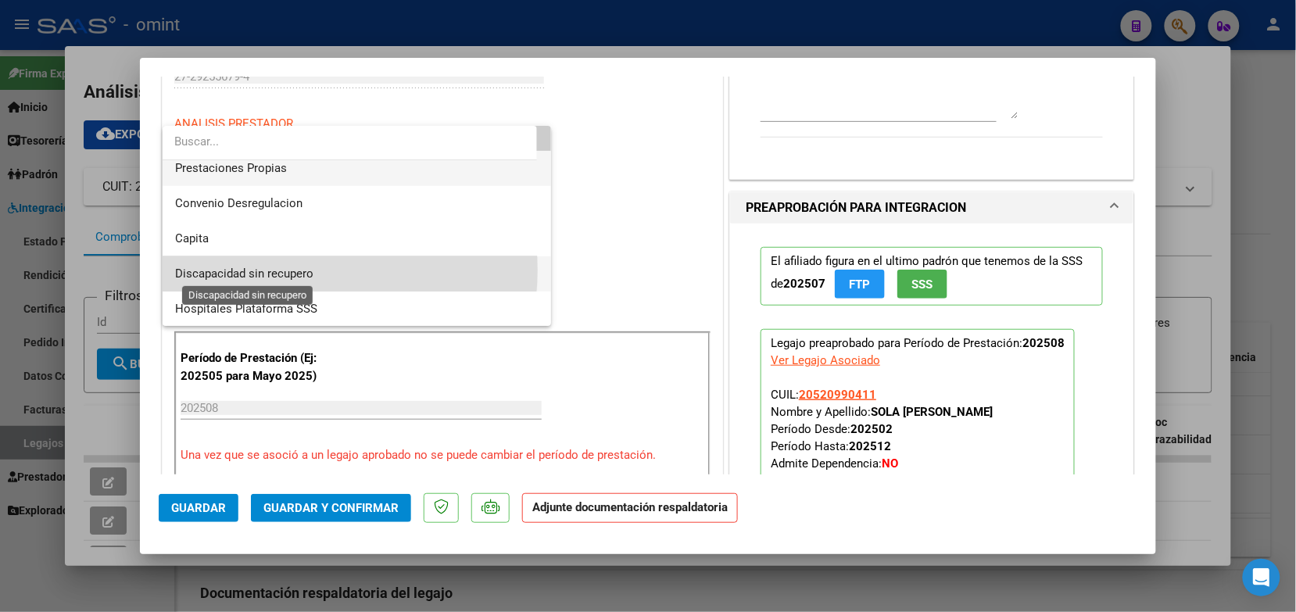
click at [274, 270] on span "Discapacidad sin recupero" at bounding box center [244, 274] width 138 height 14
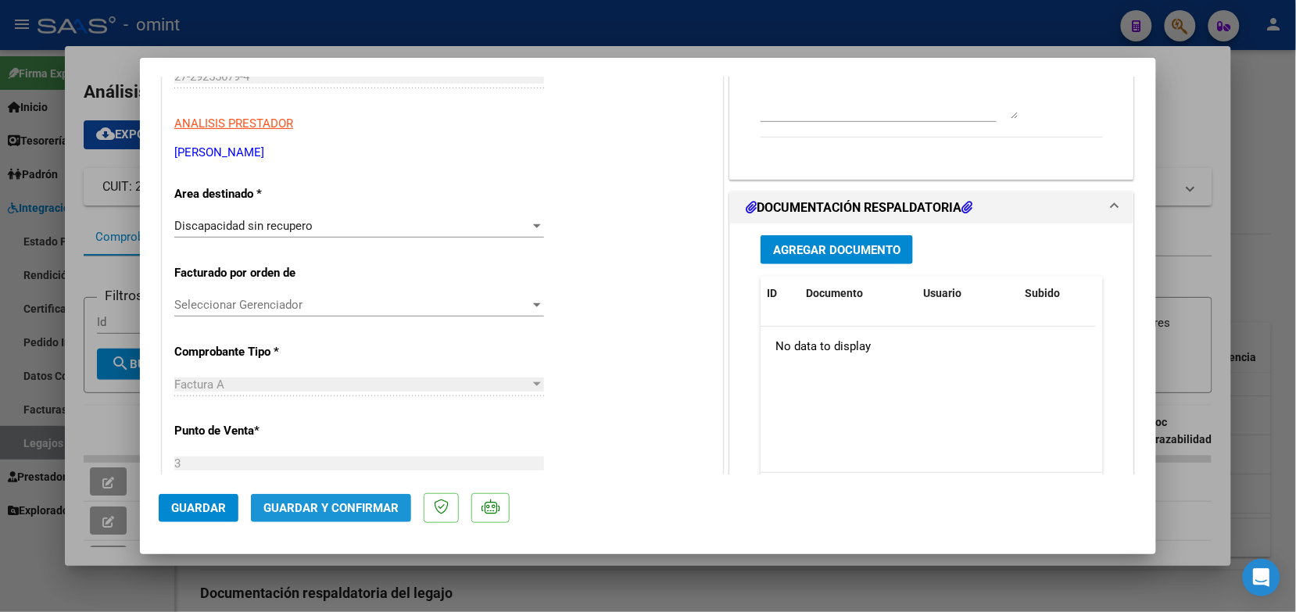
click at [357, 504] on span "Guardar y Confirmar" at bounding box center [330, 508] width 135 height 14
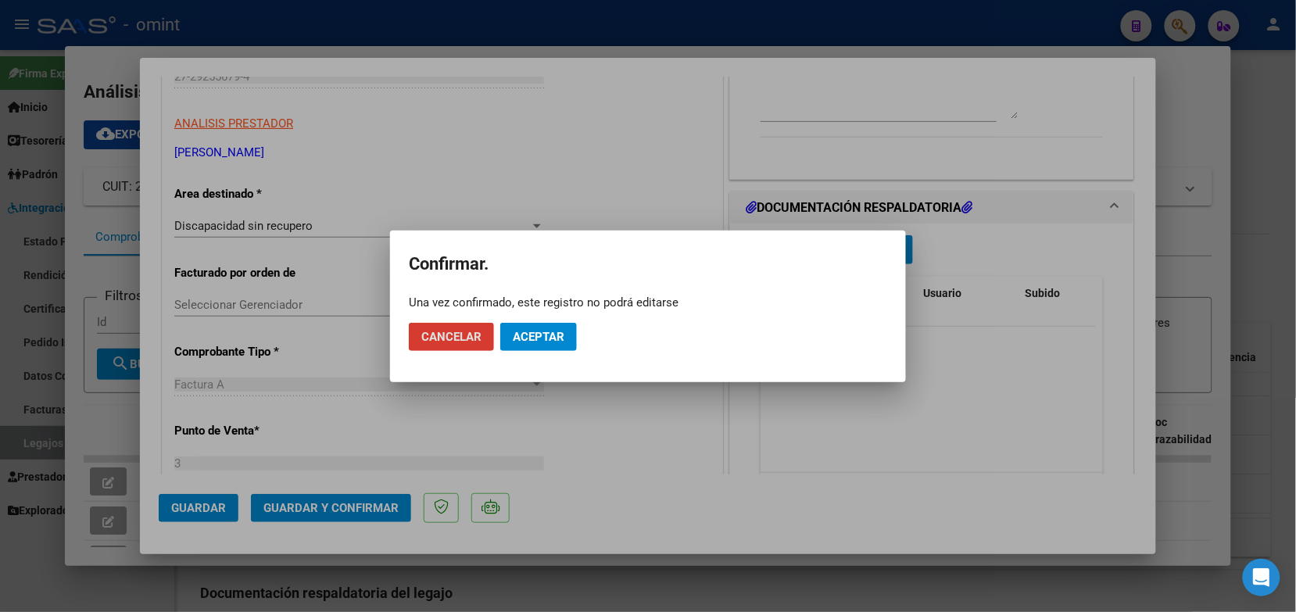
click at [530, 335] on span "Aceptar" at bounding box center [539, 337] width 52 height 14
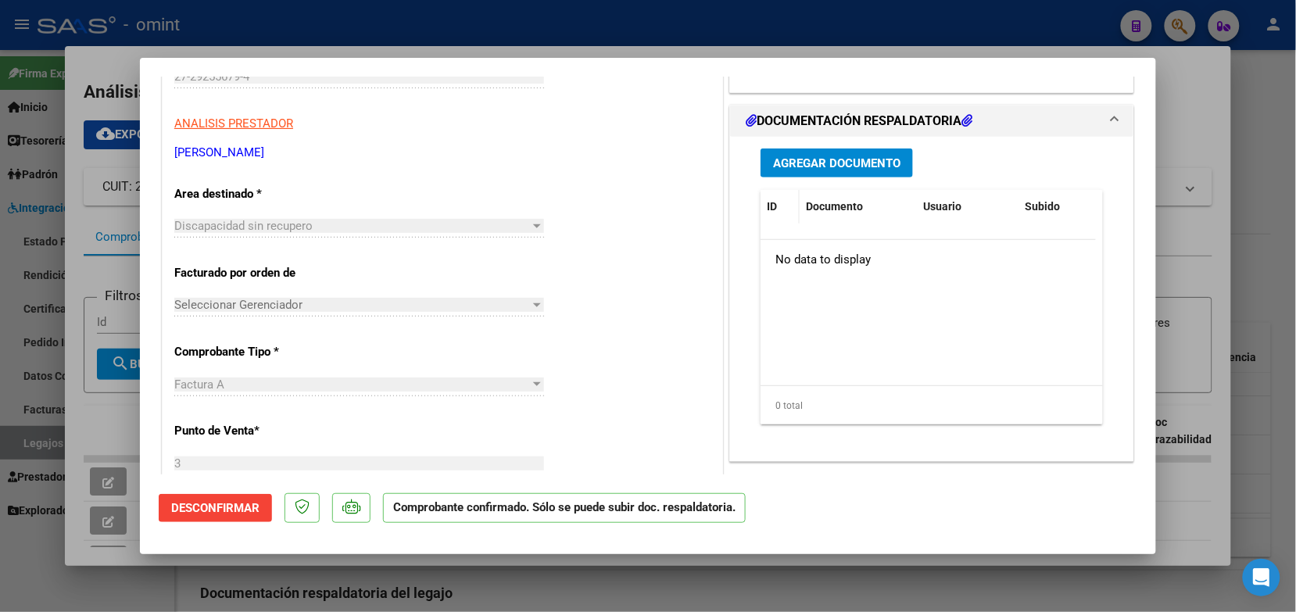
drag, startPoint x: 475, startPoint y: 14, endPoint x: 771, endPoint y: 270, distance: 391.2
click at [475, 13] on div at bounding box center [648, 306] width 1296 height 612
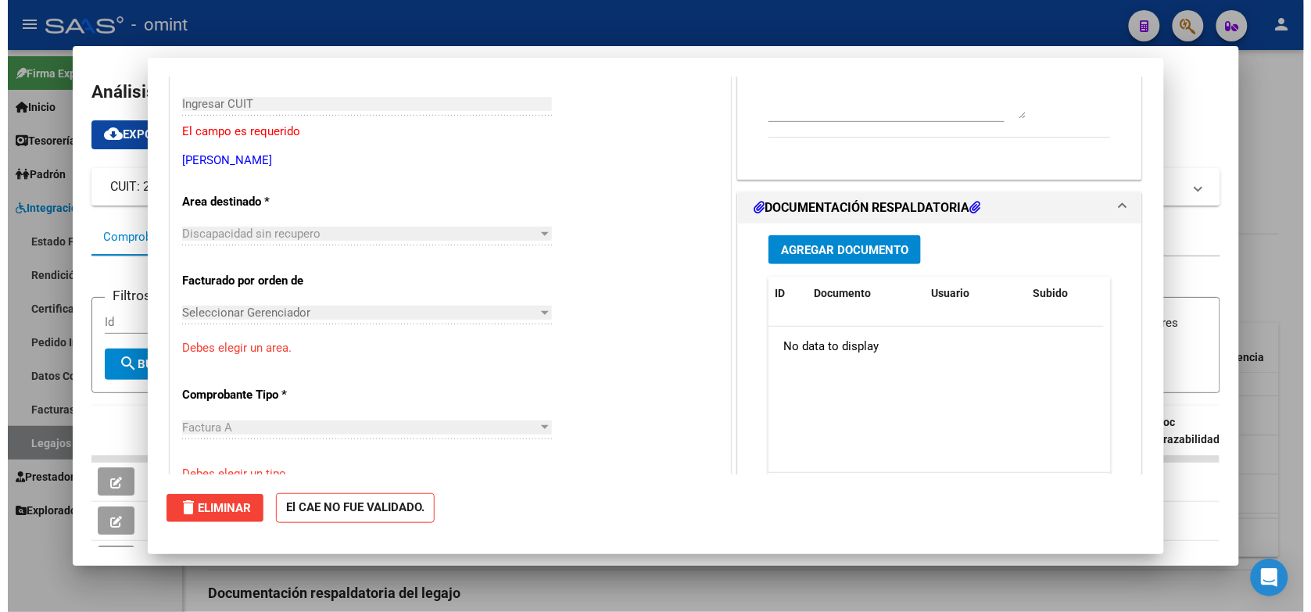
scroll to position [260, 0]
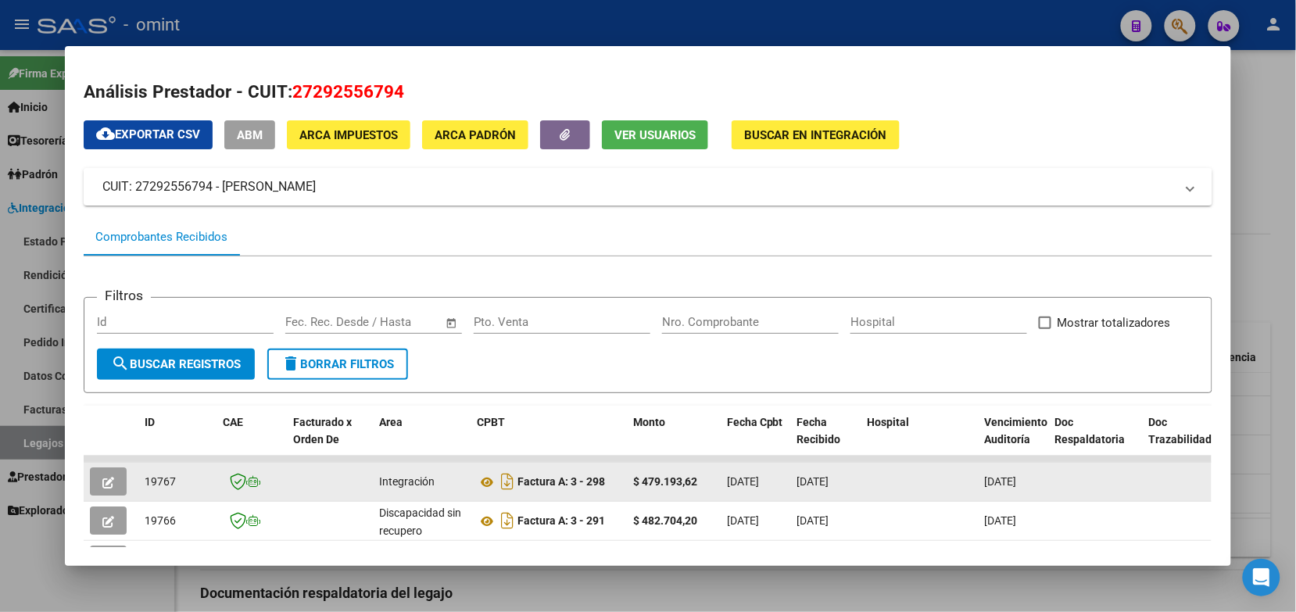
click at [90, 481] on button "button" at bounding box center [108, 481] width 37 height 28
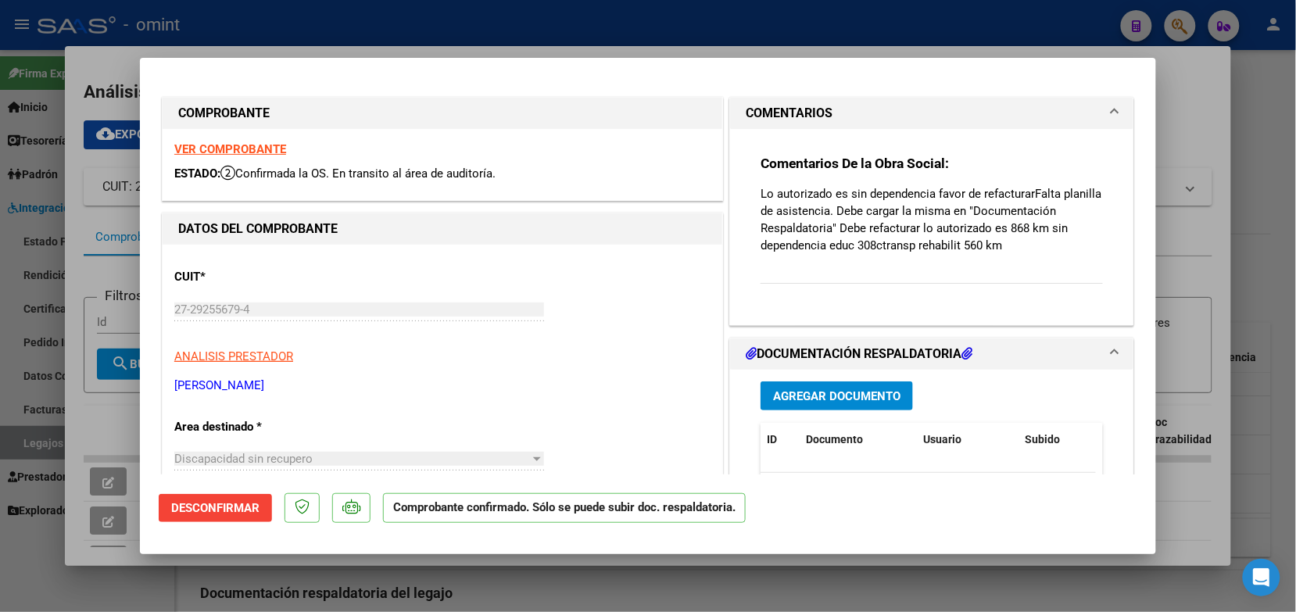
click at [221, 20] on div at bounding box center [648, 306] width 1296 height 612
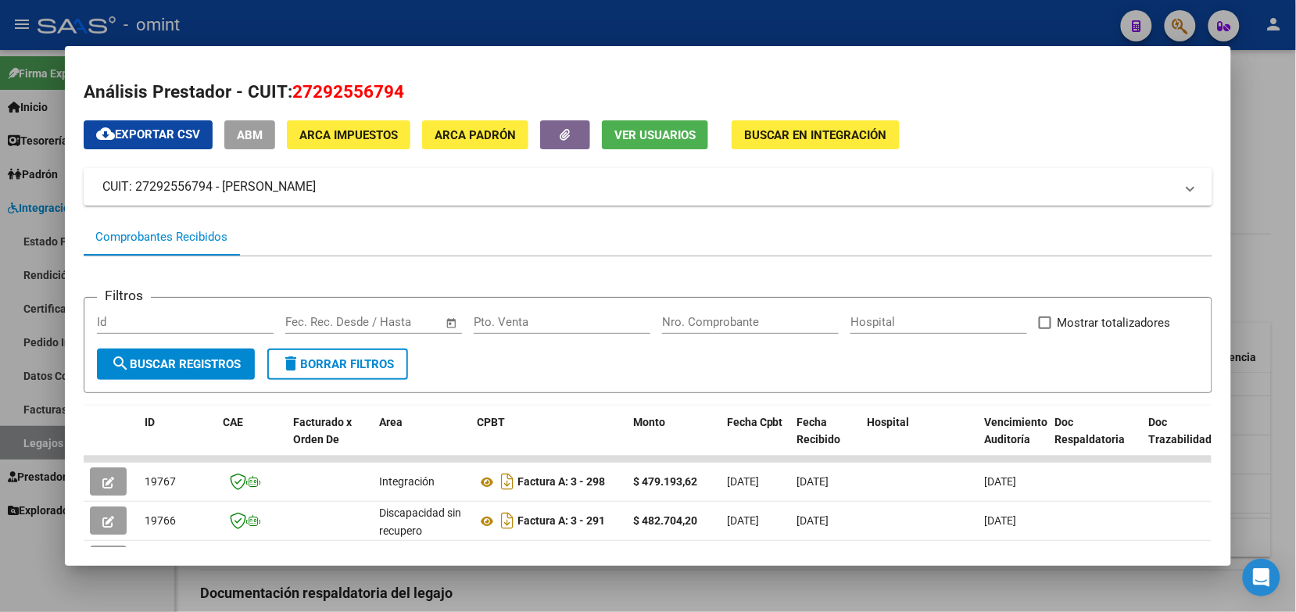
click at [356, 20] on div at bounding box center [648, 306] width 1296 height 612
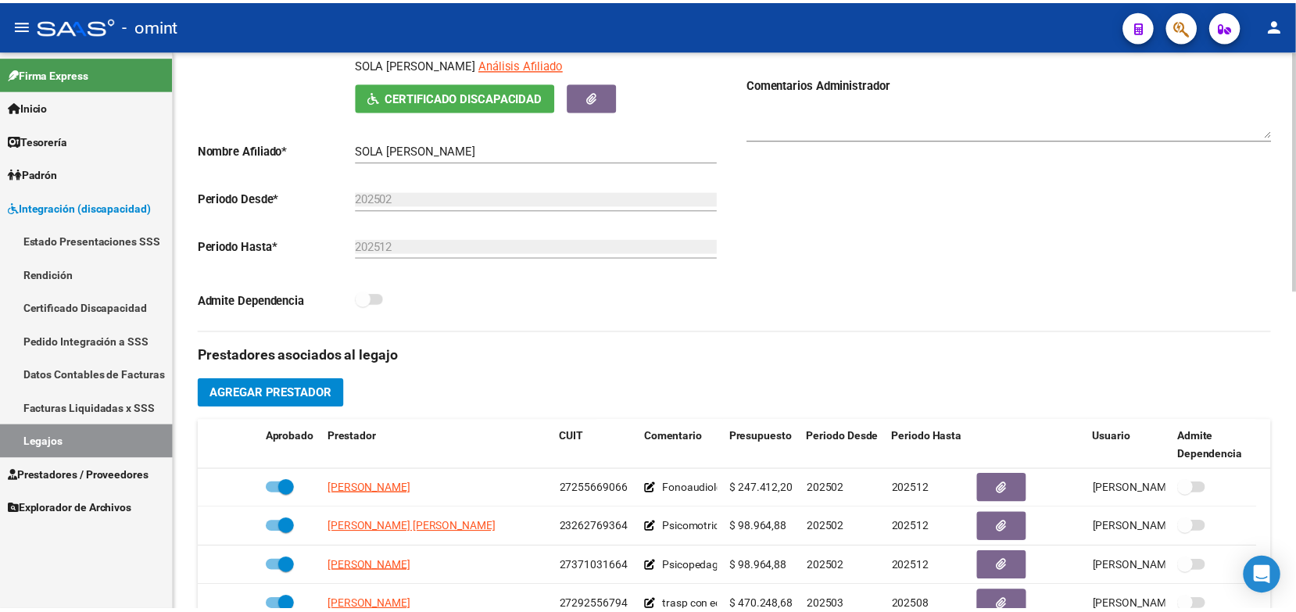
scroll to position [489, 0]
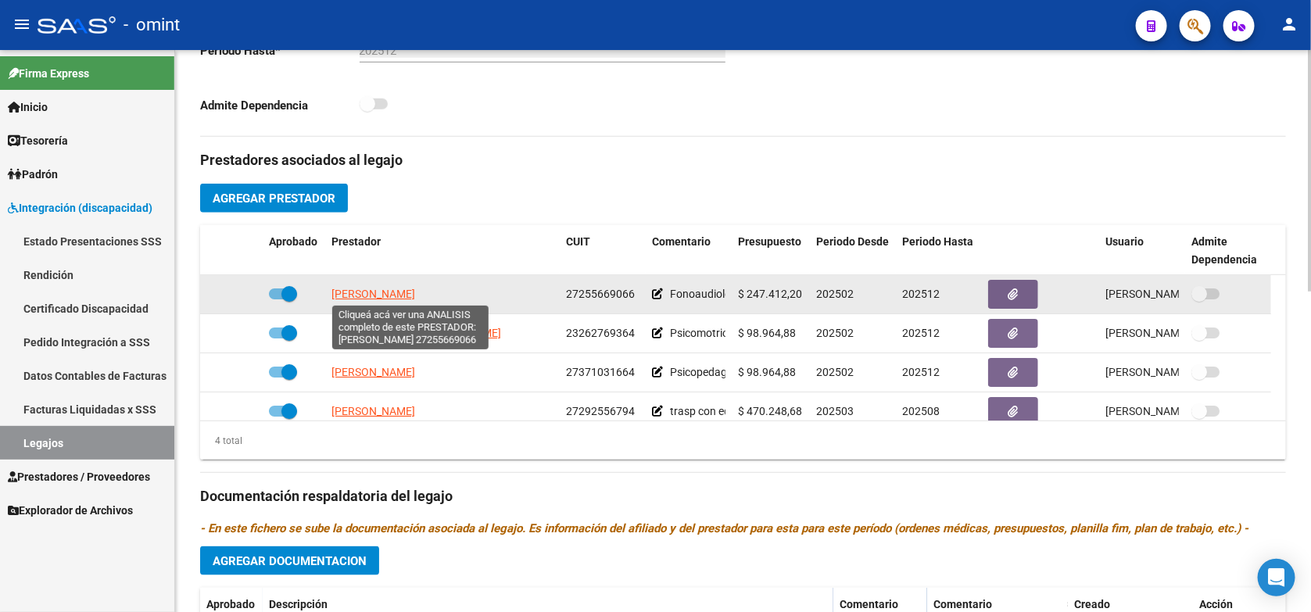
click at [415, 292] on span "TRIUNFETTI GABRIELA SUSANA" at bounding box center [373, 294] width 84 height 13
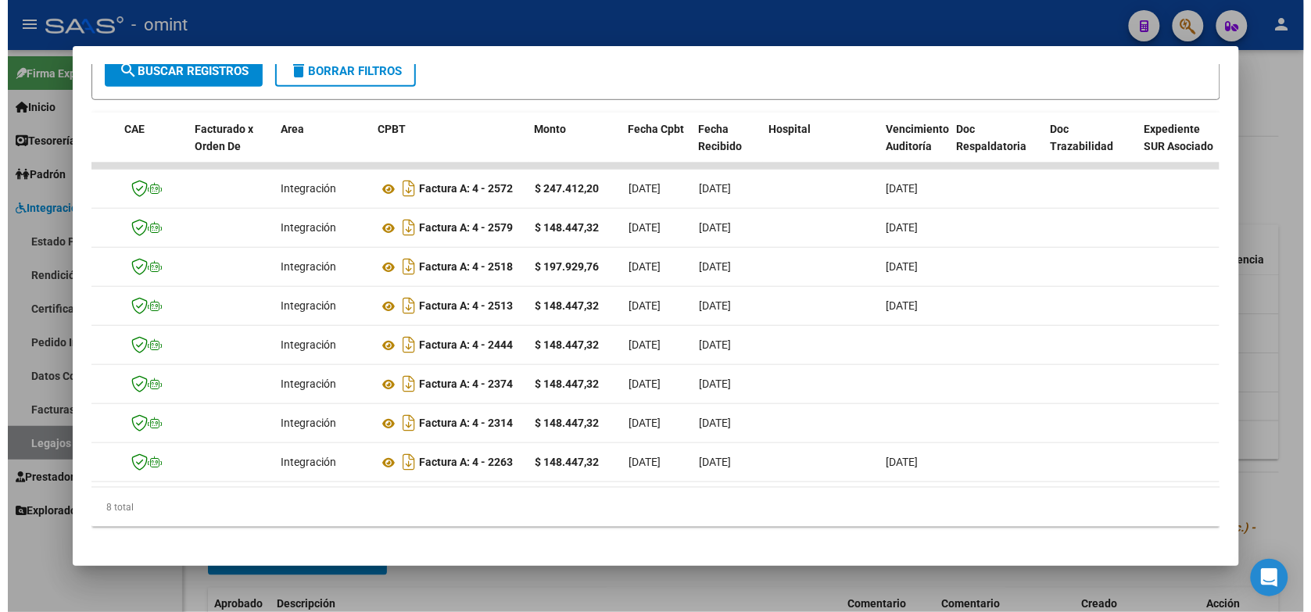
scroll to position [0, 0]
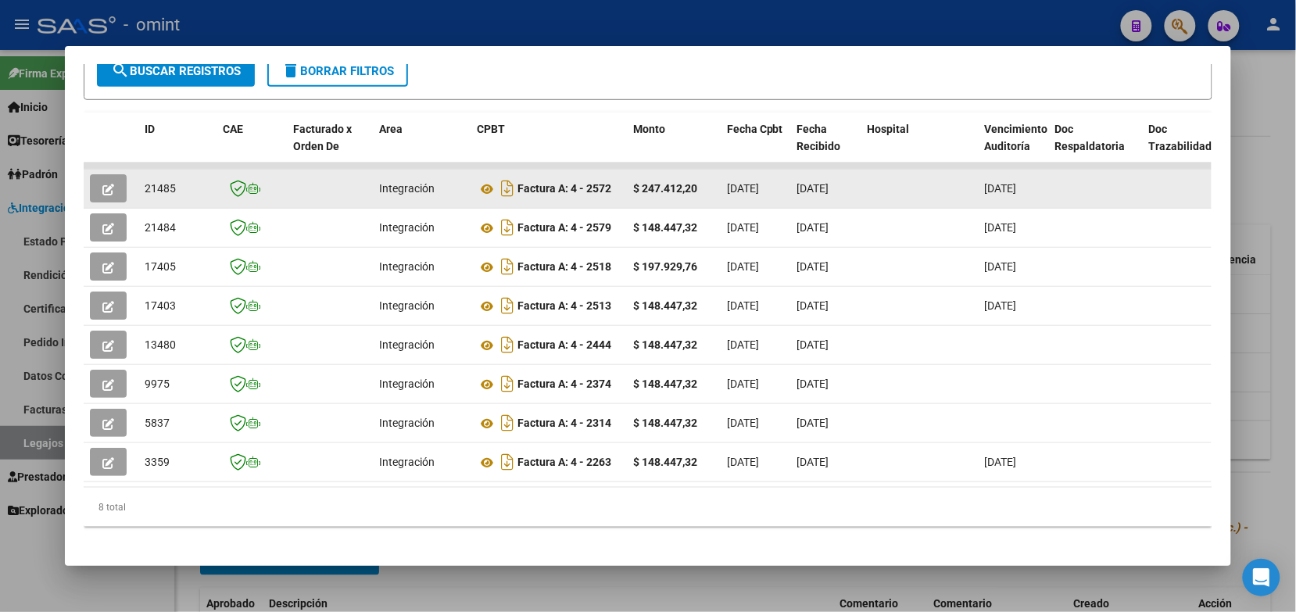
click at [106, 192] on icon "button" at bounding box center [108, 190] width 12 height 12
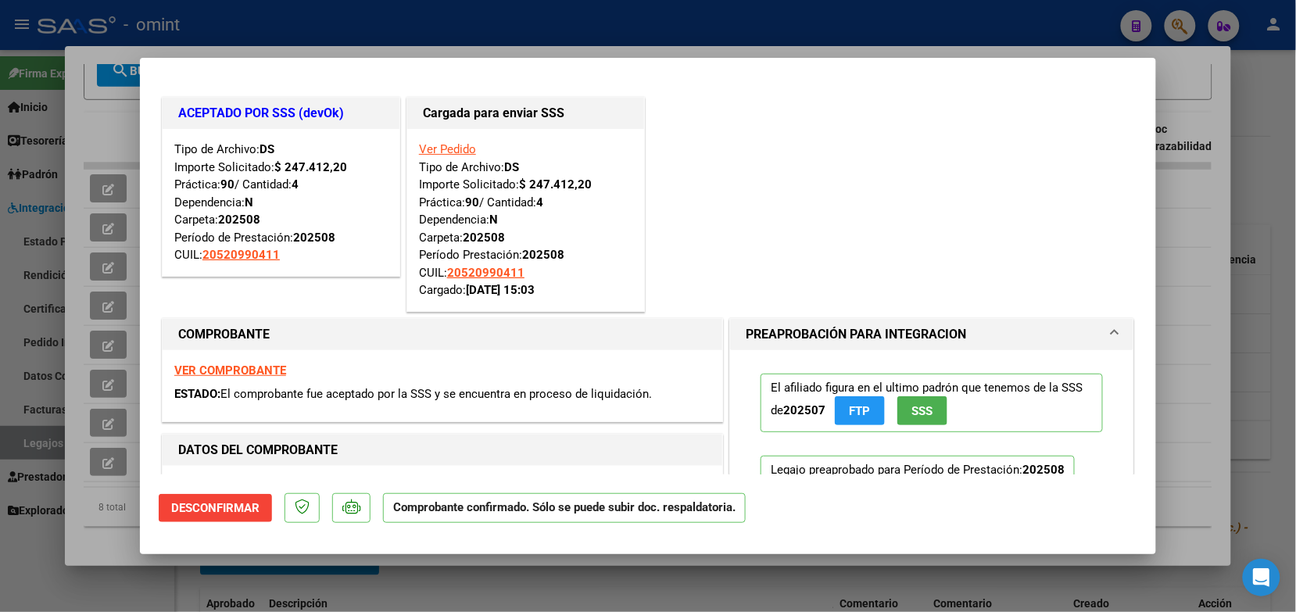
click at [275, 24] on div at bounding box center [648, 306] width 1296 height 612
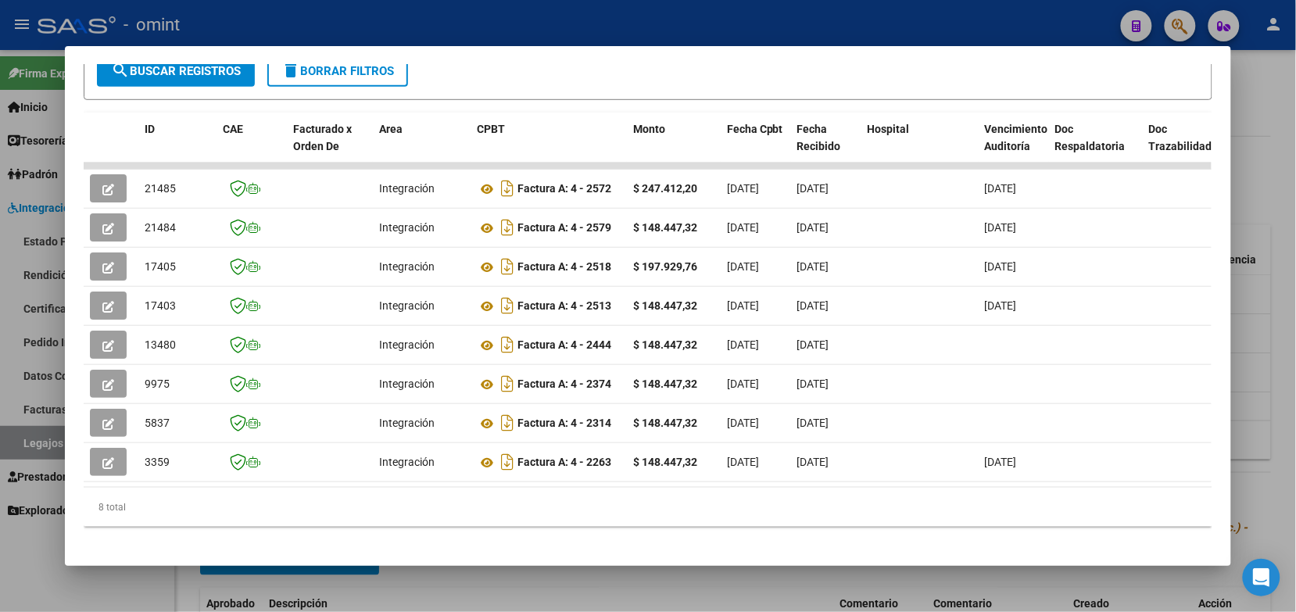
click at [919, 26] on div at bounding box center [648, 306] width 1296 height 612
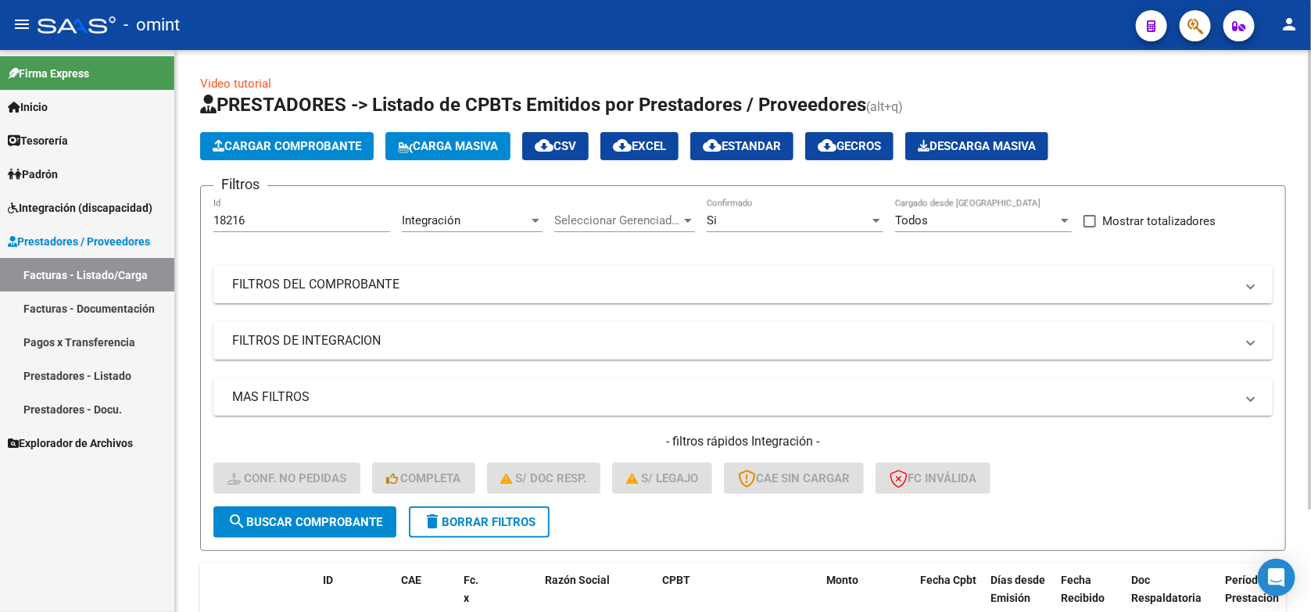
scroll to position [127, 0]
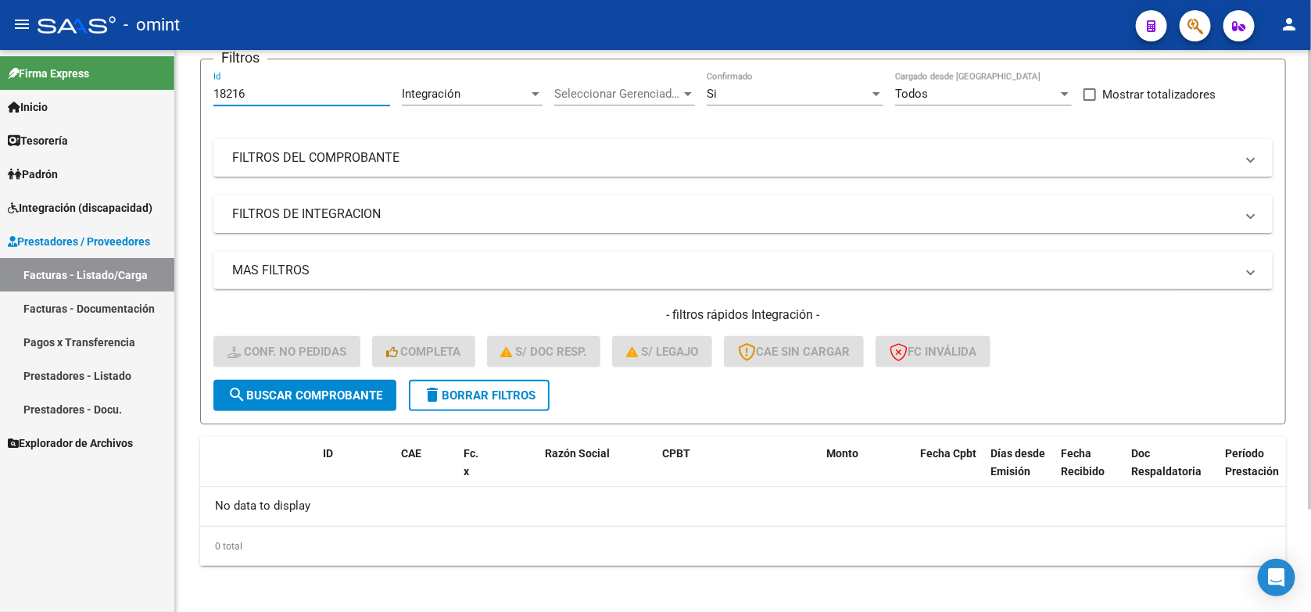
drag, startPoint x: 258, startPoint y: 91, endPoint x: 199, endPoint y: 99, distance: 59.3
click at [200, 99] on form "Filtros 18216 Id Integración Area Seleccionar Gerenciador Seleccionar Gerenciad…" at bounding box center [743, 242] width 1086 height 366
paste input "345"
click at [318, 388] on span "search Buscar Comprobante" at bounding box center [304, 395] width 155 height 14
drag, startPoint x: 260, startPoint y: 94, endPoint x: 204, endPoint y: 95, distance: 55.5
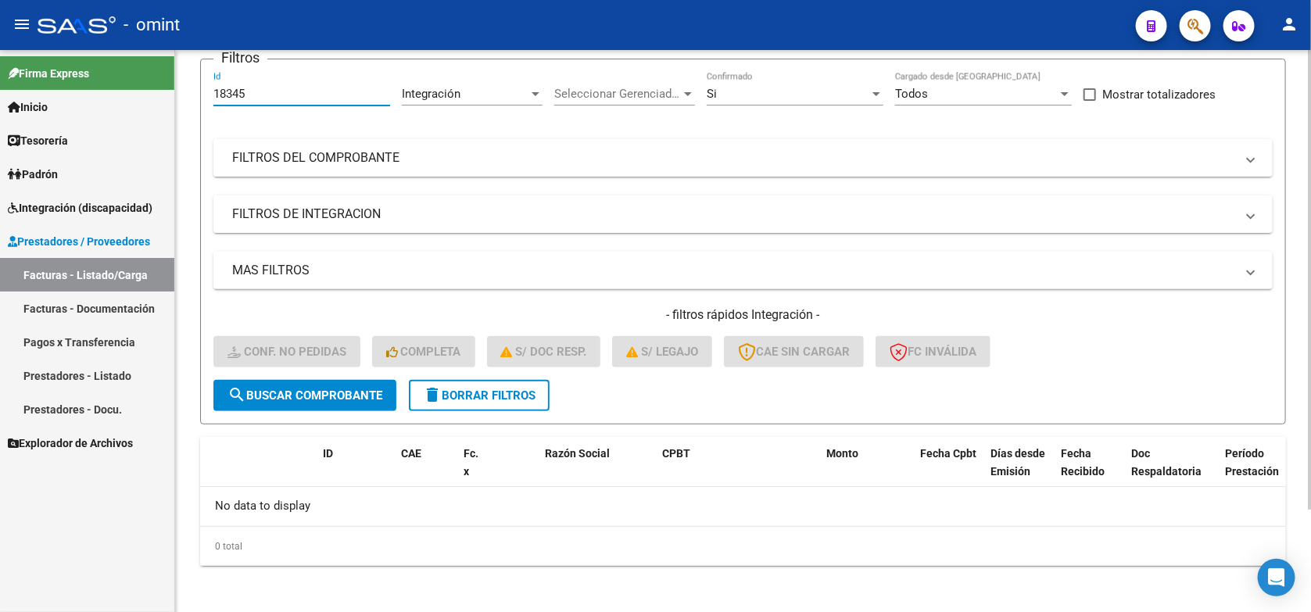
click at [204, 95] on form "Filtros 18345 Id Integración Area Seleccionar Gerenciador Seleccionar Gerenciad…" at bounding box center [743, 242] width 1086 height 366
paste input "71"
click at [324, 388] on span "search Buscar Comprobante" at bounding box center [304, 395] width 155 height 14
drag, startPoint x: 260, startPoint y: 98, endPoint x: 201, endPoint y: 99, distance: 59.4
click at [201, 99] on form "Filtros 18371 Id Integración Area Seleccionar Gerenciador Seleccionar Gerenciad…" at bounding box center [743, 242] width 1086 height 366
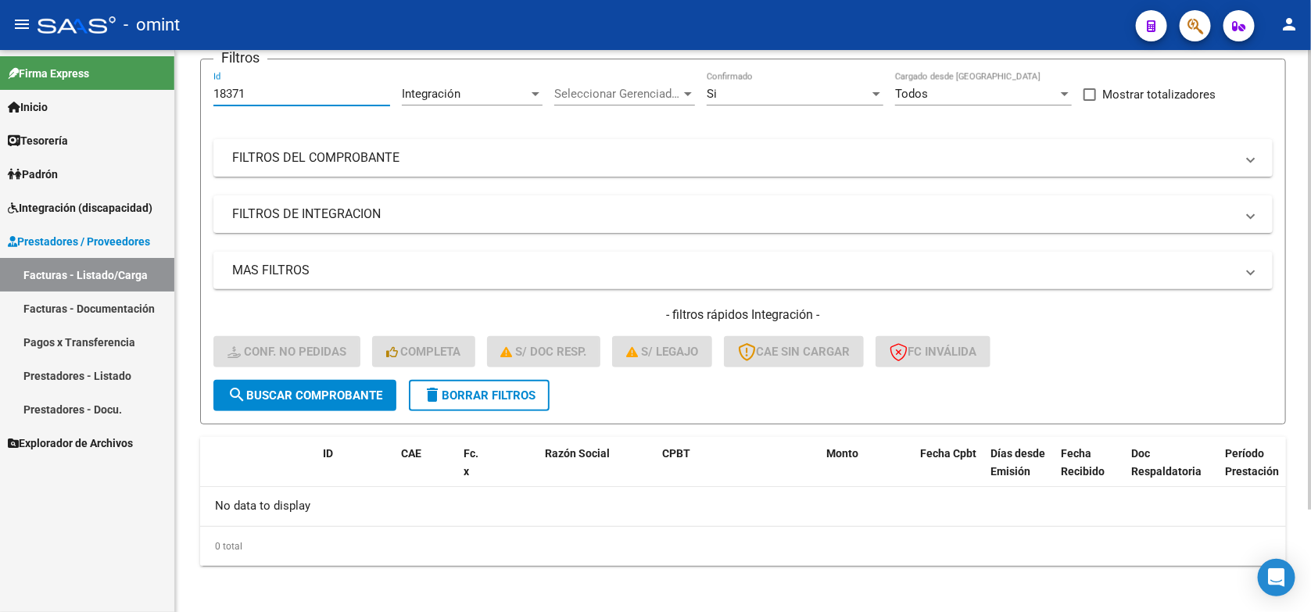
paste input "66"
type input "18366"
click at [341, 393] on span "search Buscar Comprobante" at bounding box center [304, 395] width 155 height 14
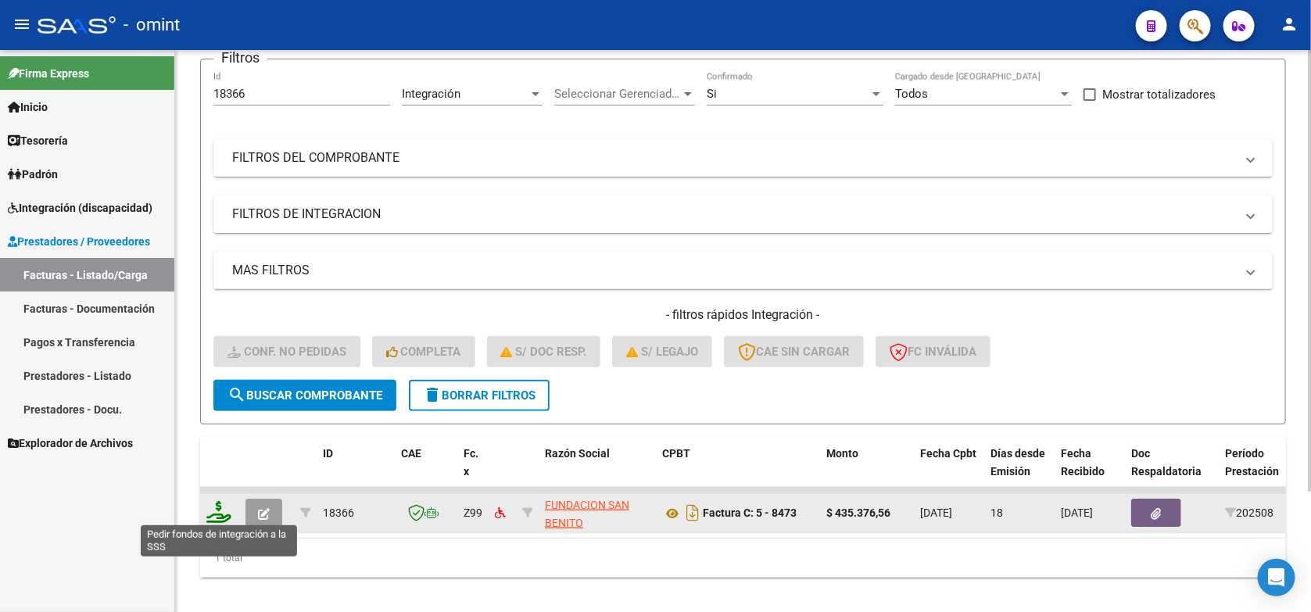
click at [220, 506] on icon at bounding box center [218, 512] width 25 height 22
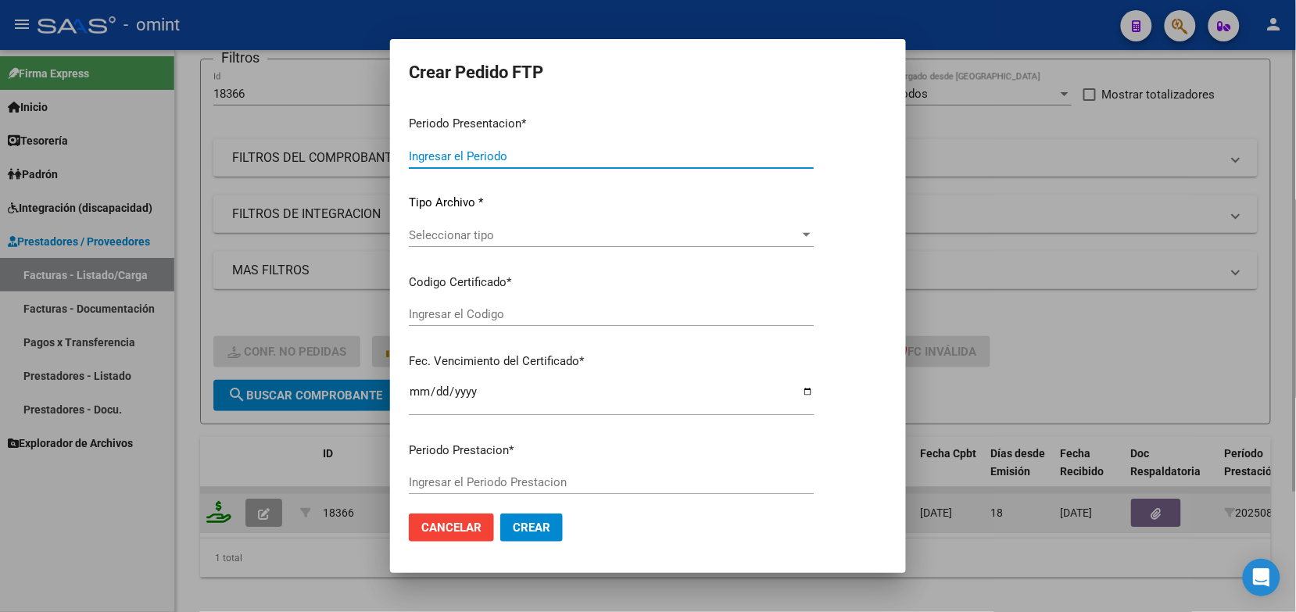
type input "202508"
type input "$ 435.376,56"
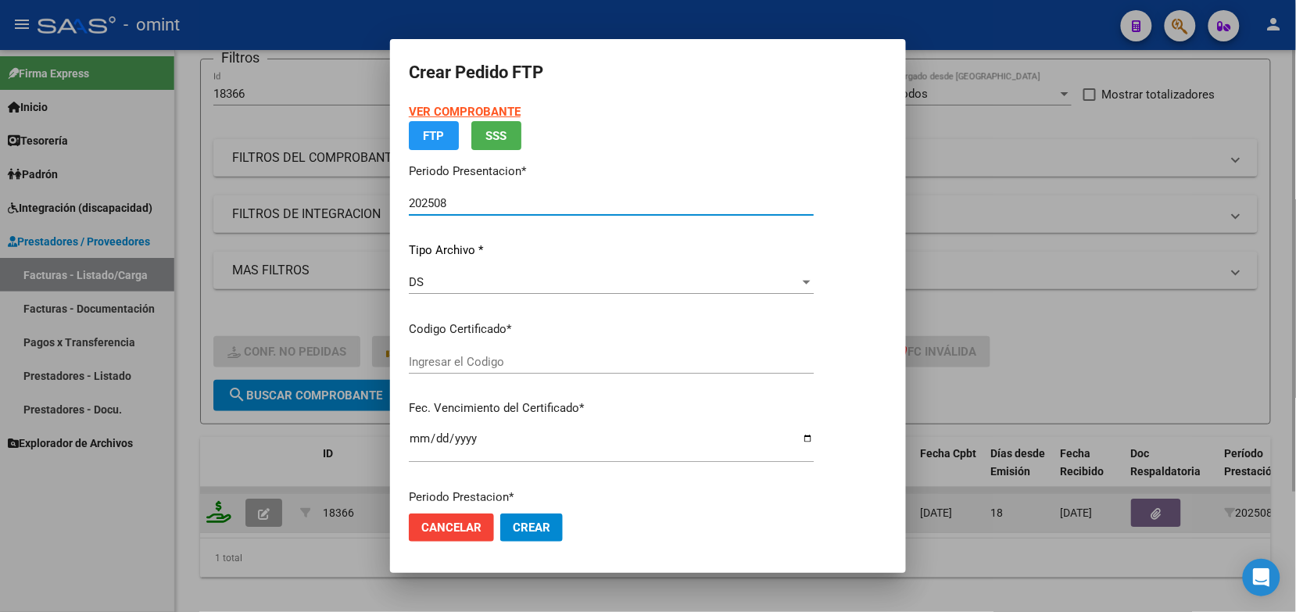
type input "9434487543"
type input "2028-06-06"
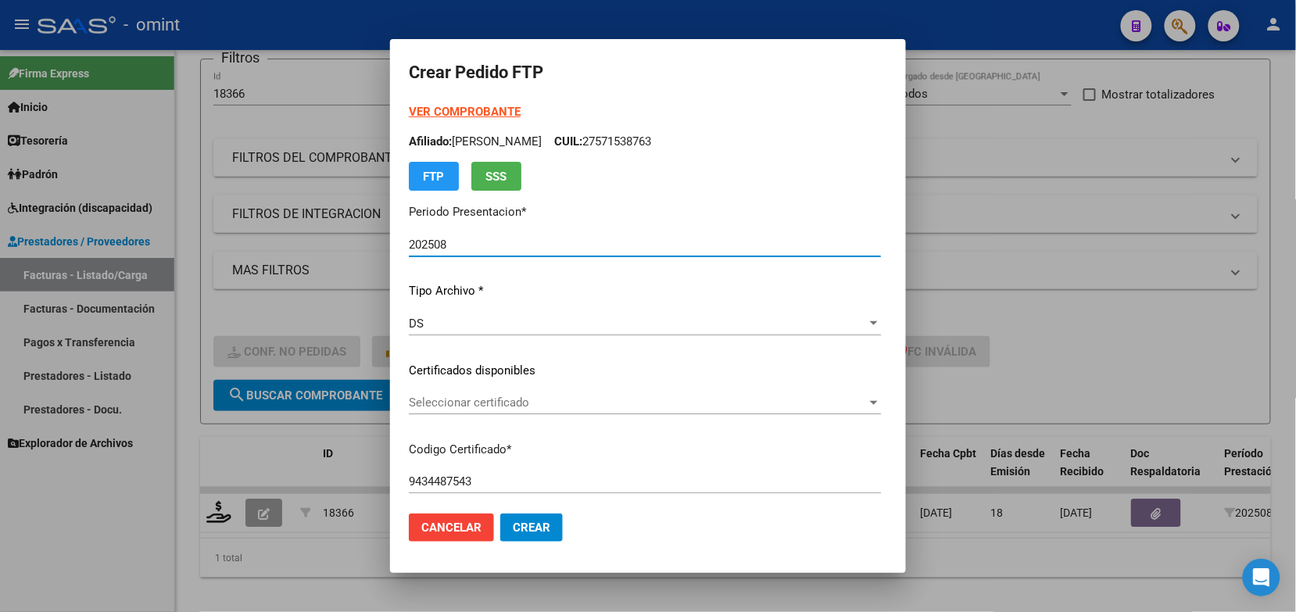
click at [582, 409] on div "Seleccionar certificado Seleccionar certificado" at bounding box center [645, 402] width 472 height 23
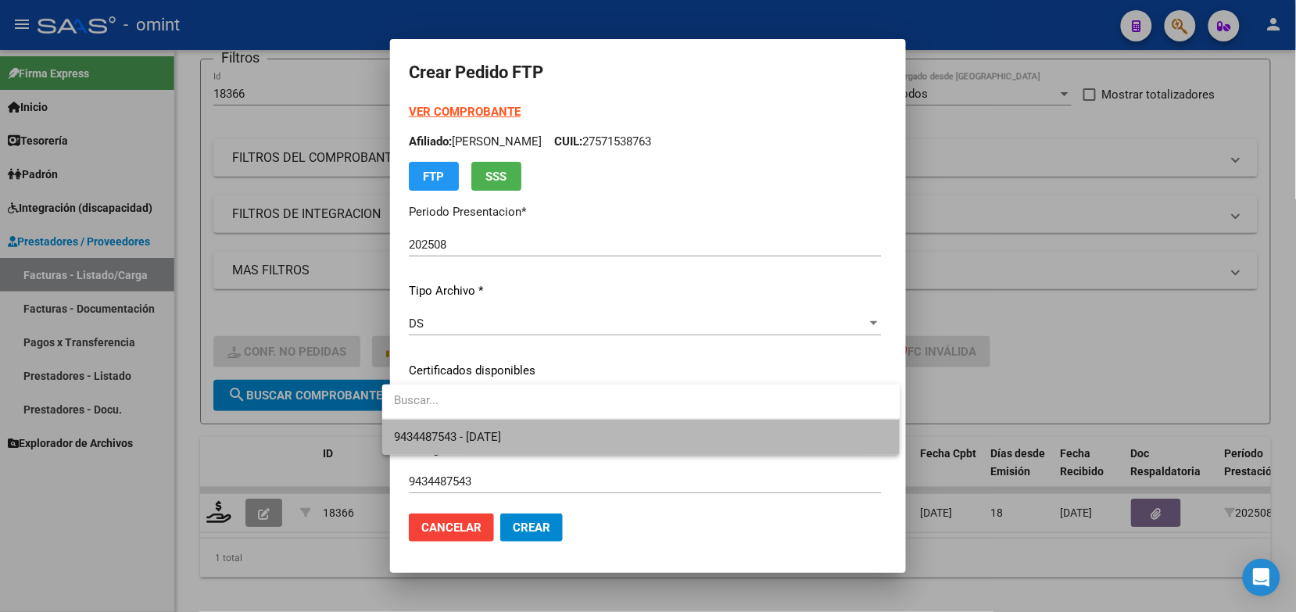
click at [582, 434] on span "9434487543 - 2028-06-06" at bounding box center [641, 437] width 493 height 35
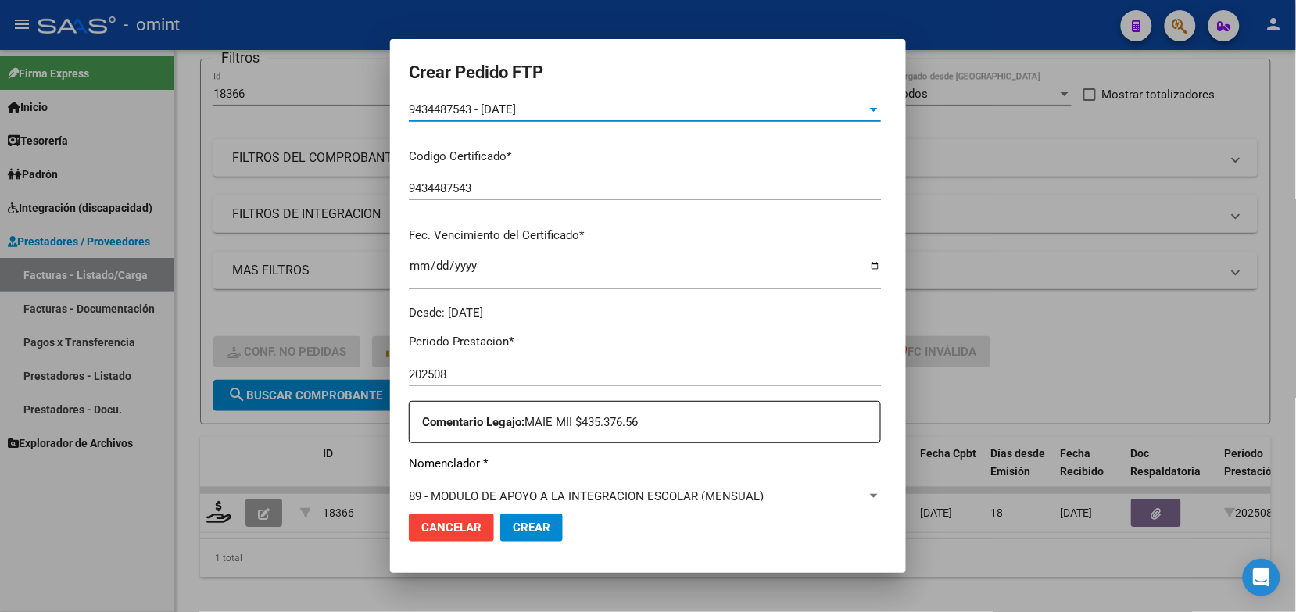
scroll to position [489, 0]
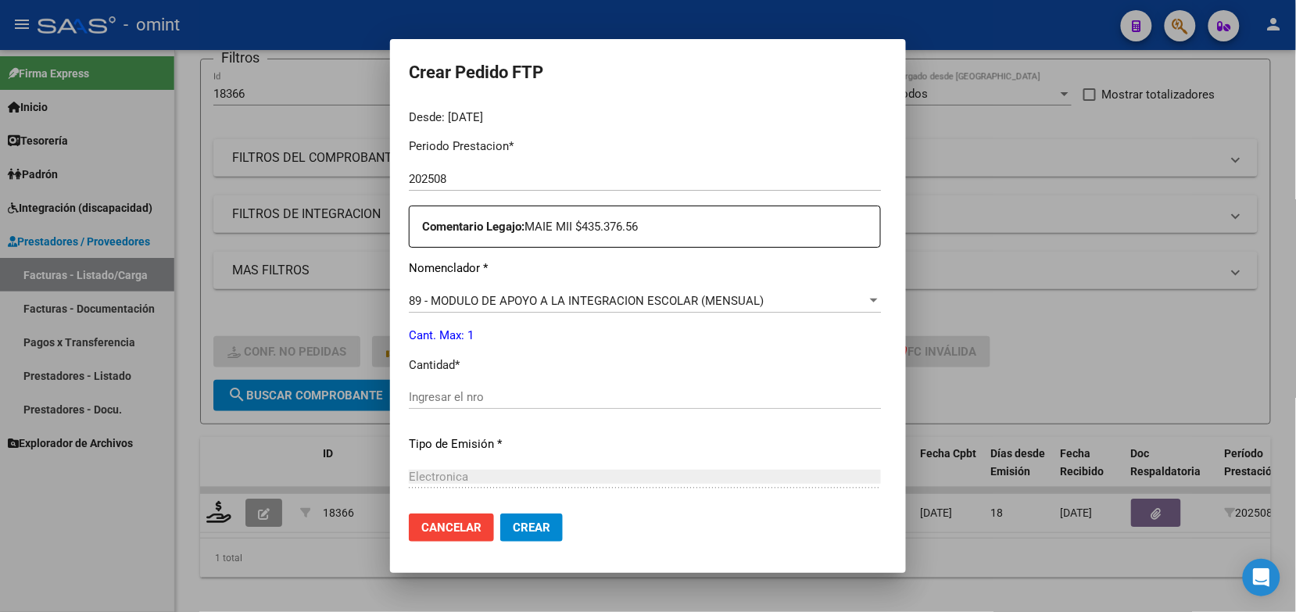
click at [439, 385] on div "Ingresar el nro" at bounding box center [645, 396] width 472 height 23
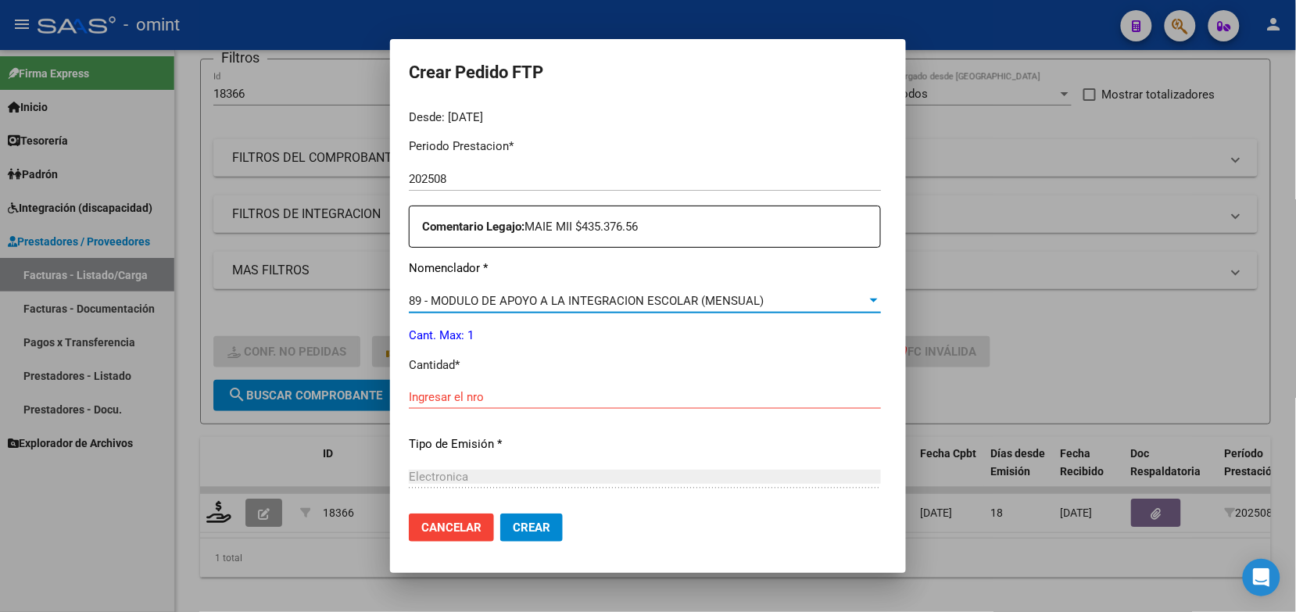
click at [442, 299] on span "89 - MODULO DE APOYO A LA INTEGRACION ESCOLAR (MENSUAL)" at bounding box center [586, 301] width 355 height 14
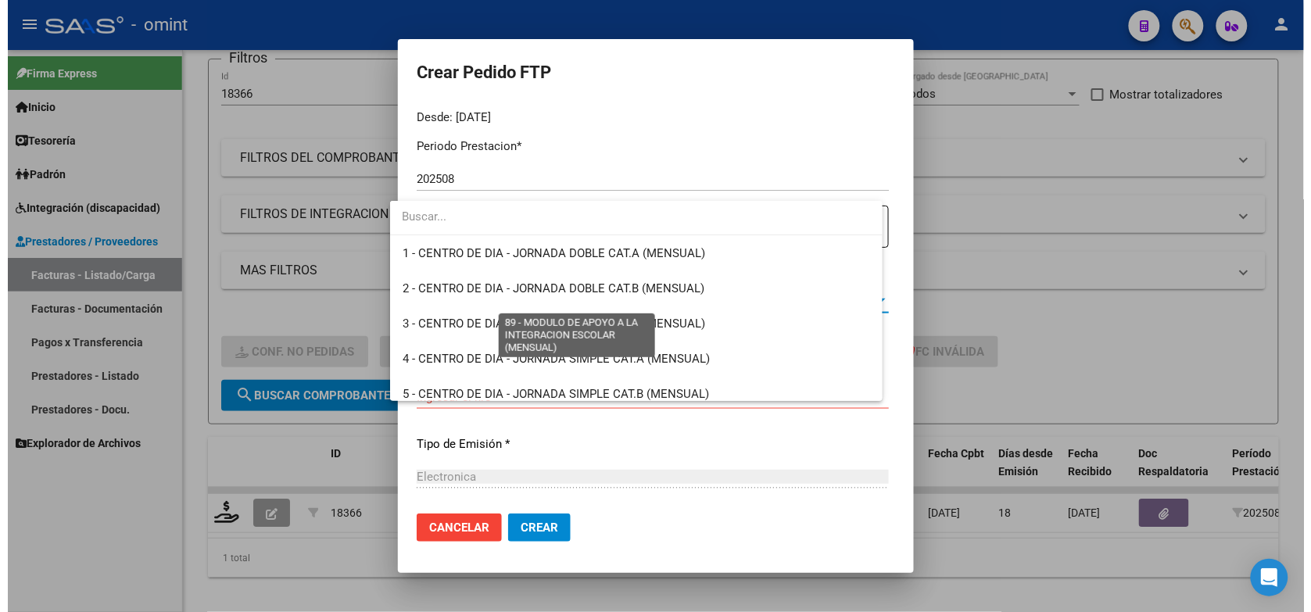
scroll to position [3048, 0]
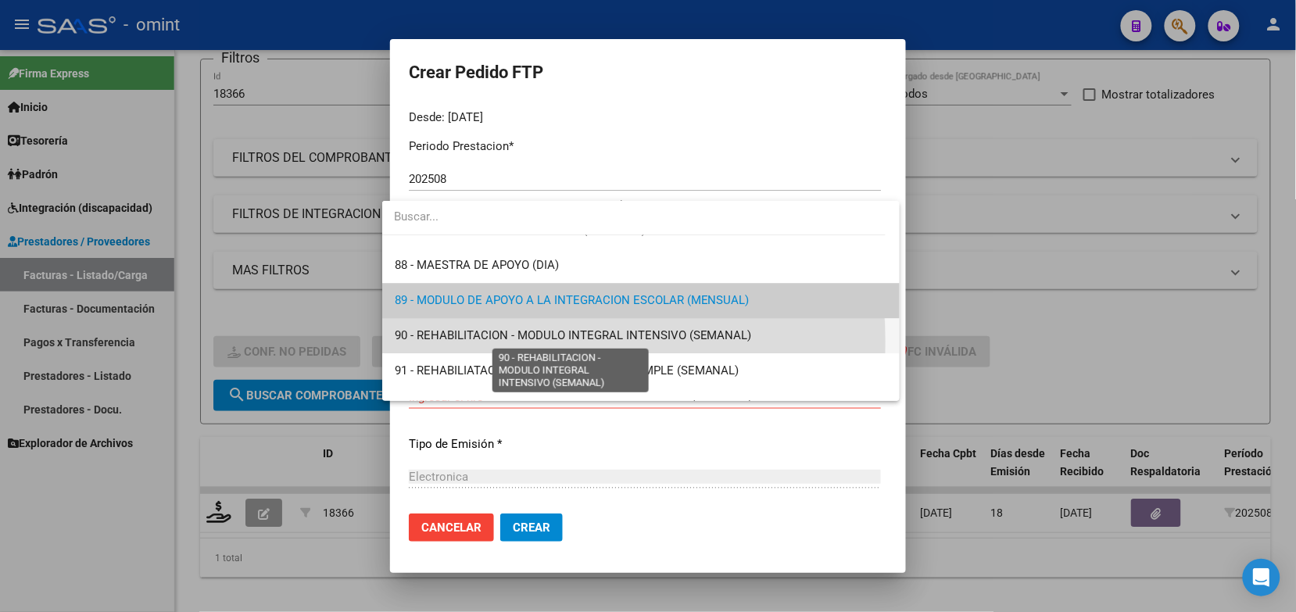
click at [507, 341] on span "90 - REHABILITACION - MODULO INTEGRAL INTENSIVO (SEMANAL)" at bounding box center [573, 335] width 357 height 14
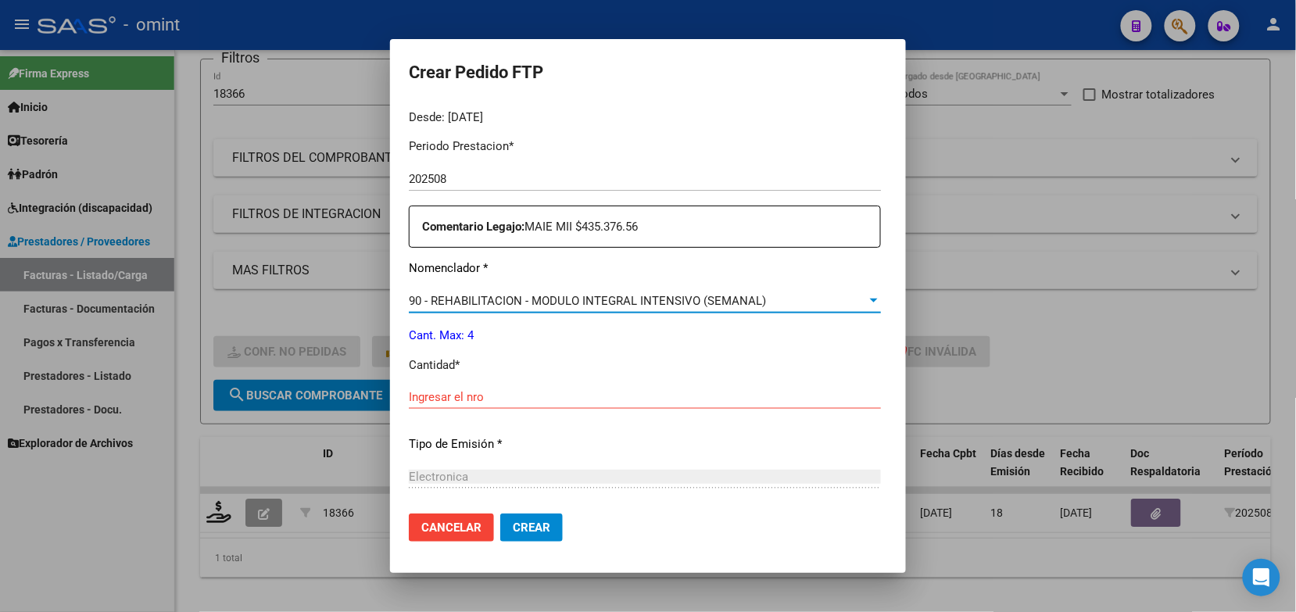
click at [473, 395] on input "Ingresar el nro" at bounding box center [645, 397] width 472 height 14
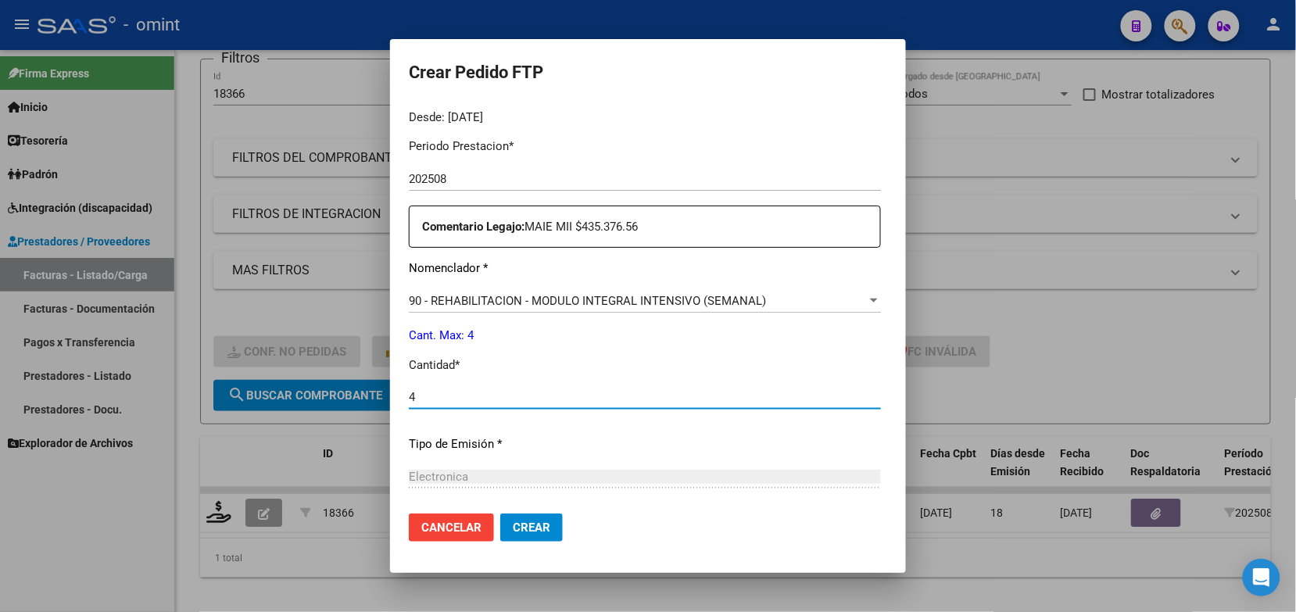
type input "4"
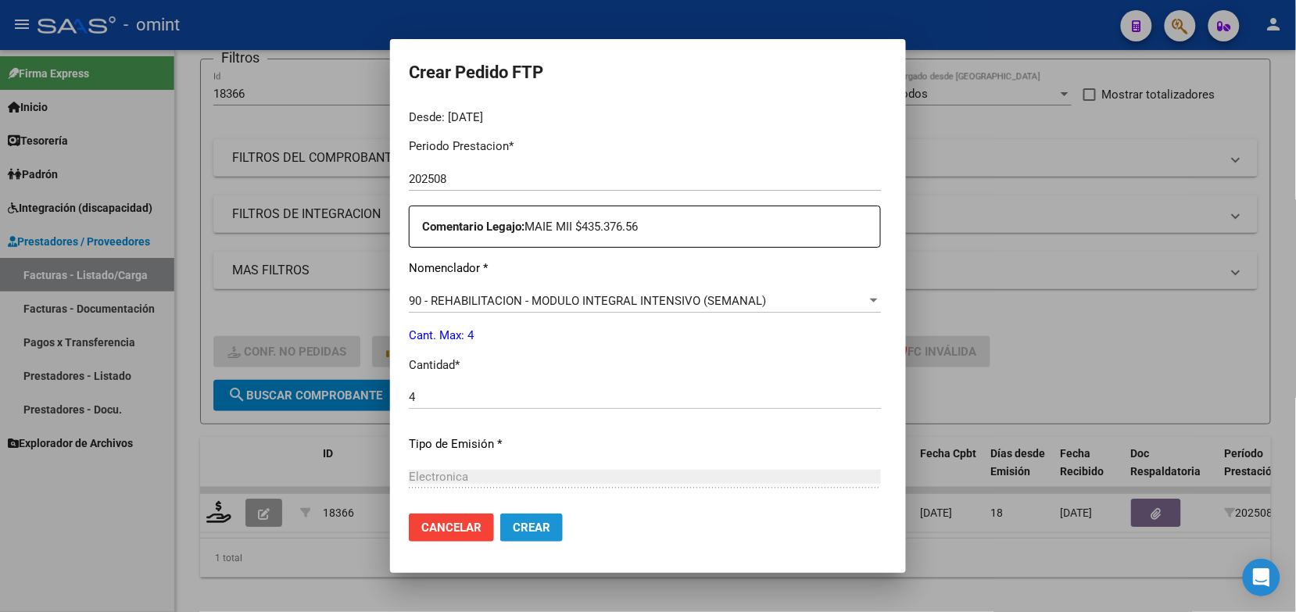
click at [517, 528] on span "Crear" at bounding box center [532, 528] width 38 height 14
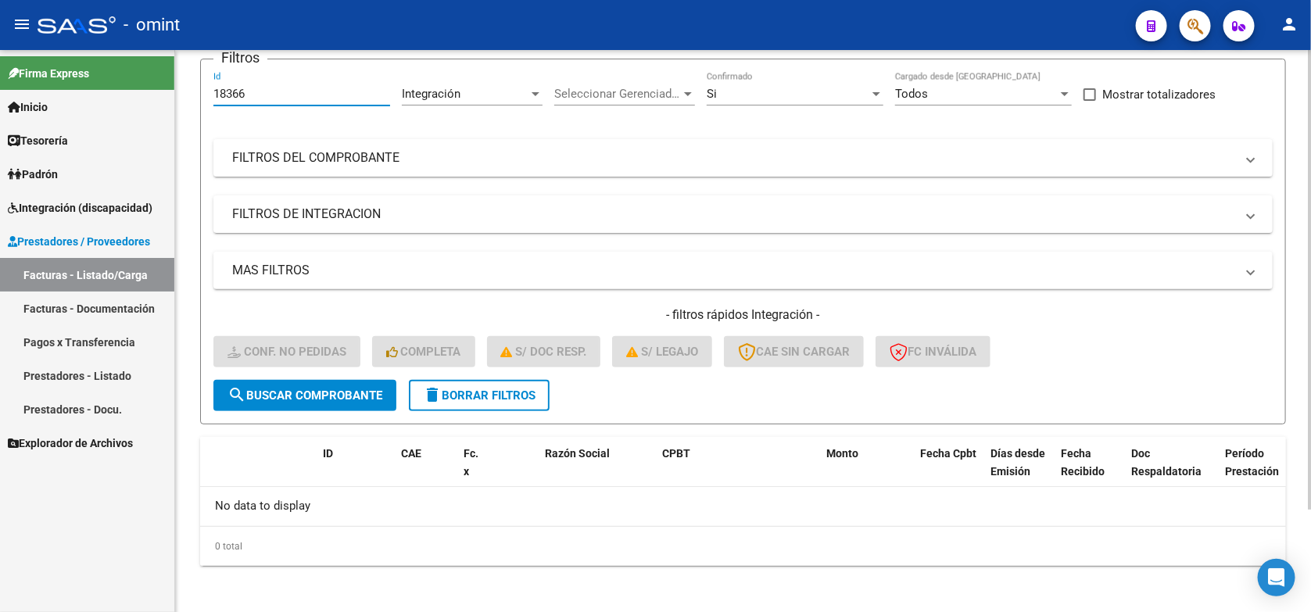
drag, startPoint x: 256, startPoint y: 92, endPoint x: 206, endPoint y: 96, distance: 50.2
click at [206, 96] on form "Filtros 18366 Id Integración Area Seleccionar Gerenciador Seleccionar Gerenciad…" at bounding box center [743, 242] width 1086 height 366
paste input "84"
type input "18384"
click at [336, 396] on span "search Buscar Comprobante" at bounding box center [304, 395] width 155 height 14
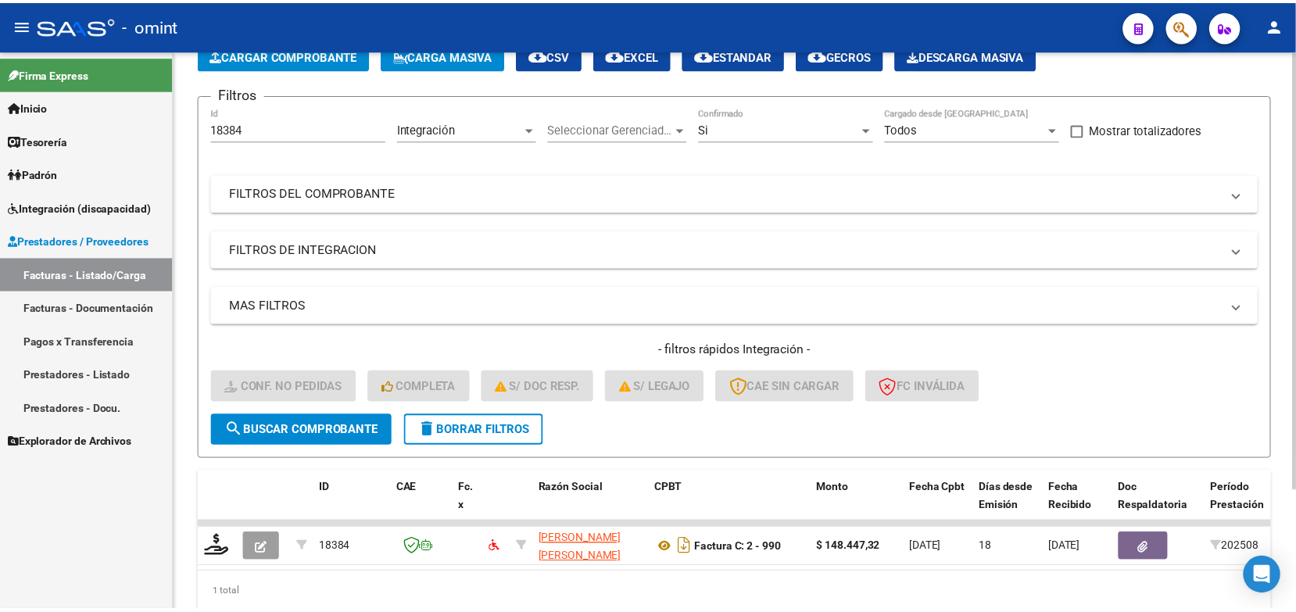
scroll to position [127, 0]
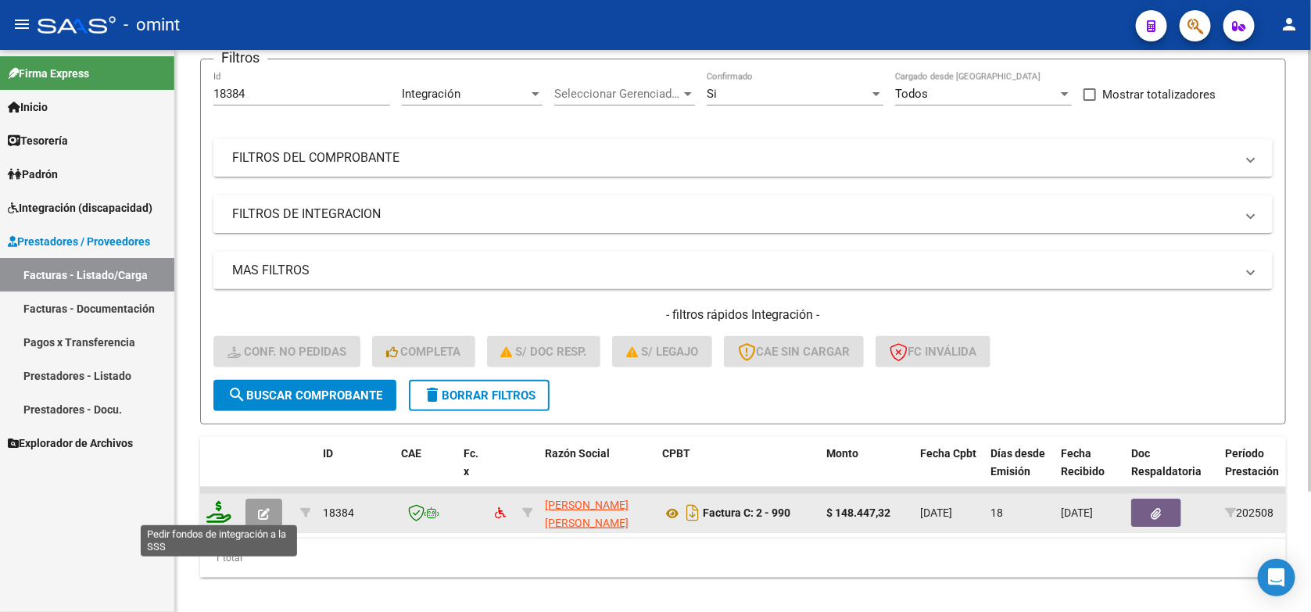
click at [213, 513] on icon at bounding box center [218, 512] width 25 height 22
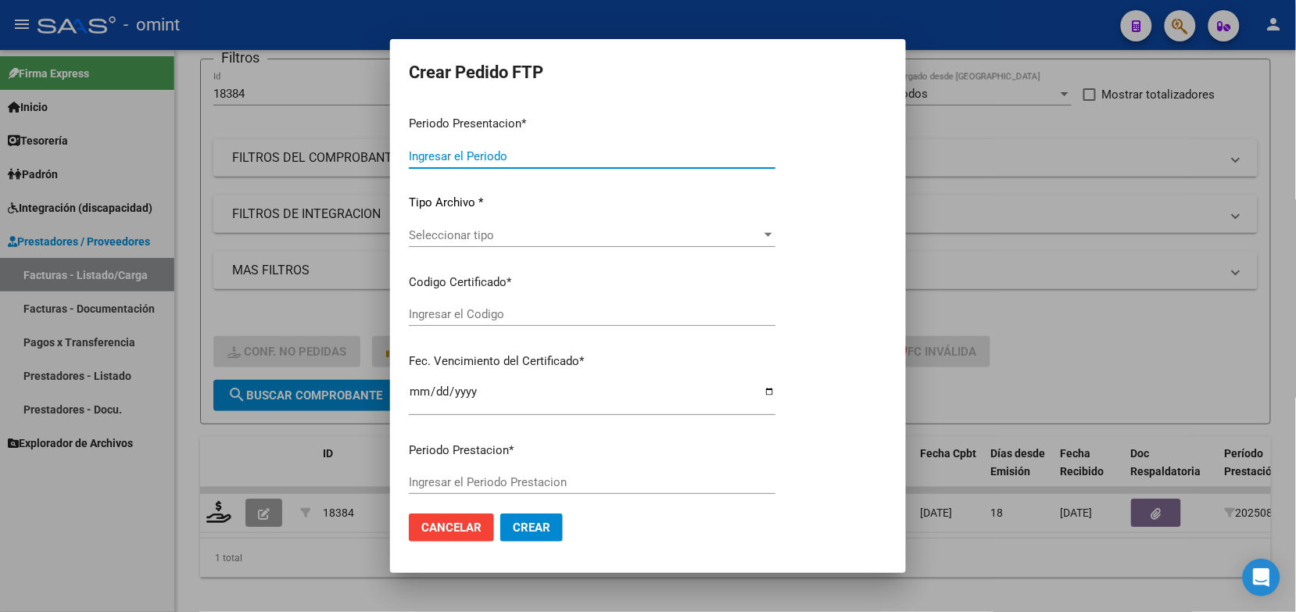
type input "202508"
type input "$ 148.447,32"
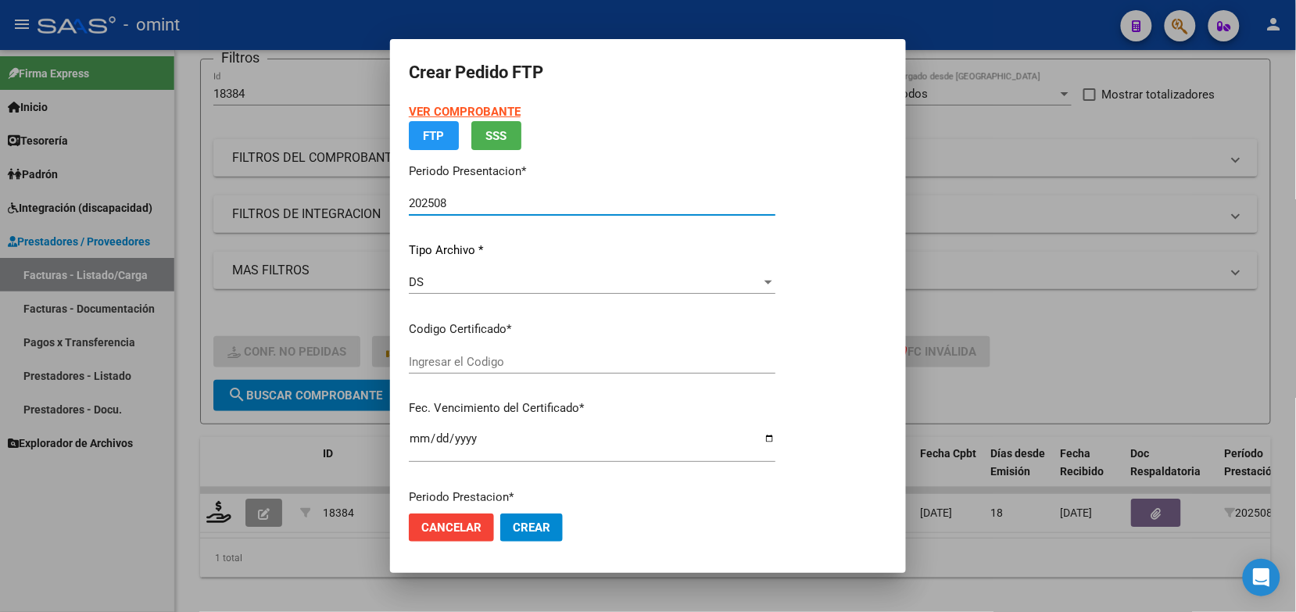
type input "1545817849"
type input "2026-02-18"
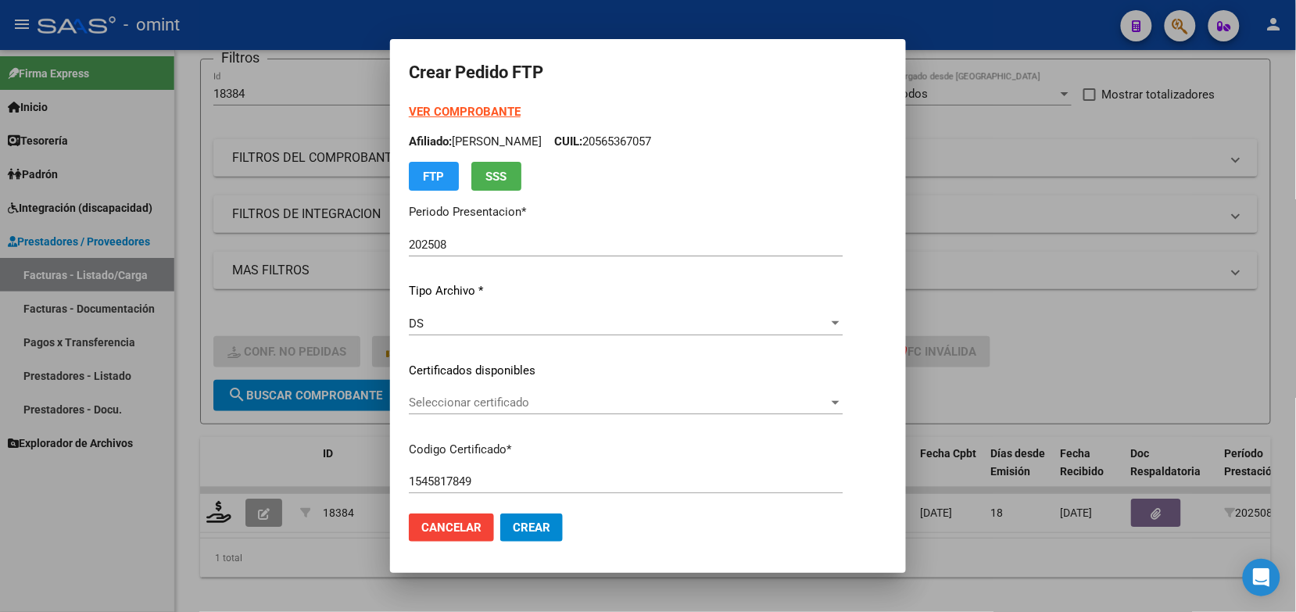
click at [491, 393] on div "Seleccionar certificado Seleccionar certificado" at bounding box center [626, 402] width 434 height 23
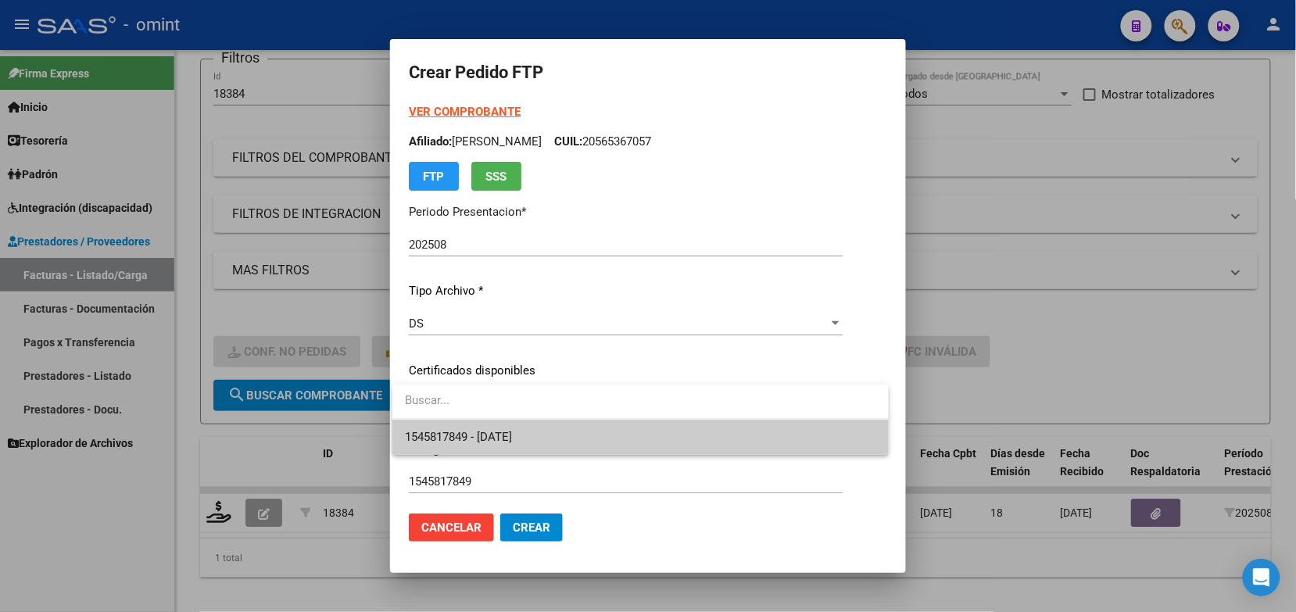
click at [496, 444] on span "1545817849 - 2026-02-18" at bounding box center [640, 437] width 471 height 35
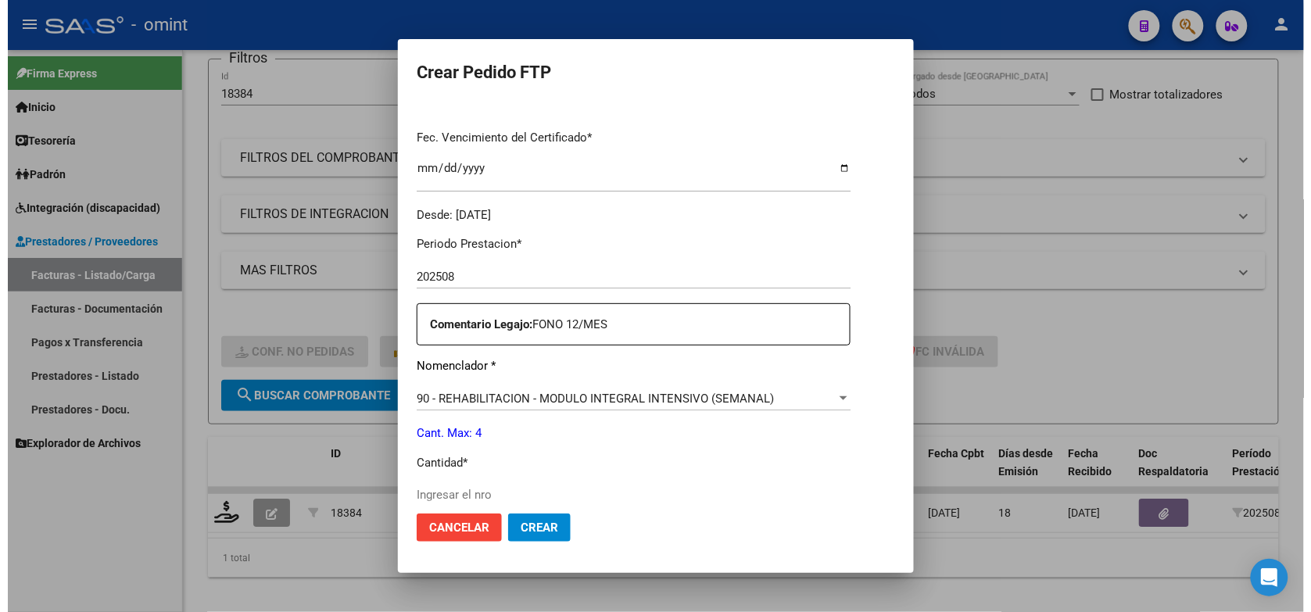
scroll to position [489, 0]
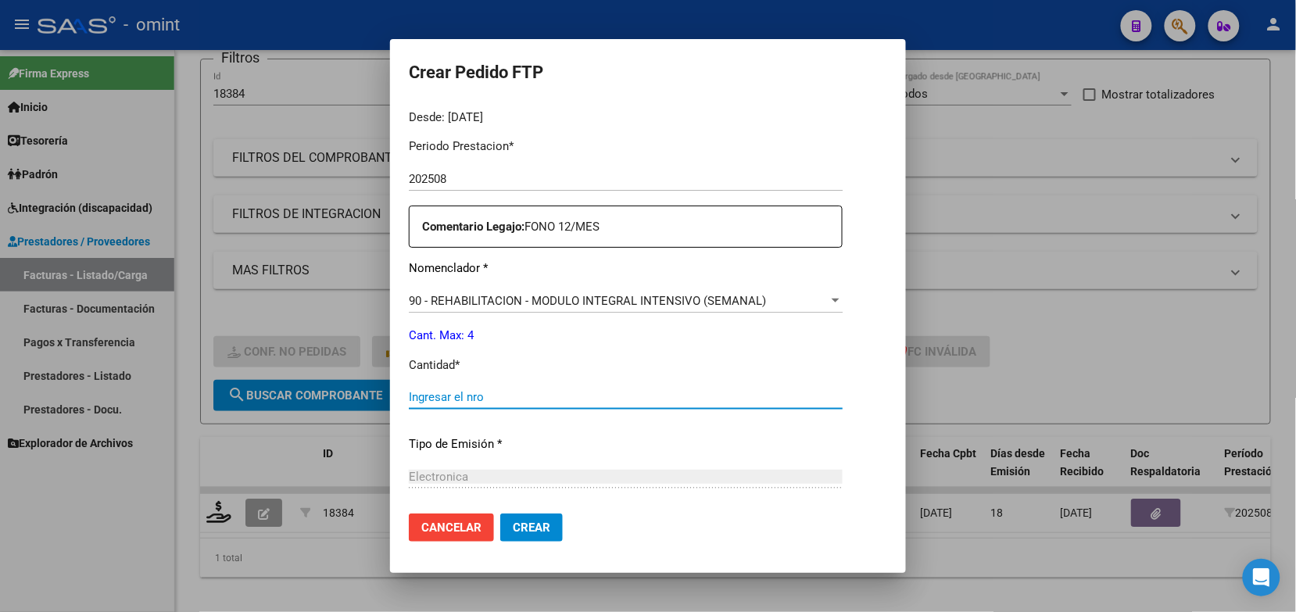
click at [463, 392] on input "Ingresar el nro" at bounding box center [626, 397] width 434 height 14
type input "4"
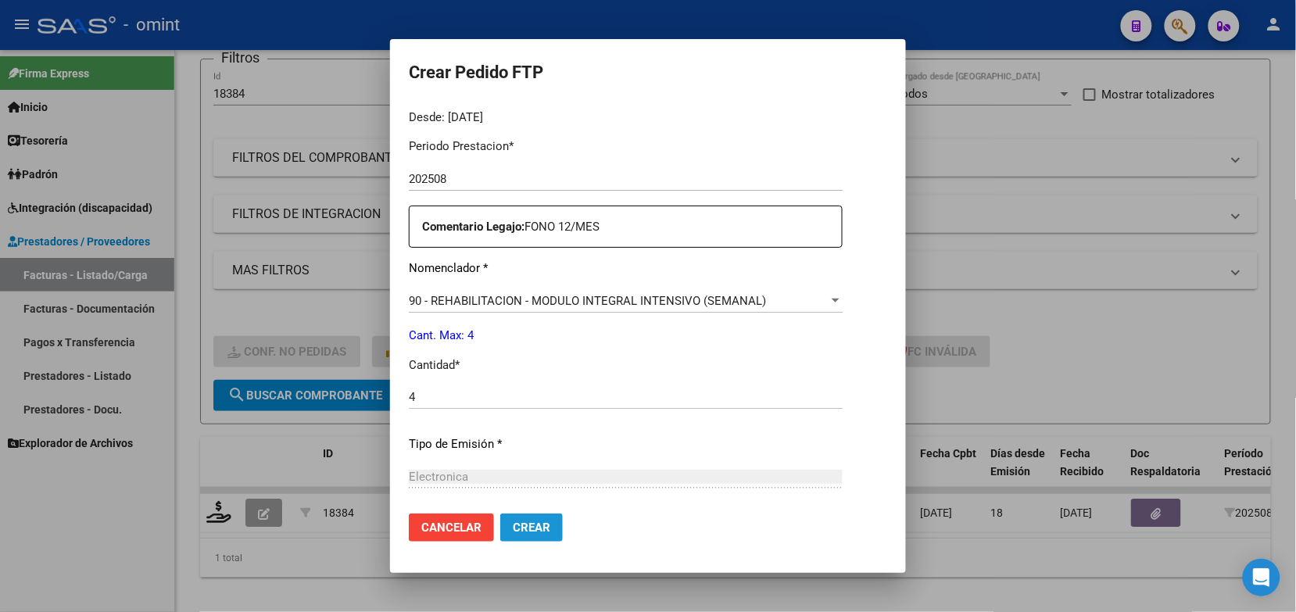
click at [522, 521] on span "Crear" at bounding box center [532, 528] width 38 height 14
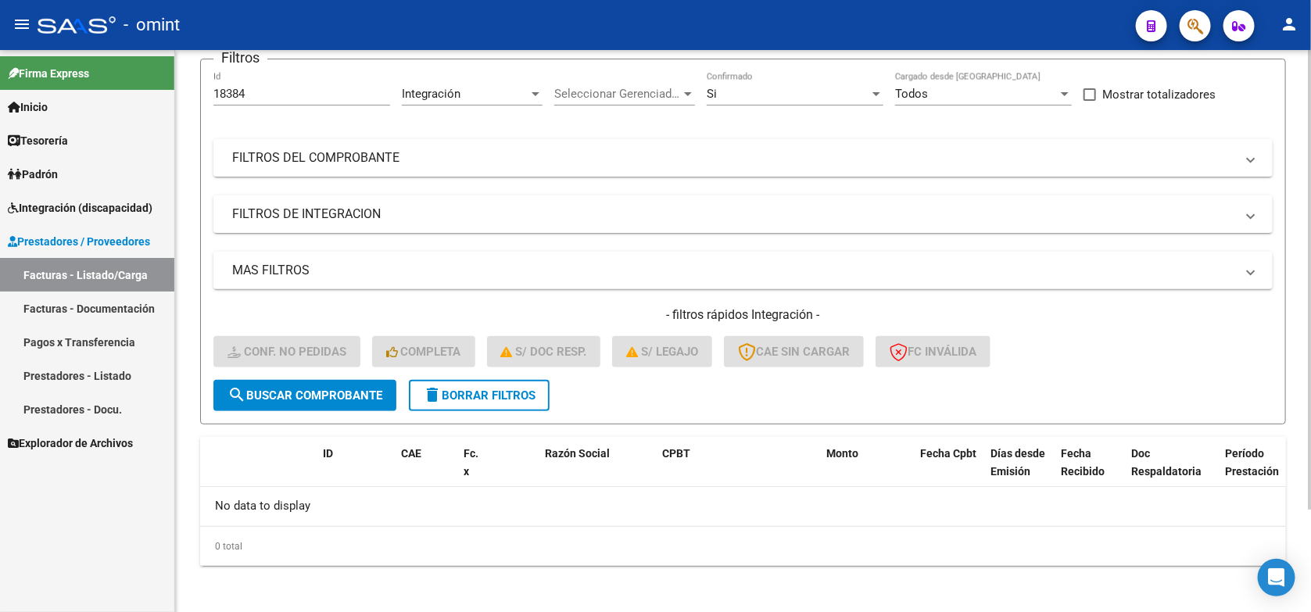
scroll to position [0, 0]
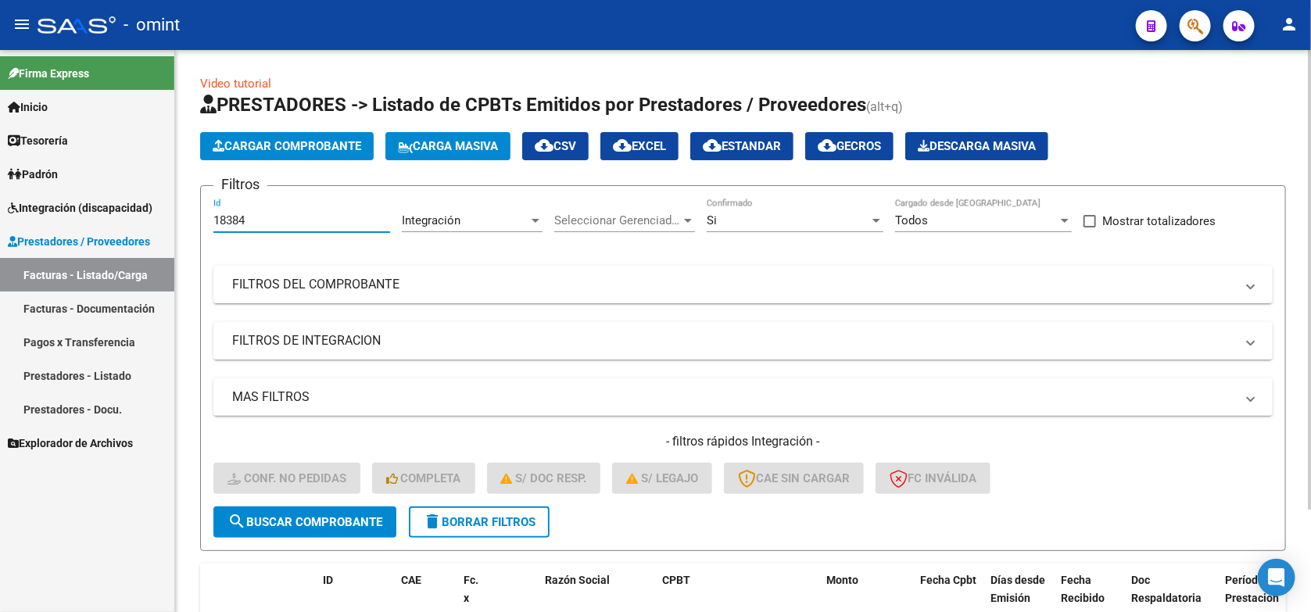
drag, startPoint x: 262, startPoint y: 217, endPoint x: 197, endPoint y: 221, distance: 65.0
click at [197, 221] on div "Video tutorial PRESTADORES -> Listado de CPBTs Emitidos por Prestadores / Prove…" at bounding box center [743, 396] width 1136 height 693
paste input "531"
type input "18531"
click at [356, 520] on span "search Buscar Comprobante" at bounding box center [304, 522] width 155 height 14
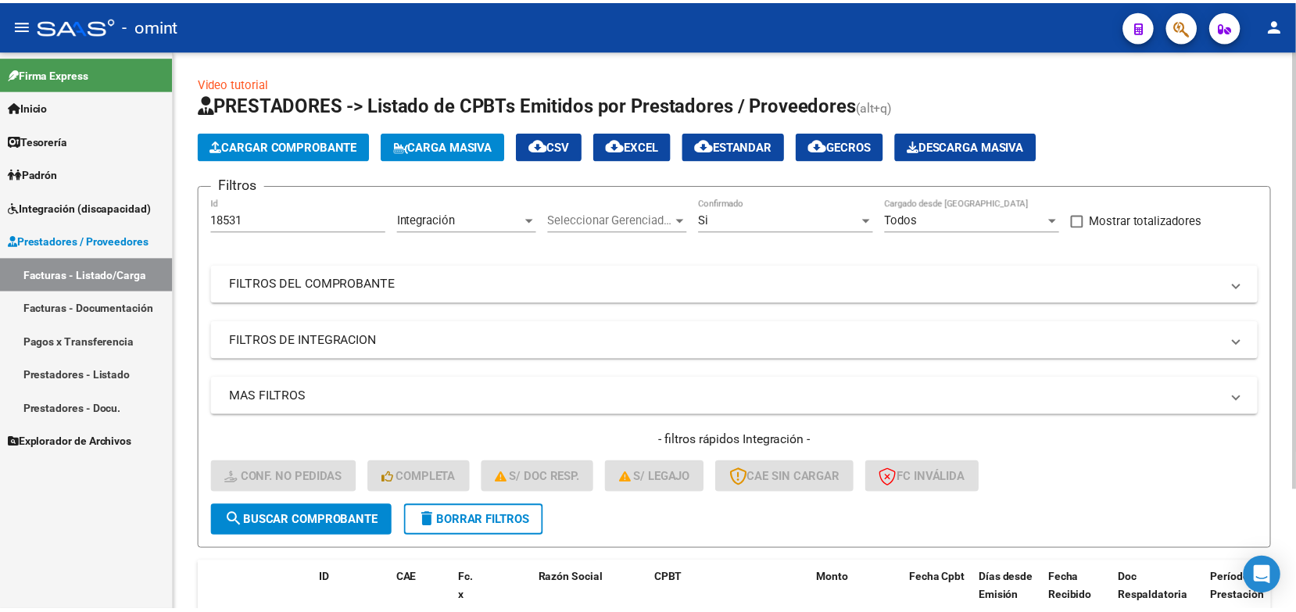
scroll to position [98, 0]
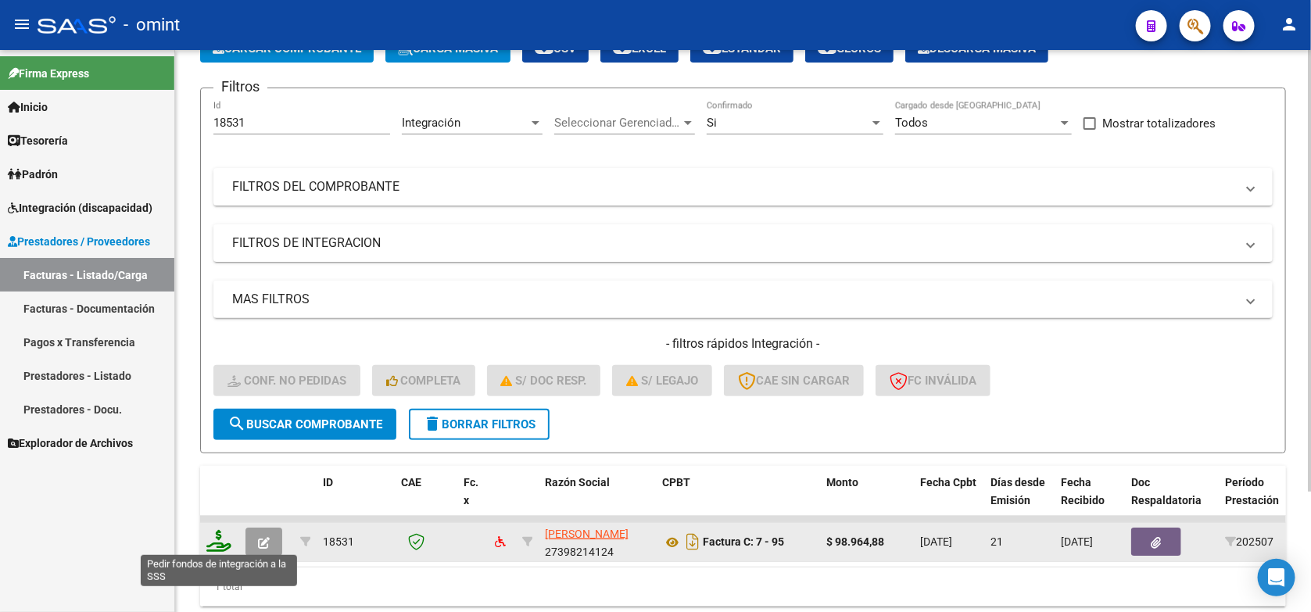
click at [216, 544] on icon at bounding box center [218, 541] width 25 height 22
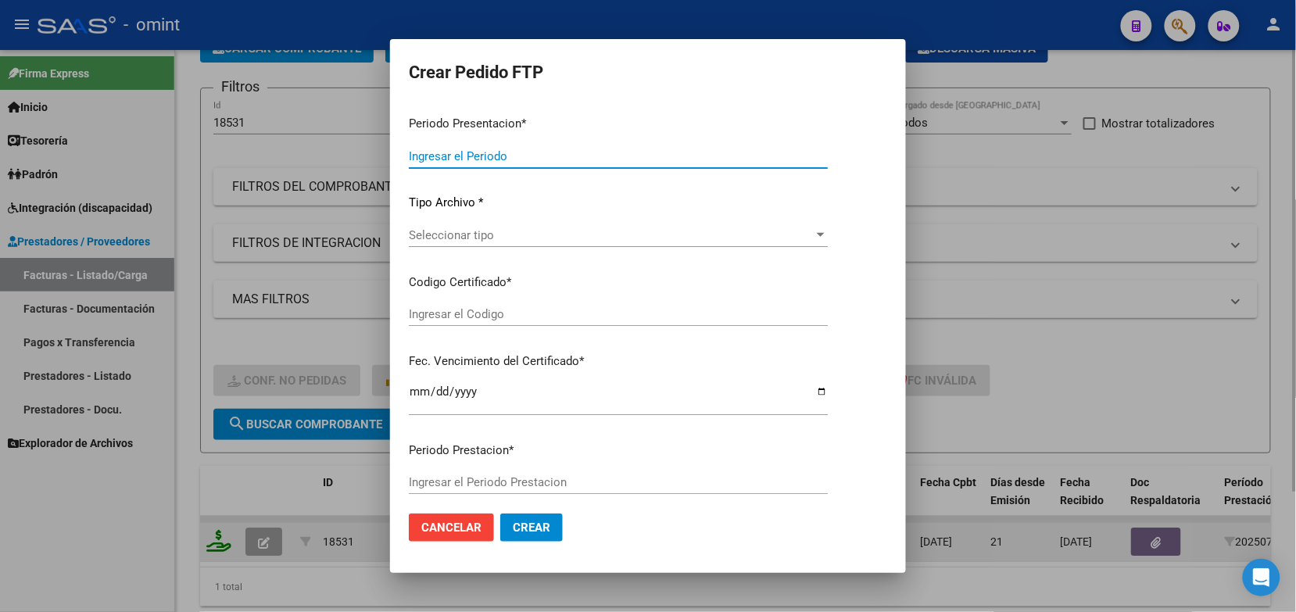
type input "202508"
type input "202507"
type input "$ 98.964,88"
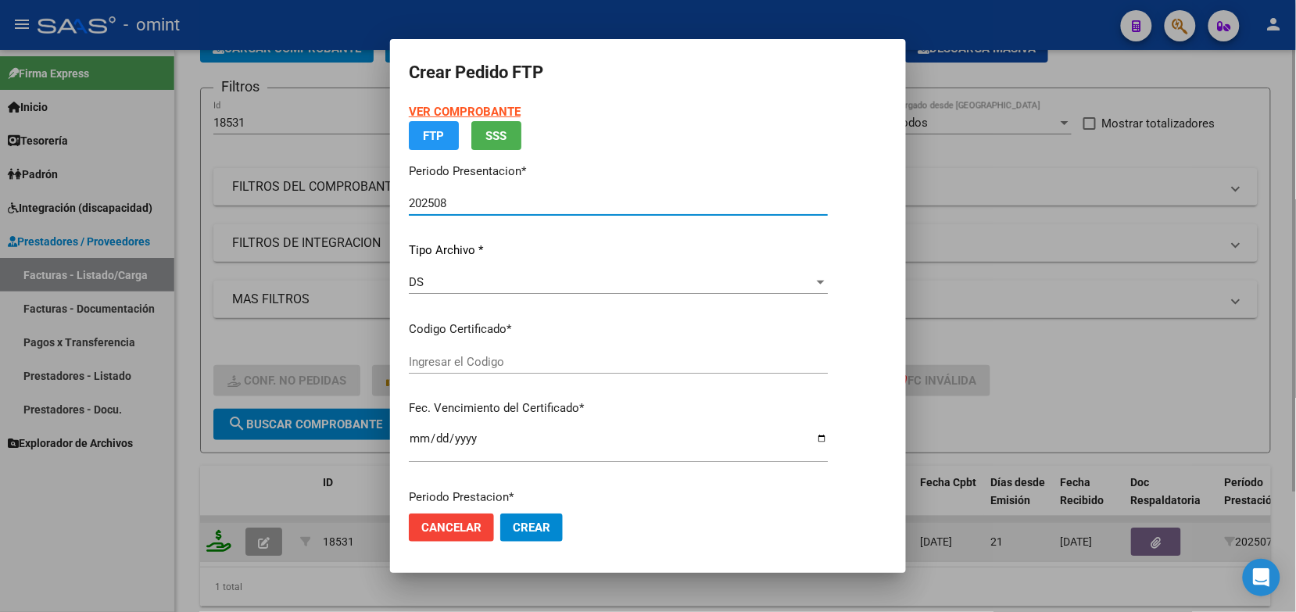
type input "4529466565"
type input "2027-09-26"
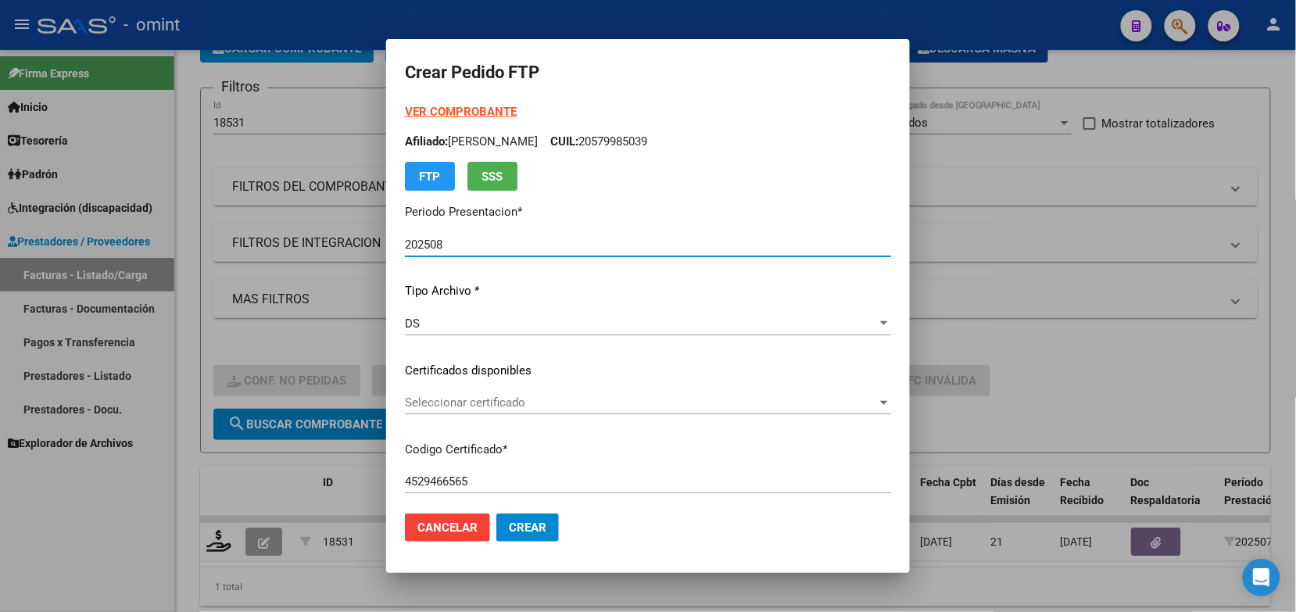
click at [405, 401] on span "Seleccionar certificado" at bounding box center [641, 403] width 472 height 14
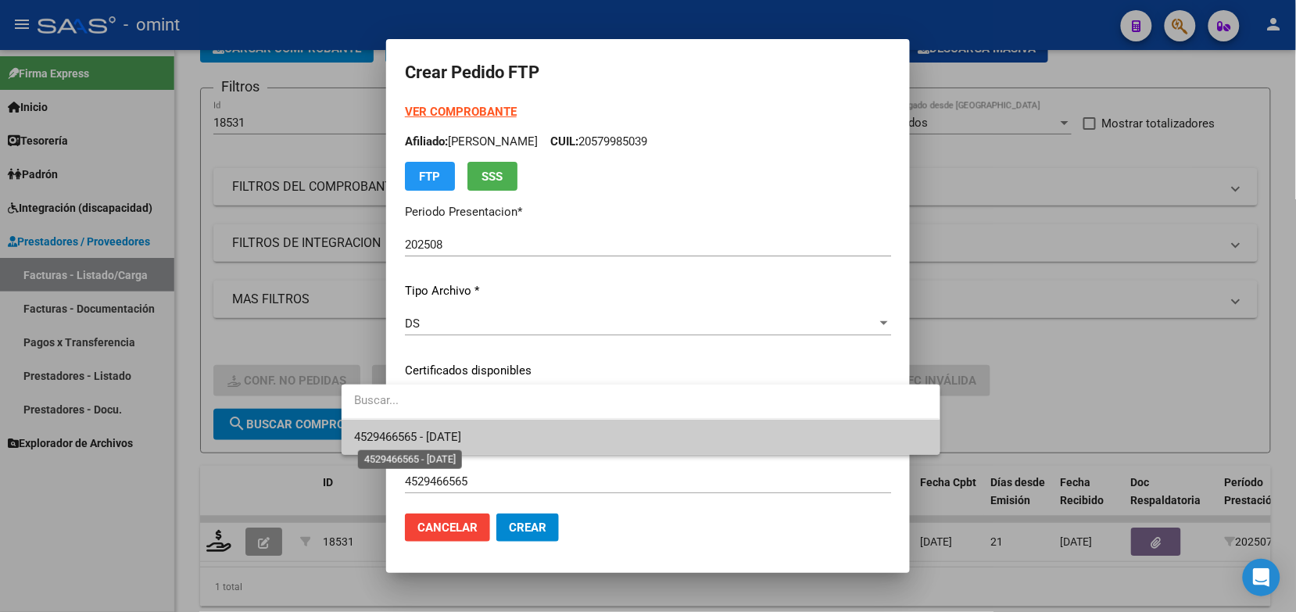
click at [396, 439] on span "4529466565 - 2027-09-26" at bounding box center [407, 437] width 107 height 14
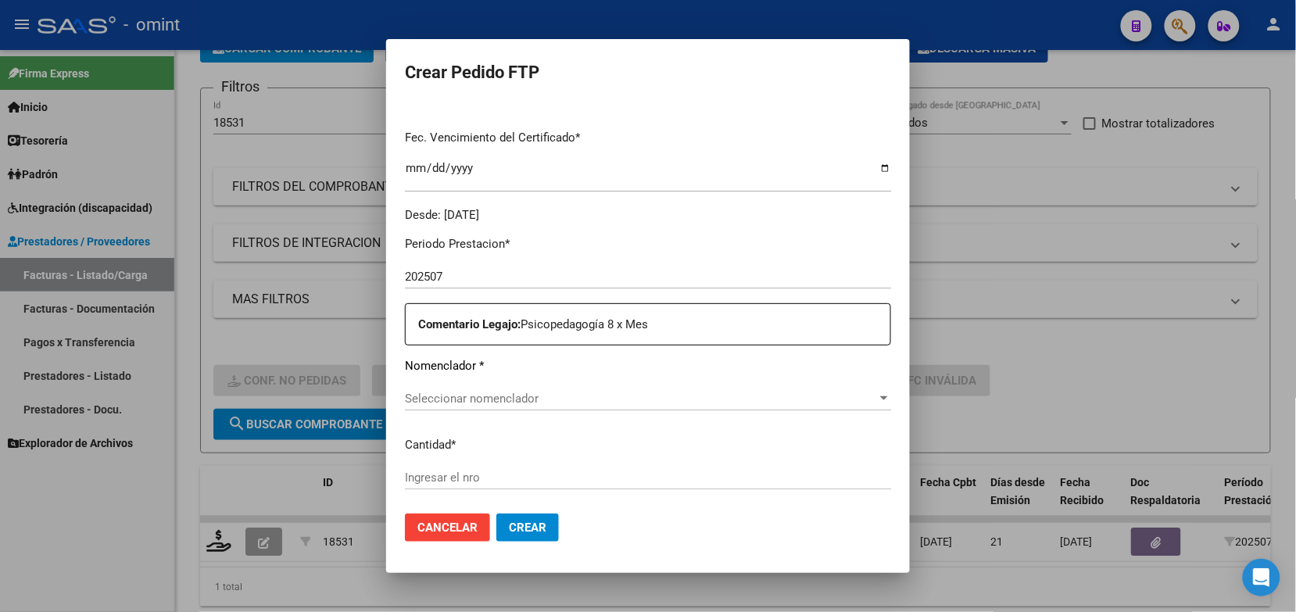
scroll to position [489, 0]
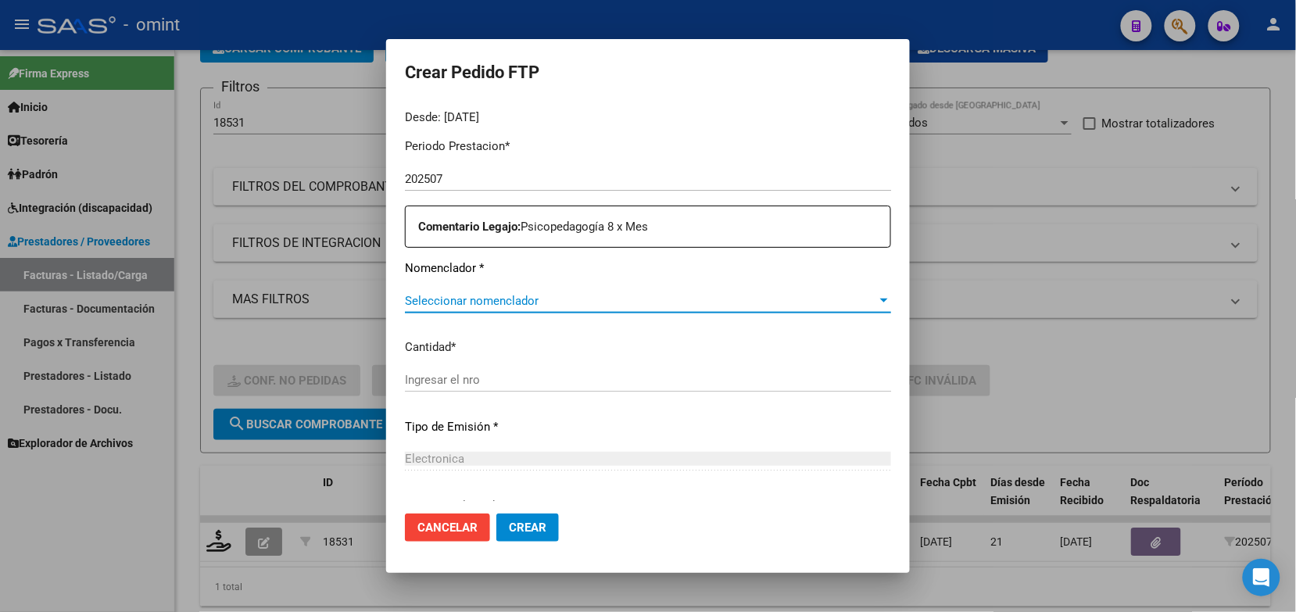
click at [428, 298] on span "Seleccionar nomenclador" at bounding box center [641, 301] width 472 height 14
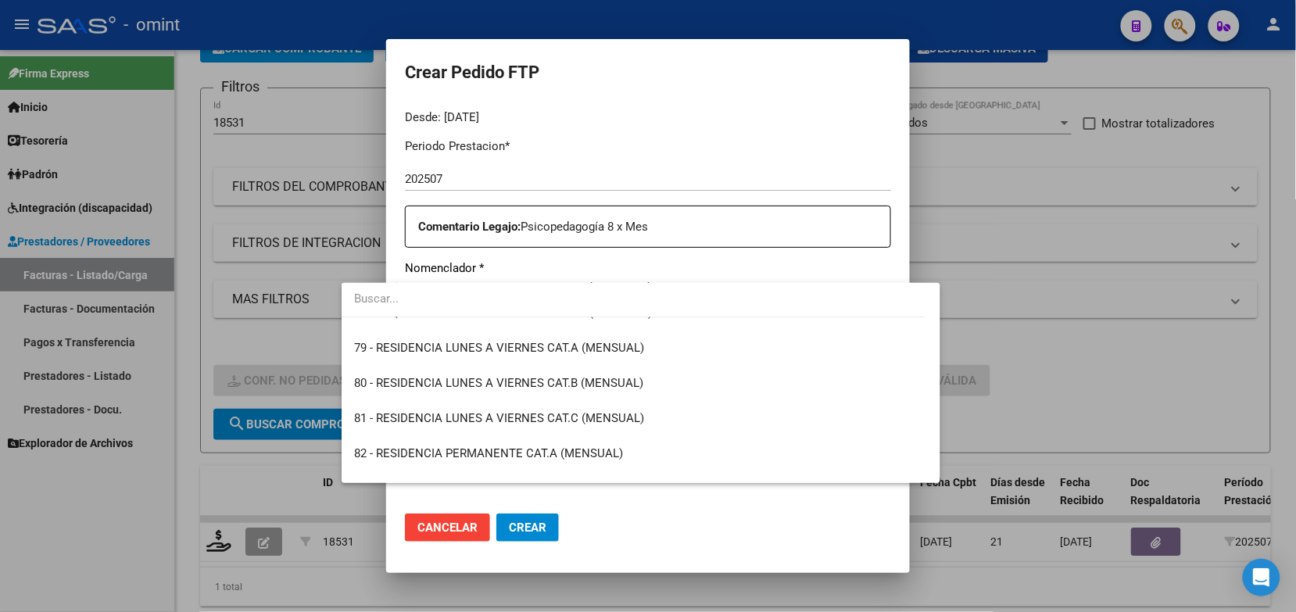
scroll to position [3121, 0]
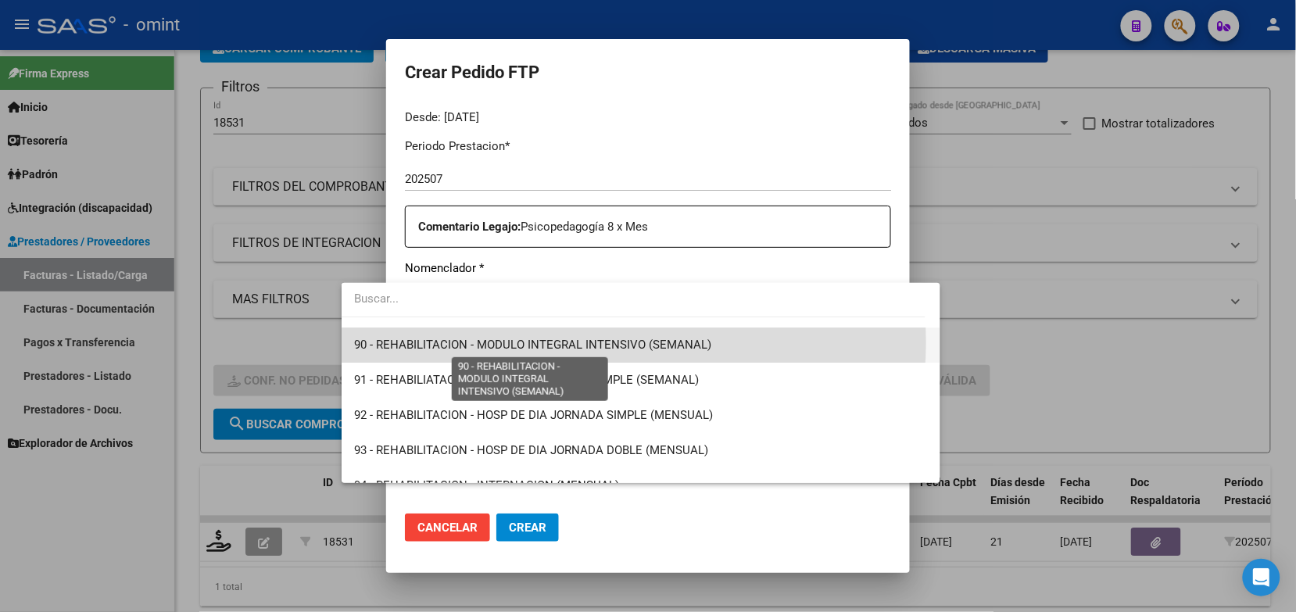
click at [625, 342] on span "90 - REHABILITACION - MODULO INTEGRAL INTENSIVO (SEMANAL)" at bounding box center [532, 345] width 357 height 14
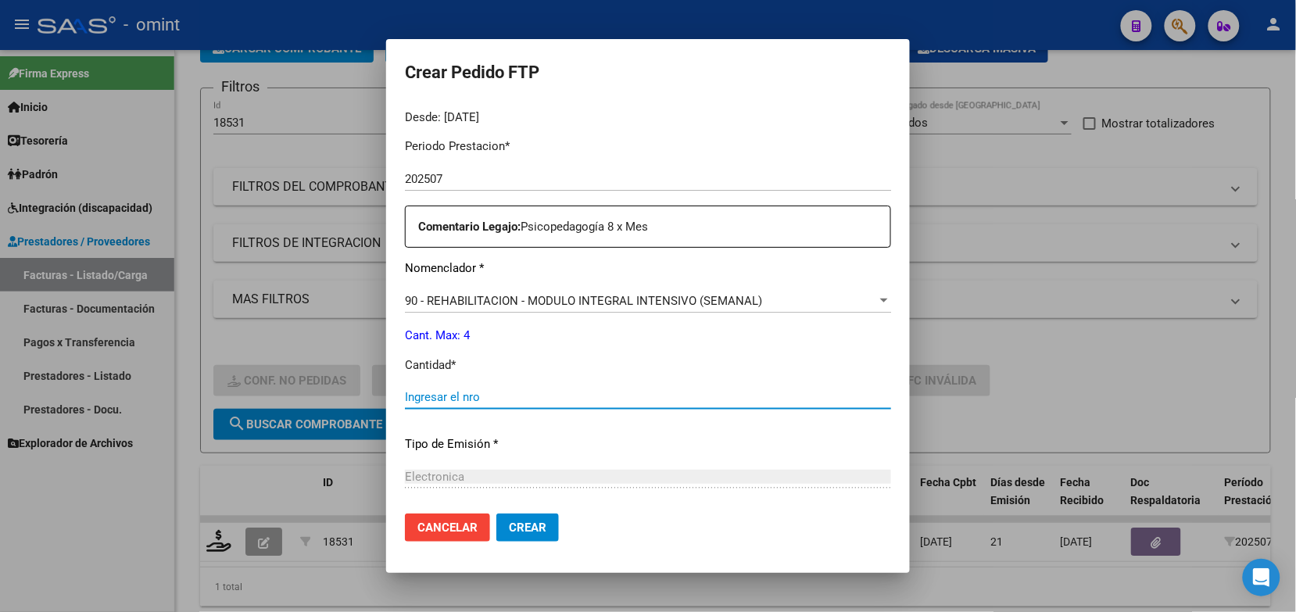
click at [499, 396] on input "Ingresar el nro" at bounding box center [648, 397] width 486 height 14
type input "4"
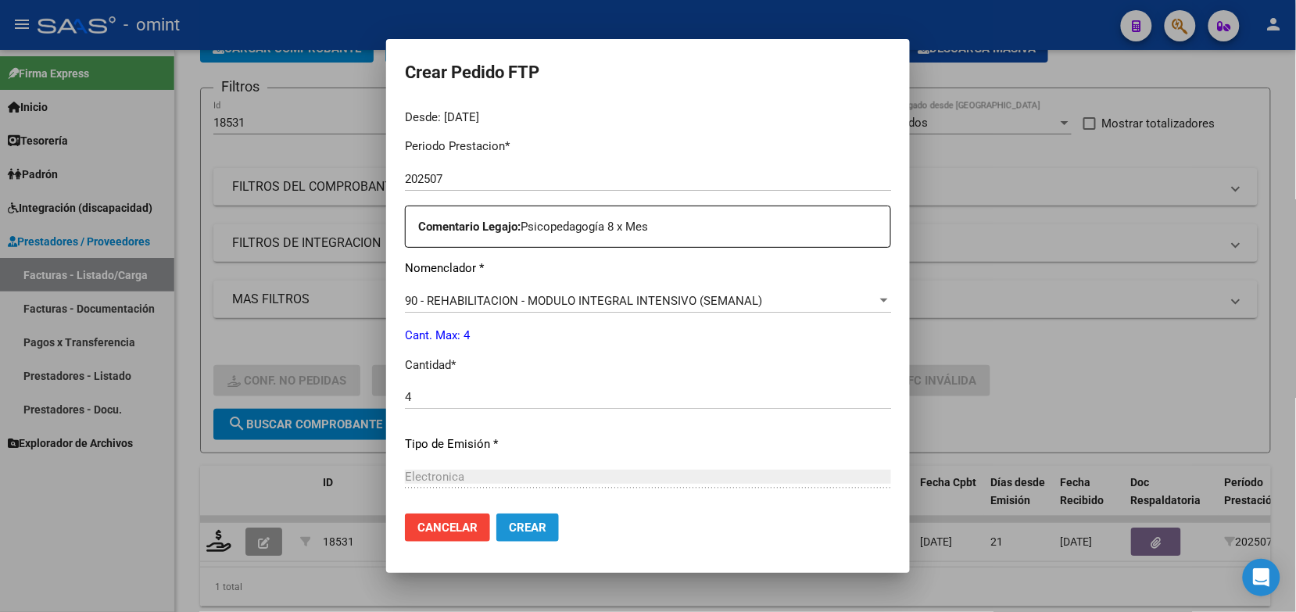
click at [496, 518] on button "Crear" at bounding box center [527, 528] width 63 height 28
click at [509, 532] on span "Crear" at bounding box center [528, 528] width 38 height 14
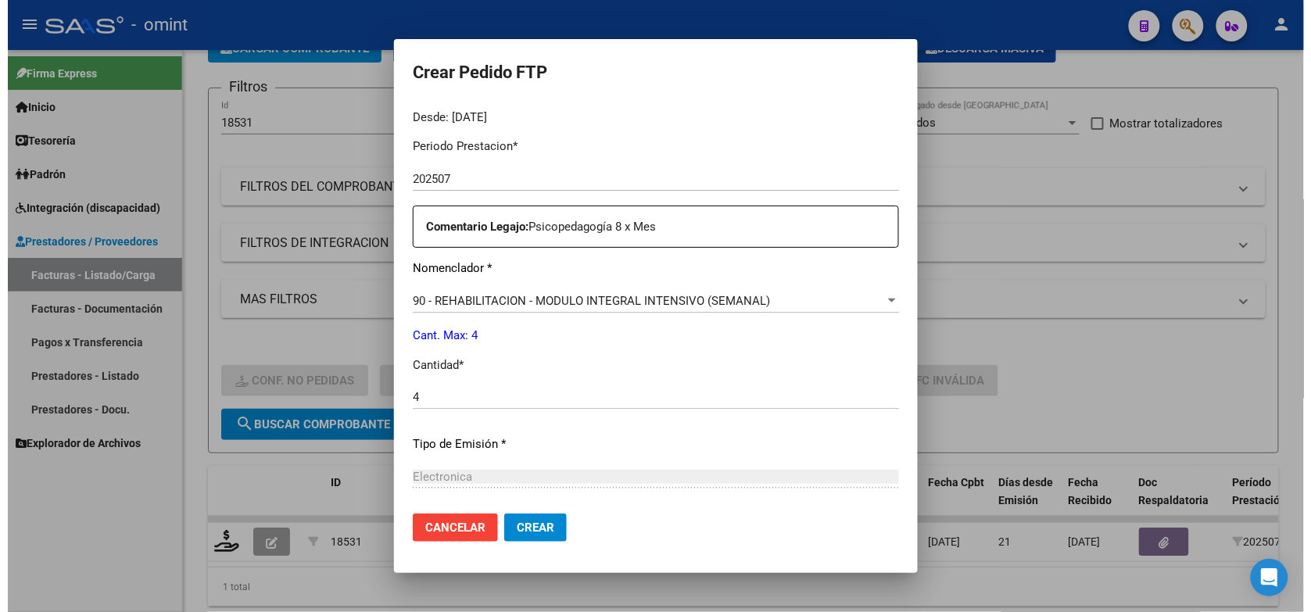
scroll to position [647, 0]
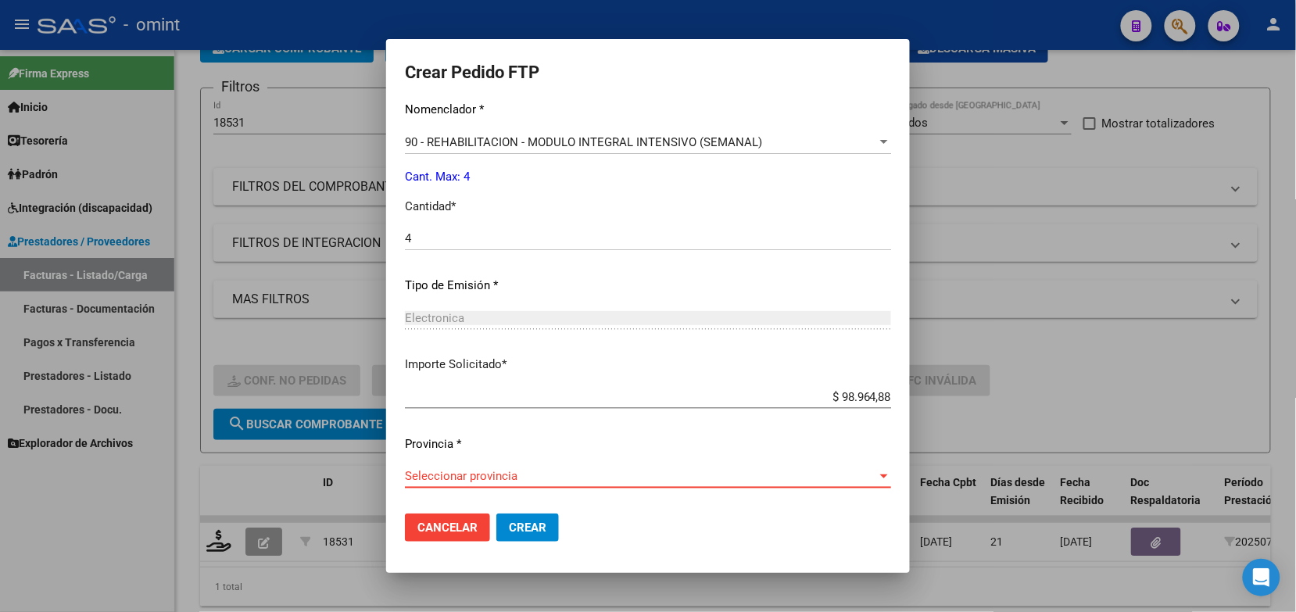
click at [431, 469] on span "Seleccionar provincia" at bounding box center [641, 476] width 472 height 14
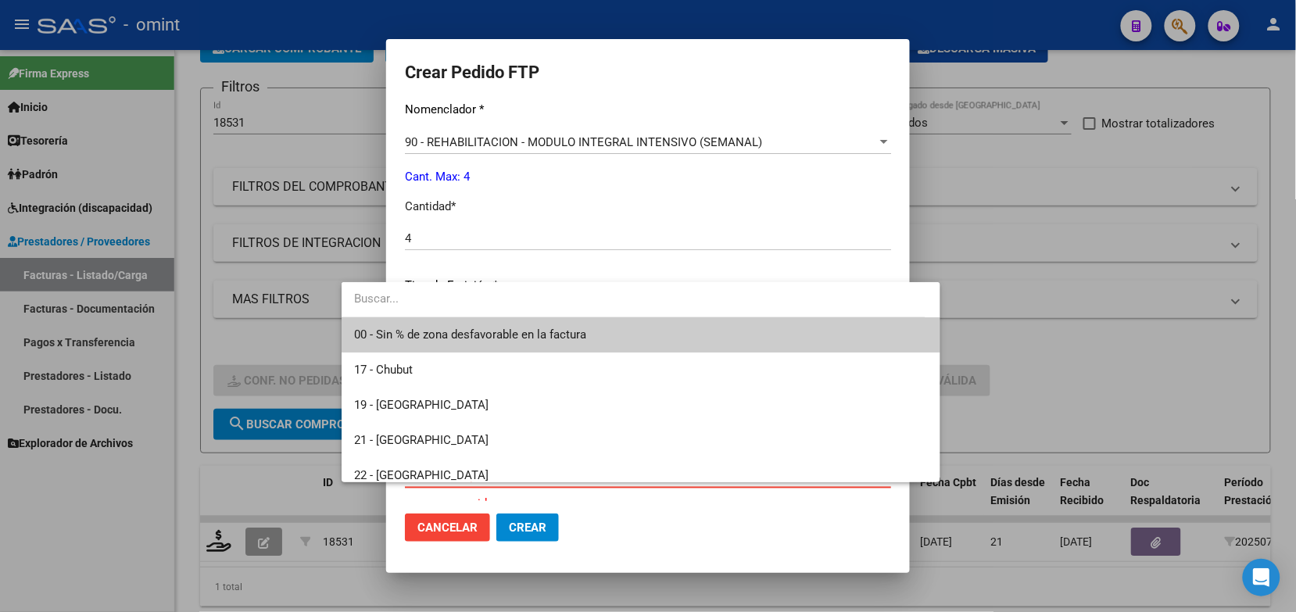
click at [430, 327] on span "00 - Sin % de zona desfavorable en la factura" at bounding box center [640, 334] width 573 height 35
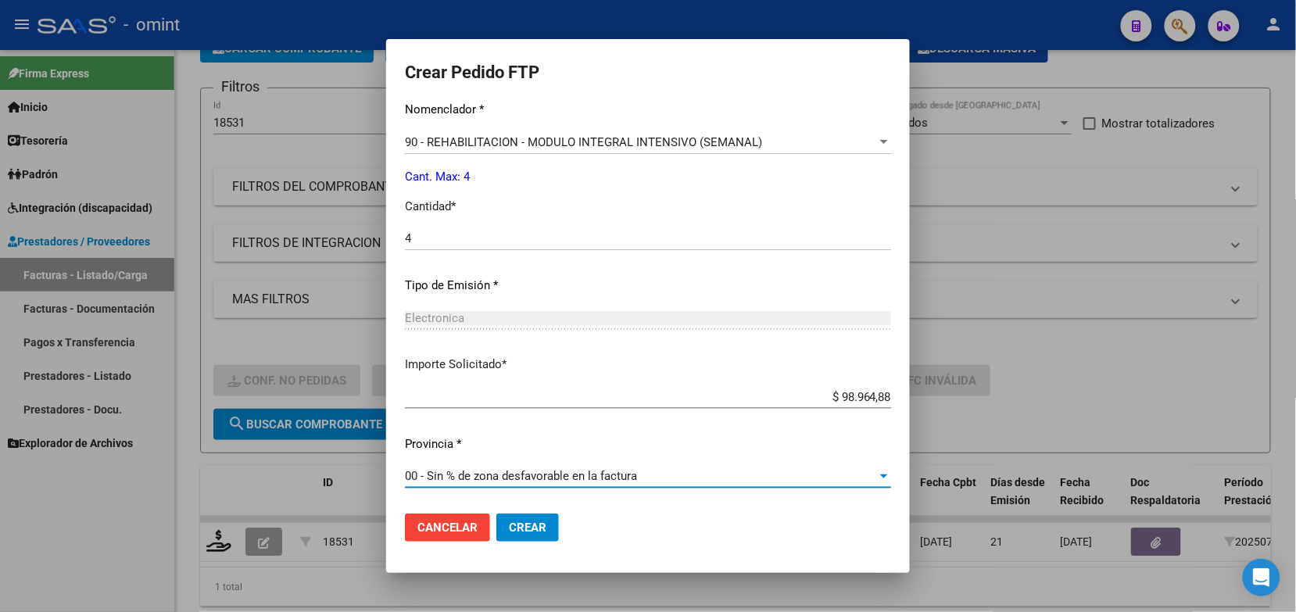
click at [509, 522] on span "Crear" at bounding box center [528, 528] width 38 height 14
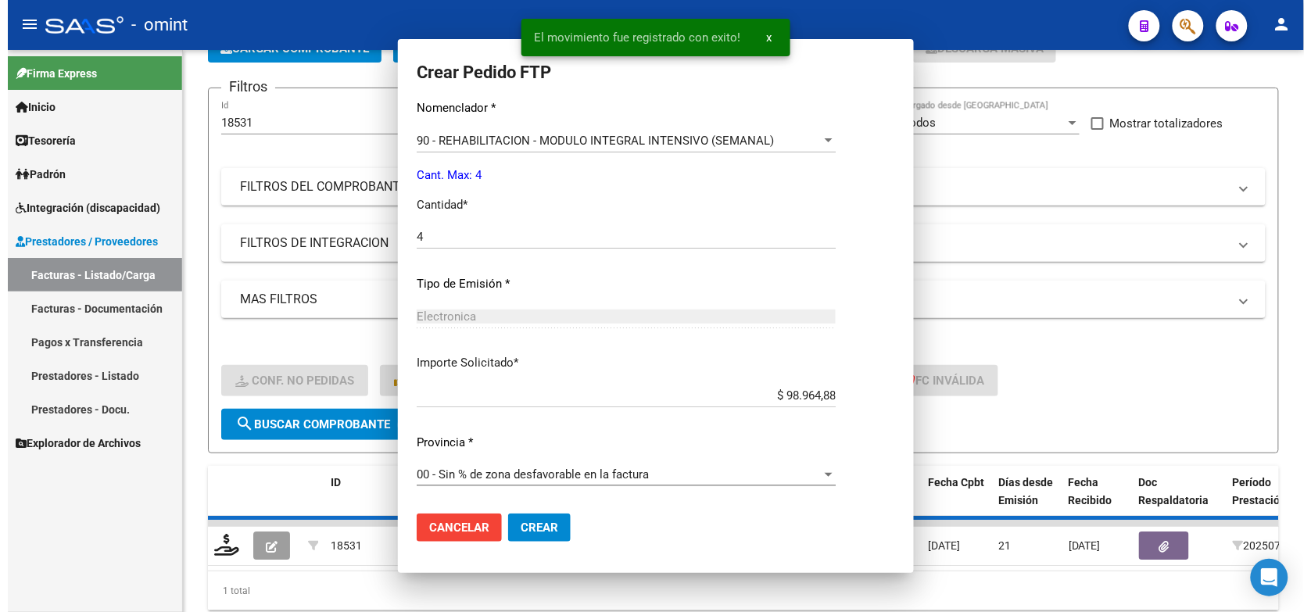
scroll to position [0, 0]
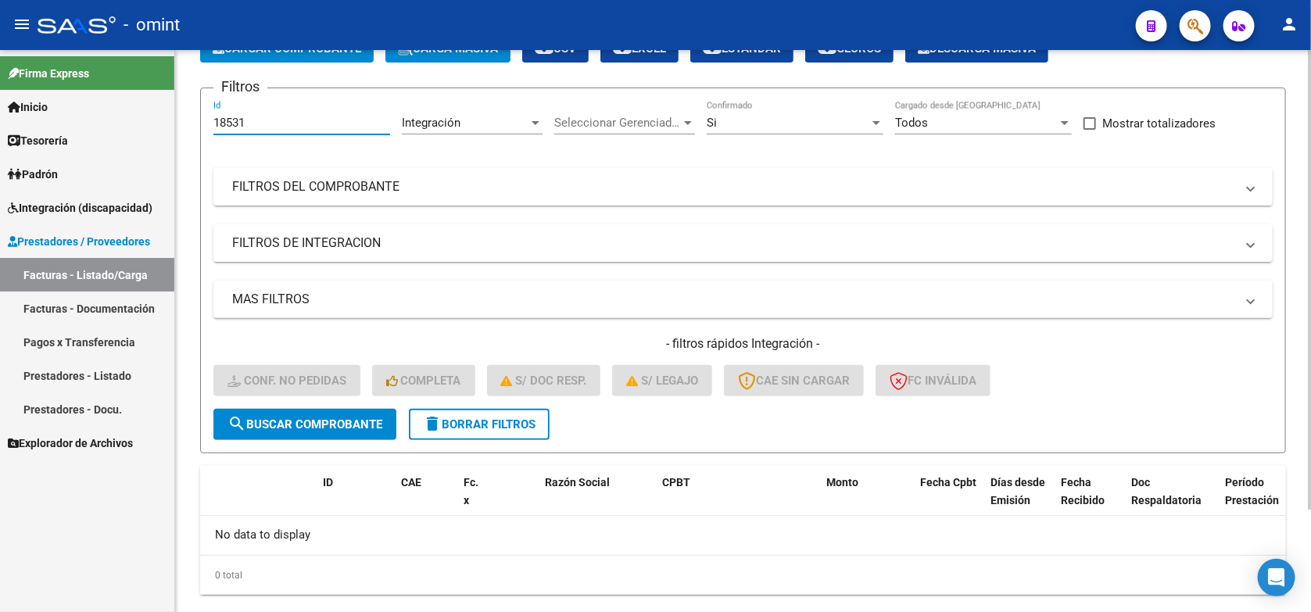
drag, startPoint x: 263, startPoint y: 115, endPoint x: 205, endPoint y: 123, distance: 58.4
click at [206, 129] on form "Filtros 18531 Id Integración Area Seleccionar Gerenciador Seleccionar Gerenciad…" at bounding box center [743, 271] width 1086 height 366
paste input "5"
type input "18535"
click at [313, 418] on span "search Buscar Comprobante" at bounding box center [304, 424] width 155 height 14
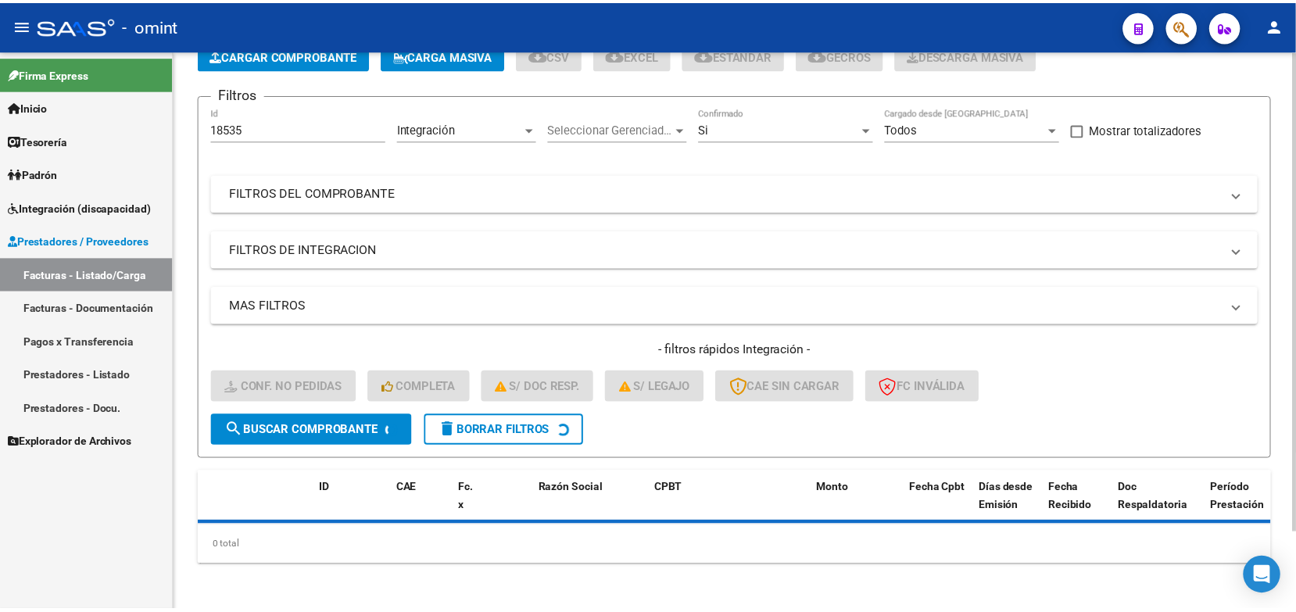
scroll to position [98, 0]
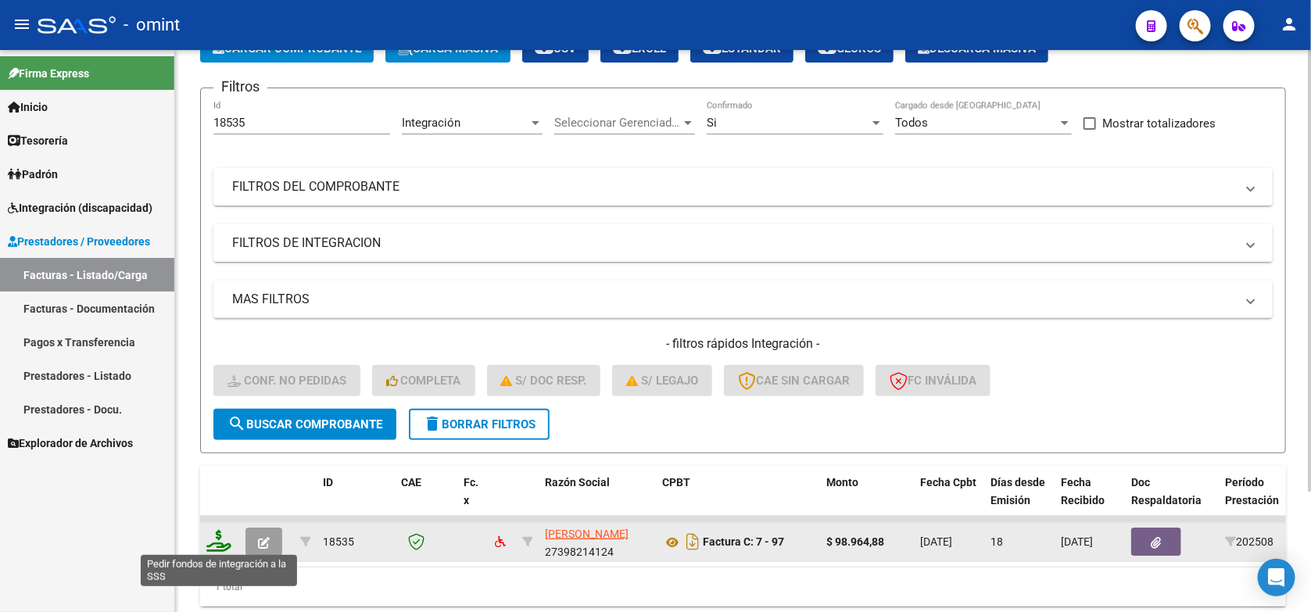
click at [217, 534] on icon at bounding box center [218, 541] width 25 height 22
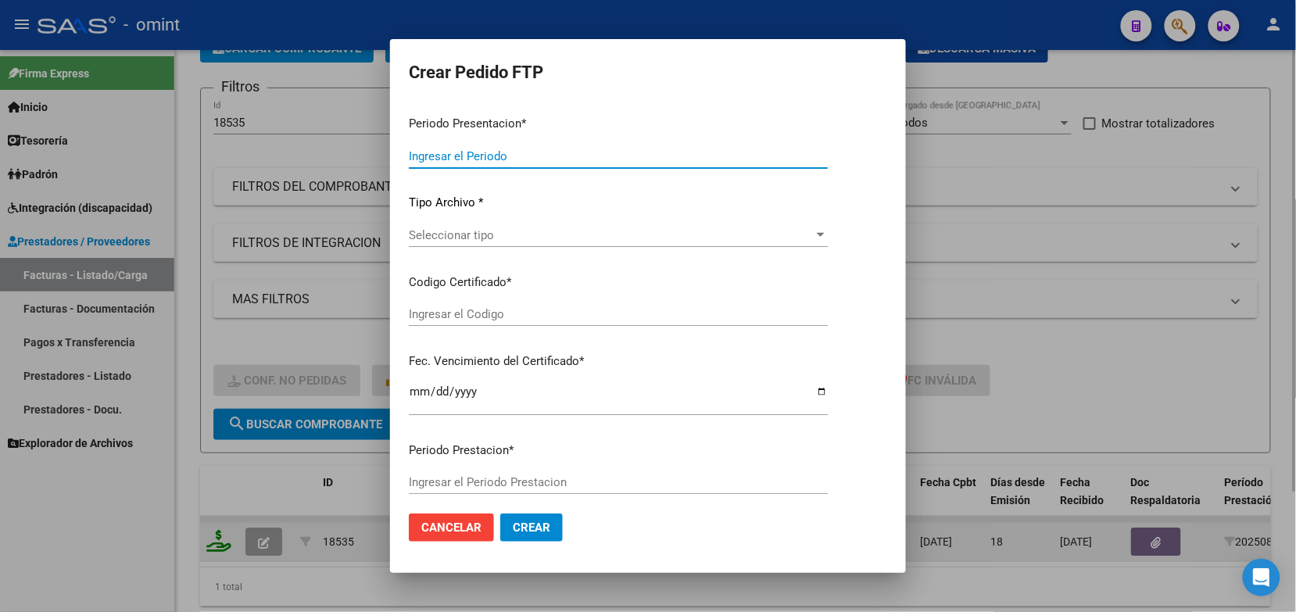
type input "202508"
type input "$ 98.964,88"
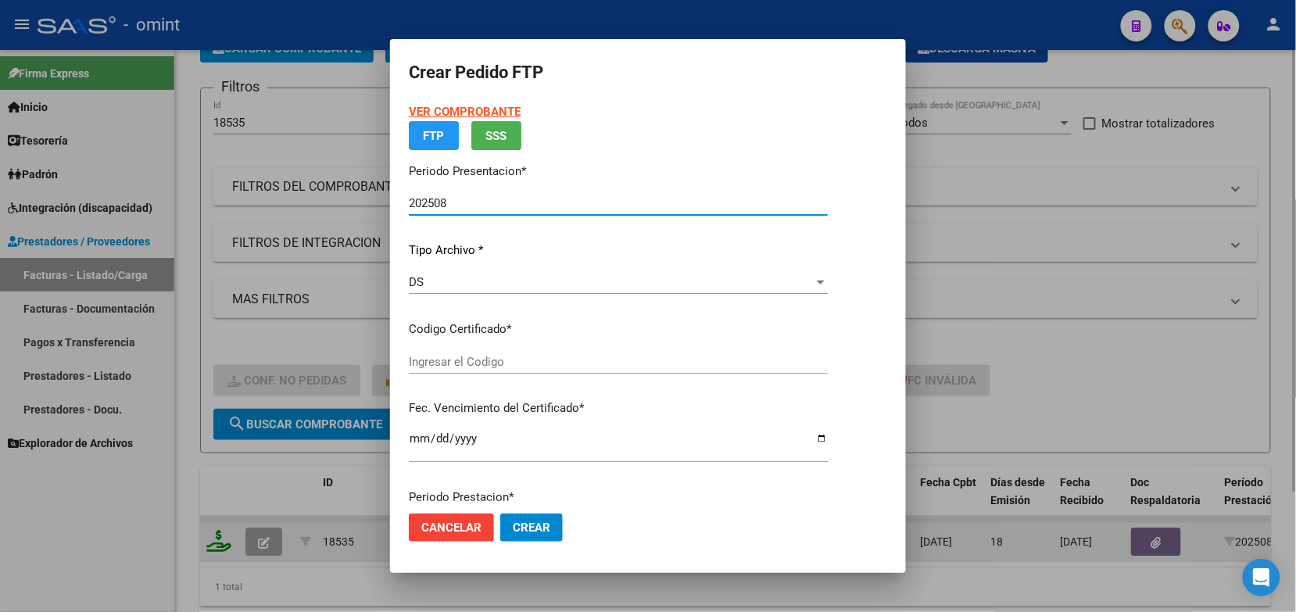
type input "4529466565"
type input "2027-09-26"
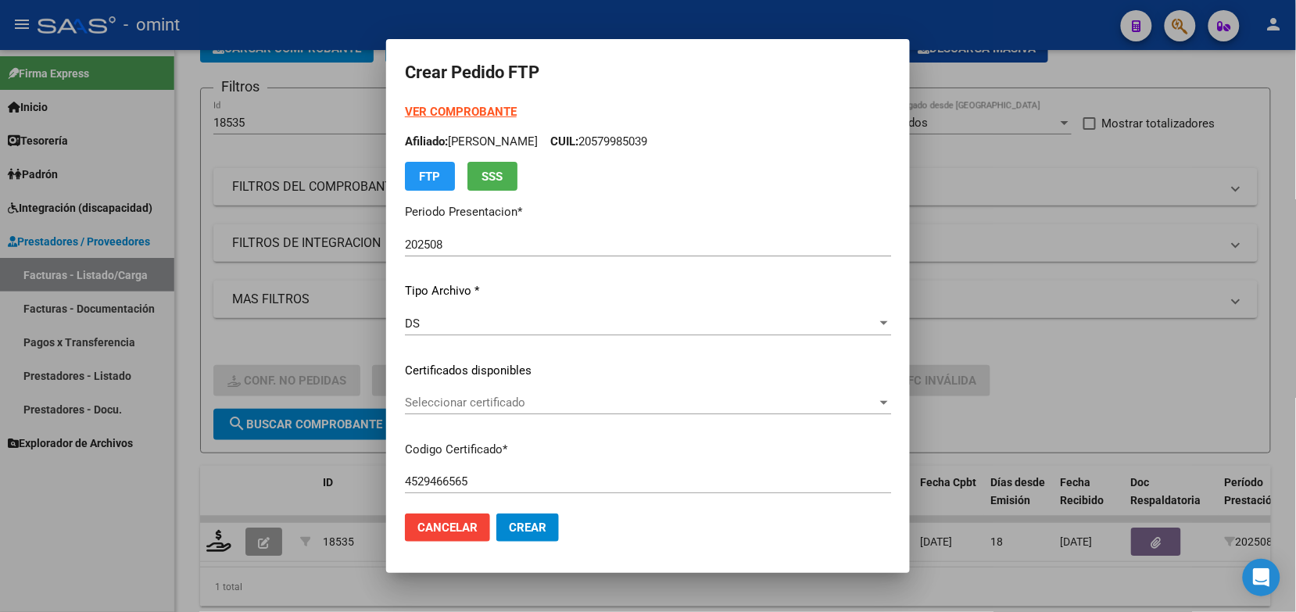
click at [546, 415] on div "Seleccionar certificado Seleccionar certificado" at bounding box center [648, 410] width 486 height 38
click at [470, 392] on div "Seleccionar certificado Seleccionar certificado" at bounding box center [648, 402] width 486 height 23
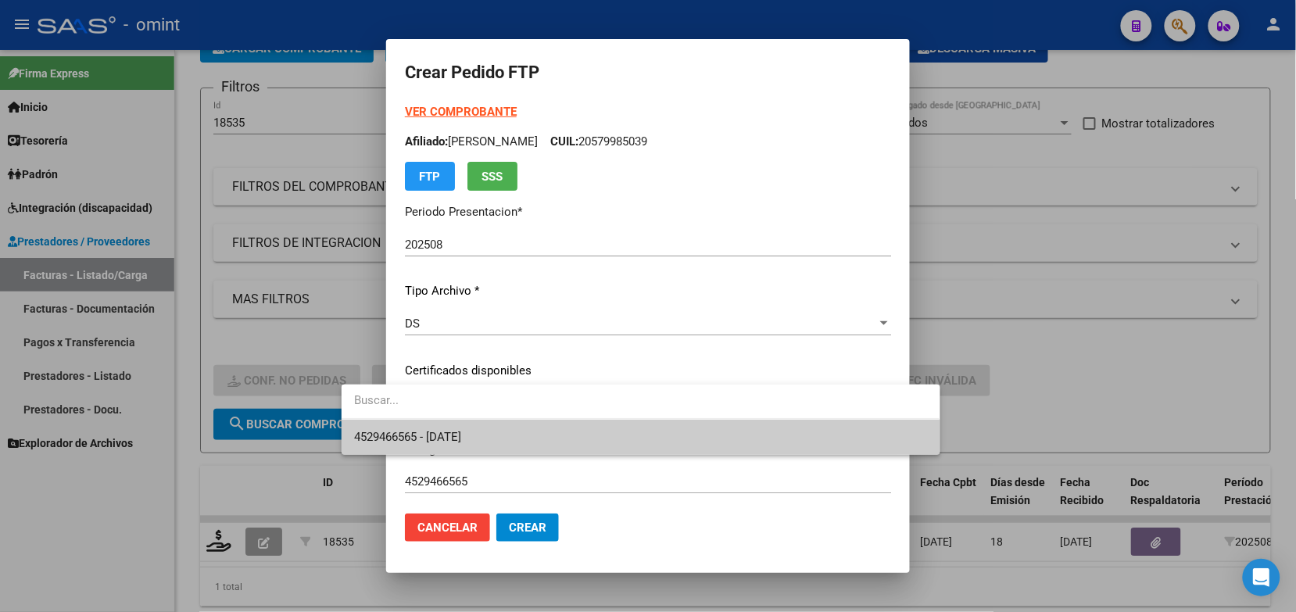
click at [414, 449] on span "4529466565 - 2027-09-26" at bounding box center [640, 437] width 573 height 35
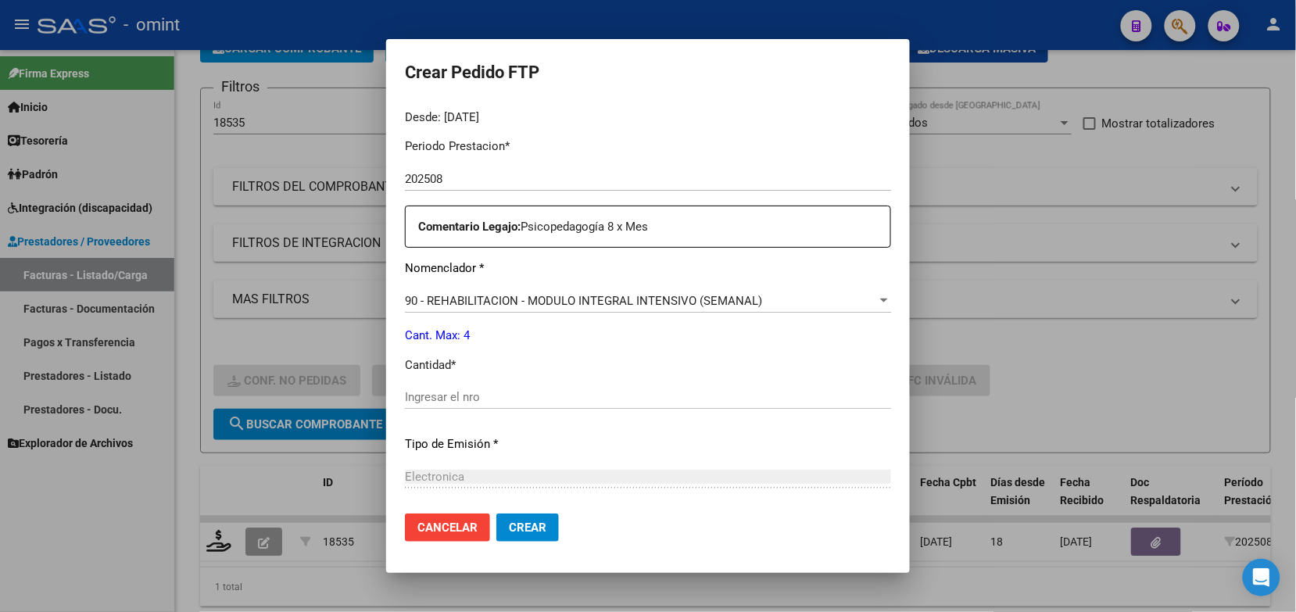
scroll to position [586, 0]
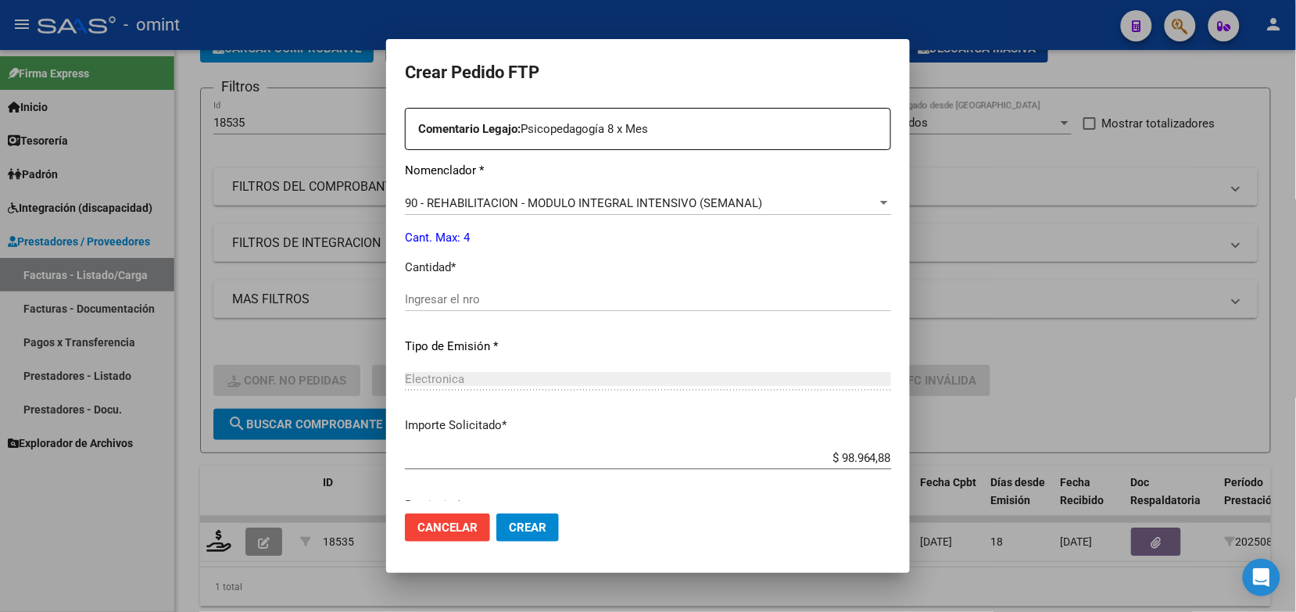
click at [422, 310] on div "Ingresar el nro" at bounding box center [648, 299] width 486 height 23
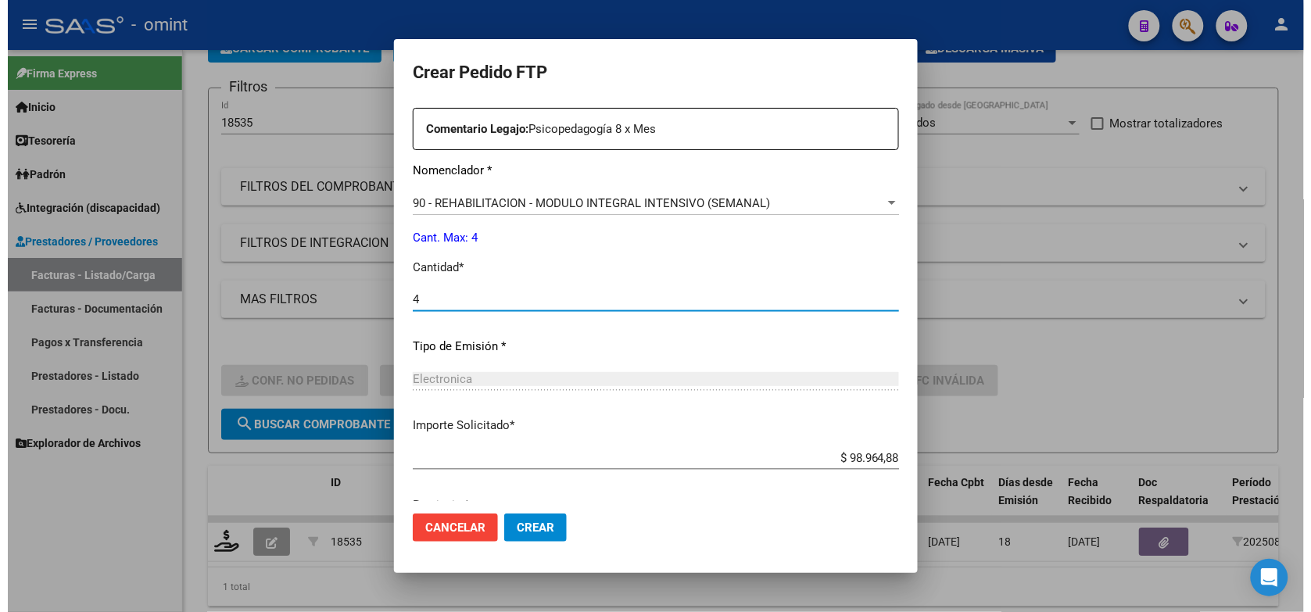
scroll to position [647, 0]
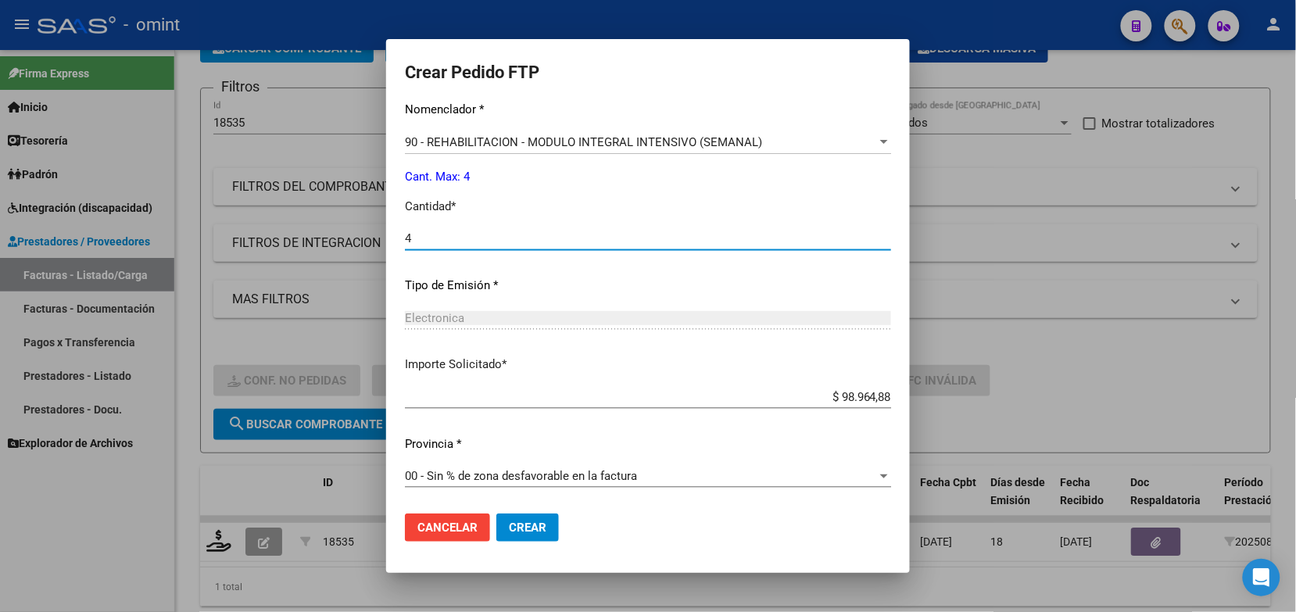
type input "4"
click at [509, 530] on span "Crear" at bounding box center [528, 528] width 38 height 14
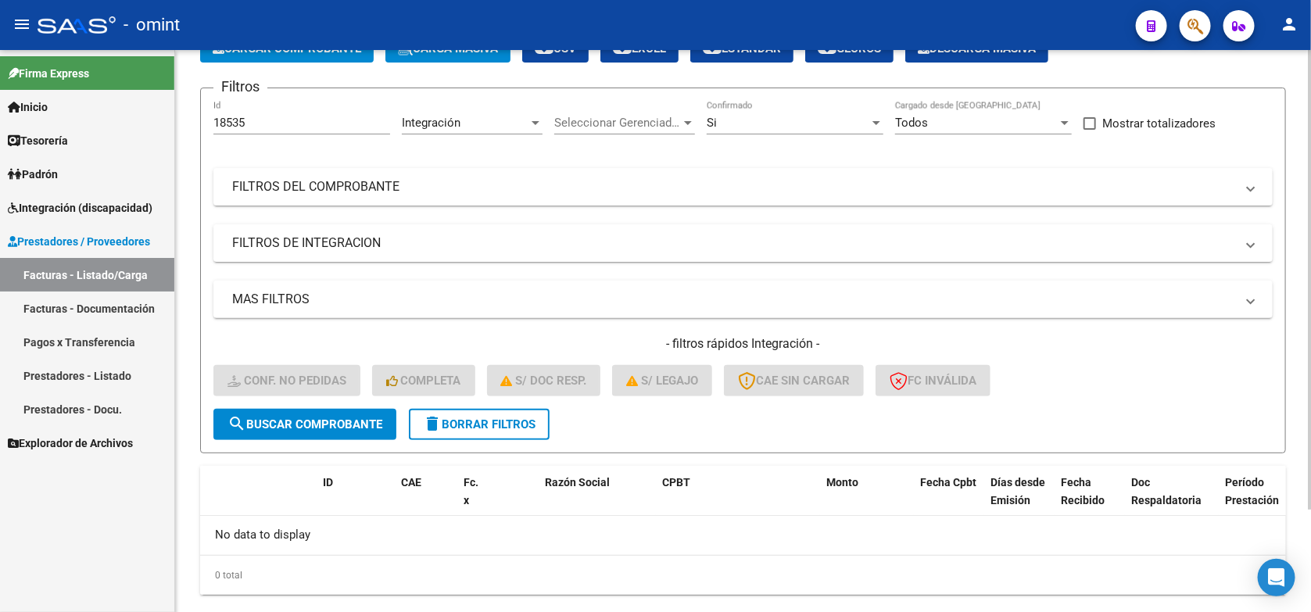
scroll to position [0, 0]
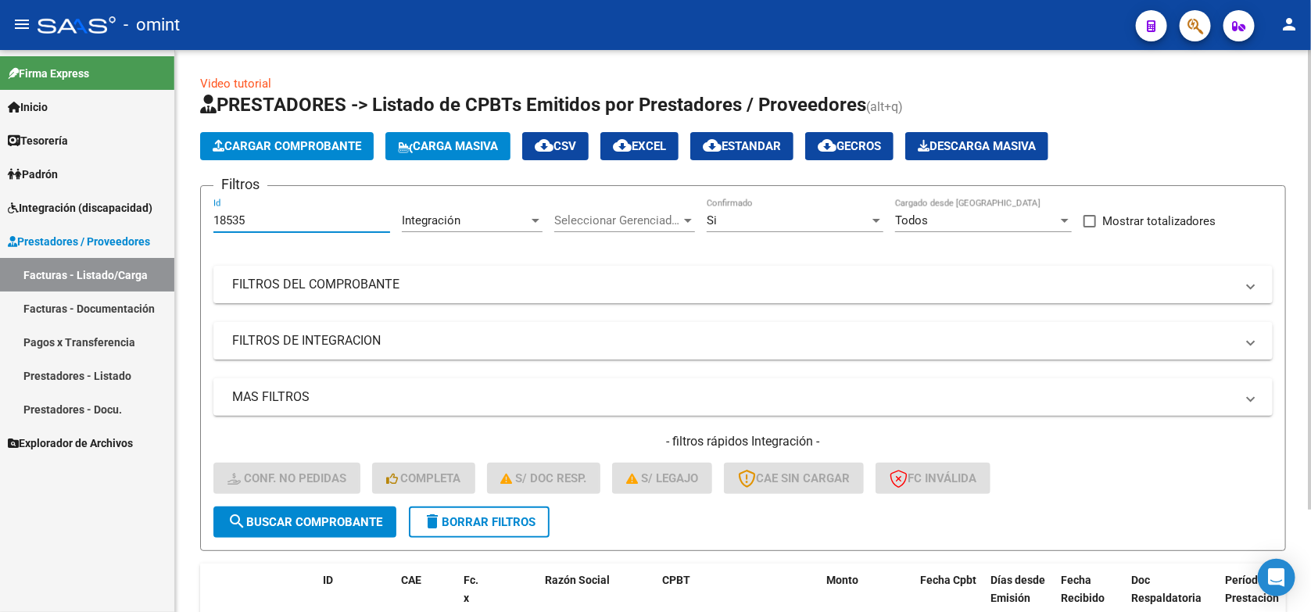
drag, startPoint x: 252, startPoint y: 220, endPoint x: 193, endPoint y: 229, distance: 59.3
click at [193, 229] on div "Video tutorial PRESTADORES -> Listado de CPBTs Emitidos por Prestadores / Prove…" at bounding box center [743, 396] width 1136 height 693
paste input "56"
type input "18556"
click at [356, 516] on span "search Buscar Comprobante" at bounding box center [304, 522] width 155 height 14
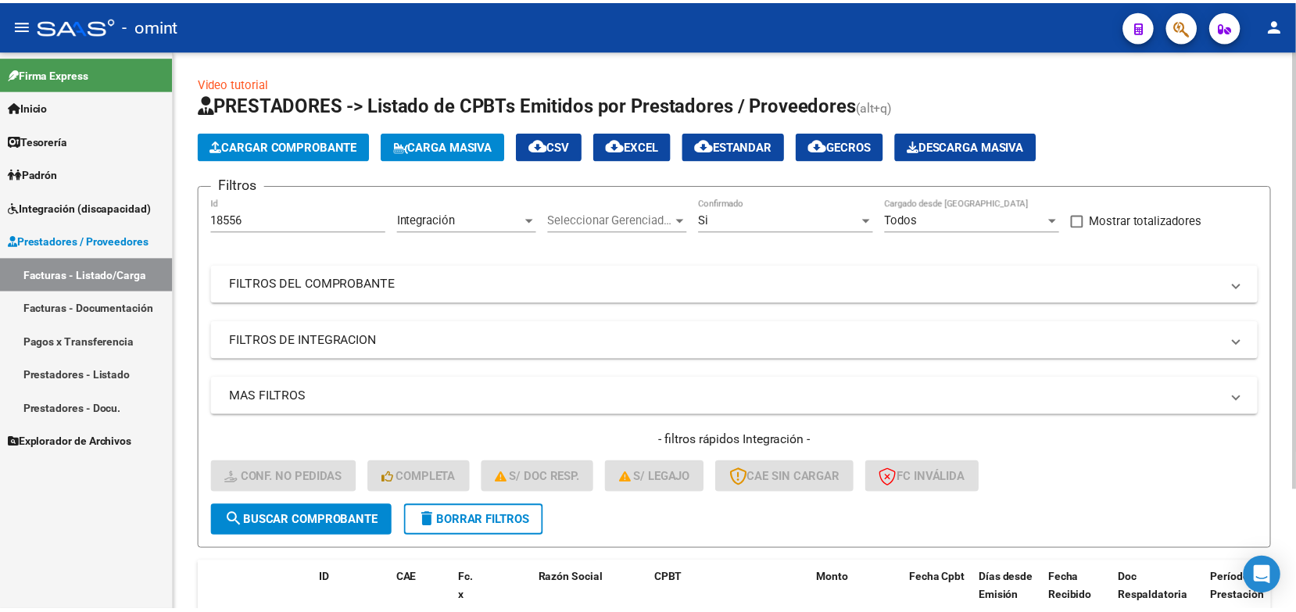
scroll to position [154, 0]
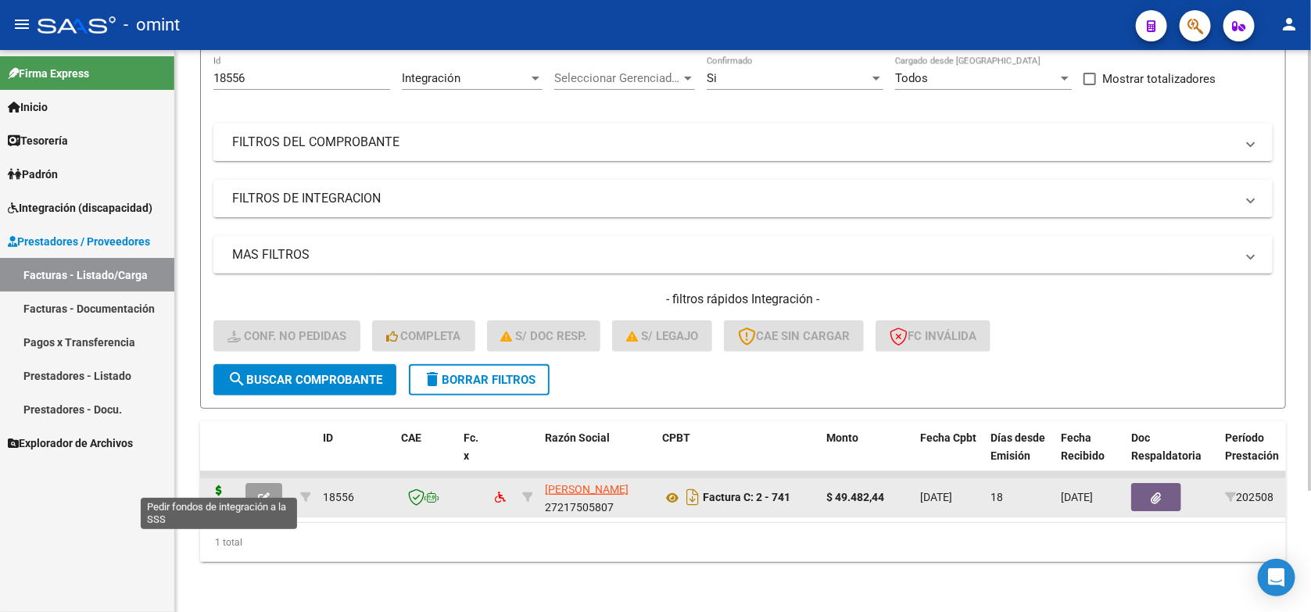
click at [223, 485] on icon at bounding box center [218, 496] width 25 height 22
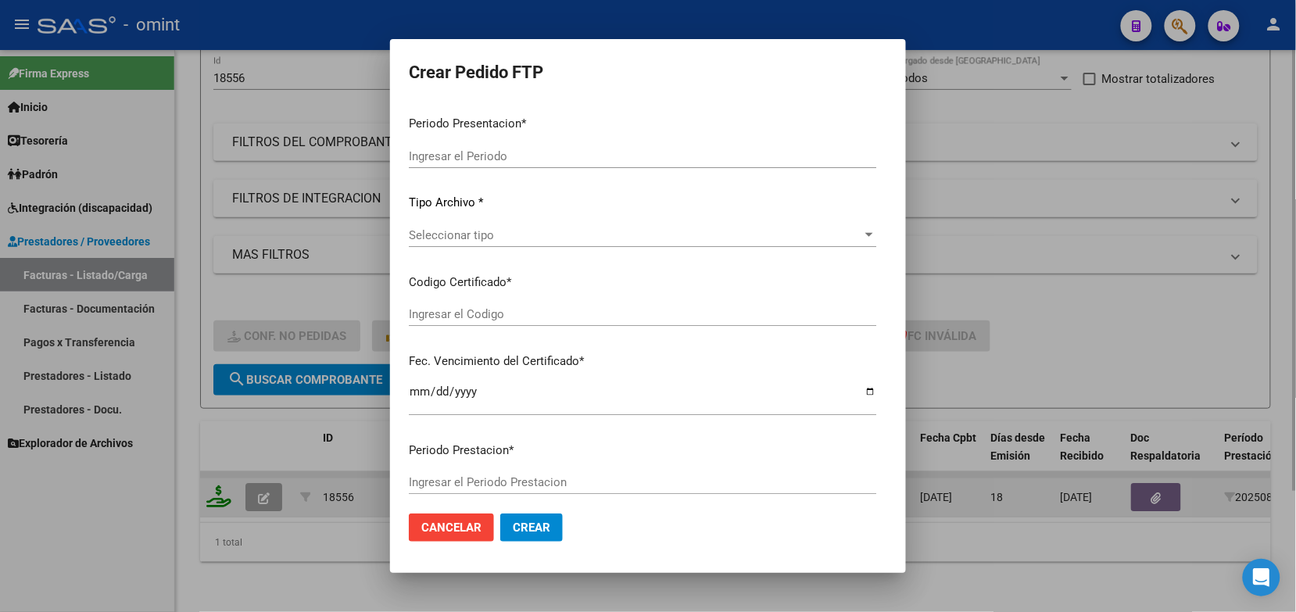
type input "202508"
type input "$ 49.482,44"
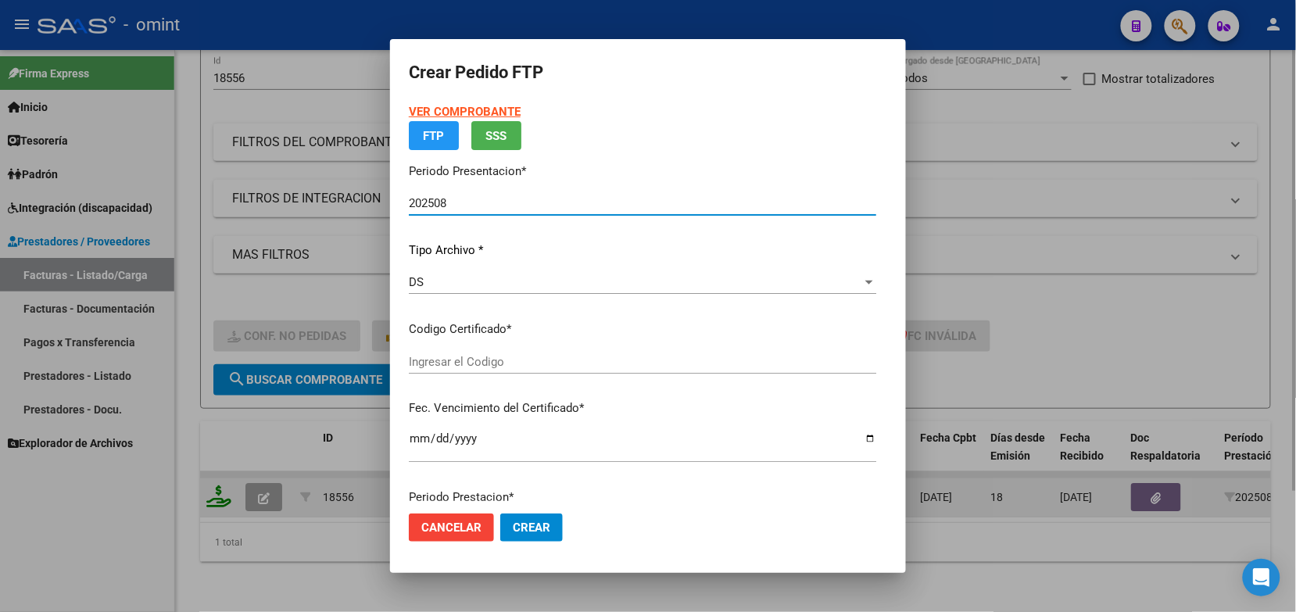
type input "5173468573"
type input "2025-09-21"
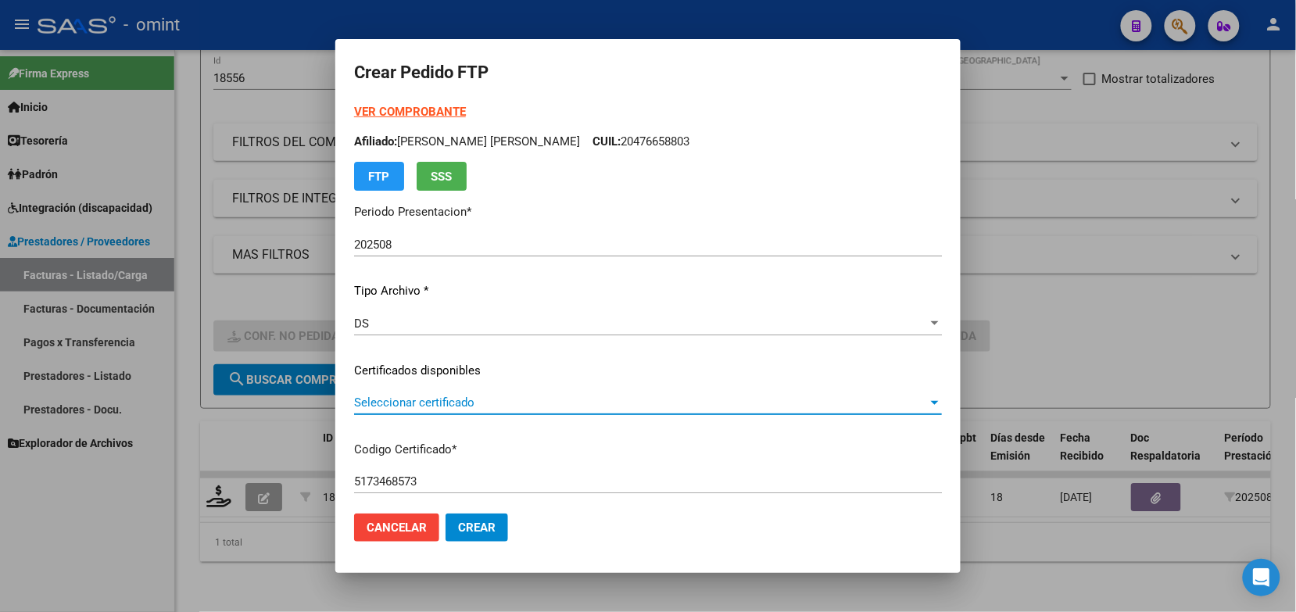
click at [477, 399] on span "Seleccionar certificado" at bounding box center [641, 403] width 574 height 14
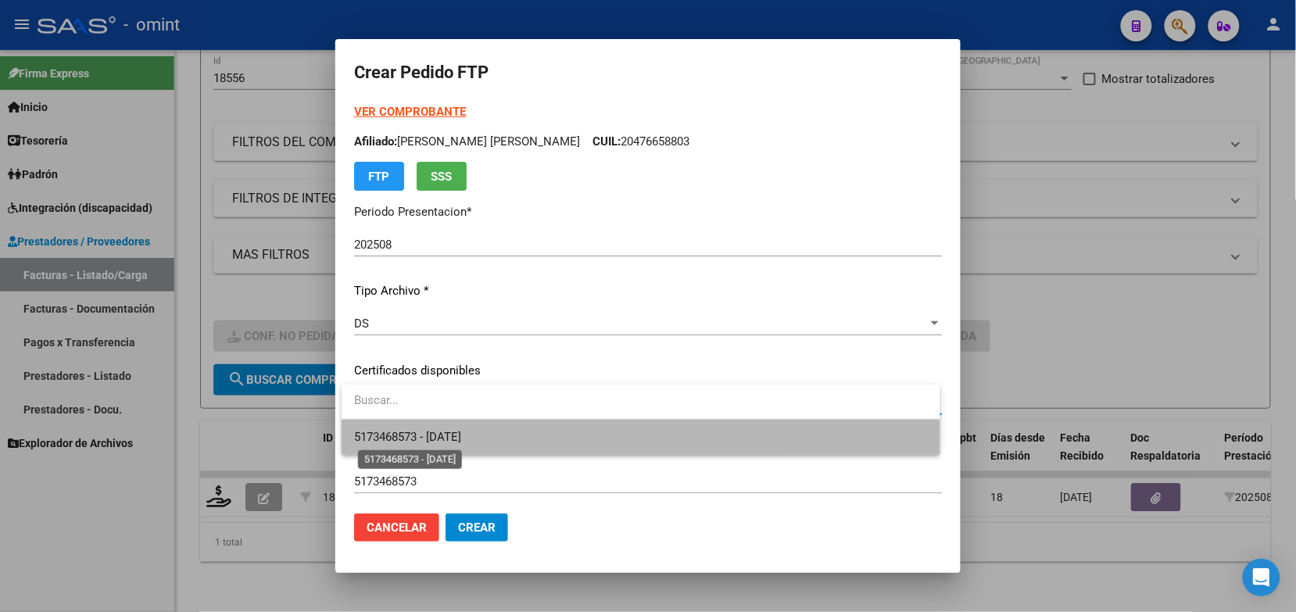
click at [461, 440] on span "5173468573 - 2025-09-21" at bounding box center [407, 437] width 107 height 14
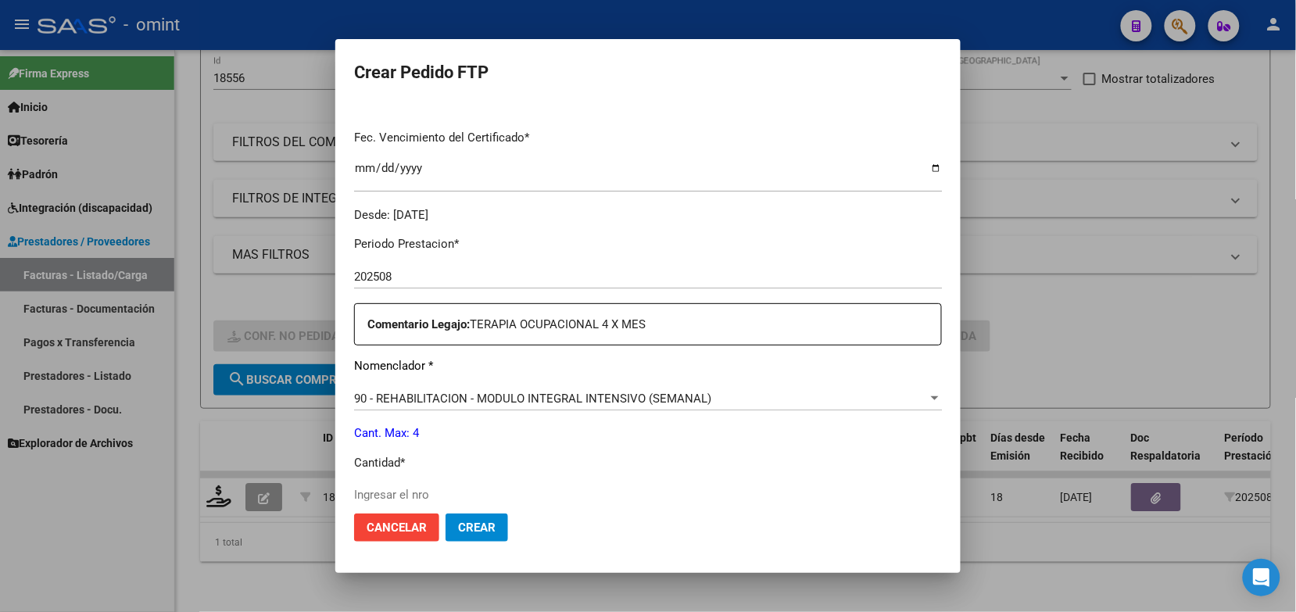
scroll to position [489, 0]
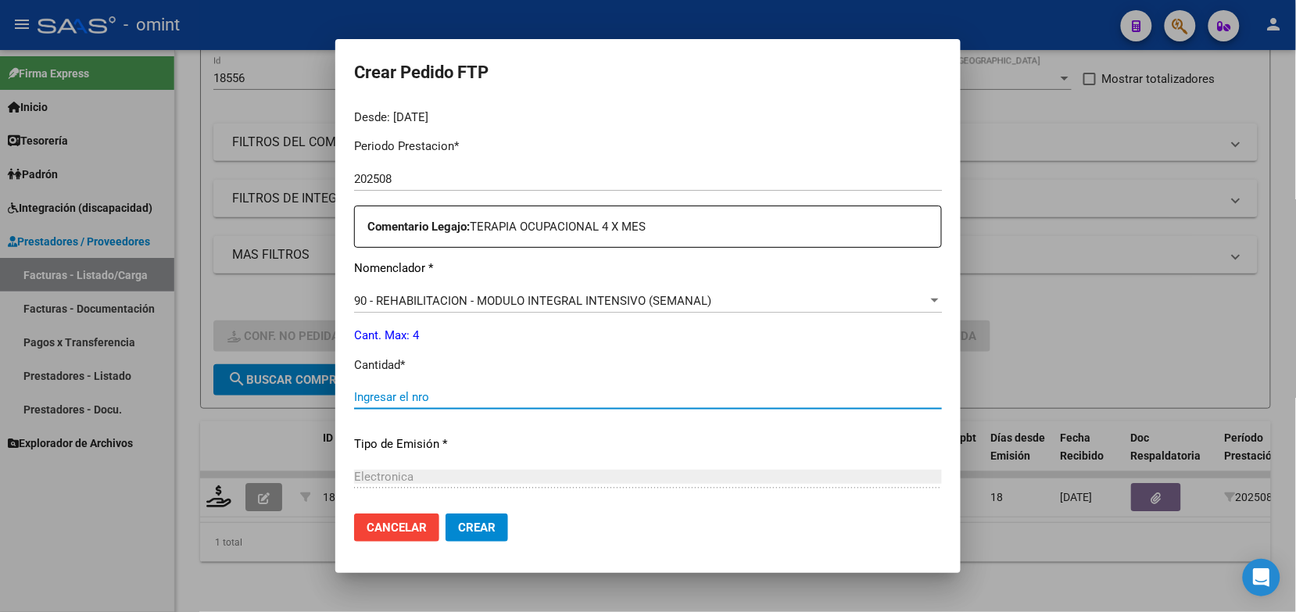
click at [393, 399] on input "Ingresar el nro" at bounding box center [648, 397] width 588 height 14
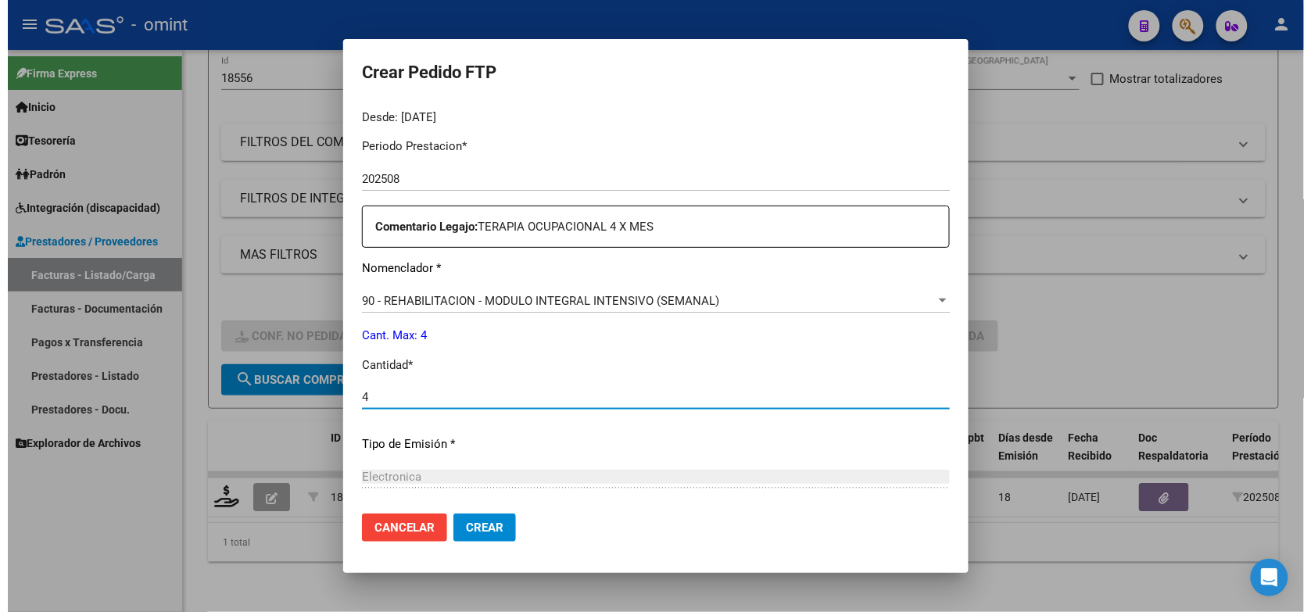
scroll to position [647, 0]
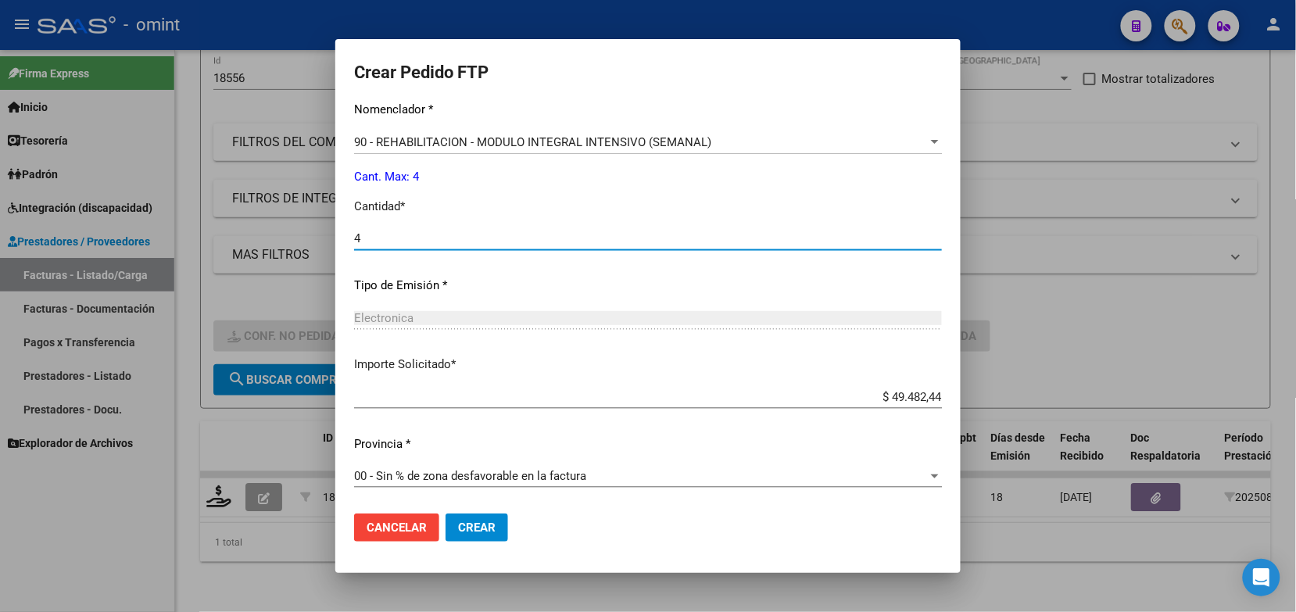
type input "4"
click at [479, 528] on span "Crear" at bounding box center [477, 528] width 38 height 14
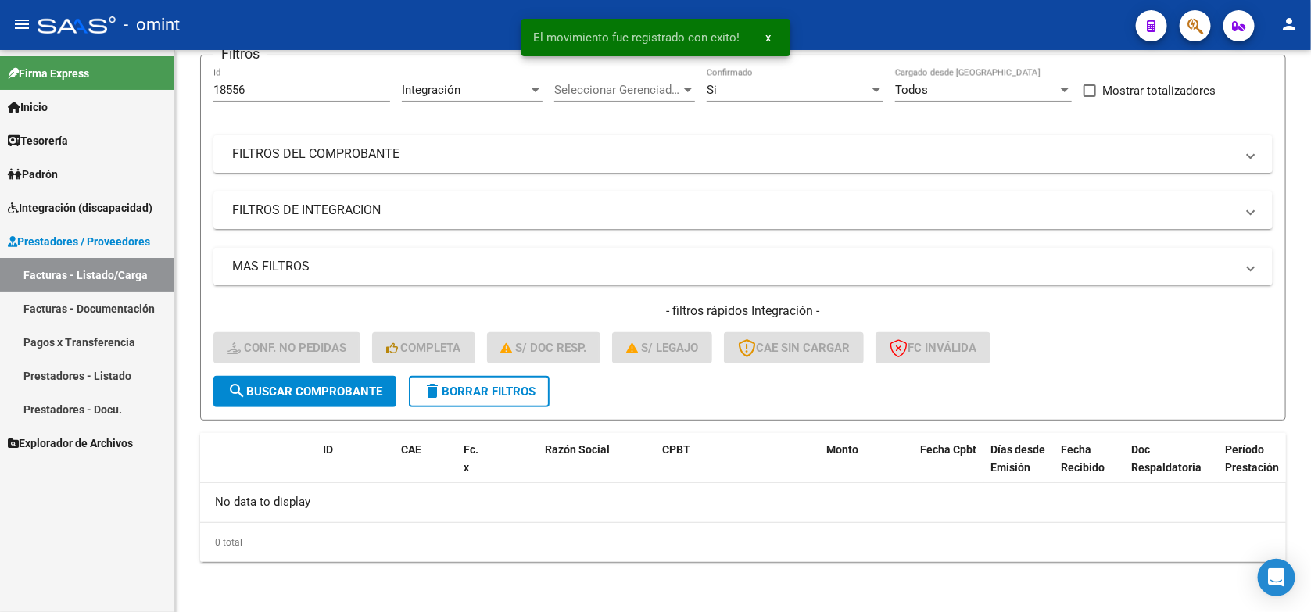
scroll to position [127, 0]
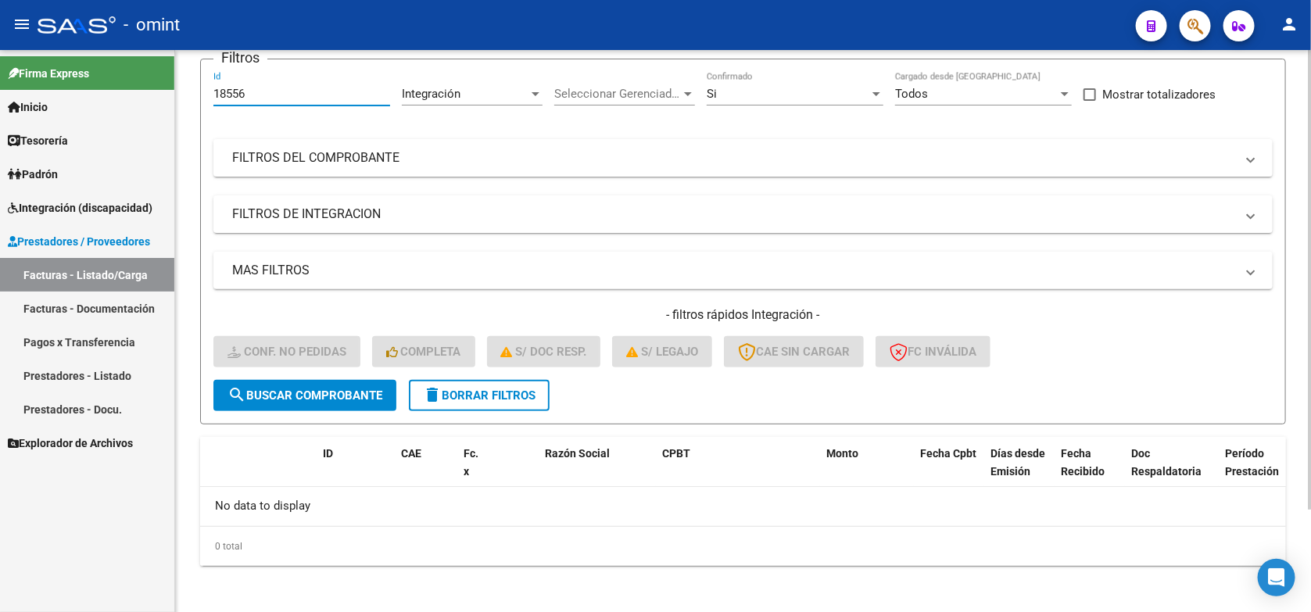
drag, startPoint x: 260, startPoint y: 95, endPoint x: 198, endPoint y: 100, distance: 62.8
click at [198, 100] on div "Video tutorial PRESTADORES -> Listado de CPBTs Emitidos por Prestadores / Prove…" at bounding box center [743, 269] width 1136 height 693
paste input "722"
type input "18722"
click at [330, 388] on span "search Buscar Comprobante" at bounding box center [304, 395] width 155 height 14
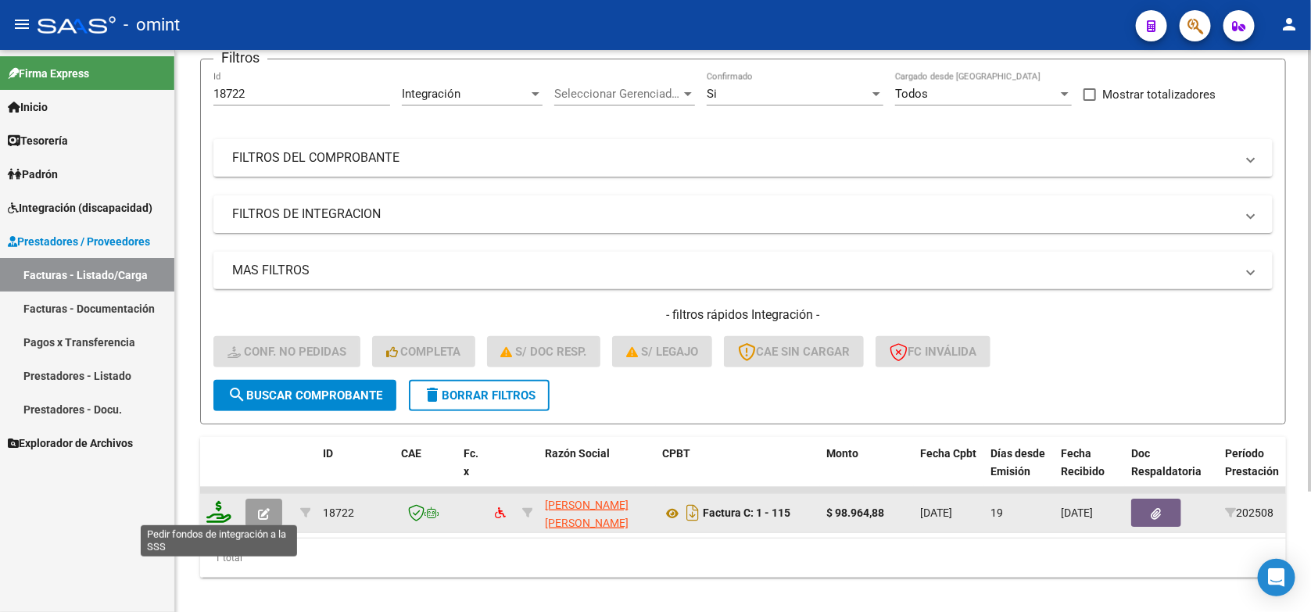
click at [217, 510] on icon at bounding box center [218, 512] width 25 height 22
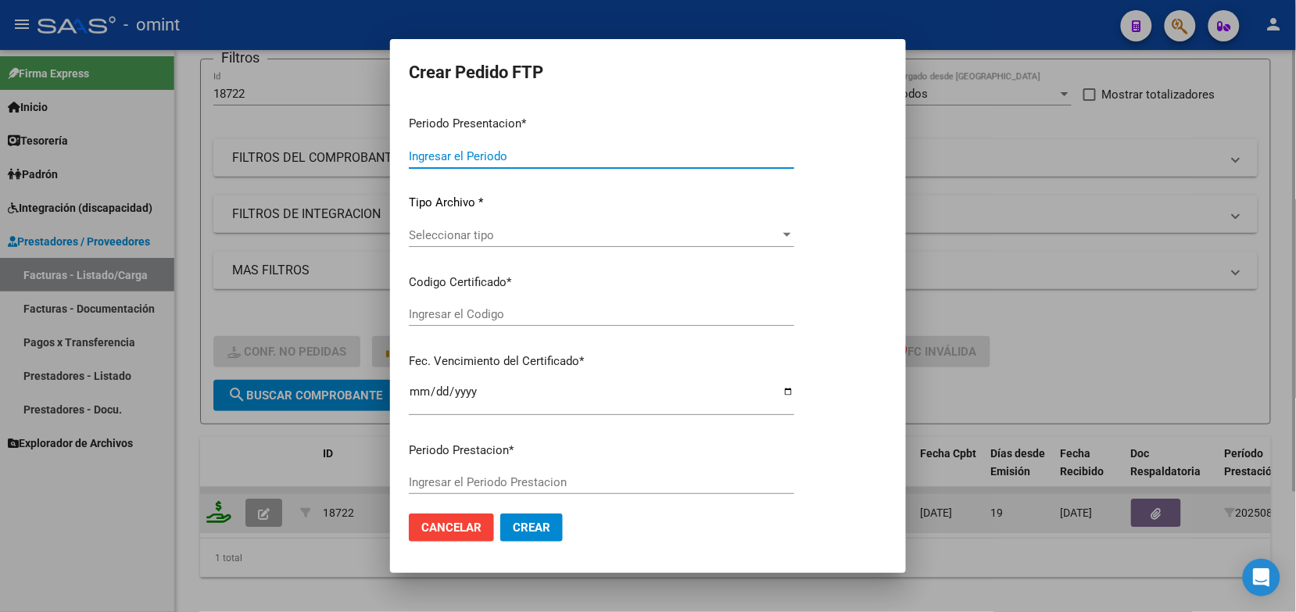
type input "202508"
type input "$ 98.964,88"
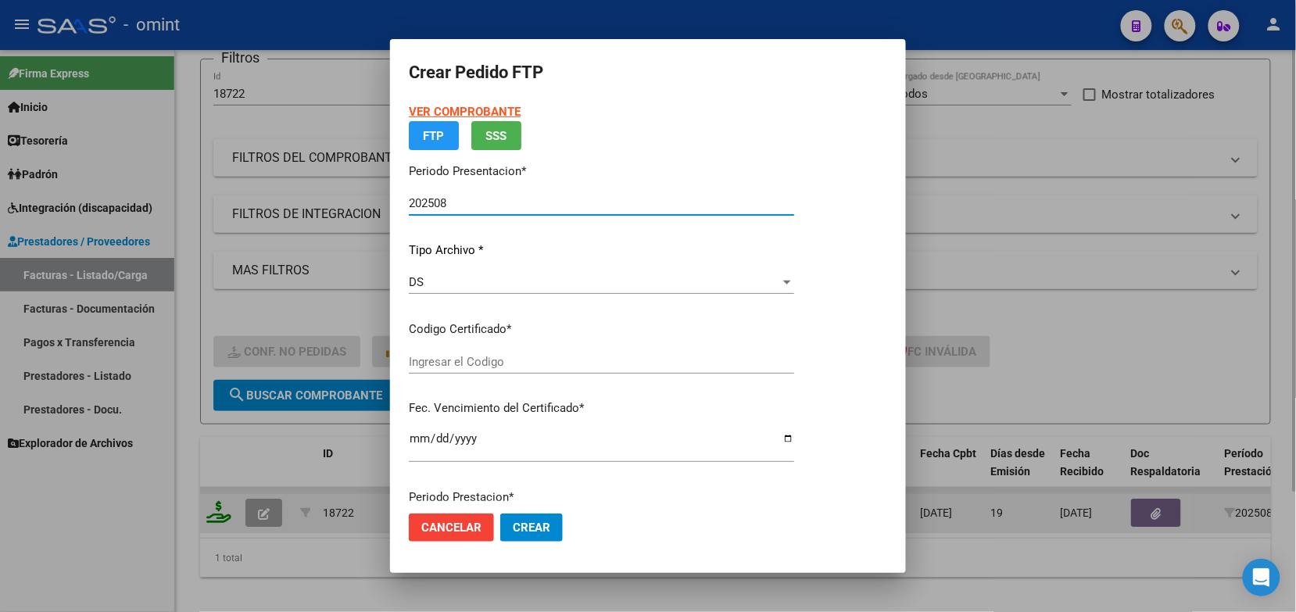
type input "2258814198"
type input "2028-06-30"
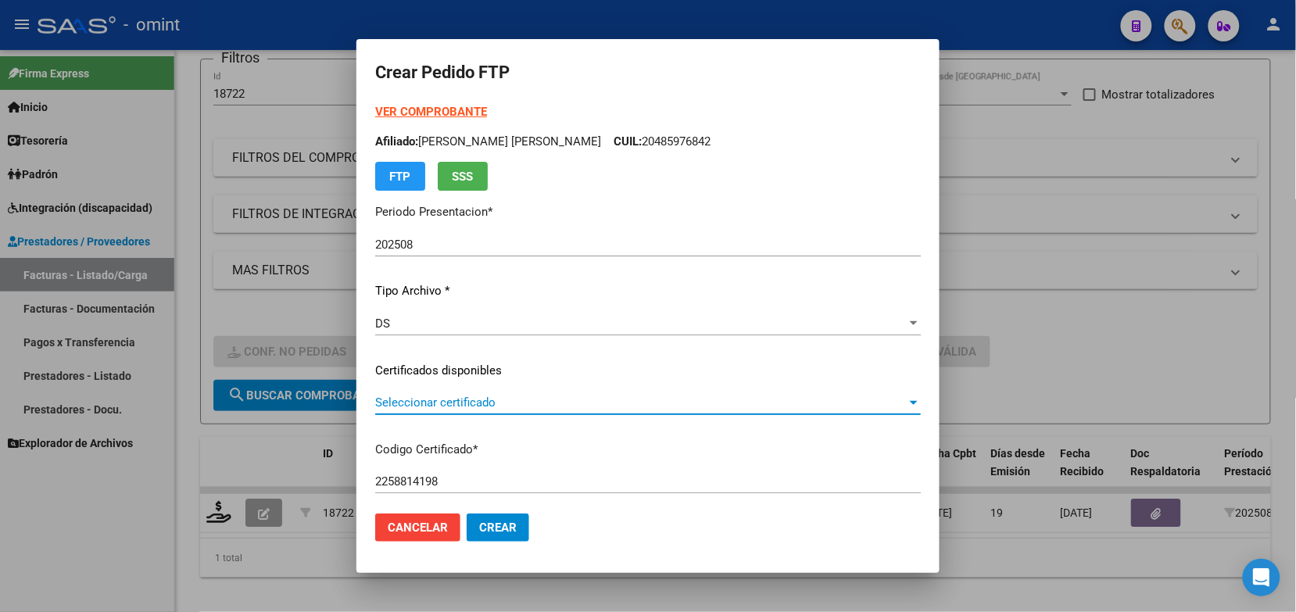
click at [420, 401] on span "Seleccionar certificado" at bounding box center [641, 403] width 532 height 14
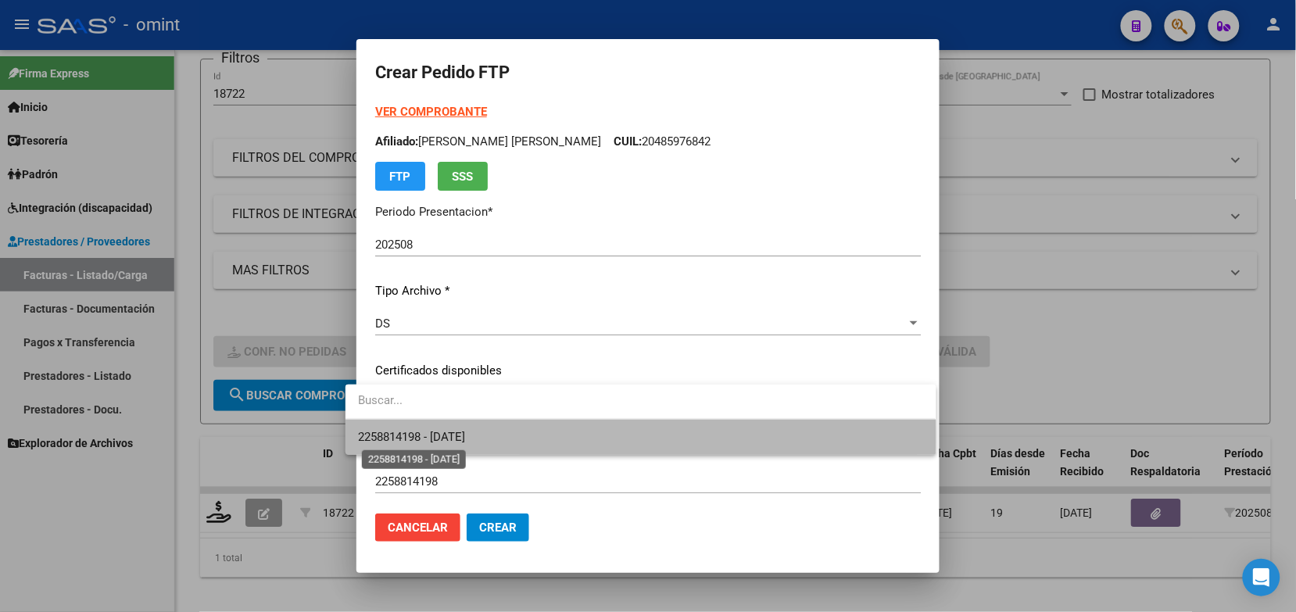
click at [430, 435] on span "2258814198 - 2028-06-30" at bounding box center [411, 437] width 107 height 14
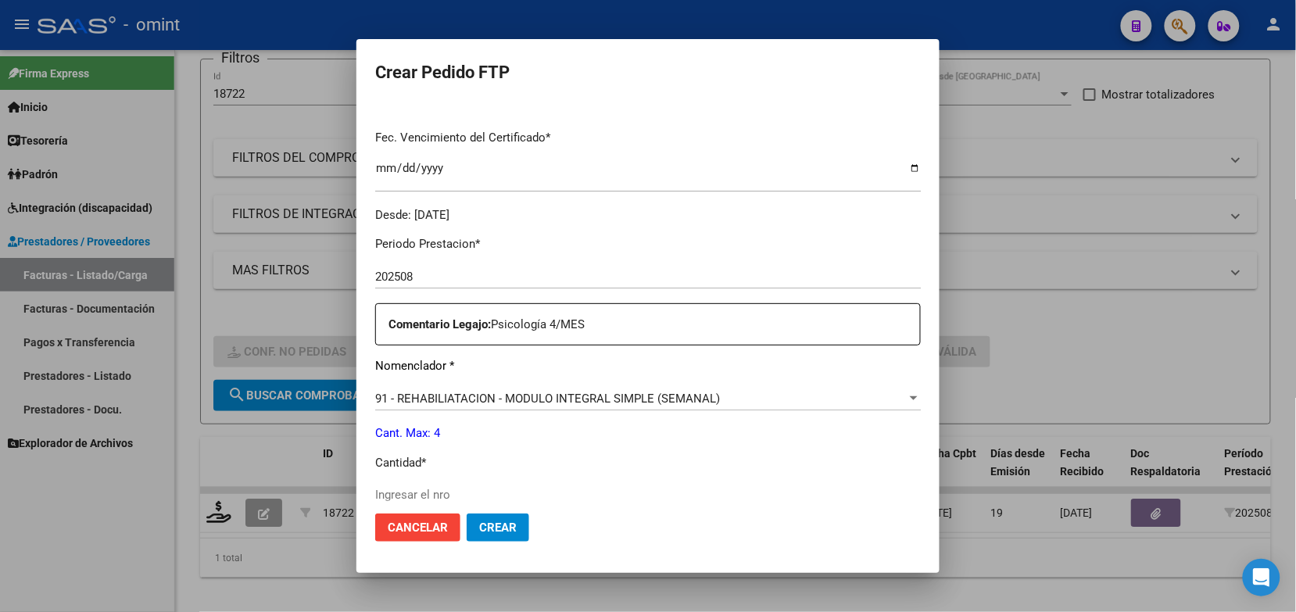
scroll to position [489, 0]
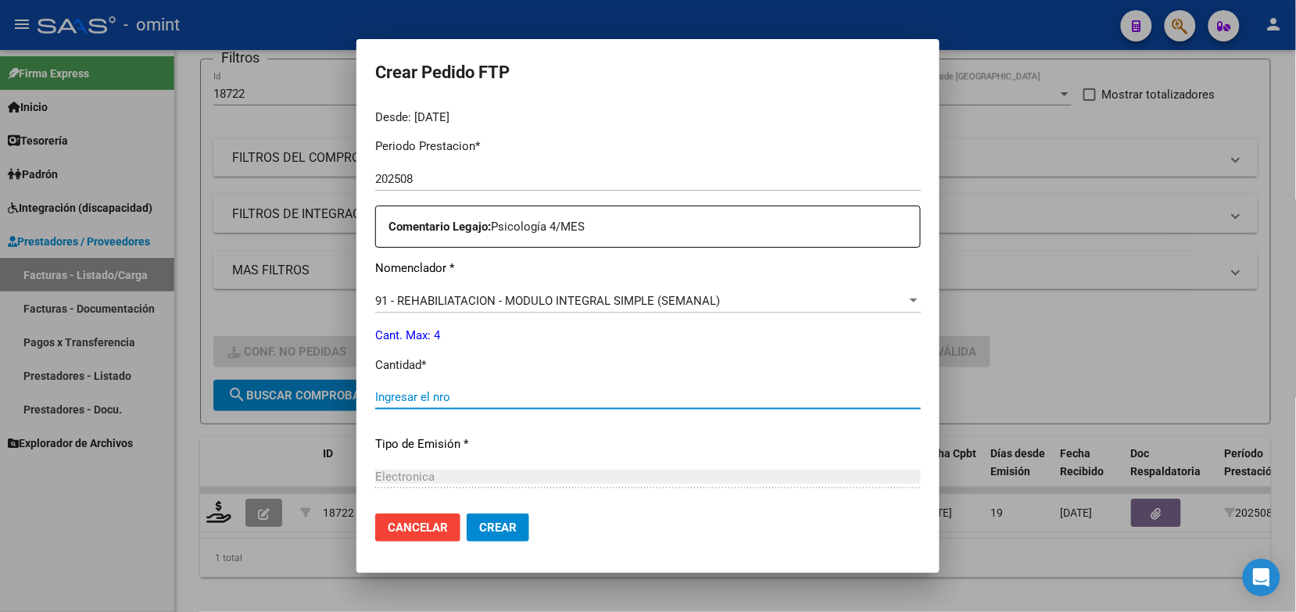
click at [439, 393] on input "Ingresar el nro" at bounding box center [648, 397] width 546 height 14
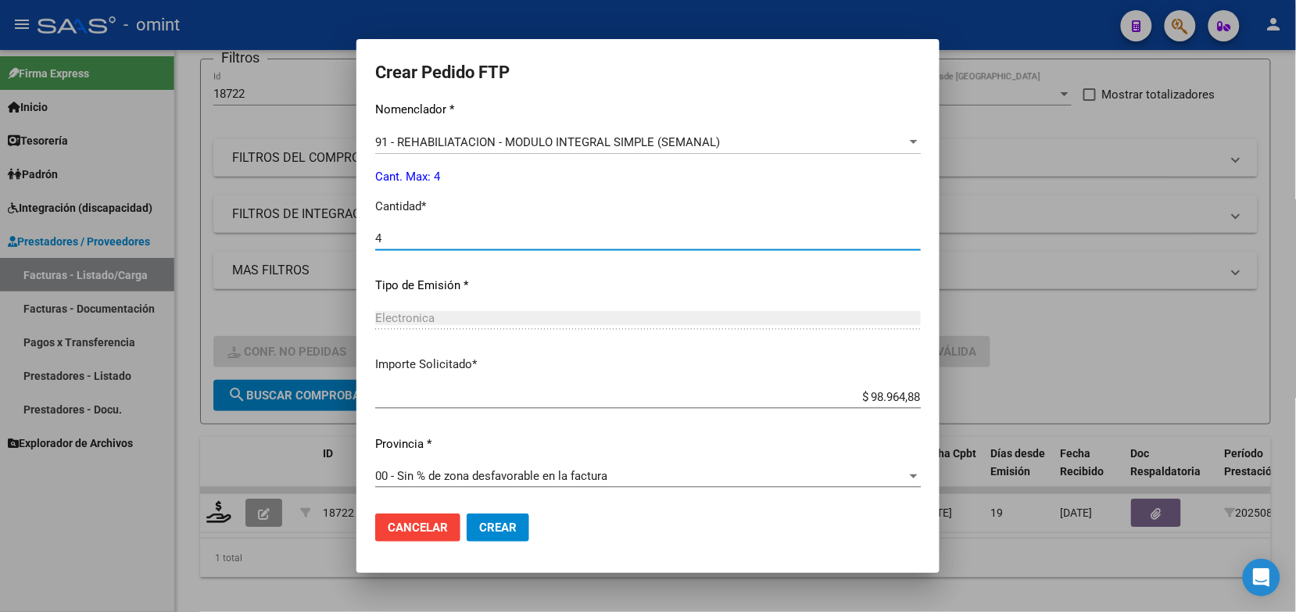
type input "4"
click at [479, 521] on span "Crear" at bounding box center [498, 528] width 38 height 14
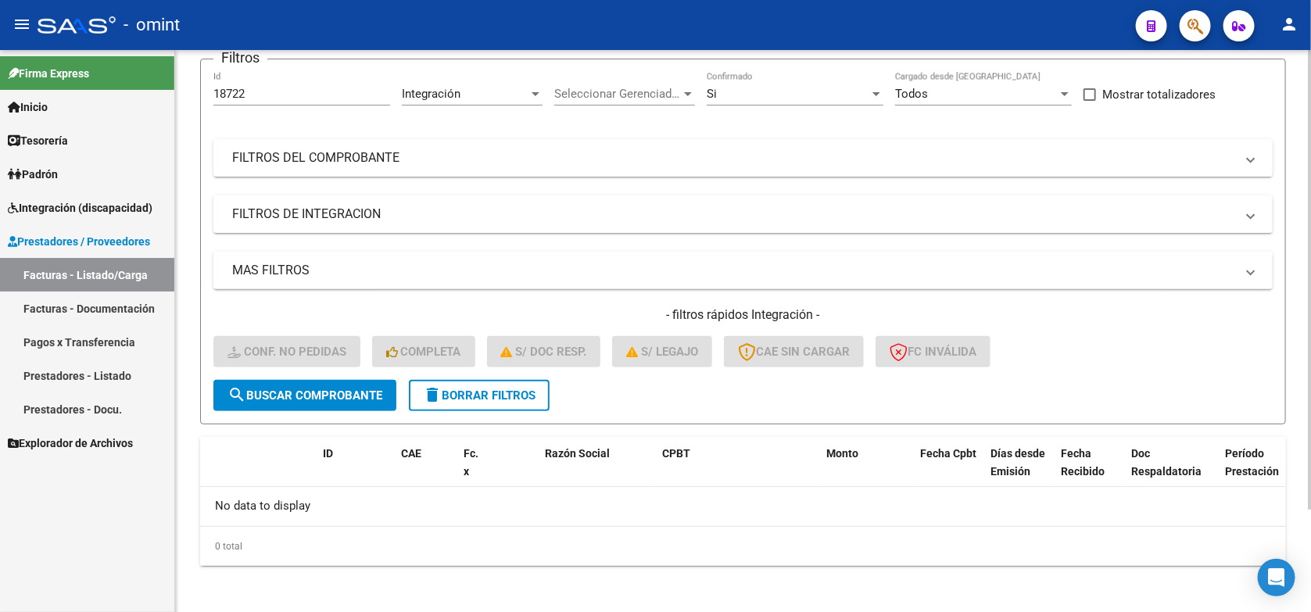
scroll to position [0, 0]
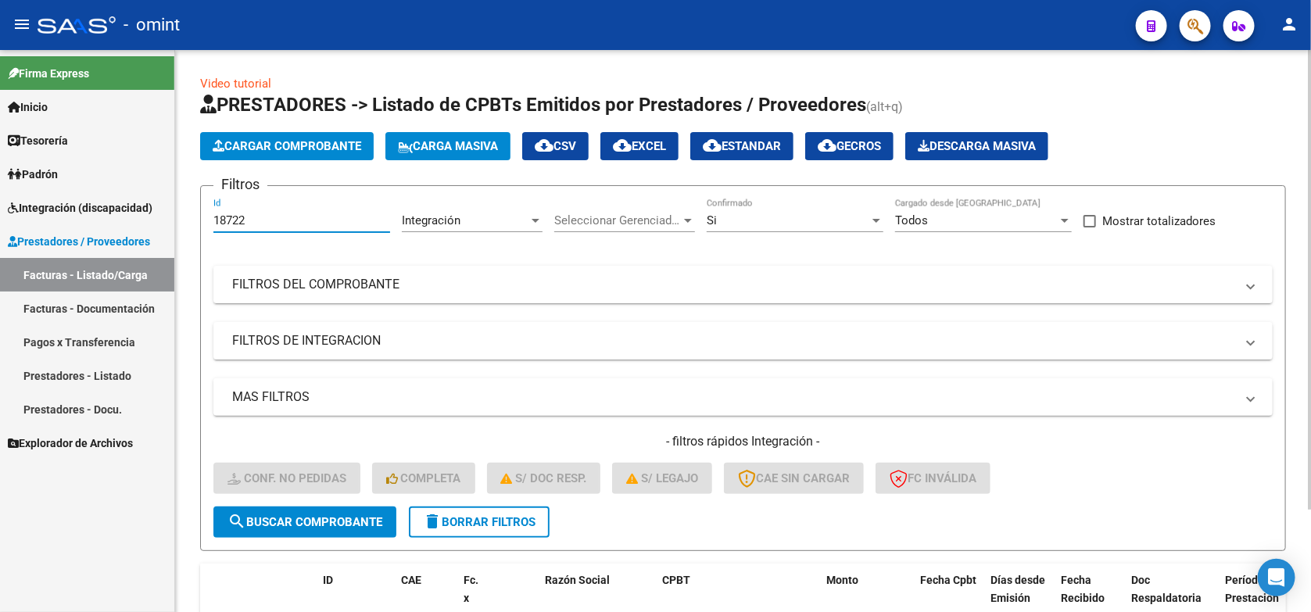
drag, startPoint x: 258, startPoint y: 217, endPoint x: 197, endPoint y: 224, distance: 61.4
click at [197, 224] on div "Video tutorial PRESTADORES -> Listado de CPBTs Emitidos por Prestadores / Prove…" at bounding box center [743, 396] width 1136 height 693
paste input "75"
type input "18775"
click at [362, 516] on span "search Buscar Comprobante" at bounding box center [304, 522] width 155 height 14
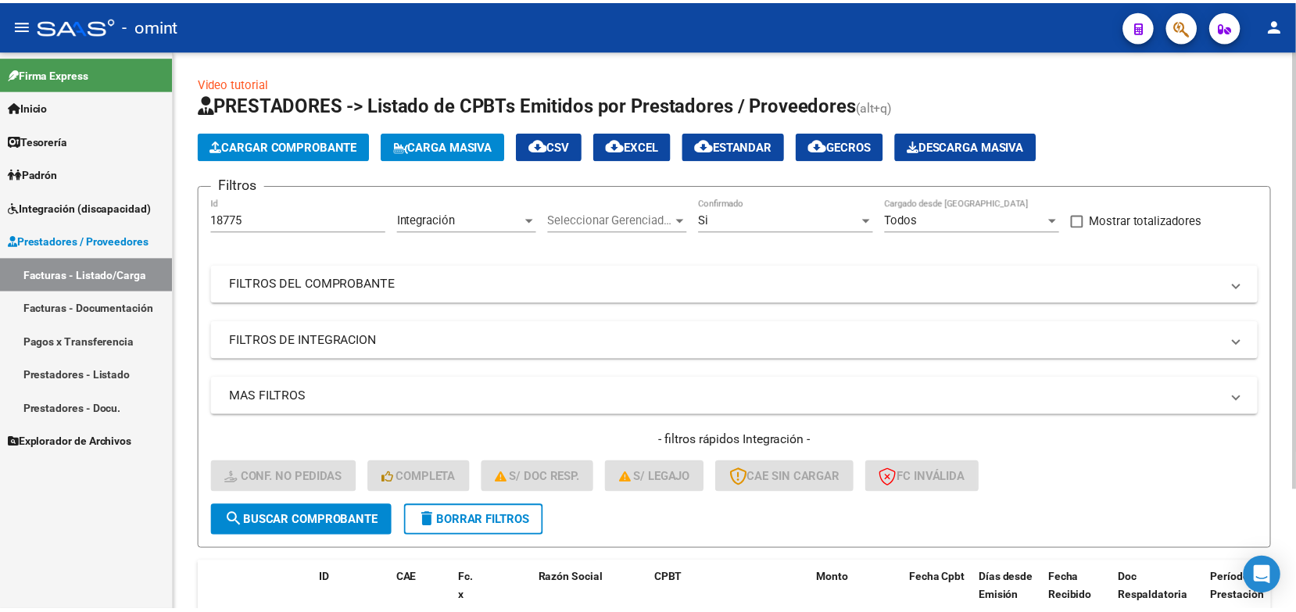
scroll to position [154, 0]
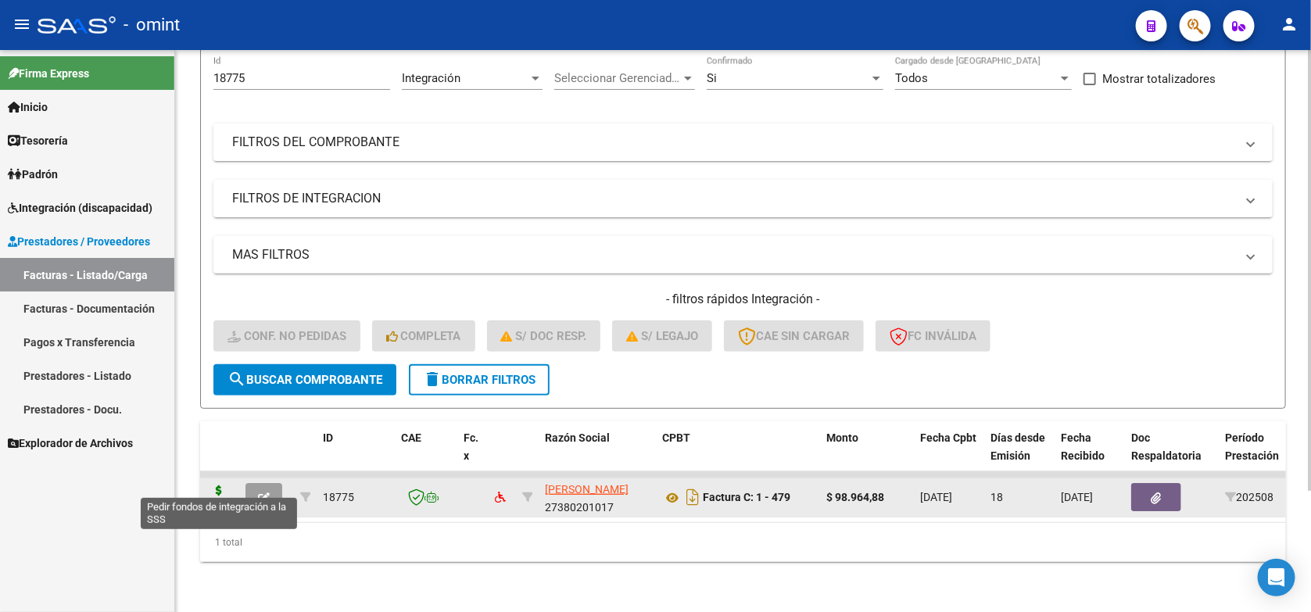
click at [227, 485] on icon at bounding box center [218, 496] width 25 height 22
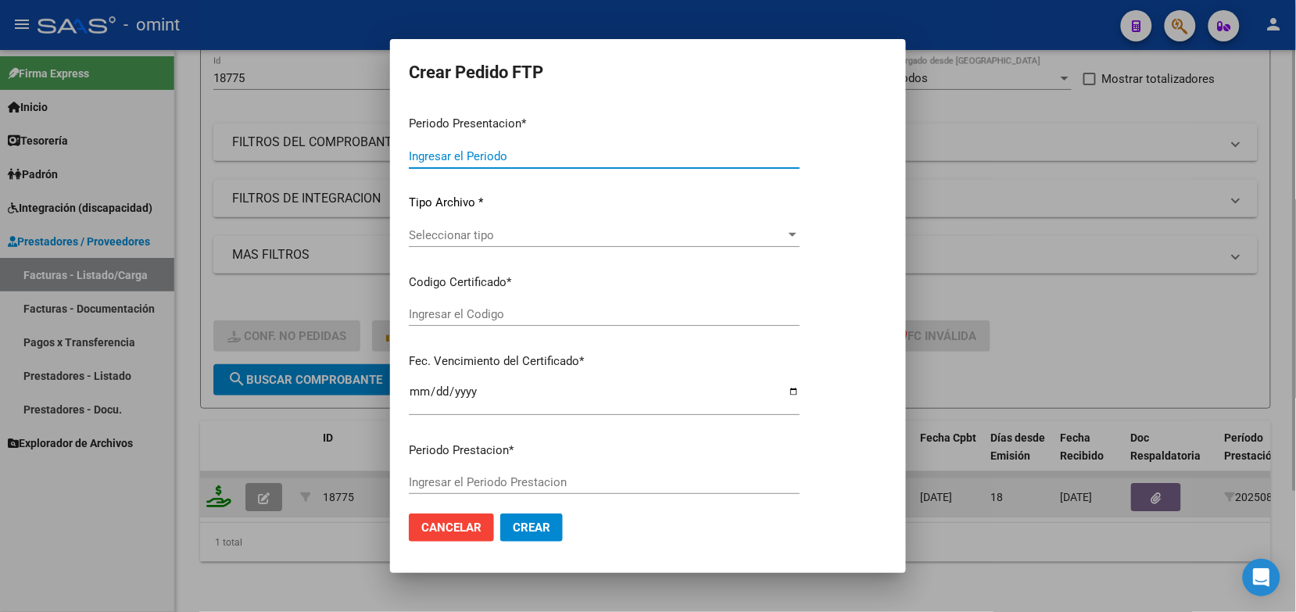
type input "202508"
type input "$ 98.964,88"
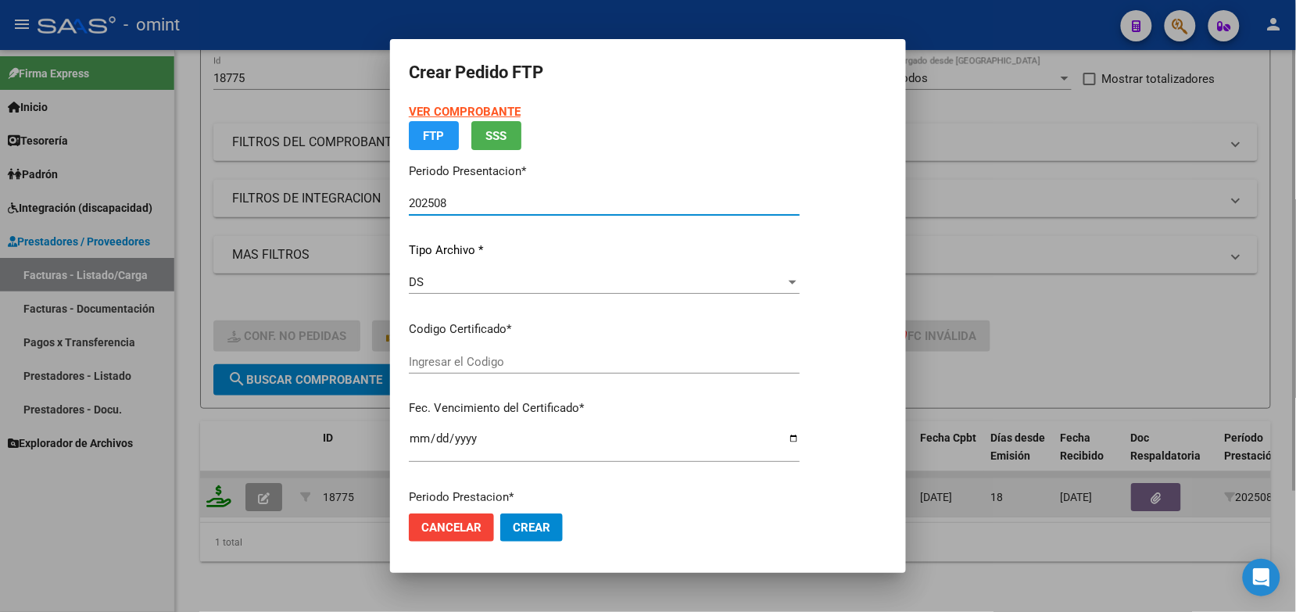
type input "4529466565"
type input "2027-09-26"
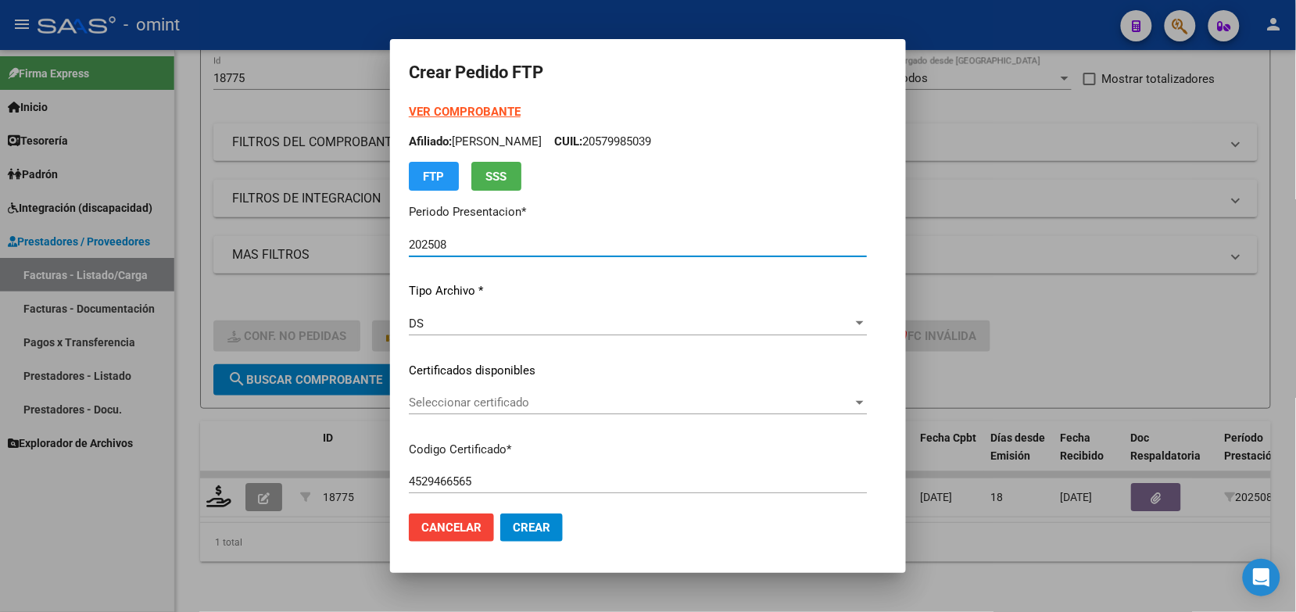
click at [473, 403] on span "Seleccionar certificado" at bounding box center [631, 403] width 444 height 14
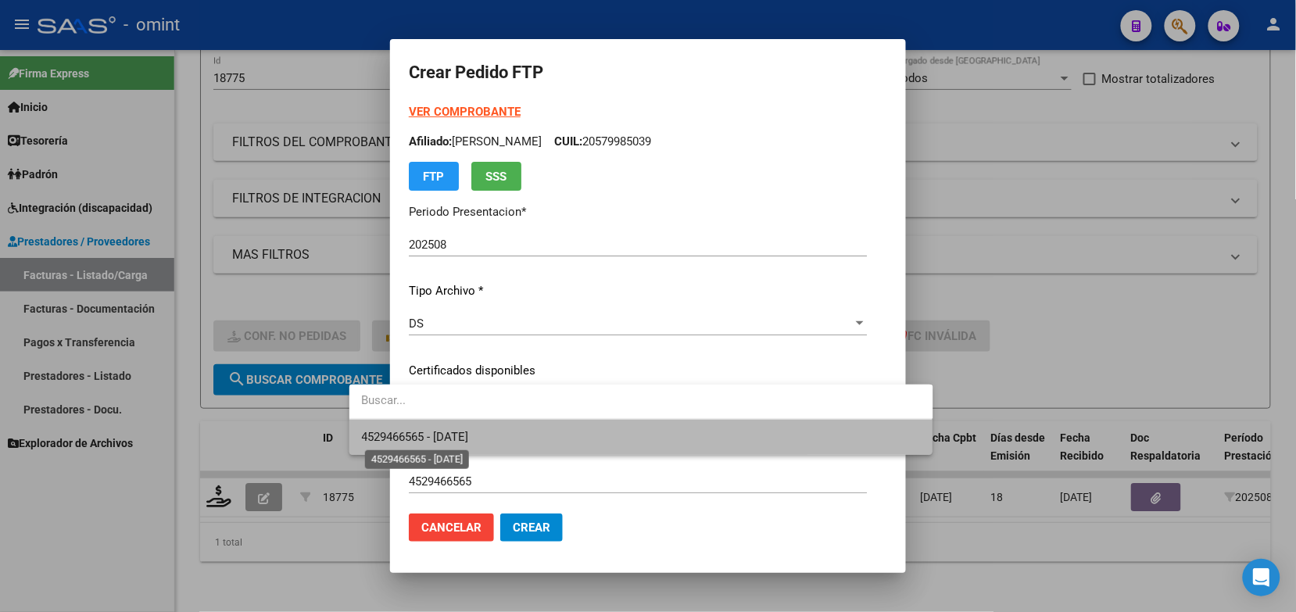
click at [469, 438] on span "4529466565 - 2027-09-26" at bounding box center [415, 437] width 107 height 14
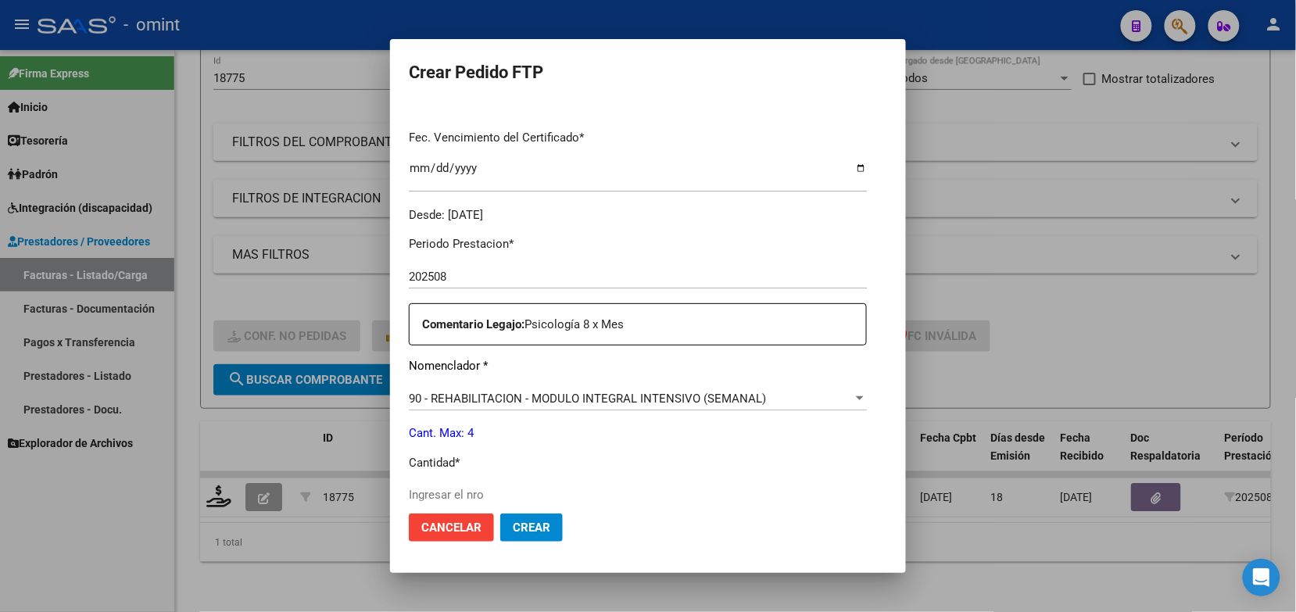
scroll to position [647, 0]
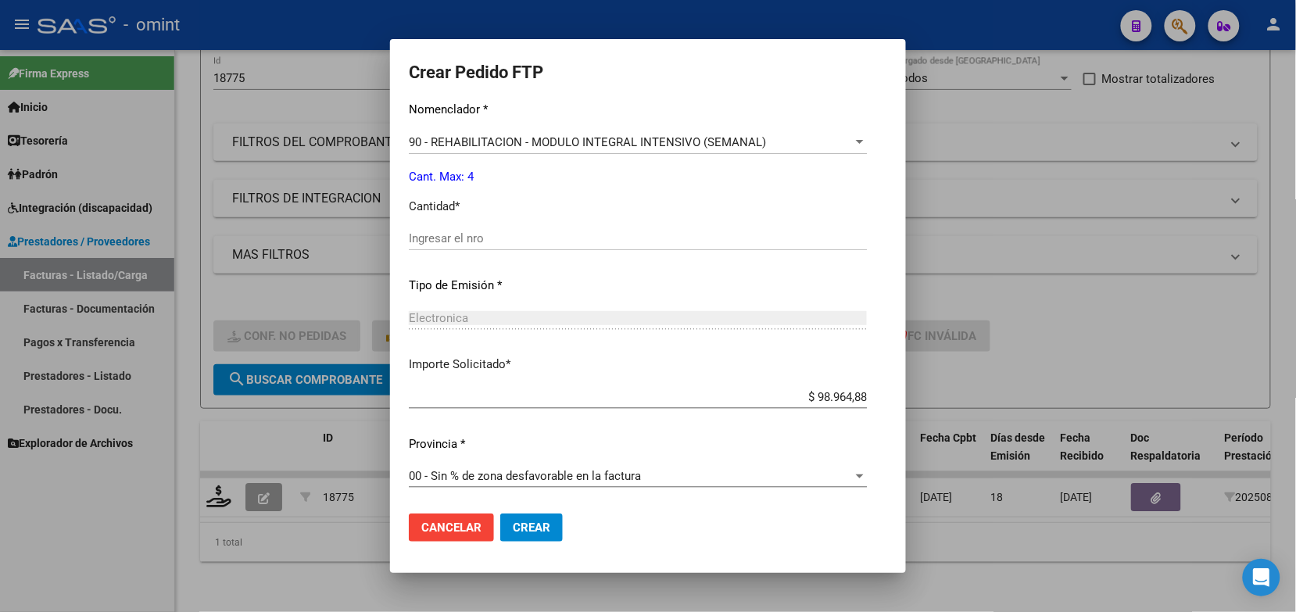
click at [411, 227] on div "Ingresar el nro" at bounding box center [638, 238] width 458 height 23
type input "4"
click at [513, 534] on span "Crear" at bounding box center [532, 528] width 38 height 14
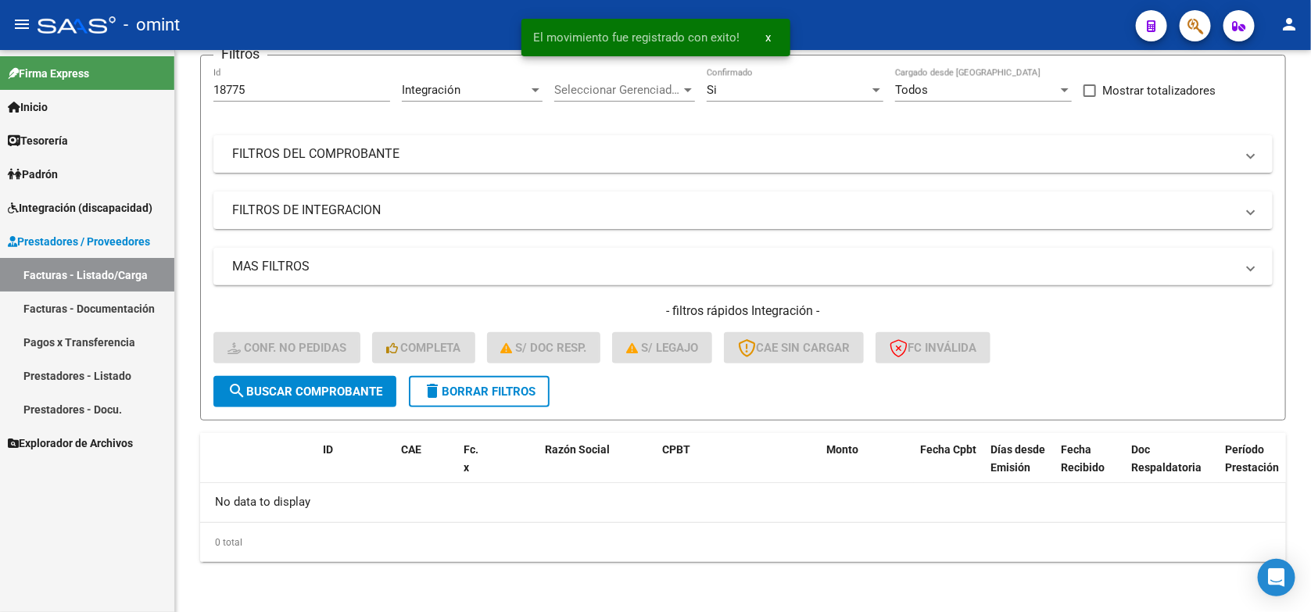
scroll to position [127, 0]
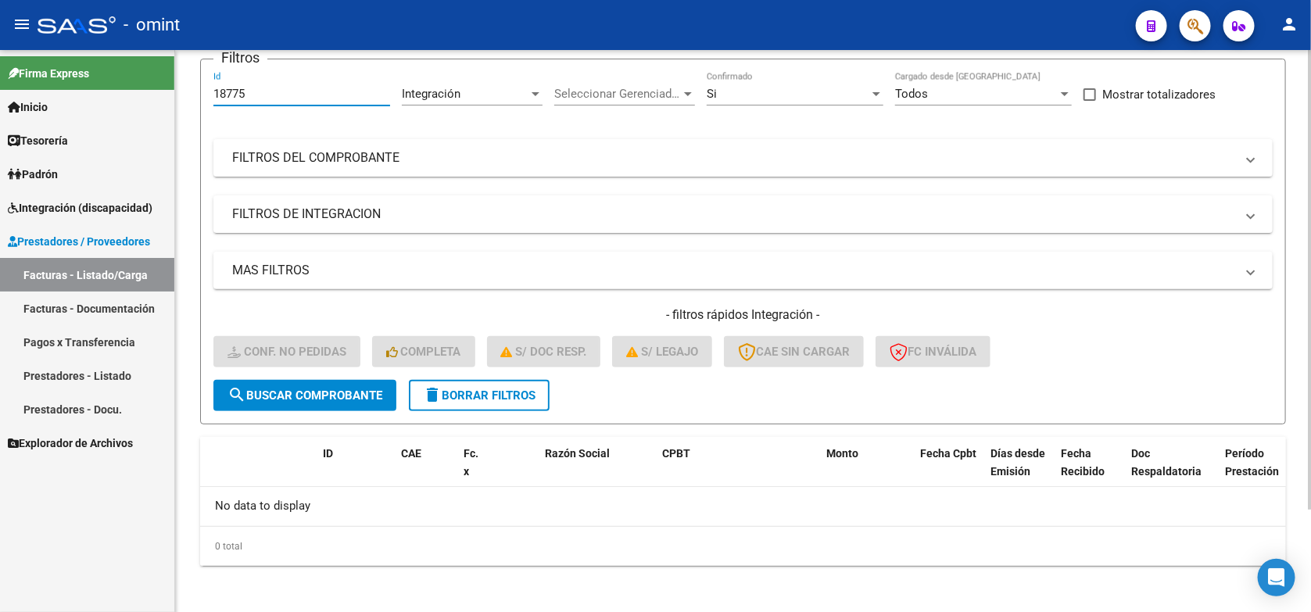
drag, startPoint x: 260, startPoint y: 91, endPoint x: 203, endPoint y: 92, distance: 57.1
click at [203, 92] on form "Filtros 18775 Id Integración Area Seleccionar Gerenciador Seleccionar Gerenciad…" at bounding box center [743, 242] width 1086 height 366
paste input "894"
type input "18894"
click at [322, 388] on span "search Buscar Comprobante" at bounding box center [304, 395] width 155 height 14
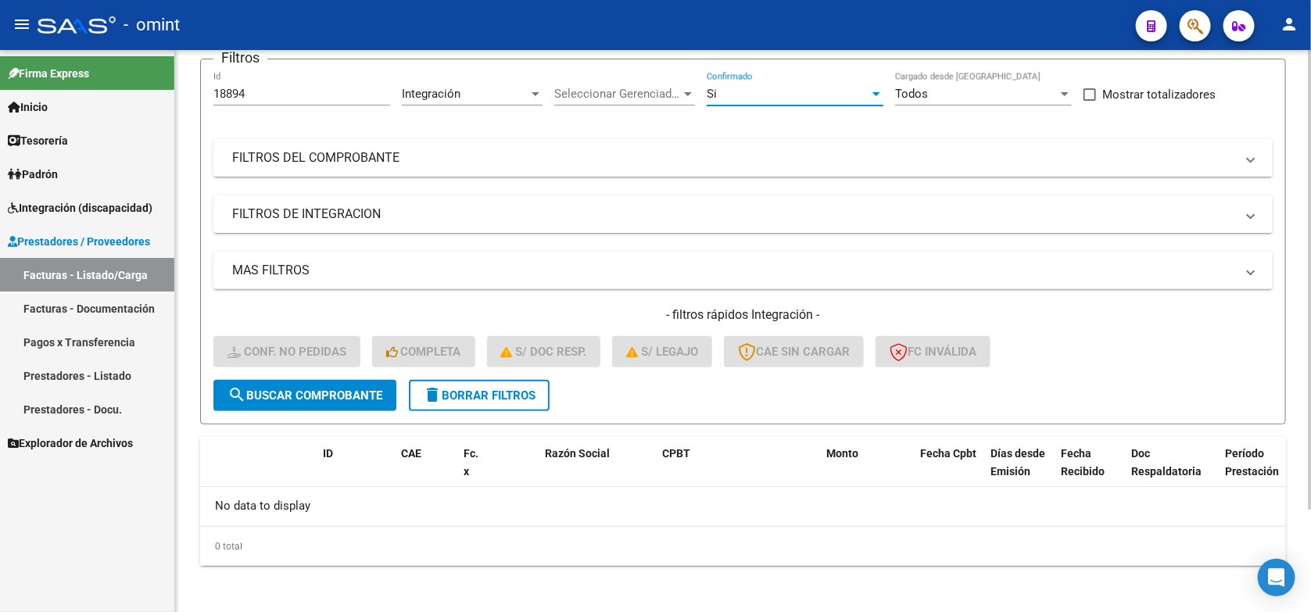
click at [732, 96] on div "Si" at bounding box center [788, 94] width 163 height 14
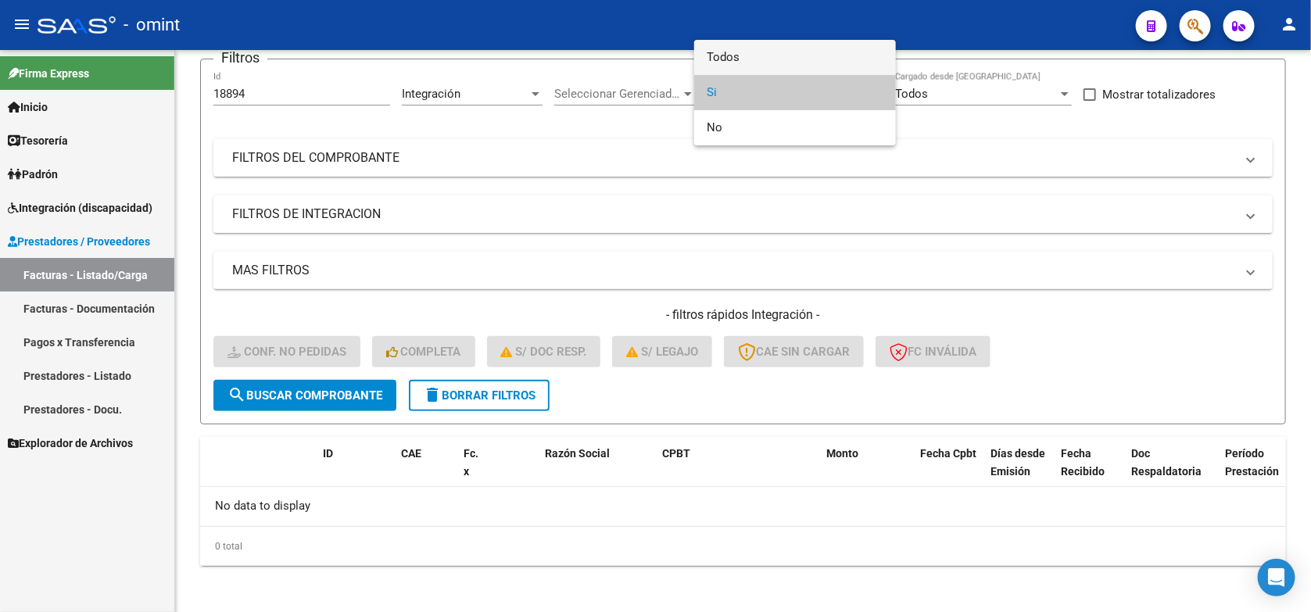
click at [727, 59] on span "Todos" at bounding box center [795, 57] width 177 height 35
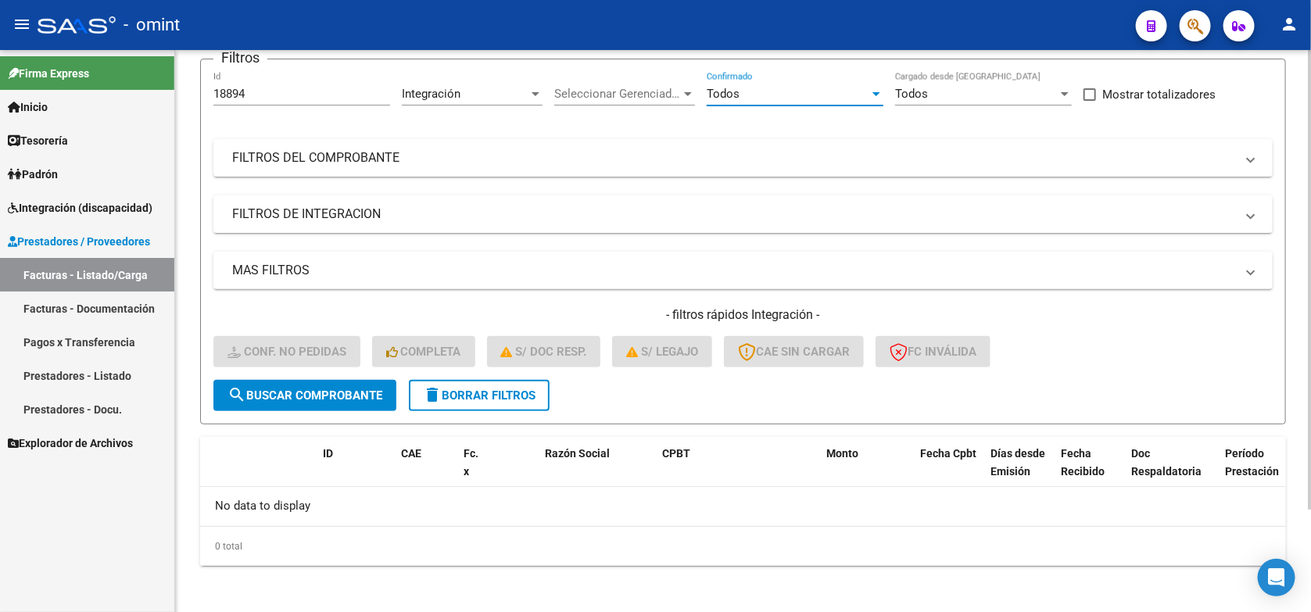
click at [317, 388] on span "search Buscar Comprobante" at bounding box center [304, 395] width 155 height 14
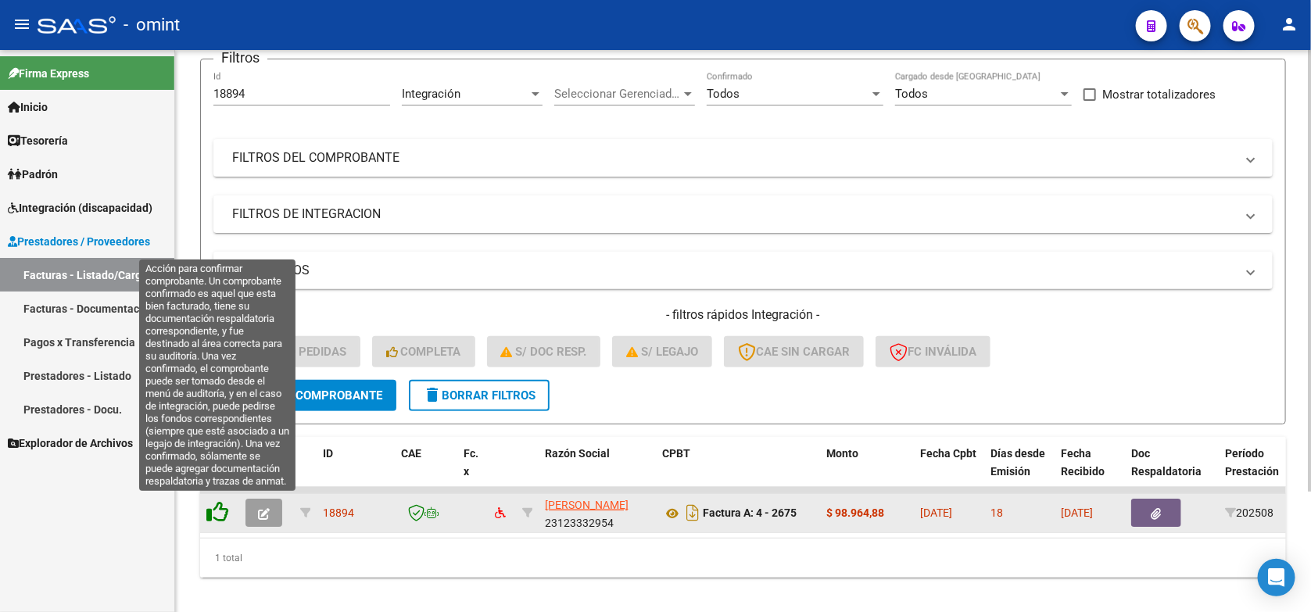
click at [220, 516] on icon at bounding box center [217, 512] width 22 height 22
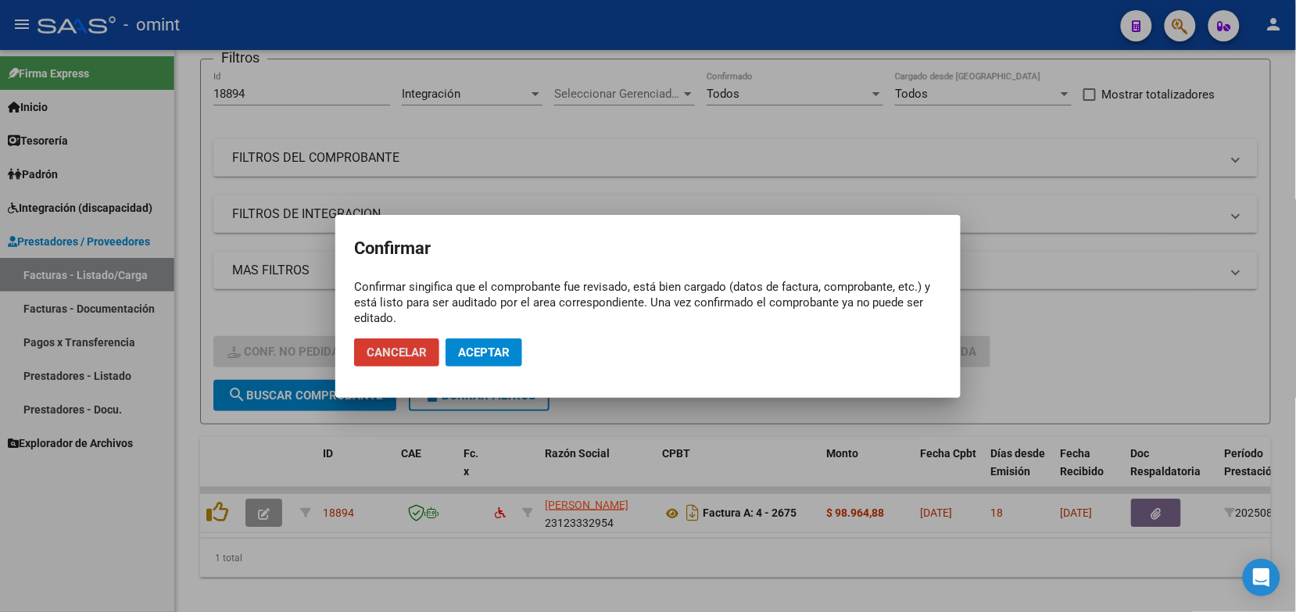
click at [513, 340] on button "Aceptar" at bounding box center [484, 352] width 77 height 28
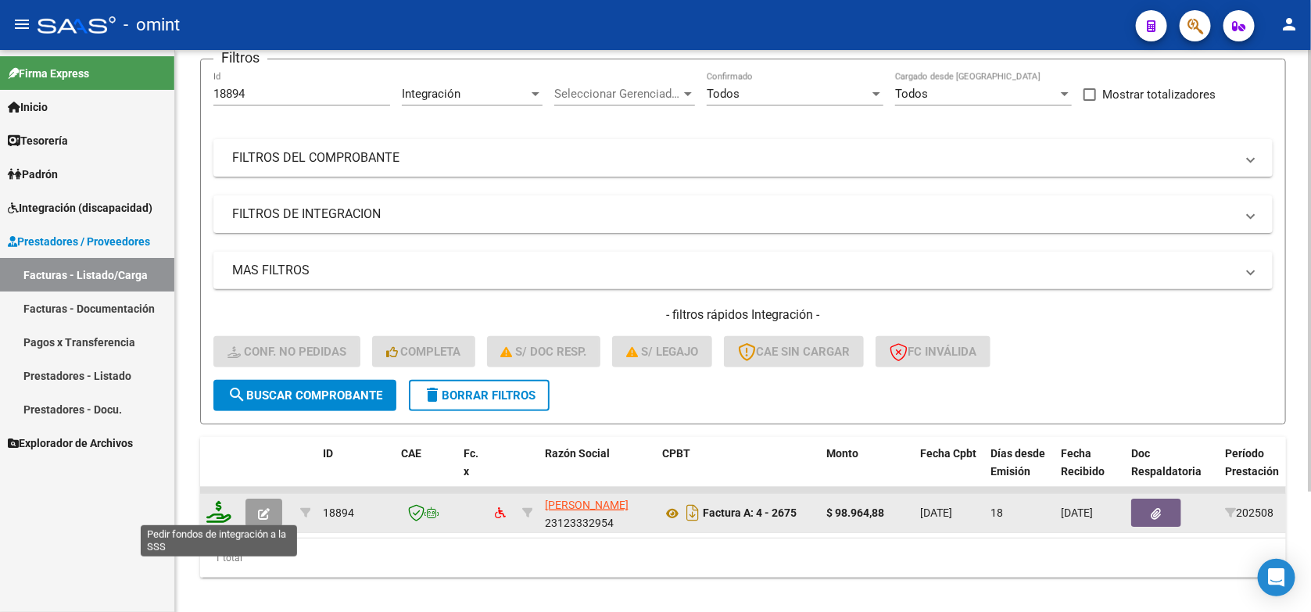
click at [219, 513] on icon at bounding box center [218, 512] width 25 height 22
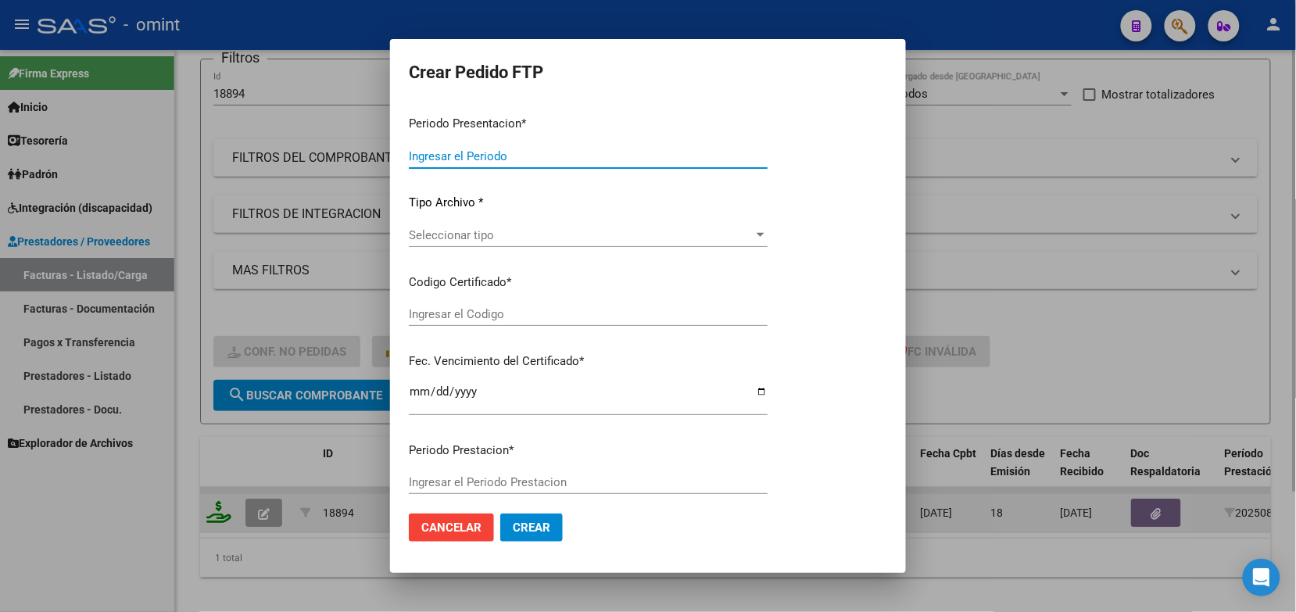
type input "202508"
type input "$ 98.964,88"
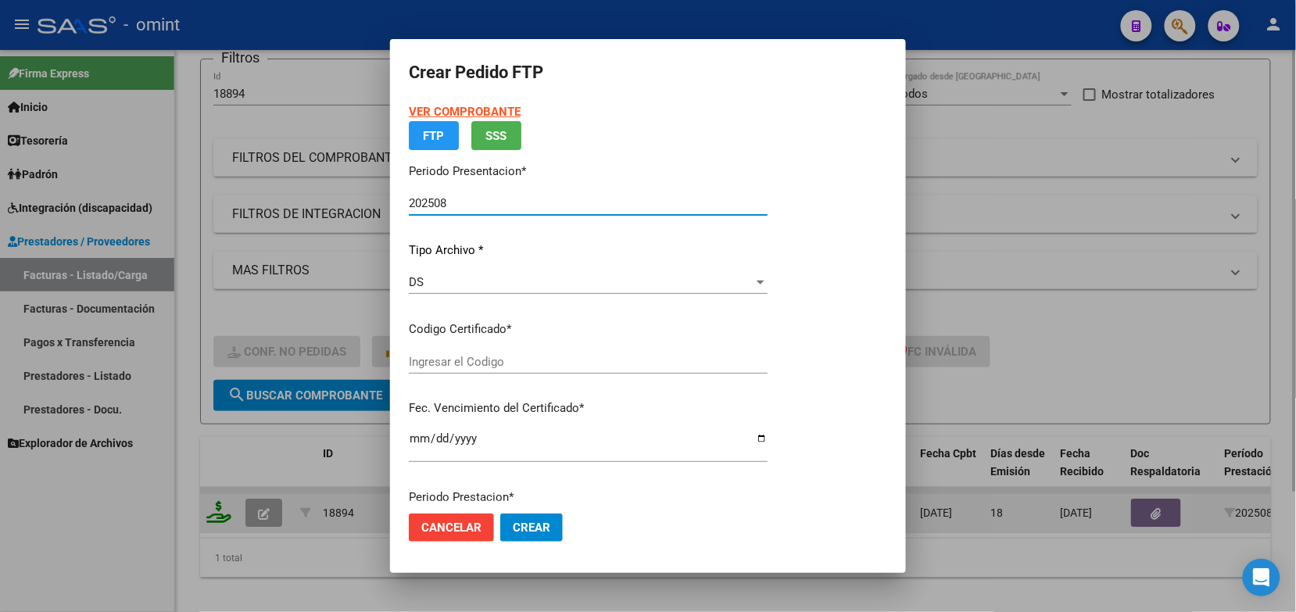
type input "4974472039"
type input "2028-12-17"
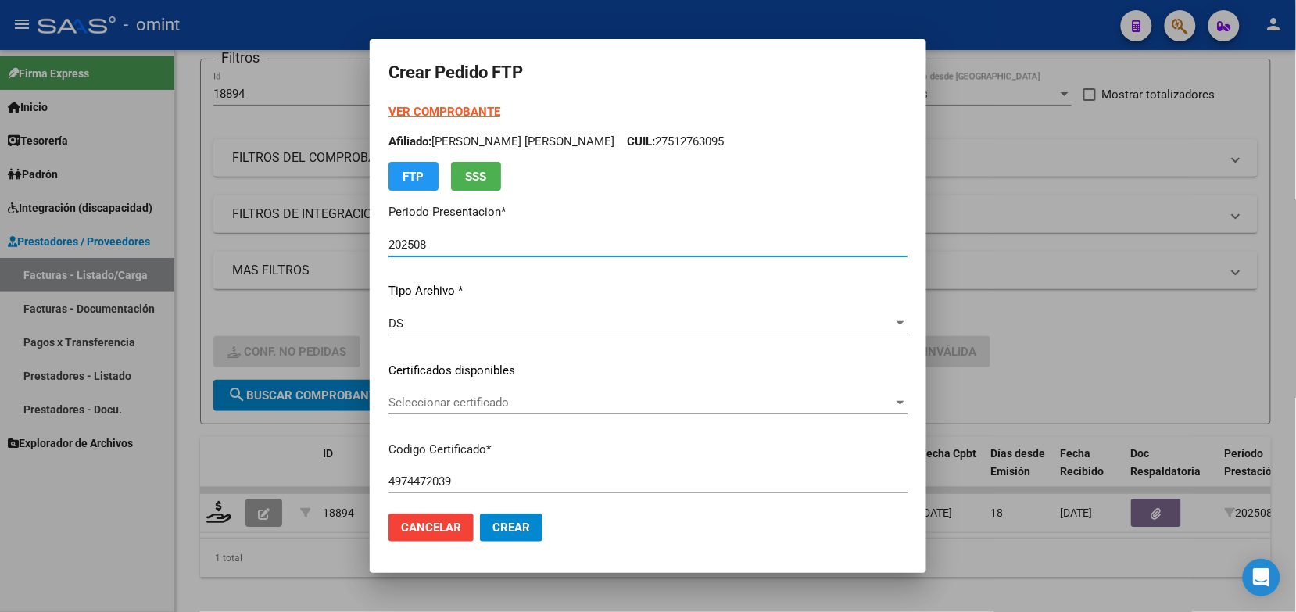
click at [486, 399] on span "Seleccionar certificado" at bounding box center [640, 403] width 505 height 14
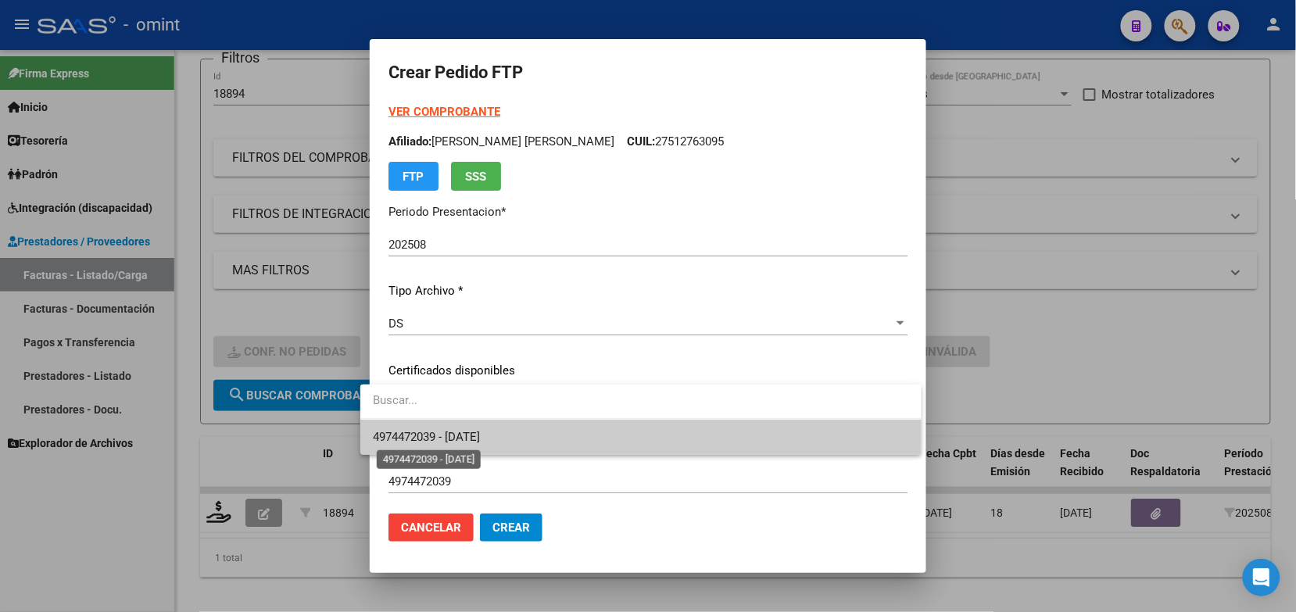
click at [480, 435] on span "4974472039 - 2028-12-17" at bounding box center [426, 437] width 107 height 14
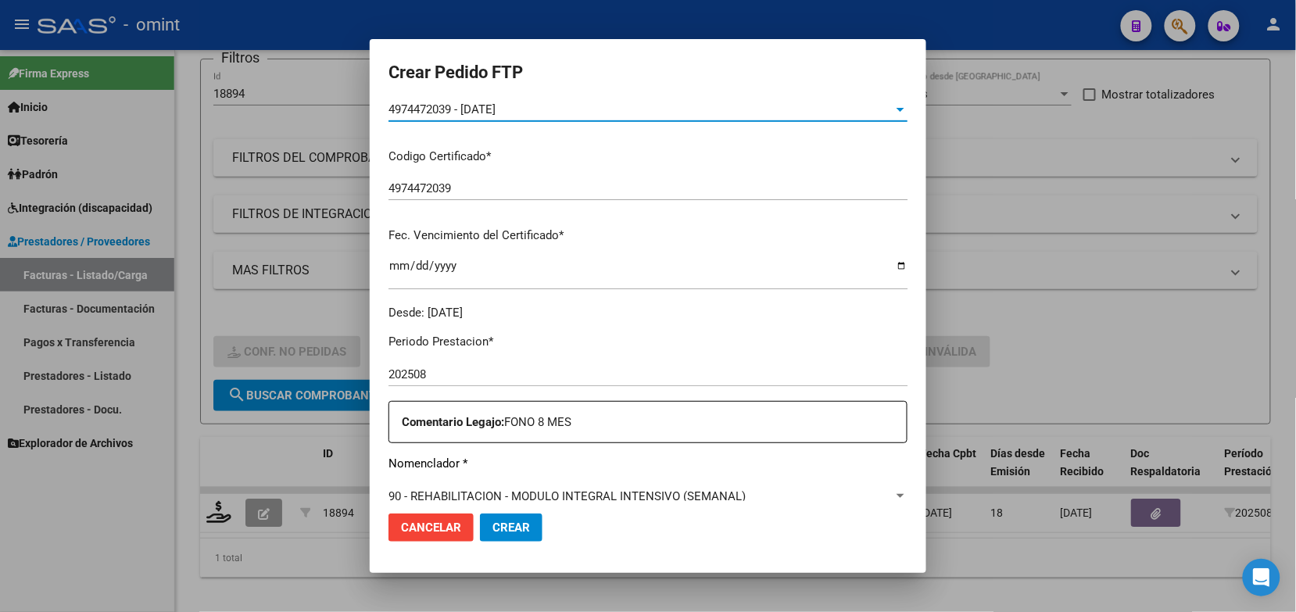
scroll to position [489, 0]
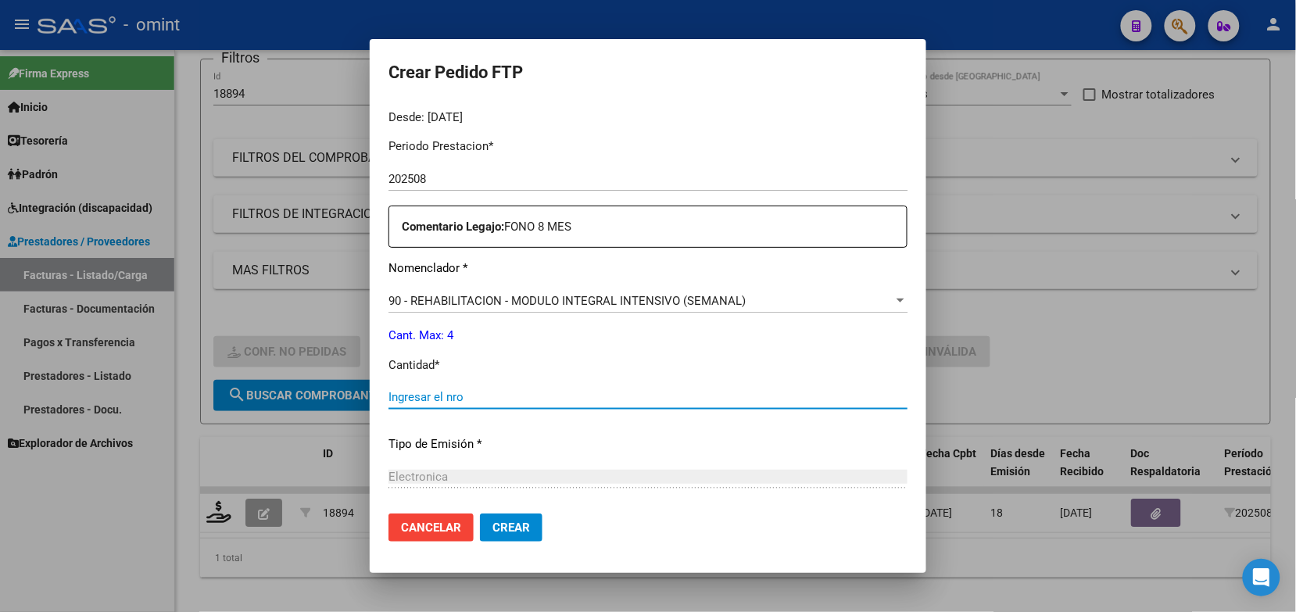
click at [454, 391] on input "Ingresar el nro" at bounding box center [647, 397] width 519 height 14
type input "4"
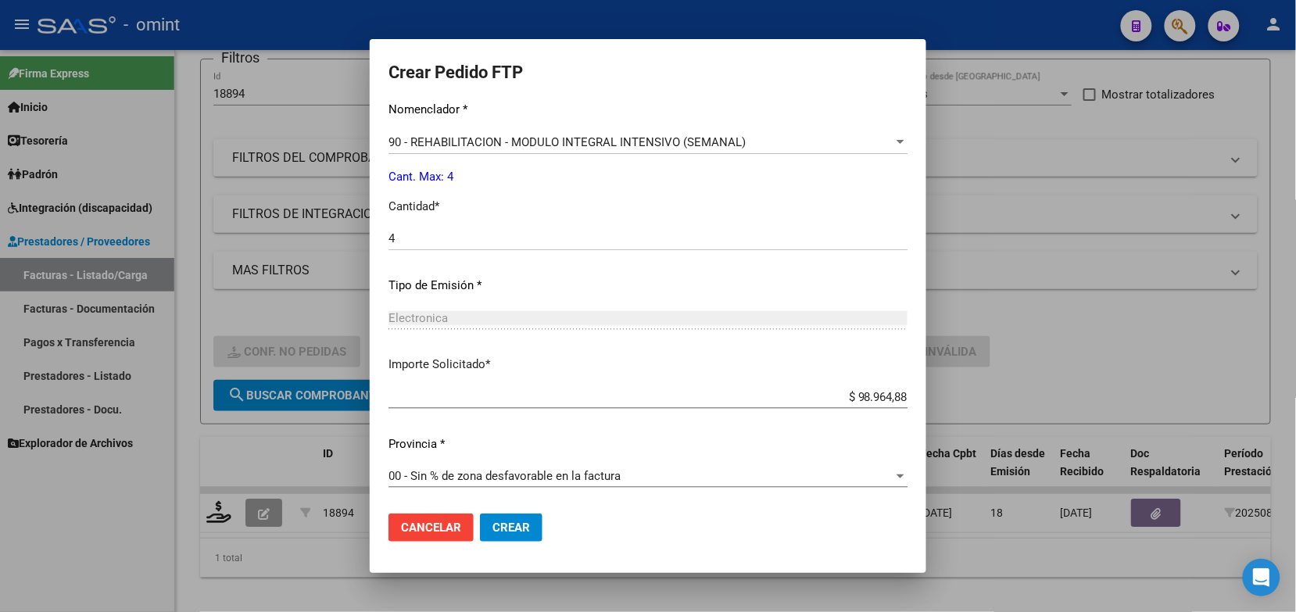
click at [492, 532] on span "Crear" at bounding box center [511, 528] width 38 height 14
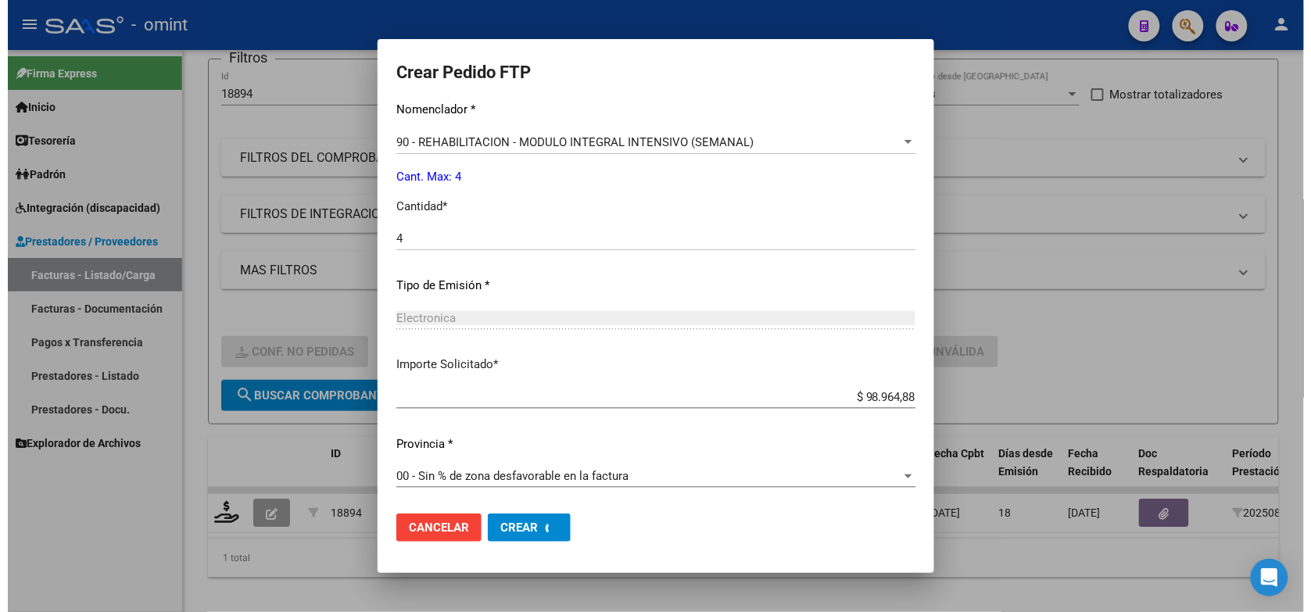
scroll to position [0, 0]
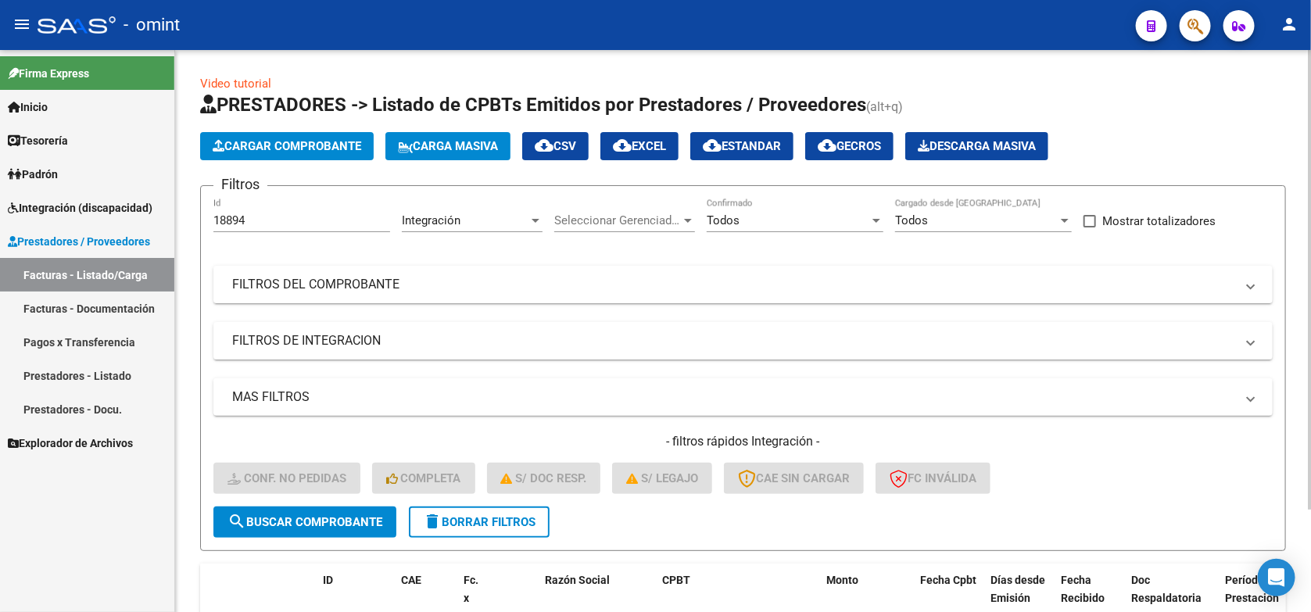
scroll to position [127, 0]
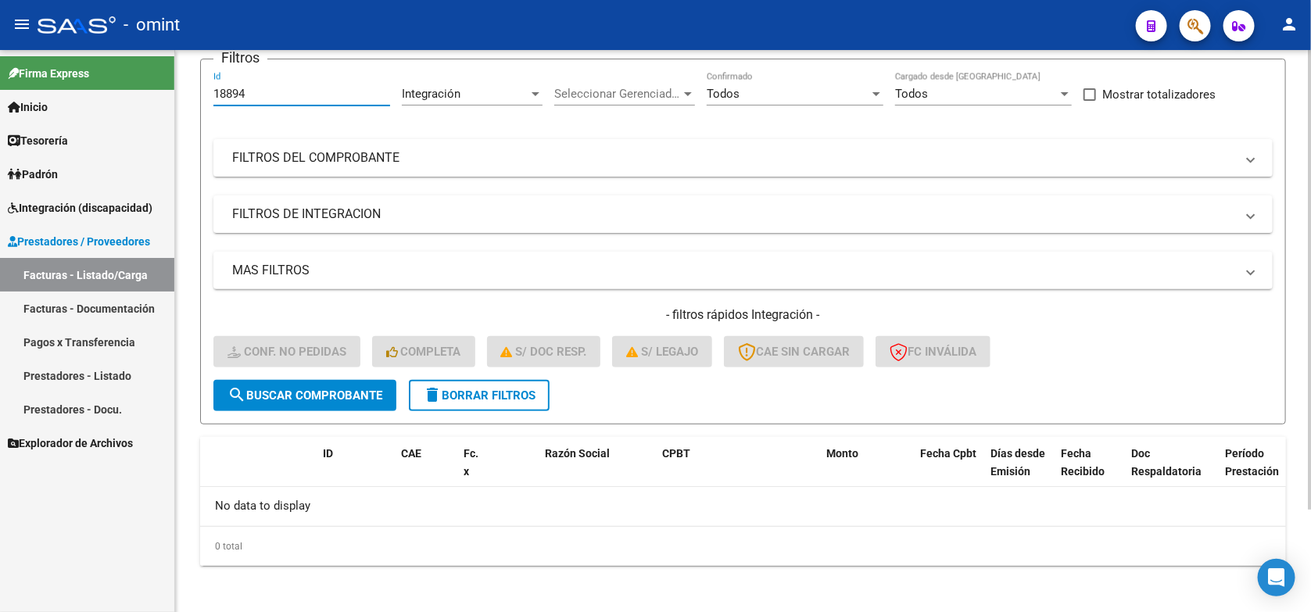
drag, startPoint x: 260, startPoint y: 96, endPoint x: 212, endPoint y: 91, distance: 47.9
click at [212, 91] on form "Filtros 18894 Id Integración Area Seleccionar Gerenciador Seleccionar Gerenciad…" at bounding box center [743, 242] width 1086 height 366
paste input "9226"
type input "19226"
click at [336, 391] on span "search Buscar Comprobante" at bounding box center [304, 395] width 155 height 14
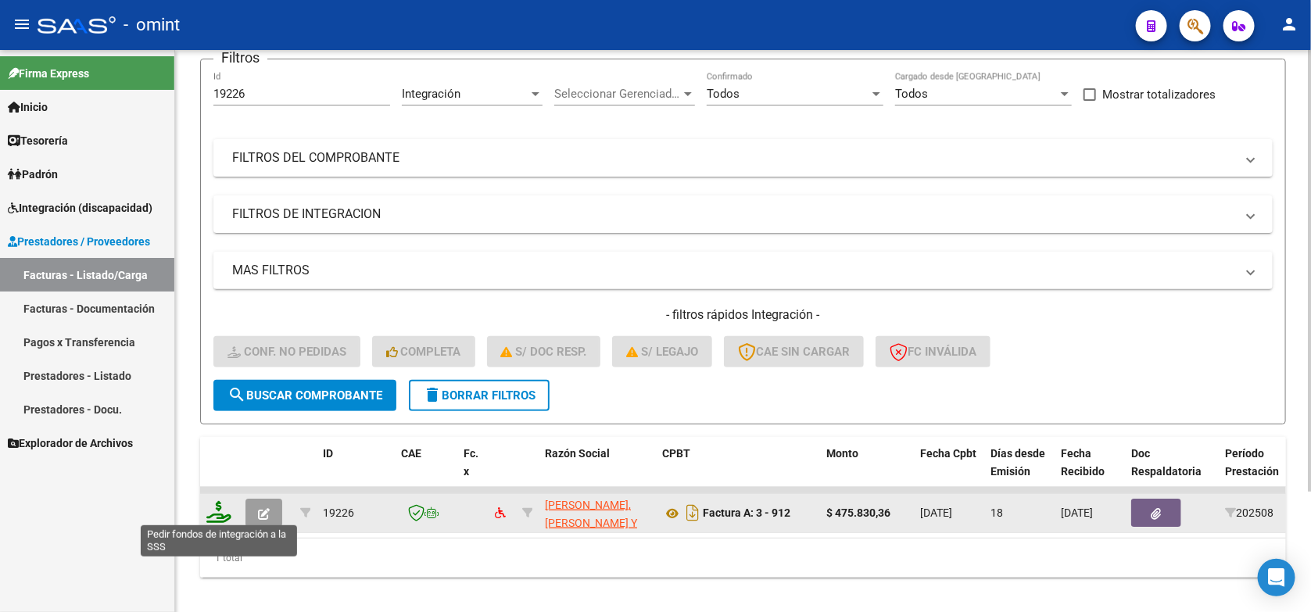
click at [217, 507] on icon at bounding box center [218, 512] width 25 height 22
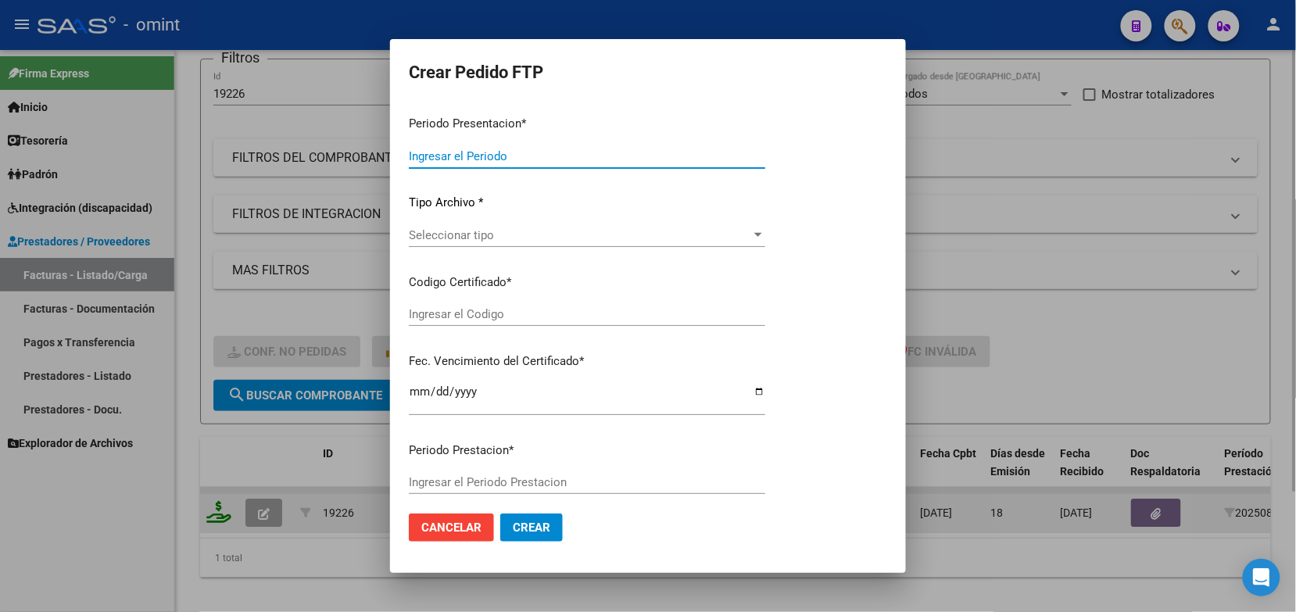
type input "202508"
type input "$ 475.830,36"
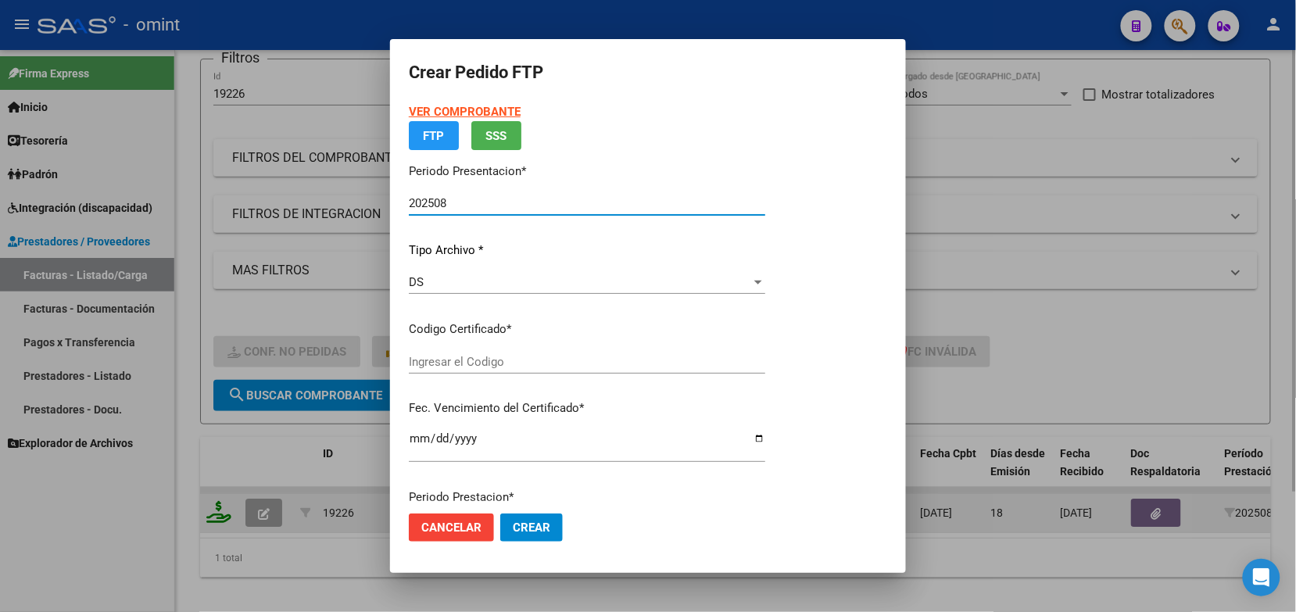
type input "1294058435"
type input "[DATE]"
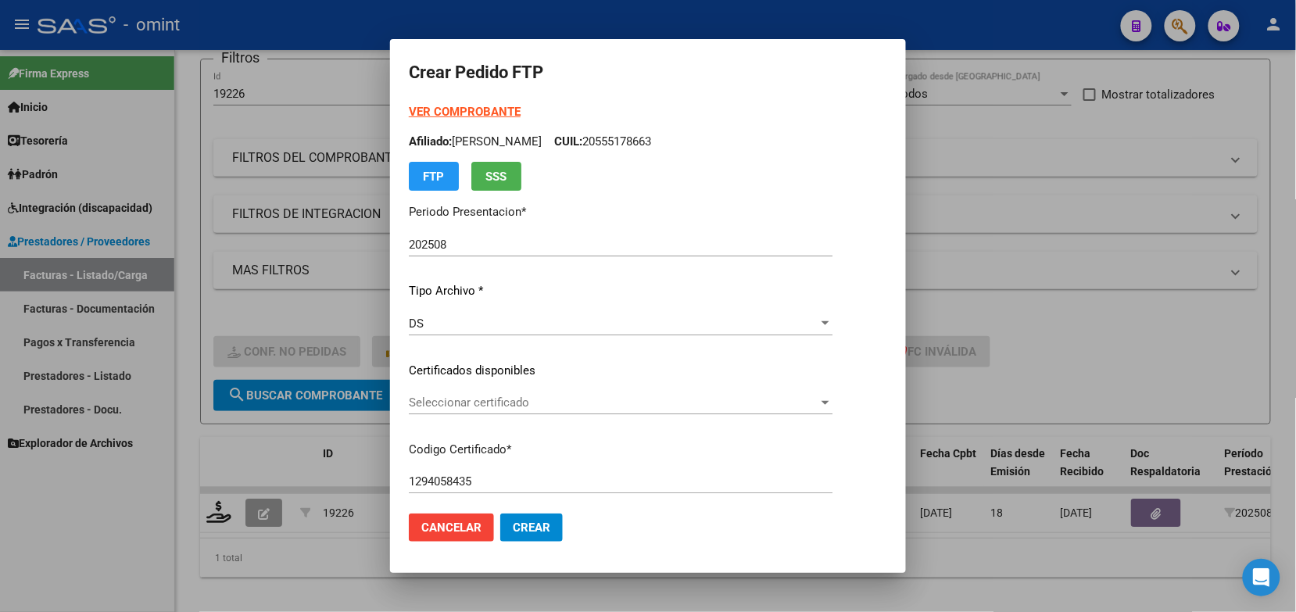
click at [465, 393] on div "Seleccionar certificado Seleccionar certificado" at bounding box center [621, 402] width 424 height 23
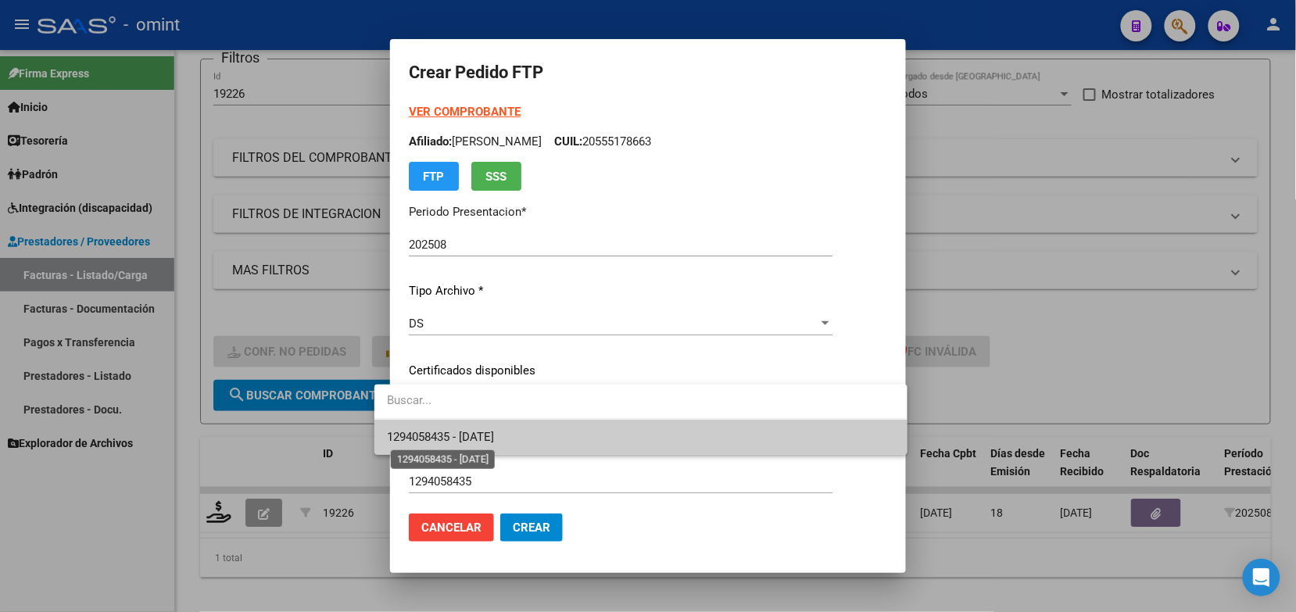
click at [473, 440] on span "1294058435 - [DATE]" at bounding box center [440, 437] width 107 height 14
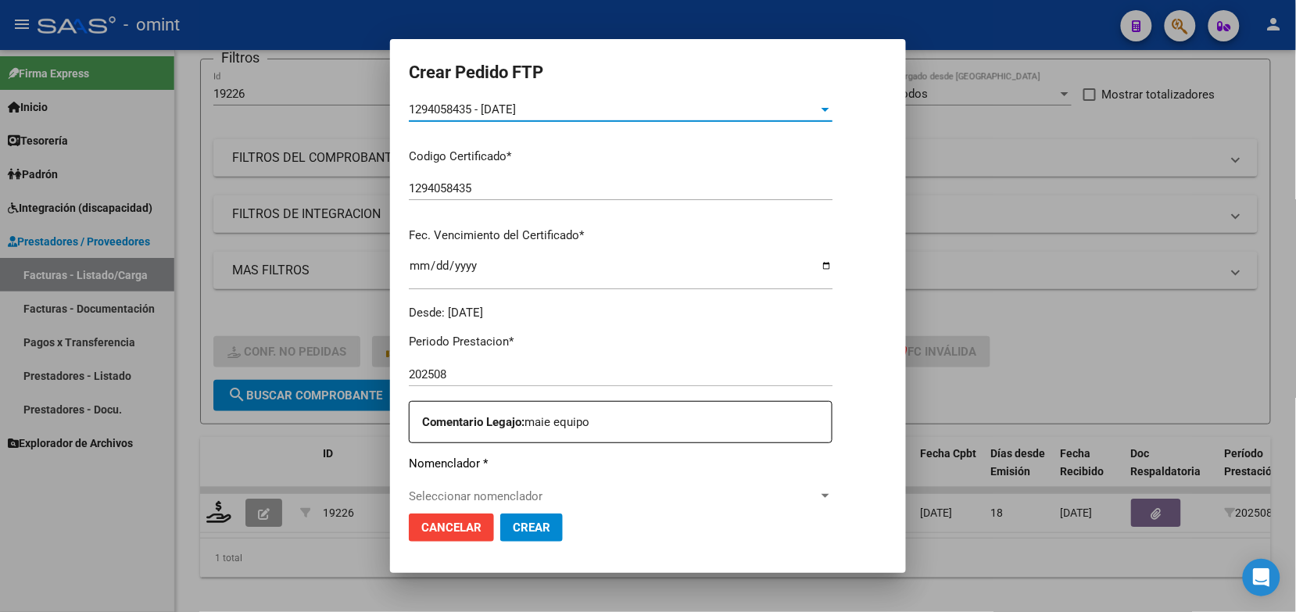
scroll to position [391, 0]
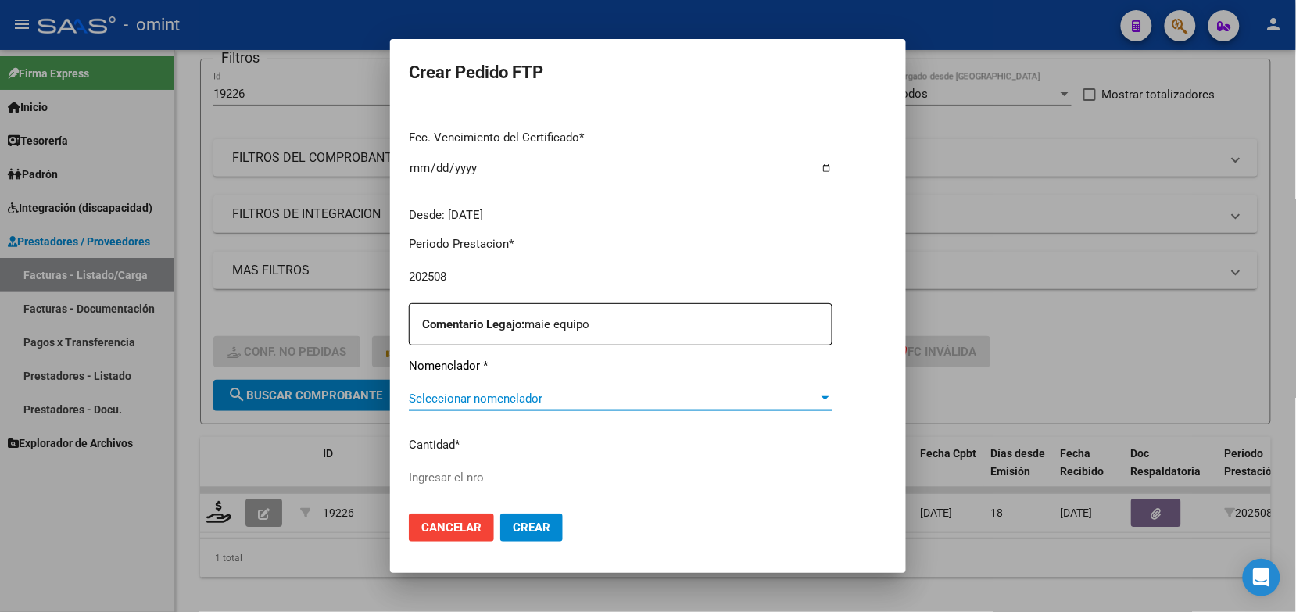
click at [466, 403] on span "Seleccionar nomenclador" at bounding box center [614, 399] width 410 height 14
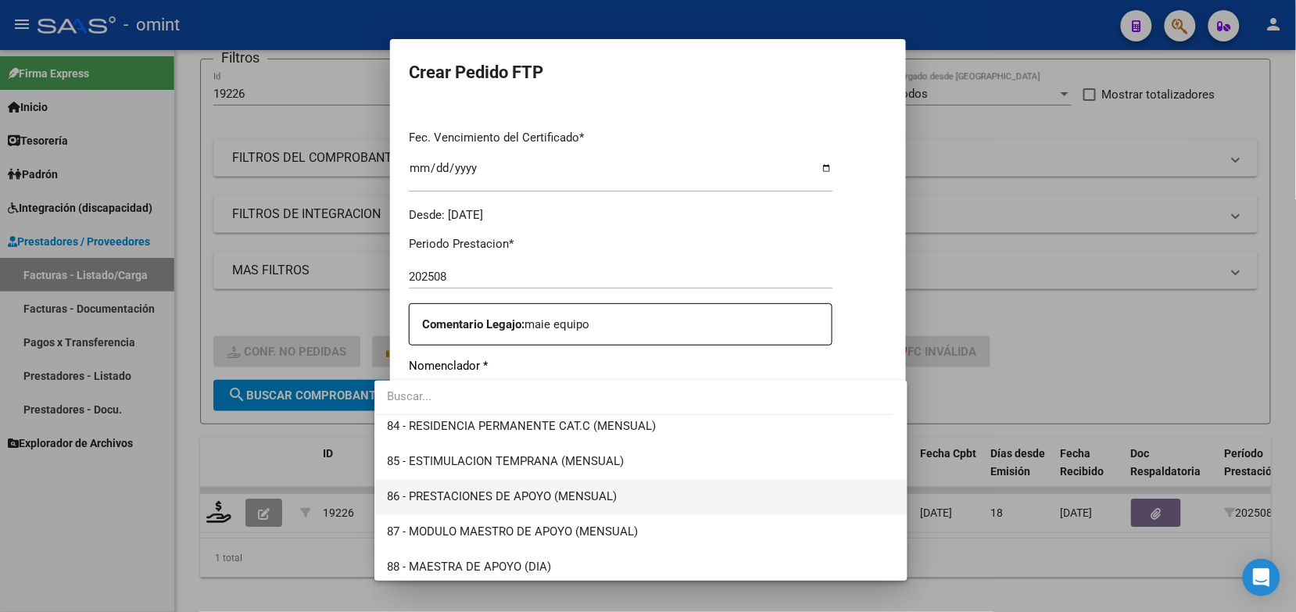
scroll to position [3023, 0]
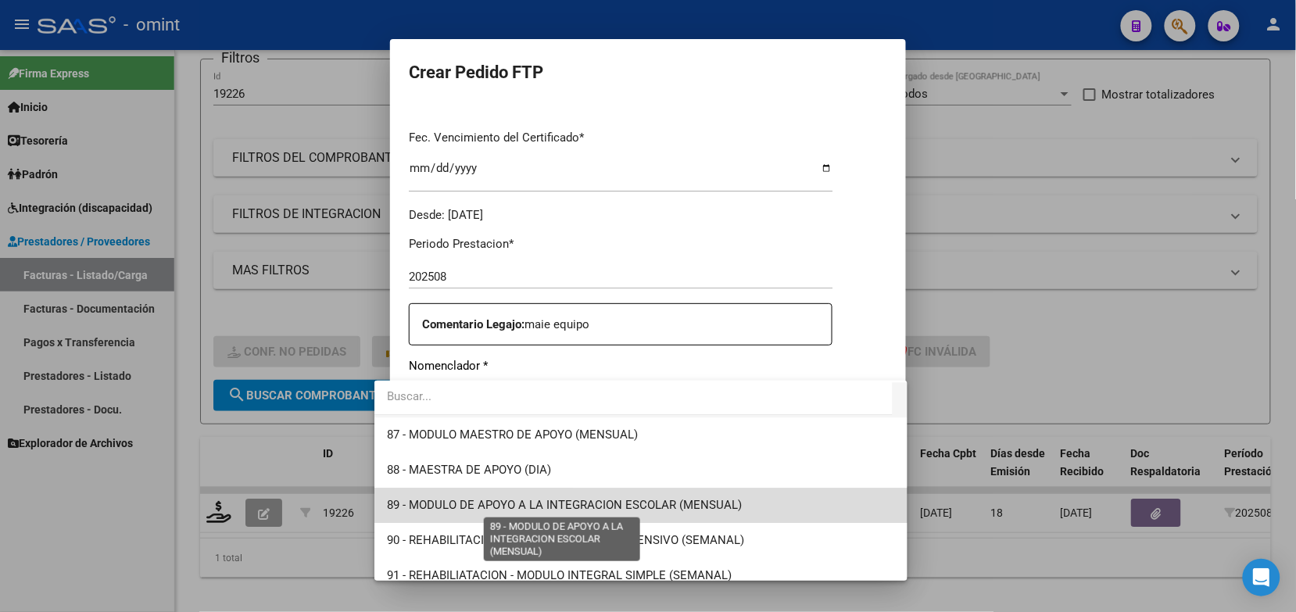
click at [684, 508] on span "89 - MODULO DE APOYO A LA INTEGRACION ESCOLAR (MENSUAL)" at bounding box center [564, 505] width 355 height 14
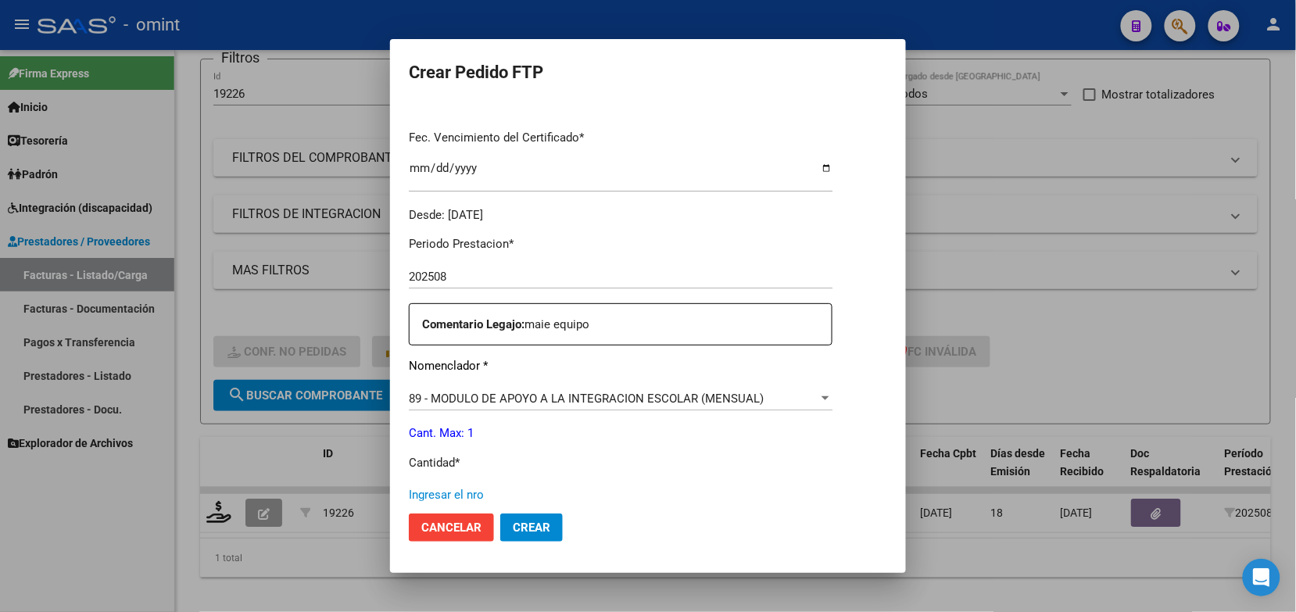
click at [446, 490] on input "Ingresar el nro" at bounding box center [621, 495] width 424 height 14
type input "1"
click at [528, 520] on button "Crear" at bounding box center [531, 528] width 63 height 28
click at [513, 528] on span "Crear" at bounding box center [532, 528] width 38 height 14
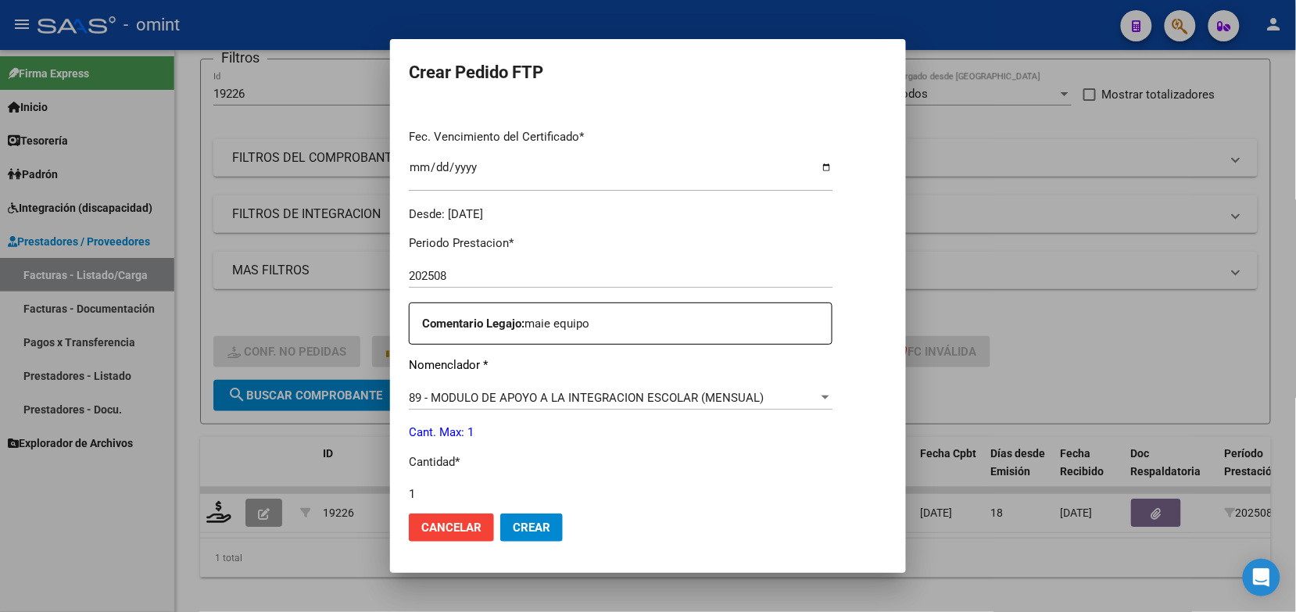
scroll to position [647, 0]
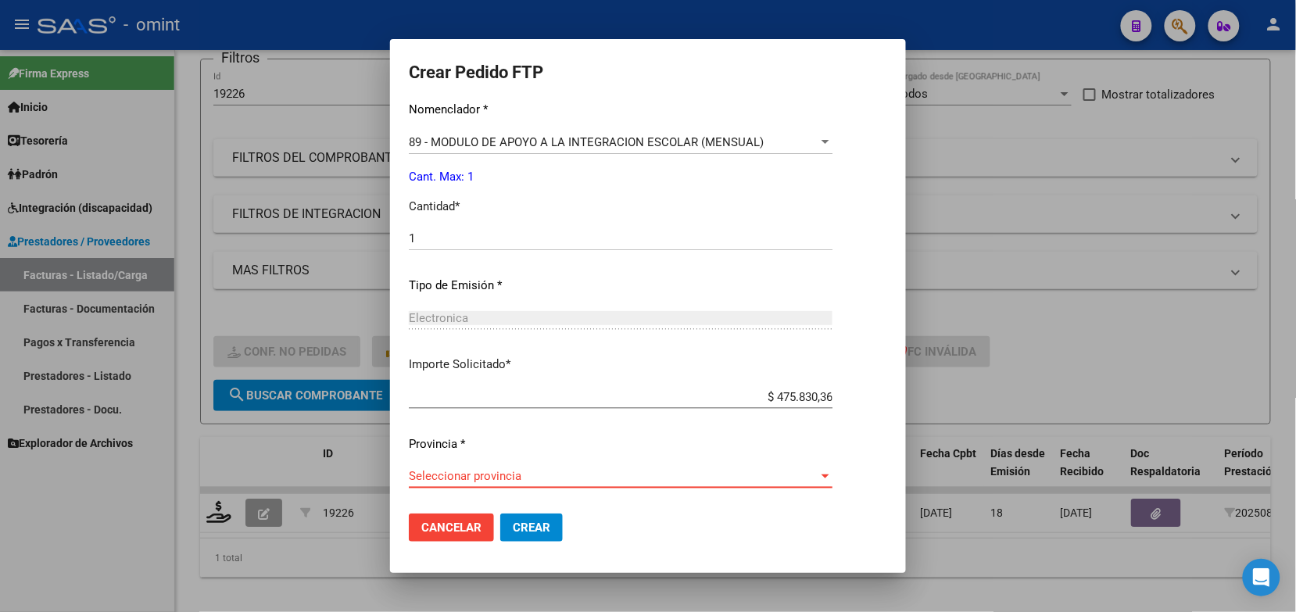
click at [498, 469] on span "Seleccionar provincia" at bounding box center [614, 476] width 410 height 14
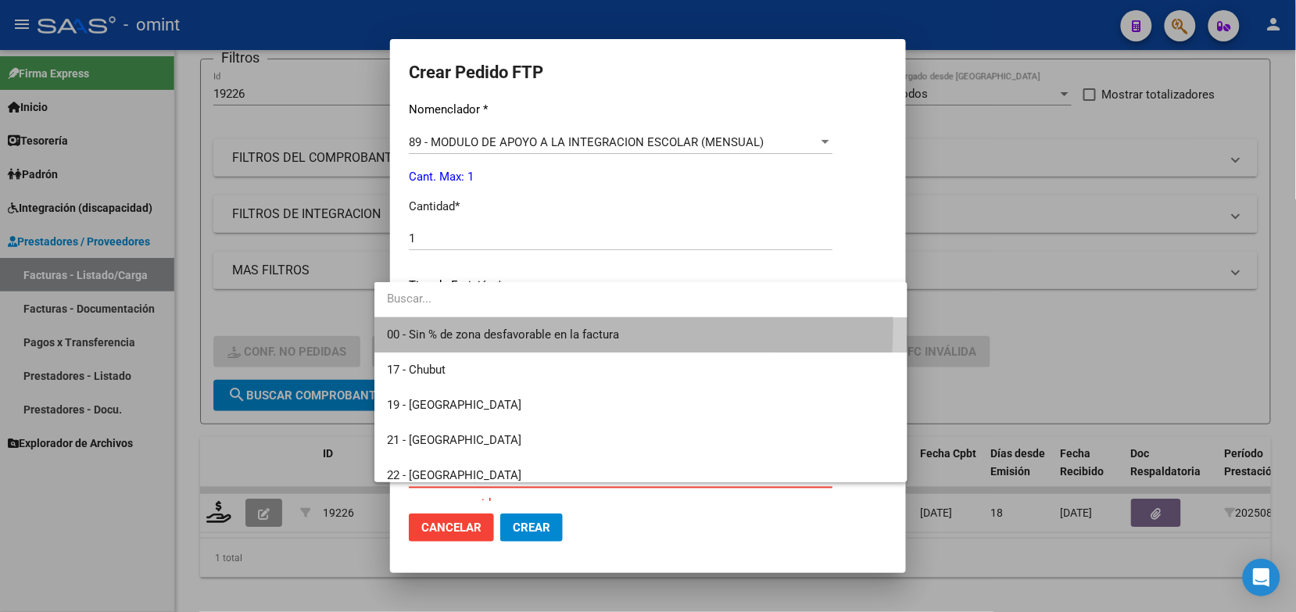
click at [446, 323] on span "00 - Sin % de zona desfavorable en la factura" at bounding box center [640, 334] width 507 height 35
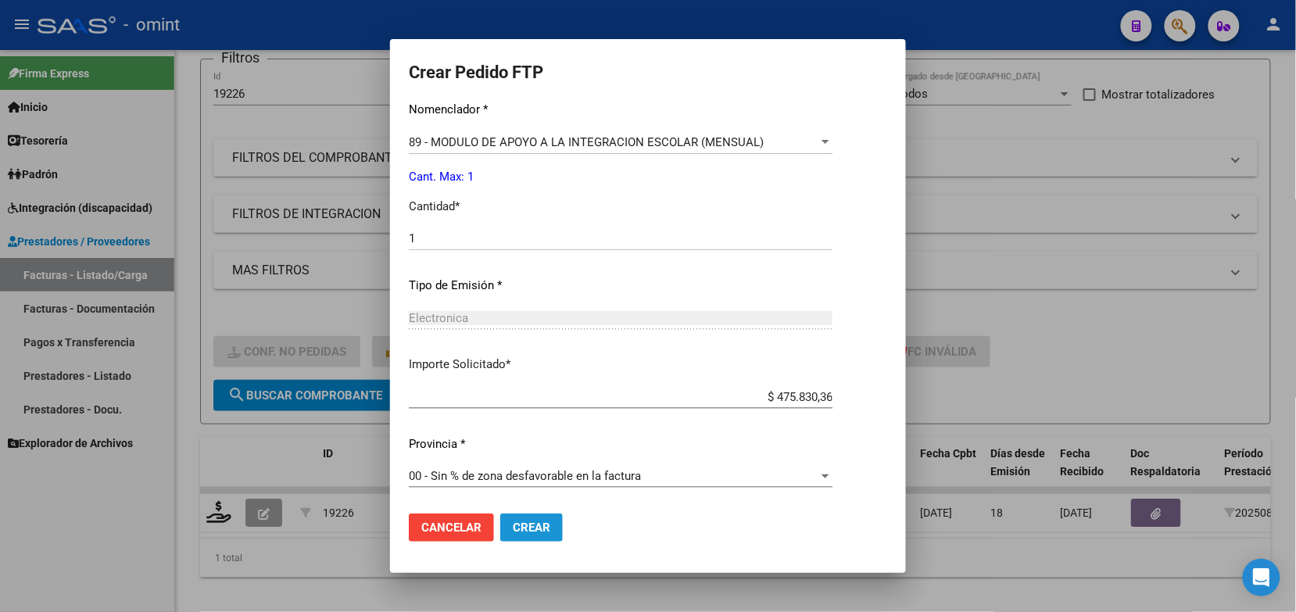
click at [532, 517] on button "Crear" at bounding box center [531, 528] width 63 height 28
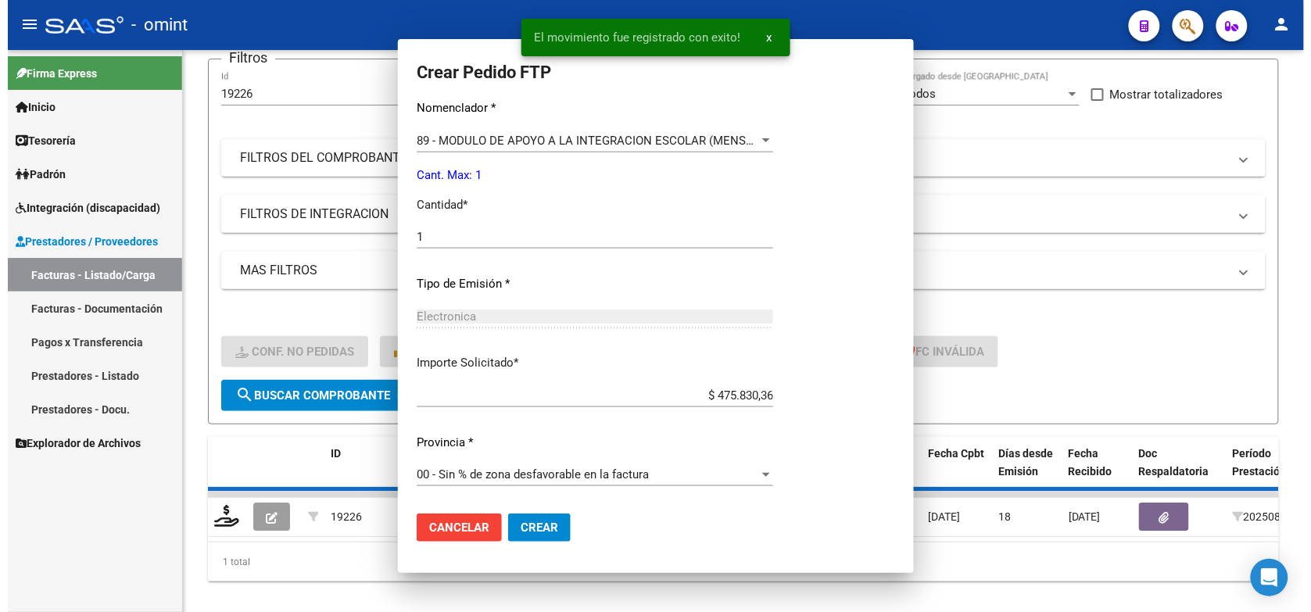
scroll to position [0, 0]
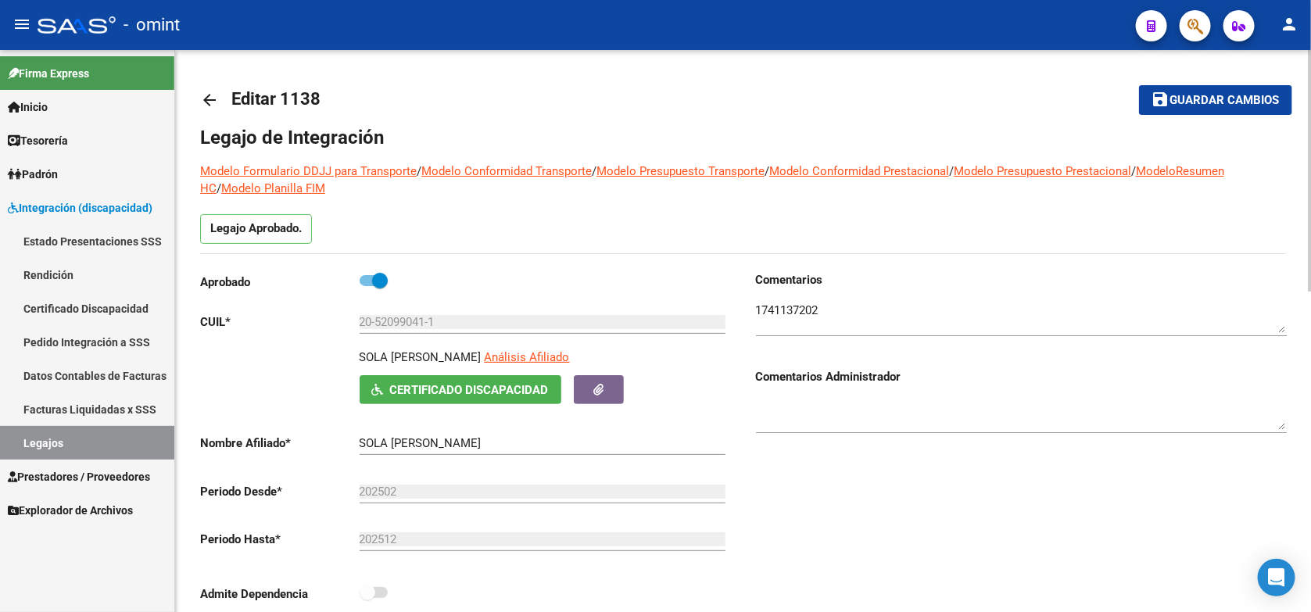
scroll to position [391, 0]
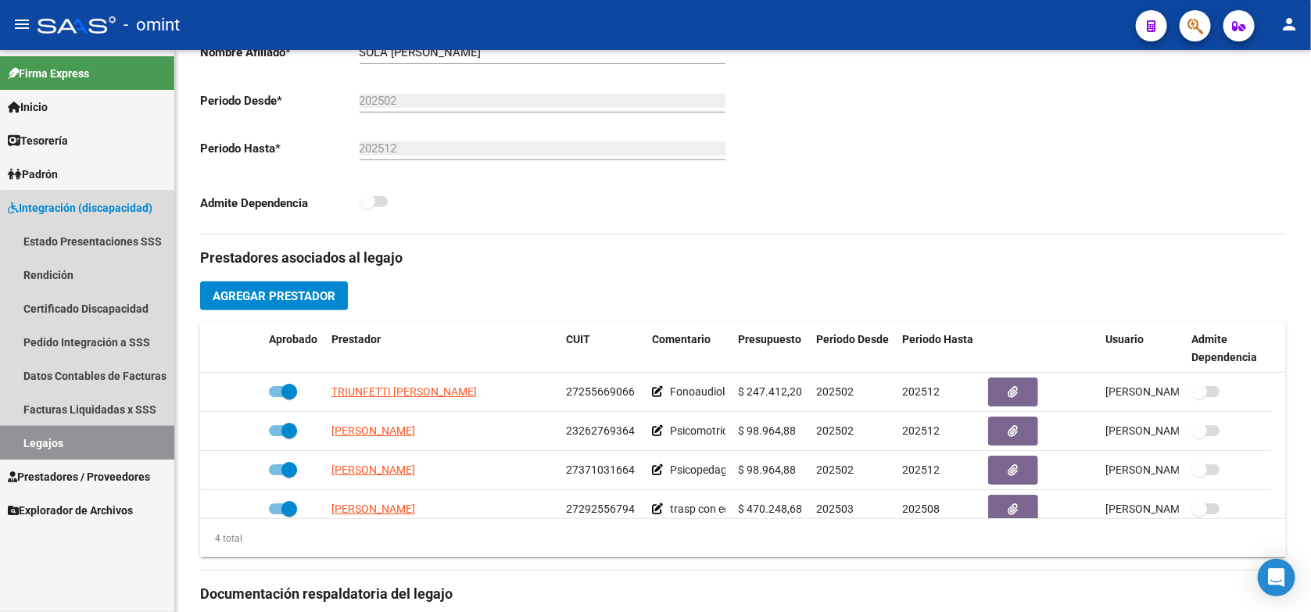
click at [124, 438] on link "Legajos" at bounding box center [87, 443] width 174 height 34
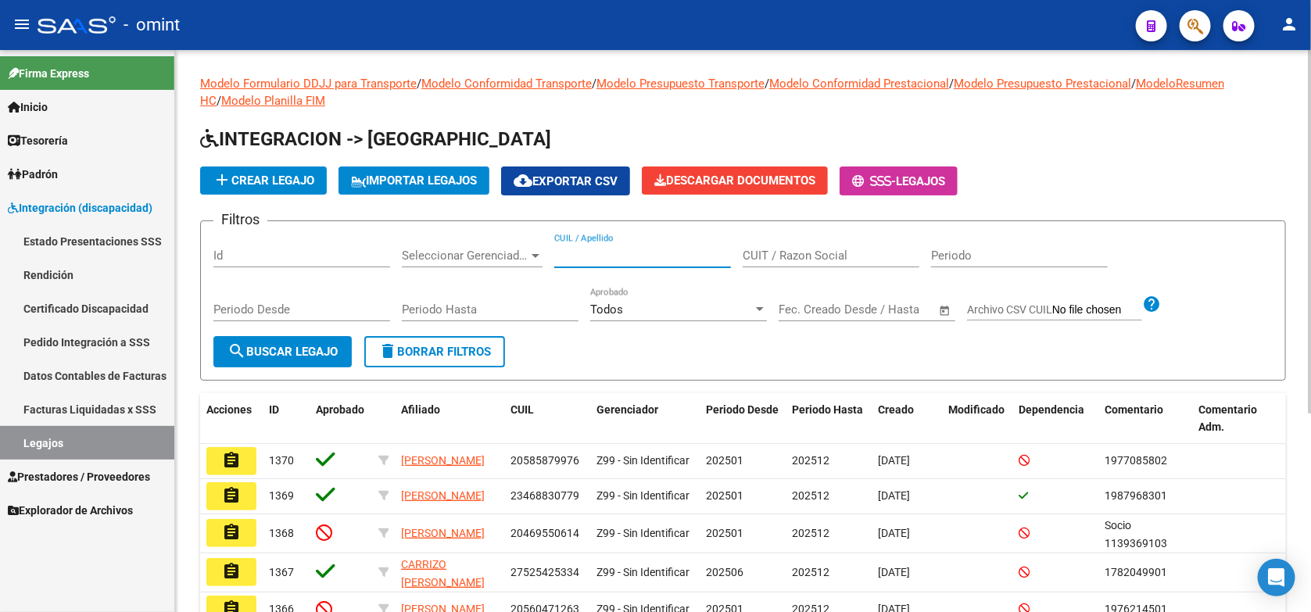
click at [635, 249] on input "CUIL / Apellido" at bounding box center [642, 256] width 177 height 14
type input "veizaga"
click at [327, 345] on span "search Buscar Legajo" at bounding box center [282, 352] width 110 height 14
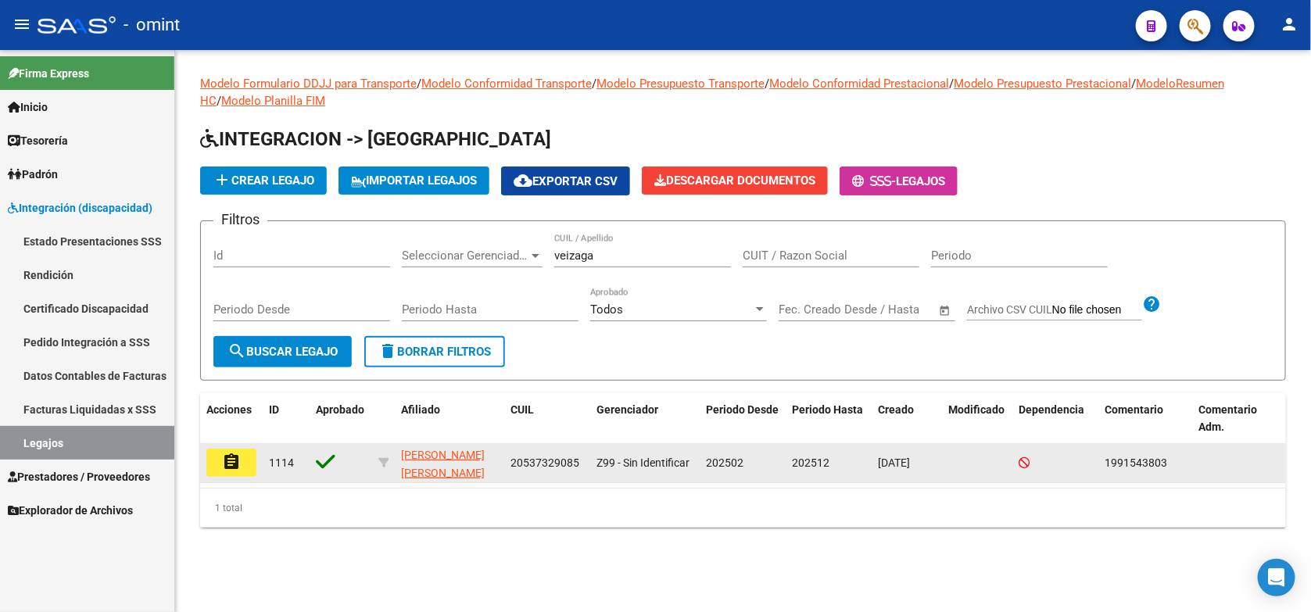
click at [240, 470] on button "assignment" at bounding box center [231, 463] width 50 height 28
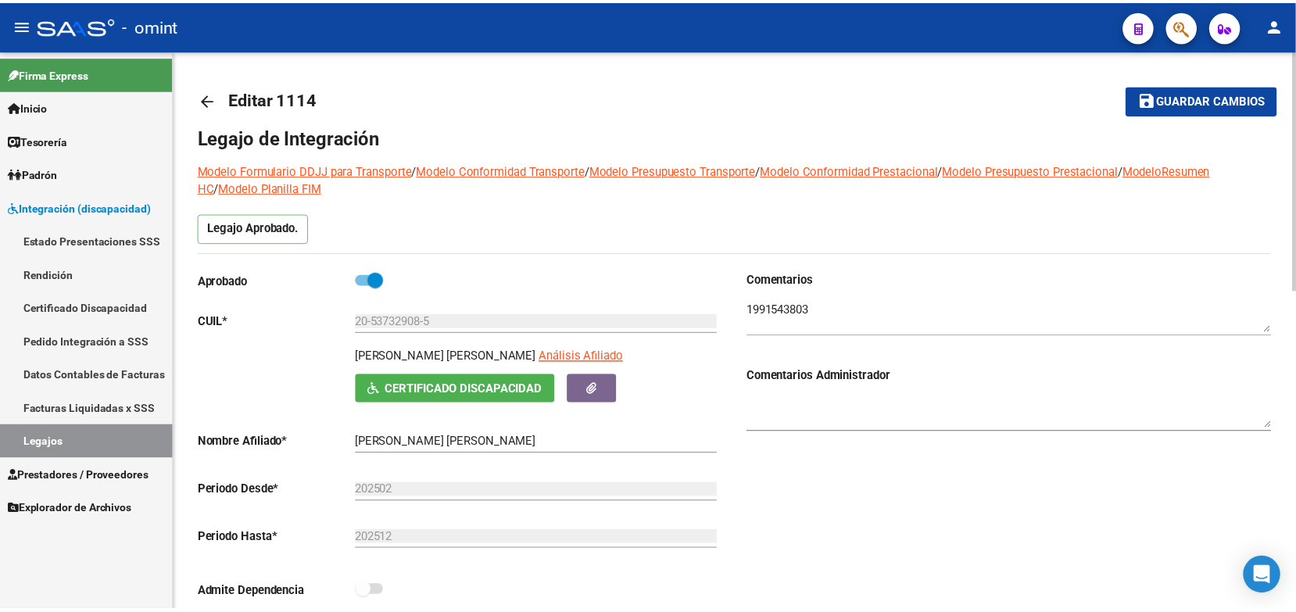
scroll to position [391, 0]
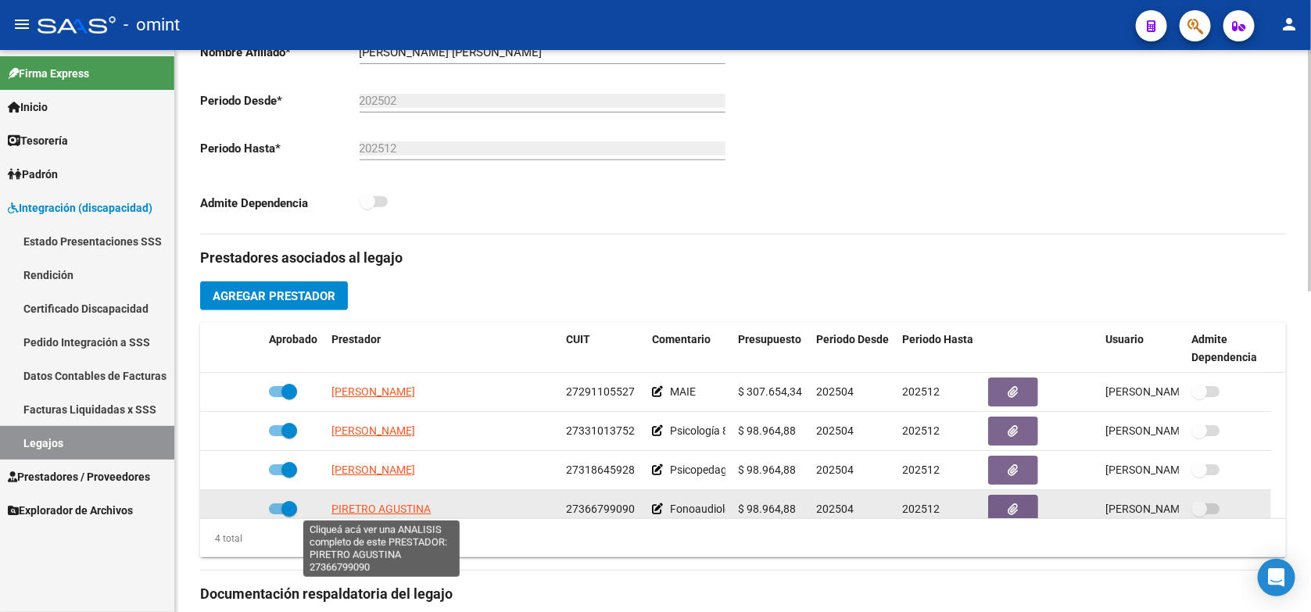
click at [413, 503] on span "PIRETRO AGUSTINA" at bounding box center [380, 509] width 99 height 13
type textarea "27366799090"
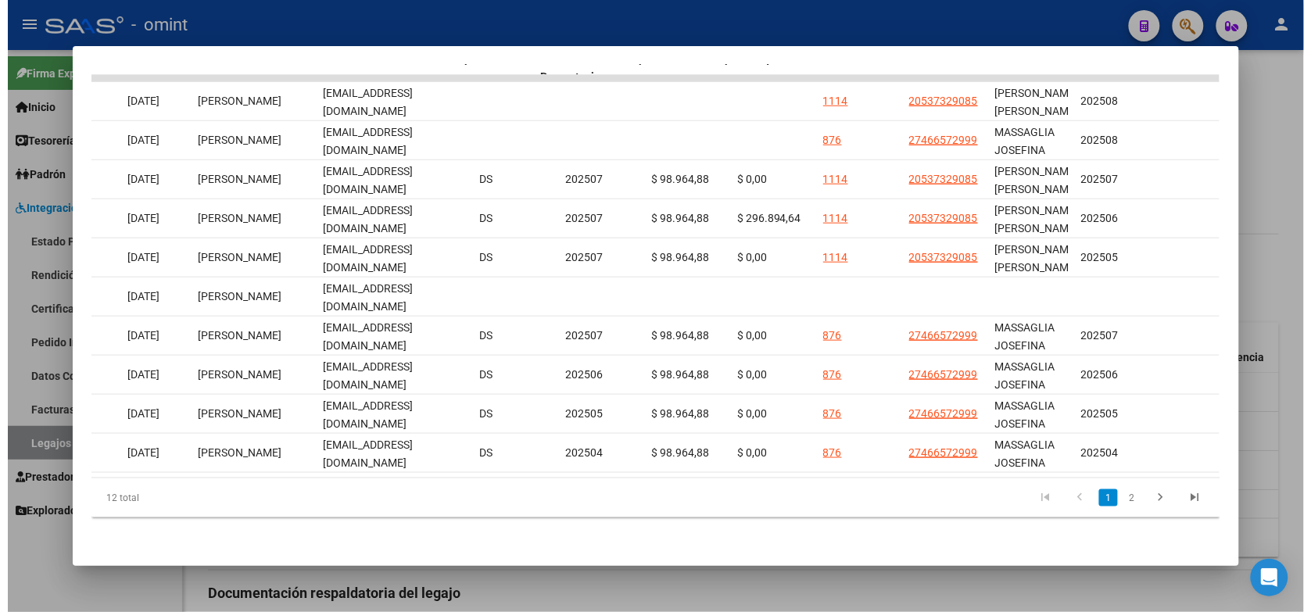
scroll to position [0, 1777]
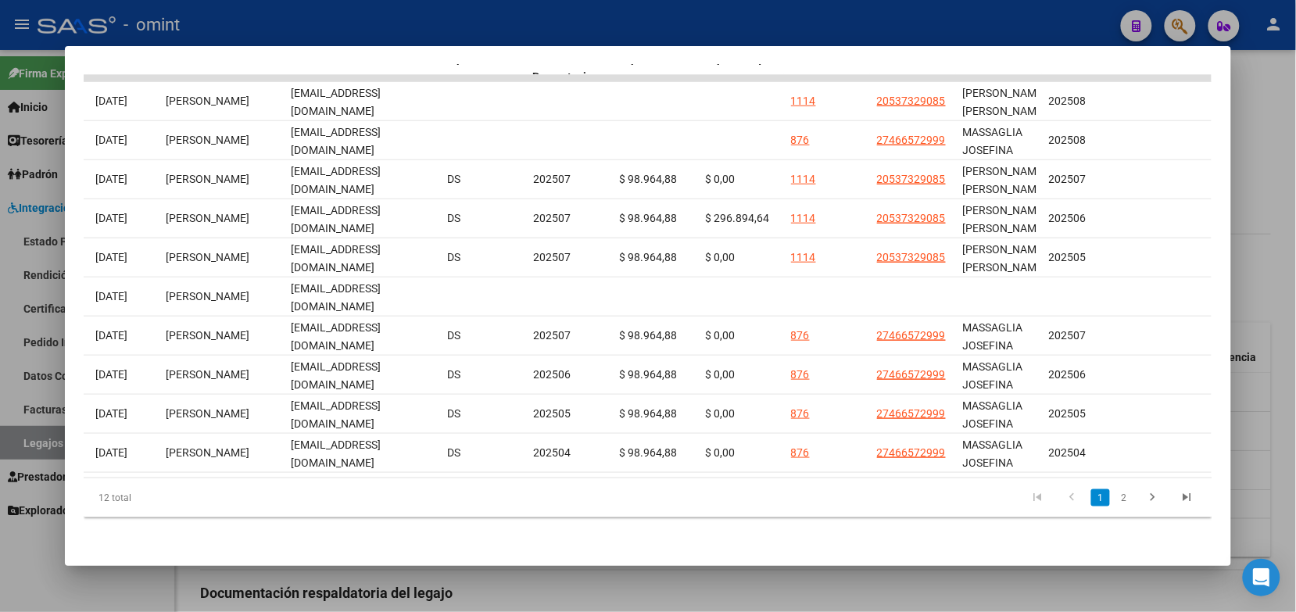
click at [892, 16] on div at bounding box center [648, 306] width 1296 height 612
